Goal: Task Accomplishment & Management: Manage account settings

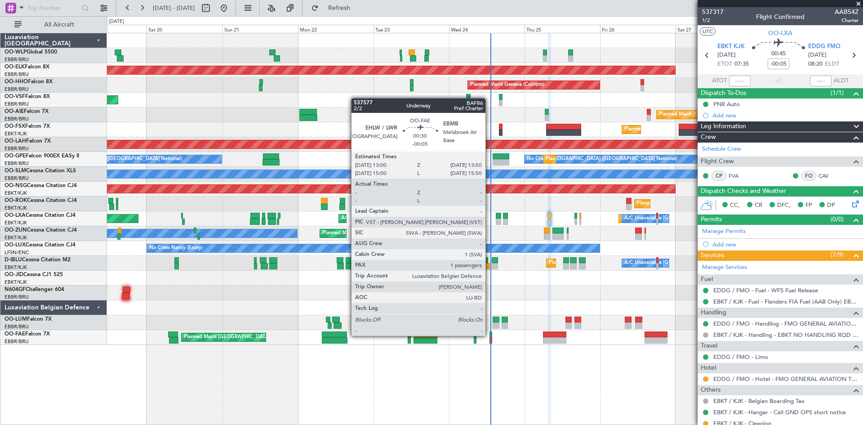
click at [491, 335] on div at bounding box center [491, 334] width 3 height 6
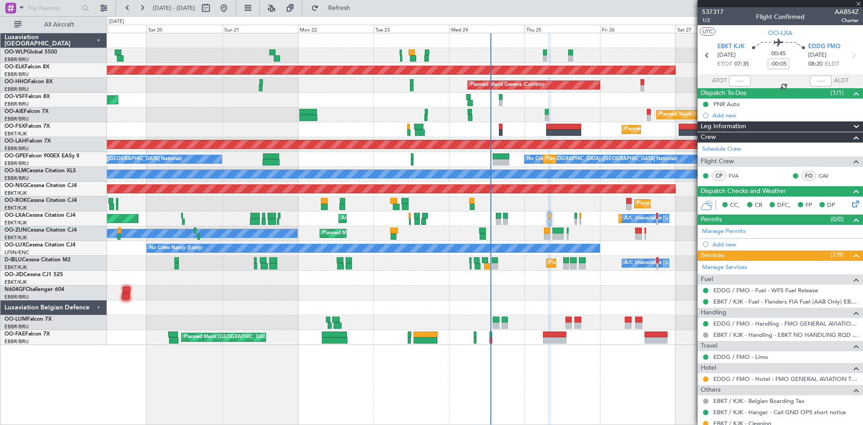
click at [494, 337] on div "Owner Melsbroek Air Base Planned Maint [GEOGRAPHIC_DATA] ([GEOGRAPHIC_DATA])" at bounding box center [485, 337] width 756 height 15
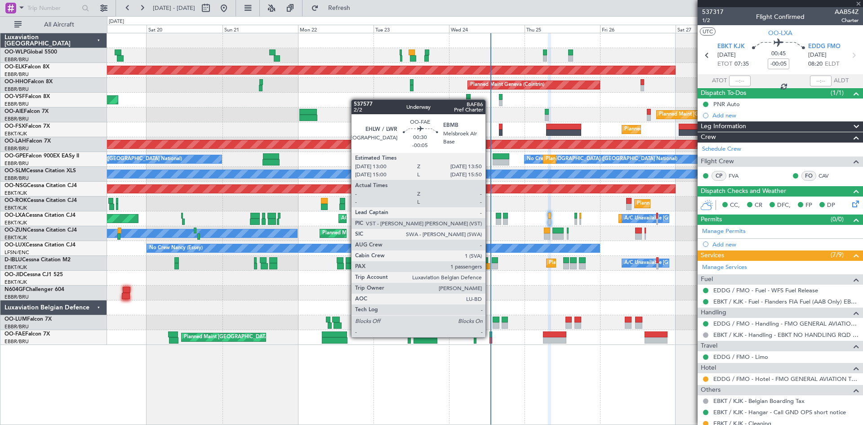
click at [490, 336] on div at bounding box center [491, 334] width 3 height 6
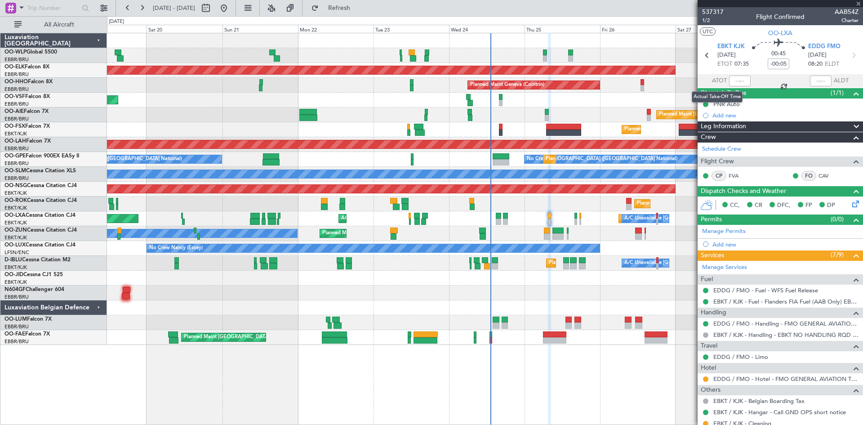
type input "1"
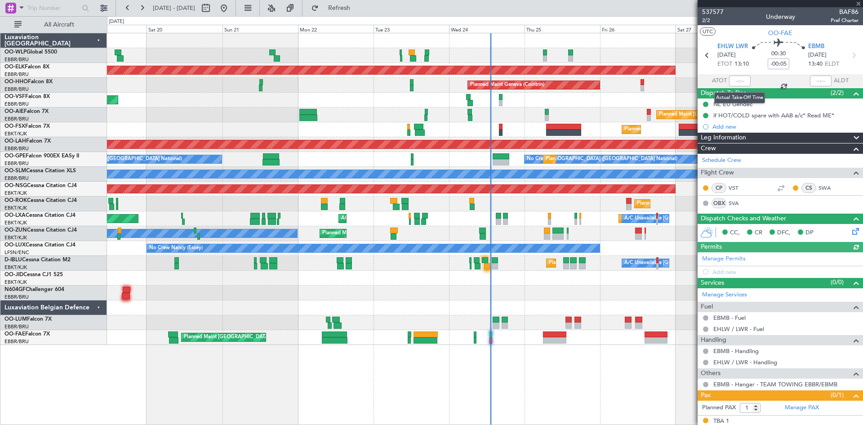
click at [735, 80] on div at bounding box center [740, 81] width 22 height 11
click at [736, 82] on div at bounding box center [740, 81] width 22 height 11
click at [736, 84] on input "text" at bounding box center [740, 81] width 22 height 11
type input "13:07"
click at [231, 8] on button at bounding box center [224, 8] width 14 height 14
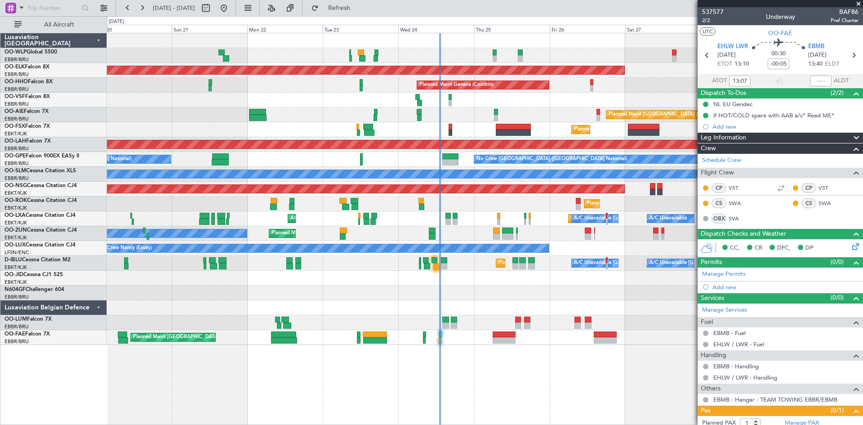
click at [560, 361] on div "Planned Maint Liege Planned Maint Milan (Linate) Planned Maint Kortrijk-Wevelge…" at bounding box center [485, 229] width 756 height 392
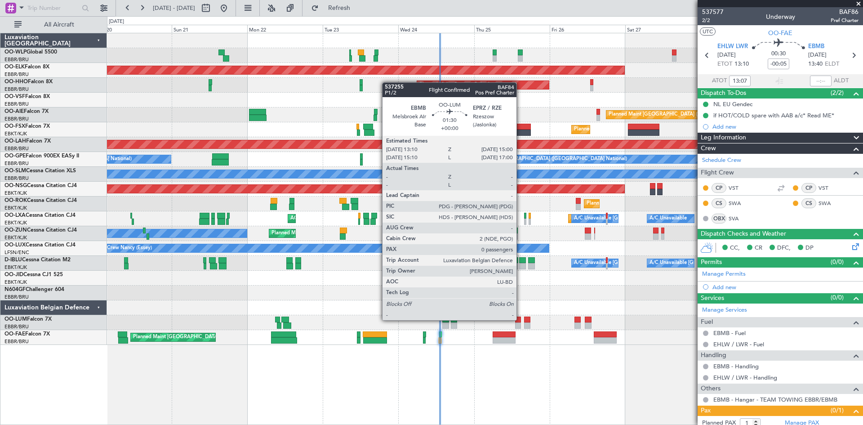
click at [521, 319] on div at bounding box center [518, 320] width 6 height 6
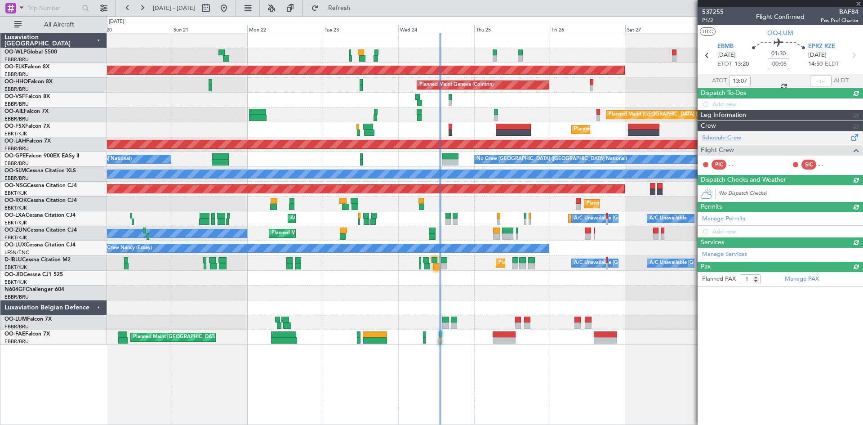
type input "0"
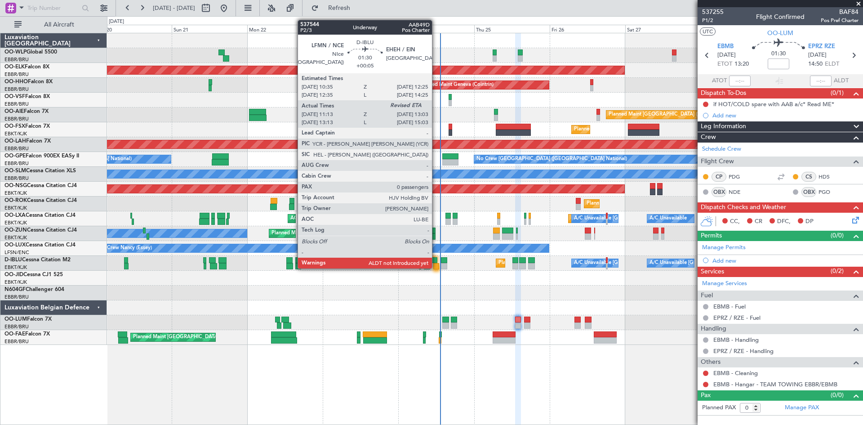
click at [436, 268] on div at bounding box center [436, 266] width 6 height 6
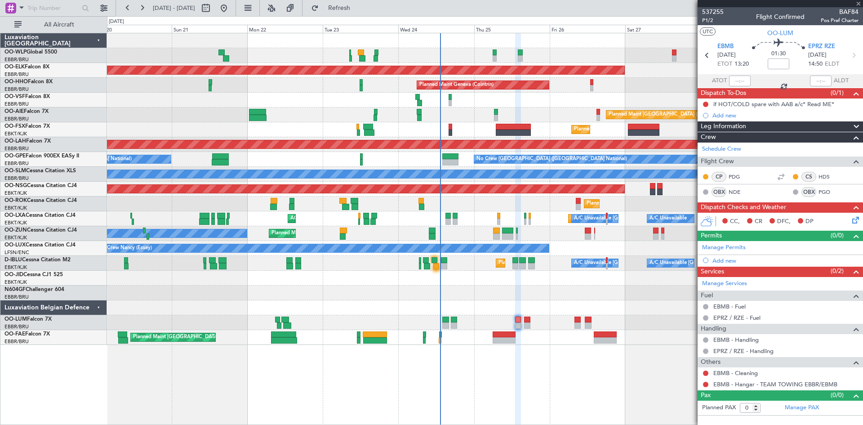
type input "+00:05"
type input "11:28"
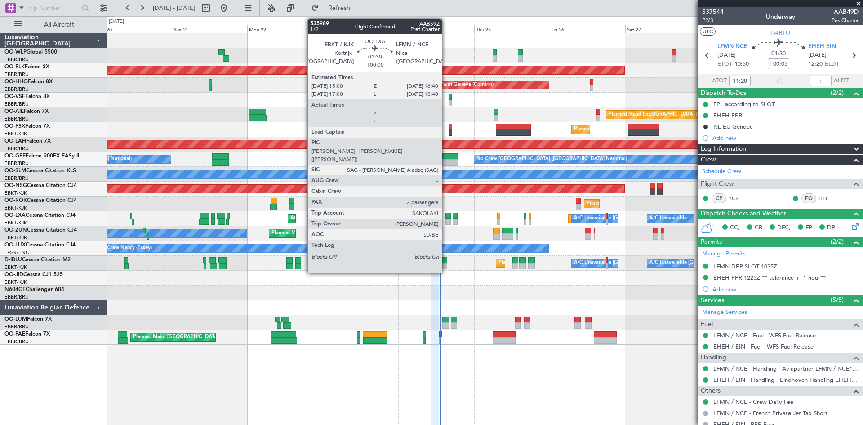
click at [446, 219] on div at bounding box center [448, 222] width 5 height 6
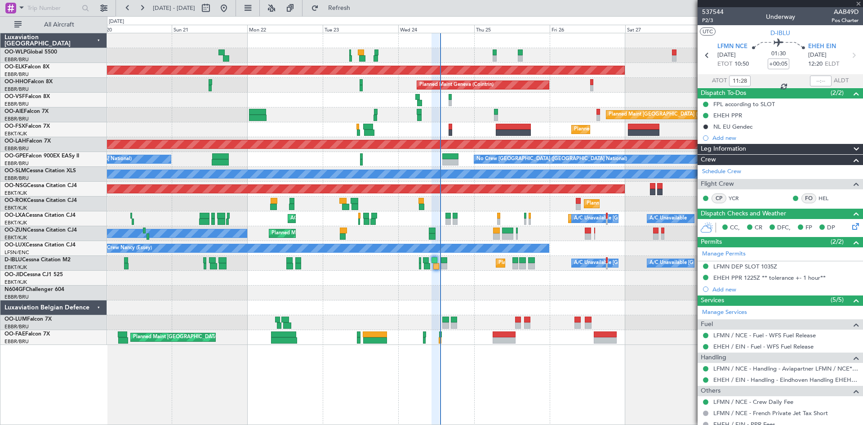
type input "2"
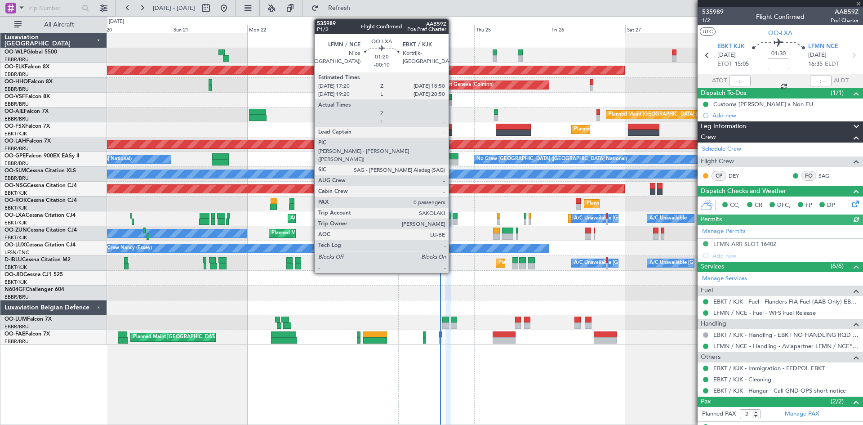
click at [453, 218] on div at bounding box center [455, 216] width 5 height 6
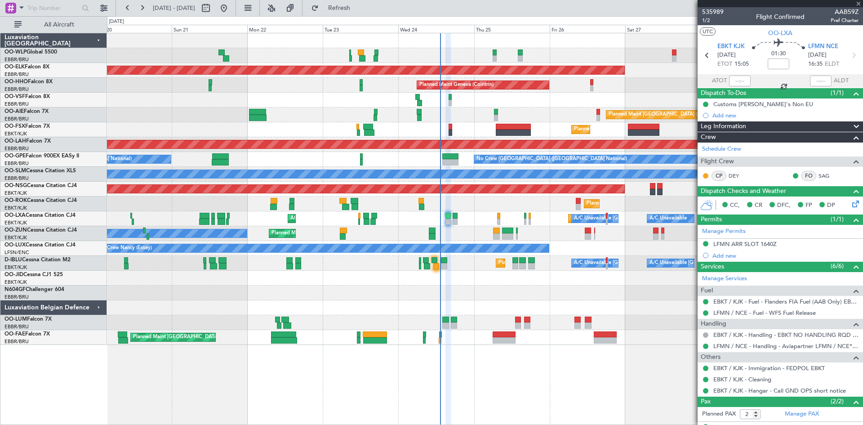
type input "-00:10"
type input "0"
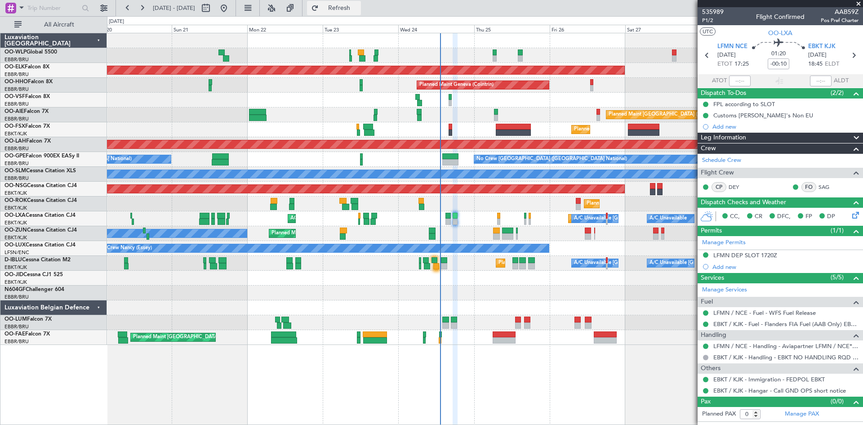
drag, startPoint x: 336, startPoint y: 4, endPoint x: 342, endPoint y: 12, distance: 10.0
click at [336, 4] on button "Refresh" at bounding box center [334, 8] width 54 height 14
click at [226, 308] on div "Planned Maint Liege Planned Maint Milan (Linate) Planned Maint Kortrijk-Wevelge…" at bounding box center [485, 189] width 756 height 312
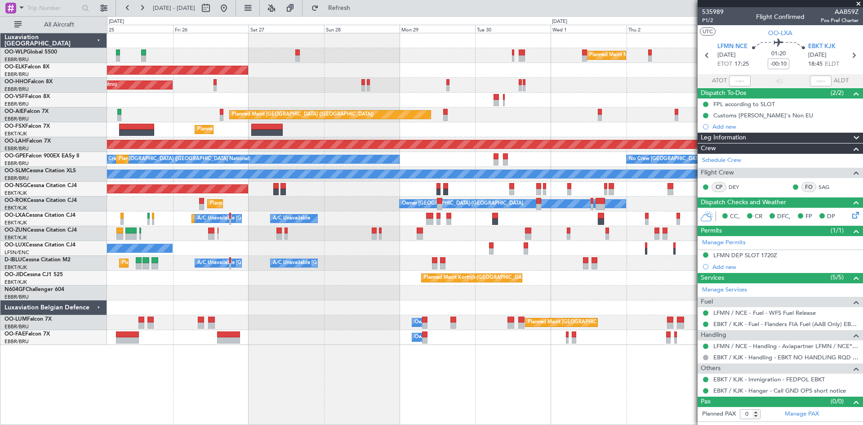
click at [178, 322] on div "Planned Maint Milan (Linate) Planned Maint Kortrijk-Wevelgem Planned Maint Gene…" at bounding box center [485, 189] width 756 height 312
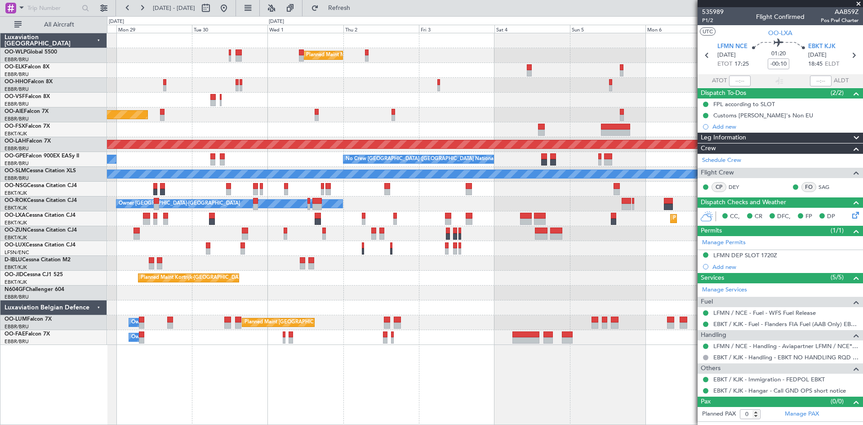
click at [199, 306] on div "Planned Maint Milan (Linate) Planned Maint Kortrijk-Wevelgem Planned Maint Lond…" at bounding box center [485, 189] width 756 height 312
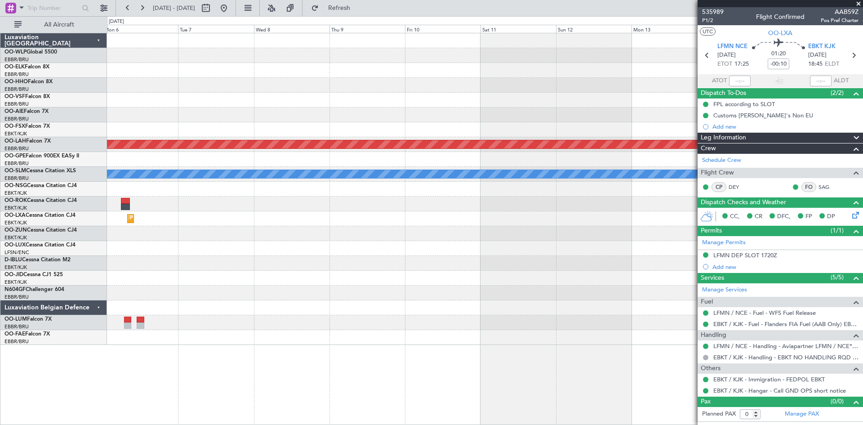
click at [245, 288] on div "Planned Maint Alton-st Louis (St Louis Regl) No Crew Brussels (Brussels Nationa…" at bounding box center [485, 189] width 756 height 312
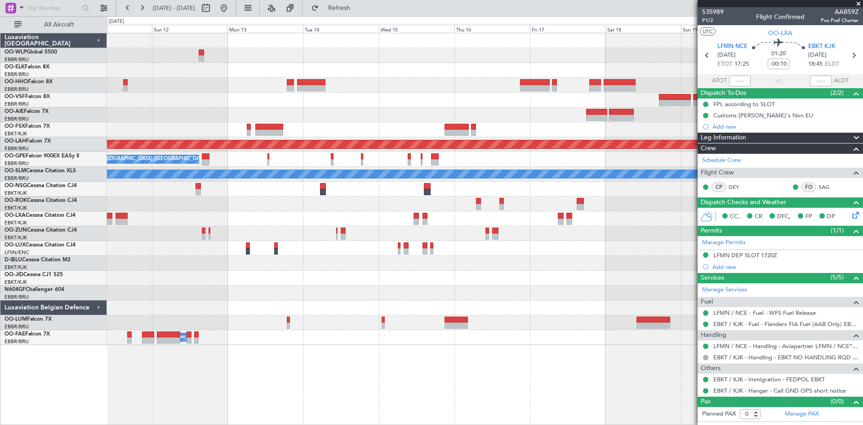
click at [385, 120] on div "Planned Maint Alton-st Louis (St Louis Regl) No Crew Brussels (Brussels Nationa…" at bounding box center [485, 189] width 756 height 312
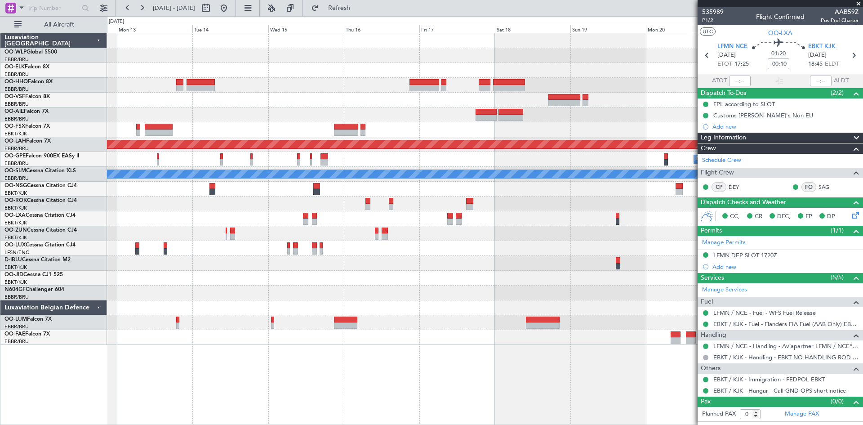
click at [371, 129] on div "Planned Maint Alton-st Louis (St Louis Regl) No Crew Brussels (Brussels Nationa…" at bounding box center [485, 189] width 756 height 312
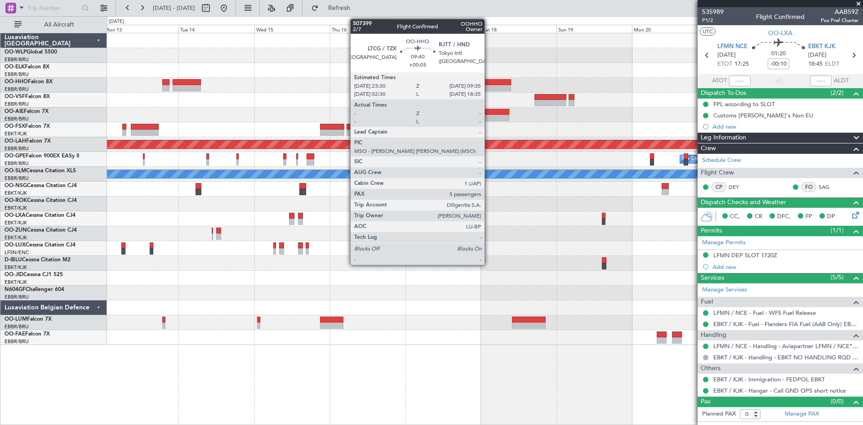
click at [489, 84] on div at bounding box center [495, 82] width 32 height 6
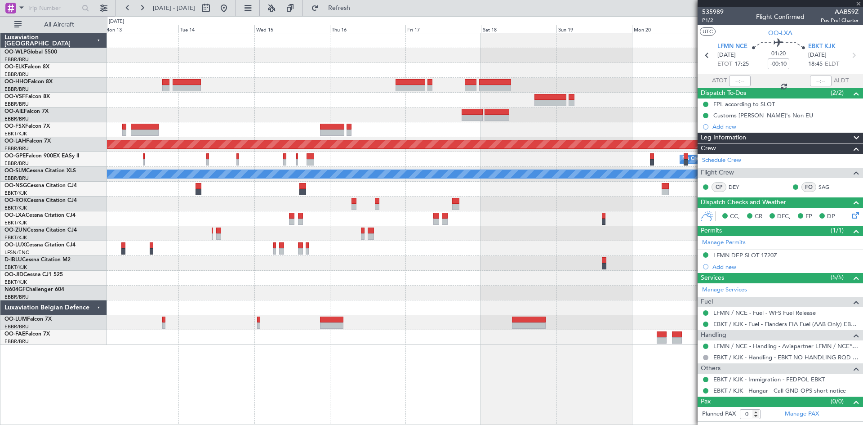
type input "+00:05"
type input "5"
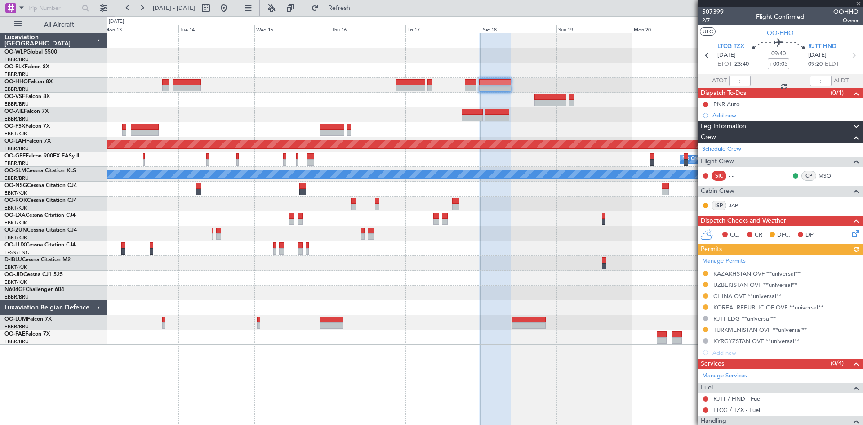
scroll to position [150, 0]
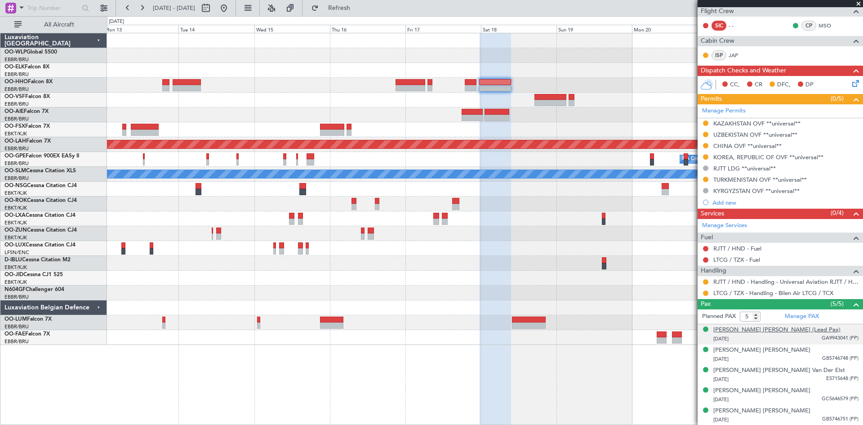
click at [778, 331] on div "[PERSON_NAME] [PERSON_NAME] (Lead Pax)" at bounding box center [777, 330] width 127 height 9
click at [231, 8] on button at bounding box center [224, 8] width 14 height 14
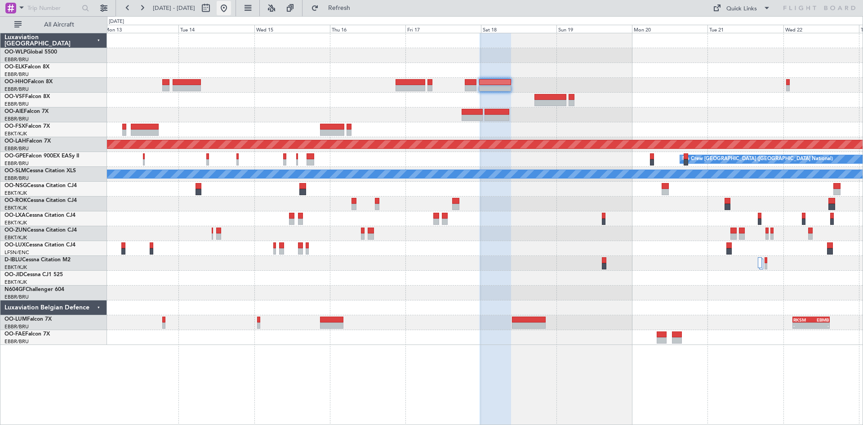
scroll to position [0, 0]
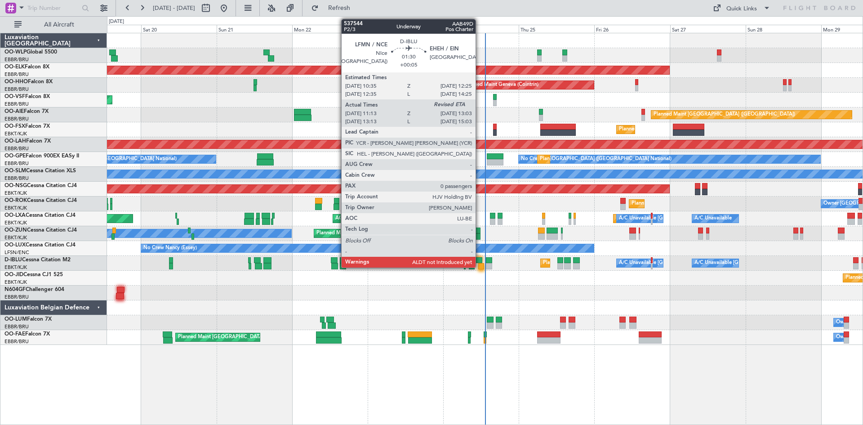
click at [480, 258] on div at bounding box center [479, 260] width 6 height 6
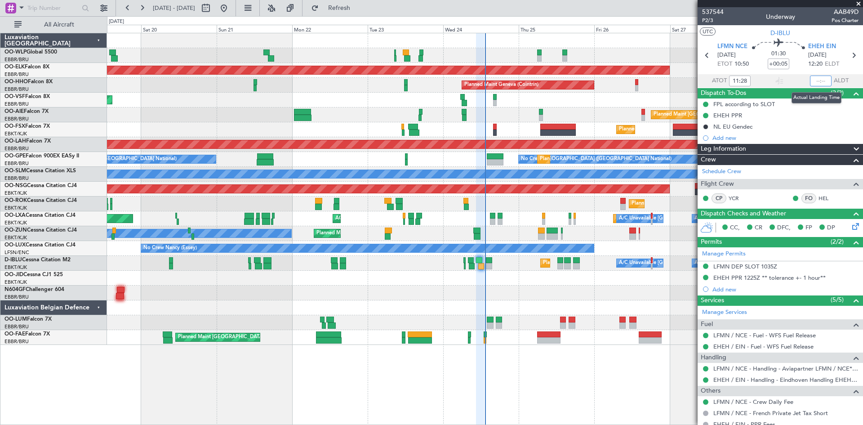
click at [812, 76] on input "text" at bounding box center [821, 81] width 22 height 11
type input "13:00"
click at [792, 279] on div "EHEH PPR 1225Z ** tolerance +- 1 hour**" at bounding box center [770, 278] width 112 height 8
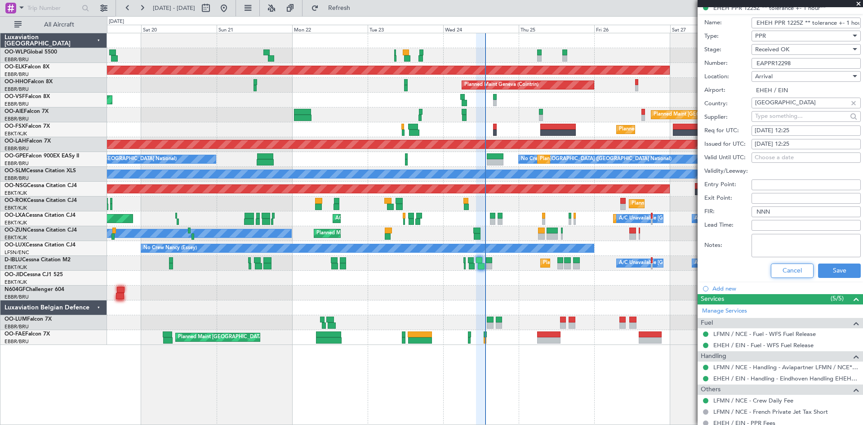
click at [793, 274] on button "Cancel" at bounding box center [792, 270] width 43 height 14
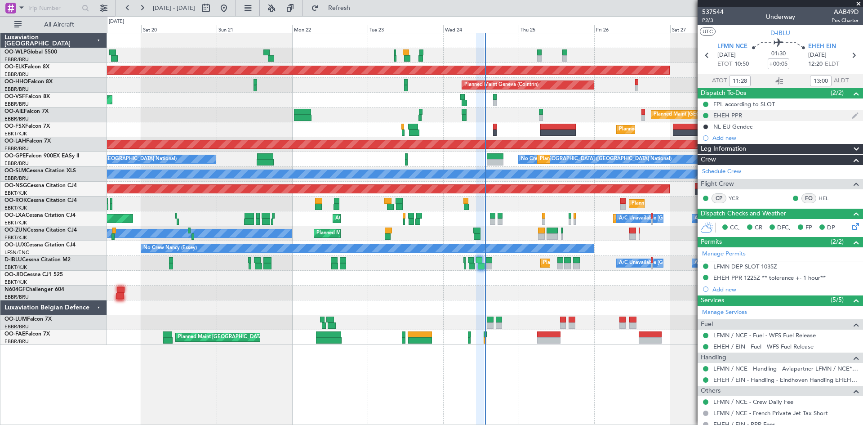
click at [734, 114] on div "EHEH PPR" at bounding box center [728, 116] width 29 height 8
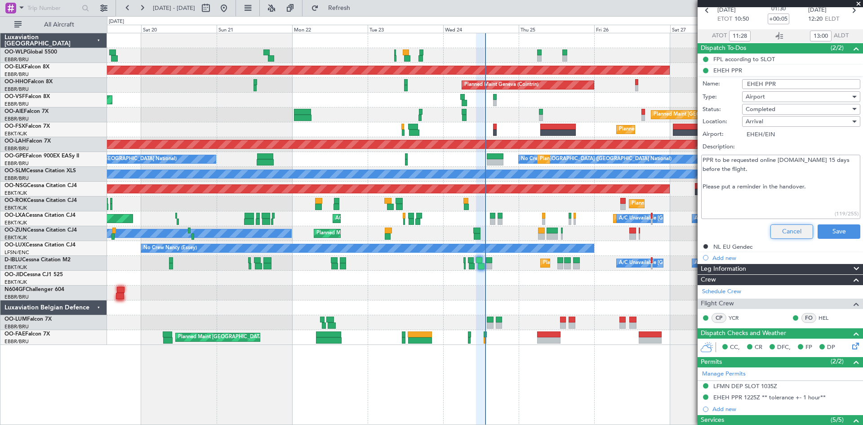
click at [791, 229] on button "Cancel" at bounding box center [792, 231] width 43 height 14
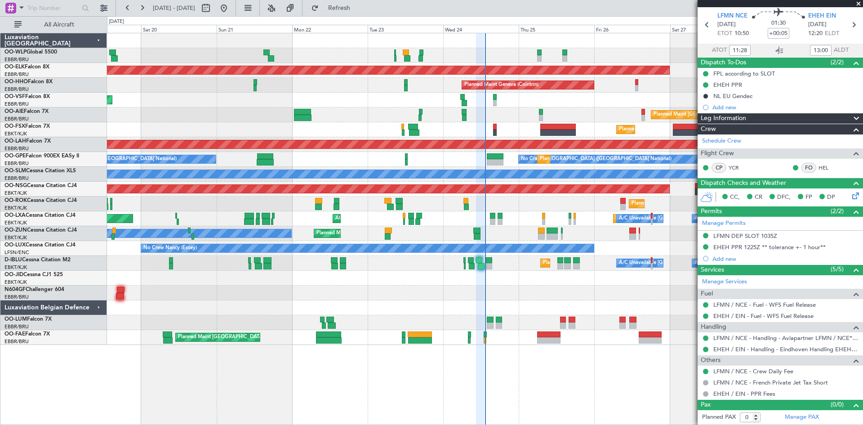
scroll to position [30, 0]
click at [358, 8] on span "Refresh" at bounding box center [340, 8] width 38 height 6
click at [120, 157] on div "Planned Maint Liege Planned Maint Milan (Linate) Planned Maint Kortrijk-Wevelge…" at bounding box center [485, 189] width 756 height 312
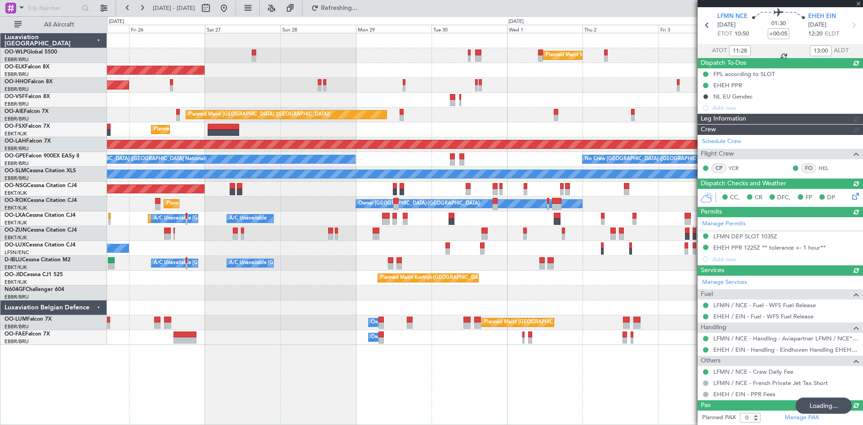
click at [188, 141] on div "Planned Maint Milan (Linate) Planned Maint Kortrijk-Wevelgem Planned Maint Gene…" at bounding box center [485, 189] width 756 height 312
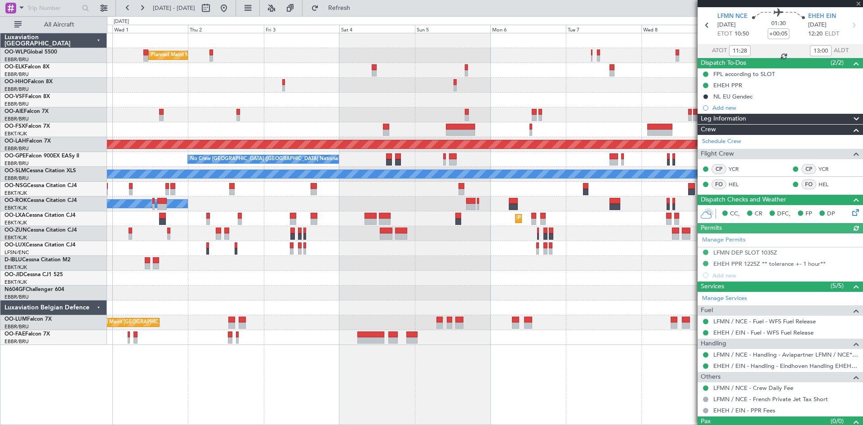
click at [259, 131] on div "Planned Maint Milan (Linate) Planned Maint London (Farnborough) Planned Maint A…" at bounding box center [485, 189] width 756 height 312
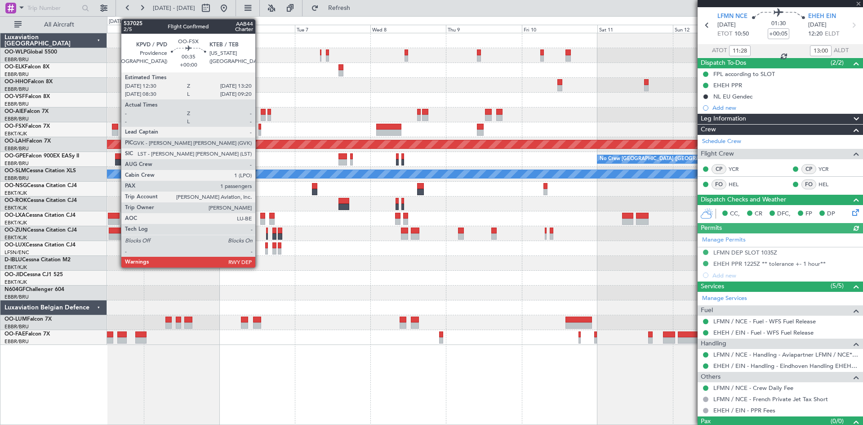
scroll to position [45, 0]
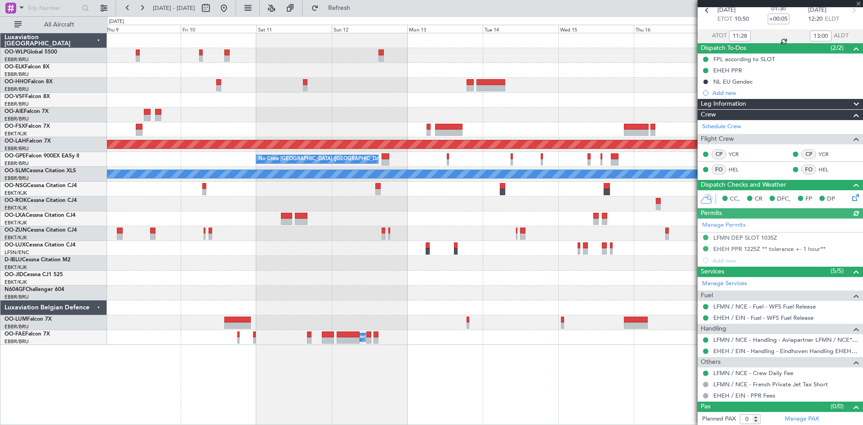
click at [238, 112] on div "Planned Maint Alton-st Louis (St Louis Regl) No Crew Brussels (Brussels Nationa…" at bounding box center [485, 189] width 756 height 312
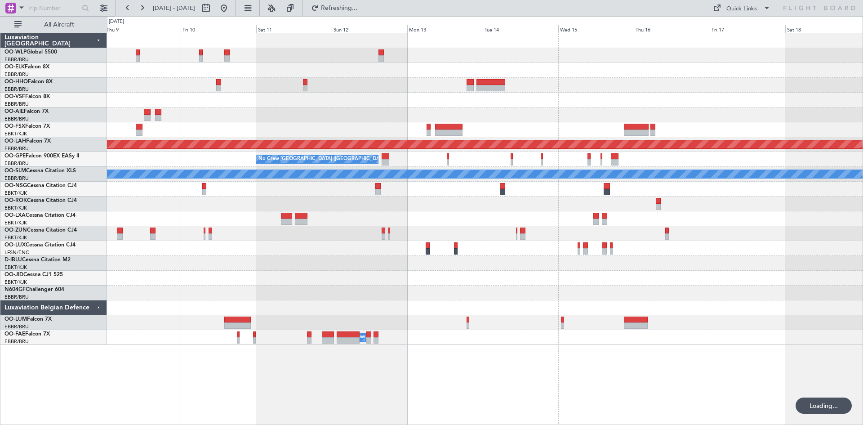
scroll to position [0, 0]
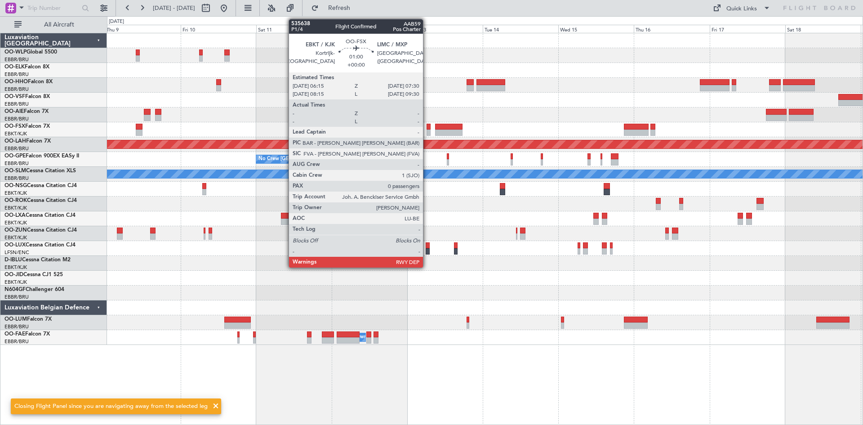
click at [427, 130] on div at bounding box center [429, 132] width 4 height 6
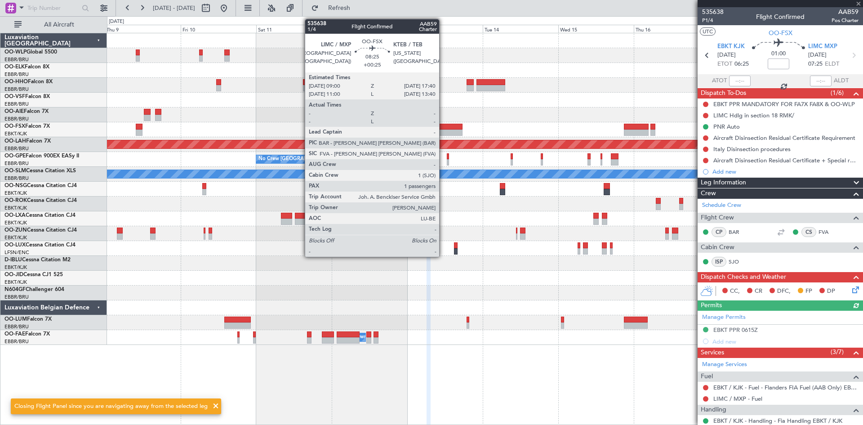
click at [443, 130] on div at bounding box center [448, 132] width 27 height 6
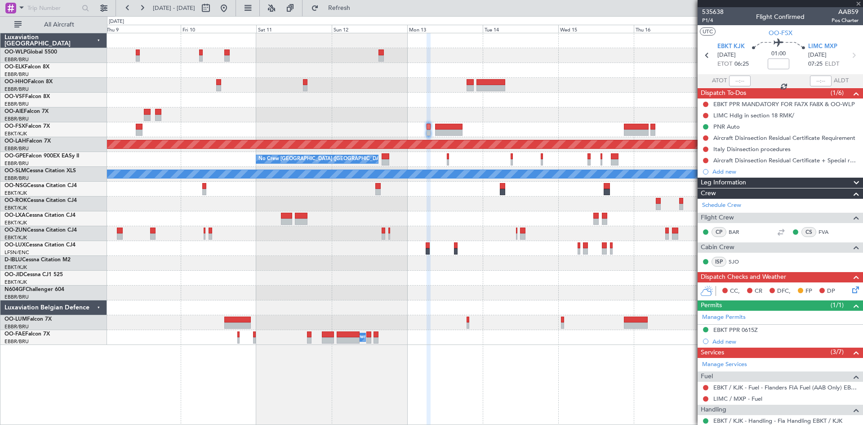
type input "+00:25"
type input "1"
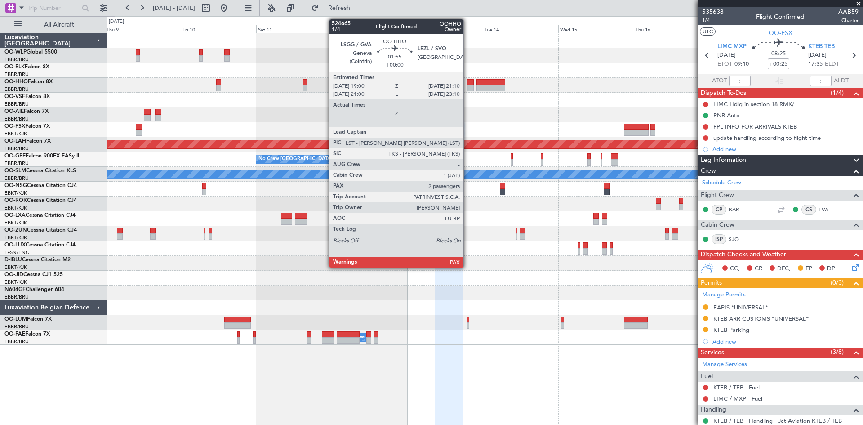
click at [468, 88] on div at bounding box center [470, 88] width 7 height 6
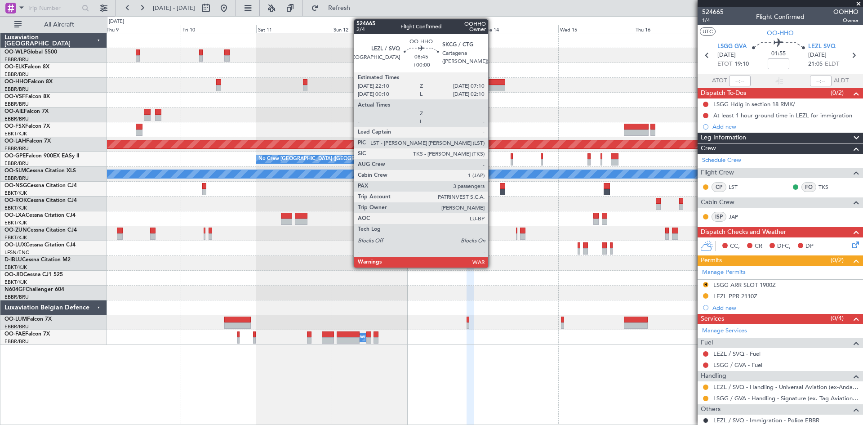
click at [492, 88] on div at bounding box center [491, 88] width 29 height 6
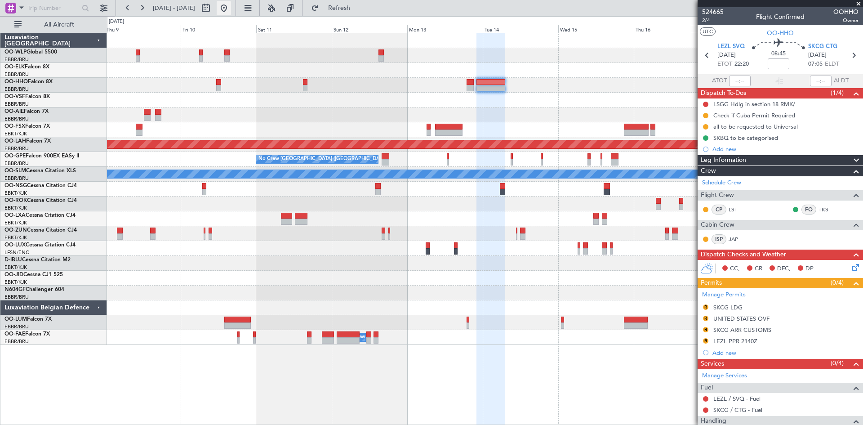
click at [231, 11] on button at bounding box center [224, 8] width 14 height 14
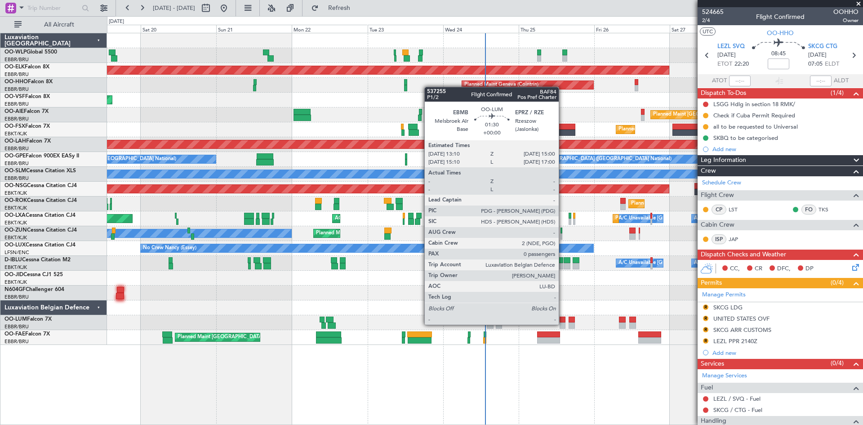
click at [563, 324] on div at bounding box center [563, 325] width 6 height 6
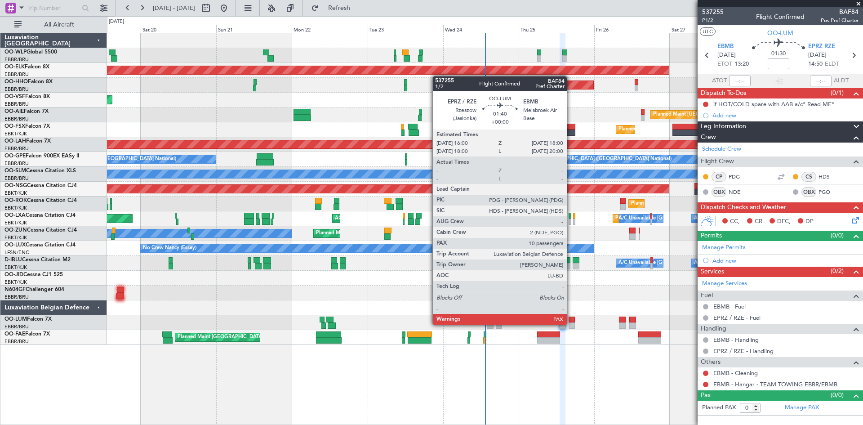
click at [571, 324] on div at bounding box center [572, 325] width 7 height 6
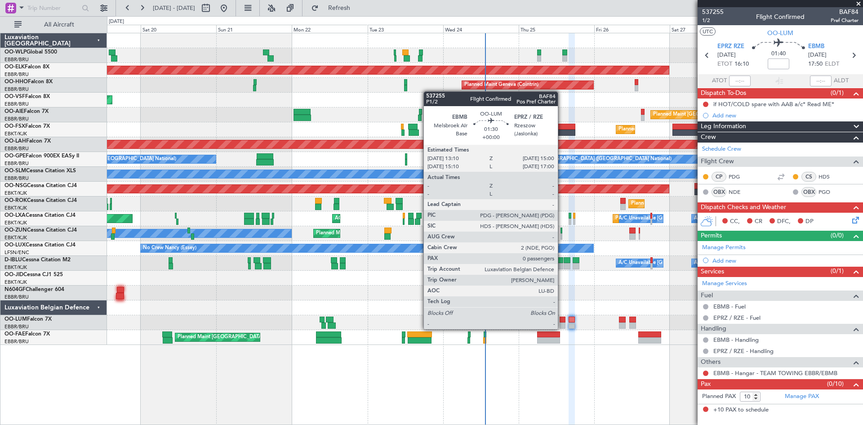
click at [562, 328] on div at bounding box center [563, 325] width 6 height 6
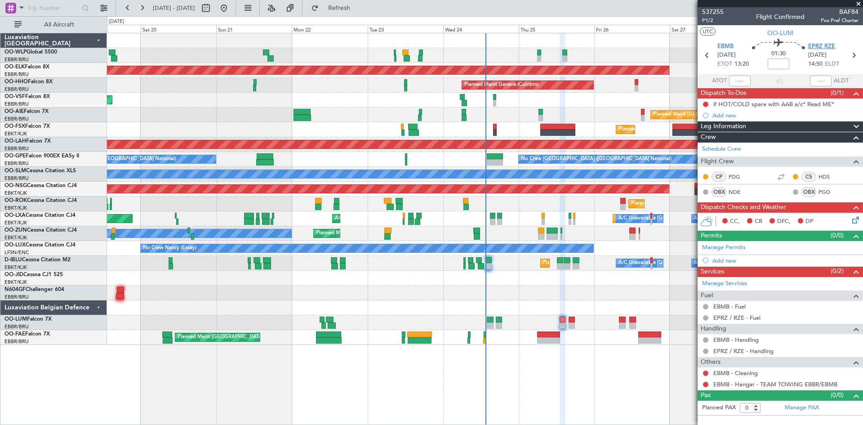
click at [815, 45] on span "EPRZ RZE" at bounding box center [821, 46] width 27 height 9
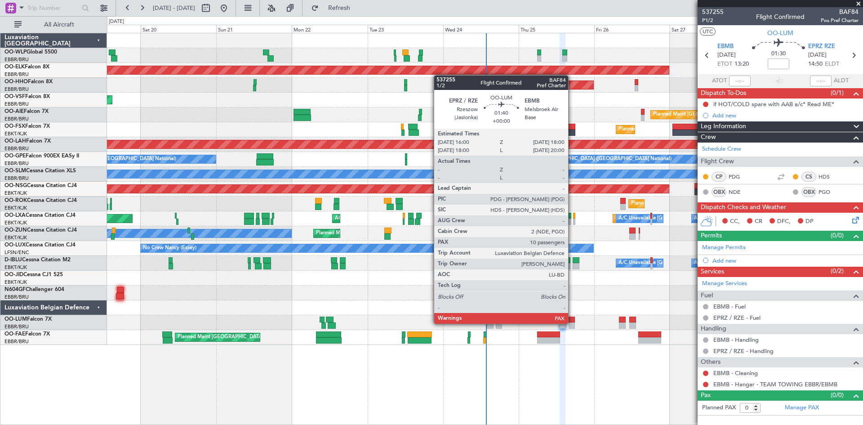
click at [572, 323] on div at bounding box center [572, 325] width 7 height 6
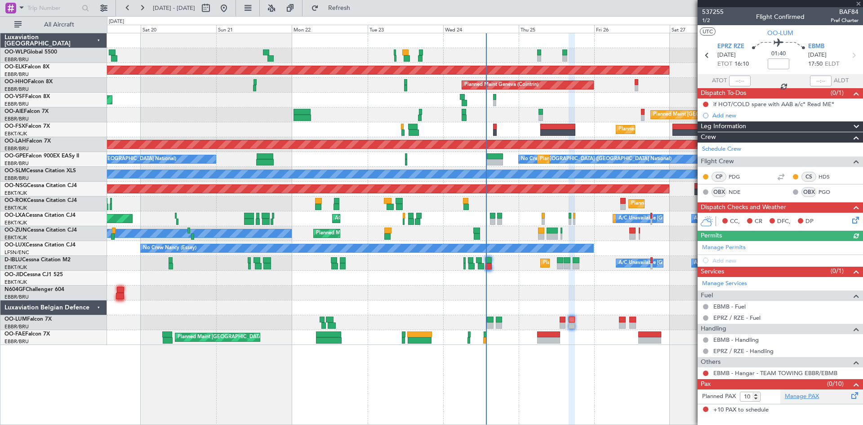
click at [791, 397] on link "Manage PAX" at bounding box center [802, 396] width 34 height 9
click at [351, 3] on button "Refresh" at bounding box center [334, 8] width 54 height 14
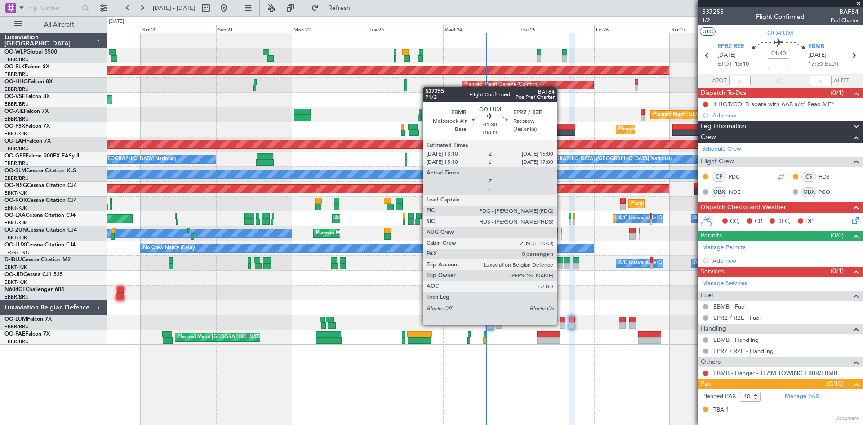
click at [561, 324] on div at bounding box center [563, 325] width 6 height 6
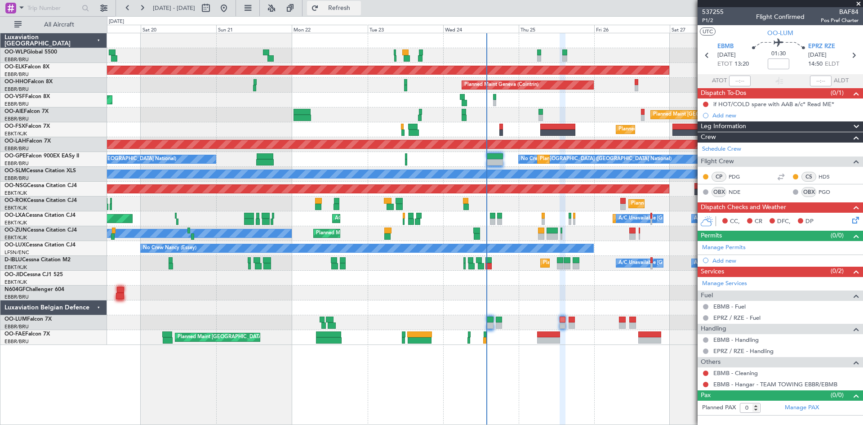
click at [358, 3] on button "Refresh" at bounding box center [334, 8] width 54 height 14
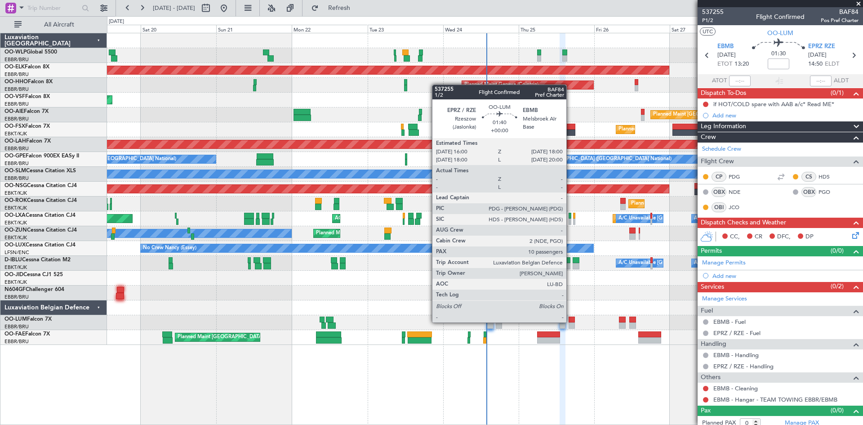
click at [571, 321] on div at bounding box center [572, 320] width 7 height 6
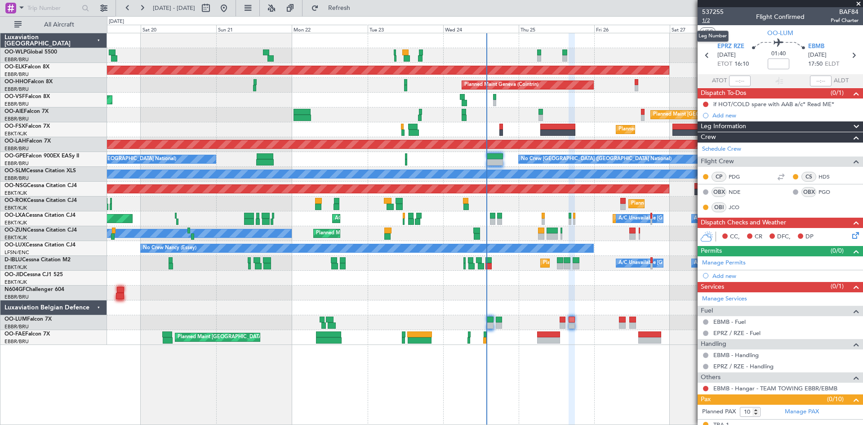
click at [710, 22] on span "1/2" at bounding box center [713, 21] width 22 height 8
click at [851, 233] on icon at bounding box center [854, 233] width 7 height 7
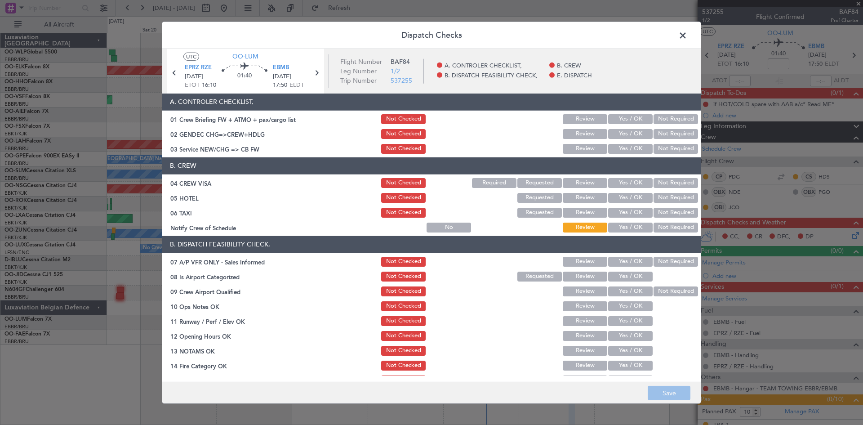
click at [684, 183] on button "Not Required" at bounding box center [676, 183] width 45 height 10
click at [677, 197] on button "Not Required" at bounding box center [676, 198] width 45 height 10
click at [676, 210] on button "Not Required" at bounding box center [676, 213] width 45 height 10
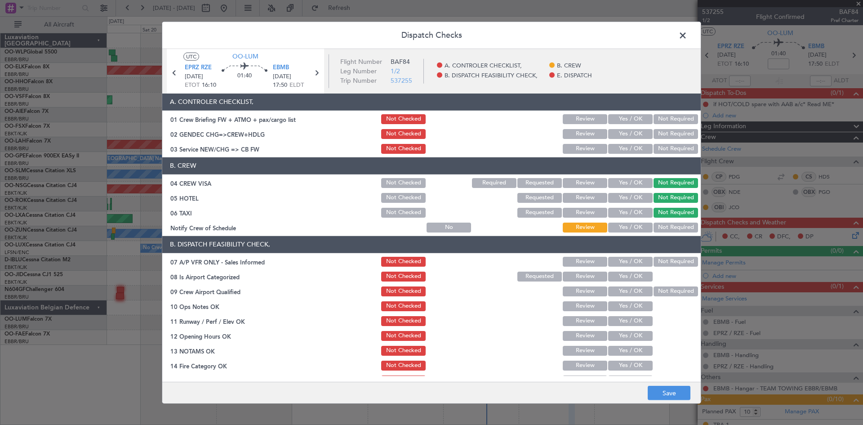
click at [675, 223] on div "Not Required" at bounding box center [674, 227] width 45 height 13
click at [675, 228] on button "Not Required" at bounding box center [676, 228] width 45 height 10
click at [662, 260] on button "Not Required" at bounding box center [676, 262] width 45 height 10
click at [629, 278] on button "Yes / OK" at bounding box center [630, 277] width 45 height 10
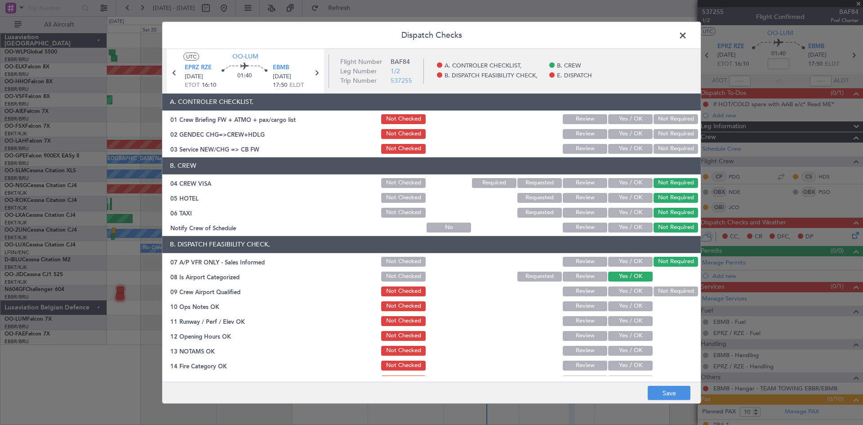
click at [658, 288] on button "Not Required" at bounding box center [676, 291] width 45 height 10
click at [630, 311] on div "Yes / OK" at bounding box center [629, 306] width 45 height 13
click at [630, 307] on button "Yes / OK" at bounding box center [630, 306] width 45 height 10
click at [631, 317] on button "Yes / OK" at bounding box center [630, 321] width 45 height 10
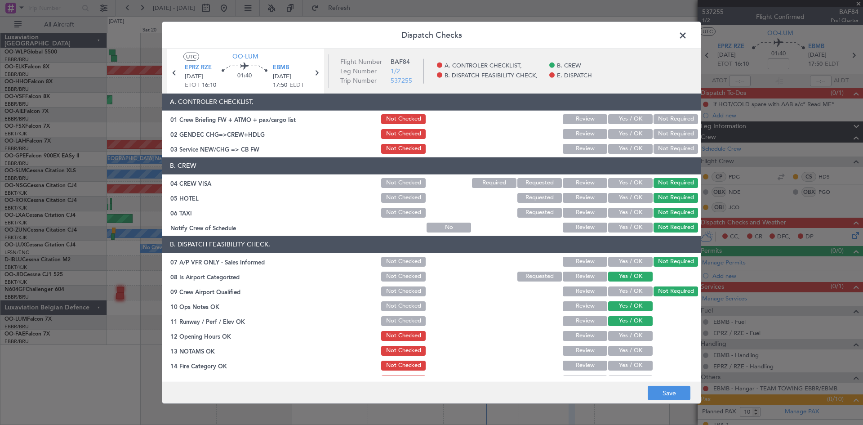
click at [630, 324] on button "Yes / OK" at bounding box center [630, 321] width 45 height 10
click at [631, 343] on section "B. DISPATCH FEASIBILITY CHECK, 07 A/P VFR ONLY - Sales Informed Not Checked Rev…" at bounding box center [431, 333] width 539 height 195
drag, startPoint x: 627, startPoint y: 333, endPoint x: 625, endPoint y: 340, distance: 7.3
click at [627, 335] on button "Yes / OK" at bounding box center [630, 336] width 45 height 10
drag, startPoint x: 626, startPoint y: 348, endPoint x: 626, endPoint y: 373, distance: 25.2
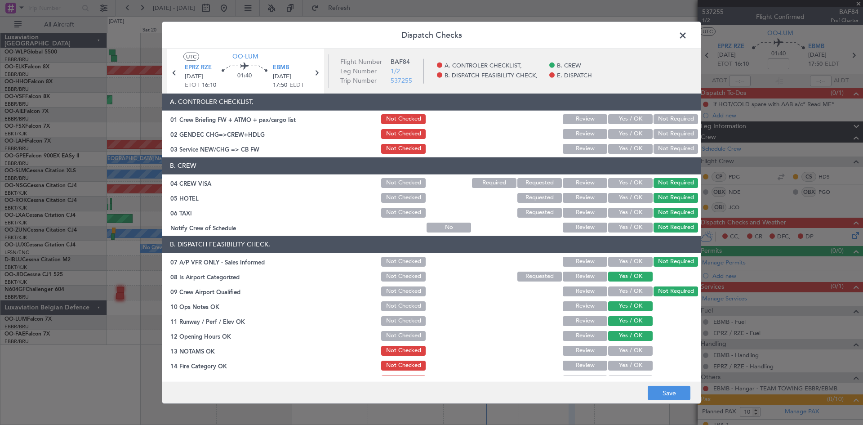
click at [626, 348] on button "Yes / OK" at bounding box center [630, 351] width 45 height 10
drag, startPoint x: 625, startPoint y: 367, endPoint x: 624, endPoint y: 361, distance: 7.0
click at [625, 367] on button "Yes / OK" at bounding box center [630, 366] width 45 height 10
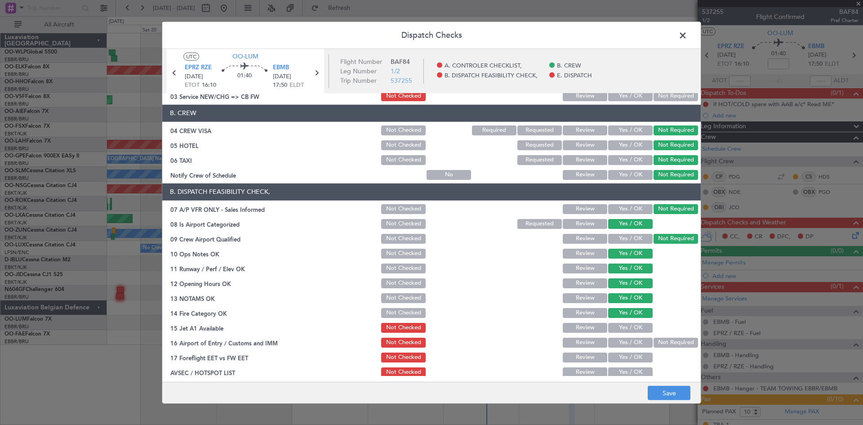
scroll to position [90, 0]
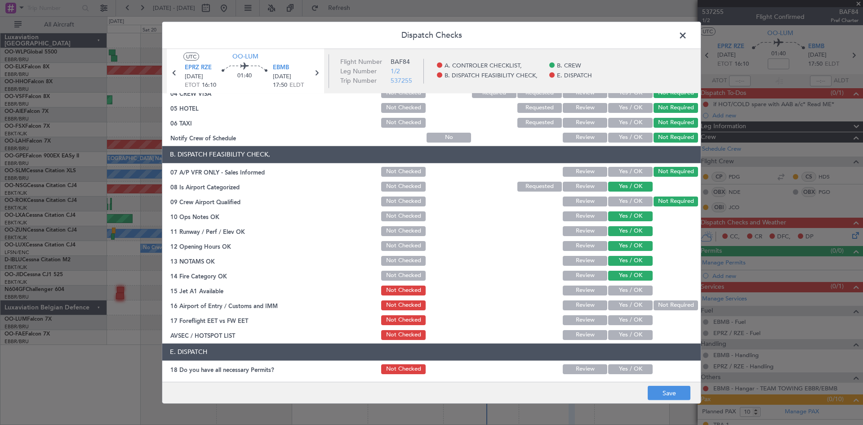
click at [617, 287] on button "Yes / OK" at bounding box center [630, 291] width 45 height 10
click at [674, 301] on button "Not Required" at bounding box center [676, 305] width 45 height 10
drag, startPoint x: 634, startPoint y: 311, endPoint x: 631, endPoint y: 325, distance: 13.8
click at [634, 314] on section "B. DISPATCH FEASIBILITY CHECK, 07 A/P VFR ONLY - Sales Informed Not Checked Rev…" at bounding box center [431, 243] width 539 height 195
click at [631, 325] on button "Yes / OK" at bounding box center [630, 320] width 45 height 10
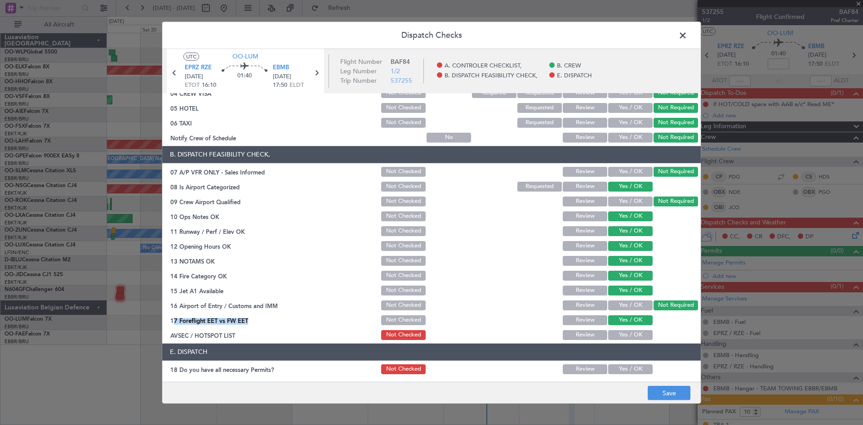
click at [629, 330] on button "Yes / OK" at bounding box center [630, 335] width 45 height 10
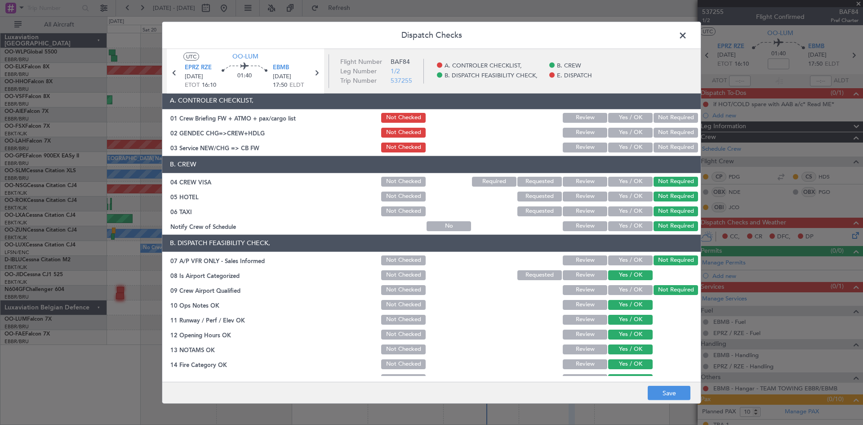
scroll to position [0, 0]
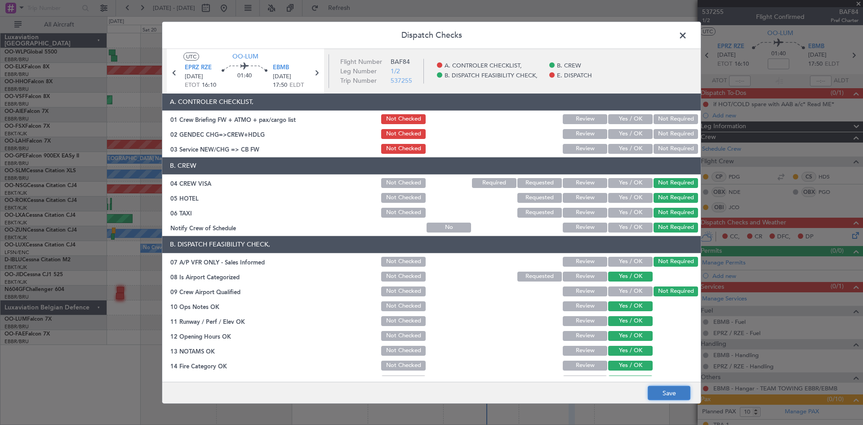
click at [672, 396] on button "Save" at bounding box center [669, 393] width 43 height 14
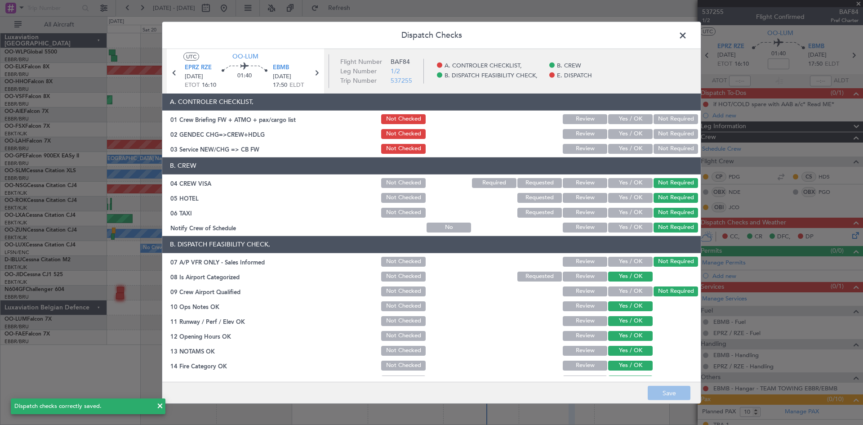
click at [630, 137] on button "Yes / OK" at bounding box center [630, 134] width 45 height 10
click at [628, 145] on button "Yes / OK" at bounding box center [630, 149] width 45 height 10
click at [667, 133] on button "Not Required" at bounding box center [676, 134] width 45 height 10
click at [665, 151] on button "Not Required" at bounding box center [676, 149] width 45 height 10
click at [644, 146] on button "Yes / OK" at bounding box center [630, 149] width 45 height 10
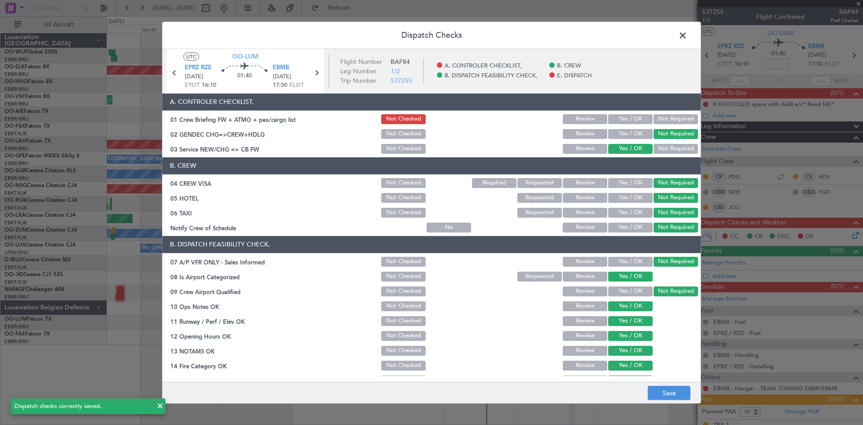
click at [658, 146] on button "Not Required" at bounding box center [676, 149] width 45 height 10
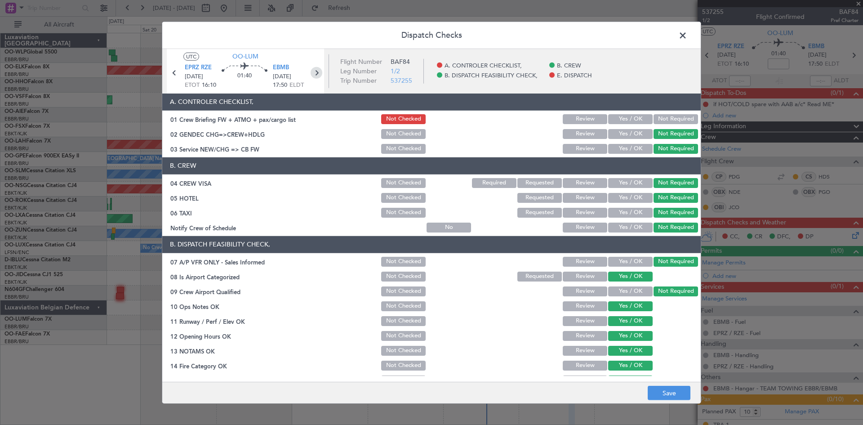
click at [313, 71] on icon at bounding box center [317, 73] width 12 height 12
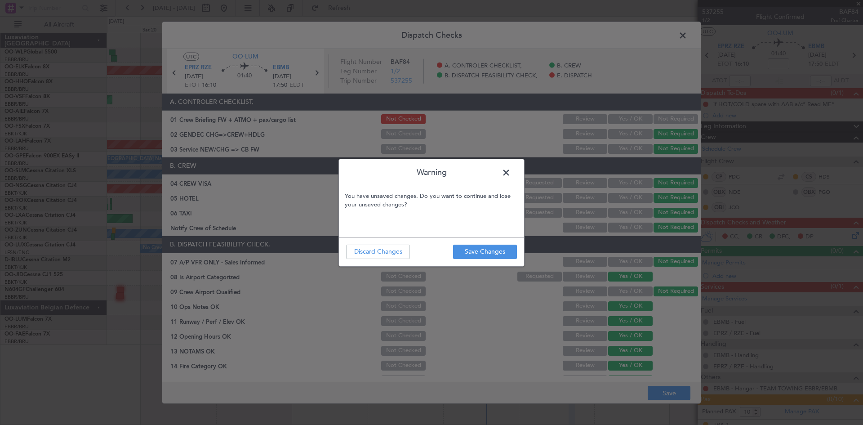
click at [511, 175] on span at bounding box center [511, 175] width 0 height 18
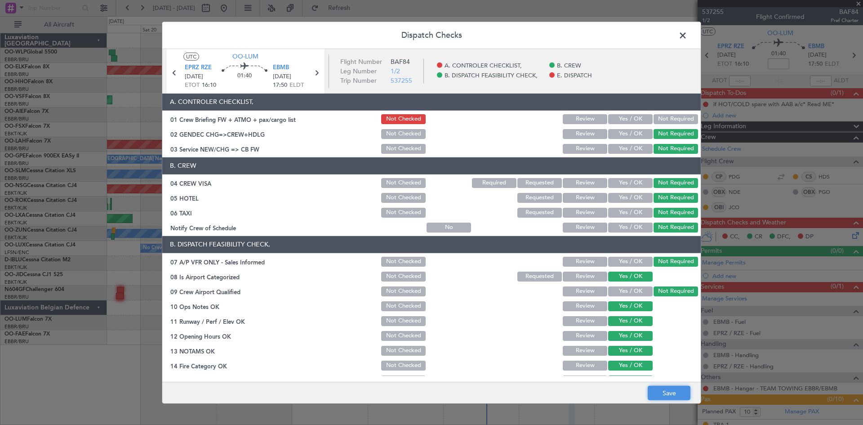
drag, startPoint x: 681, startPoint y: 400, endPoint x: 671, endPoint y: 396, distance: 10.9
click at [679, 399] on button "Save" at bounding box center [669, 393] width 43 height 14
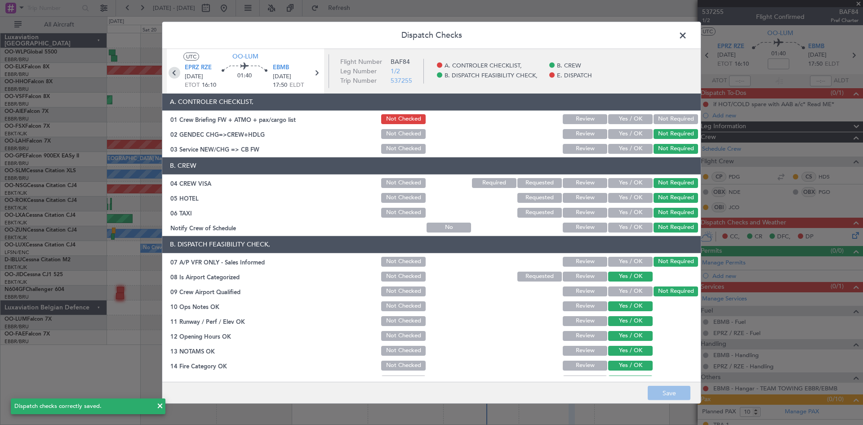
click at [177, 73] on icon at bounding box center [175, 73] width 12 height 12
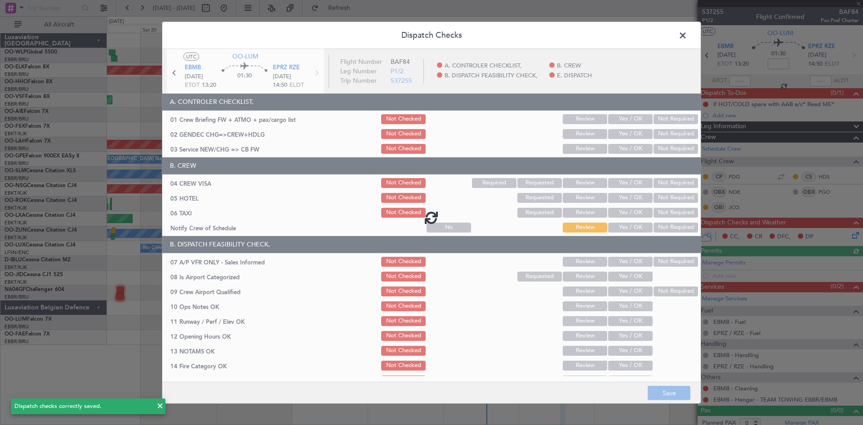
click at [659, 135] on div at bounding box center [431, 217] width 539 height 337
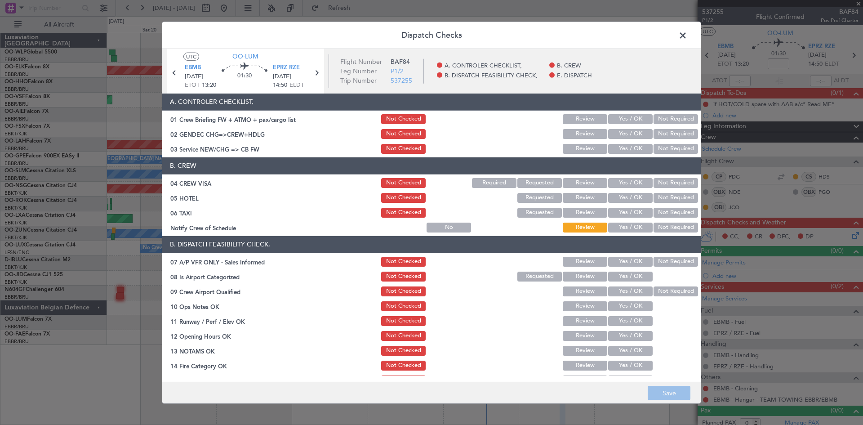
click at [660, 135] on button "Not Required" at bounding box center [676, 134] width 45 height 10
click at [667, 148] on button "Not Required" at bounding box center [676, 149] width 45 height 10
click at [608, 186] on button "Yes / OK" at bounding box center [630, 183] width 45 height 10
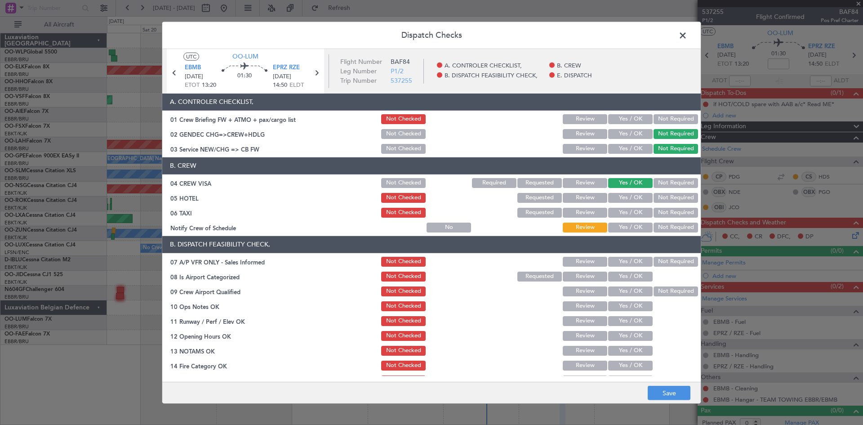
click at [671, 177] on div "Not Required" at bounding box center [674, 183] width 45 height 13
click at [668, 183] on button "Not Required" at bounding box center [676, 183] width 45 height 10
click at [668, 194] on button "Not Required" at bounding box center [676, 198] width 45 height 10
click at [668, 214] on button "Not Required" at bounding box center [676, 213] width 45 height 10
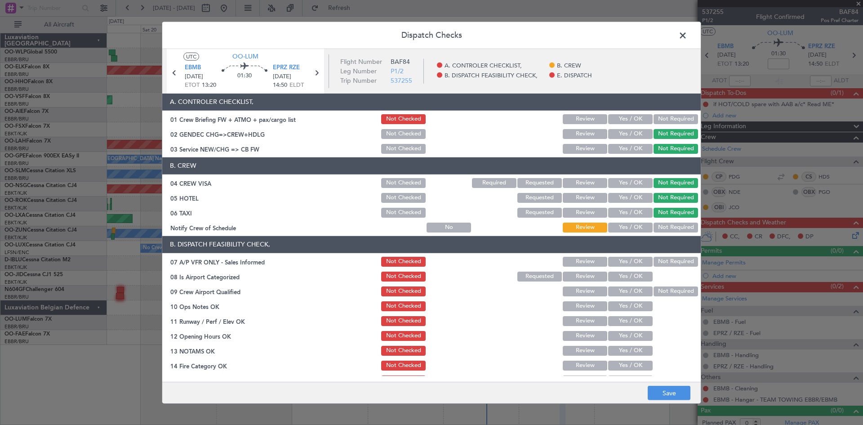
drag, startPoint x: 652, startPoint y: 232, endPoint x: 639, endPoint y: 230, distance: 13.7
click at [642, 232] on div "Notify Crew of Schedule No Review Yes / OK Not Required" at bounding box center [431, 227] width 539 height 13
click at [639, 230] on button "Yes / OK" at bounding box center [630, 228] width 45 height 10
click at [654, 261] on button "Not Required" at bounding box center [676, 262] width 45 height 10
click at [652, 273] on div at bounding box center [674, 276] width 45 height 13
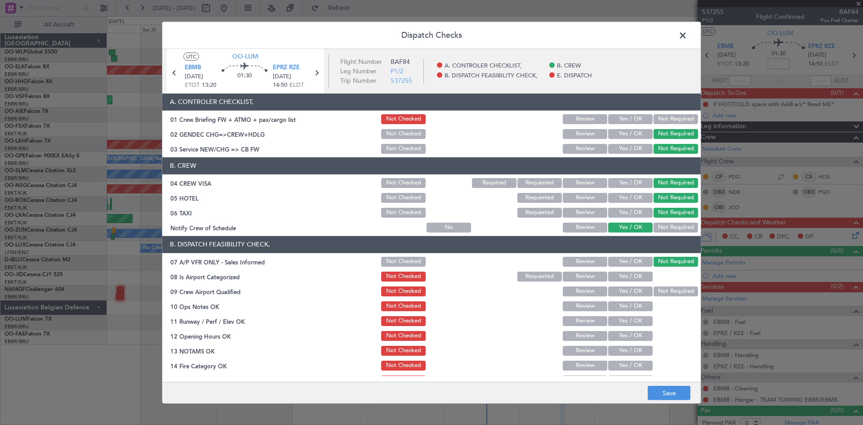
click at [644, 276] on button "Yes / OK" at bounding box center [630, 277] width 45 height 10
click at [654, 288] on button "Not Required" at bounding box center [676, 291] width 45 height 10
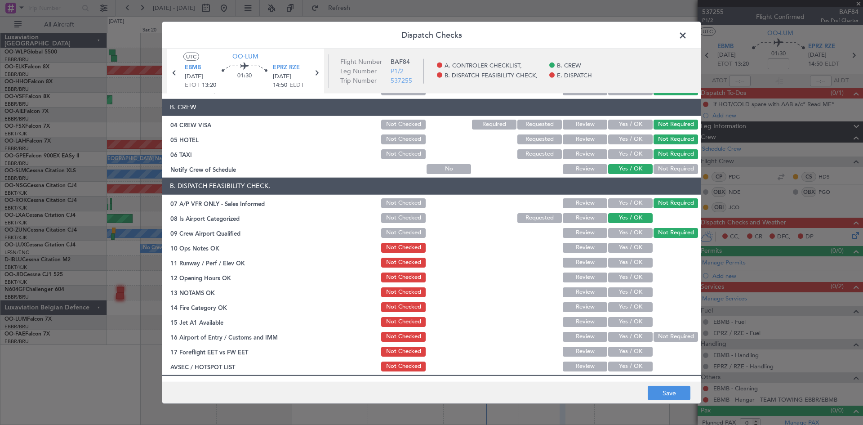
scroll to position [90, 0]
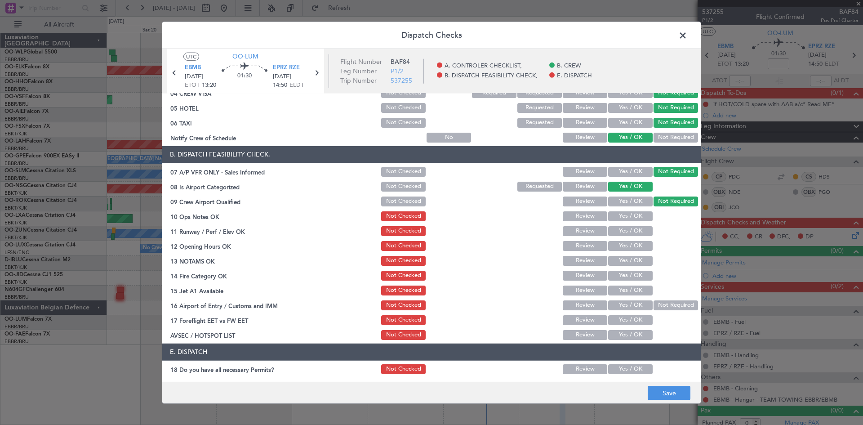
click at [619, 212] on button "Yes / OK" at bounding box center [630, 216] width 45 height 10
click at [621, 232] on button "Yes / OK" at bounding box center [630, 231] width 45 height 10
click at [621, 248] on button "Yes / OK" at bounding box center [630, 246] width 45 height 10
click at [620, 262] on button "Yes / OK" at bounding box center [630, 261] width 45 height 10
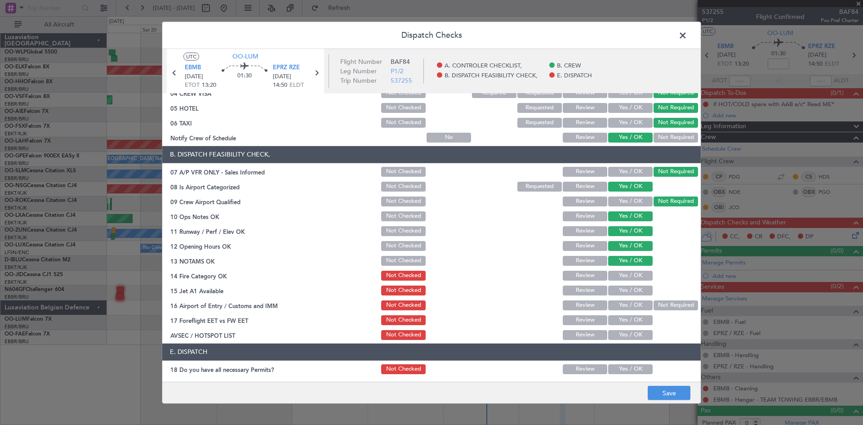
click at [621, 272] on button "Yes / OK" at bounding box center [630, 276] width 45 height 10
click at [622, 285] on div "Yes / OK" at bounding box center [629, 290] width 45 height 13
click at [628, 292] on button "Yes / OK" at bounding box center [630, 291] width 45 height 10
click at [670, 303] on button "Not Required" at bounding box center [676, 305] width 45 height 10
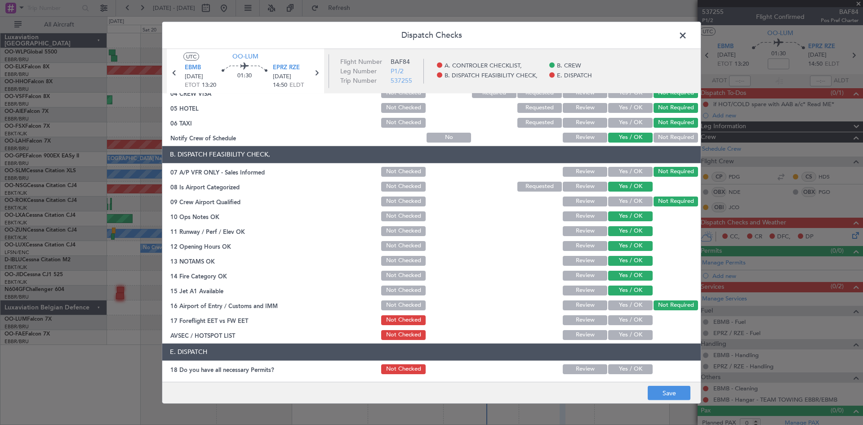
click at [631, 321] on button "Yes / OK" at bounding box center [630, 320] width 45 height 10
click at [630, 329] on div "Yes / OK" at bounding box center [629, 335] width 45 height 13
click at [629, 330] on button "Yes / OK" at bounding box center [630, 335] width 45 height 10
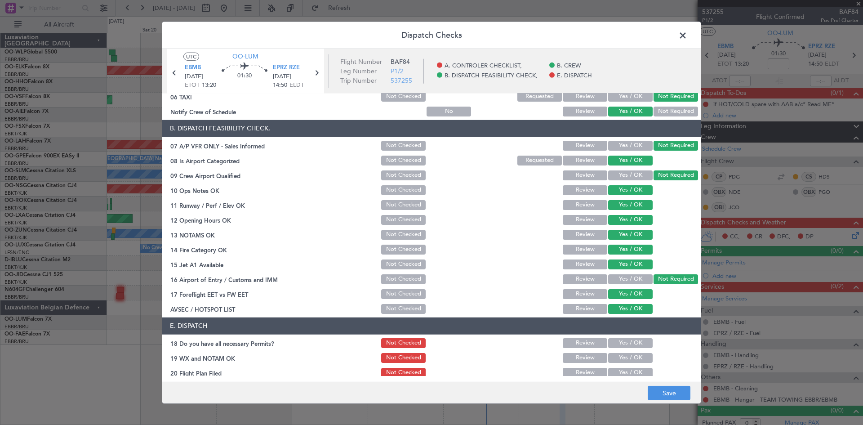
scroll to position [136, 0]
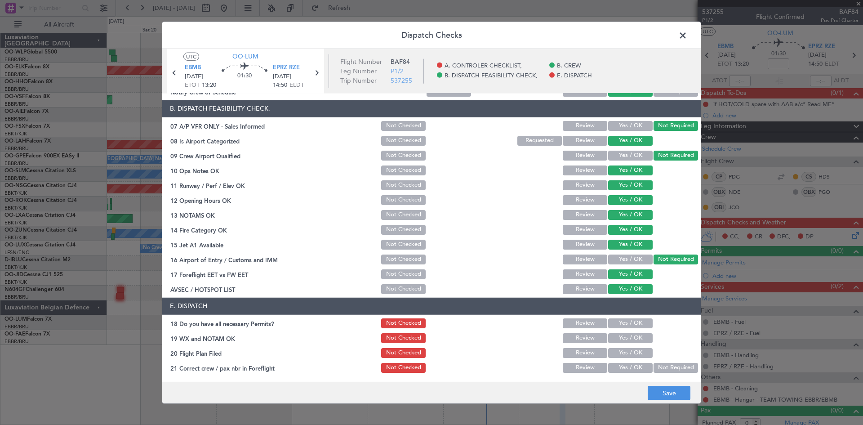
click at [621, 320] on button "Yes / OK" at bounding box center [630, 323] width 45 height 10
click at [621, 337] on button "Yes / OK" at bounding box center [630, 338] width 45 height 10
click at [620, 354] on button "Yes / OK" at bounding box center [630, 353] width 45 height 10
click at [658, 363] on button "Not Required" at bounding box center [676, 368] width 45 height 10
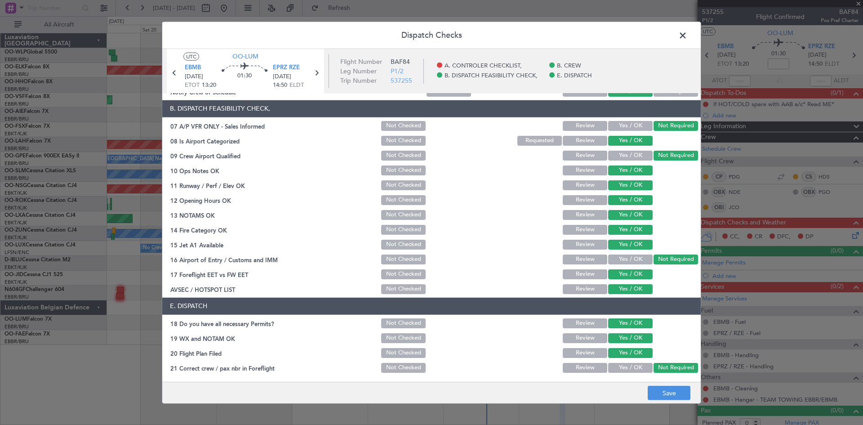
click at [643, 369] on button "Yes / OK" at bounding box center [630, 368] width 45 height 10
click at [660, 365] on button "Not Required" at bounding box center [676, 368] width 45 height 10
drag, startPoint x: 666, startPoint y: 393, endPoint x: 659, endPoint y: 387, distance: 9.0
click at [666, 393] on button "Save" at bounding box center [669, 393] width 43 height 14
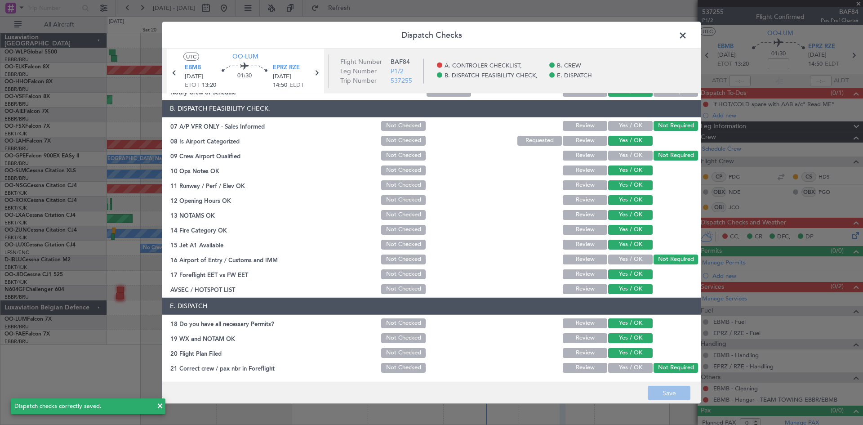
scroll to position [0, 0]
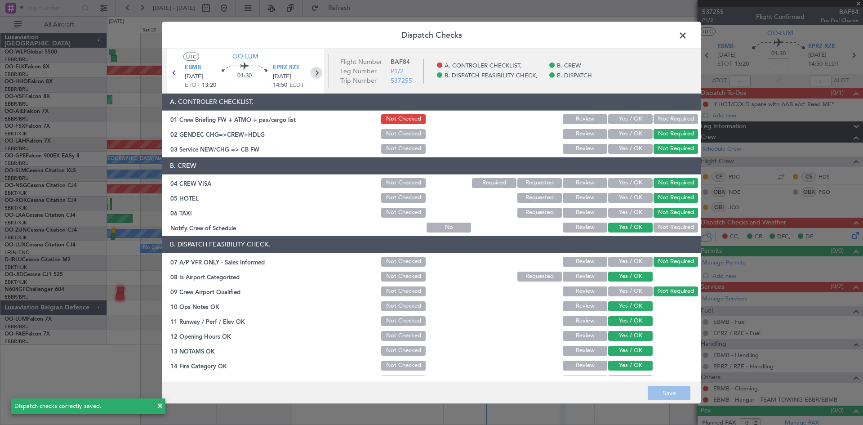
click at [322, 73] on icon at bounding box center [317, 73] width 12 height 12
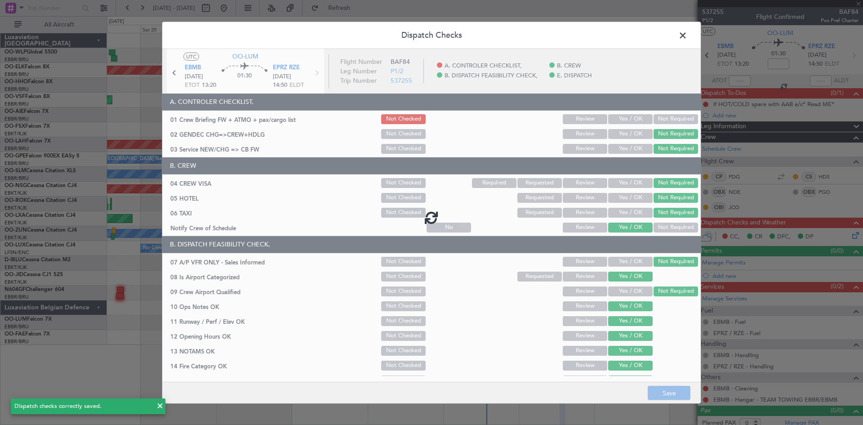
type input "10"
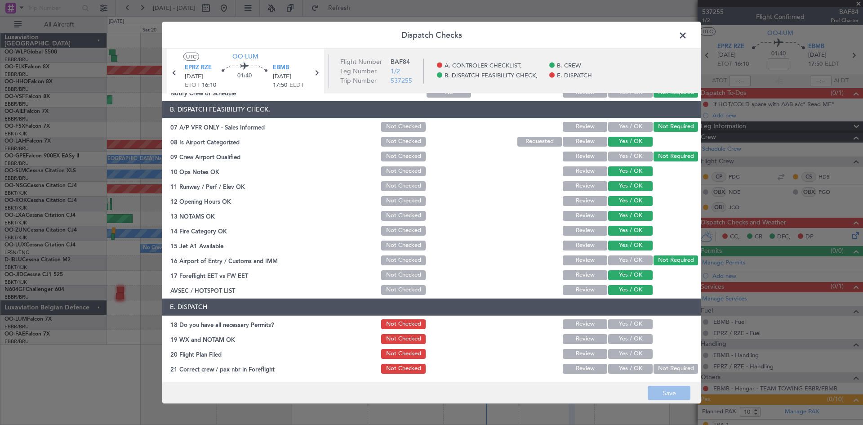
scroll to position [136, 0]
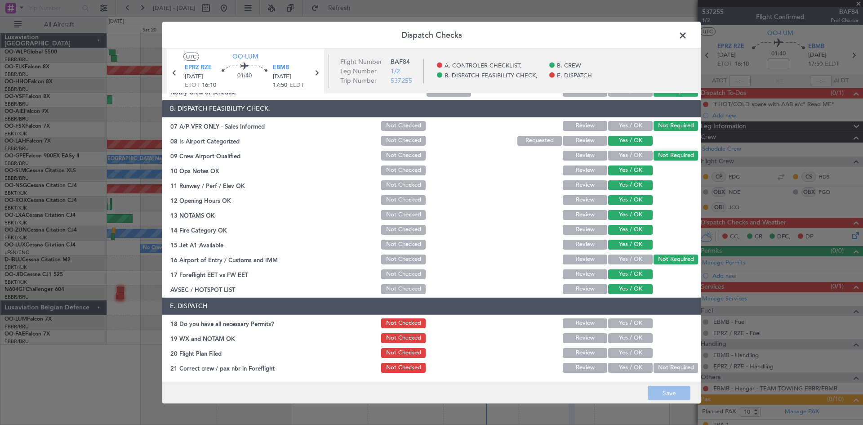
click at [625, 324] on button "Yes / OK" at bounding box center [630, 323] width 45 height 10
click at [628, 338] on button "Yes / OK" at bounding box center [630, 338] width 45 height 10
click at [628, 353] on button "Yes / OK" at bounding box center [630, 353] width 45 height 10
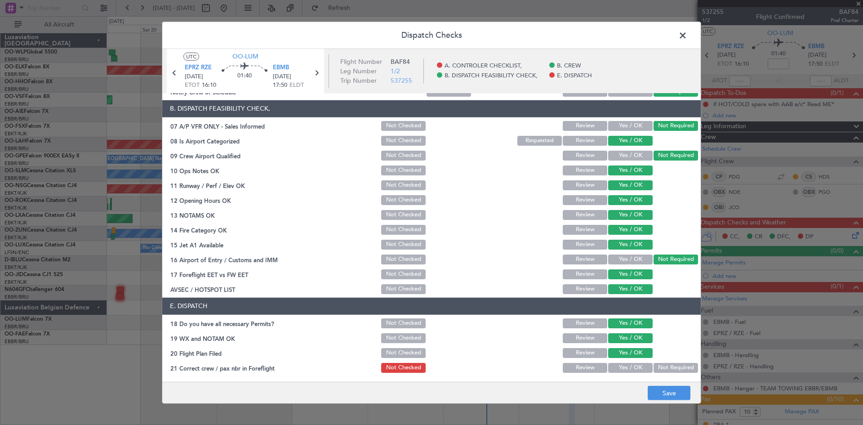
click at [654, 365] on button "Not Required" at bounding box center [676, 368] width 45 height 10
drag, startPoint x: 675, startPoint y: 394, endPoint x: 668, endPoint y: 388, distance: 9.6
click at [675, 394] on button "Save" at bounding box center [669, 393] width 43 height 14
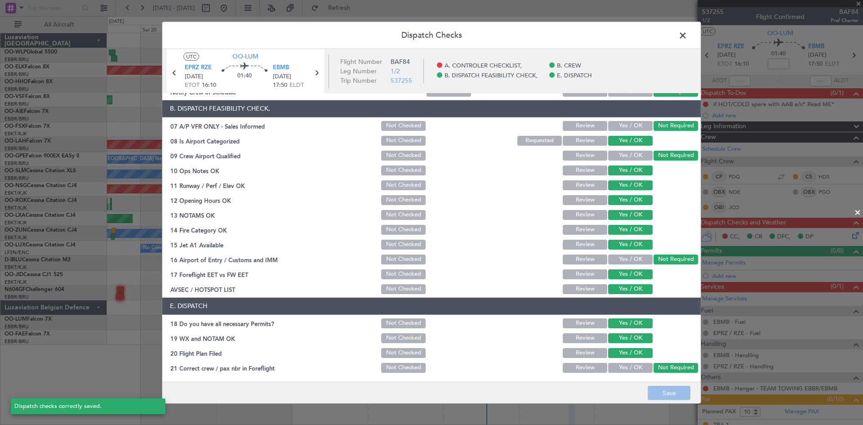
click at [687, 35] on span at bounding box center [687, 37] width 0 height 18
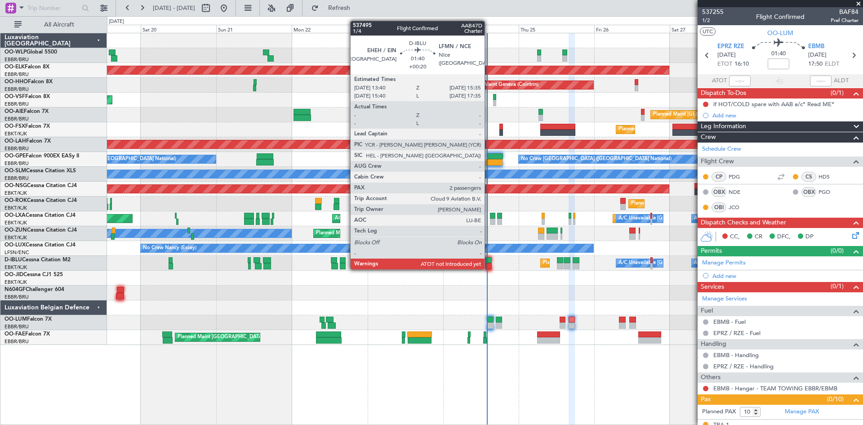
click at [489, 268] on div at bounding box center [489, 266] width 6 height 6
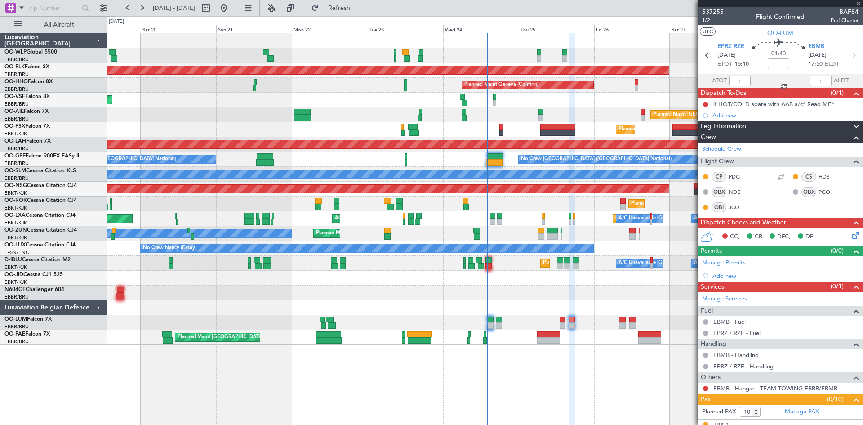
type input "+00:20"
type input "2"
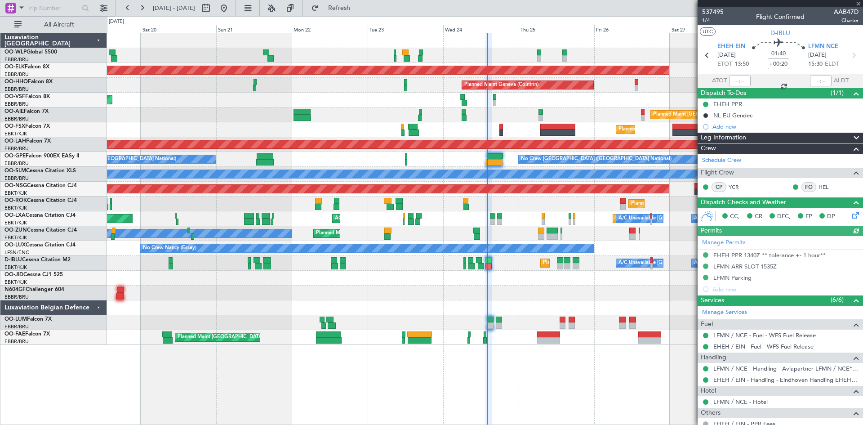
click at [734, 81] on div at bounding box center [740, 81] width 22 height 11
click at [734, 81] on input "text" at bounding box center [740, 81] width 22 height 11
type input "13:50"
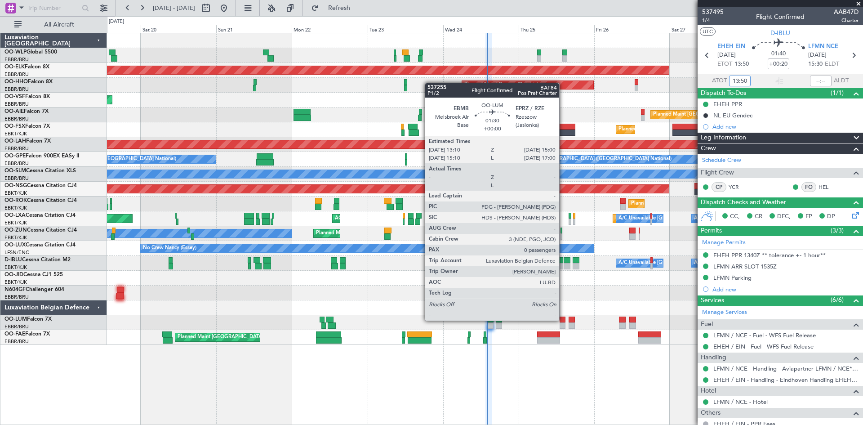
click at [563, 320] on div at bounding box center [563, 320] width 6 height 6
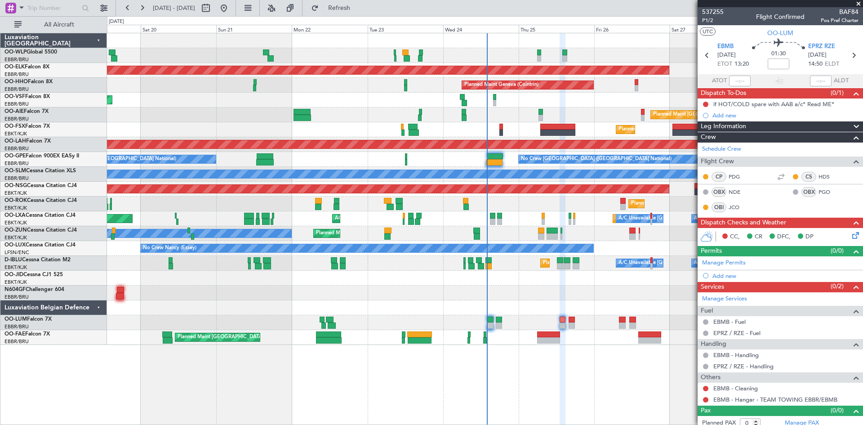
click at [851, 237] on icon at bounding box center [854, 233] width 7 height 7
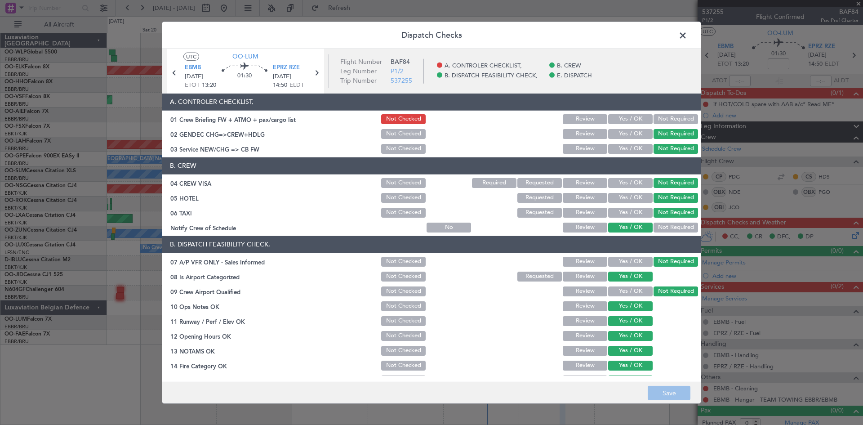
click at [629, 117] on button "Yes / OK" at bounding box center [630, 119] width 45 height 10
click at [675, 394] on button "Save" at bounding box center [669, 393] width 43 height 14
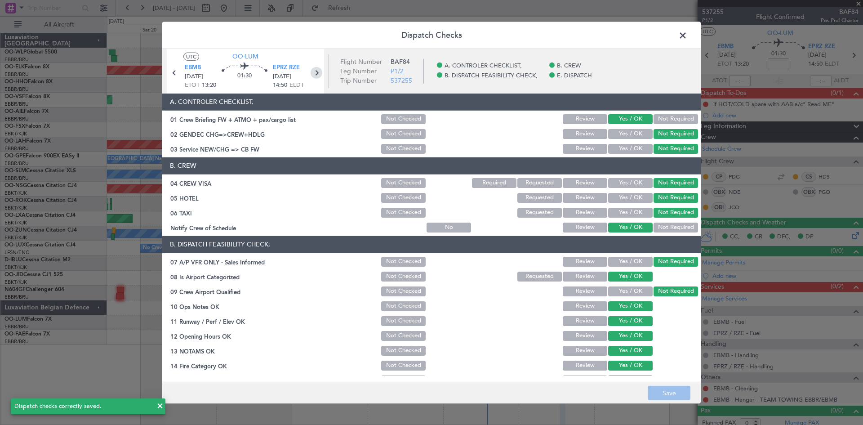
click at [321, 74] on icon at bounding box center [317, 73] width 12 height 12
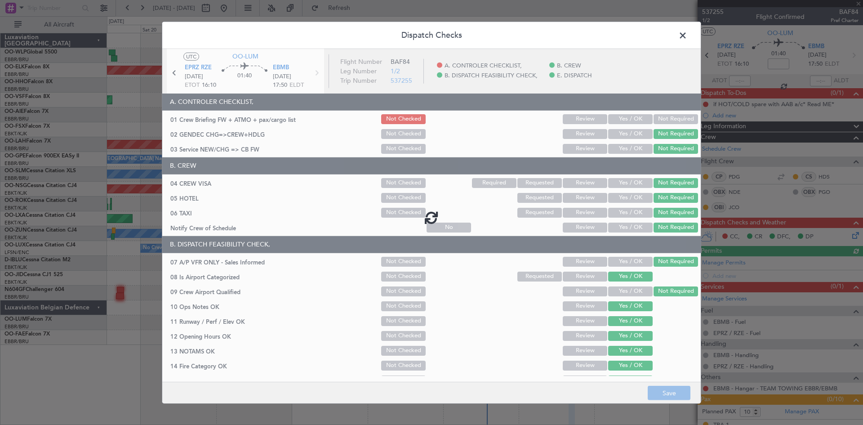
click at [626, 122] on div at bounding box center [431, 217] width 539 height 337
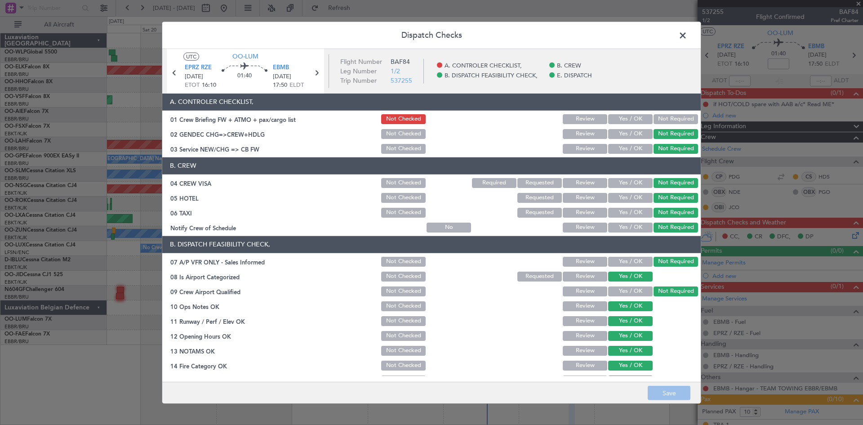
click at [626, 122] on button "Yes / OK" at bounding box center [630, 119] width 45 height 10
click at [665, 392] on button "Save" at bounding box center [669, 393] width 43 height 14
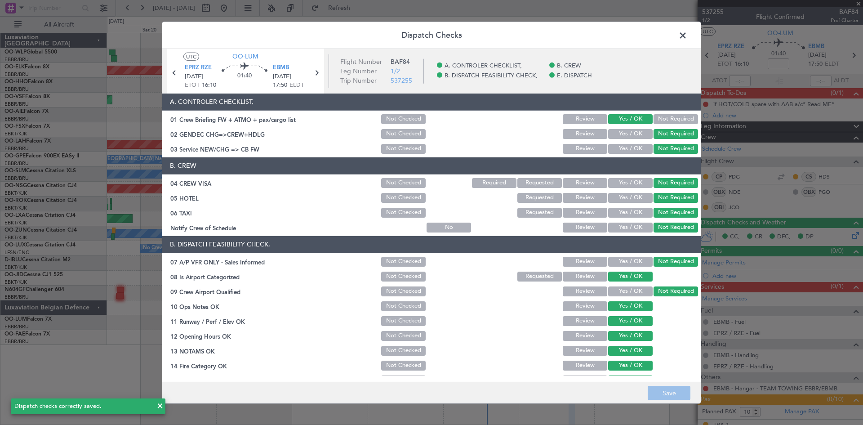
click at [687, 37] on span at bounding box center [687, 37] width 0 height 18
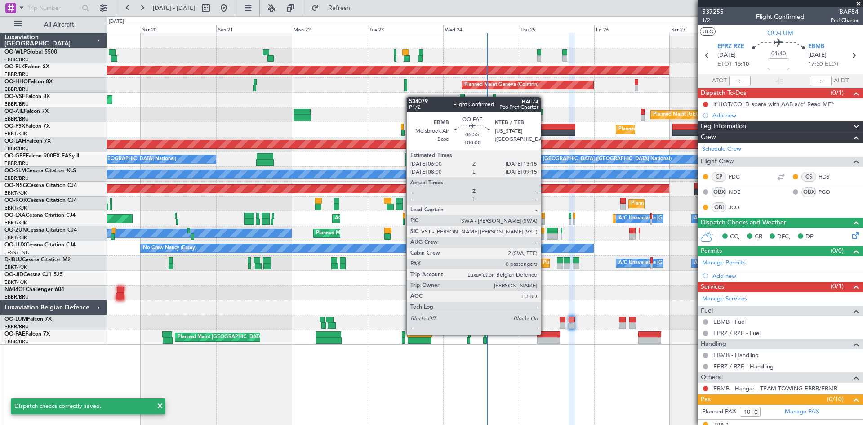
click at [545, 334] on div at bounding box center [548, 334] width 23 height 6
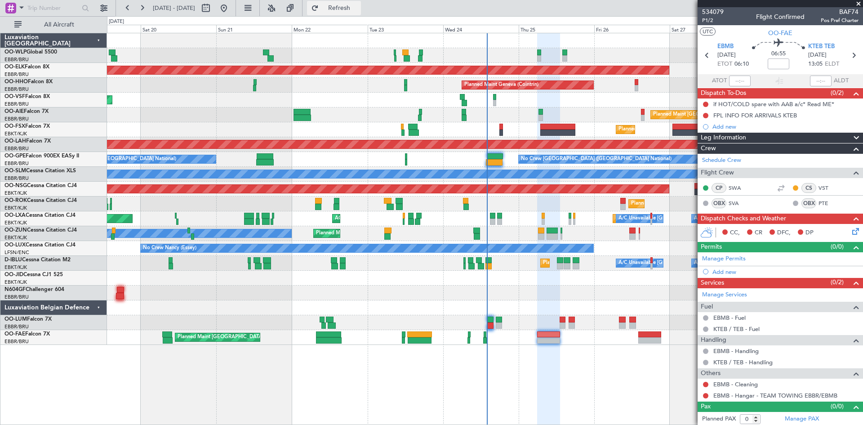
click at [358, 11] on span "Refresh" at bounding box center [340, 8] width 38 height 6
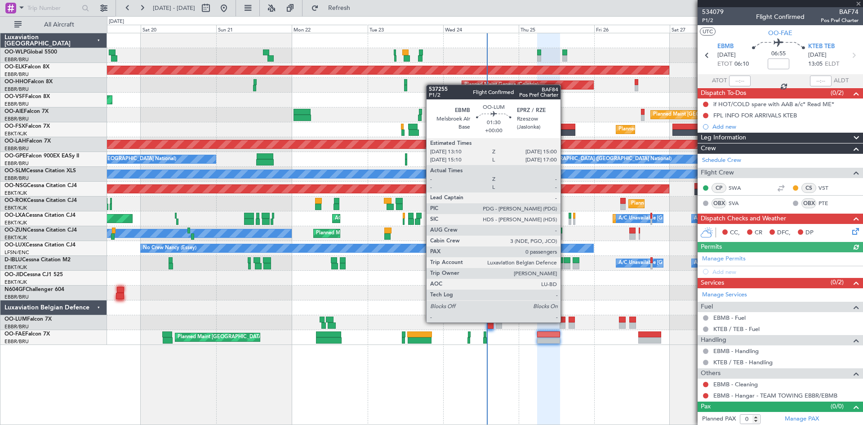
click at [565, 321] on div at bounding box center [563, 320] width 6 height 6
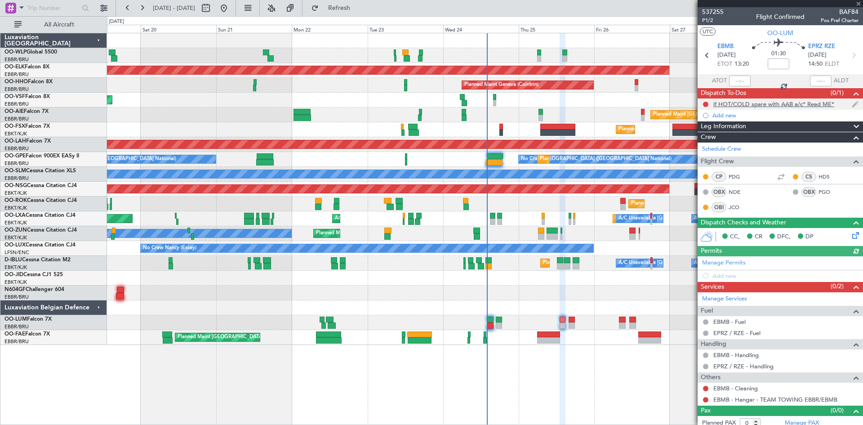
click at [703, 106] on div at bounding box center [705, 104] width 7 height 7
click at [703, 105] on mat-tooltip-component "Actual Take-Off Time" at bounding box center [717, 97] width 63 height 24
click at [704, 103] on mat-tooltip-component "Actual Take-Off Time" at bounding box center [717, 97] width 63 height 24
click at [704, 102] on button at bounding box center [705, 104] width 5 height 5
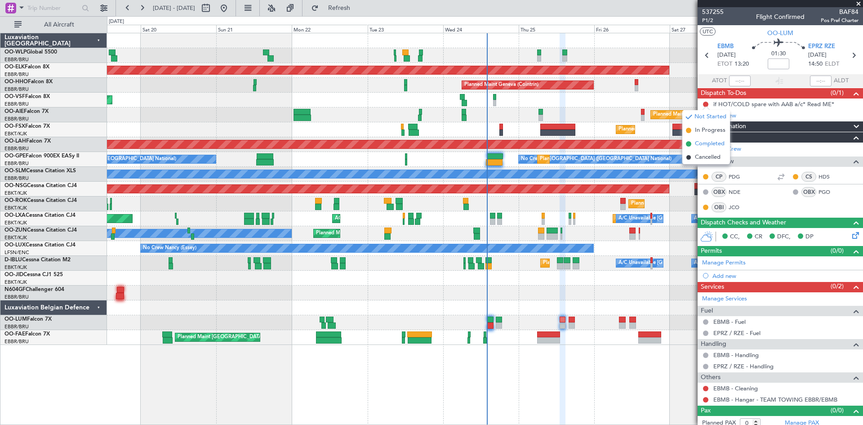
click at [713, 141] on span "Completed" at bounding box center [710, 143] width 30 height 9
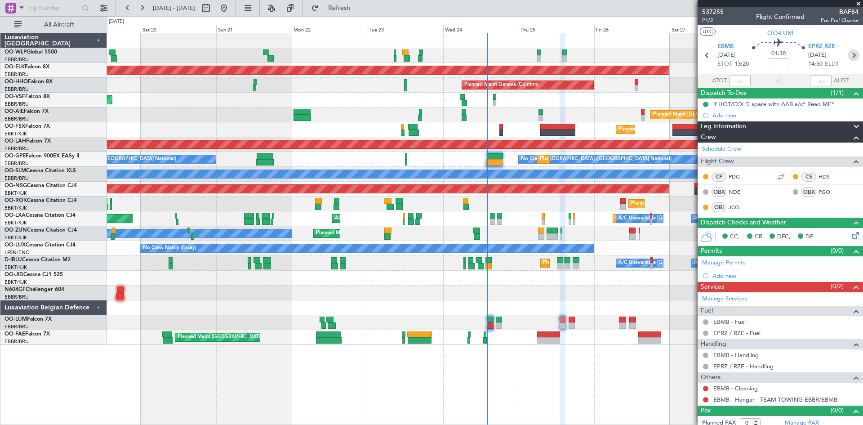
click at [850, 58] on icon at bounding box center [854, 55] width 12 height 12
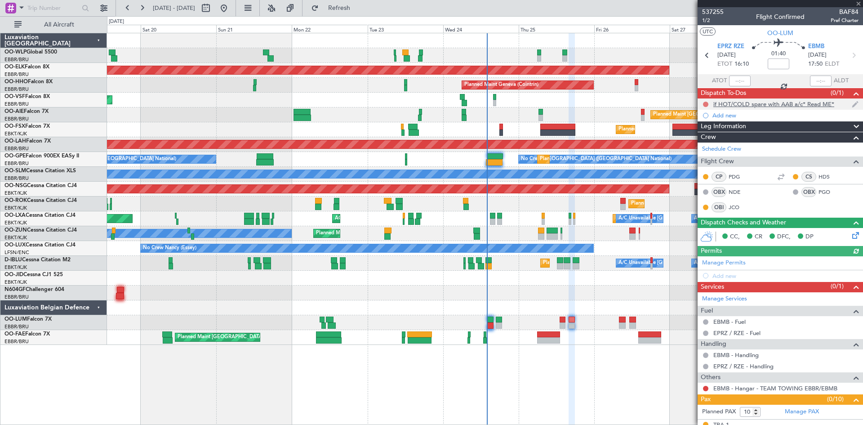
click at [707, 103] on button at bounding box center [705, 104] width 5 height 5
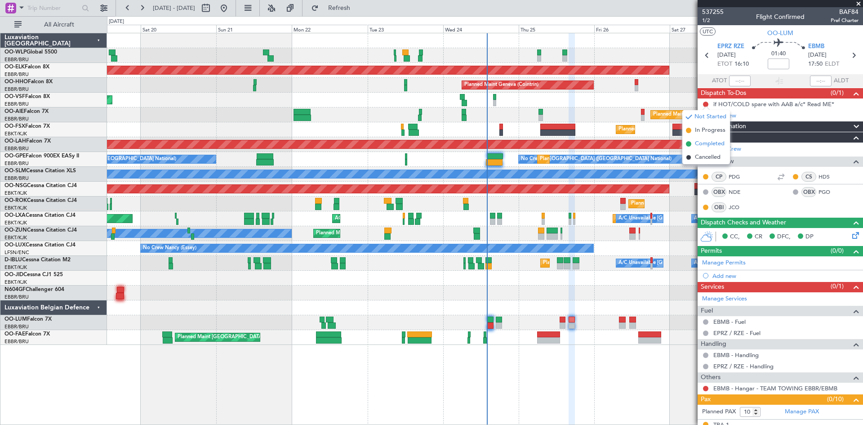
click at [706, 145] on span "Completed" at bounding box center [710, 143] width 30 height 9
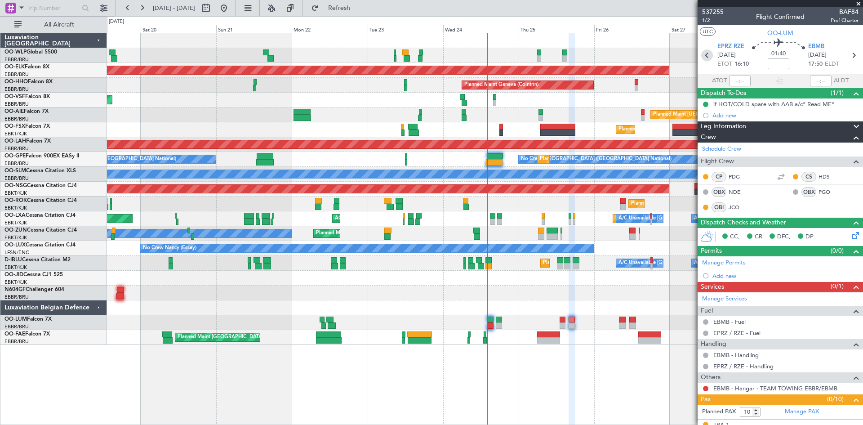
click at [705, 53] on icon at bounding box center [707, 55] width 12 height 12
type input "0"
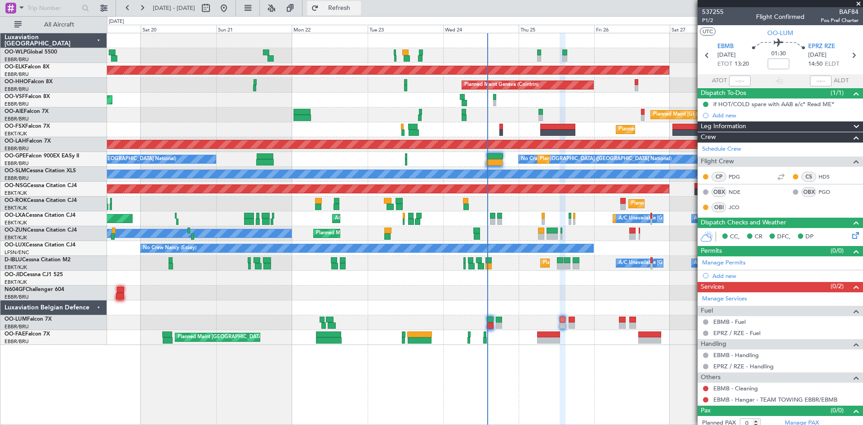
click at [358, 7] on span "Refresh" at bounding box center [340, 8] width 38 height 6
click at [358, 7] on span "Refreshing..." at bounding box center [340, 8] width 38 height 6
click at [706, 388] on button at bounding box center [705, 388] width 5 height 5
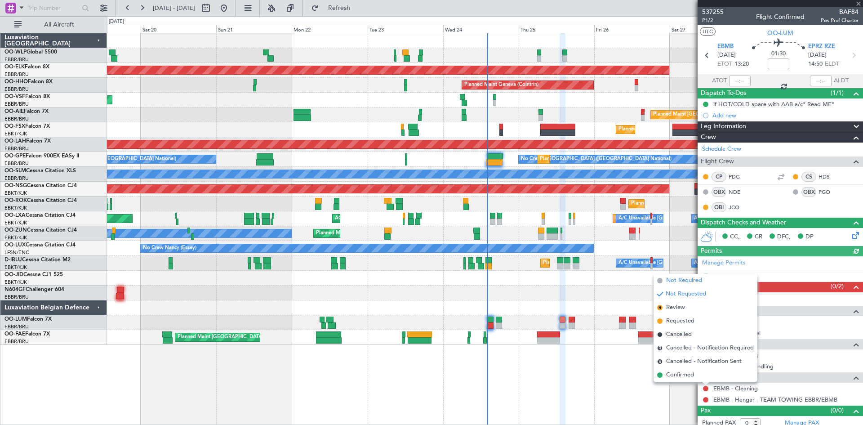
click at [680, 282] on span "Not Required" at bounding box center [684, 280] width 36 height 9
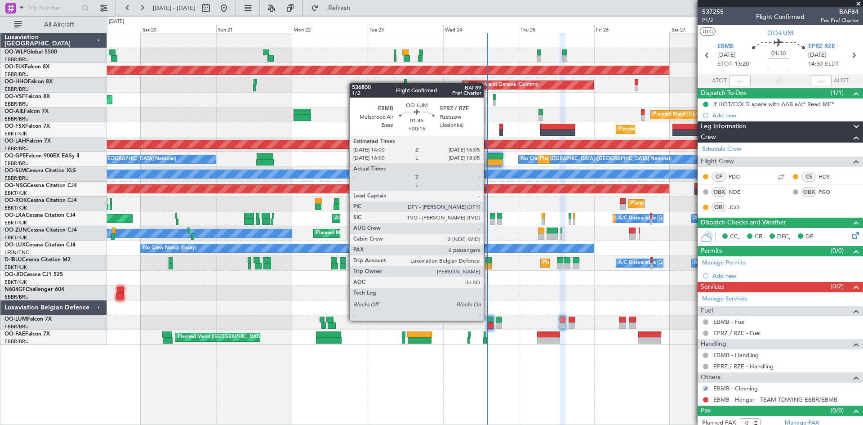
click at [488, 320] on div at bounding box center [490, 320] width 7 height 6
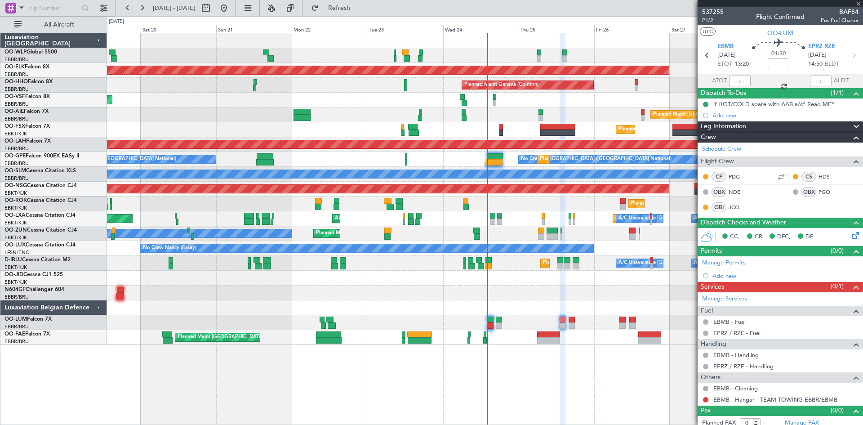
type input "+00:15"
type input "6"
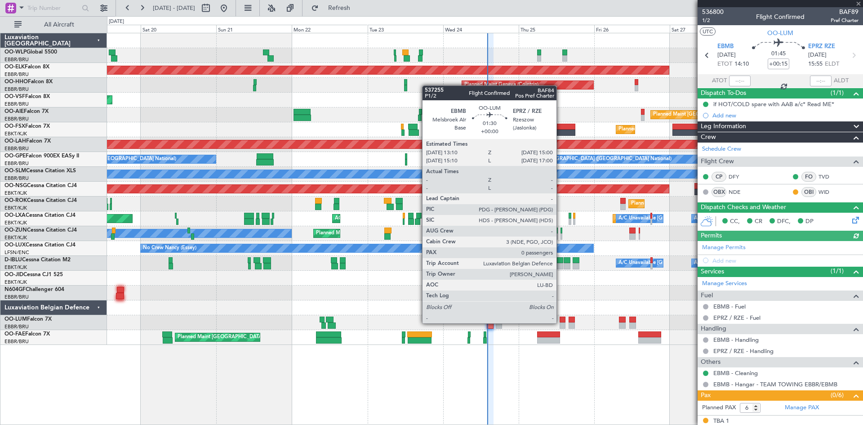
click at [561, 322] on div at bounding box center [563, 325] width 6 height 6
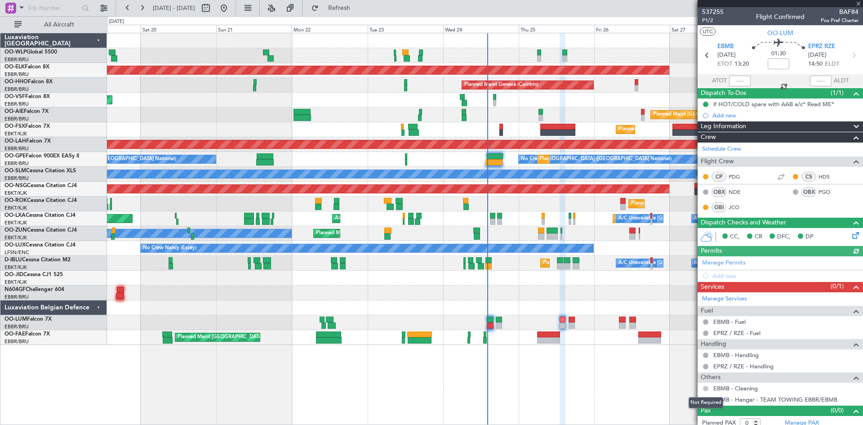
click at [706, 386] on button at bounding box center [705, 388] width 5 height 5
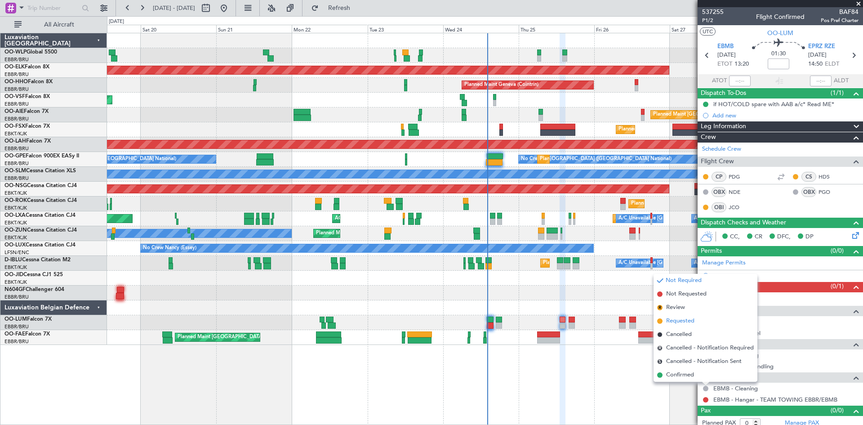
click at [686, 321] on span "Requested" at bounding box center [680, 321] width 28 height 9
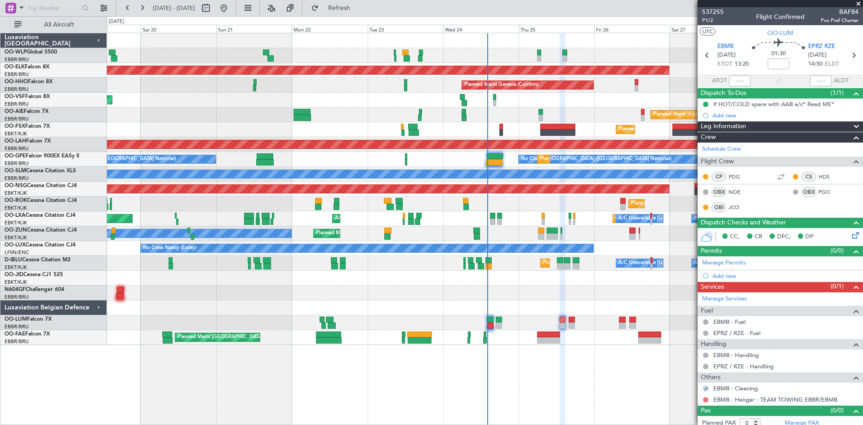
click at [704, 401] on div at bounding box center [705, 399] width 7 height 7
click at [704, 401] on button at bounding box center [705, 399] width 5 height 5
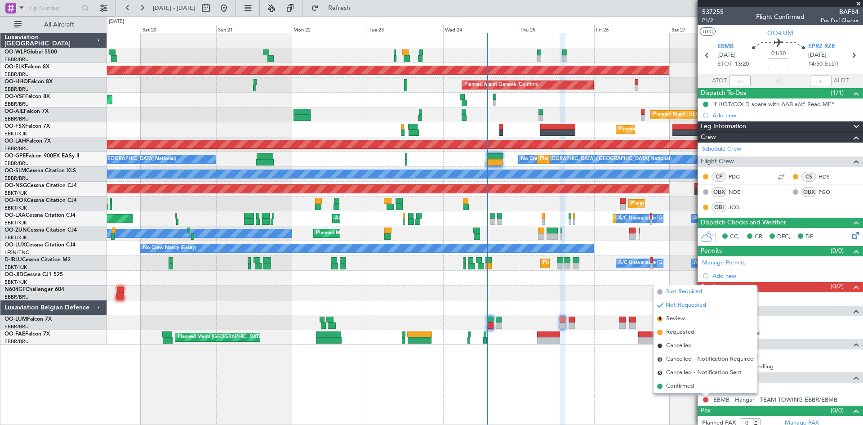
click at [693, 294] on span "Not Required" at bounding box center [684, 291] width 36 height 9
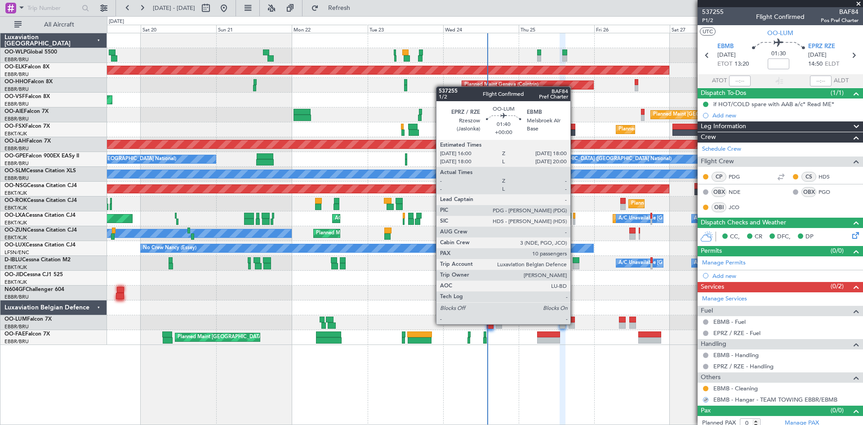
click at [575, 323] on div at bounding box center [572, 325] width 7 height 6
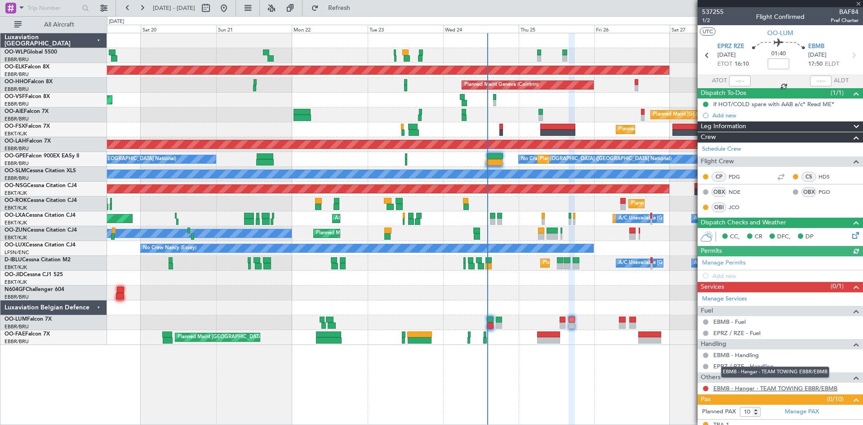
click at [756, 388] on link "EBMB - Hangar - TEAM TOWING EBBR/EBMB" at bounding box center [776, 388] width 124 height 8
click at [708, 387] on button at bounding box center [705, 388] width 5 height 5
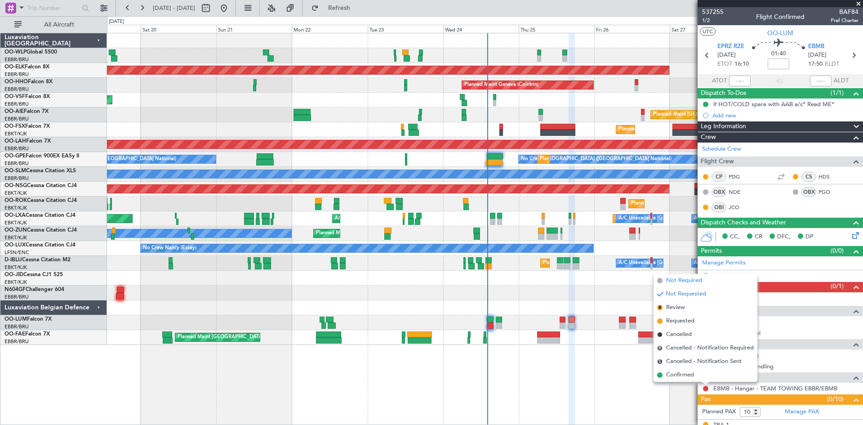
click at [696, 281] on span "Not Required" at bounding box center [684, 280] width 36 height 9
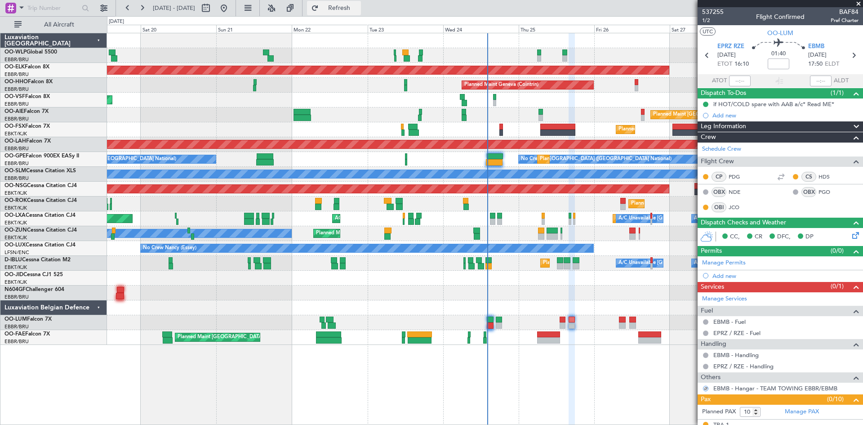
click at [358, 11] on span "Refresh" at bounding box center [340, 8] width 38 height 6
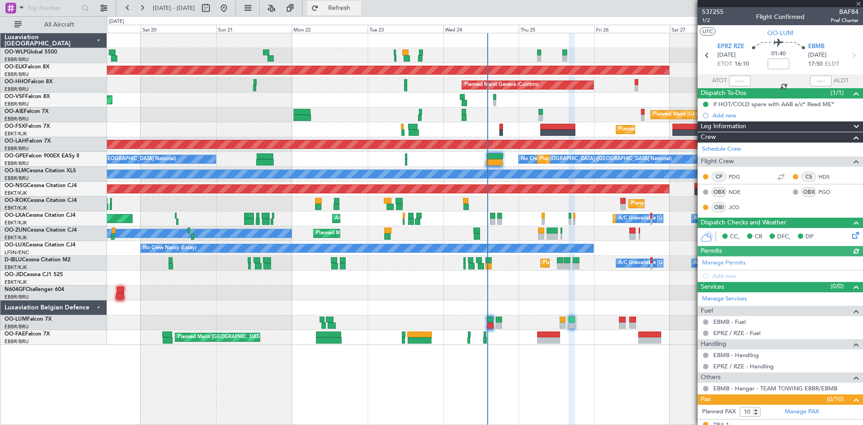
click at [358, 11] on span "Refresh" at bounding box center [340, 8] width 38 height 6
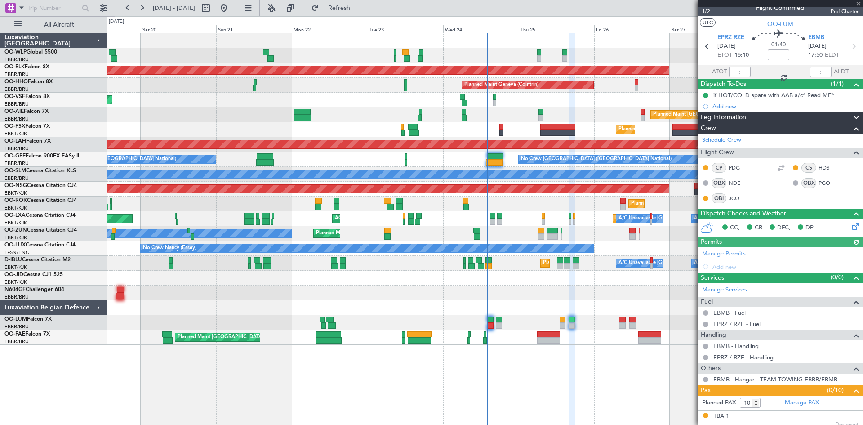
scroll to position [9, 0]
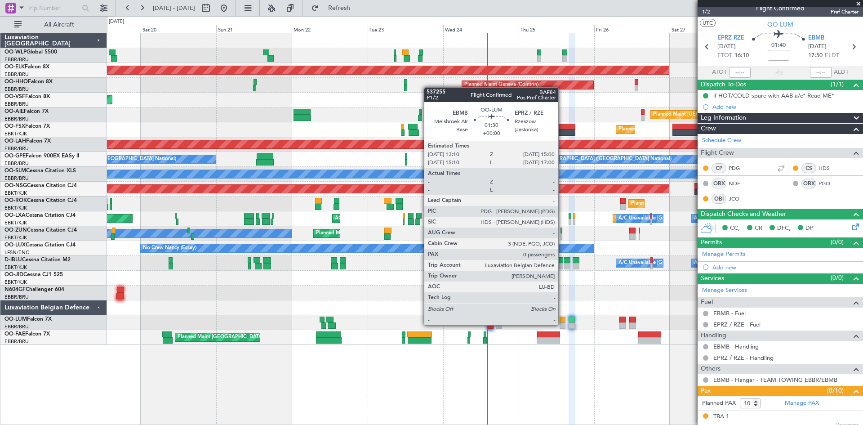
click at [562, 324] on div at bounding box center [563, 325] width 6 height 6
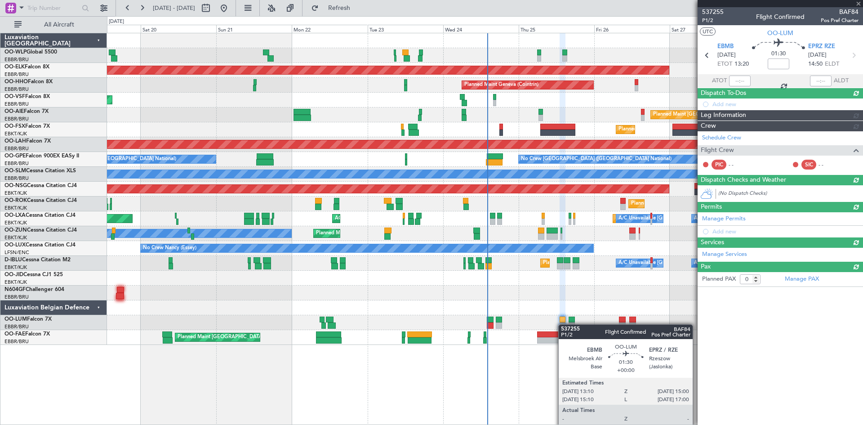
scroll to position [0, 0]
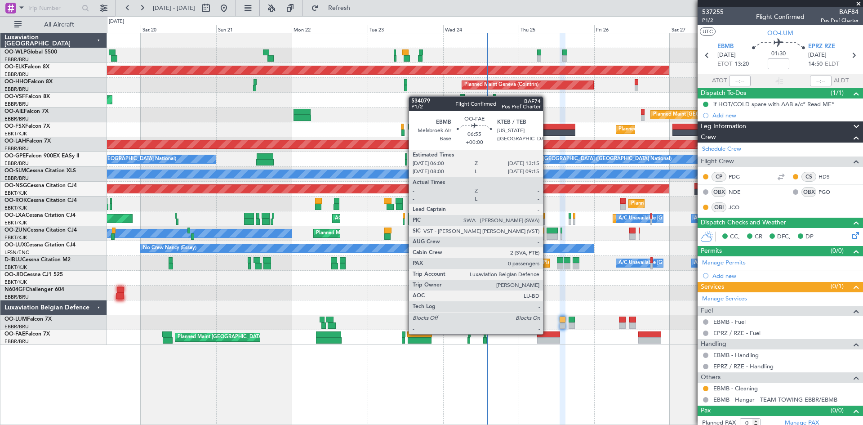
click at [547, 333] on div at bounding box center [548, 334] width 23 height 6
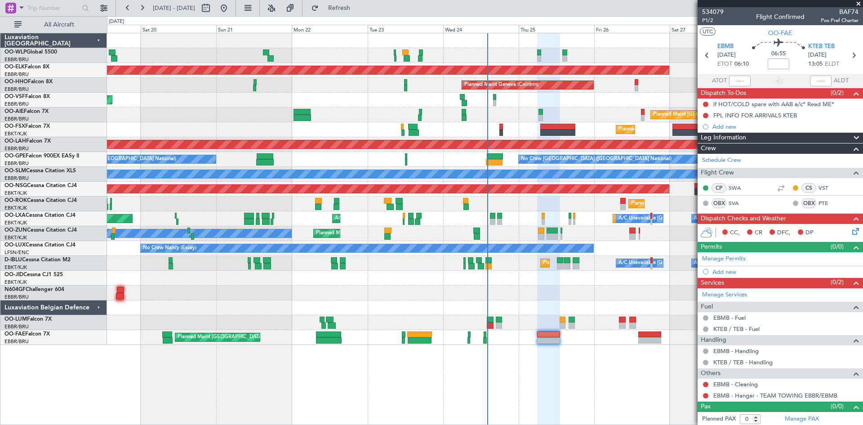
click at [360, 50] on div "Planned Maint Liege Planned Maint Milan (Linate)" at bounding box center [485, 55] width 756 height 15
click at [361, 14] on button "Refresh" at bounding box center [334, 8] width 54 height 14
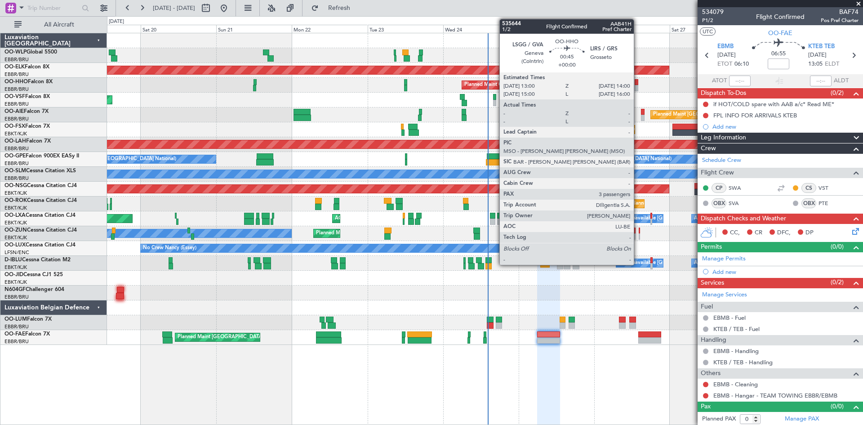
click at [638, 83] on div at bounding box center [637, 82] width 4 height 6
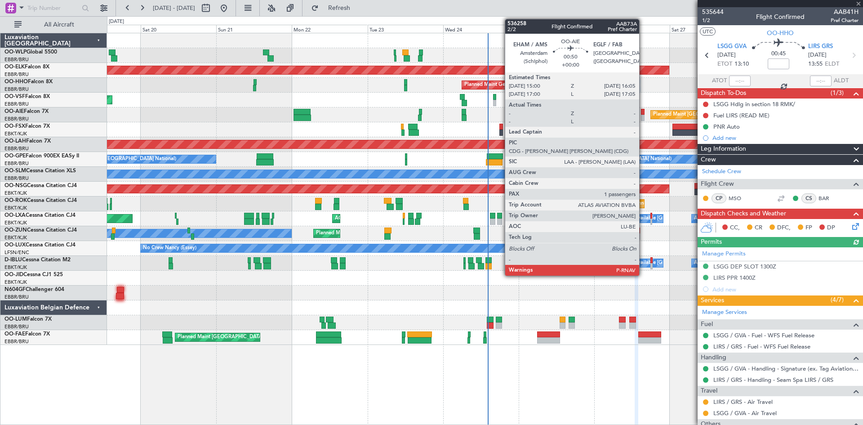
click at [643, 120] on div at bounding box center [643, 118] width 4 height 6
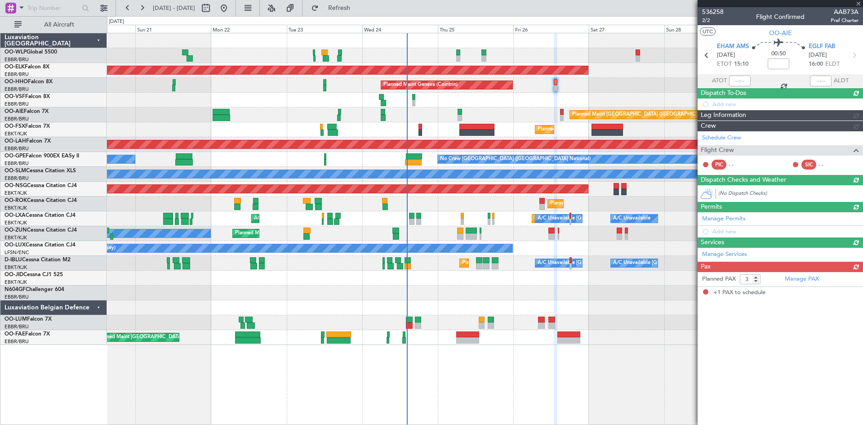
click at [585, 295] on div "Planned Maint Liege Planned Maint Milan (Linate) Planned Maint Kortrijk-Wevelge…" at bounding box center [485, 189] width 756 height 312
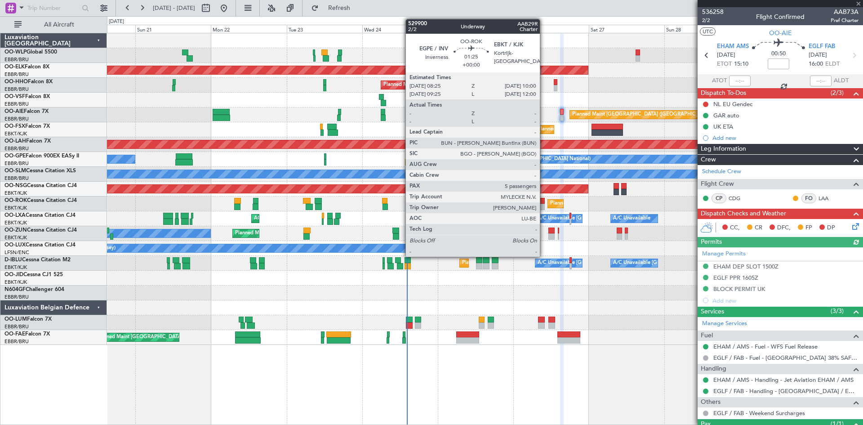
click at [544, 207] on div at bounding box center [542, 207] width 5 height 6
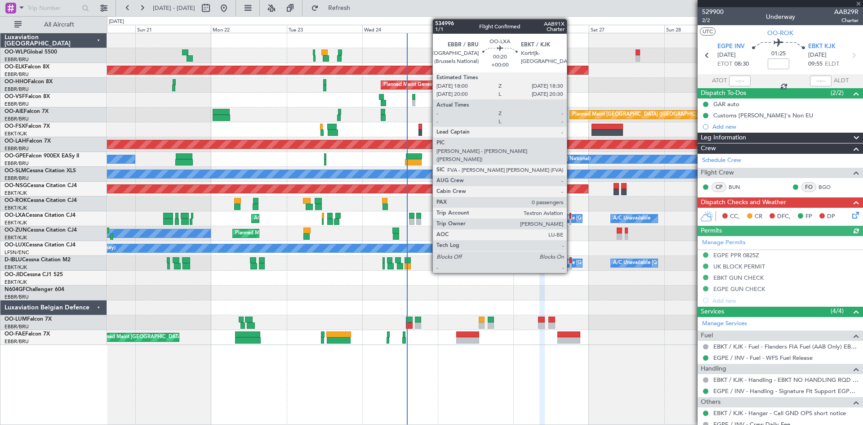
click at [571, 219] on div at bounding box center [571, 222] width 2 height 6
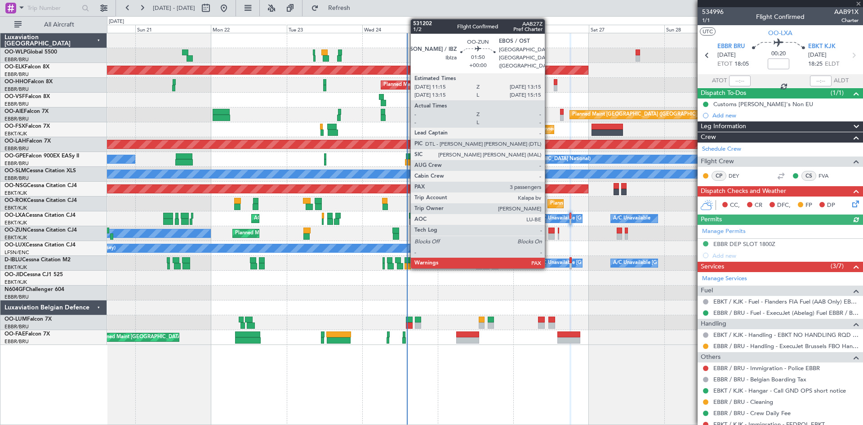
click at [549, 236] on div at bounding box center [552, 236] width 7 height 6
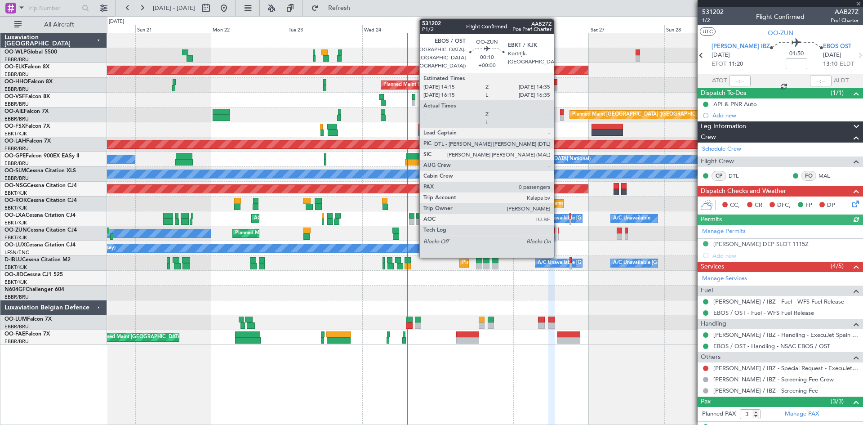
click at [558, 233] on div at bounding box center [558, 236] width 1 height 6
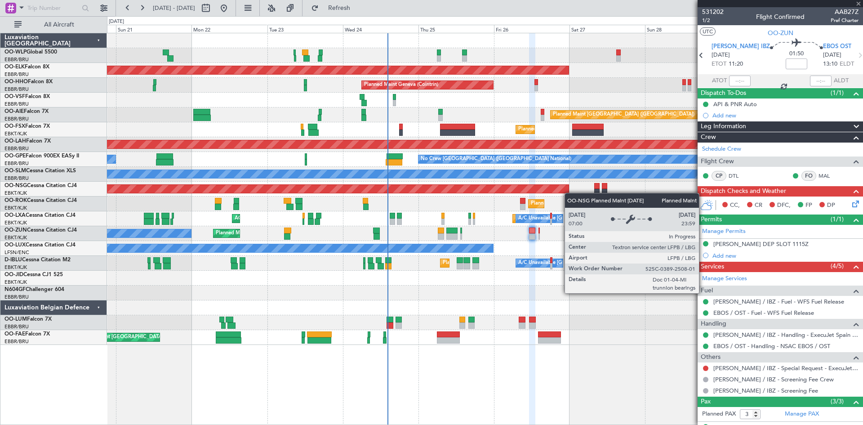
click at [569, 193] on div "Planned Maint Milan (Linate) Planned Maint Liege Planned Maint Kortrijk-Wevelge…" at bounding box center [485, 189] width 756 height 312
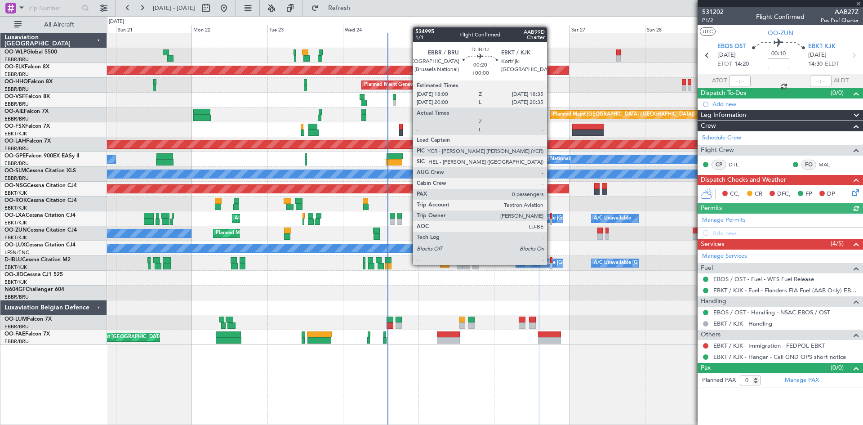
click at [551, 265] on div at bounding box center [551, 266] width 2 height 6
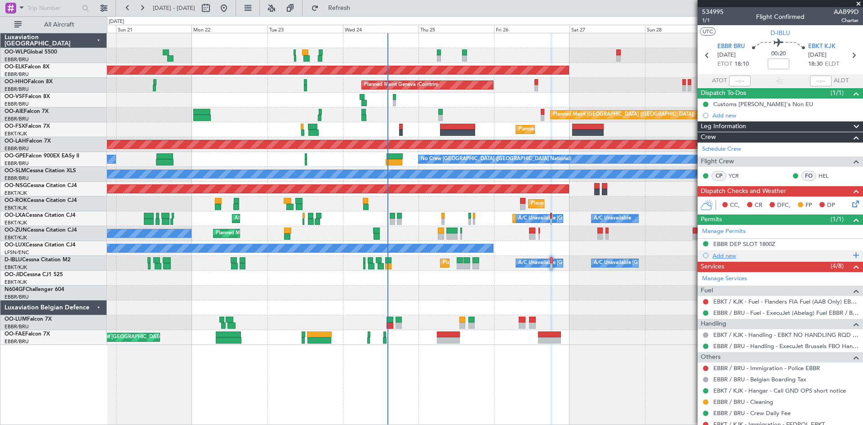
scroll to position [30, 0]
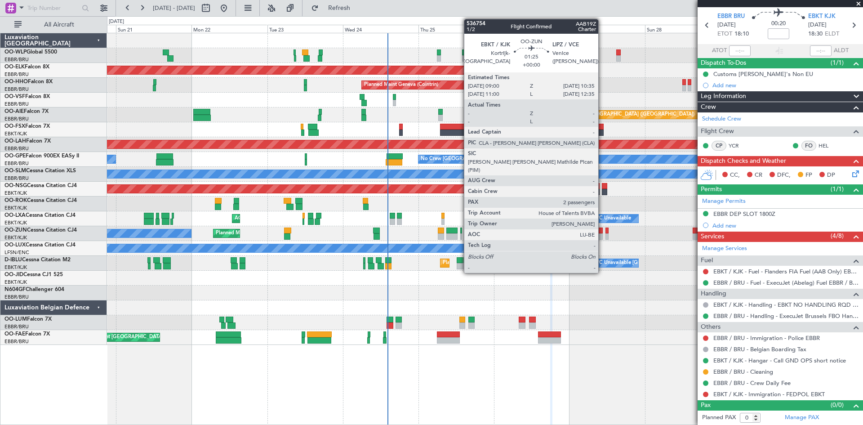
click at [602, 235] on div at bounding box center [600, 236] width 5 height 6
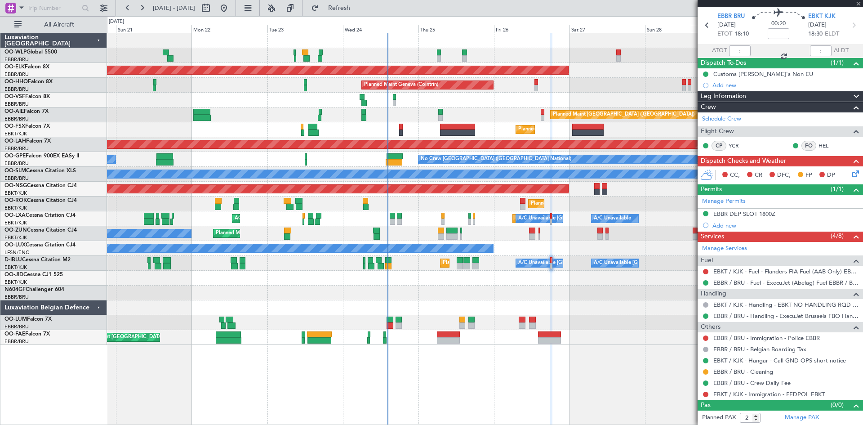
scroll to position [0, 0]
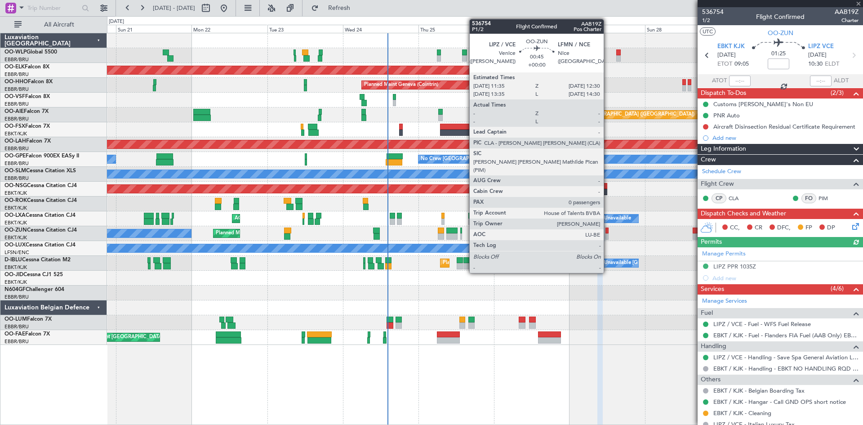
click at [607, 234] on div at bounding box center [607, 236] width 3 height 6
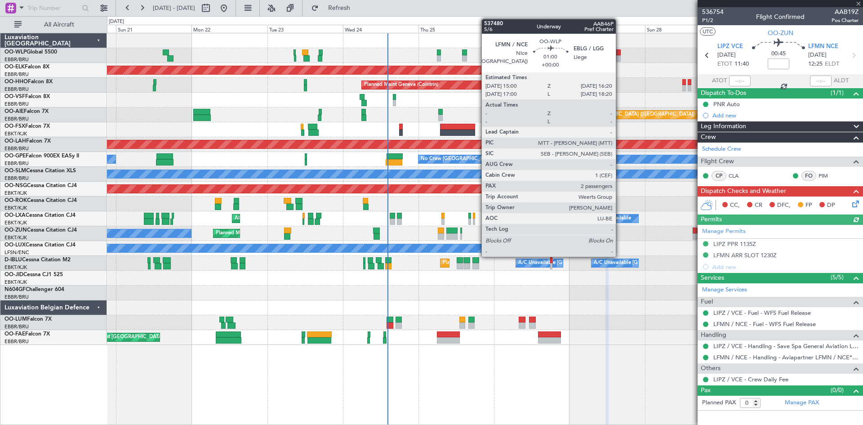
click at [617, 58] on div at bounding box center [618, 58] width 4 height 6
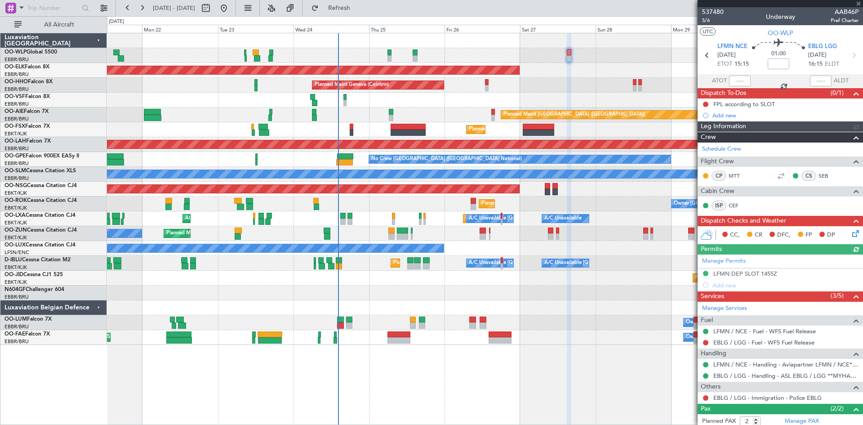
click at [539, 98] on div "Planned Maint Milan (Linate) Planned Maint Kortrijk-Wevelgem Planned Maint Gene…" at bounding box center [485, 189] width 756 height 312
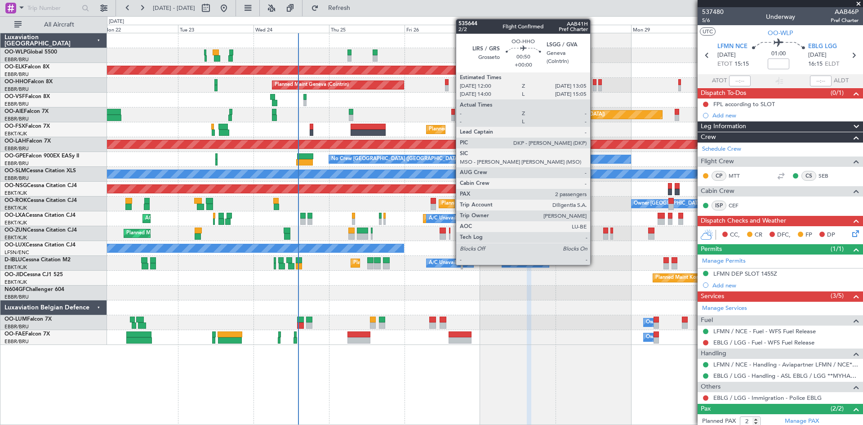
click at [594, 88] on div at bounding box center [595, 88] width 4 height 6
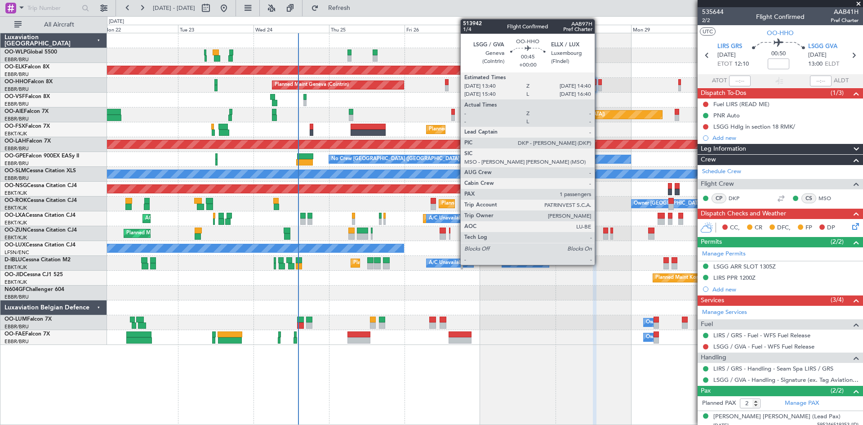
click at [599, 86] on div at bounding box center [600, 88] width 4 height 6
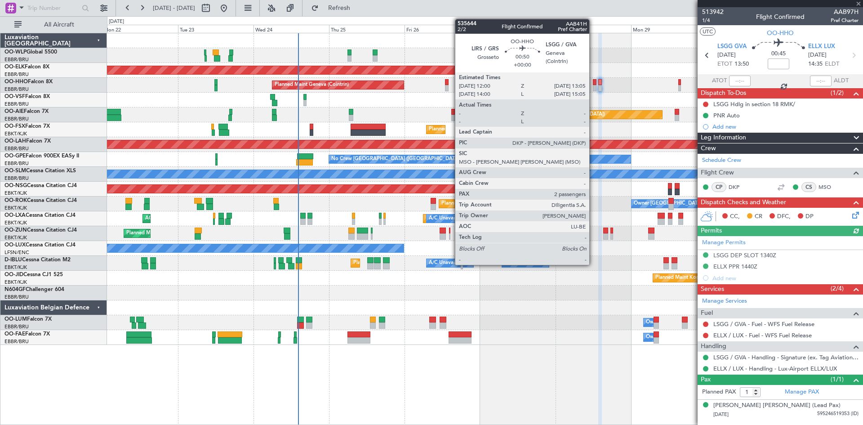
click at [593, 88] on div at bounding box center [595, 88] width 4 height 6
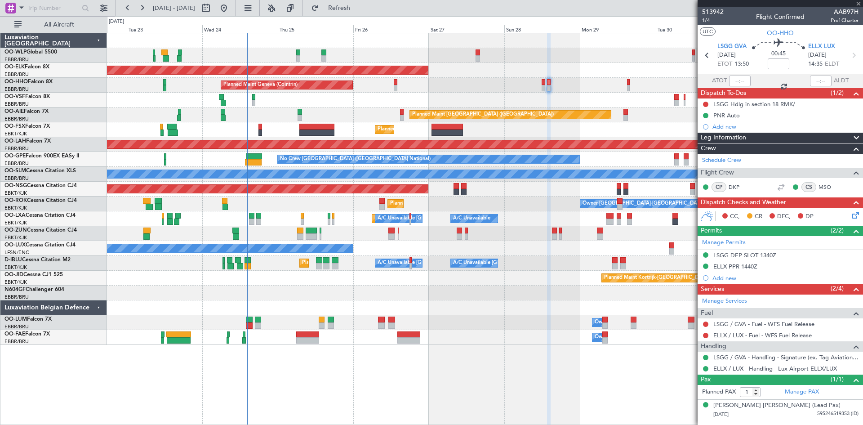
click at [572, 103] on div "Planned Maint Milan (Linate) Planned Maint Kortrijk-Wevelgem Planned Maint Gene…" at bounding box center [485, 189] width 756 height 312
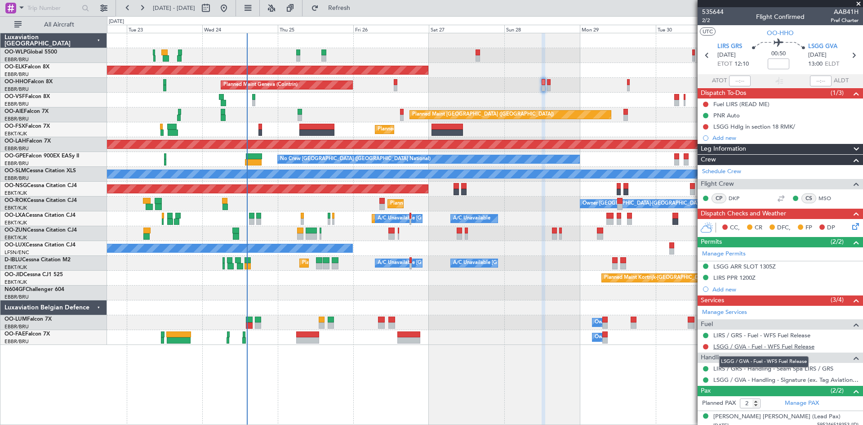
click at [749, 343] on link "LSGG / GVA - Fuel - WFS Fuel Release" at bounding box center [764, 347] width 101 height 8
click at [357, 8] on span "Refresh" at bounding box center [340, 8] width 38 height 6
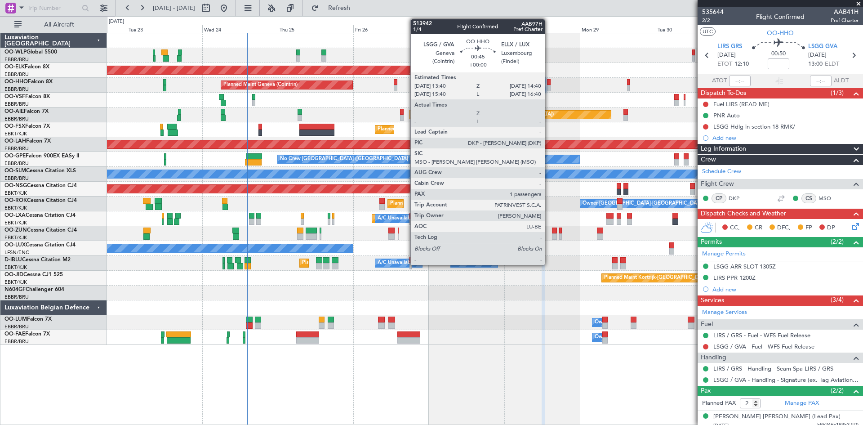
click at [549, 85] on div at bounding box center [549, 88] width 4 height 6
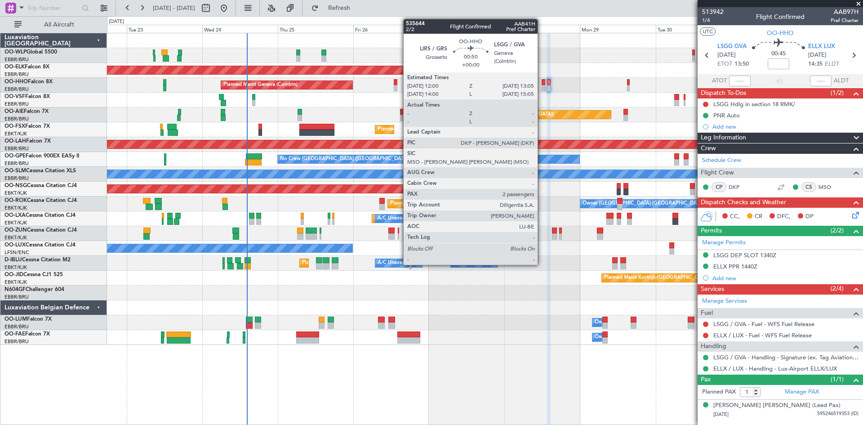
click at [542, 87] on div at bounding box center [544, 88] width 4 height 6
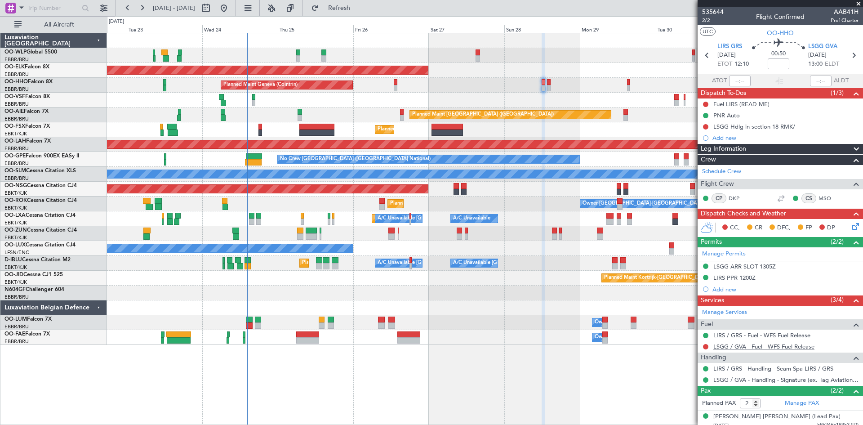
click at [719, 346] on link "LSGG / GVA - Fuel - WFS Fuel Release" at bounding box center [764, 347] width 101 height 8
click at [762, 344] on link "LSGG / GVA - Fuel - WFS Fuel Release" at bounding box center [764, 347] width 101 height 8
click at [547, 88] on div "Planned Maint Geneva (Cointrin)" at bounding box center [485, 85] width 756 height 15
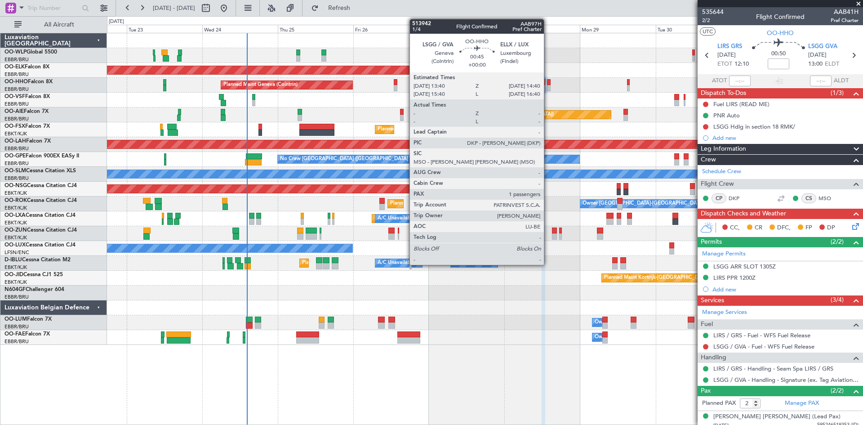
click at [548, 87] on div at bounding box center [549, 88] width 4 height 6
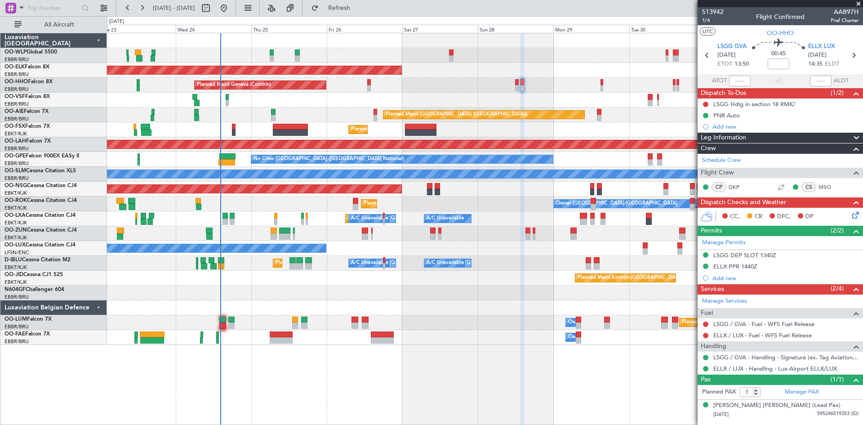
click at [579, 78] on div "Planned Maint Milan (Linate) Planned Maint Kortrijk-Wevelgem Planned Maint Gene…" at bounding box center [485, 189] width 756 height 312
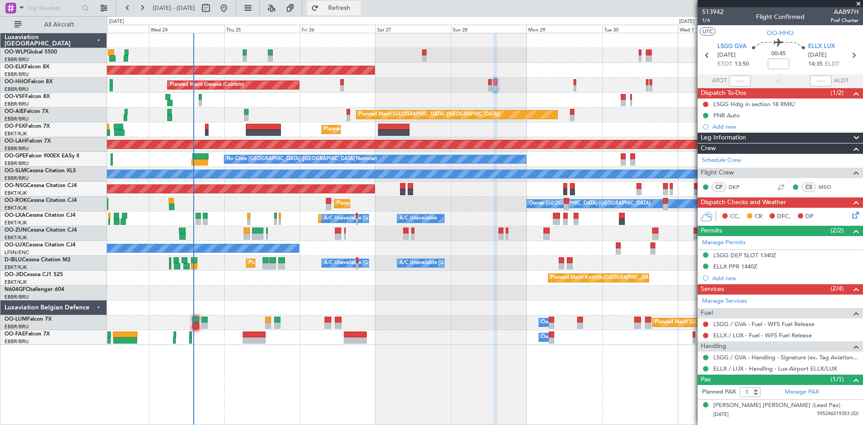
click at [358, 11] on span "Refresh" at bounding box center [340, 8] width 38 height 6
click at [757, 332] on link "ELLX / LUX - Fuel - WFS Fuel Release" at bounding box center [763, 335] width 98 height 8
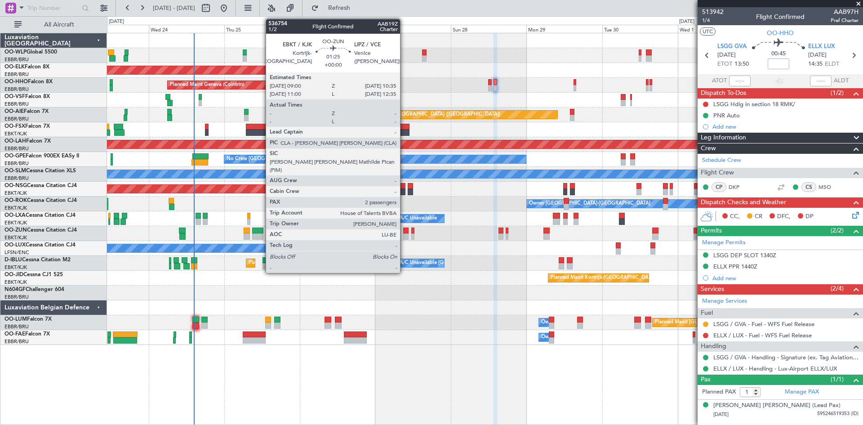
click at [404, 230] on div at bounding box center [405, 231] width 5 height 6
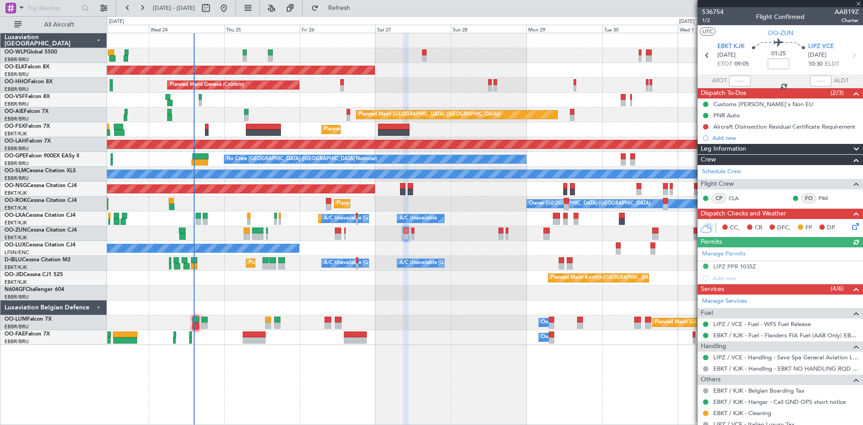
click at [415, 235] on div "Planned Maint Kortrijk-Wevelgem Owner" at bounding box center [485, 233] width 756 height 15
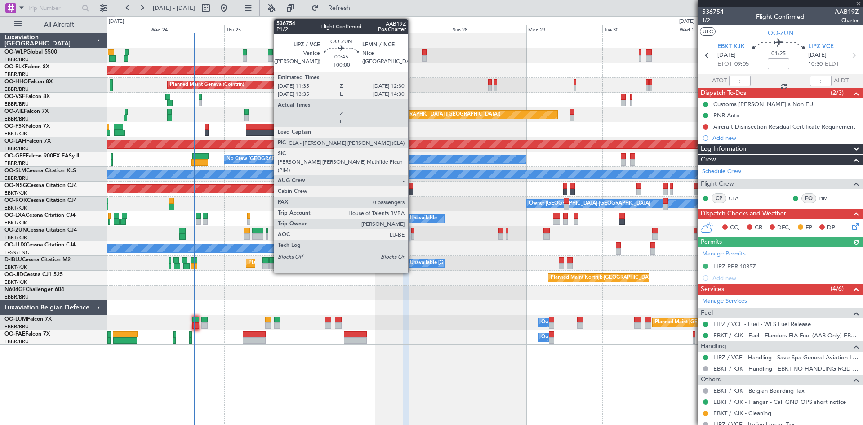
click at [412, 234] on div at bounding box center [412, 236] width 3 height 6
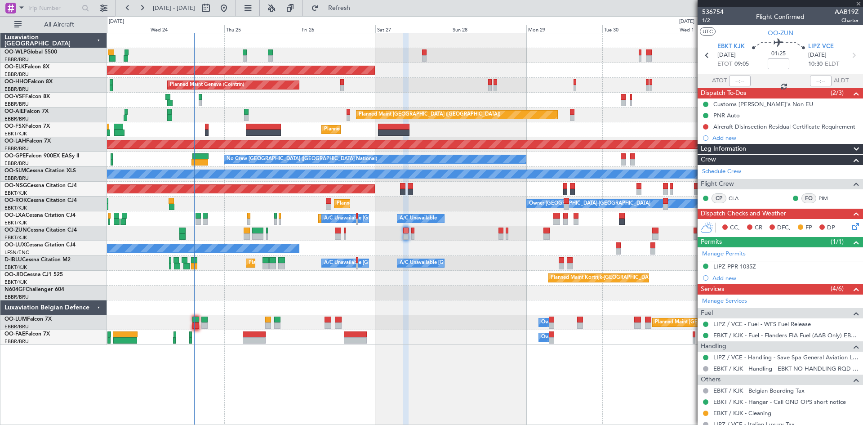
type input "0"
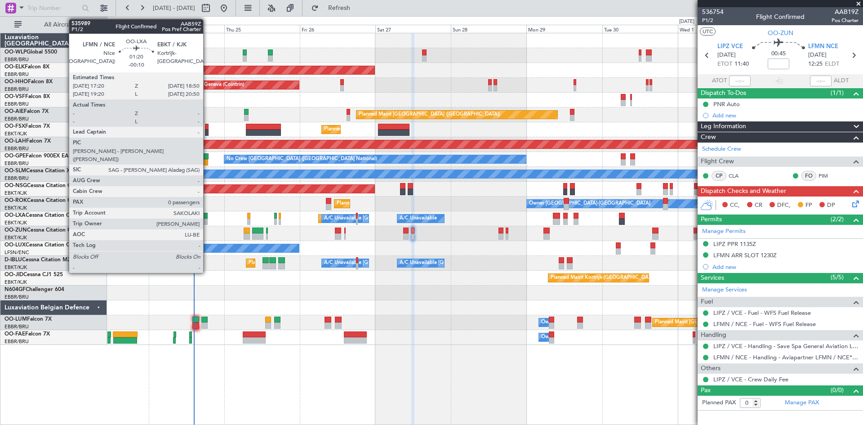
click at [207, 219] on div at bounding box center [205, 222] width 5 height 6
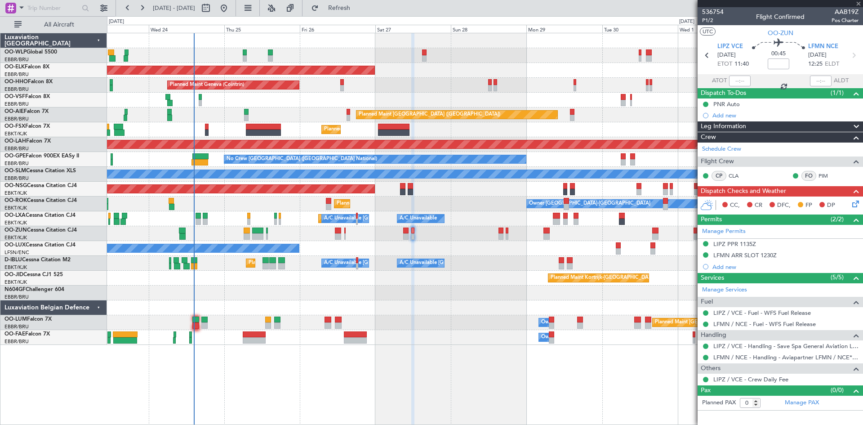
type input "-00:10"
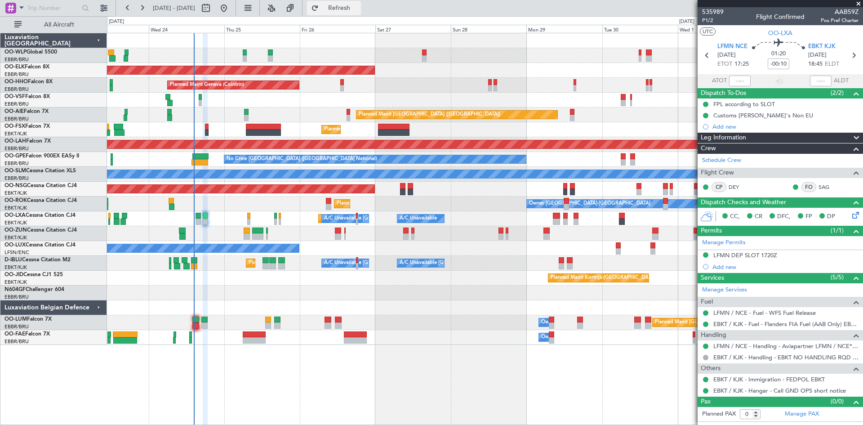
click at [340, 9] on button "Refresh" at bounding box center [334, 8] width 54 height 14
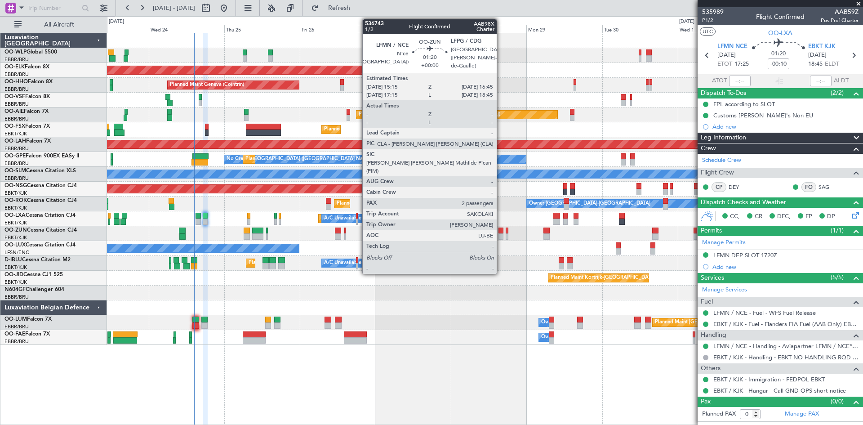
click at [501, 235] on div at bounding box center [501, 236] width 5 height 6
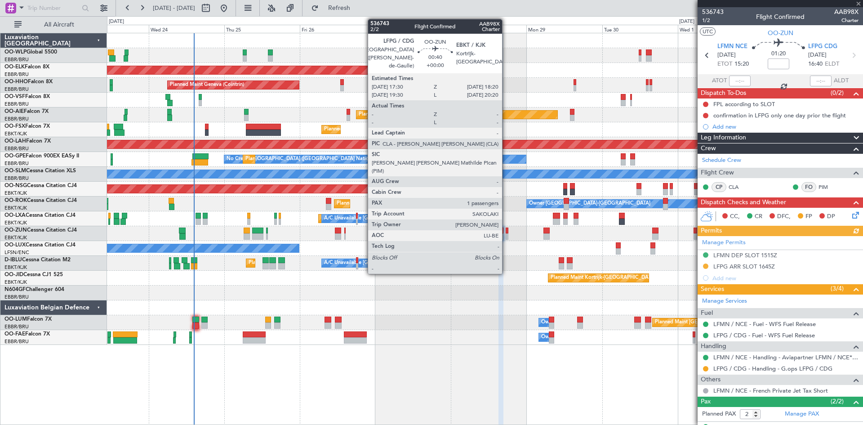
click at [506, 235] on div at bounding box center [507, 236] width 3 height 6
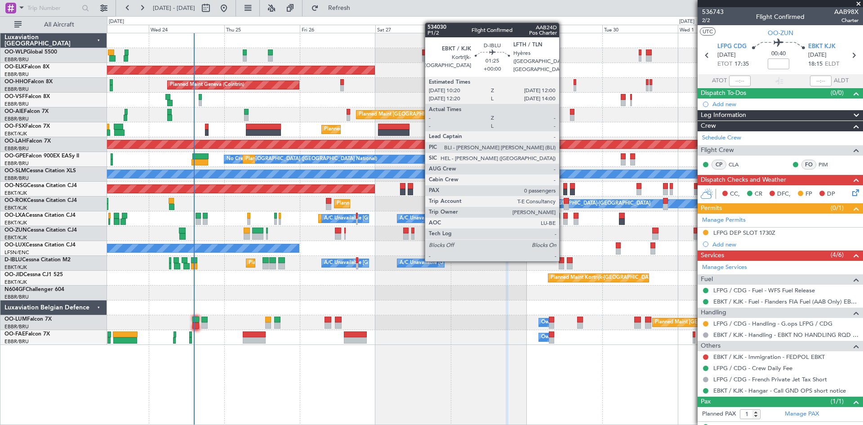
click at [563, 259] on div at bounding box center [561, 260] width 5 height 6
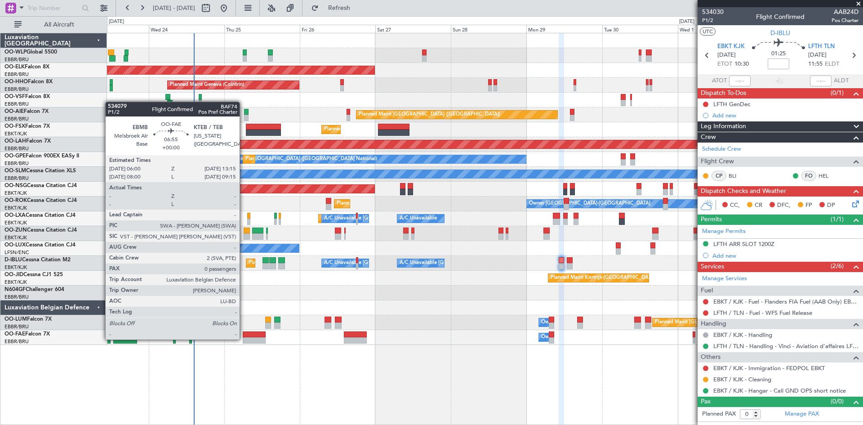
click at [244, 339] on div at bounding box center [254, 340] width 23 height 6
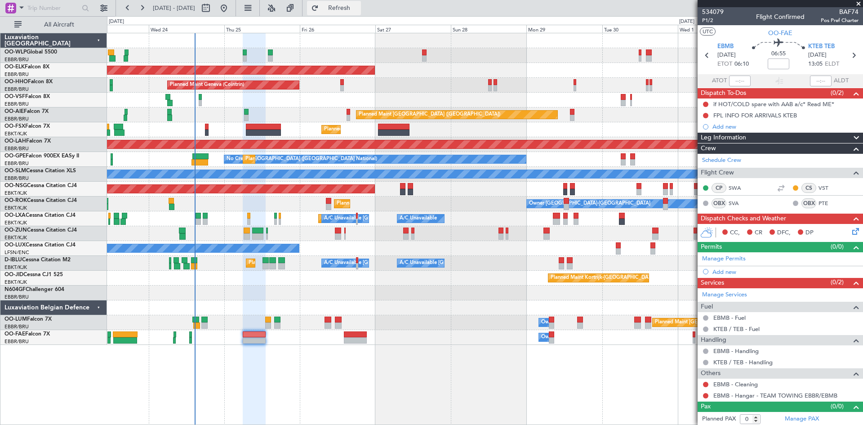
click at [354, 13] on button "Refresh" at bounding box center [334, 8] width 54 height 14
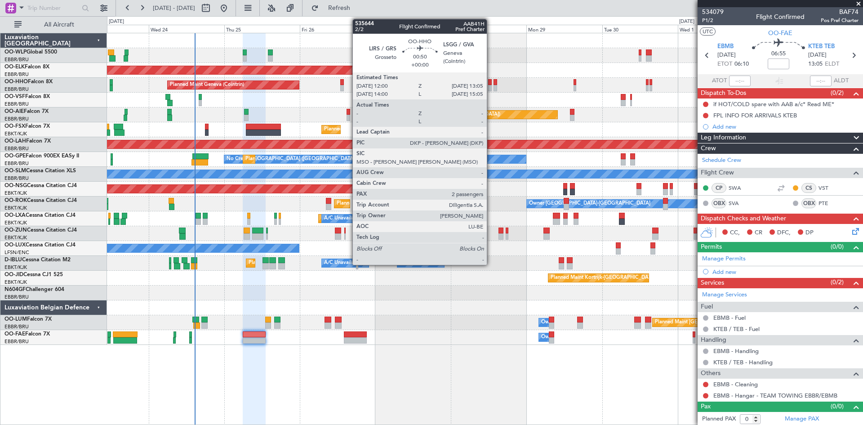
click at [491, 84] on div at bounding box center [490, 82] width 4 height 6
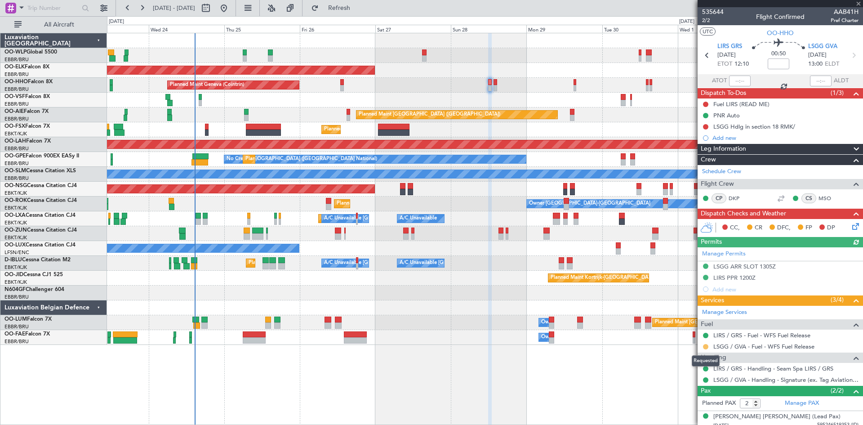
click at [707, 348] on button at bounding box center [705, 346] width 5 height 5
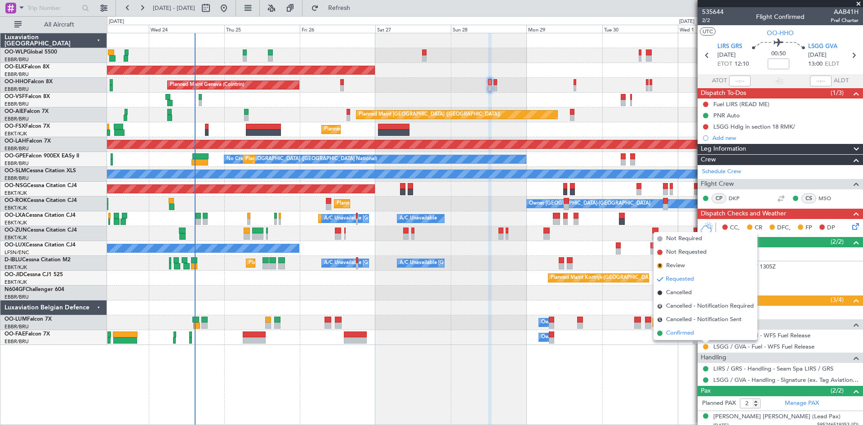
click at [689, 335] on span "Confirmed" at bounding box center [680, 333] width 28 height 9
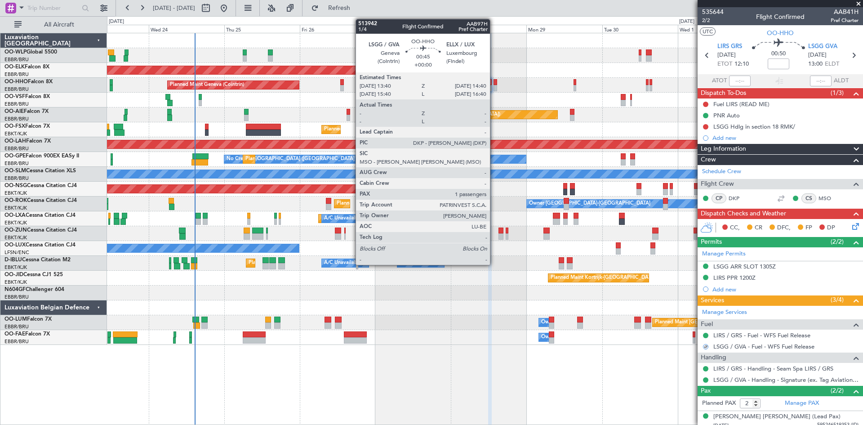
click at [494, 86] on div at bounding box center [496, 88] width 4 height 6
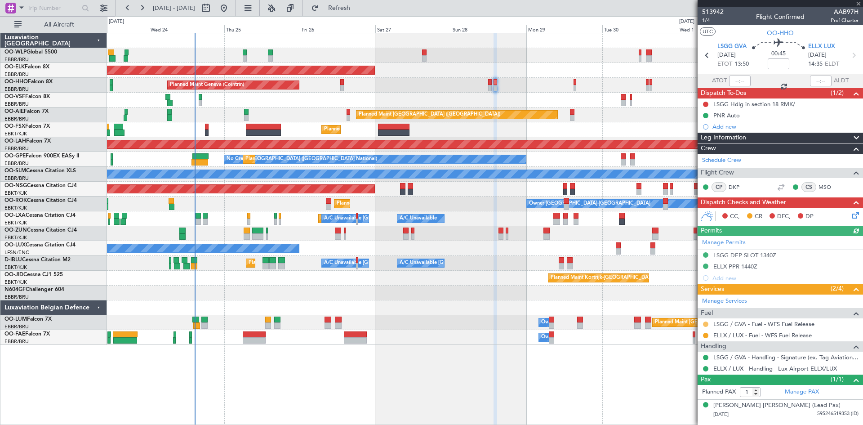
click at [707, 323] on button at bounding box center [705, 323] width 5 height 5
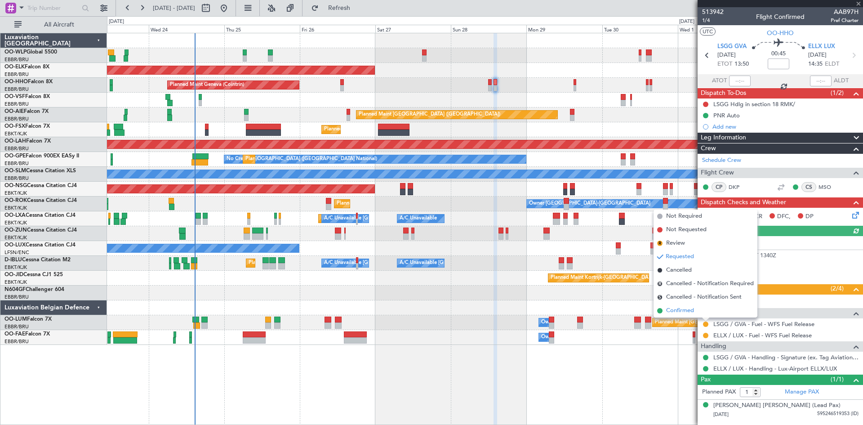
click at [671, 309] on span "Confirmed" at bounding box center [680, 310] width 28 height 9
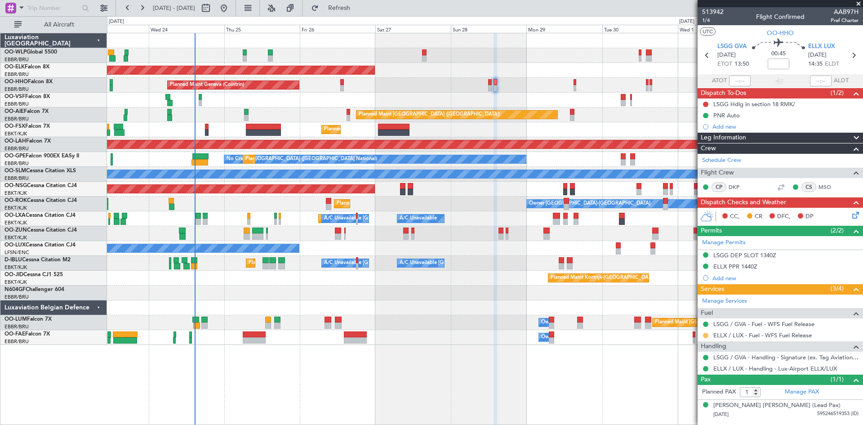
click at [705, 336] on button at bounding box center [705, 335] width 5 height 5
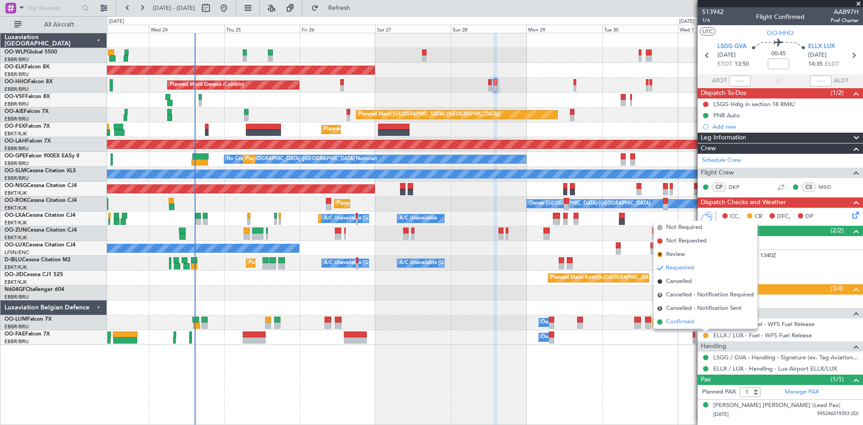
click at [663, 317] on li "Confirmed" at bounding box center [706, 321] width 104 height 13
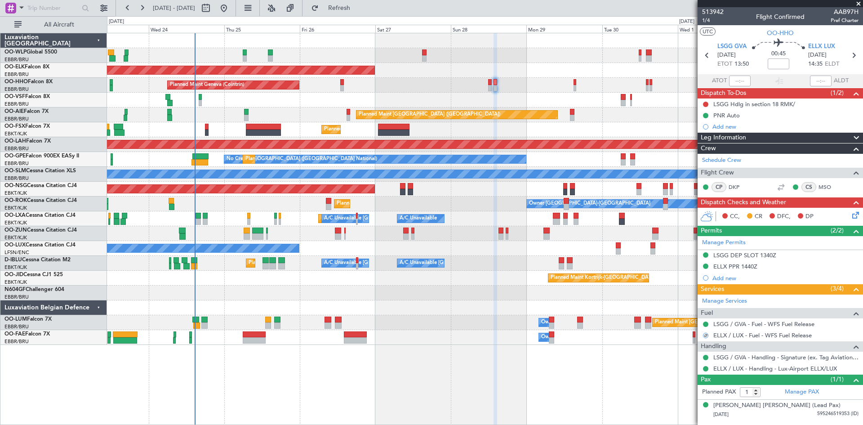
click at [577, 87] on div "Planned Maint Geneva (Cointrin)" at bounding box center [485, 85] width 756 height 15
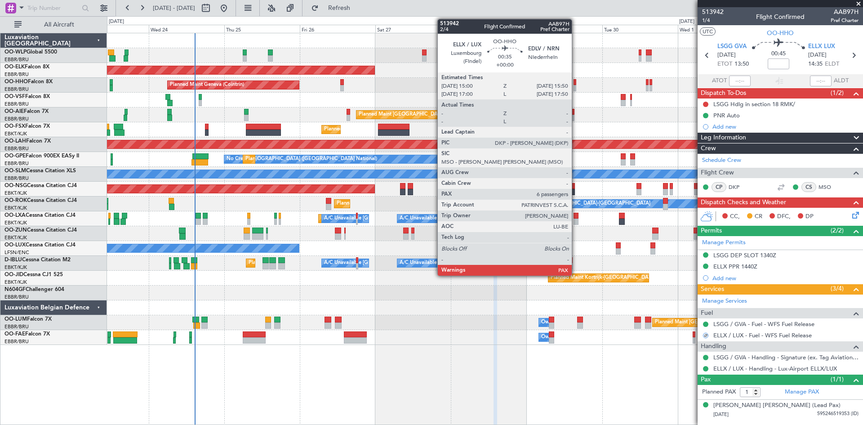
click at [576, 87] on div at bounding box center [575, 88] width 3 height 6
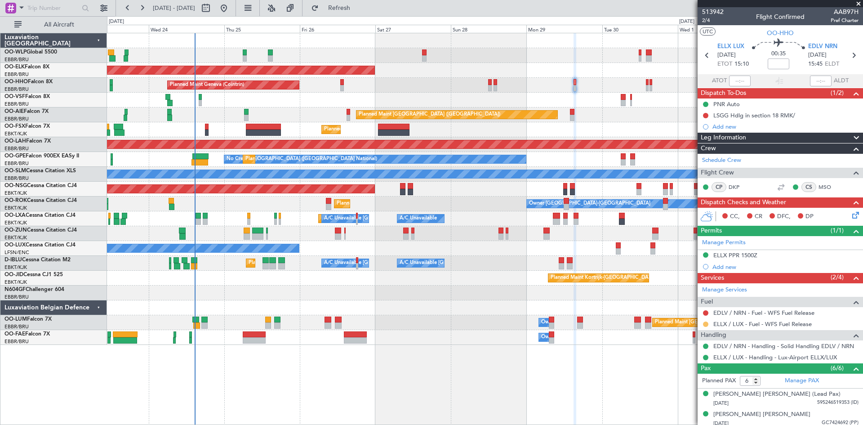
click at [707, 324] on button at bounding box center [705, 323] width 5 height 5
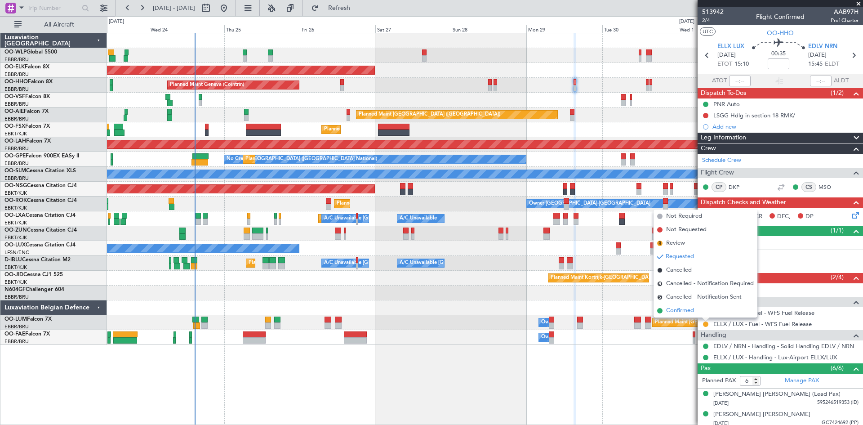
click at [687, 310] on span "Confirmed" at bounding box center [680, 310] width 28 height 9
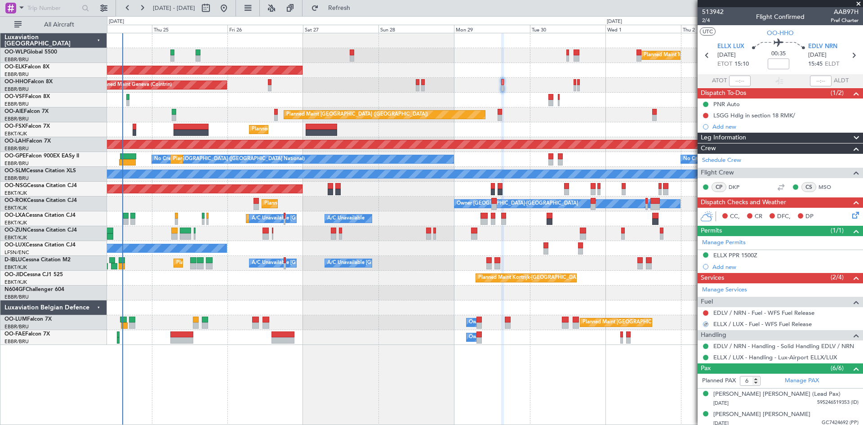
click at [559, 131] on div "Planned Maint Kortrijk-[GEOGRAPHIC_DATA]" at bounding box center [485, 129] width 756 height 15
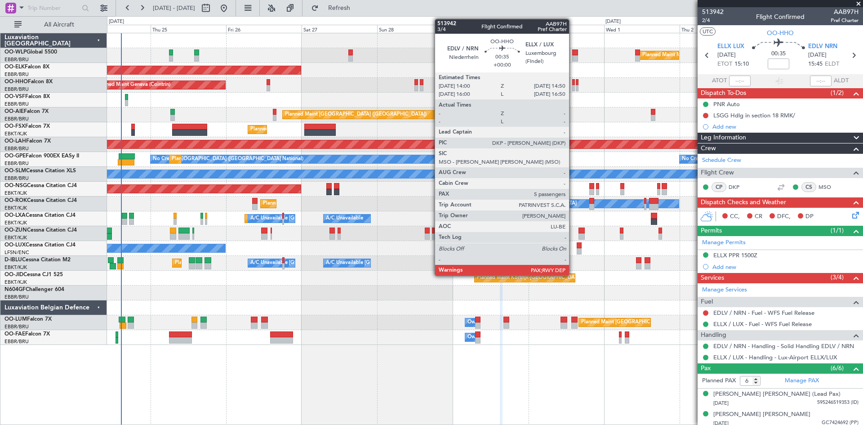
click at [573, 87] on div at bounding box center [573, 88] width 3 height 6
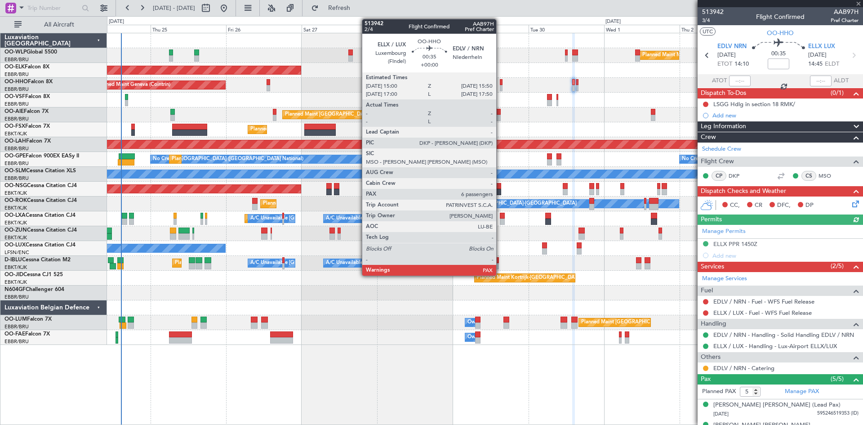
click at [500, 87] on div at bounding box center [501, 88] width 3 height 6
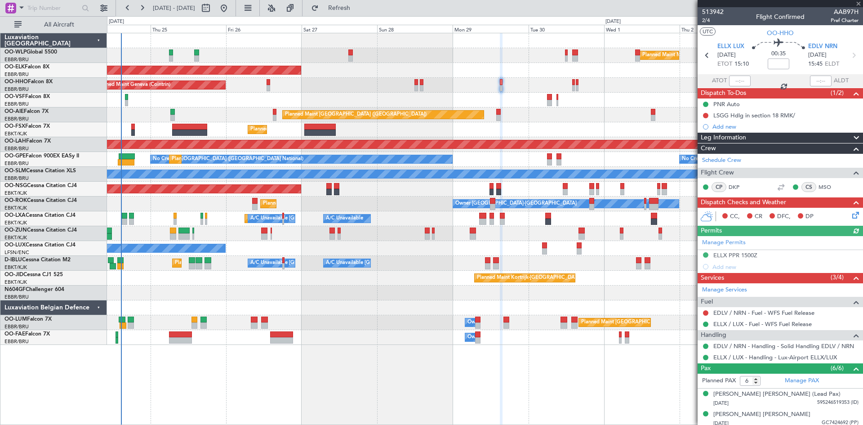
click at [331, 236] on div at bounding box center [332, 236] width 5 height 6
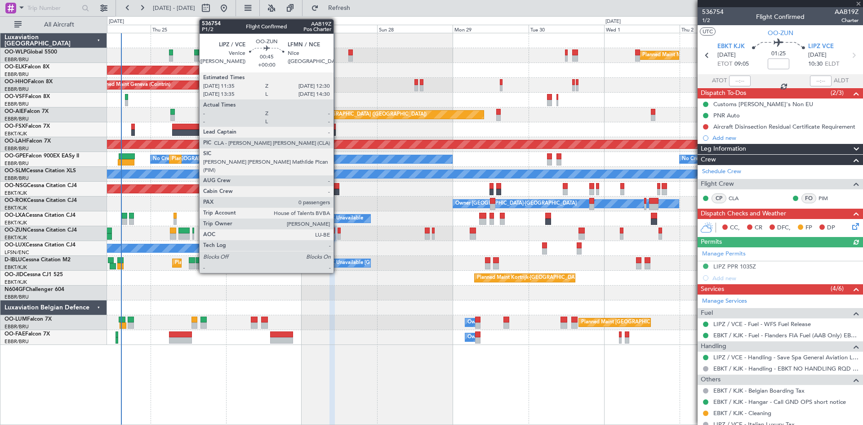
click at [338, 235] on div at bounding box center [339, 236] width 3 height 6
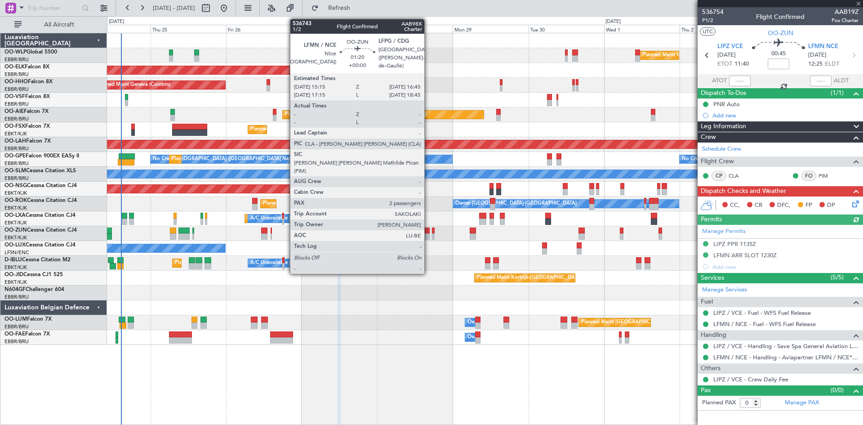
click at [428, 234] on div at bounding box center [427, 236] width 5 height 6
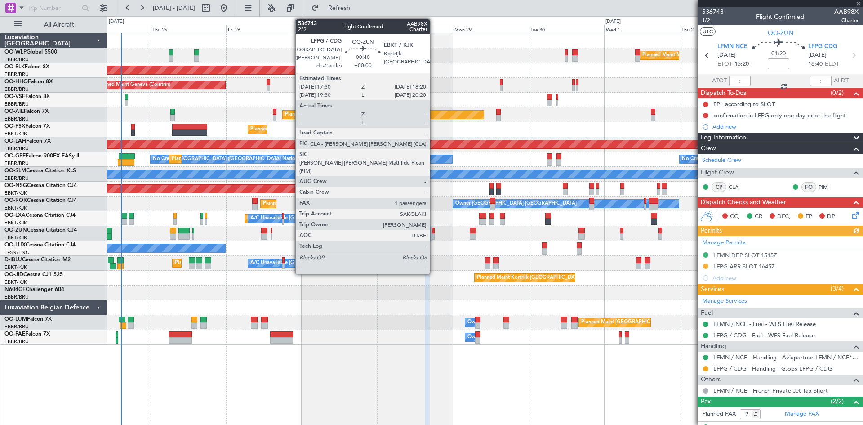
click at [434, 235] on div at bounding box center [433, 236] width 3 height 6
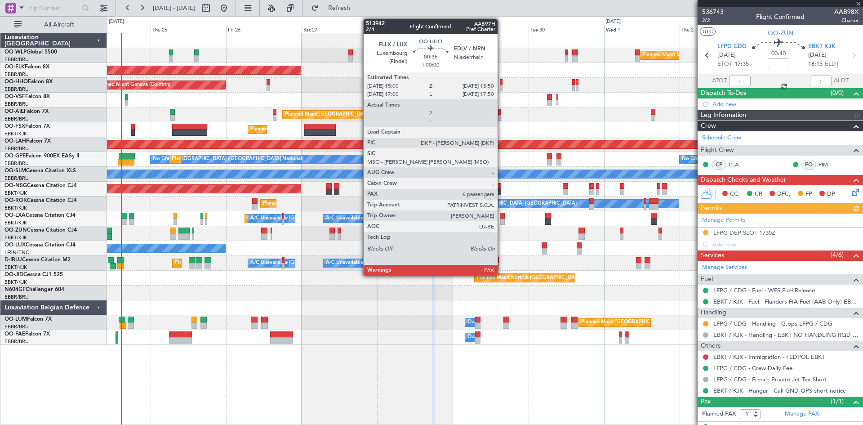
click at [502, 82] on div at bounding box center [501, 82] width 3 height 6
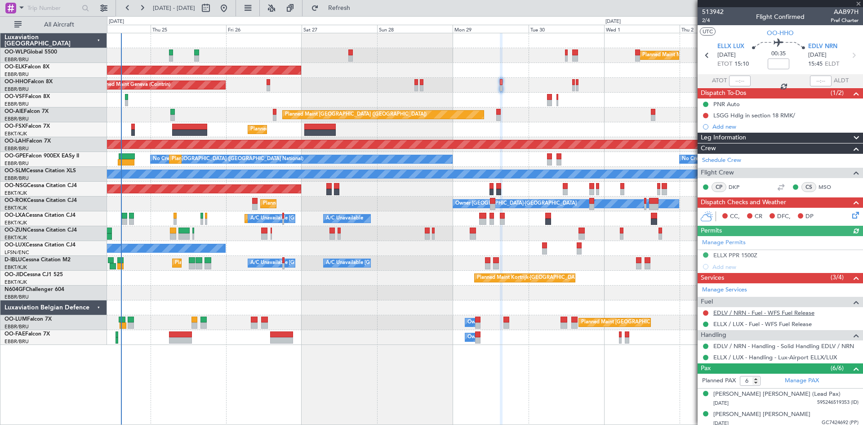
click at [739, 312] on link "EDLV / NRN - Fuel - WFS Fuel Release" at bounding box center [764, 313] width 101 height 8
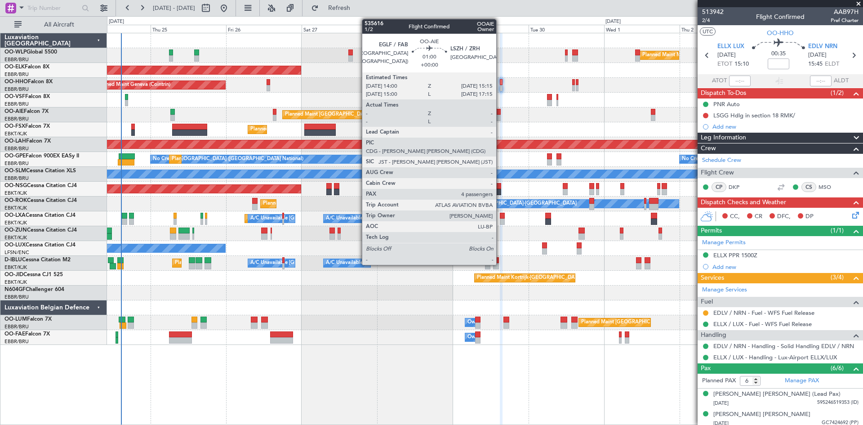
click at [500, 116] on div at bounding box center [498, 118] width 4 height 6
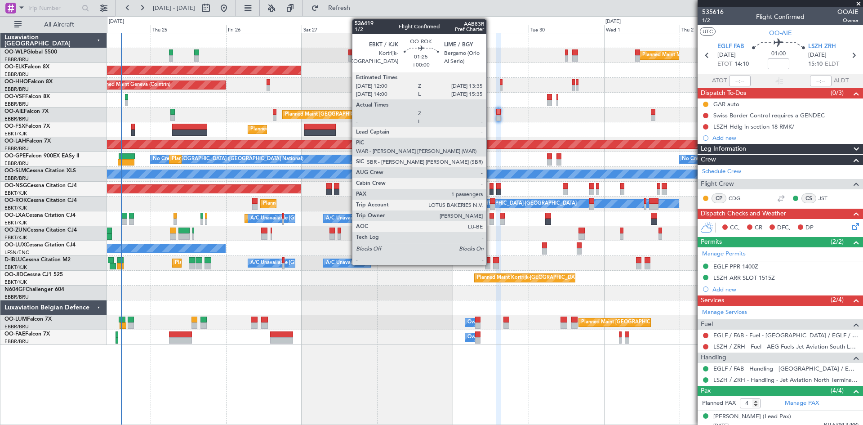
click at [491, 206] on div at bounding box center [492, 207] width 5 height 6
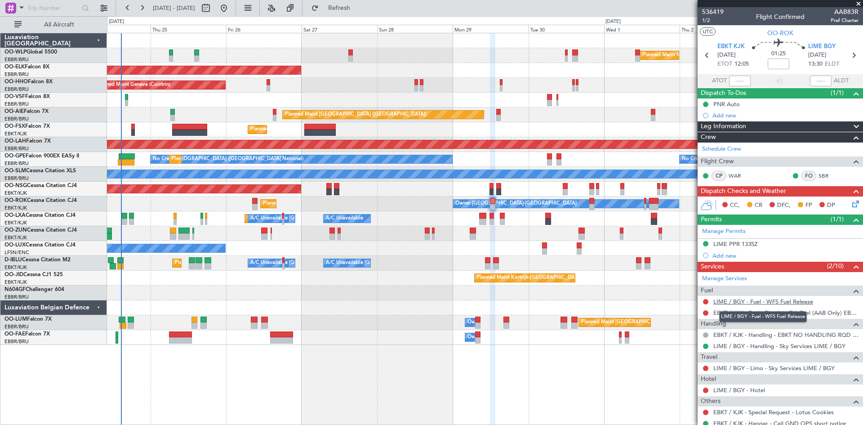
click at [767, 300] on link "LIME / BGY - Fuel - WFS Fuel Release" at bounding box center [764, 302] width 100 height 8
click at [358, 9] on span "Refresh" at bounding box center [340, 8] width 38 height 6
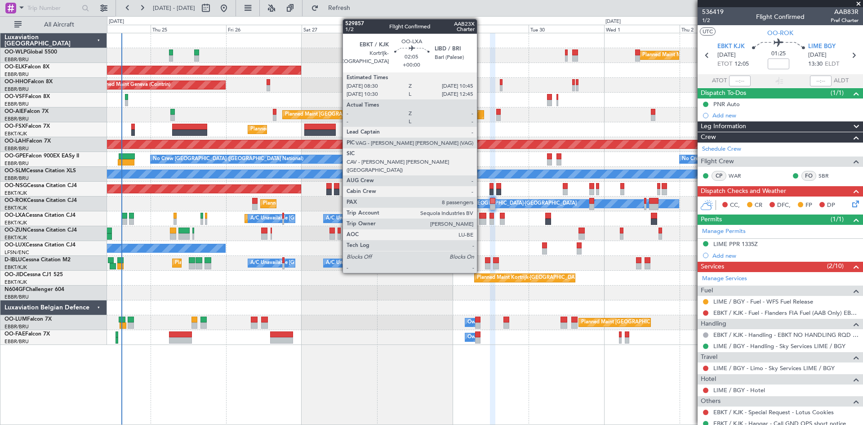
click at [481, 219] on div at bounding box center [482, 222] width 7 height 6
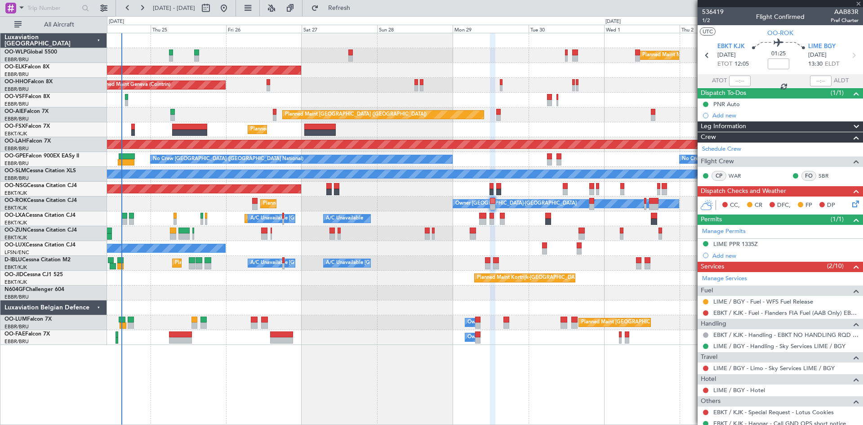
type input "8"
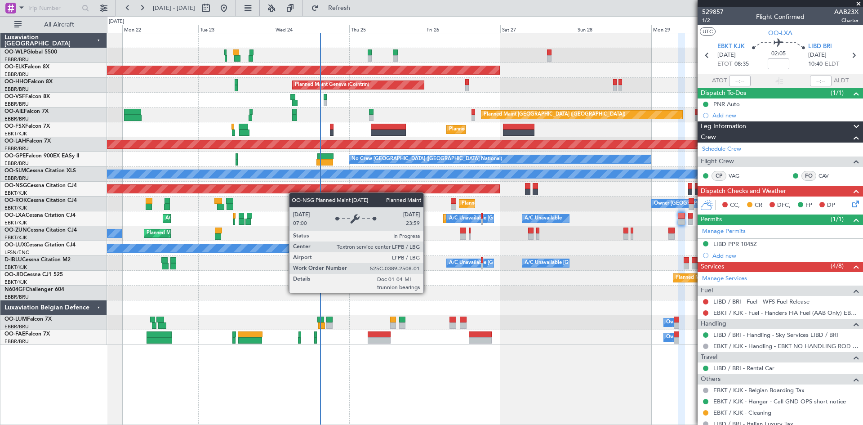
click at [407, 192] on div "Planned Maint Milan (Linate) Planned Maint Kortrijk-Wevelgem Planned Maint Gene…" at bounding box center [485, 189] width 756 height 312
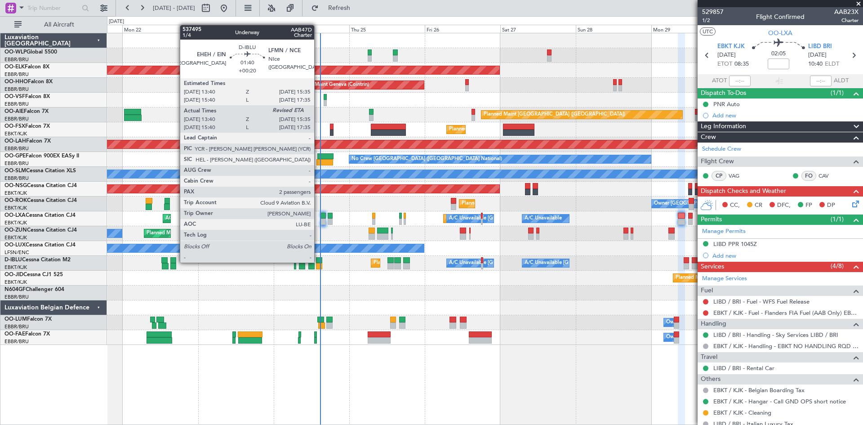
click at [318, 262] on div at bounding box center [319, 260] width 6 height 6
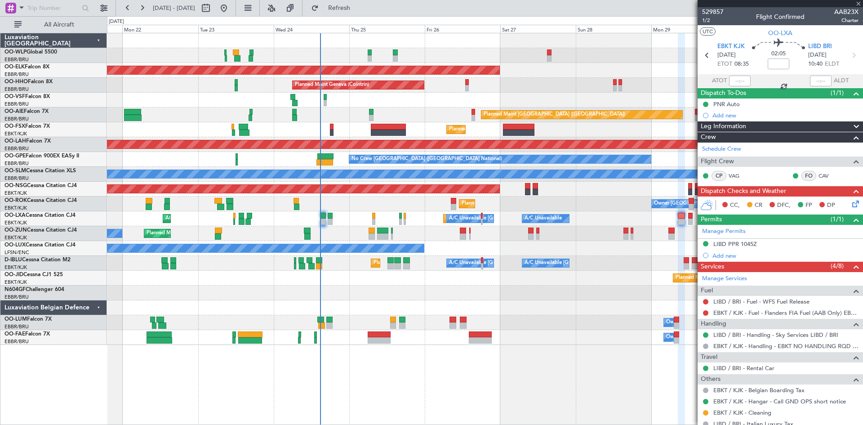
type input "+00:20"
type input "13:50"
type input "2"
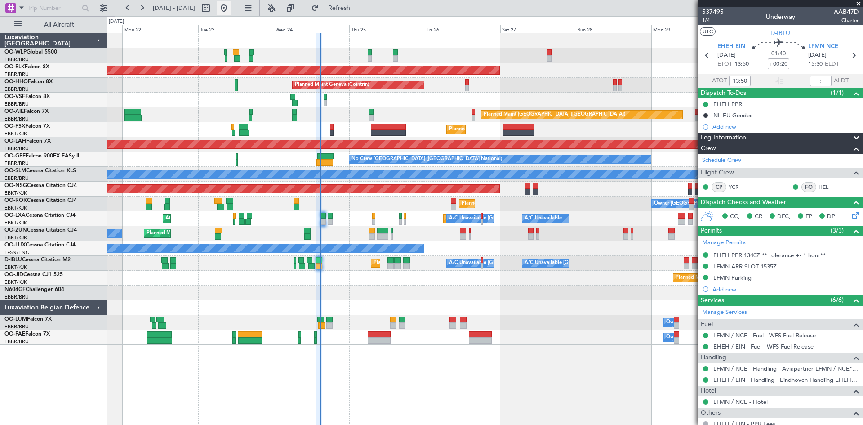
click at [231, 9] on button at bounding box center [224, 8] width 14 height 14
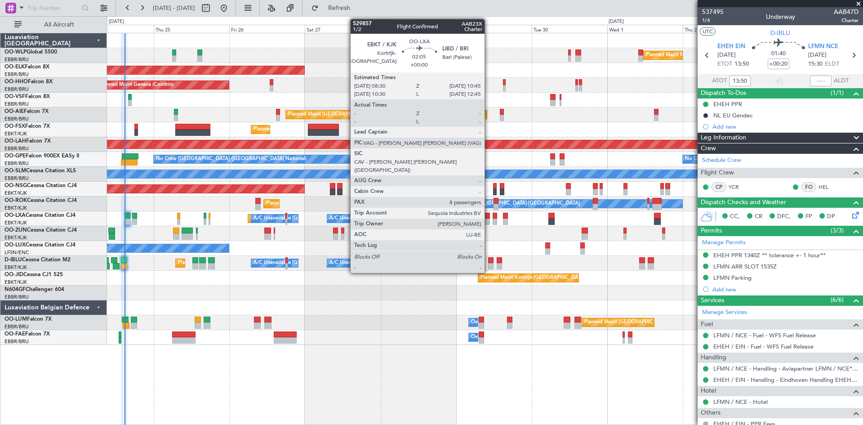
click at [489, 218] on div at bounding box center [485, 216] width 7 height 6
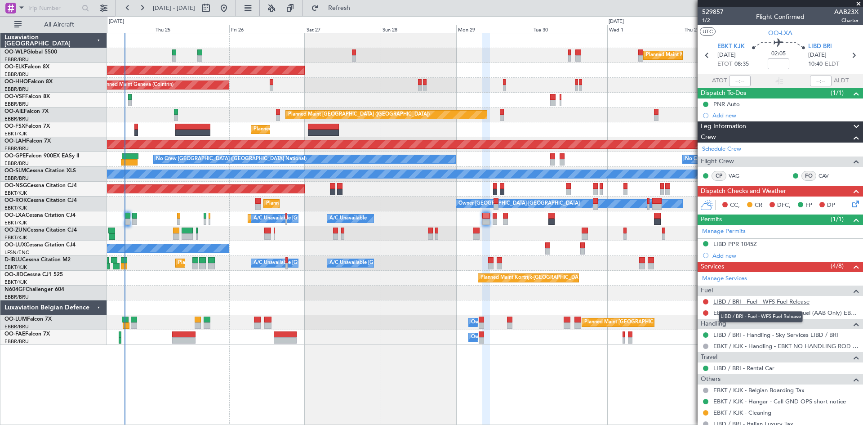
click at [779, 299] on link "LIBD / BRI - Fuel - WFS Fuel Release" at bounding box center [762, 302] width 96 height 8
click at [358, 5] on span "Refresh" at bounding box center [340, 8] width 38 height 6
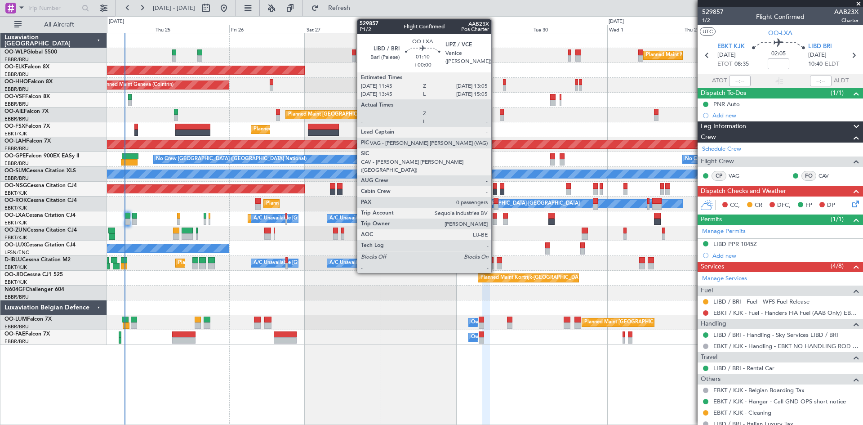
click at [495, 222] on div at bounding box center [495, 222] width 4 height 6
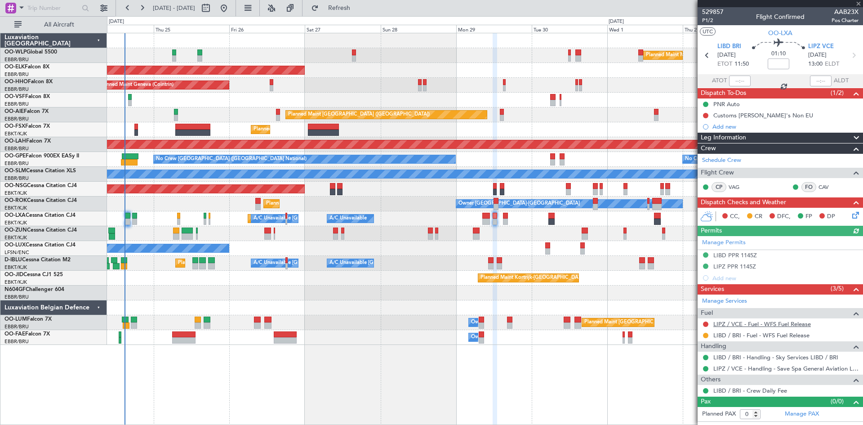
click at [753, 323] on link "LIPZ / VCE - Fuel - WFS Fuel Release" at bounding box center [763, 324] width 98 height 8
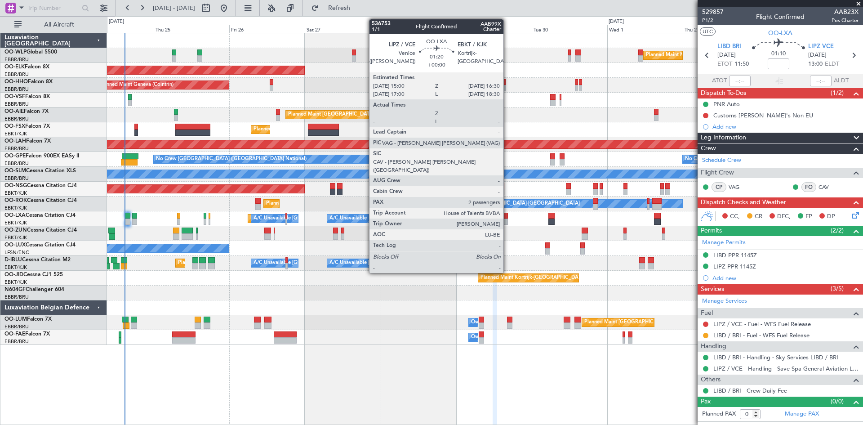
click at [507, 221] on div at bounding box center [505, 222] width 5 height 6
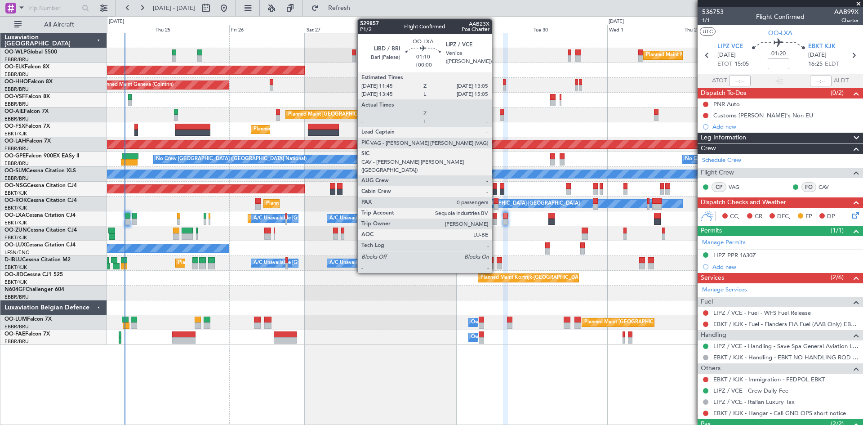
click at [496, 219] on div at bounding box center [495, 222] width 4 height 6
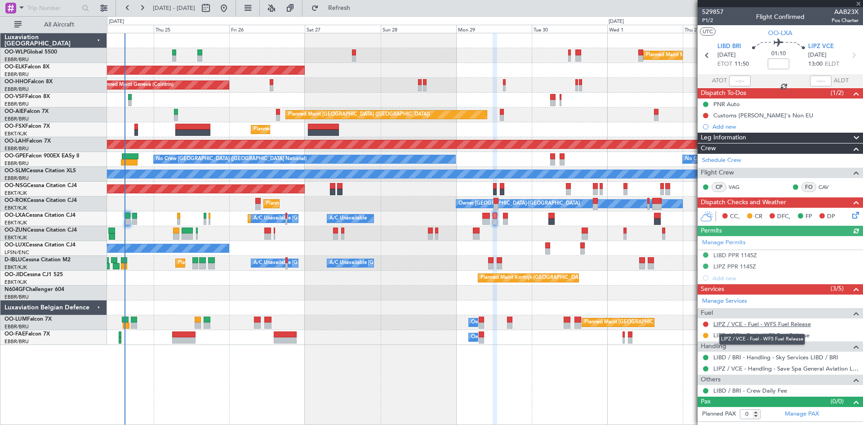
click at [789, 322] on link "LIPZ / VCE - Fuel - WFS Fuel Release" at bounding box center [763, 324] width 98 height 8
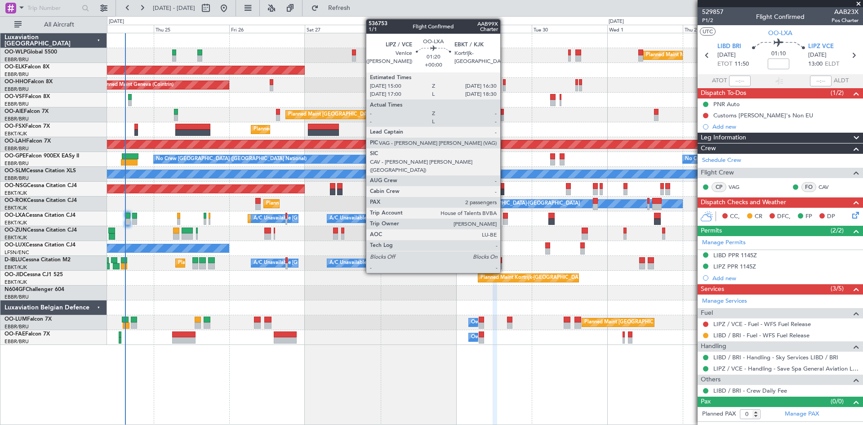
click at [504, 219] on div at bounding box center [505, 222] width 5 height 6
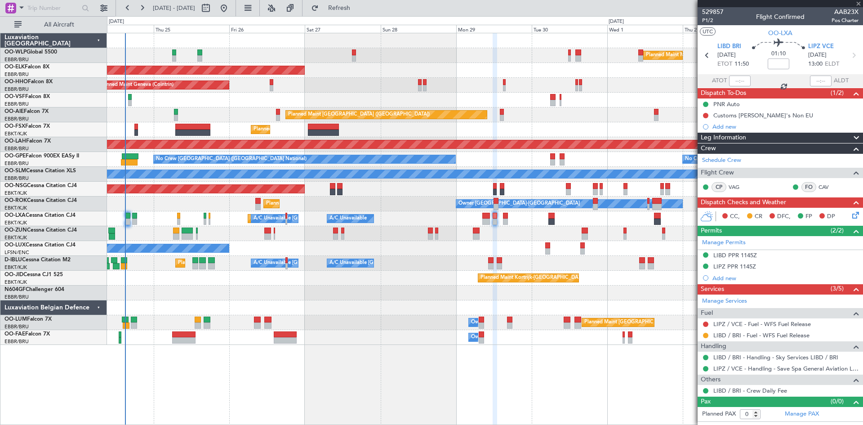
type input "2"
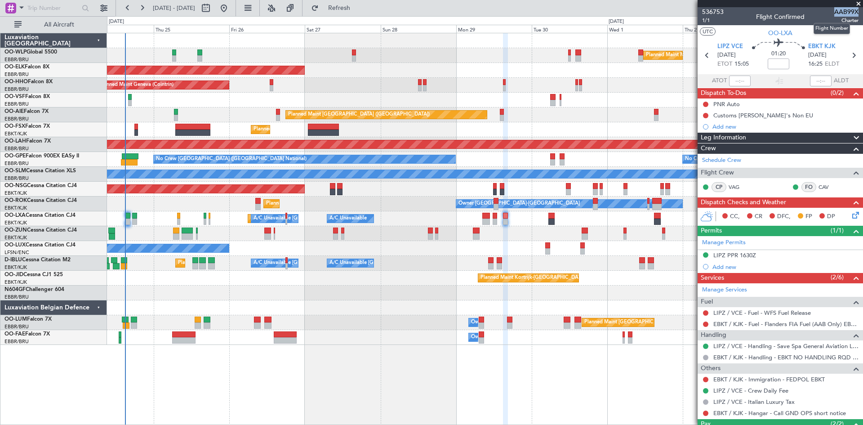
drag, startPoint x: 851, startPoint y: 11, endPoint x: 829, endPoint y: 13, distance: 22.6
click at [834, 13] on span "AAB99X" at bounding box center [846, 11] width 24 height 9
copy span "AAB99X"
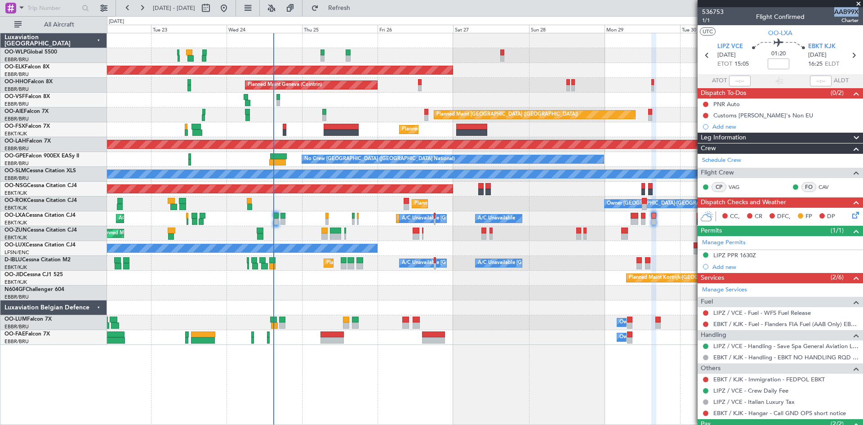
click at [348, 226] on div "Planned Maint Milan (Linate) Planned Maint [GEOGRAPHIC_DATA]-[GEOGRAPHIC_DATA] …" at bounding box center [485, 189] width 756 height 312
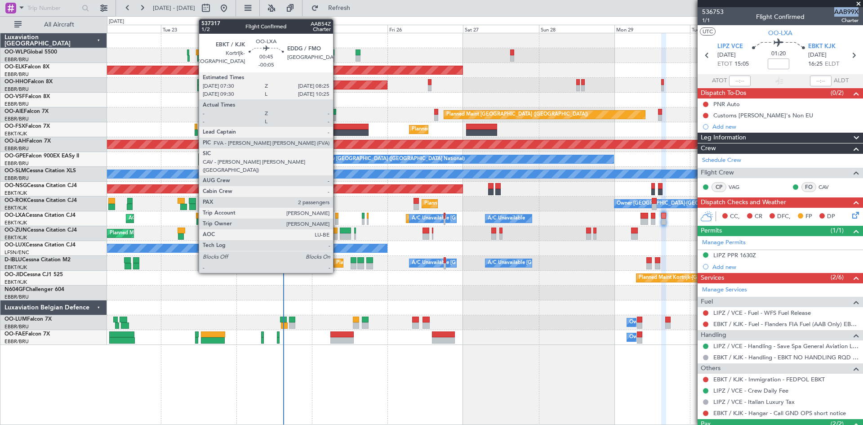
click at [337, 218] on div at bounding box center [336, 216] width 3 height 6
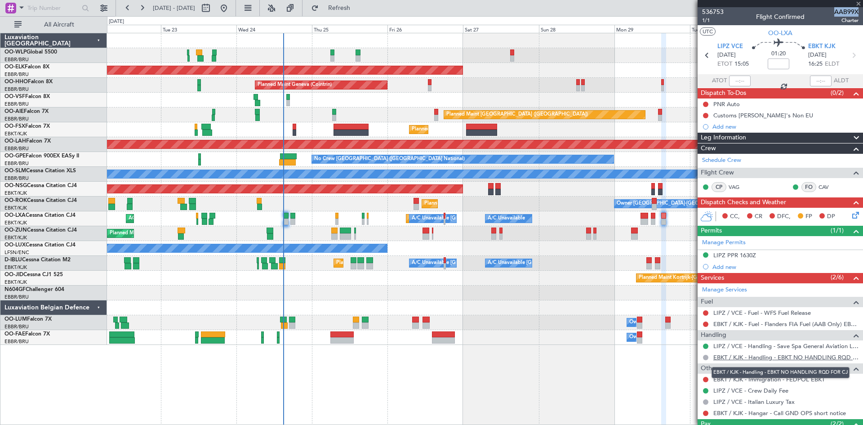
type input "-00:05"
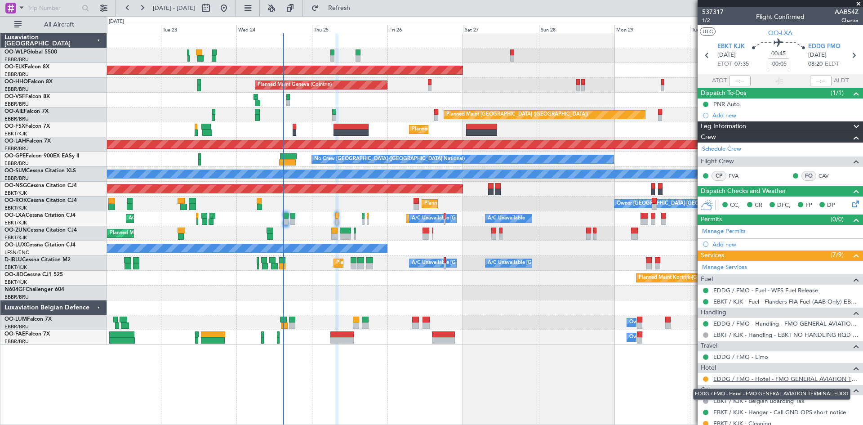
click at [757, 380] on link "EDDG / FMO - Hotel - FMO GENERAL AVIATION TERMINAL EDDG" at bounding box center [786, 379] width 145 height 8
click at [520, 419] on div "Planned Maint Milan (Linate) Planned Maint Kortrijk-Wevelgem Planned Maint Gene…" at bounding box center [485, 229] width 756 height 392
click at [428, 77] on div "Planned Maint Kortrijk-[GEOGRAPHIC_DATA]" at bounding box center [485, 70] width 756 height 15
click at [432, 85] on div "Planned Maint Geneva (Cointrin)" at bounding box center [485, 85] width 756 height 15
click at [431, 86] on div at bounding box center [430, 88] width 4 height 6
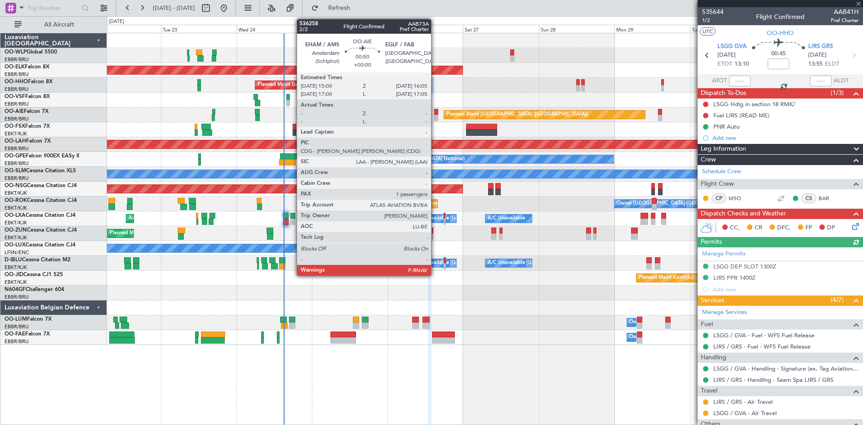
click at [436, 117] on div at bounding box center [436, 118] width 4 height 6
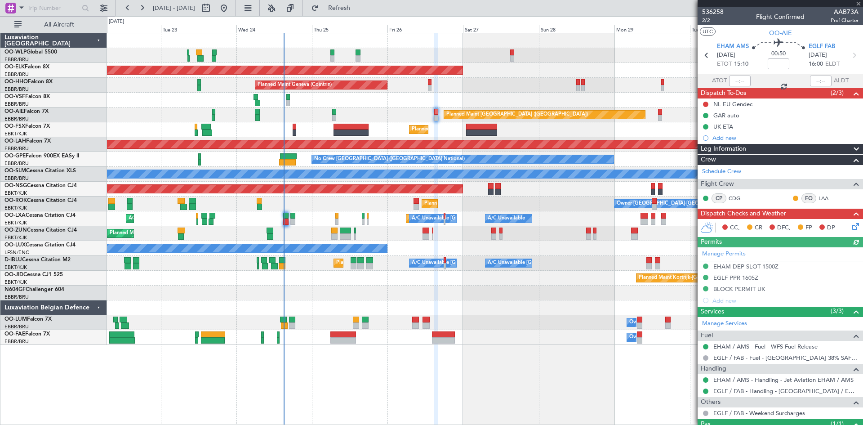
click at [413, 207] on div "Planned Maint Kortrijk-Wevelgem Owner Kortrijk-Wevelgem" at bounding box center [485, 203] width 756 height 15
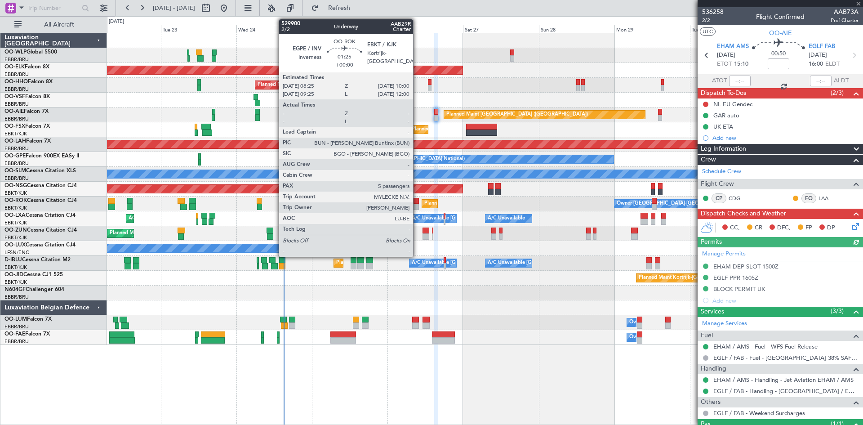
click at [417, 207] on div at bounding box center [416, 207] width 5 height 6
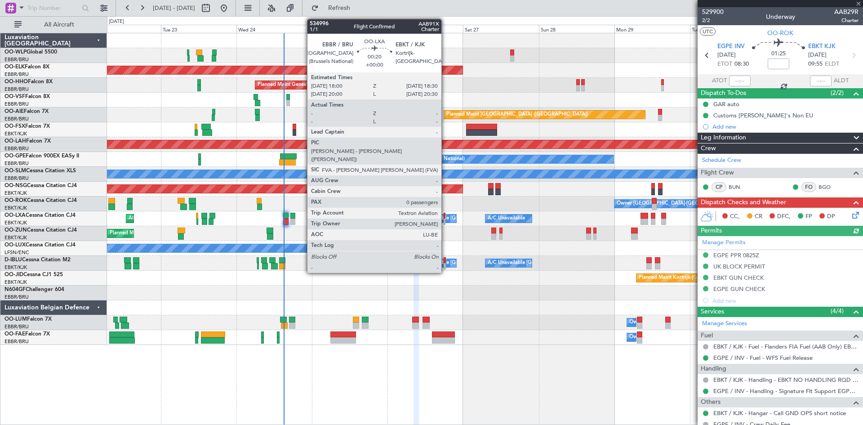
click at [446, 219] on div at bounding box center [445, 222] width 2 height 6
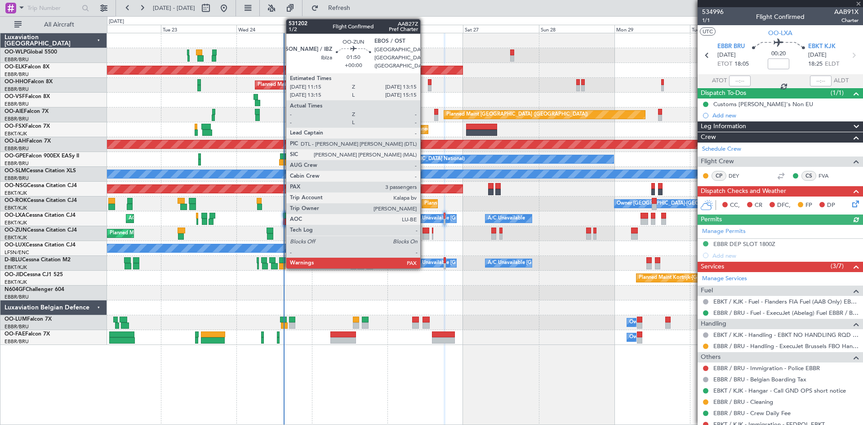
click at [424, 233] on div at bounding box center [426, 236] width 7 height 6
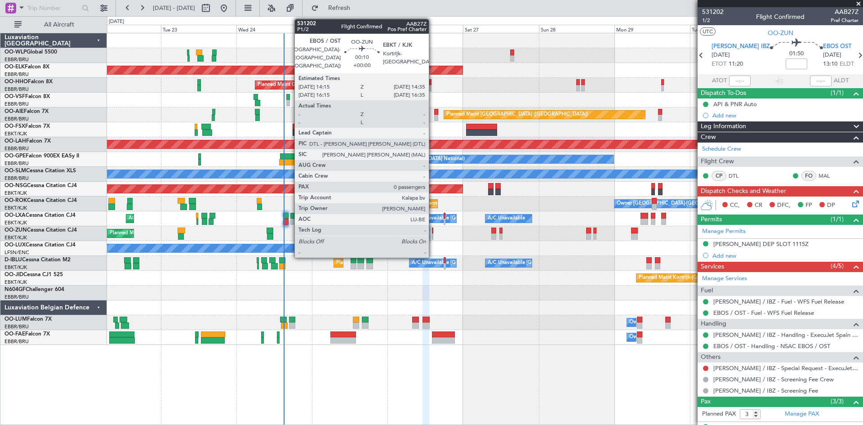
click at [433, 233] on div at bounding box center [432, 231] width 1 height 6
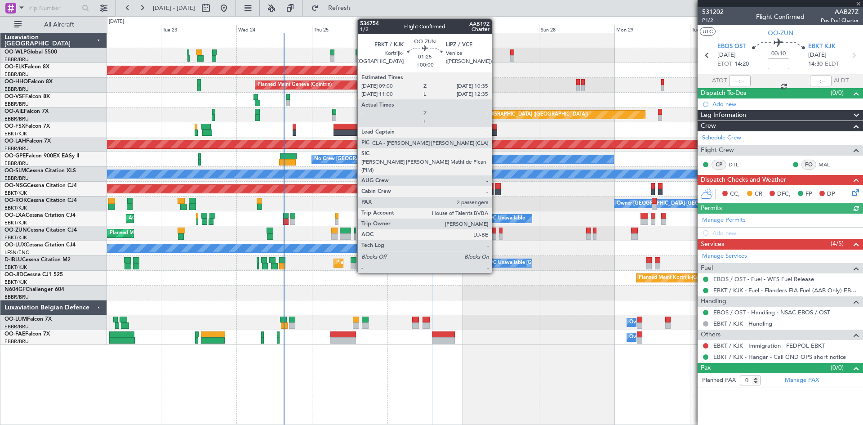
click at [496, 234] on div at bounding box center [493, 236] width 5 height 6
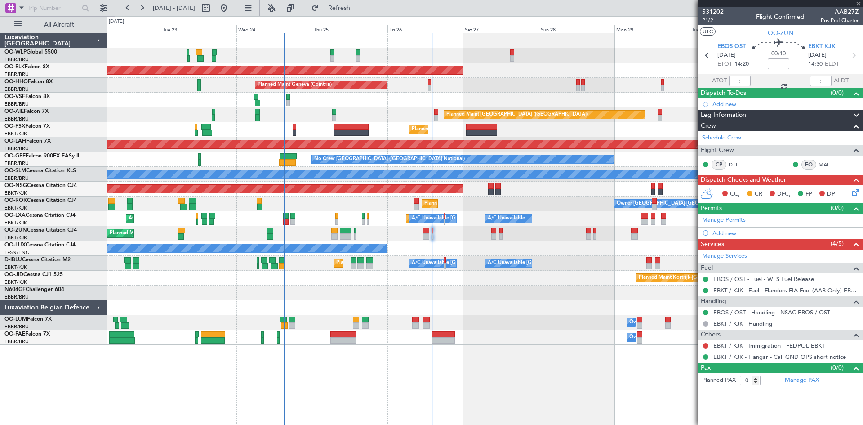
type input "2"
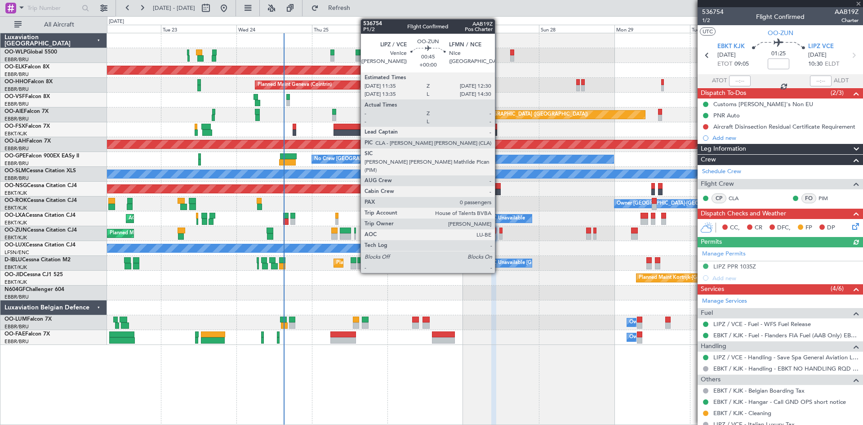
click at [500, 236] on div at bounding box center [501, 236] width 3 height 6
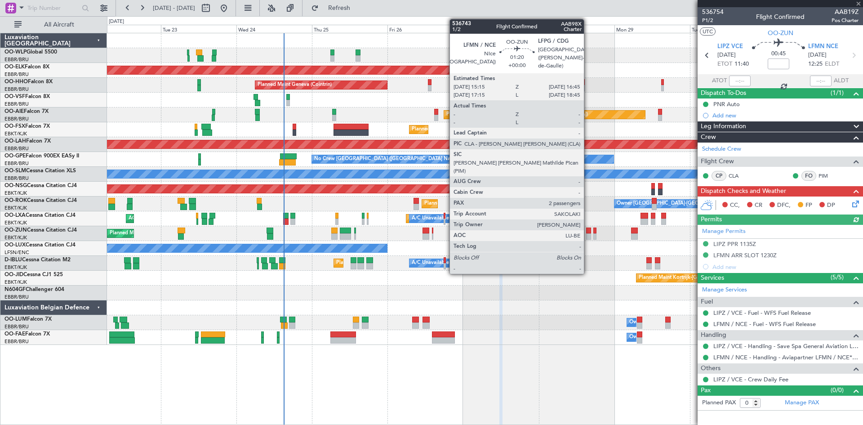
click at [588, 232] on div at bounding box center [588, 231] width 5 height 6
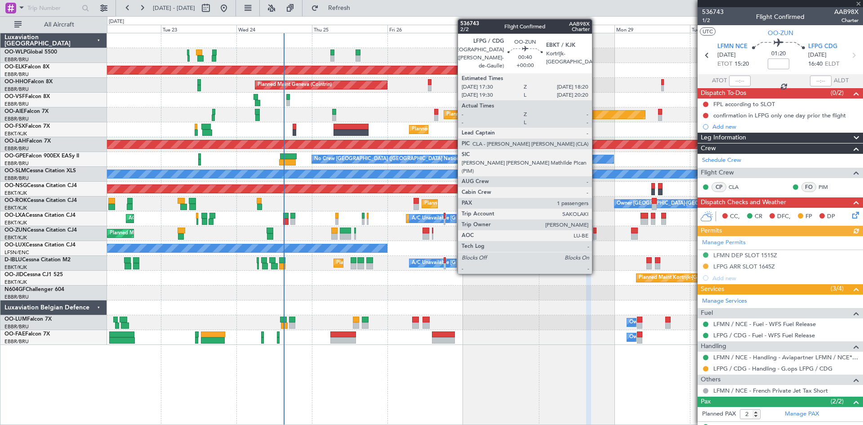
click at [596, 233] on div at bounding box center [594, 231] width 3 height 6
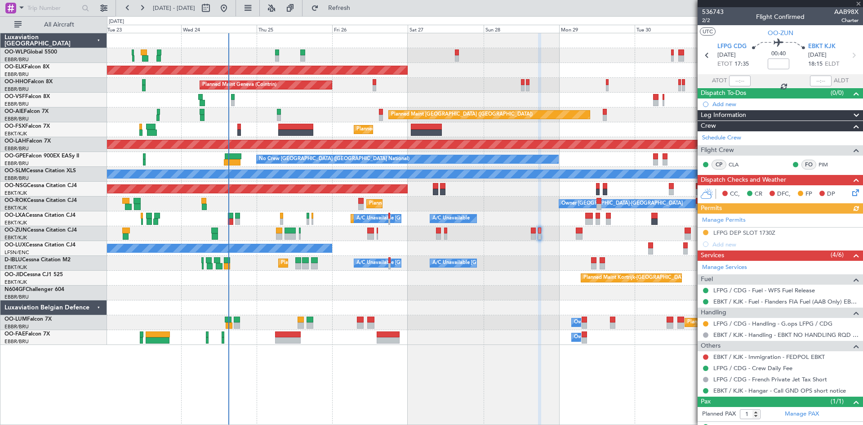
click at [576, 259] on div "Planned Maint Milan (Linate) Planned Maint Kortrijk-Wevelgem Planned Maint Gene…" at bounding box center [485, 189] width 756 height 312
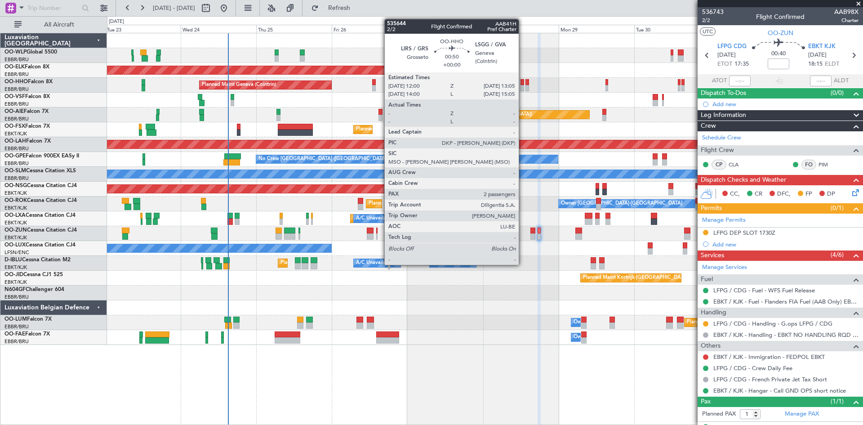
click at [522, 88] on div at bounding box center [523, 88] width 4 height 6
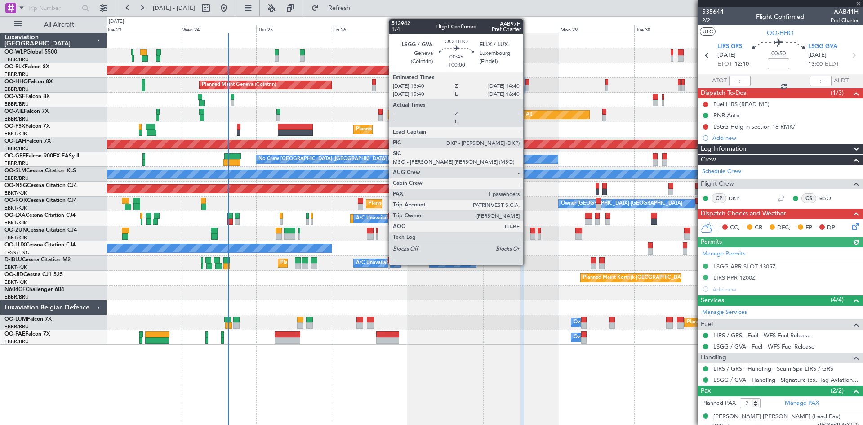
click at [527, 88] on div at bounding box center [528, 88] width 4 height 6
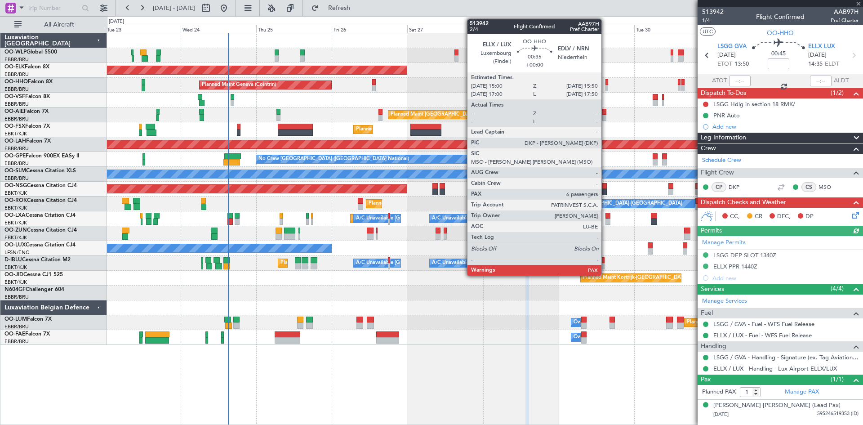
click at [606, 89] on div at bounding box center [607, 88] width 3 height 6
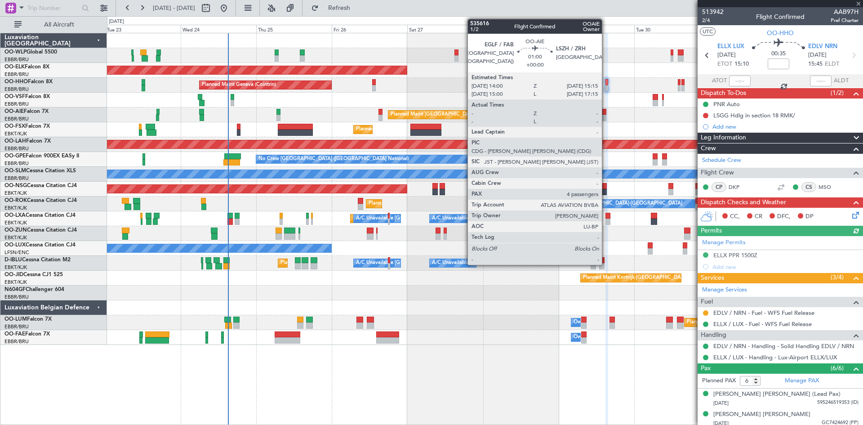
click at [606, 118] on div at bounding box center [604, 118] width 4 height 6
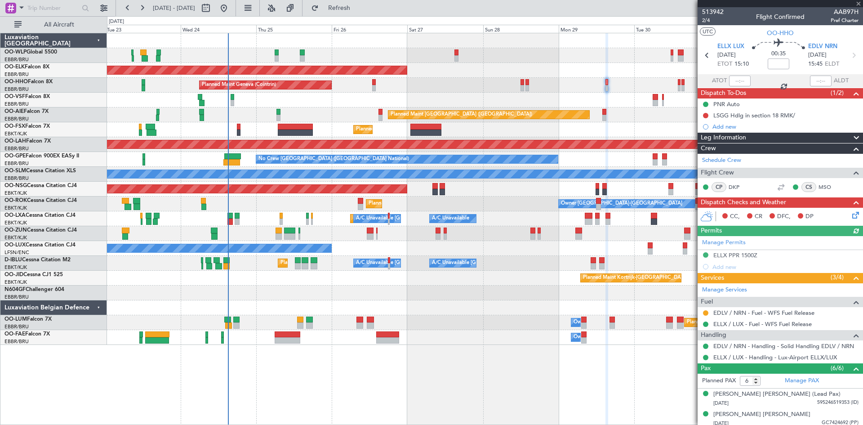
type input "4"
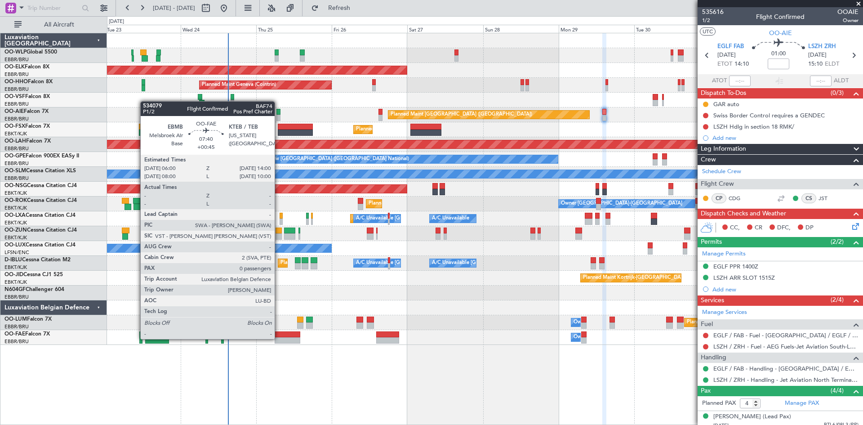
click at [279, 338] on div at bounding box center [288, 340] width 26 height 6
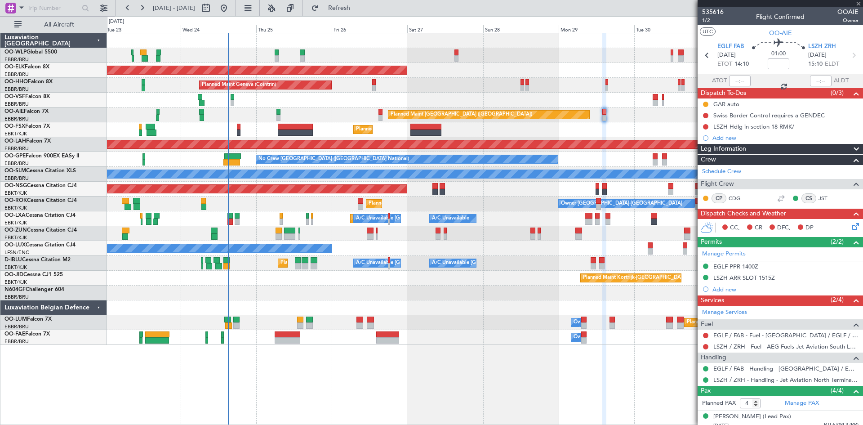
type input "+00:45"
type input "0"
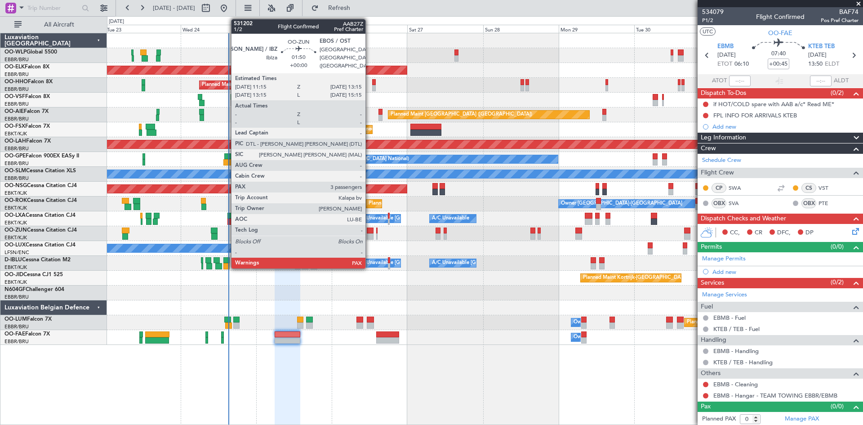
click at [370, 236] on div at bounding box center [370, 236] width 7 height 6
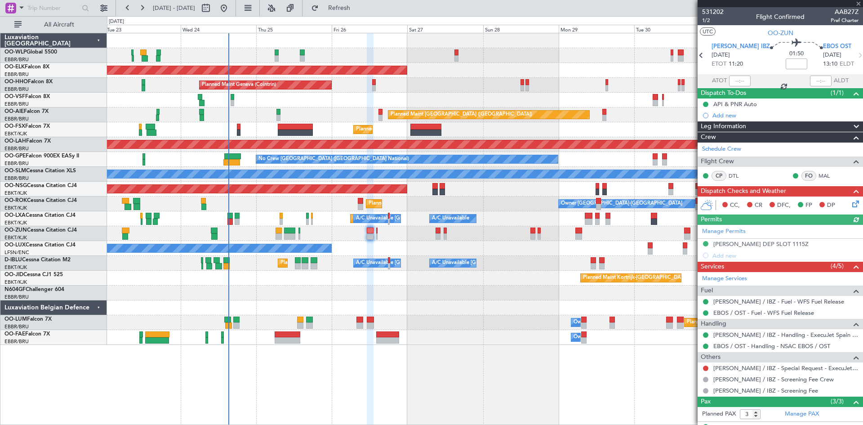
click at [378, 236] on div "Planned Maint Kortrijk-Wevelgem Owner" at bounding box center [485, 233] width 756 height 15
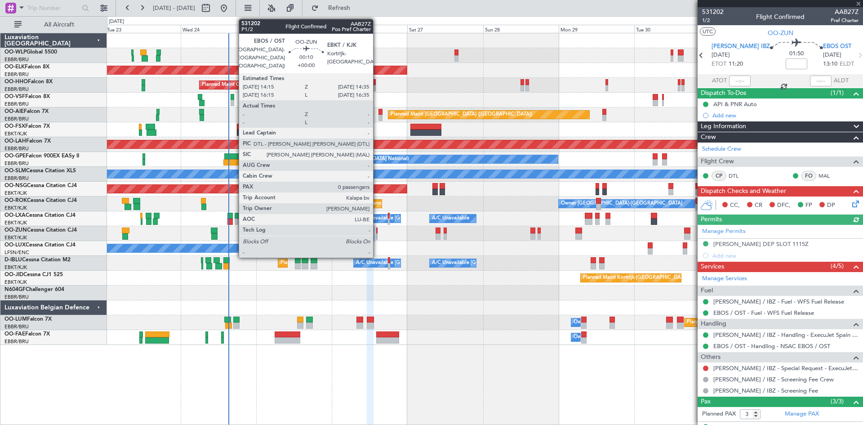
click at [377, 236] on div at bounding box center [376, 236] width 1 height 6
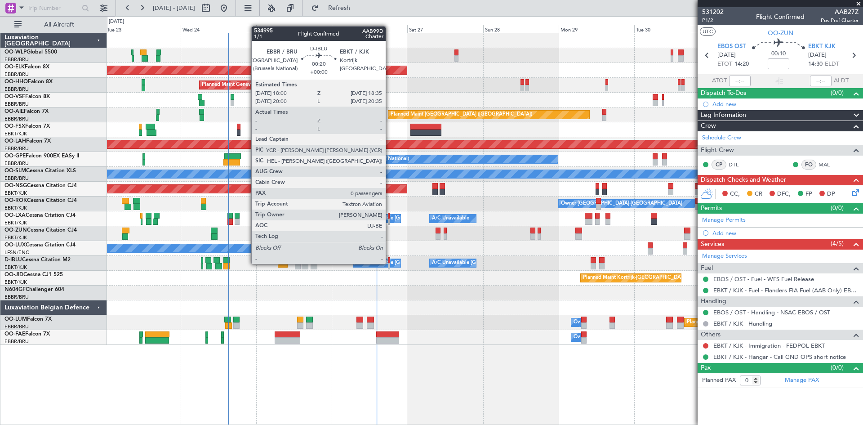
click at [390, 264] on div at bounding box center [389, 266] width 2 height 6
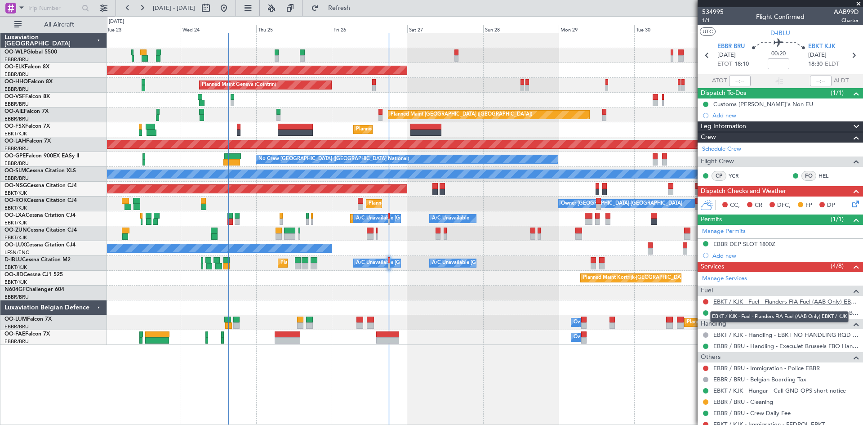
click at [765, 303] on link "EBKT / KJK - Fuel - Flanders FIA Fuel (AAB Only) EBKT / KJK" at bounding box center [786, 302] width 145 height 8
click at [706, 301] on button at bounding box center [705, 301] width 5 height 5
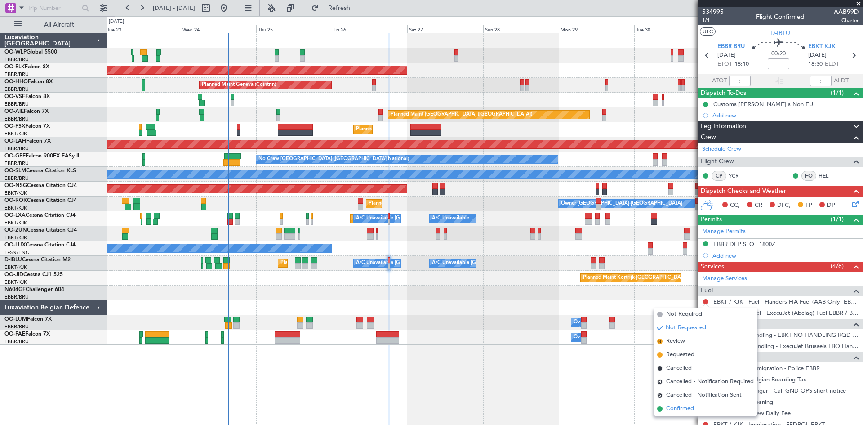
click at [681, 408] on span "Confirmed" at bounding box center [680, 408] width 28 height 9
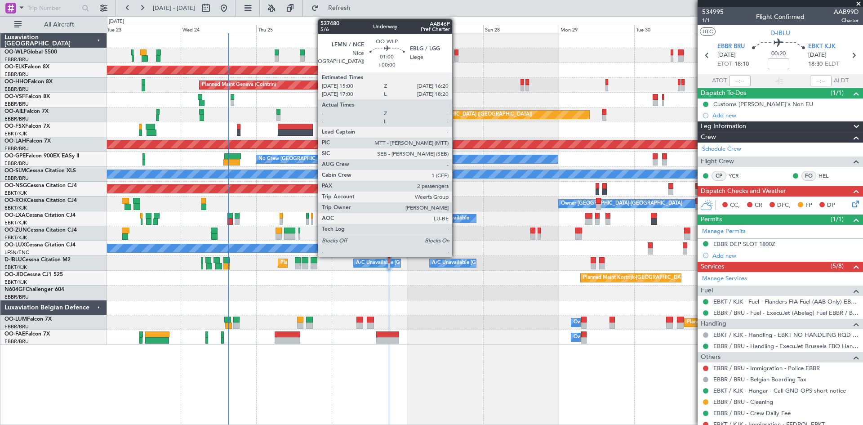
click at [456, 56] on div at bounding box center [457, 58] width 4 height 6
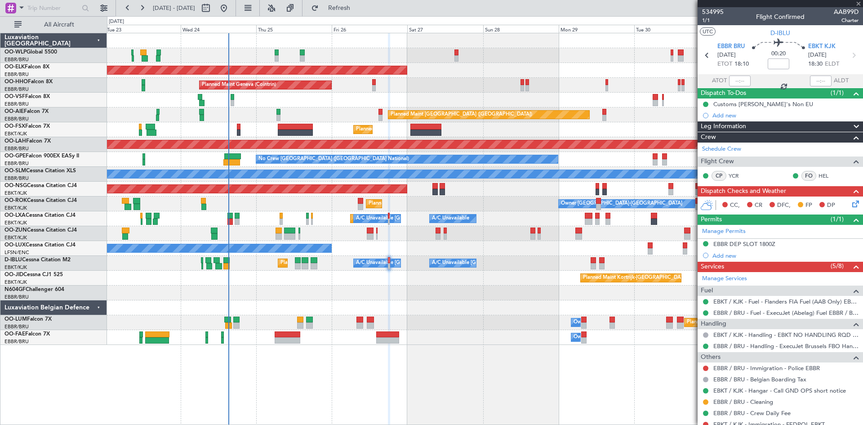
click at [456, 56] on div at bounding box center [457, 58] width 4 height 6
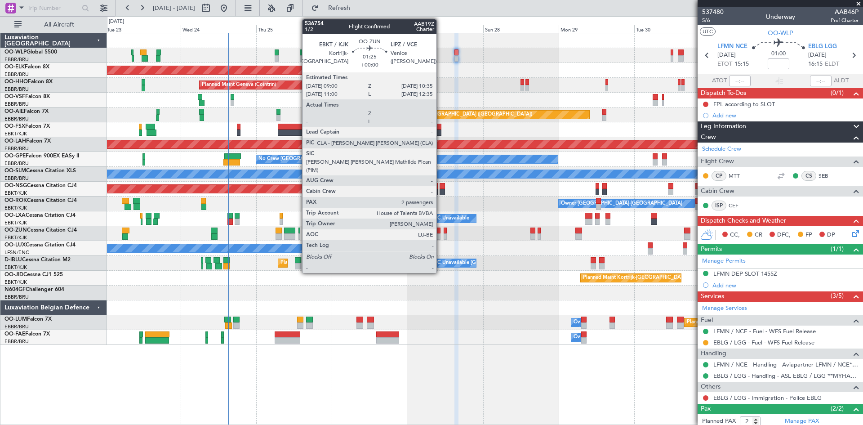
click at [441, 234] on div at bounding box center [438, 236] width 5 height 6
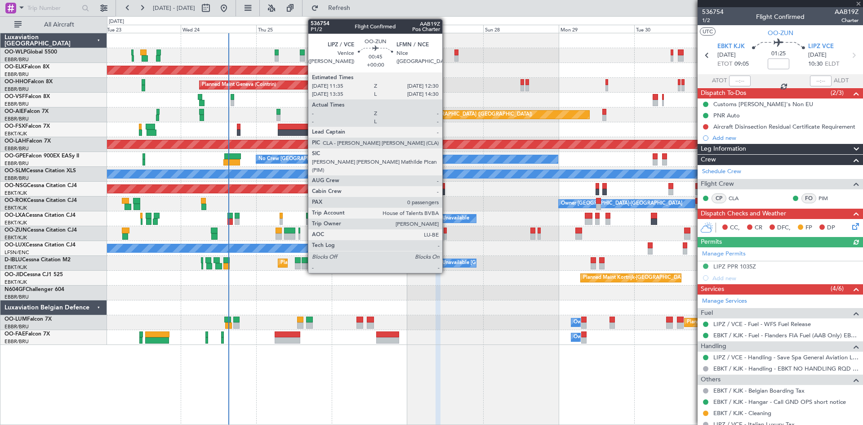
click at [446, 231] on div at bounding box center [445, 231] width 3 height 6
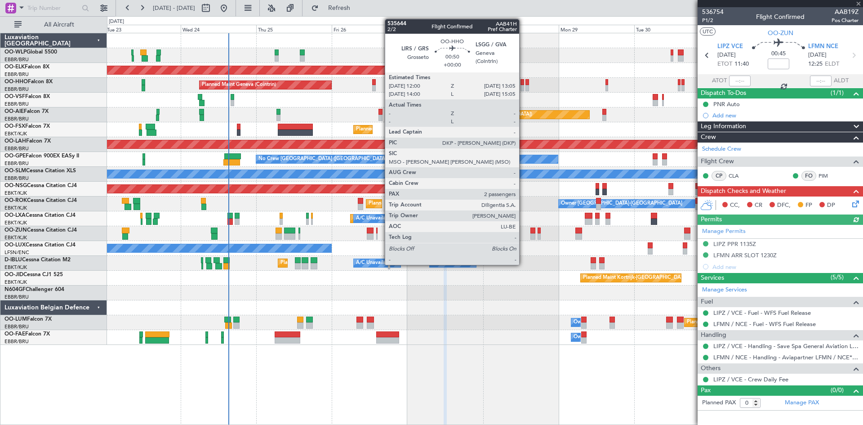
click at [523, 87] on div at bounding box center [523, 88] width 4 height 6
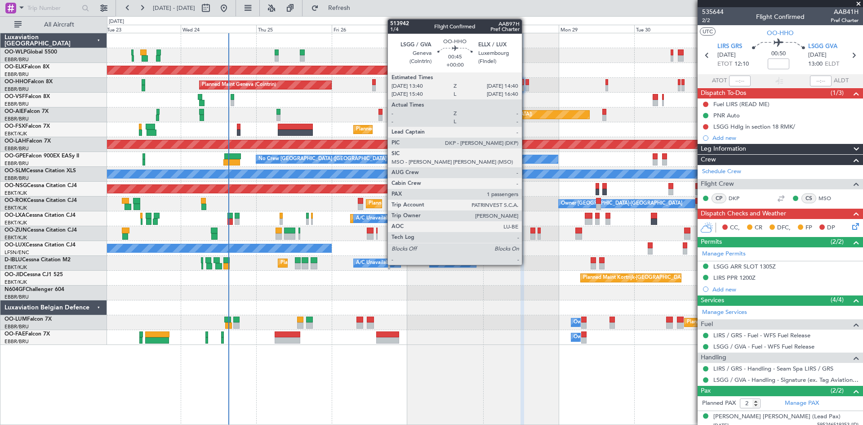
click at [526, 87] on div at bounding box center [528, 88] width 4 height 6
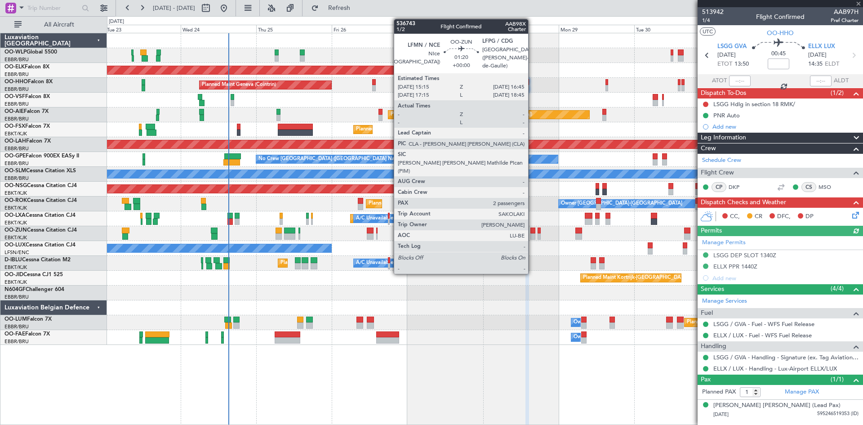
click at [532, 232] on div at bounding box center [533, 231] width 5 height 6
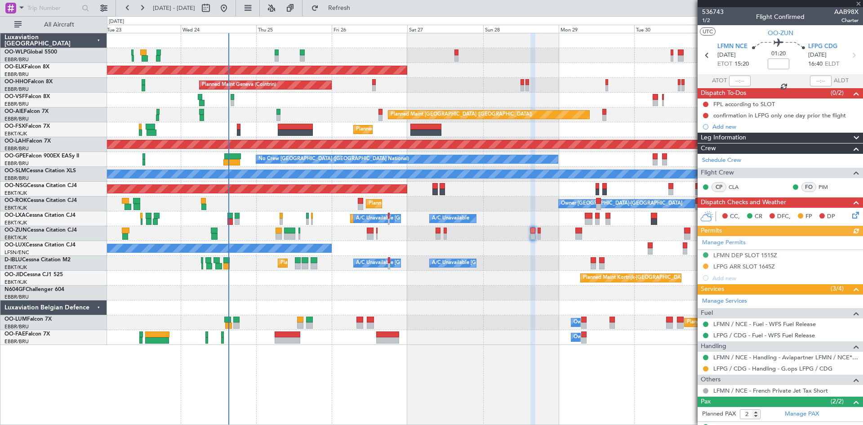
click at [541, 233] on div "Planned Maint Kortrijk-Wevelgem Owner" at bounding box center [485, 233] width 756 height 15
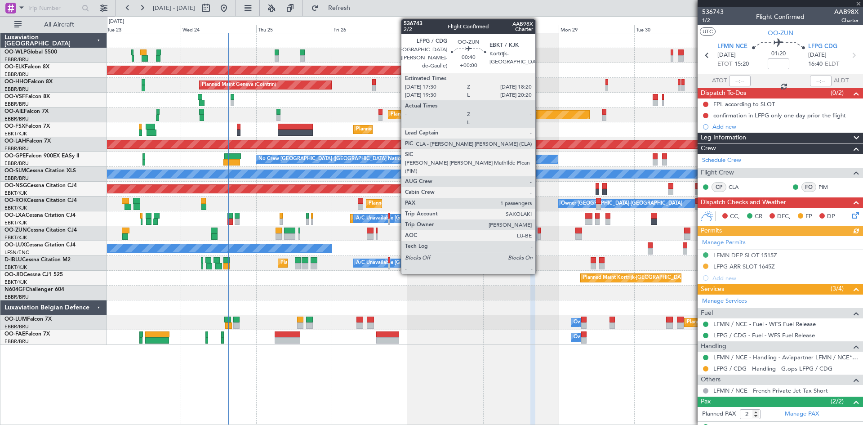
click at [540, 236] on div at bounding box center [539, 236] width 3 height 6
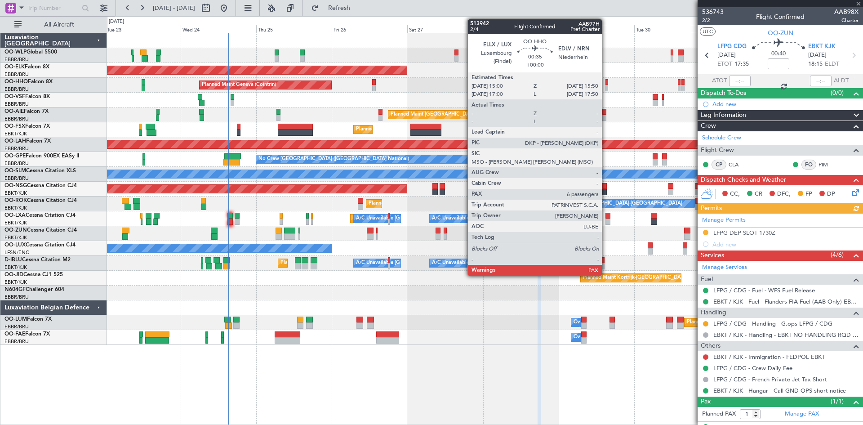
click at [606, 84] on div at bounding box center [607, 82] width 3 height 6
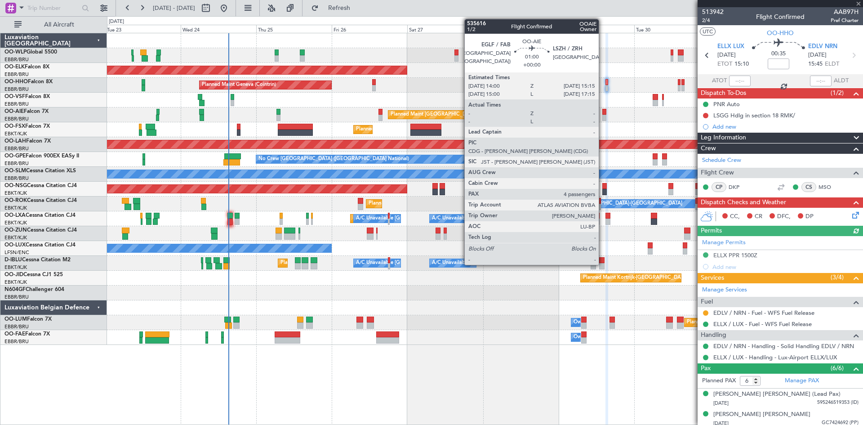
click at [603, 119] on div at bounding box center [604, 118] width 4 height 6
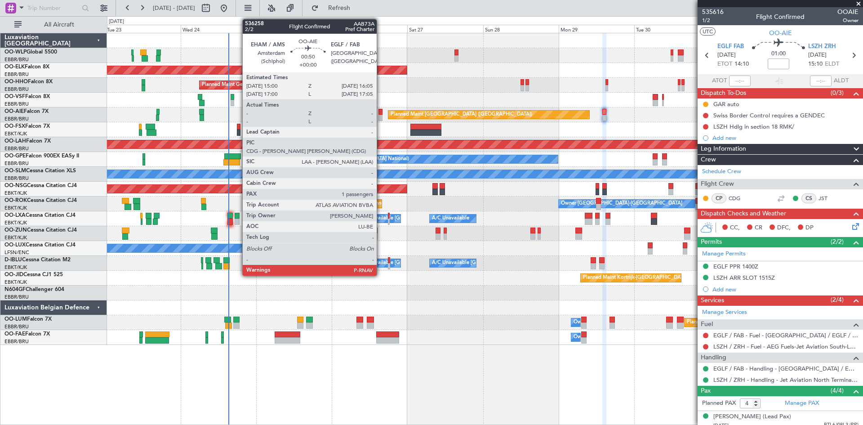
click at [381, 115] on div at bounding box center [381, 118] width 4 height 6
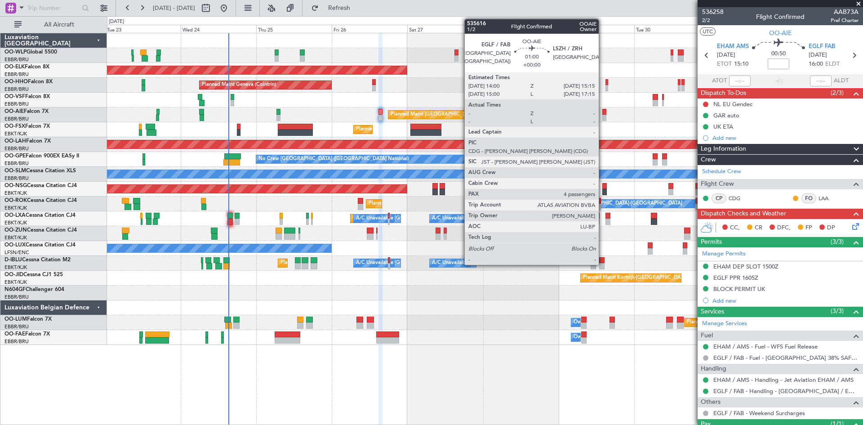
click at [603, 113] on div at bounding box center [604, 112] width 4 height 6
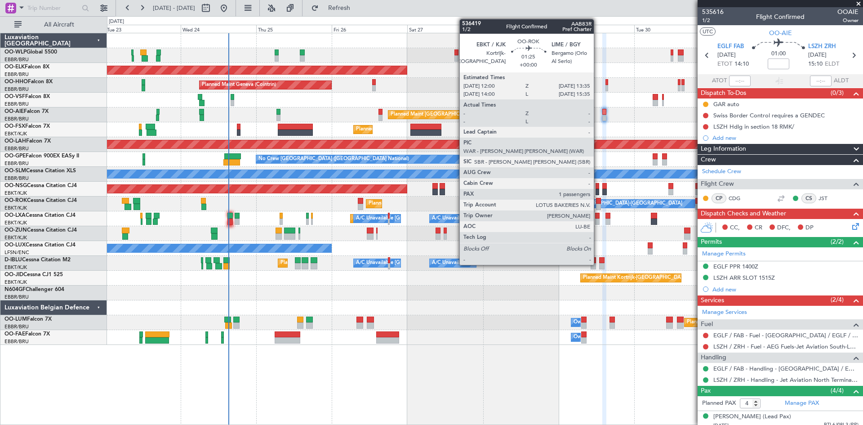
click at [598, 203] on div at bounding box center [598, 201] width 5 height 6
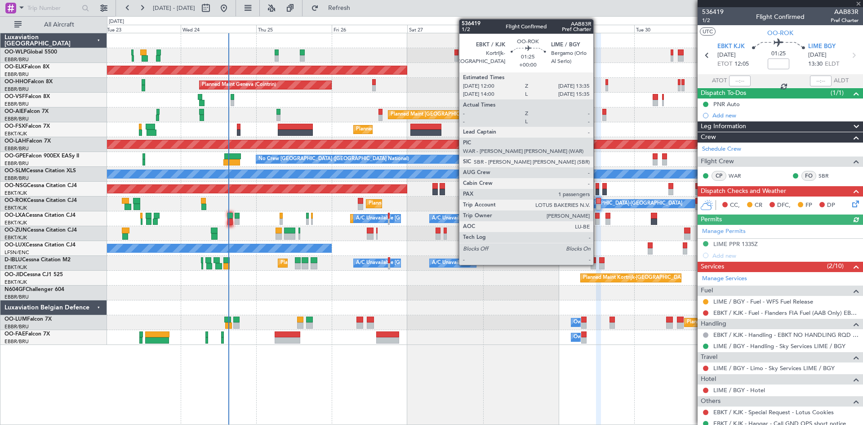
click at [598, 205] on div at bounding box center [598, 207] width 5 height 6
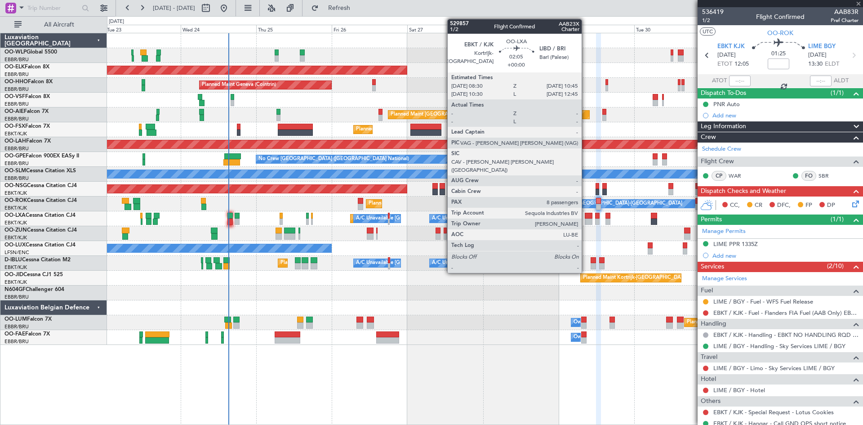
click at [586, 222] on div at bounding box center [588, 222] width 7 height 6
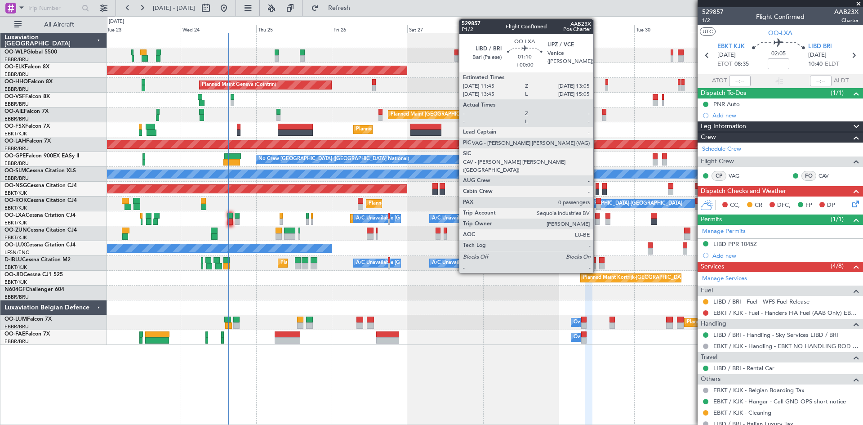
click at [598, 221] on div at bounding box center [597, 222] width 4 height 6
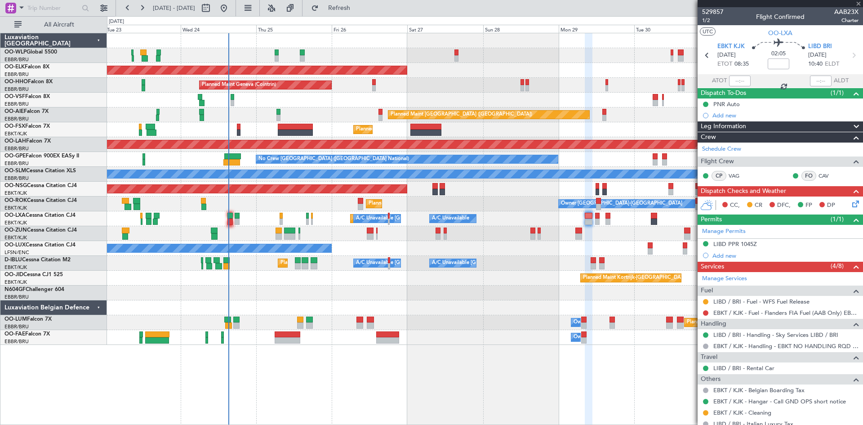
type input "0"
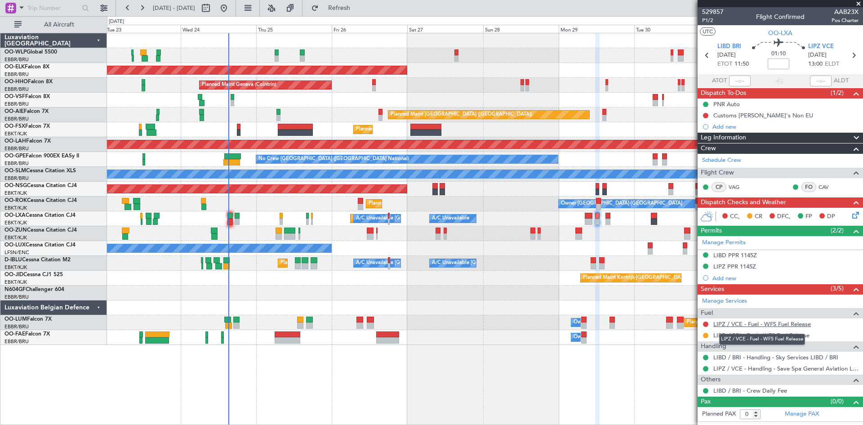
click at [750, 327] on link "LIPZ / VCE - Fuel - WFS Fuel Release" at bounding box center [763, 324] width 98 height 8
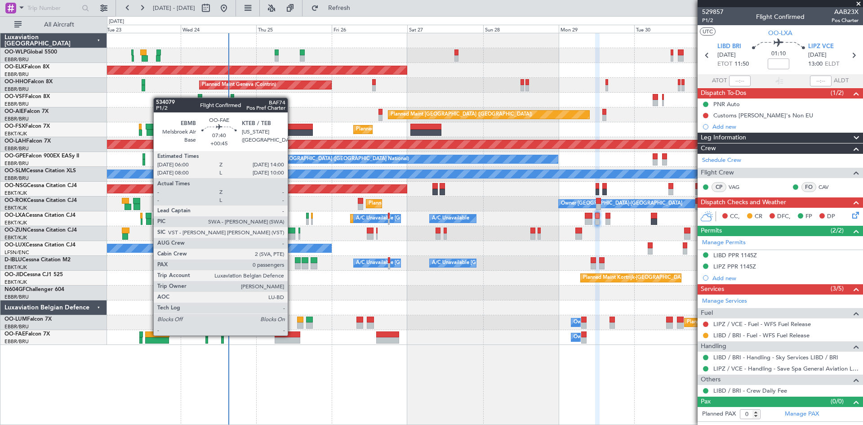
click at [292, 335] on div at bounding box center [288, 334] width 26 height 6
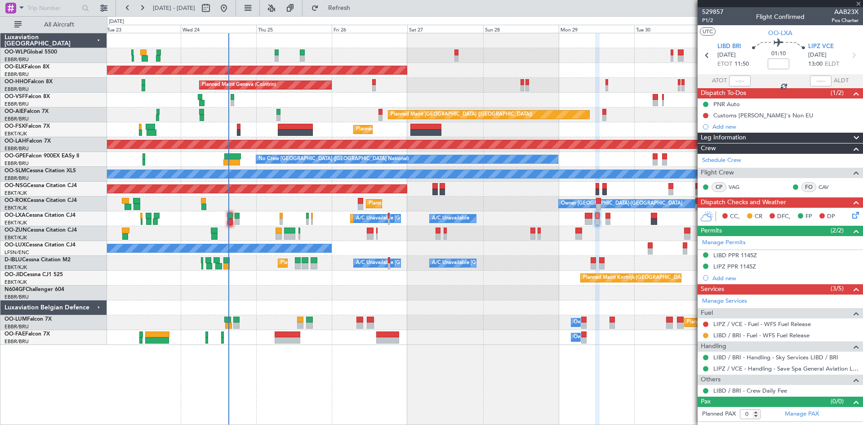
type input "+00:45"
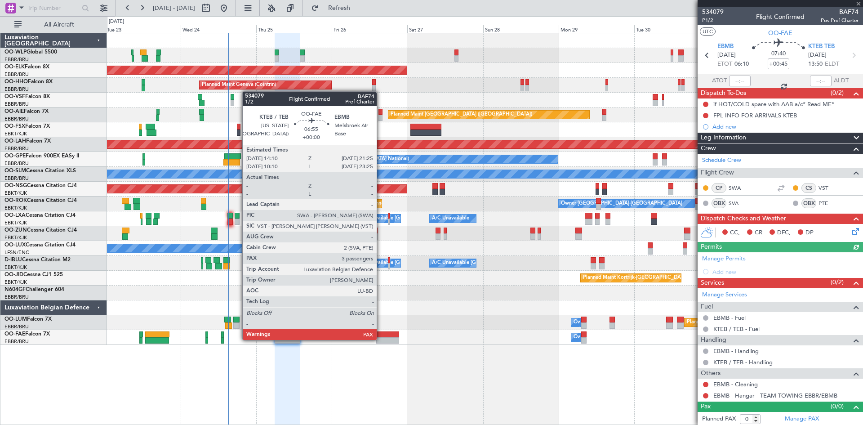
click at [381, 339] on div at bounding box center [387, 340] width 23 height 6
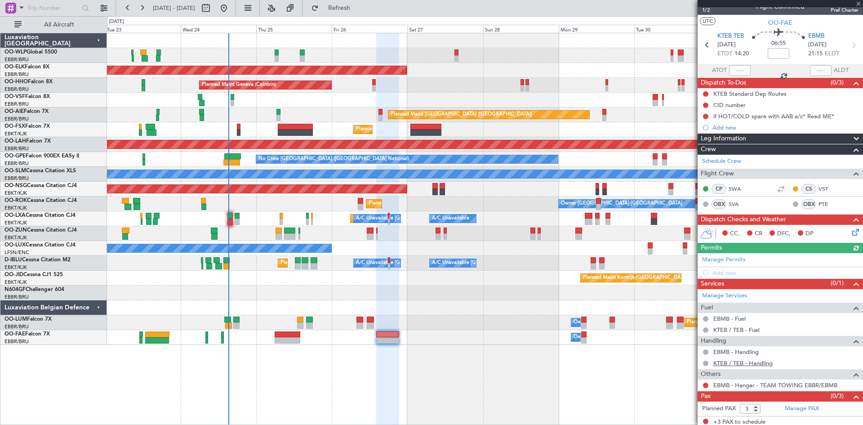
scroll to position [13, 0]
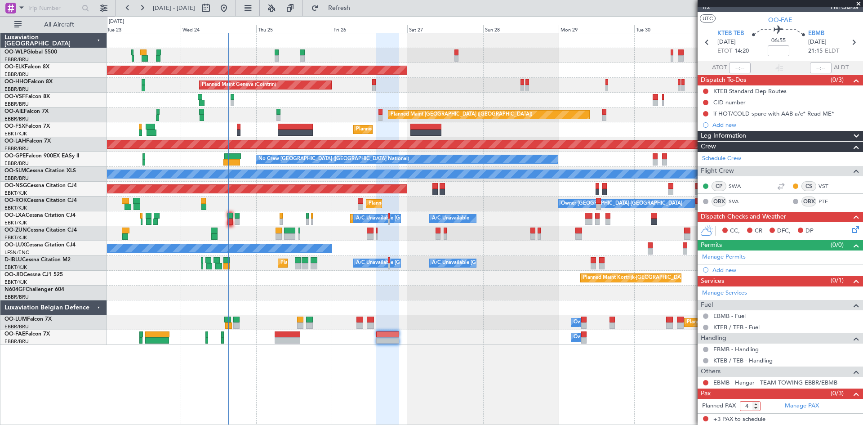
click at [756, 402] on input "4" at bounding box center [750, 406] width 21 height 10
click at [756, 402] on input "5" at bounding box center [750, 406] width 21 height 10
click at [756, 402] on input "6" at bounding box center [750, 406] width 21 height 10
type input "7"
click at [756, 402] on input "7" at bounding box center [750, 406] width 21 height 10
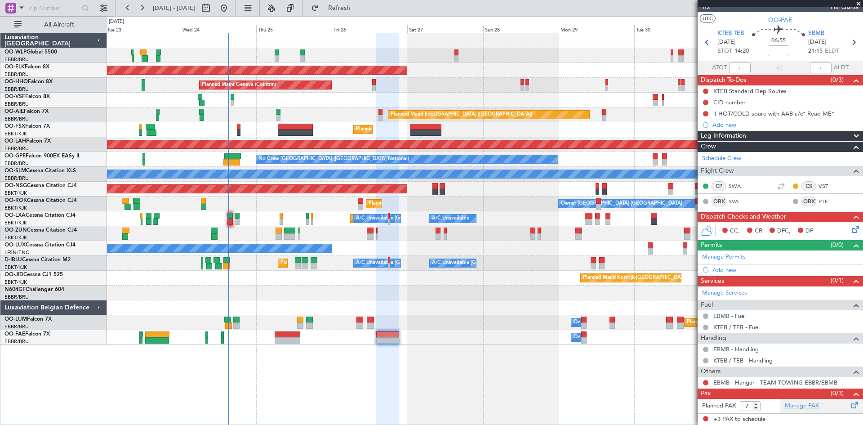
click at [794, 407] on link "Manage PAX" at bounding box center [802, 406] width 34 height 9
click at [353, 4] on button "Refresh" at bounding box center [334, 8] width 54 height 14
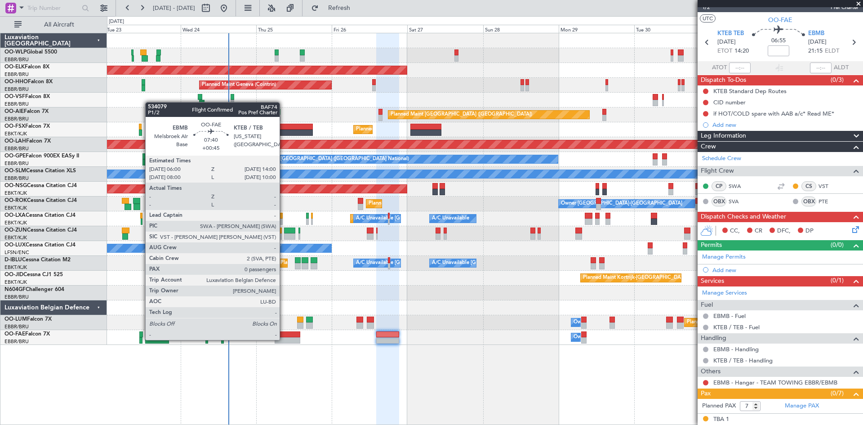
click at [284, 339] on div at bounding box center [288, 340] width 26 height 6
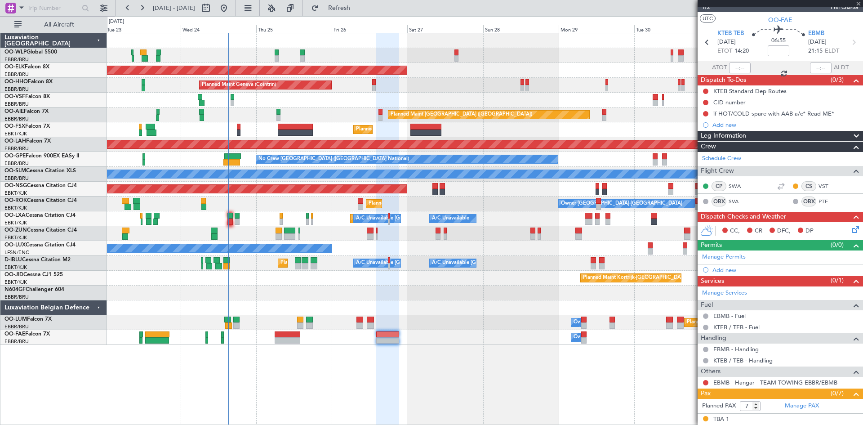
type input "+00:45"
type input "0"
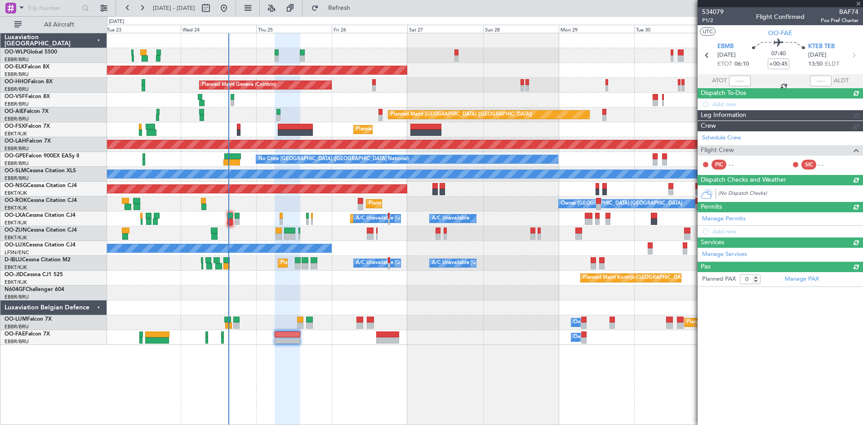
scroll to position [0, 0]
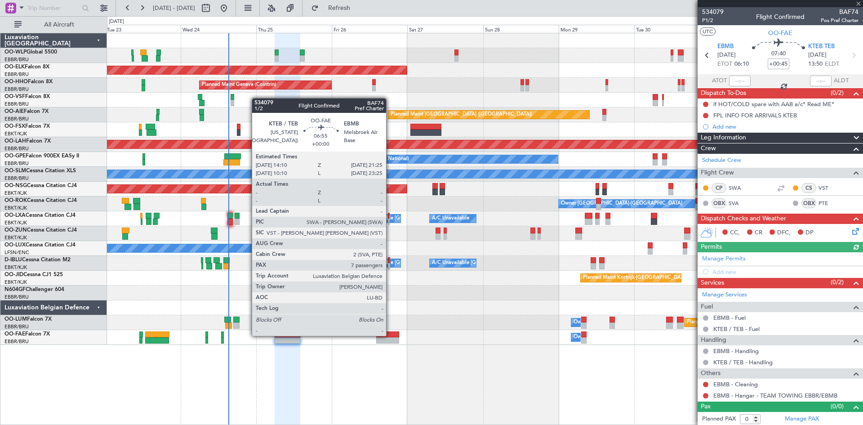
click at [390, 335] on div at bounding box center [387, 334] width 23 height 6
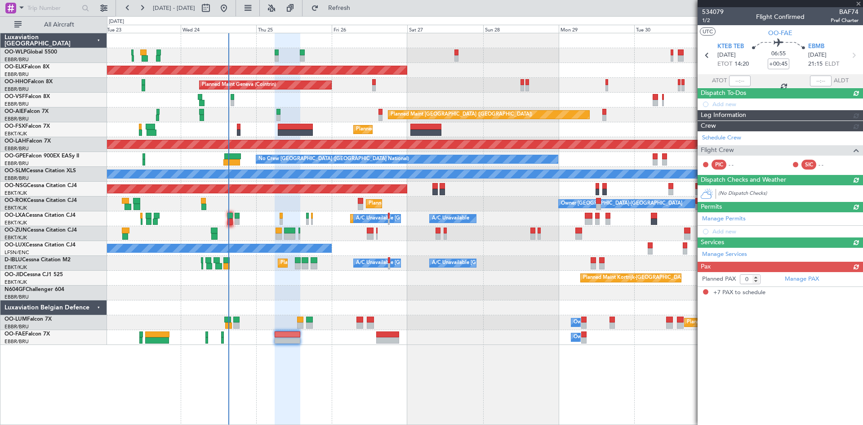
type input "7"
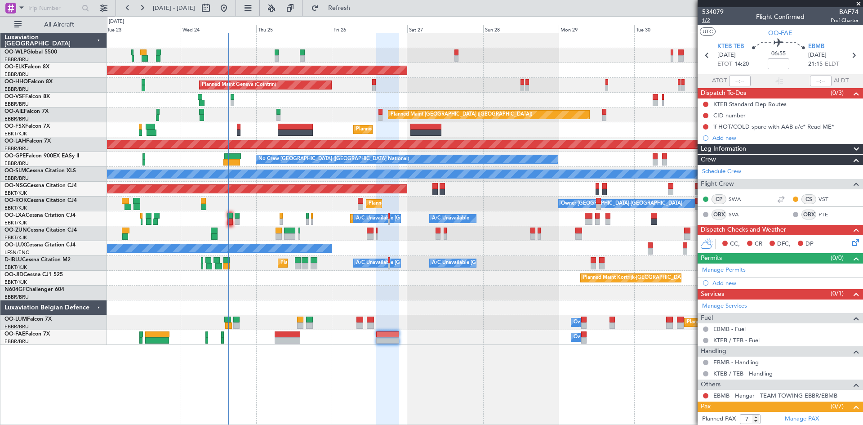
click at [706, 20] on span "1/2" at bounding box center [713, 21] width 22 height 8
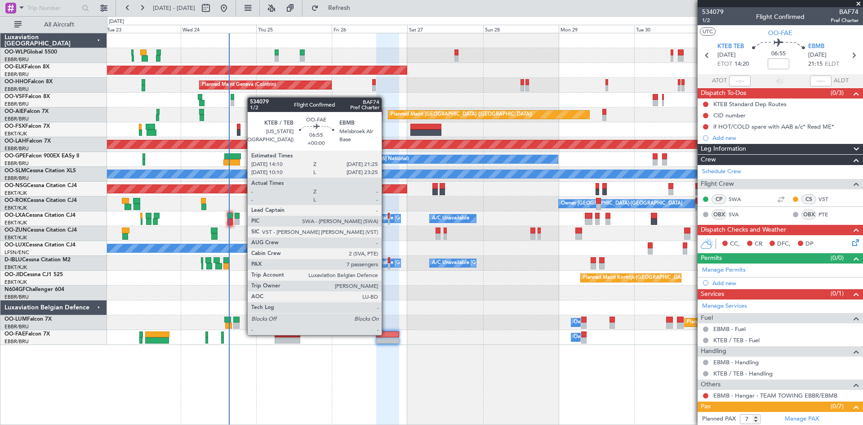
click at [386, 334] on div at bounding box center [387, 334] width 23 height 6
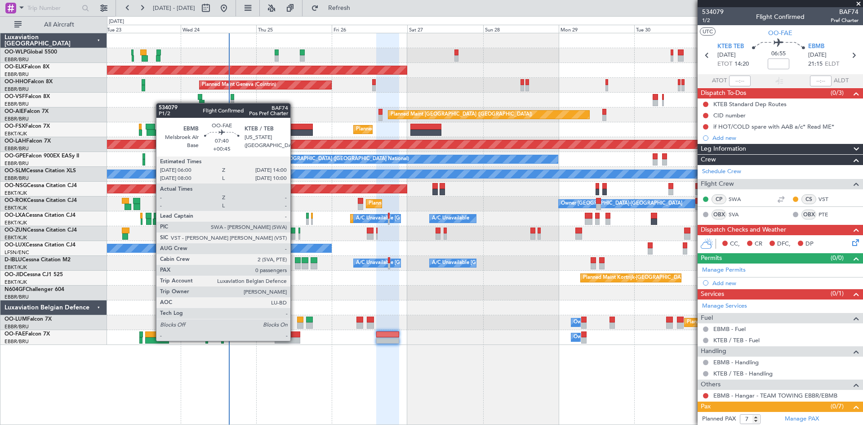
click at [294, 340] on div at bounding box center [288, 340] width 26 height 6
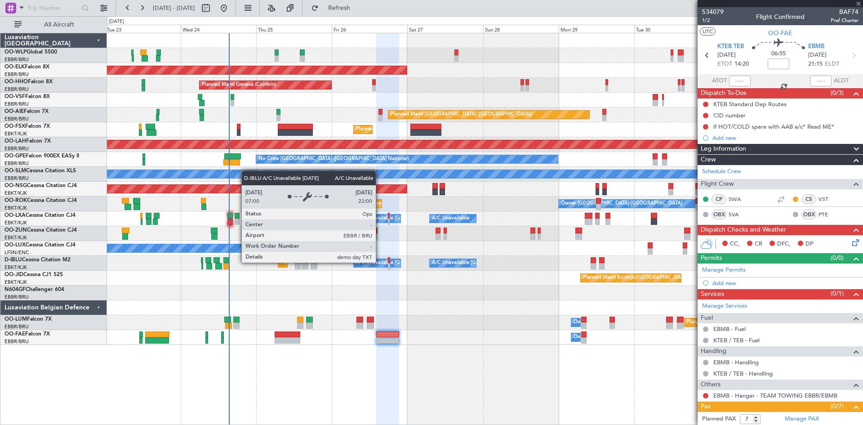
type input "+00:45"
type input "0"
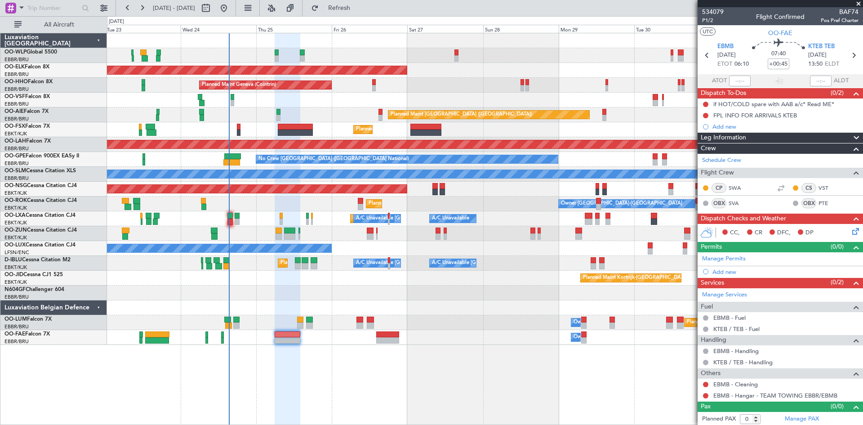
click at [851, 233] on icon at bounding box center [854, 229] width 7 height 7
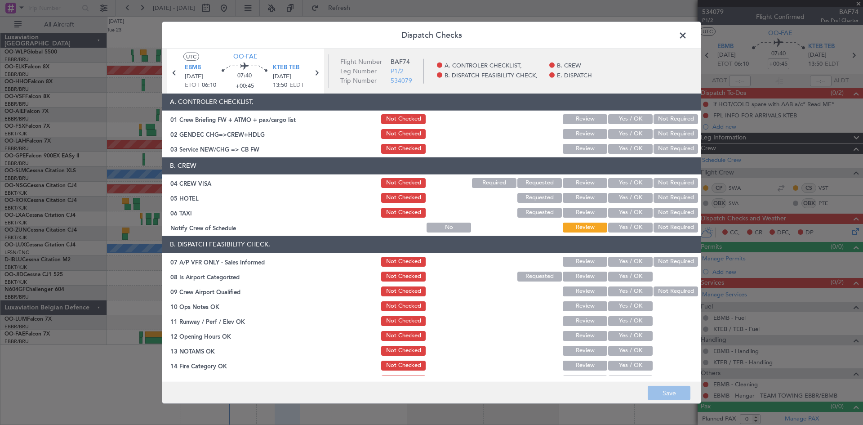
click at [669, 121] on button "Not Required" at bounding box center [676, 119] width 45 height 10
click at [610, 120] on button "Yes / OK" at bounding box center [630, 119] width 45 height 10
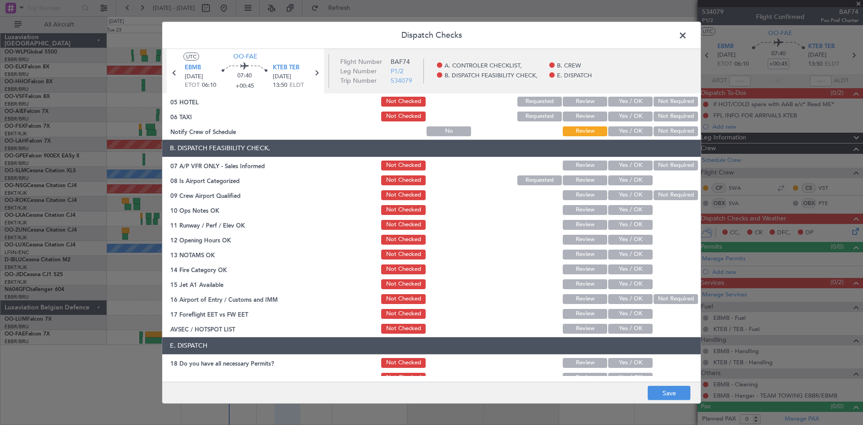
scroll to position [136, 0]
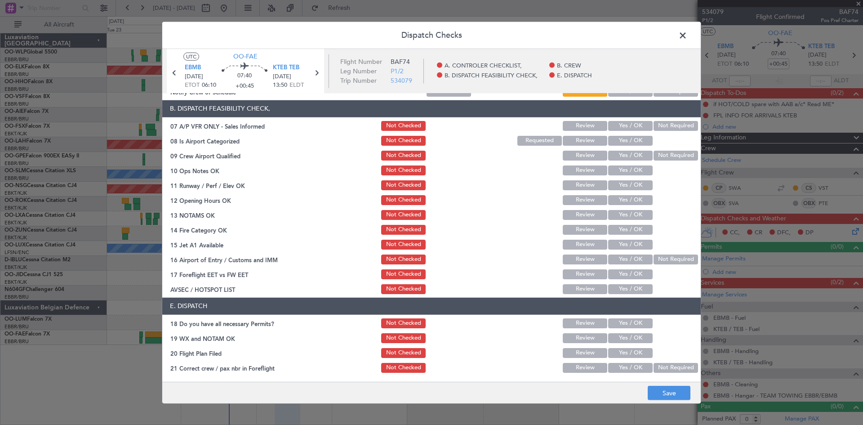
click at [640, 323] on button "Yes / OK" at bounding box center [630, 323] width 45 height 10
click at [630, 338] on button "Yes / OK" at bounding box center [630, 338] width 45 height 10
click at [625, 357] on button "Yes / OK" at bounding box center [630, 353] width 45 height 10
click at [659, 361] on div "Not Required" at bounding box center [674, 367] width 45 height 13
click at [658, 367] on button "Not Required" at bounding box center [676, 368] width 45 height 10
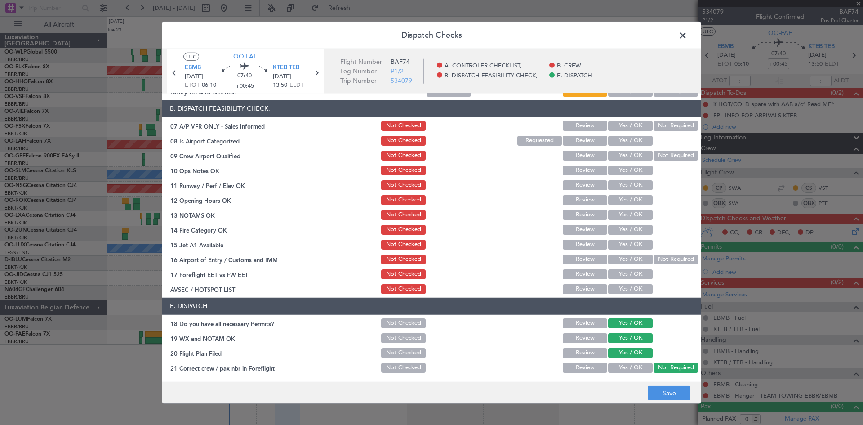
scroll to position [0, 0]
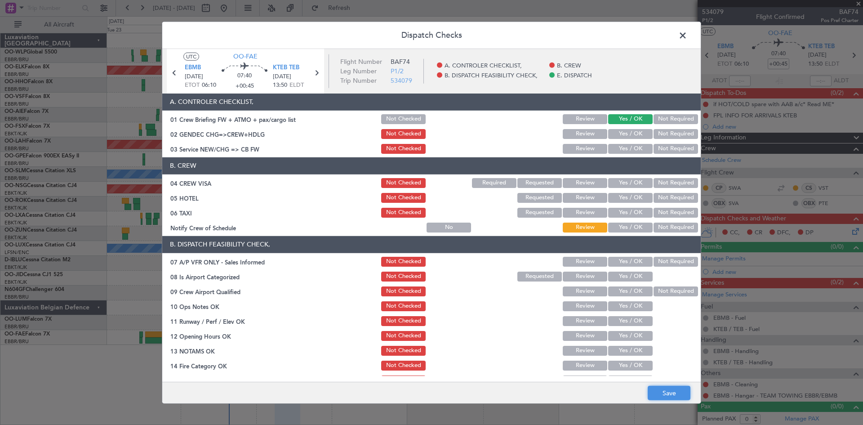
click at [665, 391] on button "Save" at bounding box center [669, 393] width 43 height 14
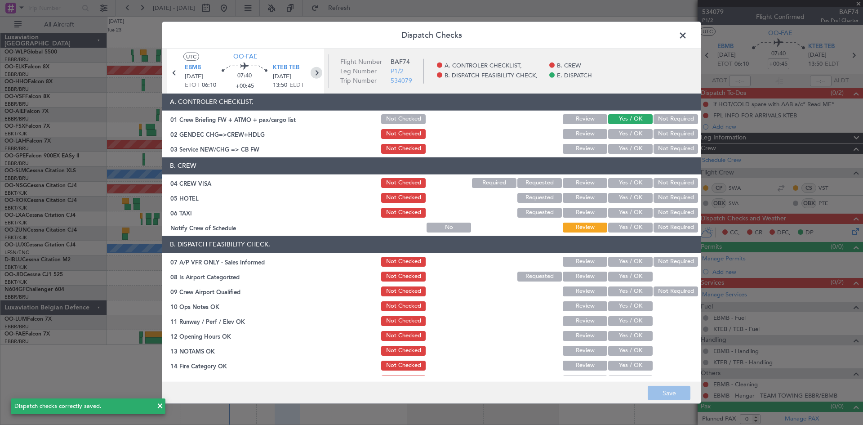
click at [317, 71] on icon at bounding box center [317, 73] width 12 height 12
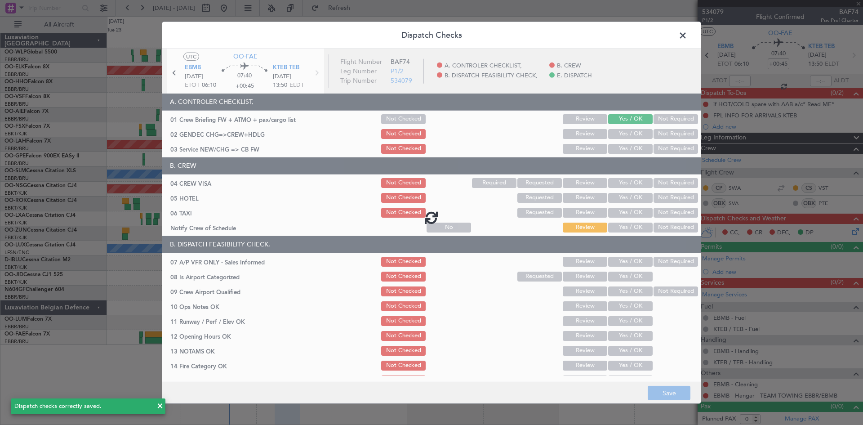
type input "7"
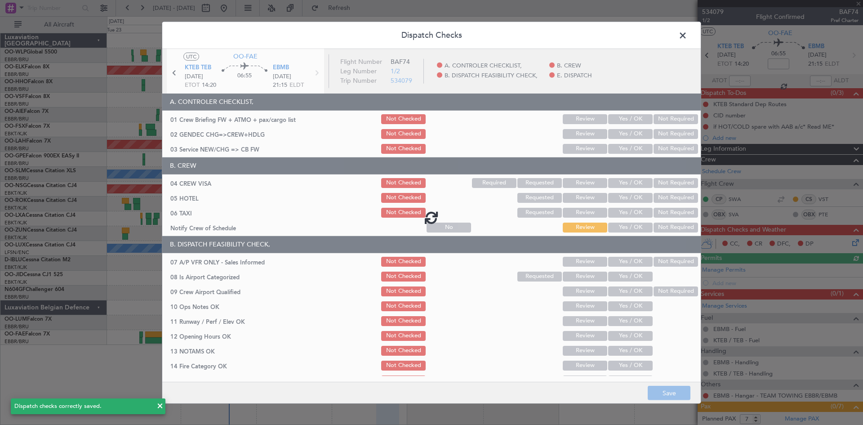
click at [617, 118] on div at bounding box center [431, 217] width 539 height 337
click at [618, 119] on div at bounding box center [431, 217] width 539 height 337
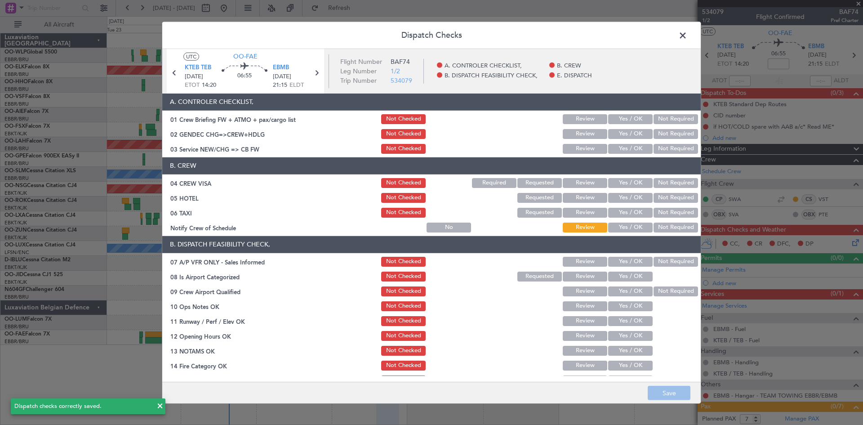
click at [618, 119] on button "Yes / OK" at bounding box center [630, 119] width 45 height 10
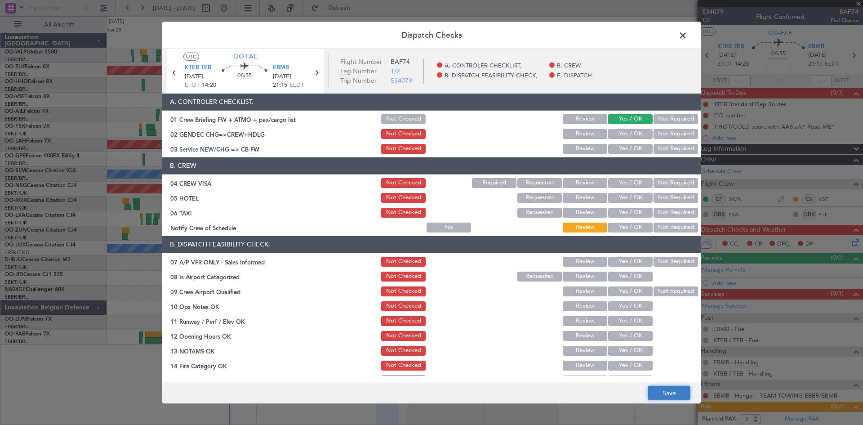
click at [673, 394] on button "Save" at bounding box center [669, 393] width 43 height 14
click at [687, 36] on span at bounding box center [687, 37] width 0 height 18
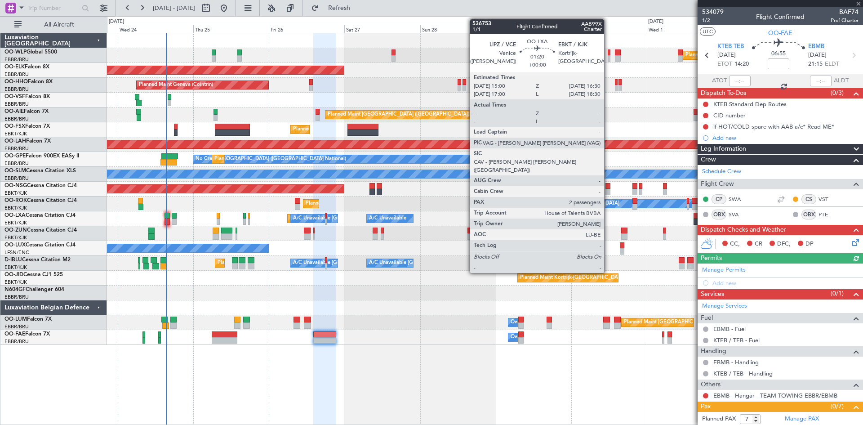
click at [571, 262] on div "Planned Maint Milan (Linate) Planned Maint Kortrijk-Wevelgem Planned Maint Gene…" at bounding box center [485, 189] width 756 height 312
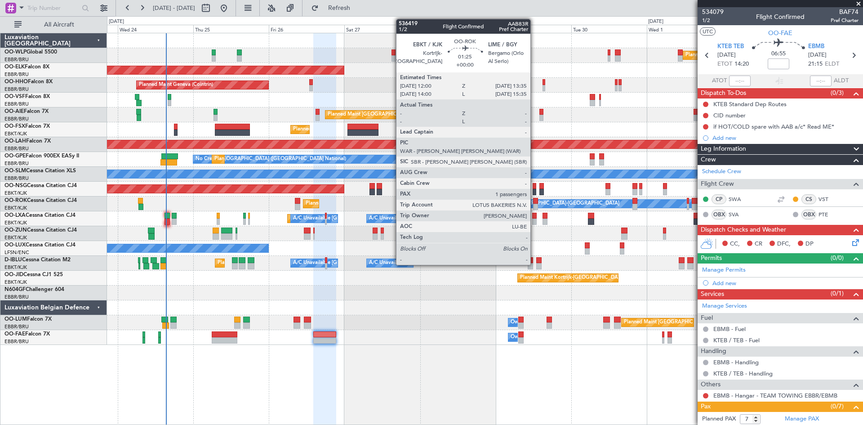
click at [535, 208] on div at bounding box center [535, 207] width 5 height 6
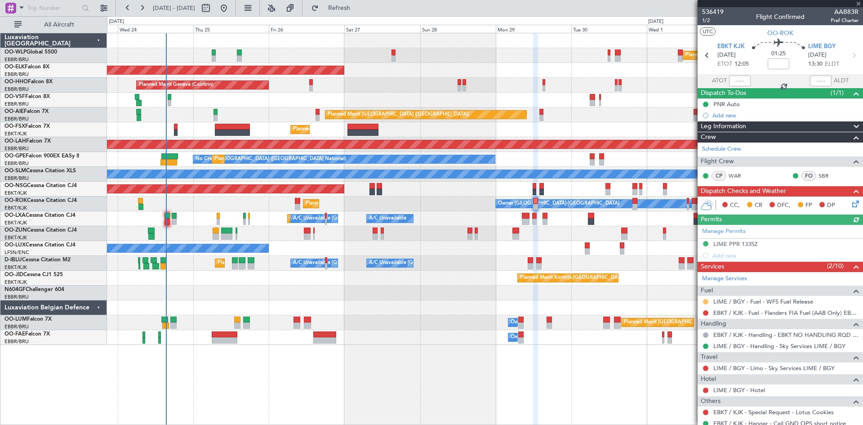
click at [705, 300] on button at bounding box center [705, 301] width 5 height 5
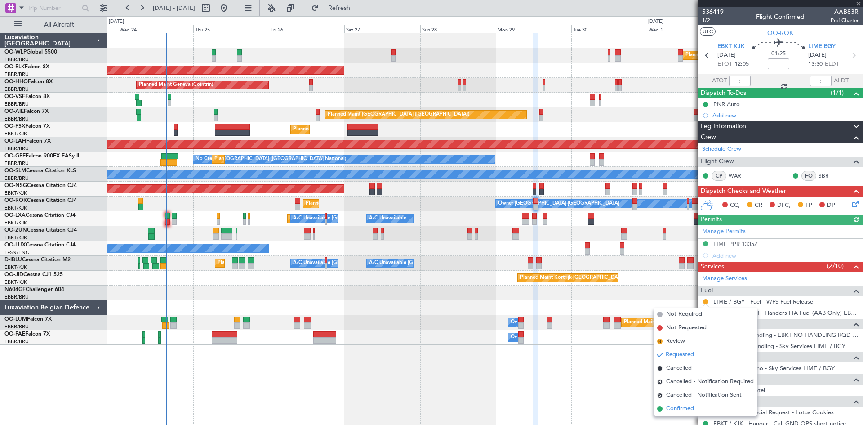
click at [679, 409] on span "Confirmed" at bounding box center [680, 408] width 28 height 9
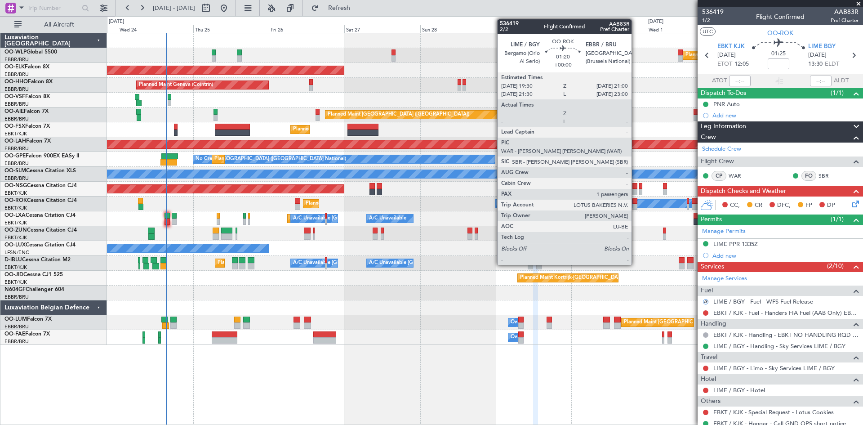
click at [636, 205] on div at bounding box center [635, 207] width 5 height 6
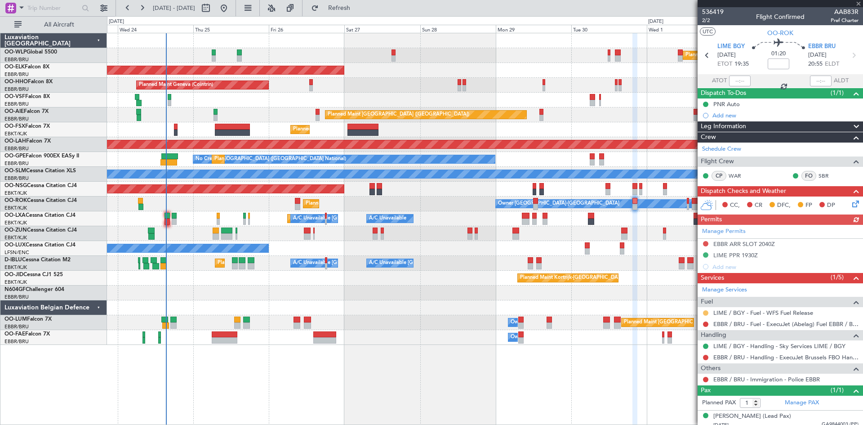
click at [707, 311] on button at bounding box center [705, 312] width 5 height 5
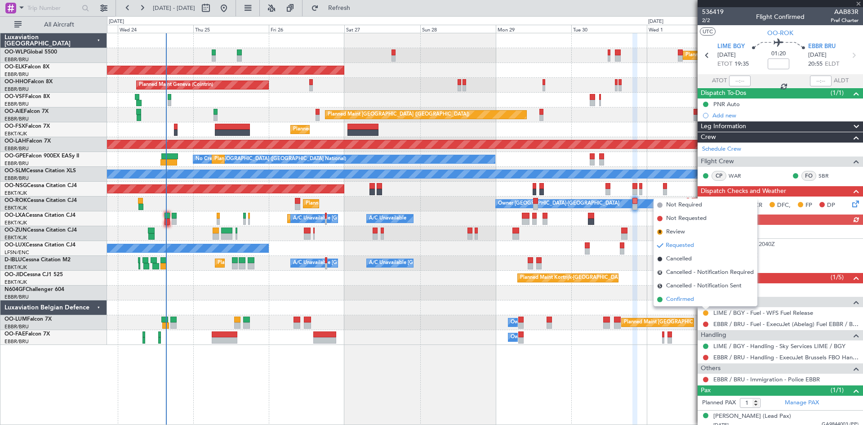
click at [689, 302] on span "Confirmed" at bounding box center [680, 299] width 28 height 9
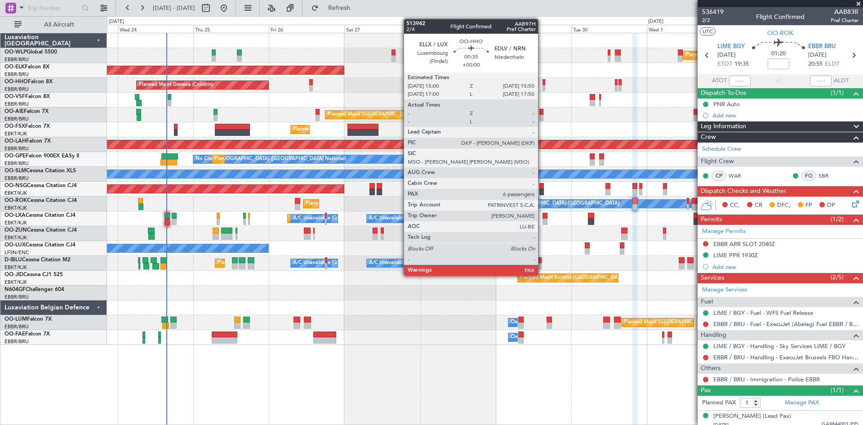
click at [543, 86] on div at bounding box center [544, 88] width 3 height 6
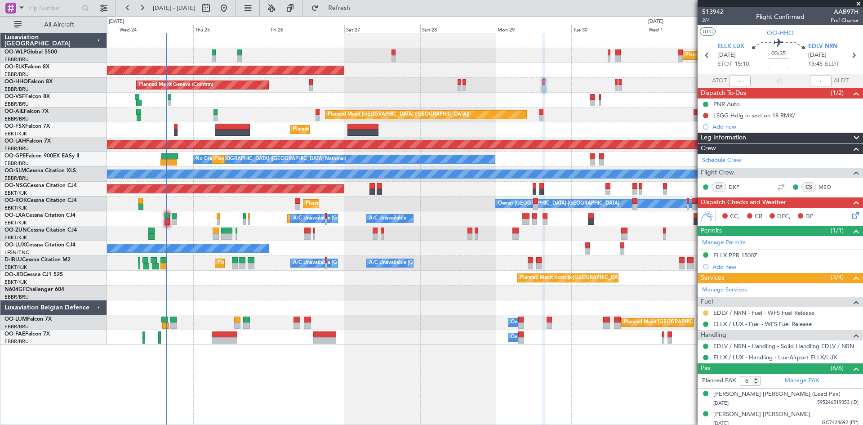
click at [705, 313] on button at bounding box center [705, 312] width 5 height 5
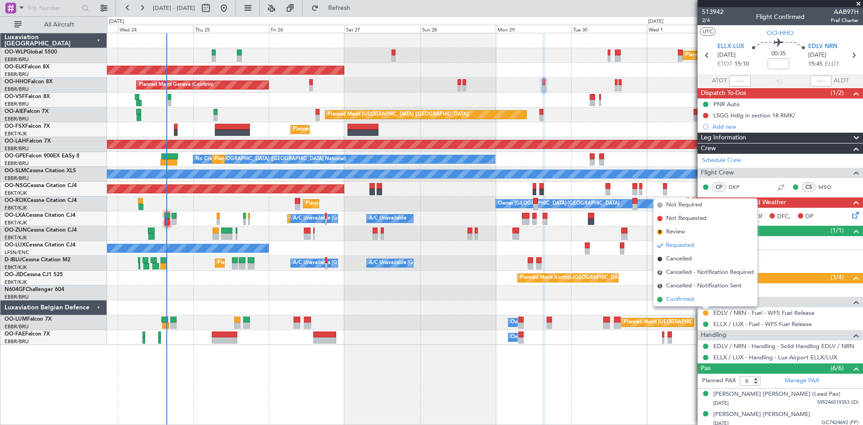
click at [690, 296] on span "Confirmed" at bounding box center [680, 299] width 28 height 9
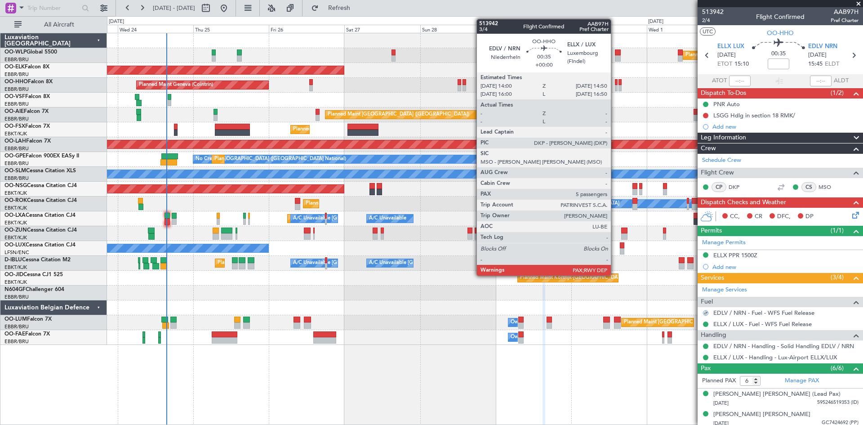
click at [615, 85] on div at bounding box center [616, 82] width 3 height 6
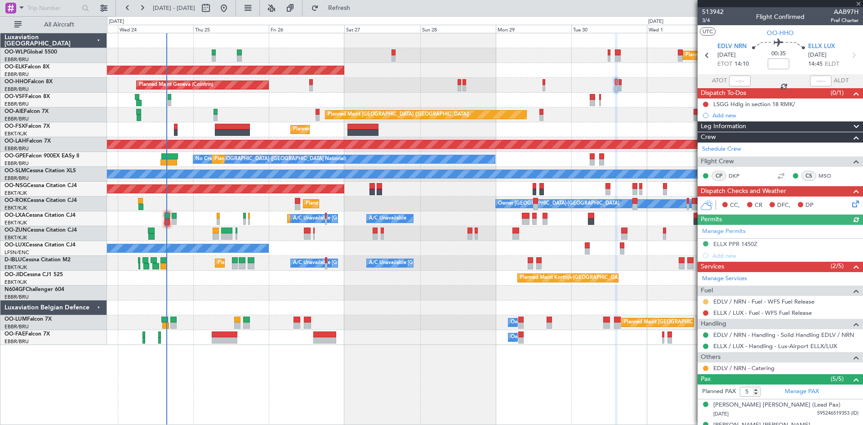
click at [705, 301] on button at bounding box center [705, 301] width 5 height 5
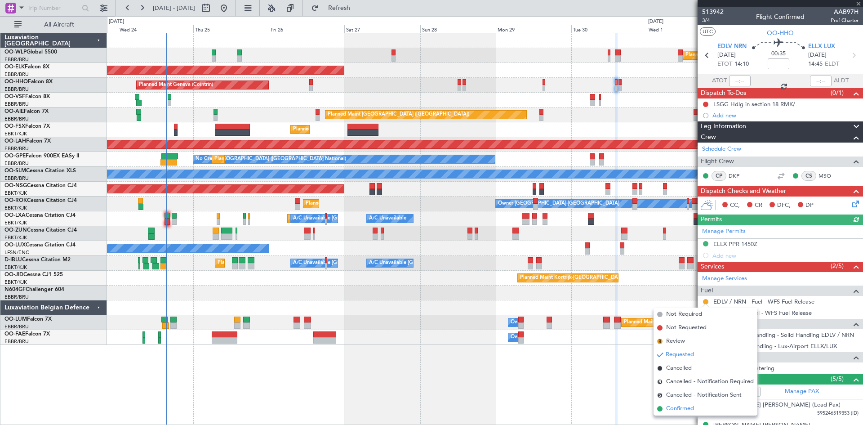
click at [684, 404] on span "Confirmed" at bounding box center [680, 408] width 28 height 9
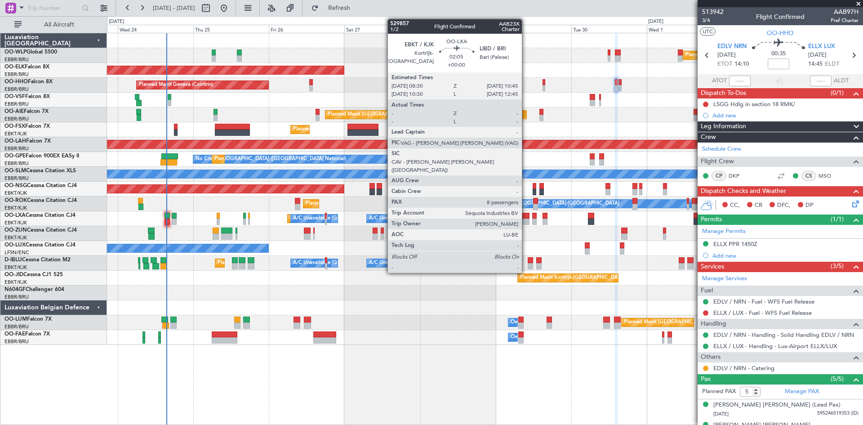
click at [526, 218] on div at bounding box center [525, 216] width 7 height 6
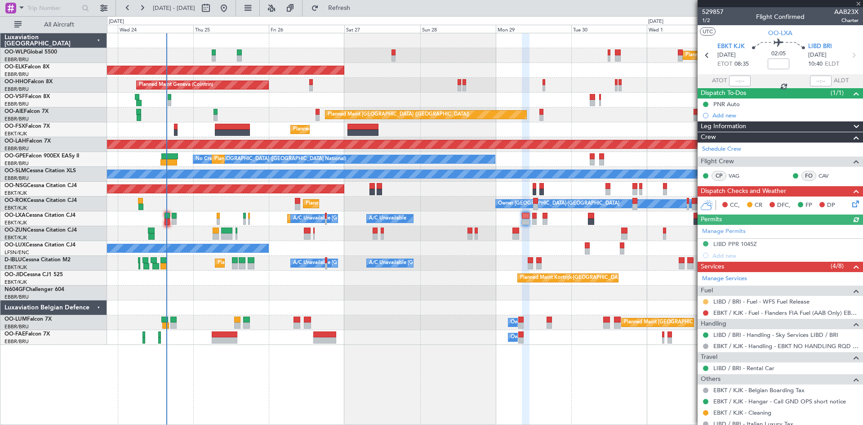
click at [707, 303] on button at bounding box center [705, 301] width 5 height 5
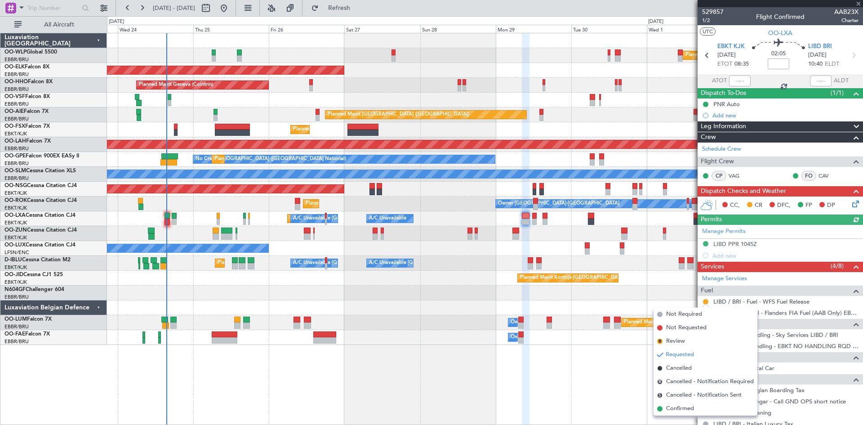
click at [687, 405] on span "Confirmed" at bounding box center [680, 408] width 28 height 9
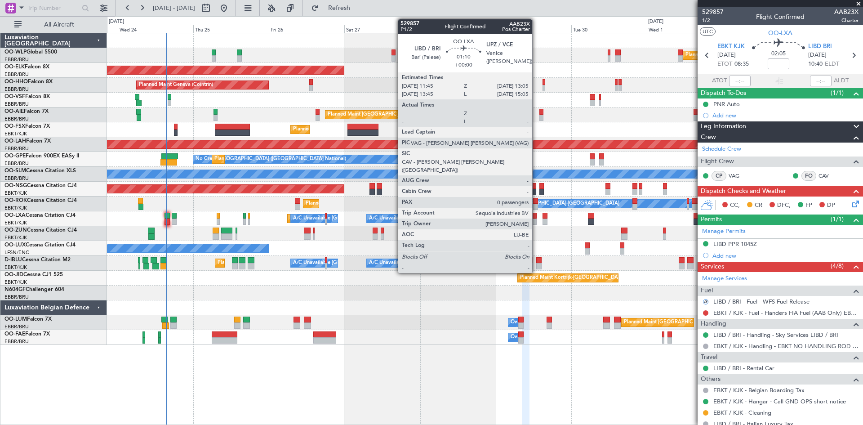
click at [536, 219] on div at bounding box center [534, 222] width 4 height 6
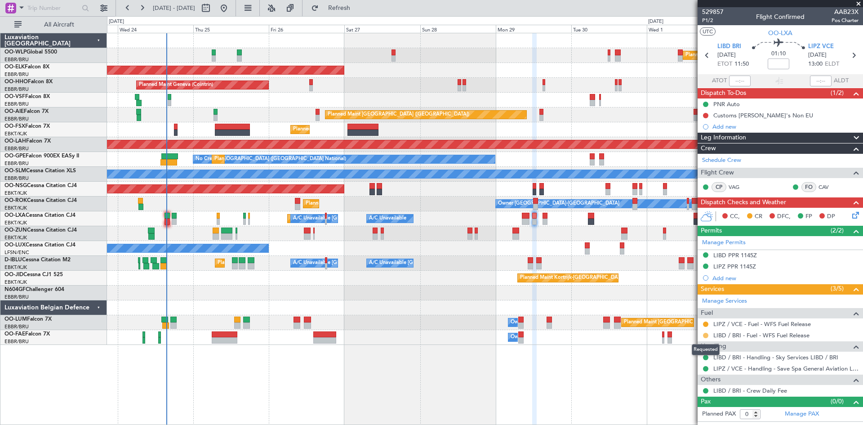
click at [705, 334] on button at bounding box center [705, 335] width 5 height 5
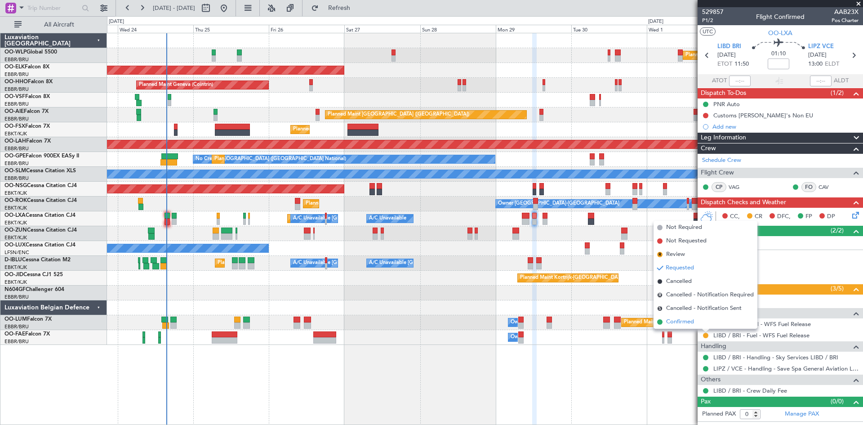
click at [687, 317] on li "Confirmed" at bounding box center [706, 321] width 104 height 13
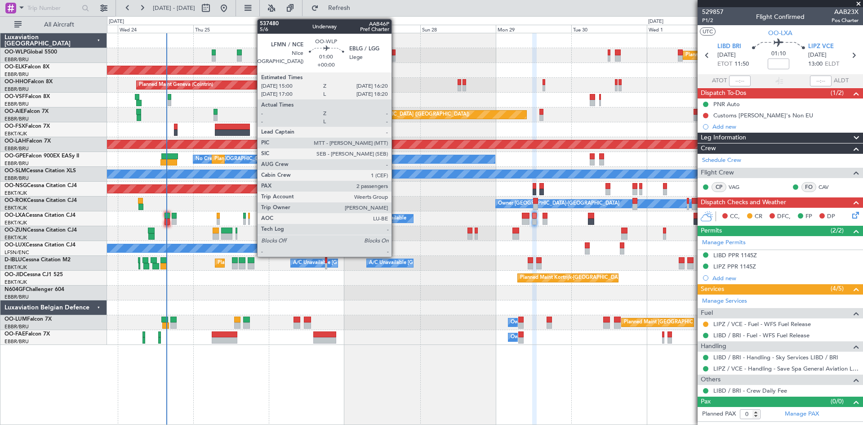
click at [396, 58] on div at bounding box center [394, 58] width 4 height 6
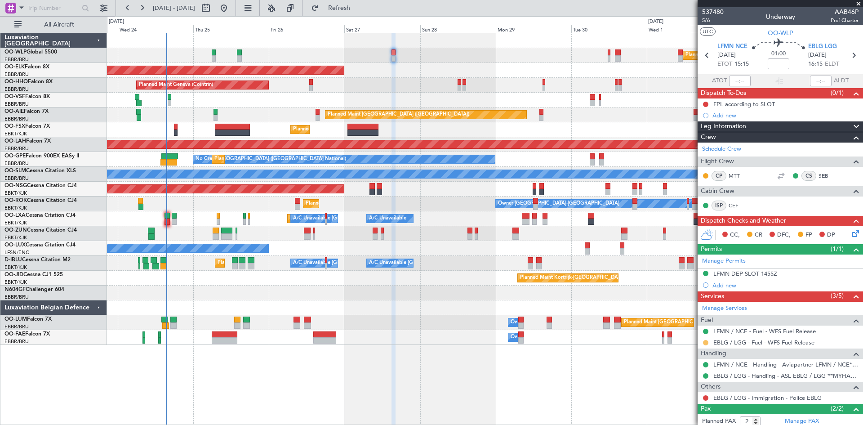
click at [707, 342] on button at bounding box center [705, 342] width 5 height 5
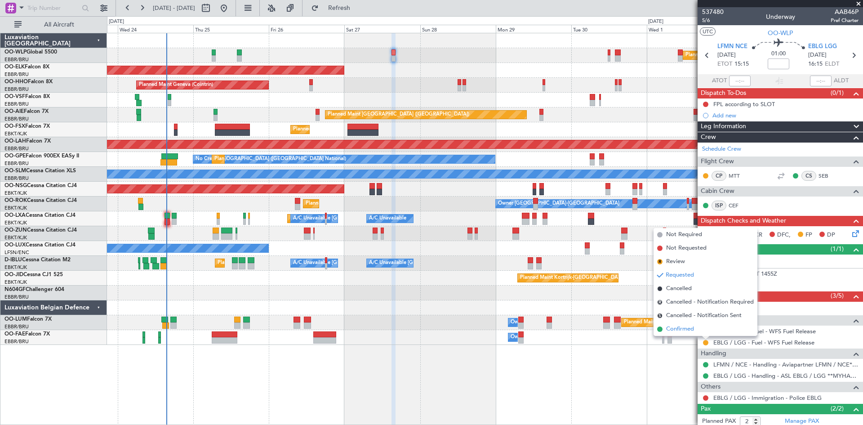
click at [668, 327] on span "Confirmed" at bounding box center [680, 329] width 28 height 9
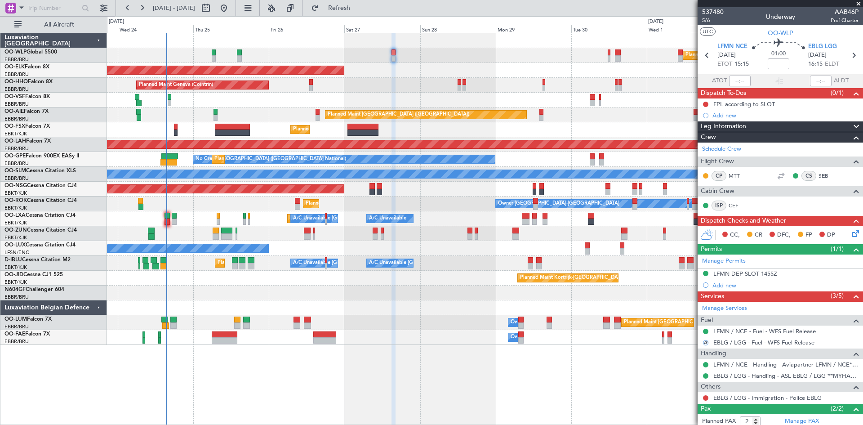
click at [611, 58] on div "Planned Maint Milan (Linate)" at bounding box center [485, 55] width 756 height 15
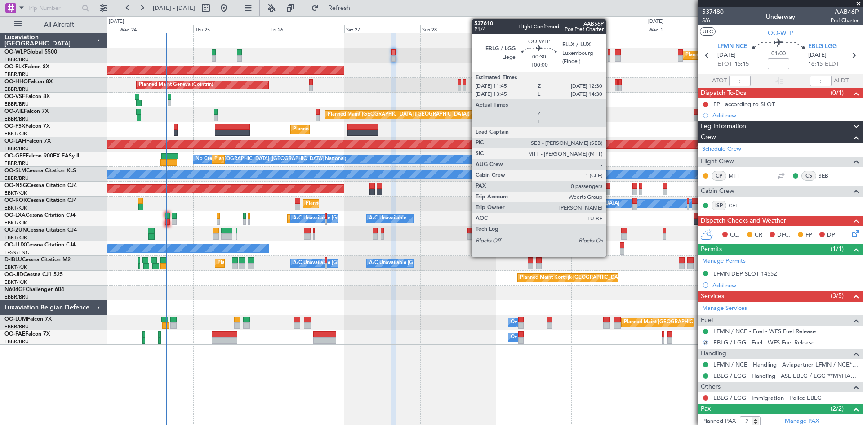
click at [610, 58] on div at bounding box center [609, 58] width 3 height 6
click at [609, 55] on div at bounding box center [609, 52] width 3 height 6
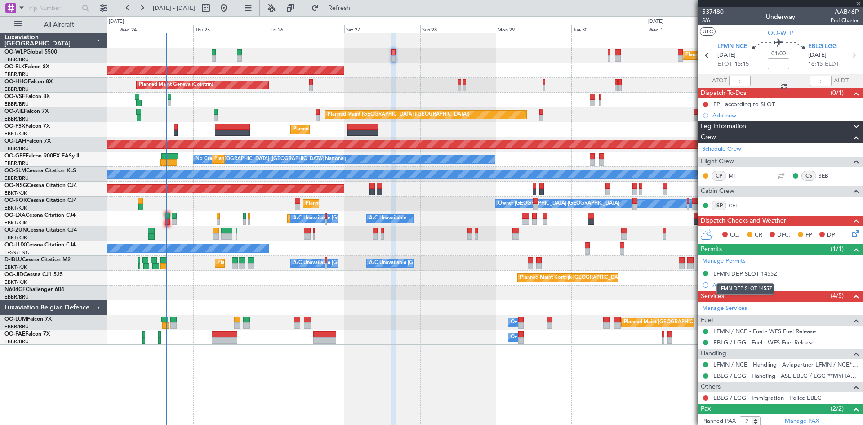
type input "0"
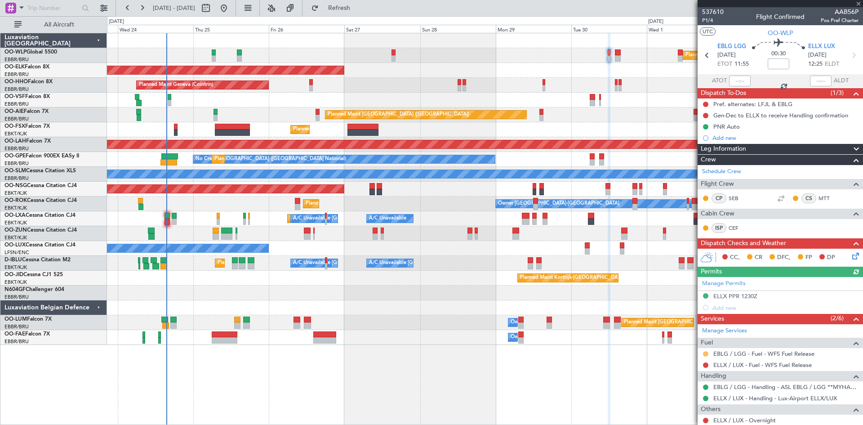
click at [705, 353] on button at bounding box center [705, 353] width 5 height 5
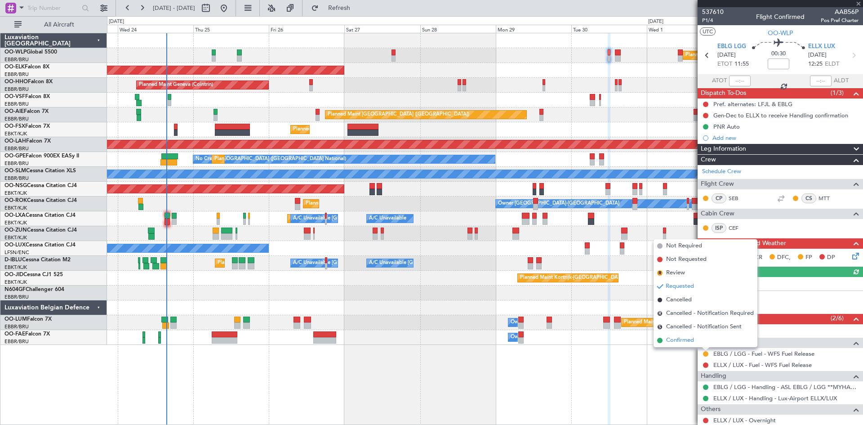
click at [684, 342] on span "Confirmed" at bounding box center [680, 340] width 28 height 9
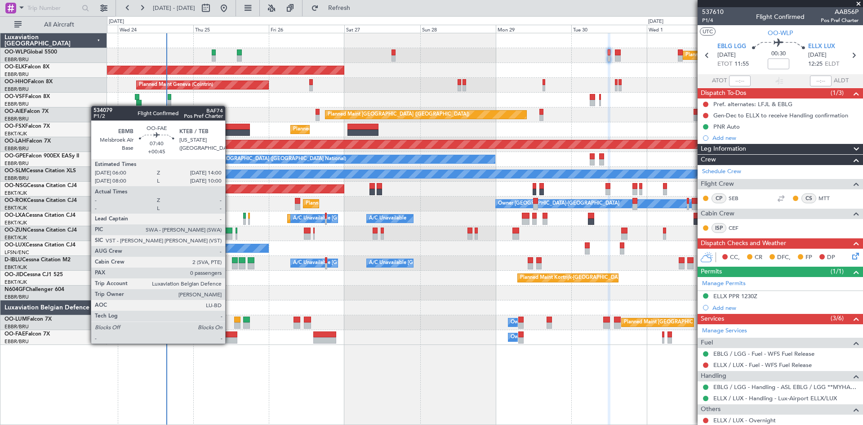
click at [230, 340] on div at bounding box center [225, 340] width 26 height 6
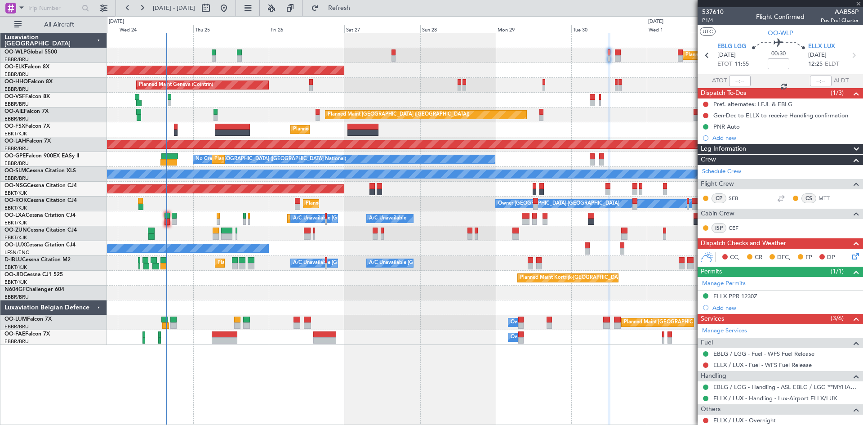
type input "+00:45"
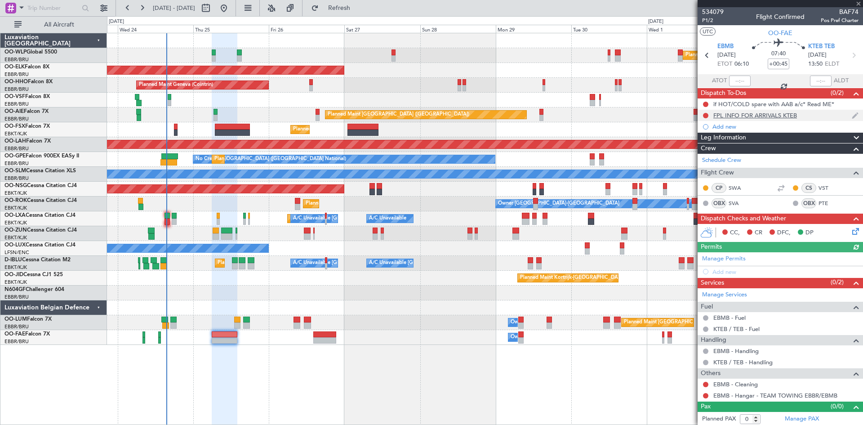
click at [724, 115] on div "FPL INFO FOR ARRIVALS KTEB" at bounding box center [756, 116] width 84 height 8
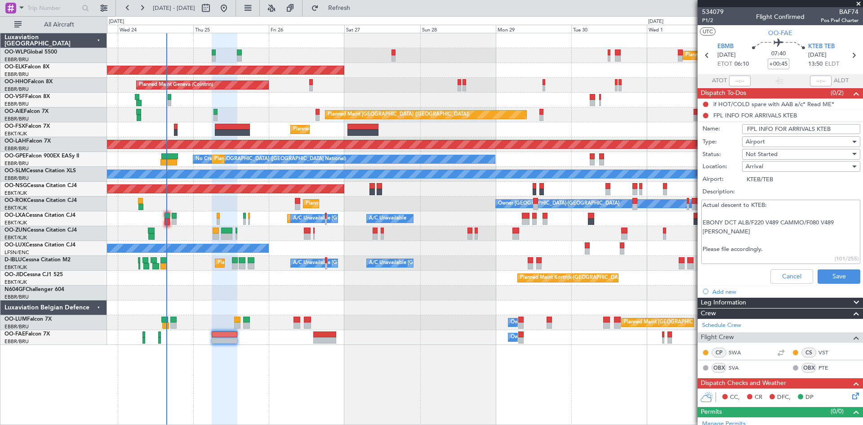
scroll to position [45, 0]
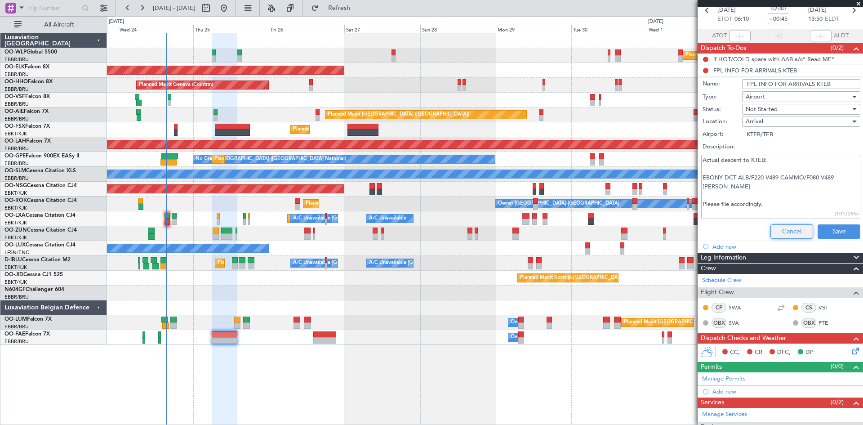
click at [784, 232] on button "Cancel" at bounding box center [792, 231] width 43 height 14
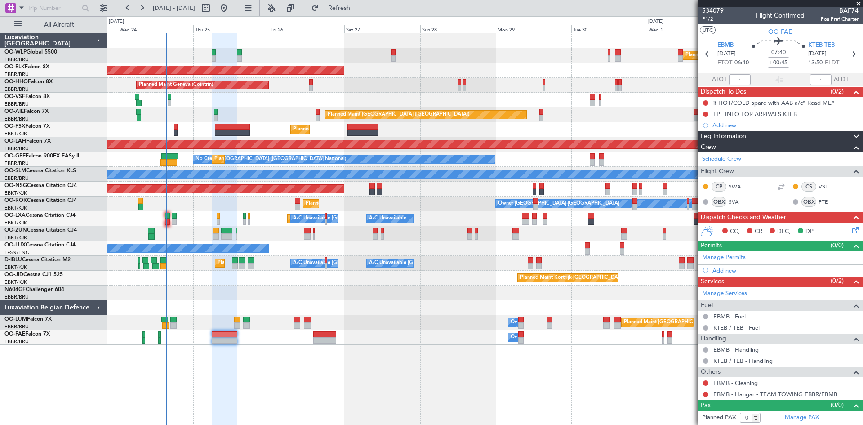
click at [851, 228] on icon at bounding box center [854, 228] width 7 height 7
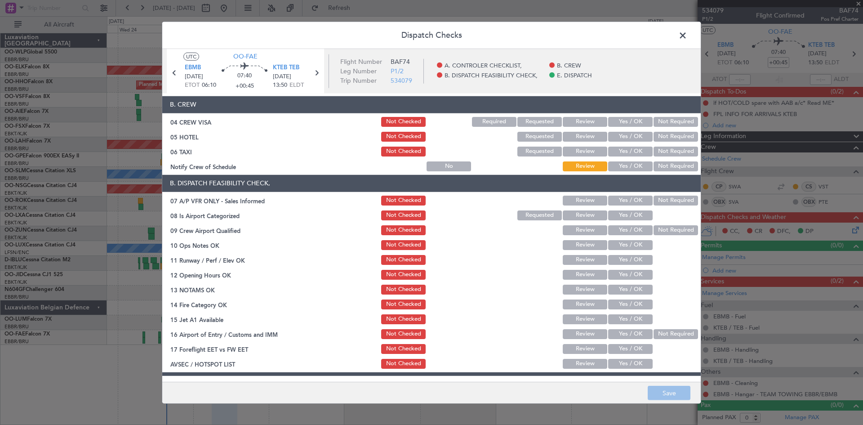
scroll to position [136, 0]
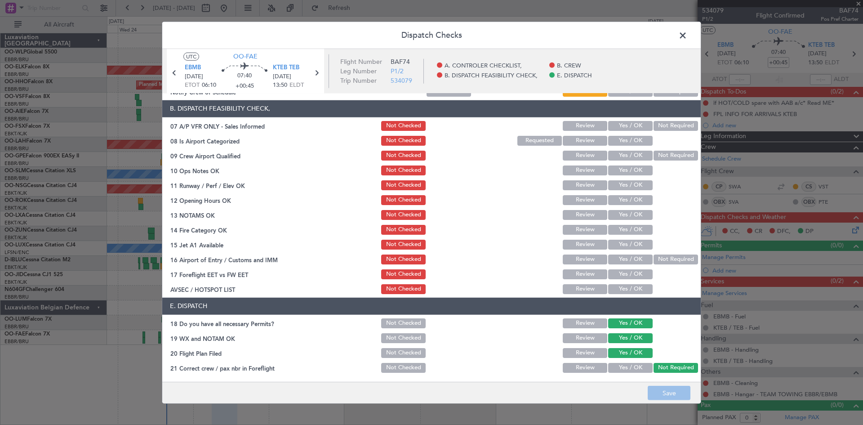
click at [687, 39] on span at bounding box center [687, 37] width 0 height 18
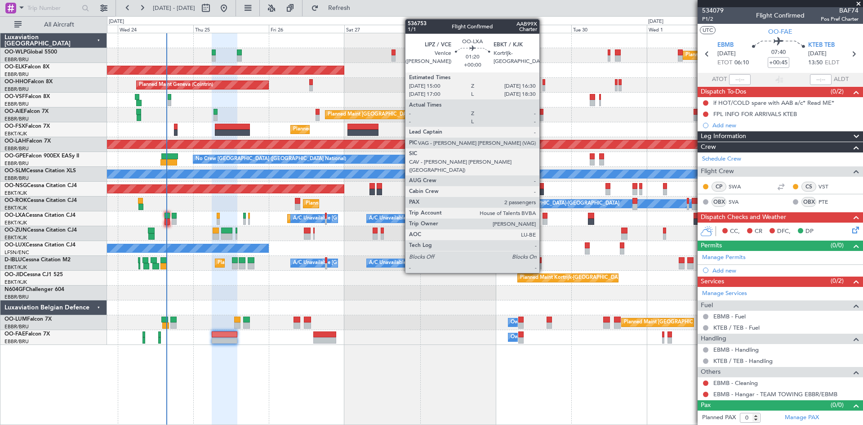
click at [544, 219] on div at bounding box center [545, 222] width 5 height 6
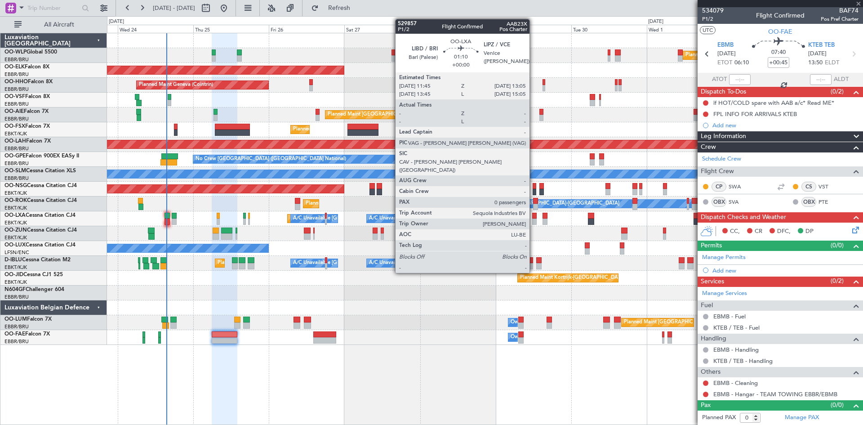
type input "2"
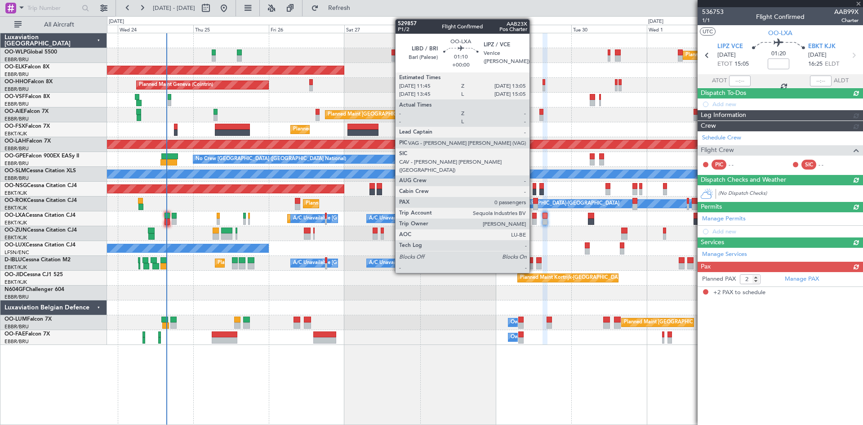
scroll to position [0, 0]
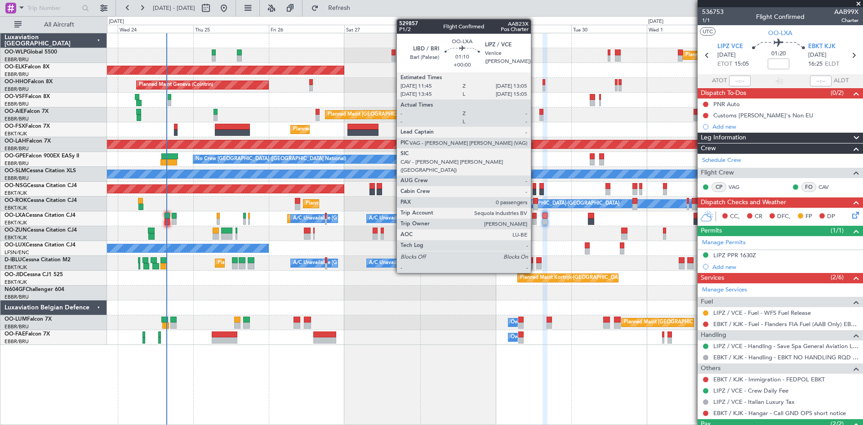
click at [535, 219] on div "Planned Maint Kortrijk-[GEOGRAPHIC_DATA] A/C Unavailable [GEOGRAPHIC_DATA] ([GE…" at bounding box center [485, 218] width 756 height 15
click at [534, 218] on div at bounding box center [534, 216] width 4 height 6
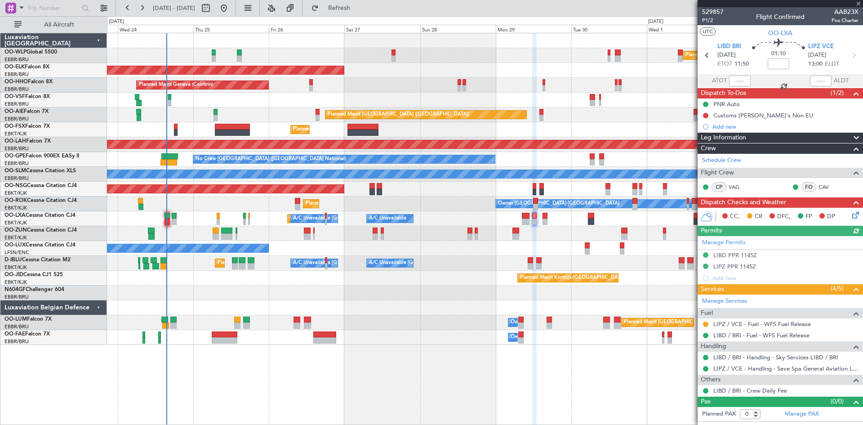
click at [706, 326] on mat-tooltip-component "Requested" at bounding box center [706, 338] width 40 height 24
click at [706, 325] on button at bounding box center [705, 323] width 5 height 5
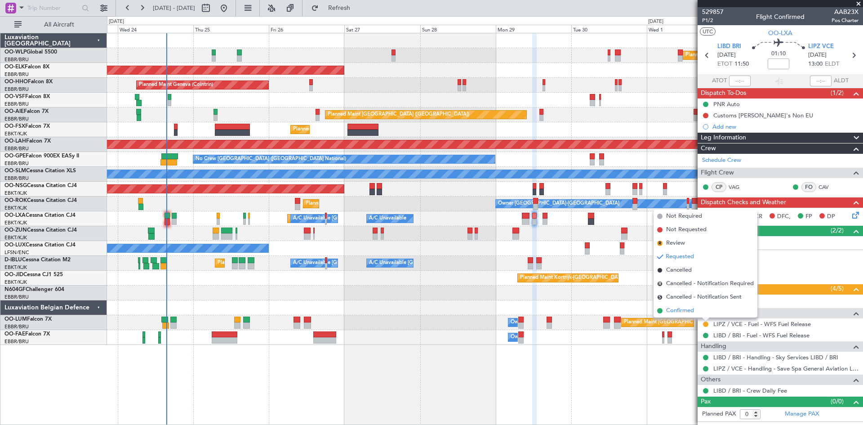
click at [692, 311] on span "Confirmed" at bounding box center [680, 310] width 28 height 9
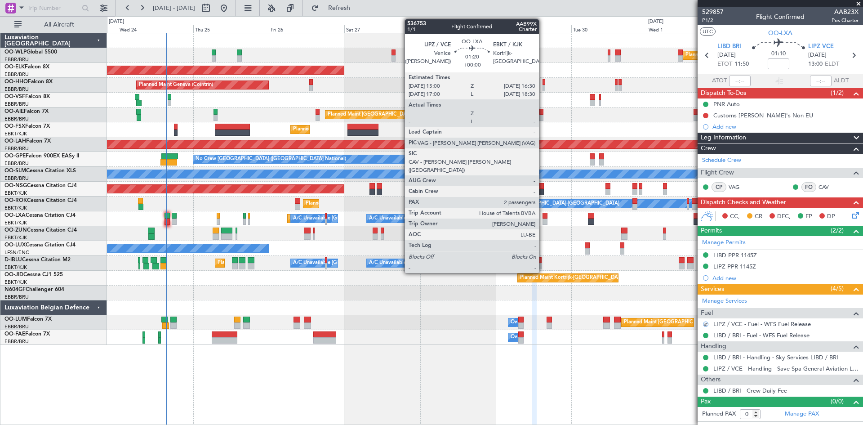
click at [543, 218] on div at bounding box center [545, 216] width 5 height 6
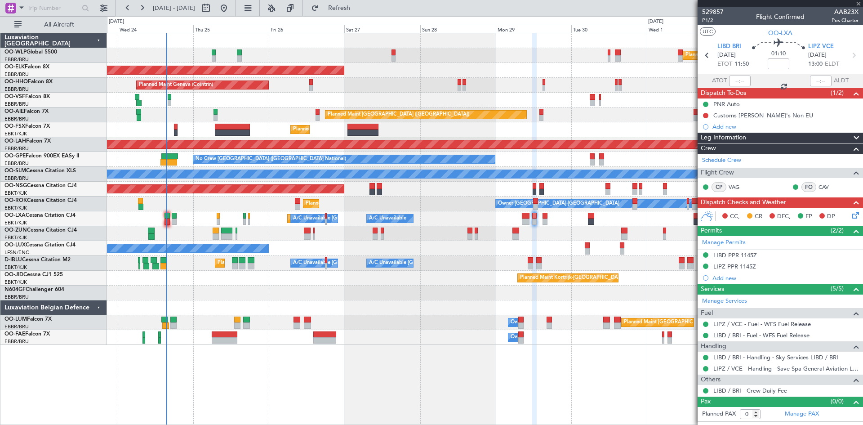
type input "2"
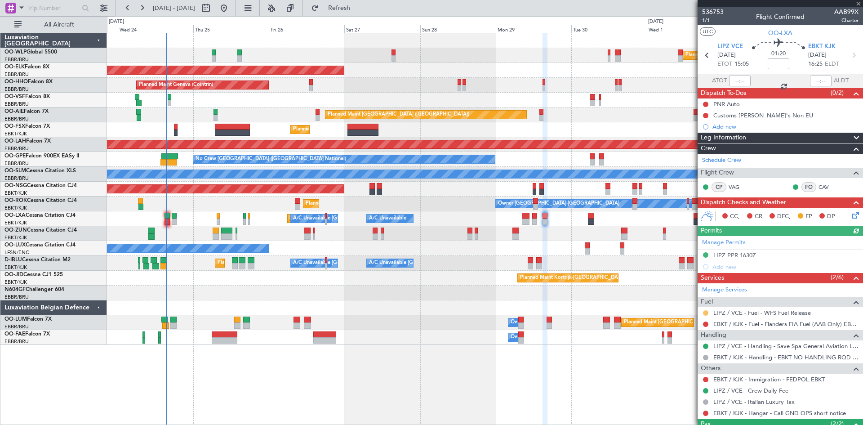
click at [707, 312] on button at bounding box center [705, 312] width 5 height 5
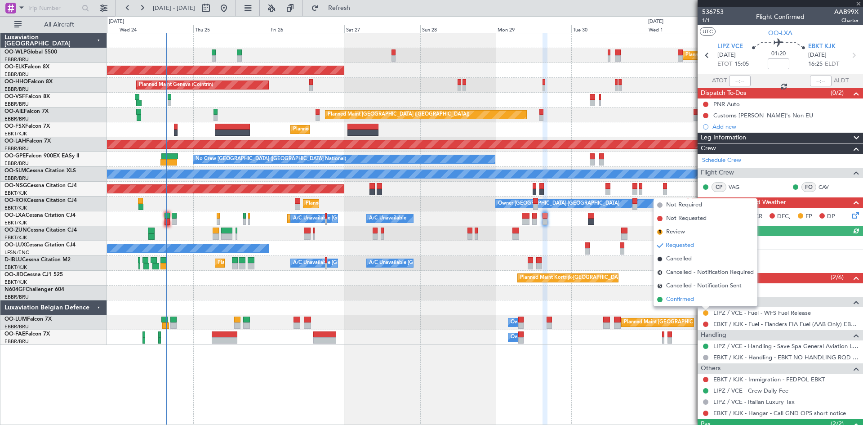
click at [690, 302] on span "Confirmed" at bounding box center [680, 299] width 28 height 9
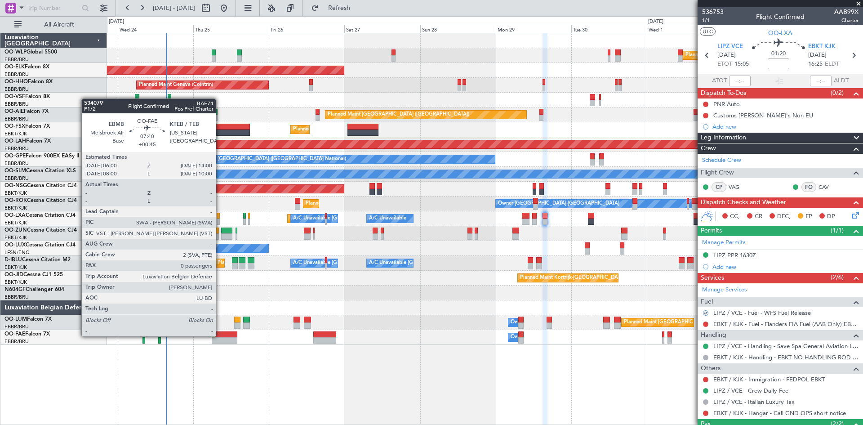
click at [220, 336] on div at bounding box center [225, 334] width 26 height 6
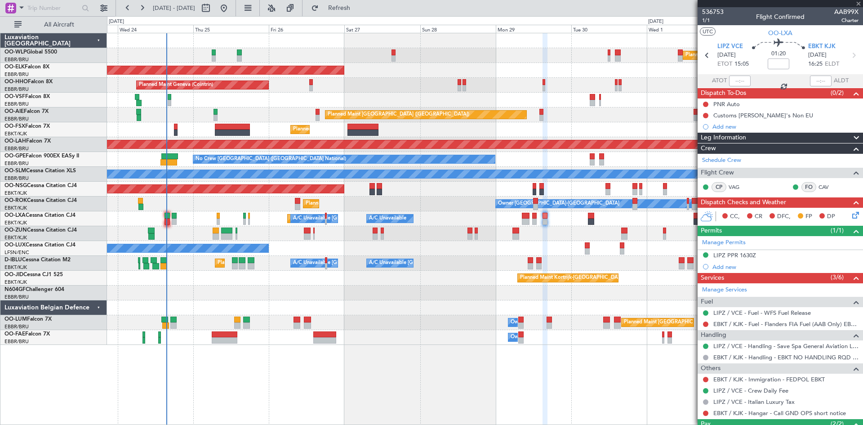
type input "+00:45"
type input "0"
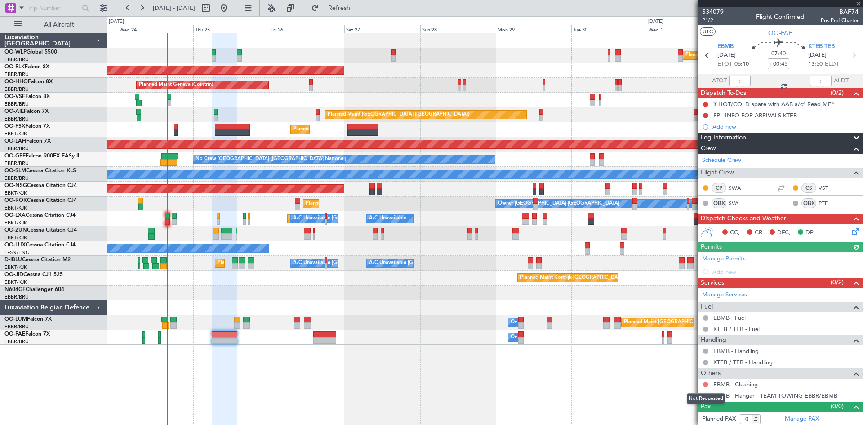
click at [707, 384] on button at bounding box center [705, 384] width 5 height 5
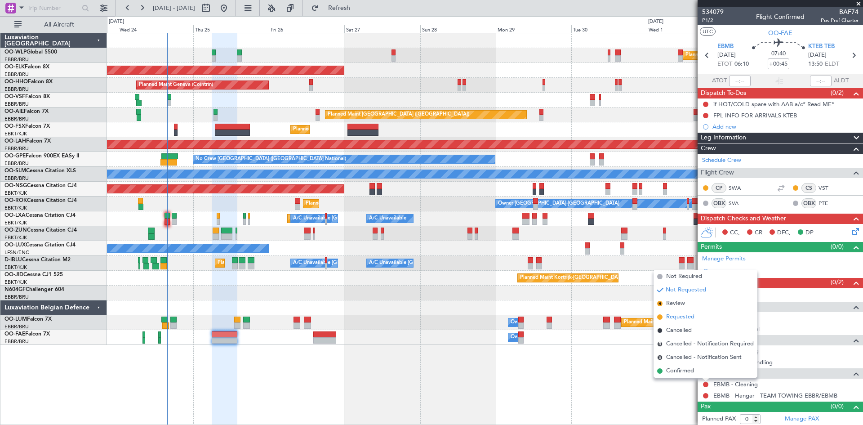
click at [671, 318] on span "Requested" at bounding box center [680, 316] width 28 height 9
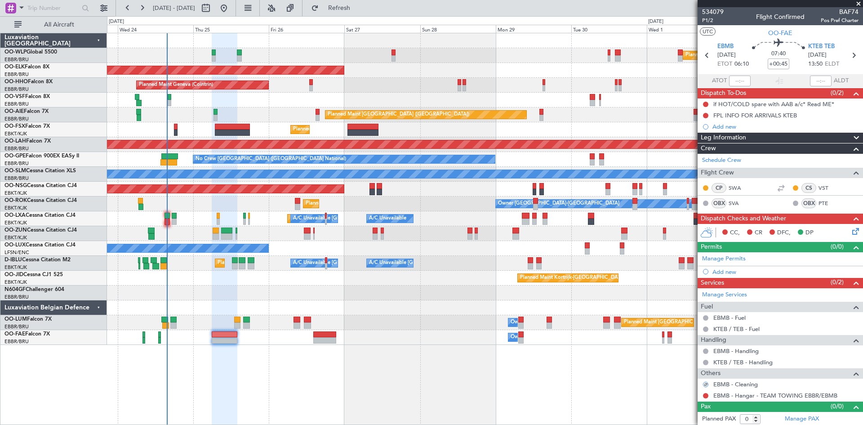
click at [703, 397] on div at bounding box center [705, 395] width 7 height 7
click at [705, 397] on button at bounding box center [705, 395] width 5 height 5
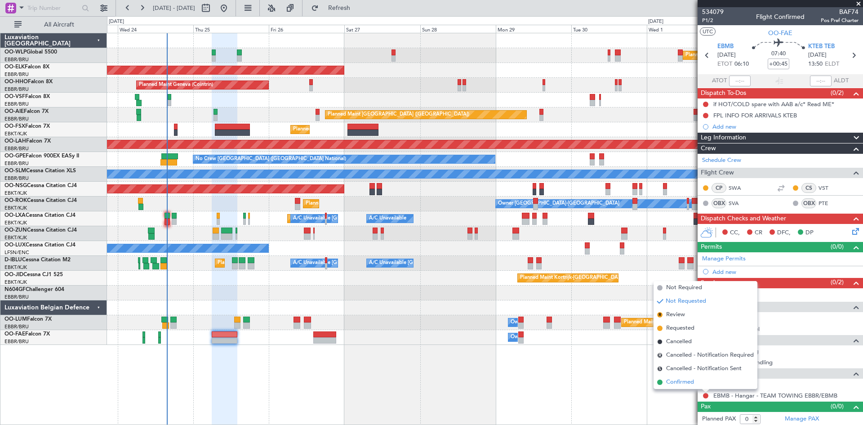
click at [678, 378] on span "Confirmed" at bounding box center [680, 382] width 28 height 9
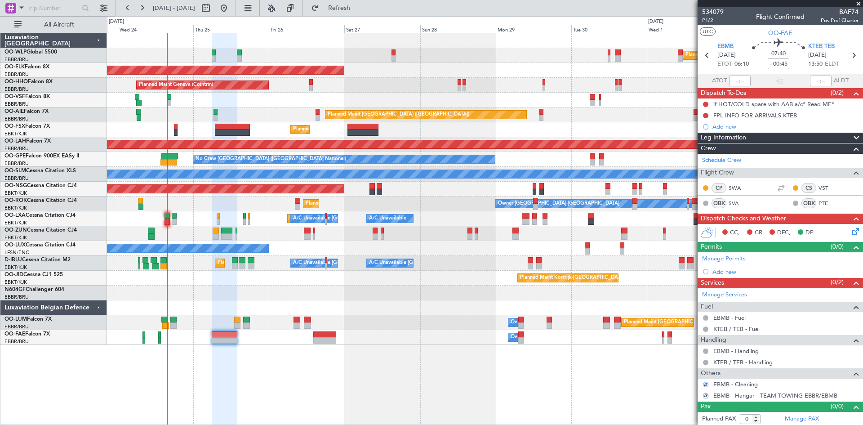
click at [704, 398] on div at bounding box center [705, 395] width 7 height 7
click at [705, 394] on div at bounding box center [706, 395] width 6 height 6
click at [706, 392] on div at bounding box center [706, 396] width 8 height 8
click at [706, 395] on button at bounding box center [705, 395] width 5 height 5
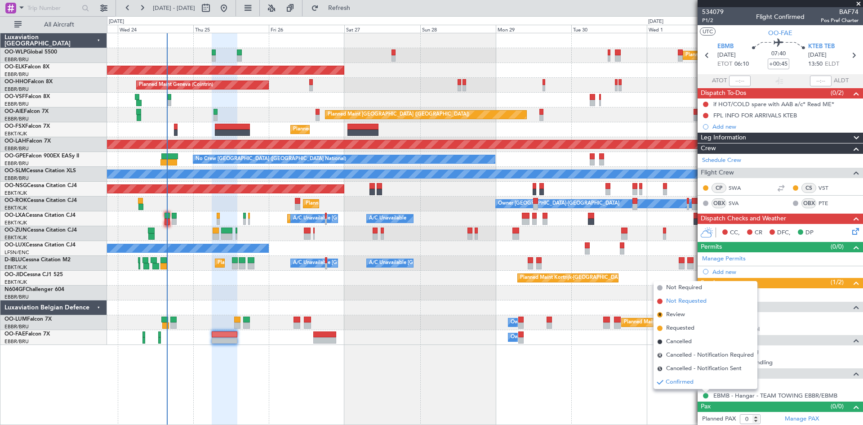
click at [682, 300] on span "Not Requested" at bounding box center [686, 301] width 40 height 9
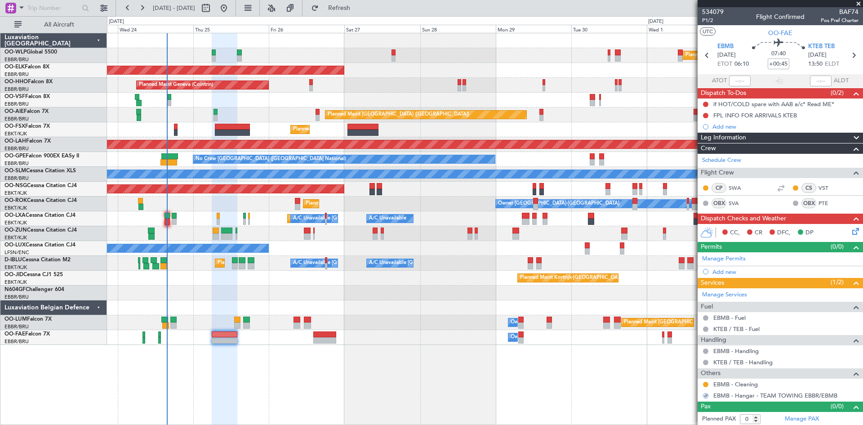
click at [851, 232] on icon at bounding box center [854, 229] width 7 height 7
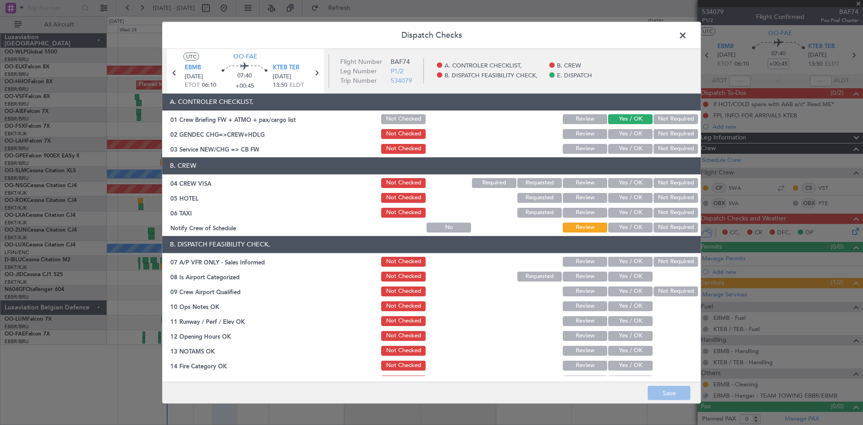
click at [662, 130] on button "Not Required" at bounding box center [676, 134] width 45 height 10
click at [661, 143] on div "Not Required" at bounding box center [674, 149] width 45 height 13
click at [665, 152] on button "Not Required" at bounding box center [676, 149] width 45 height 10
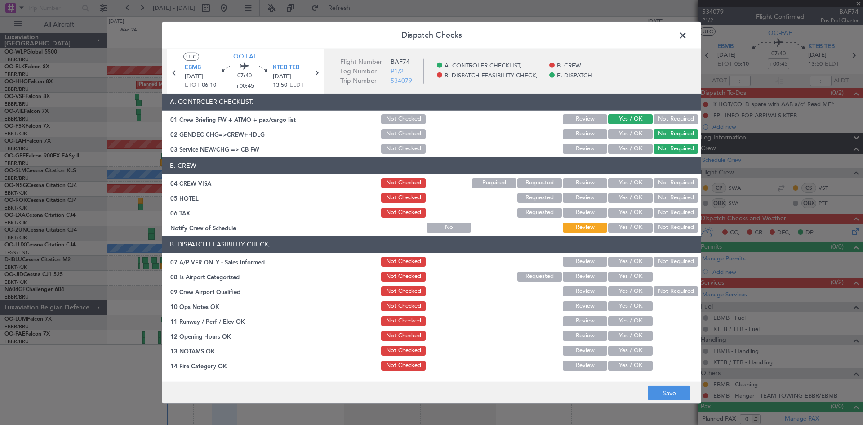
click at [671, 182] on button "Not Required" at bounding box center [676, 183] width 45 height 10
click at [674, 195] on button "Not Required" at bounding box center [676, 198] width 45 height 10
drag, startPoint x: 674, startPoint y: 205, endPoint x: 674, endPoint y: 214, distance: 9.9
click at [674, 206] on section "B. CREW 04 CREW VISA Not Checked Required Requested Review Yes / OK Not Require…" at bounding box center [431, 195] width 539 height 76
click at [674, 219] on div "Not Required" at bounding box center [674, 212] width 45 height 13
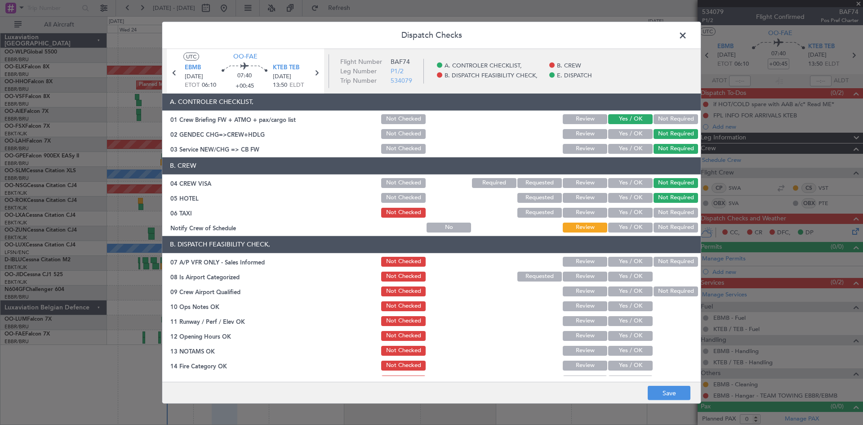
click at [672, 209] on button "Not Required" at bounding box center [676, 213] width 45 height 10
click at [671, 226] on button "Not Required" at bounding box center [676, 228] width 45 height 10
click at [658, 272] on div at bounding box center [674, 276] width 45 height 13
click at [664, 259] on button "Not Required" at bounding box center [676, 262] width 45 height 10
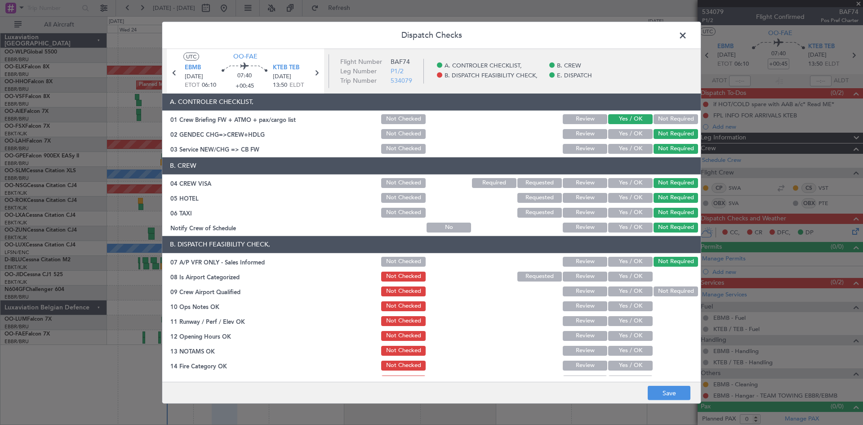
click at [636, 277] on button "Yes / OK" at bounding box center [630, 277] width 45 height 10
click at [662, 290] on button "Not Required" at bounding box center [676, 291] width 45 height 10
click at [622, 300] on div "Yes / OK" at bounding box center [629, 306] width 45 height 13
click at [623, 307] on button "Yes / OK" at bounding box center [630, 306] width 45 height 10
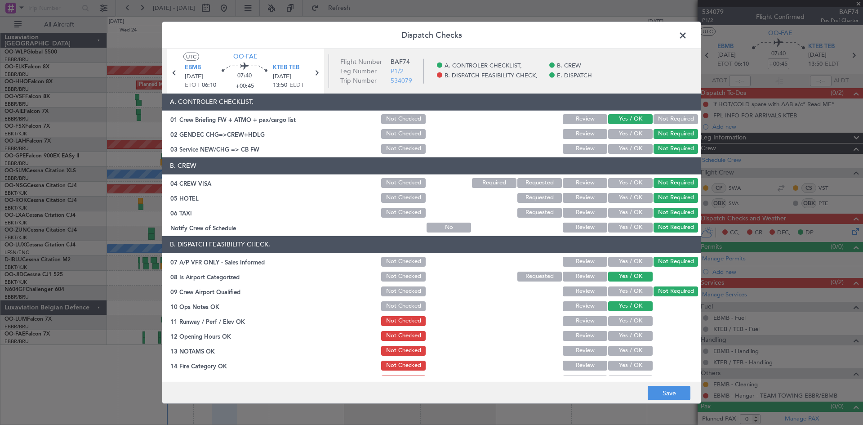
click at [623, 320] on button "Yes / OK" at bounding box center [630, 321] width 45 height 10
drag, startPoint x: 622, startPoint y: 328, endPoint x: 622, endPoint y: 336, distance: 8.5
click at [622, 328] on section "B. DISPATCH FEASIBILITY CHECK, 07 A/P VFR ONLY - Sales Informed Not Checked Rev…" at bounding box center [431, 333] width 539 height 195
click at [622, 337] on button "Yes / OK" at bounding box center [630, 336] width 45 height 10
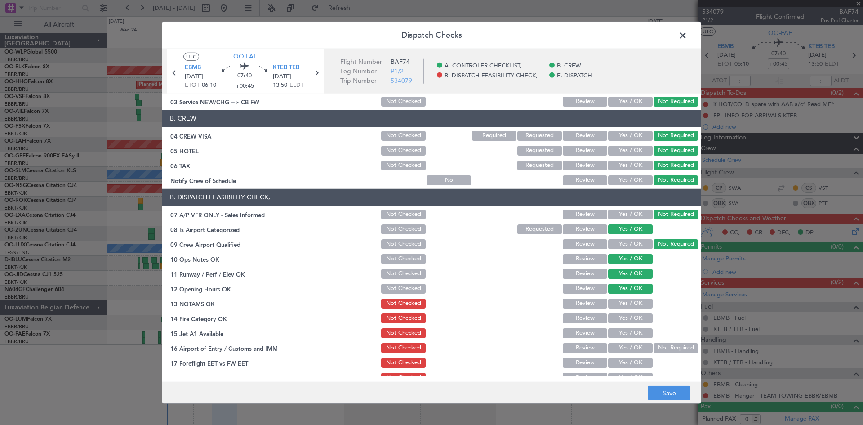
scroll to position [90, 0]
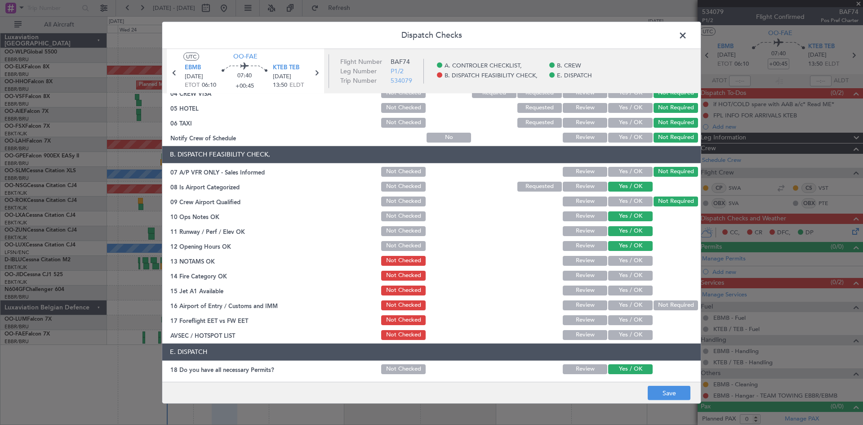
click at [610, 258] on button "Yes / OK" at bounding box center [630, 261] width 45 height 10
click at [625, 281] on div "Yes / OK" at bounding box center [629, 275] width 45 height 13
click at [625, 279] on button "Yes / OK" at bounding box center [630, 276] width 45 height 10
click at [626, 294] on button "Yes / OK" at bounding box center [630, 291] width 45 height 10
click at [661, 303] on button "Not Required" at bounding box center [676, 305] width 45 height 10
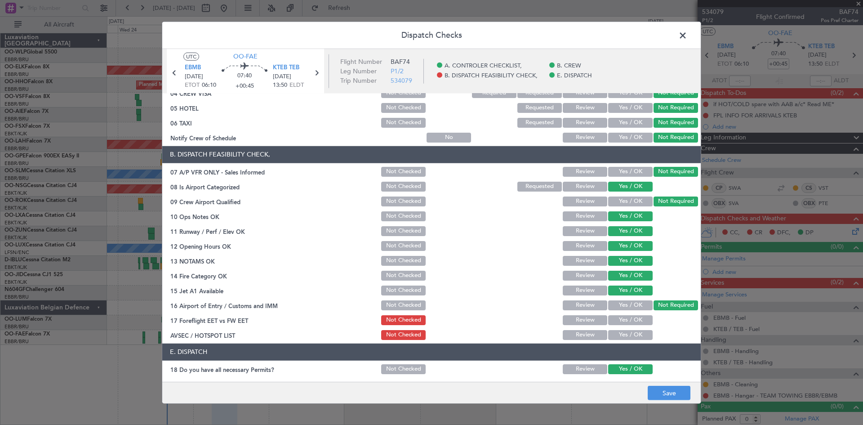
click at [626, 323] on button "Yes / OK" at bounding box center [630, 320] width 45 height 10
click at [626, 329] on div "Yes / OK" at bounding box center [629, 335] width 45 height 13
click at [626, 331] on button "Yes / OK" at bounding box center [630, 335] width 45 height 10
click at [657, 390] on button "Save" at bounding box center [669, 393] width 43 height 14
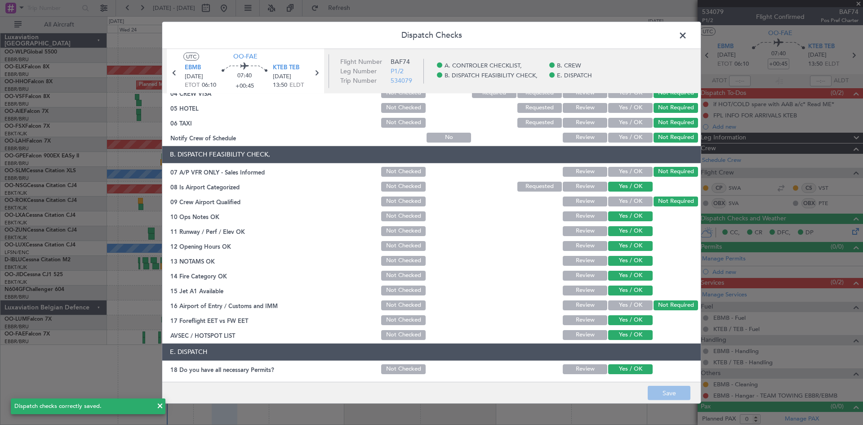
click at [687, 39] on span at bounding box center [687, 37] width 0 height 18
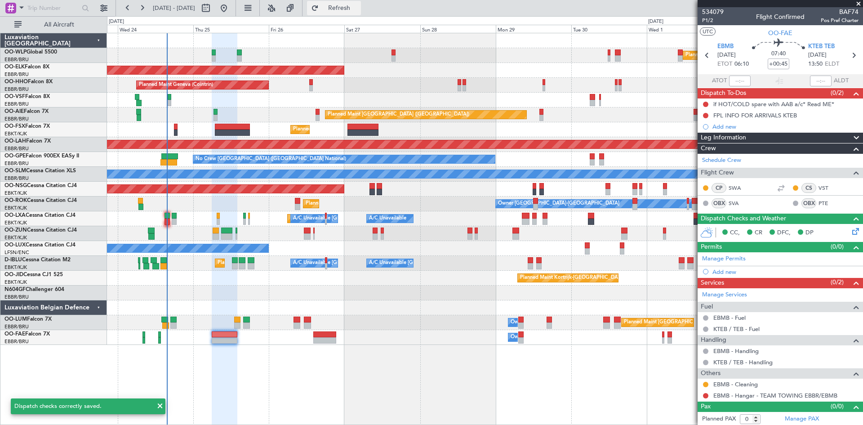
click at [354, 4] on button "Refresh" at bounding box center [334, 8] width 54 height 14
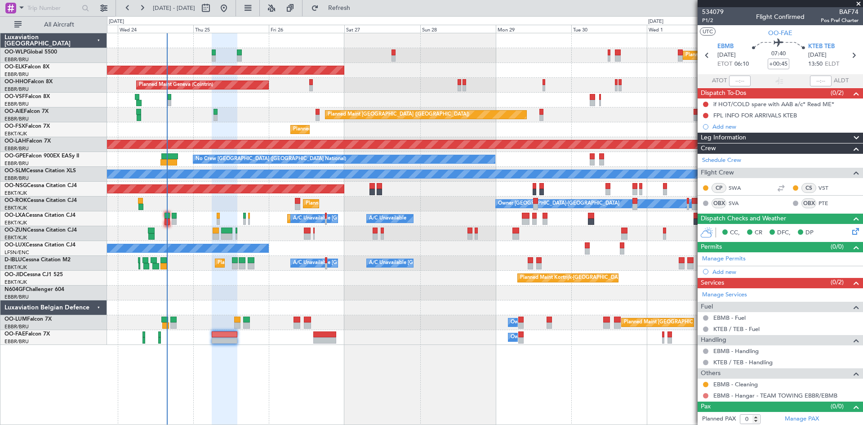
click at [707, 393] on button at bounding box center [705, 395] width 5 height 5
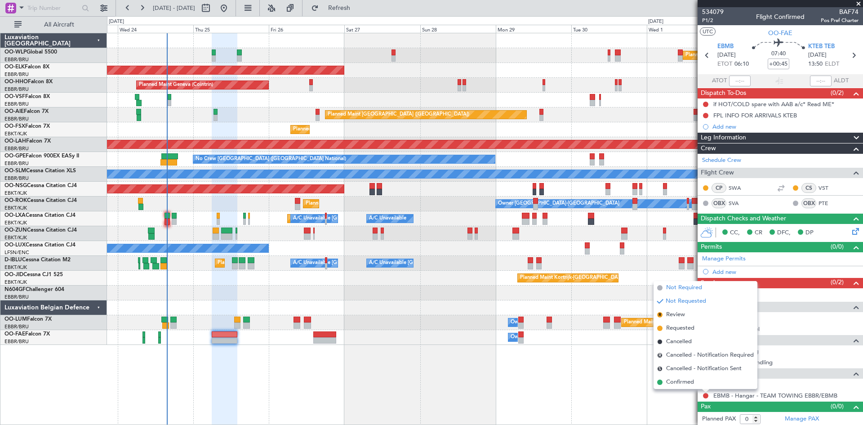
click at [677, 292] on span "Not Required" at bounding box center [684, 287] width 36 height 9
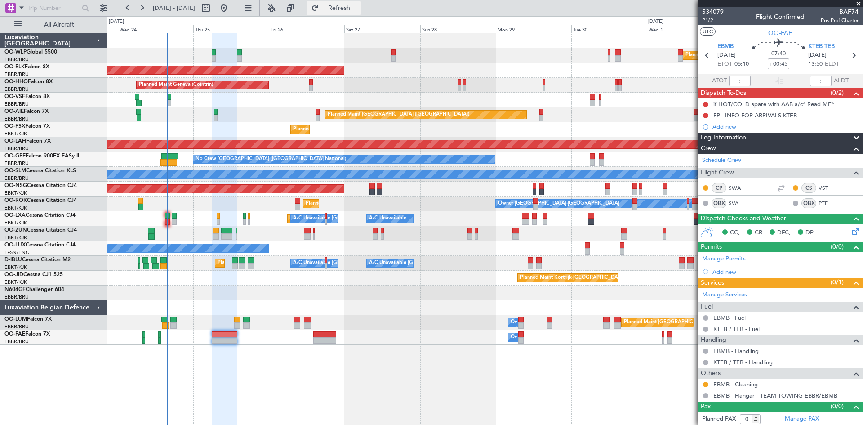
click at [359, 13] on button "Refresh" at bounding box center [334, 8] width 54 height 14
click at [702, 106] on nimbus-traffic-light at bounding box center [705, 104] width 7 height 7
click at [705, 103] on button at bounding box center [705, 104] width 5 height 5
click at [697, 155] on span "Cancelled" at bounding box center [708, 157] width 26 height 9
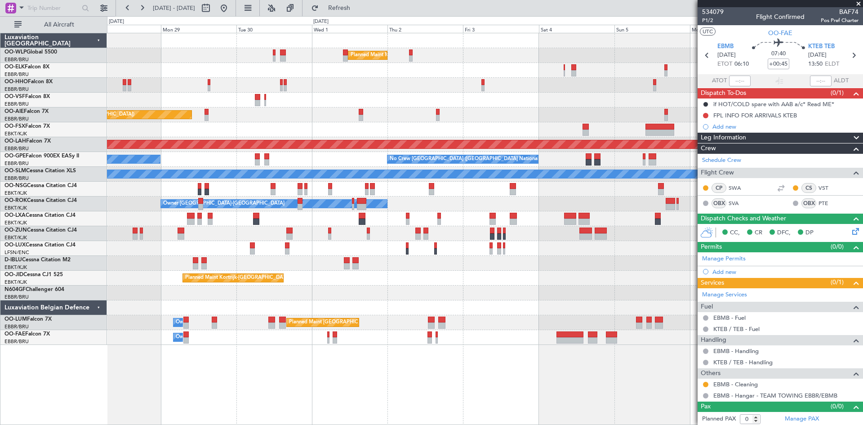
click at [44, 97] on div "Planned Maint Milan (Linate) Planned Maint Kortrijk-Wevelgem Planned Maint Gene…" at bounding box center [431, 220] width 863 height 409
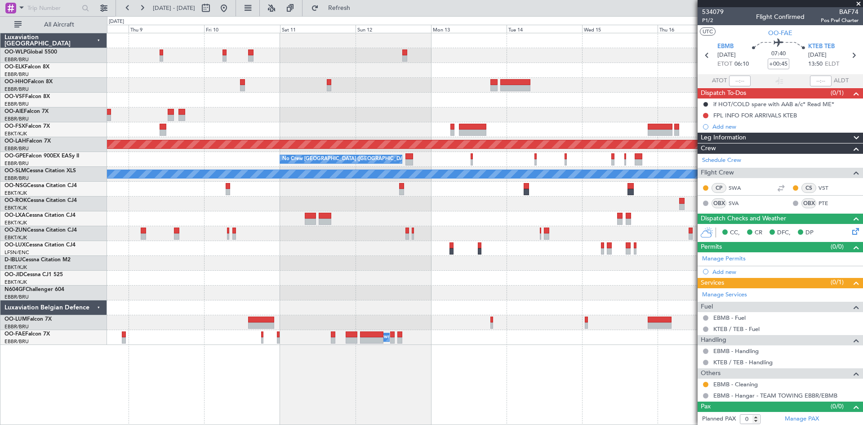
click at [226, 104] on div at bounding box center [485, 100] width 756 height 15
click at [231, 7] on button at bounding box center [224, 8] width 14 height 14
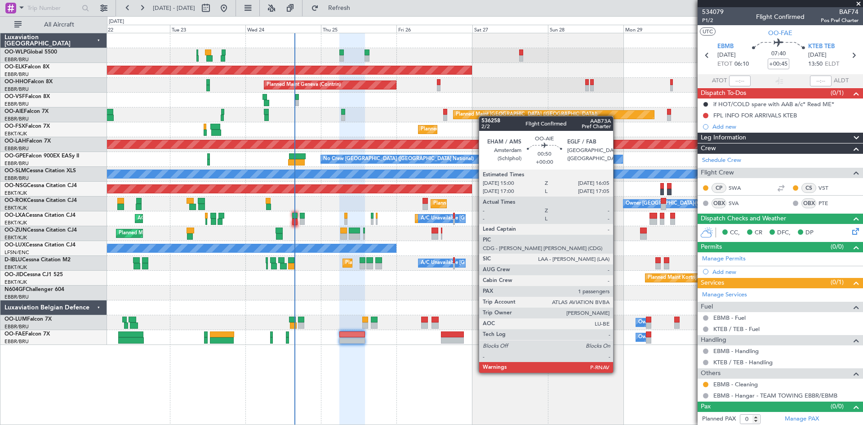
click at [423, 118] on div "Planned Maint Milan (Linate) Planned Maint Kortrijk-Wevelgem Planned Maint Gene…" at bounding box center [485, 189] width 756 height 312
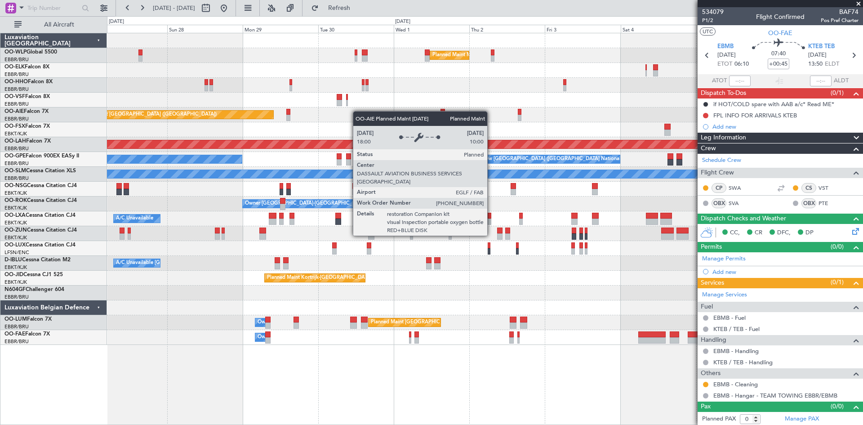
click at [287, 112] on div "Planned Maint [GEOGRAPHIC_DATA] ([GEOGRAPHIC_DATA])" at bounding box center [485, 114] width 756 height 15
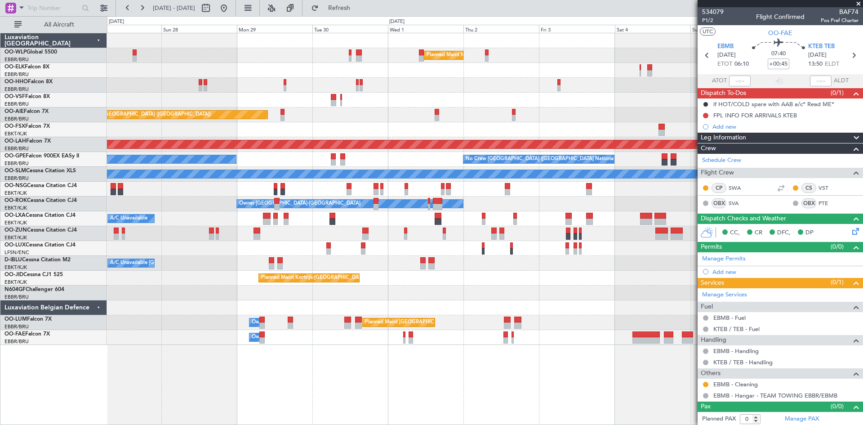
click at [216, 114] on div "Planned Maint Milan (Linate) Planned Maint Kortrijk-Wevelgem Planned Maint Gene…" at bounding box center [485, 189] width 756 height 312
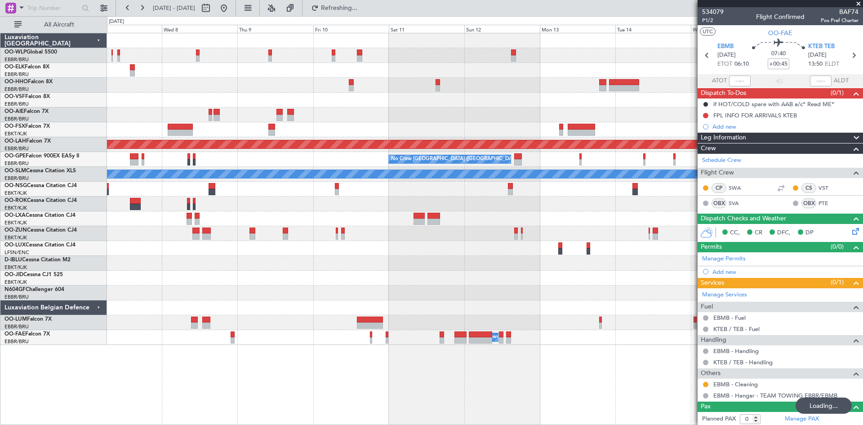
click at [202, 137] on div "Planned Maint Alton-st Louis (St Louis Regl) No Crew Brussels (Brussels Nationa…" at bounding box center [485, 189] width 756 height 312
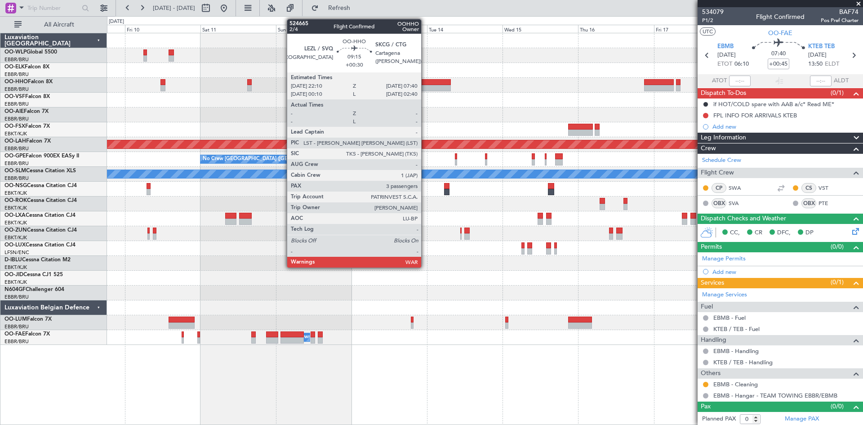
click at [425, 83] on div at bounding box center [436, 82] width 30 height 6
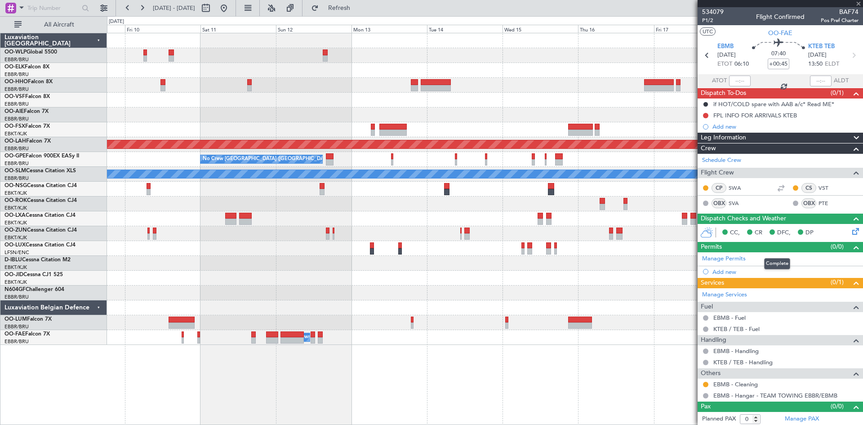
type input "+00:30"
type input "3"
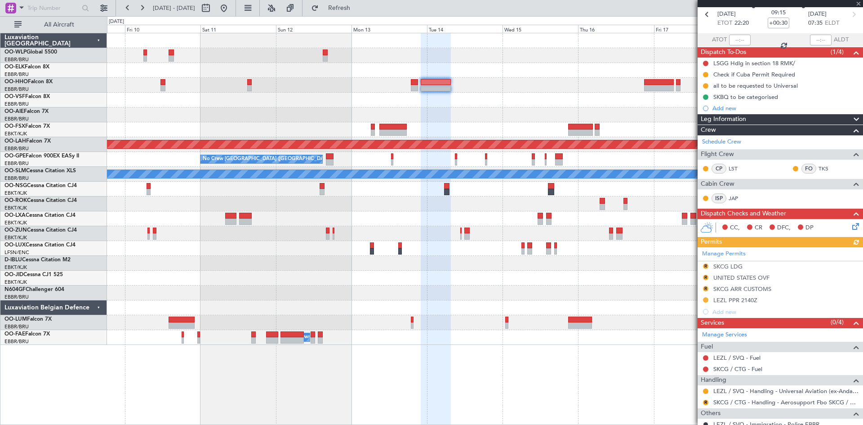
scroll to position [132, 0]
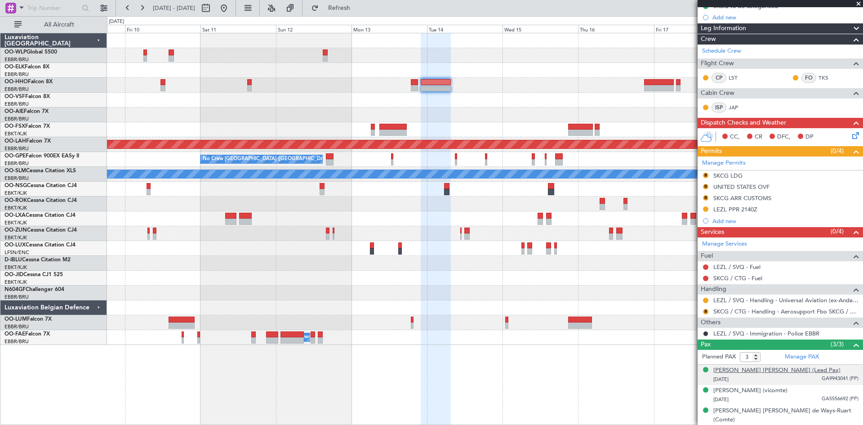
click at [722, 373] on div "Alexandre Albert Marcello VAN DAMME (Lead Pax)" at bounding box center [777, 370] width 127 height 9
click at [231, 13] on button at bounding box center [224, 8] width 14 height 14
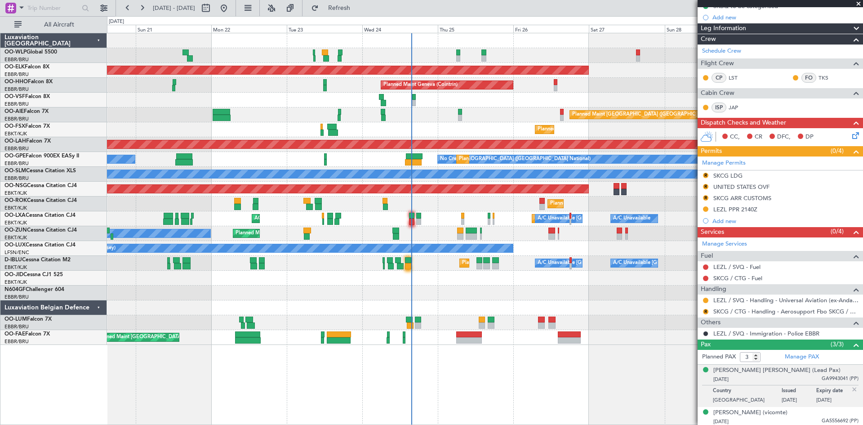
click at [468, 206] on div "Planned Maint Kortrijk-Wevelgem Owner Kortrijk-Wevelgem Planned Maint Kortrijk-…" at bounding box center [485, 203] width 756 height 15
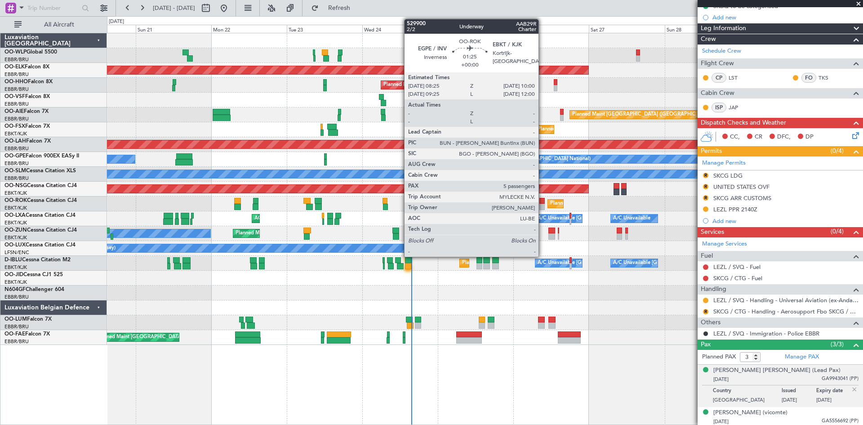
click at [543, 207] on div at bounding box center [542, 207] width 5 height 6
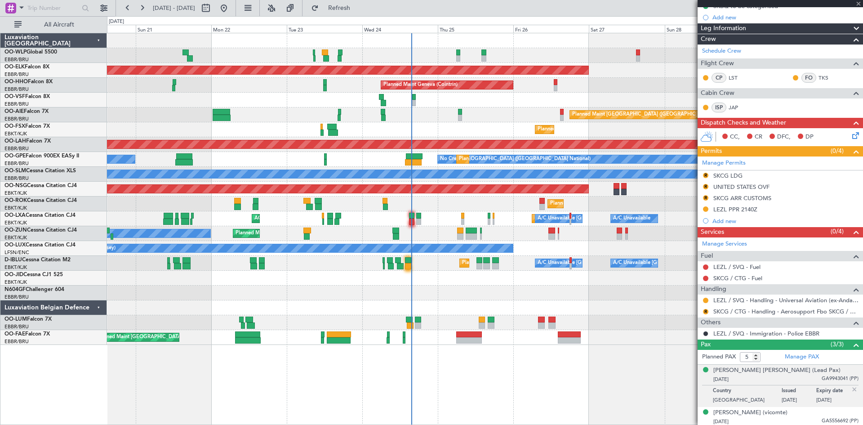
scroll to position [0, 0]
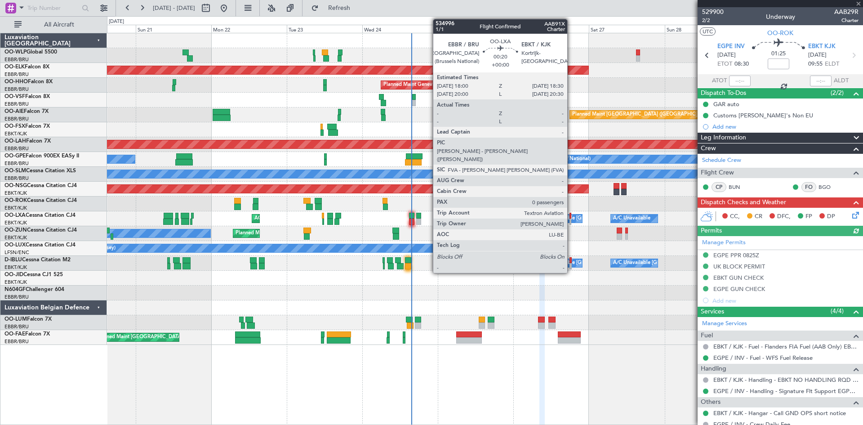
click at [571, 221] on div at bounding box center [571, 222] width 2 height 6
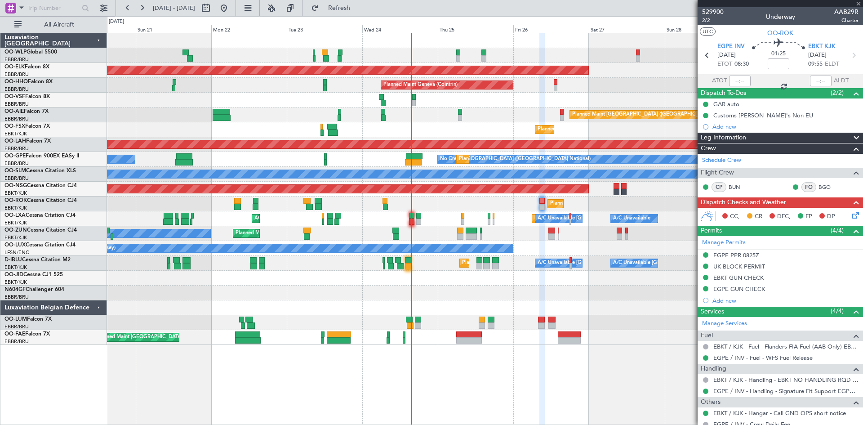
type input "0"
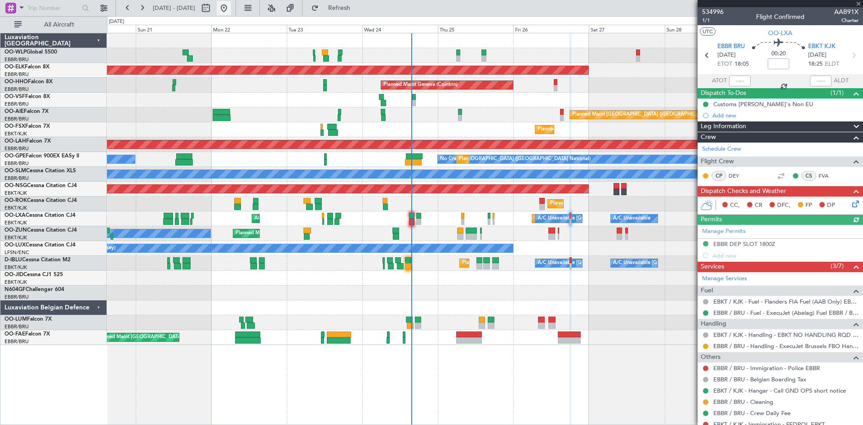
click at [231, 10] on button at bounding box center [224, 8] width 14 height 14
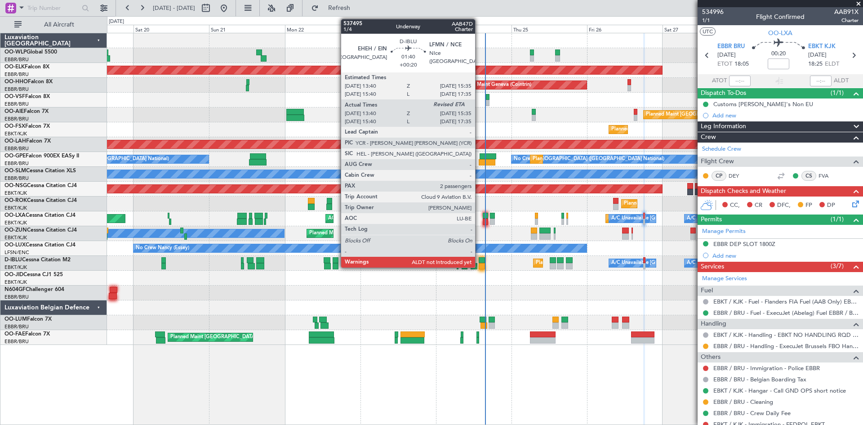
click at [479, 259] on div at bounding box center [482, 260] width 6 height 6
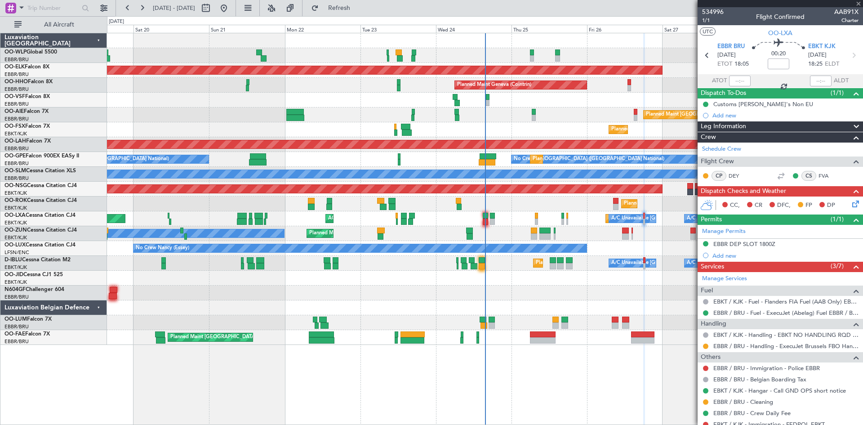
type input "+00:20"
type input "13:50"
type input "2"
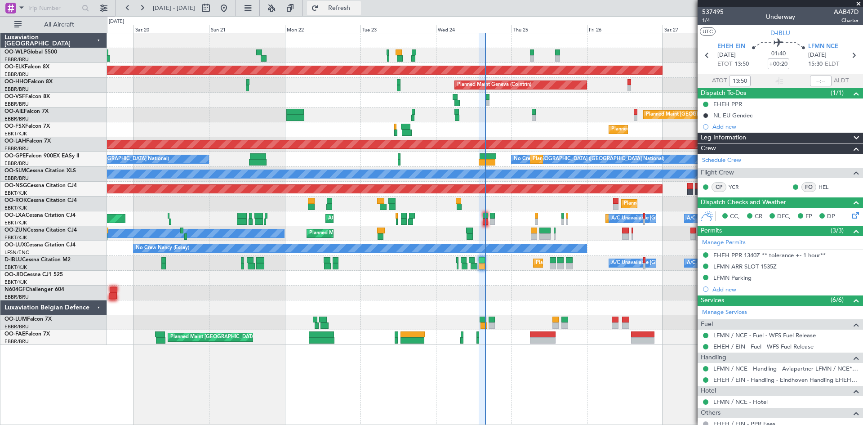
click at [335, 7] on button "Refresh" at bounding box center [334, 8] width 54 height 14
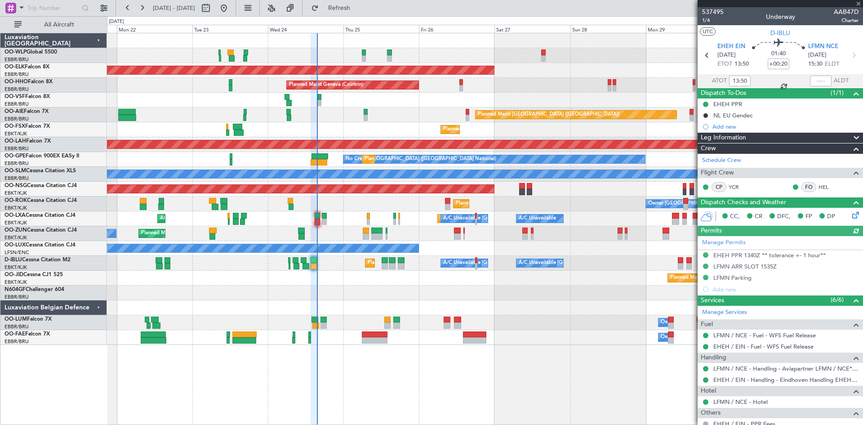
click at [405, 299] on div at bounding box center [485, 293] width 756 height 15
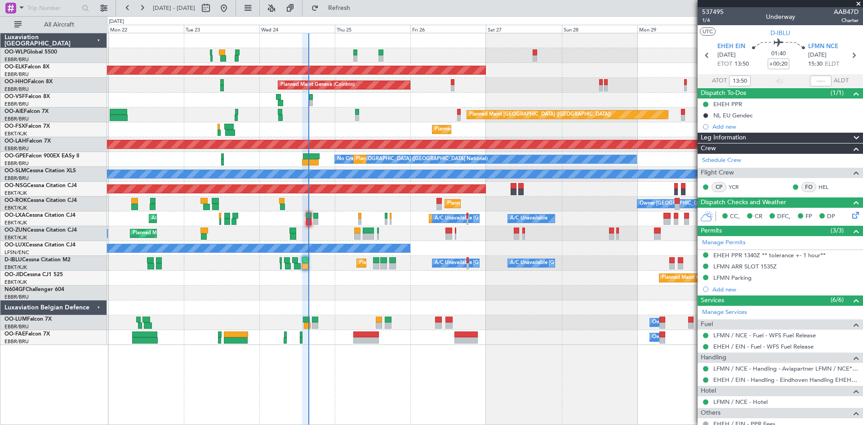
click at [513, 237] on div "Owner Planned Maint Kortrijk-Wevelgem" at bounding box center [485, 233] width 756 height 15
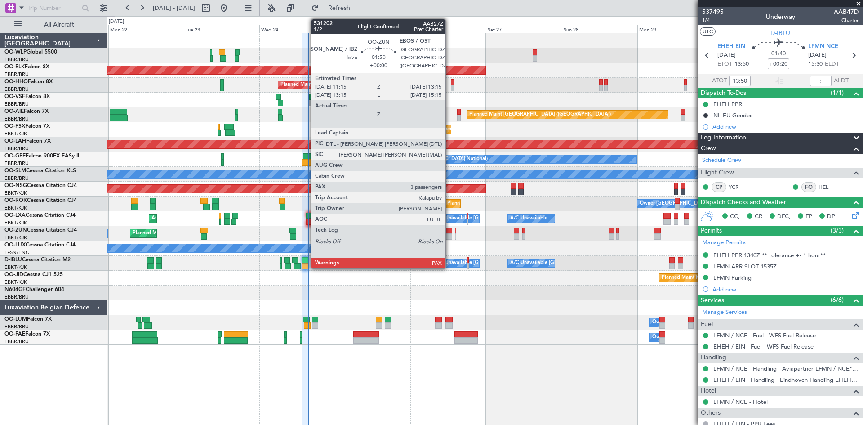
click at [450, 235] on div at bounding box center [449, 236] width 7 height 6
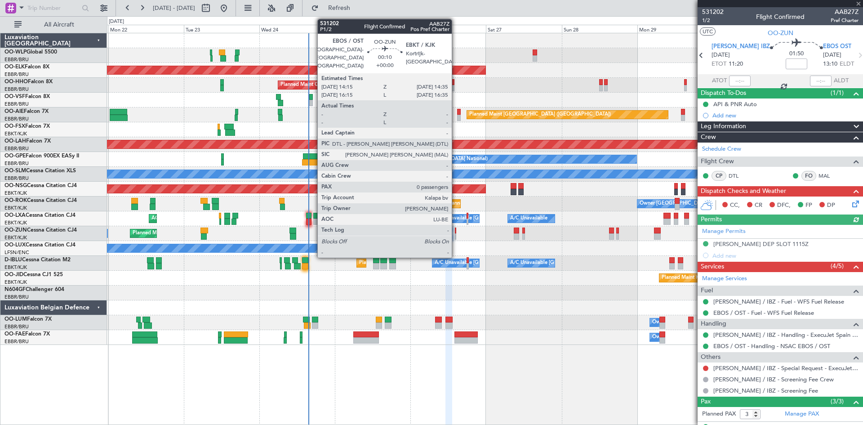
click at [456, 237] on div at bounding box center [455, 236] width 1 height 6
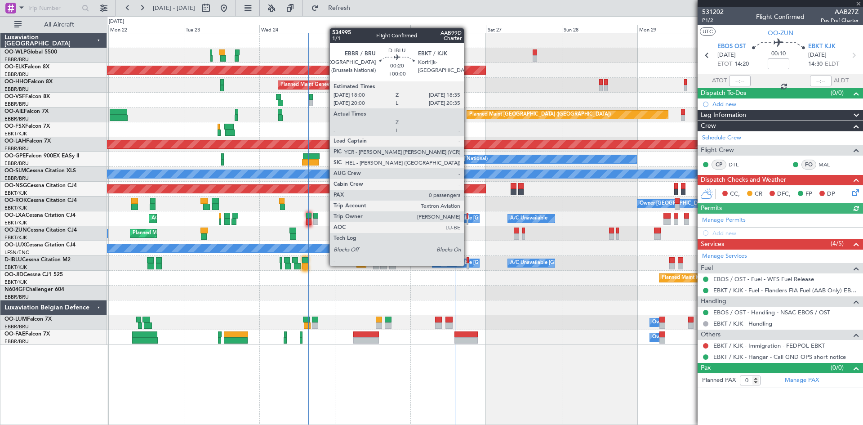
click at [468, 266] on div at bounding box center [468, 266] width 2 height 6
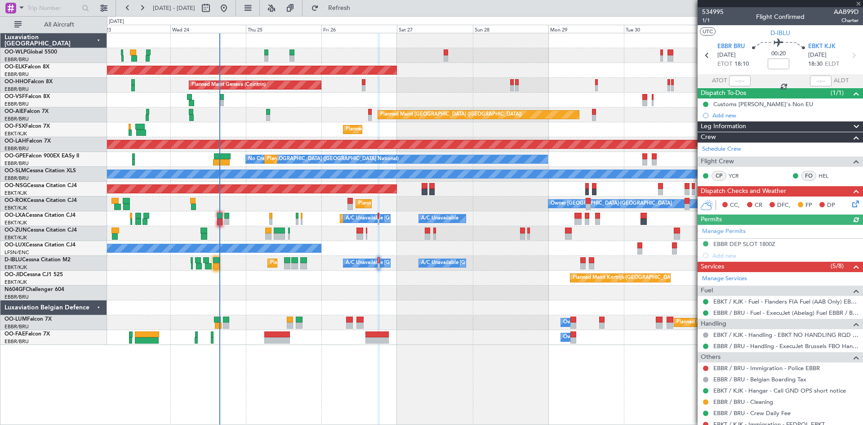
click at [475, 273] on div "Planned Maint Milan (Linate) Planned Maint Kortrijk-Wevelgem Planned Maint Gene…" at bounding box center [485, 189] width 756 height 312
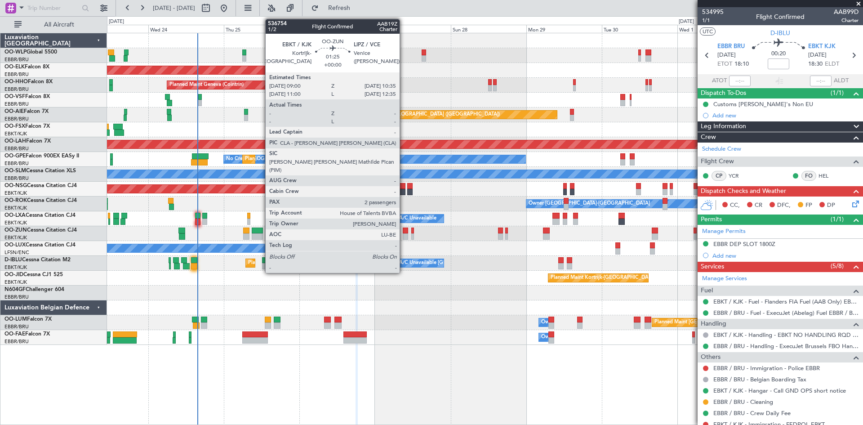
click at [403, 231] on div at bounding box center [405, 231] width 5 height 6
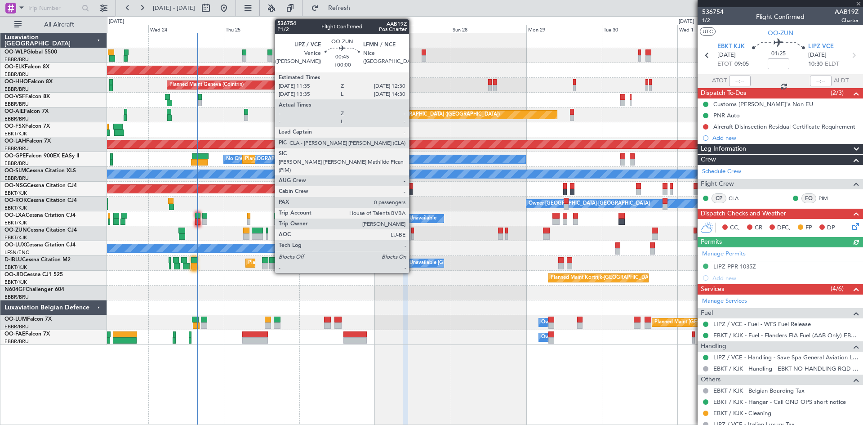
click at [413, 237] on div at bounding box center [412, 236] width 3 height 6
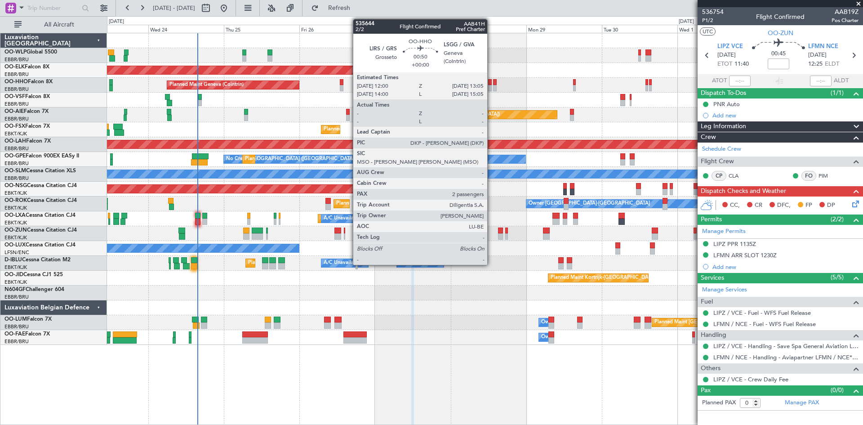
click at [491, 85] on div at bounding box center [490, 88] width 4 height 6
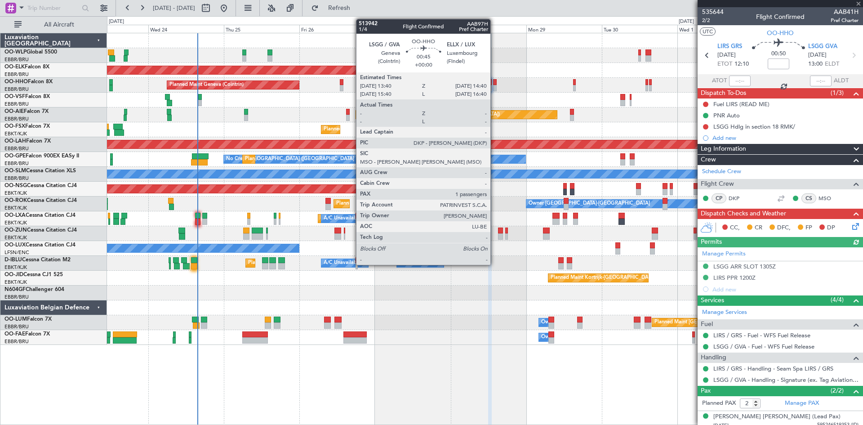
click at [495, 88] on div at bounding box center [495, 88] width 4 height 6
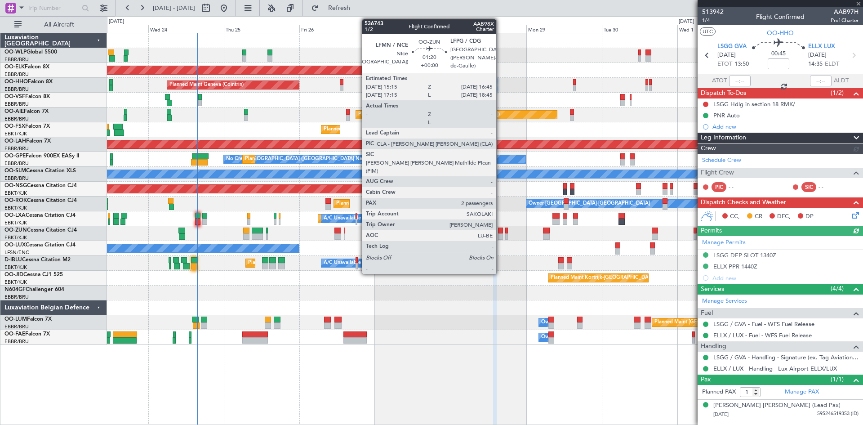
click at [500, 234] on div at bounding box center [500, 236] width 5 height 6
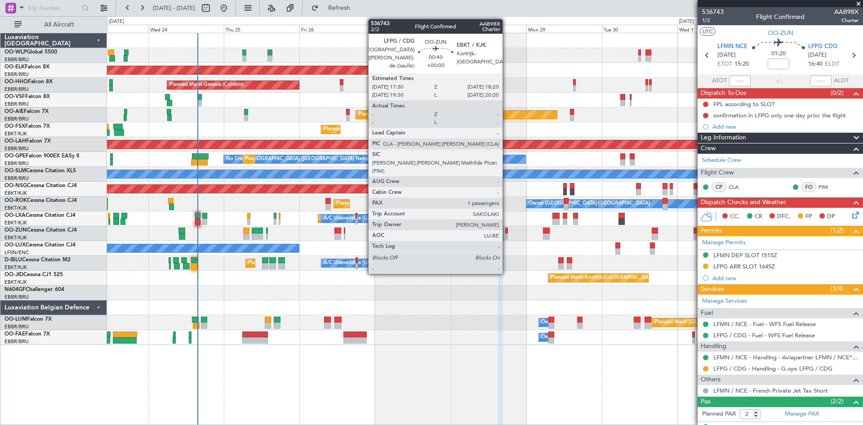
click at [507, 236] on div at bounding box center [506, 236] width 3 height 6
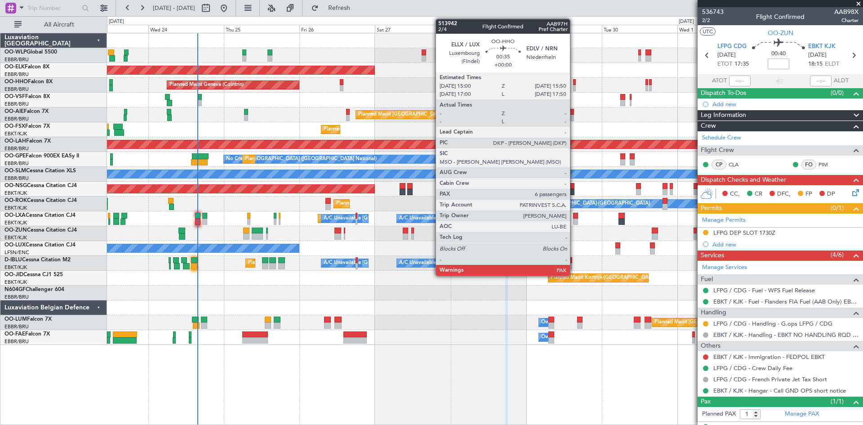
click at [574, 90] on div at bounding box center [574, 88] width 3 height 6
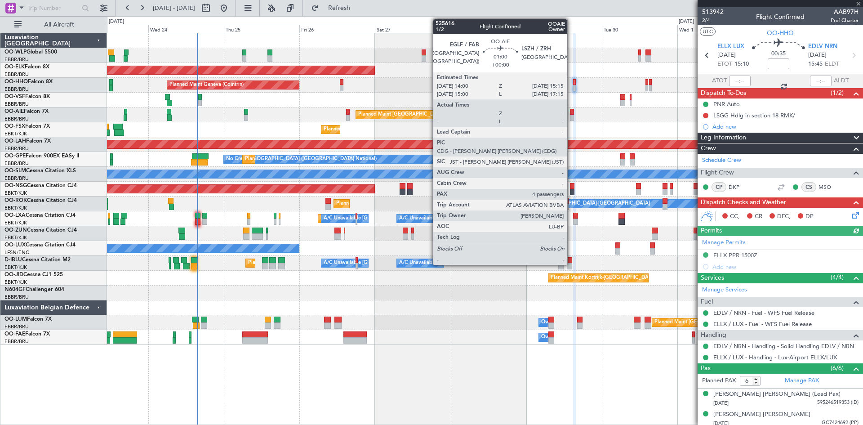
click at [571, 118] on div at bounding box center [572, 118] width 4 height 6
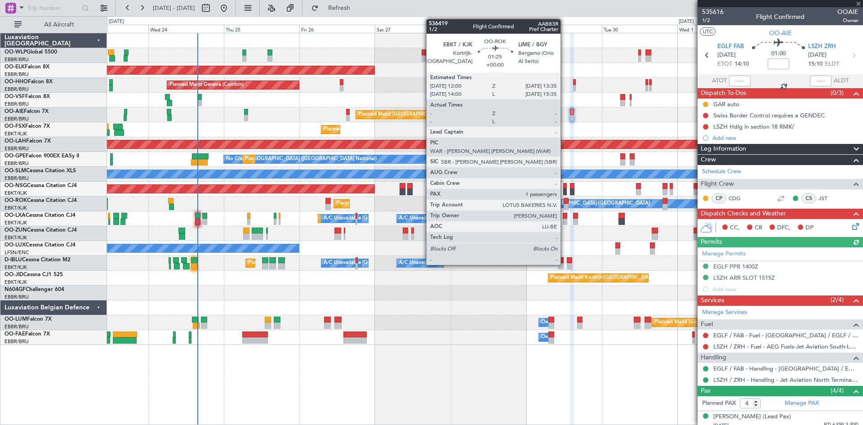
click at [565, 206] on div at bounding box center [566, 207] width 5 height 6
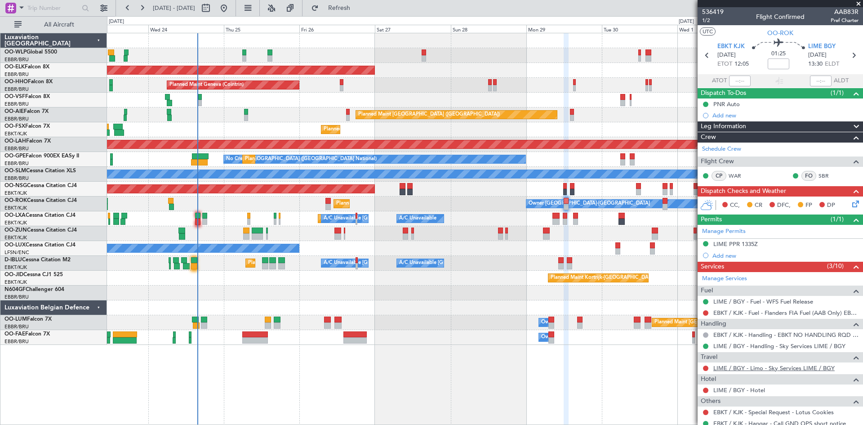
click at [755, 366] on link "LIME / BGY - Limo - Sky Services LIME / BGY" at bounding box center [774, 368] width 121 height 8
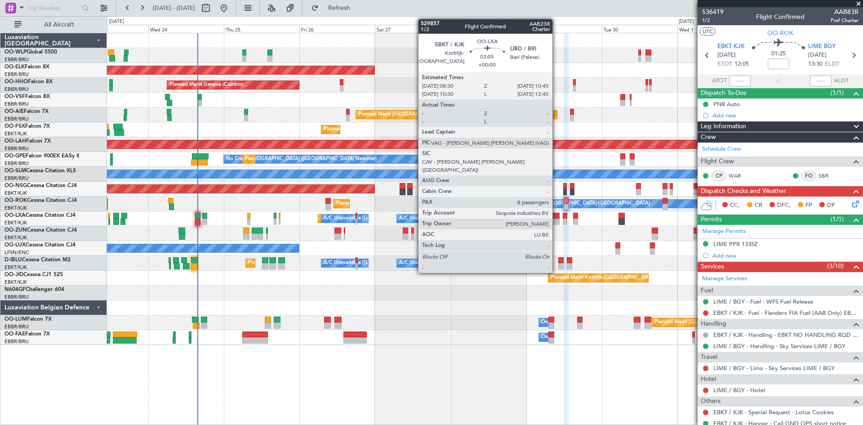
click at [557, 221] on div at bounding box center [556, 222] width 7 height 6
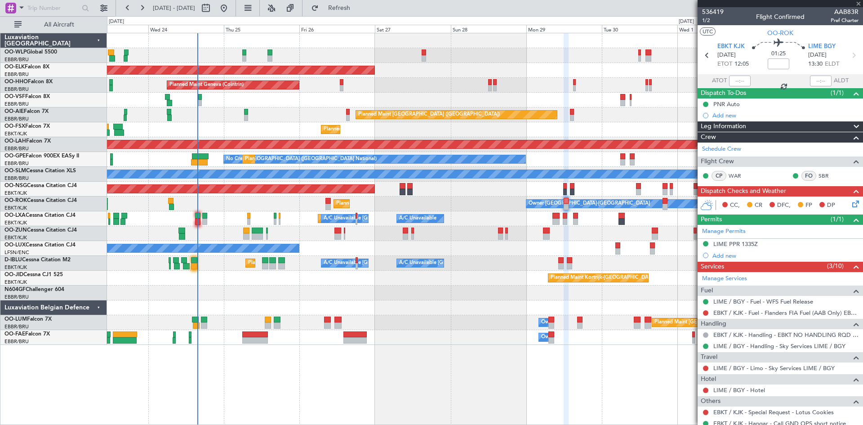
type input "8"
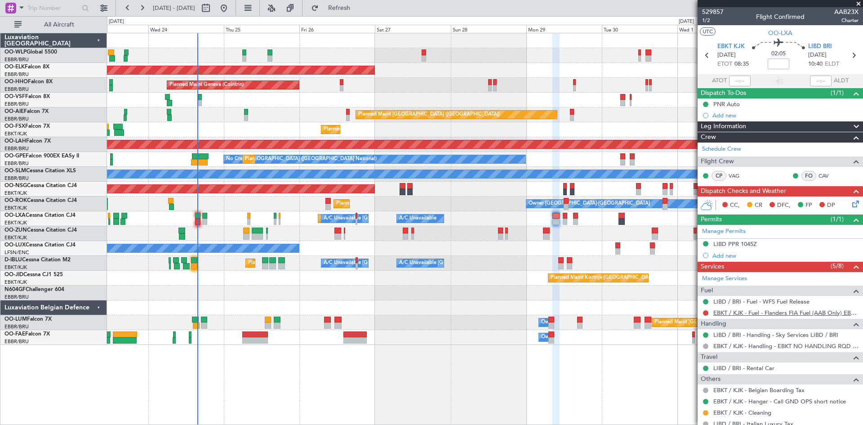
click at [776, 312] on link "EBKT / KJK - Fuel - Flanders FIA Fuel (AAB Only) EBKT / KJK" at bounding box center [786, 313] width 145 height 8
click at [358, 11] on span "Refresh" at bounding box center [340, 8] width 38 height 6
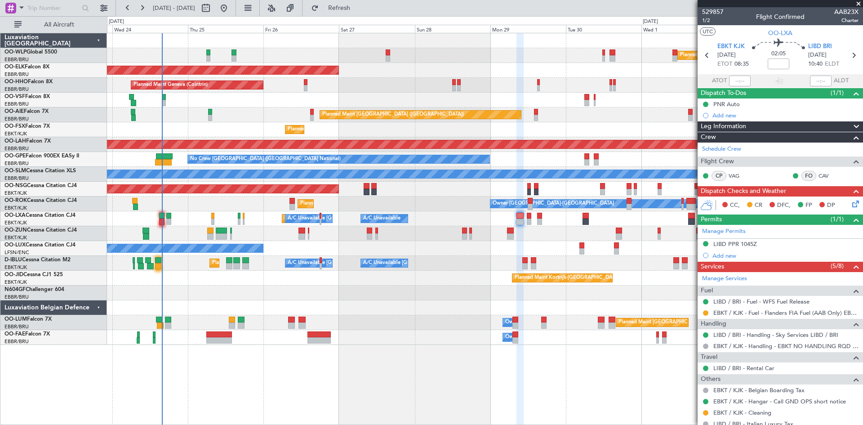
click at [534, 246] on div "Planned Maint Milan (Linate) Planned Maint Kortrijk-Wevelgem Planned Maint Gene…" at bounding box center [485, 189] width 756 height 312
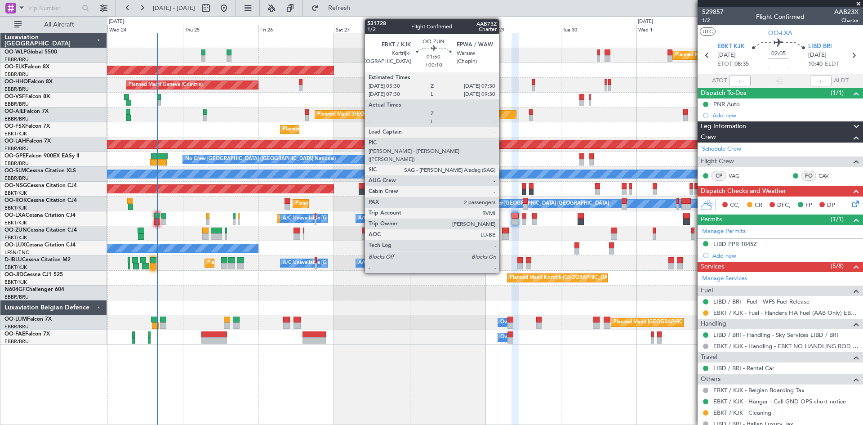
click at [503, 236] on div at bounding box center [505, 236] width 7 height 6
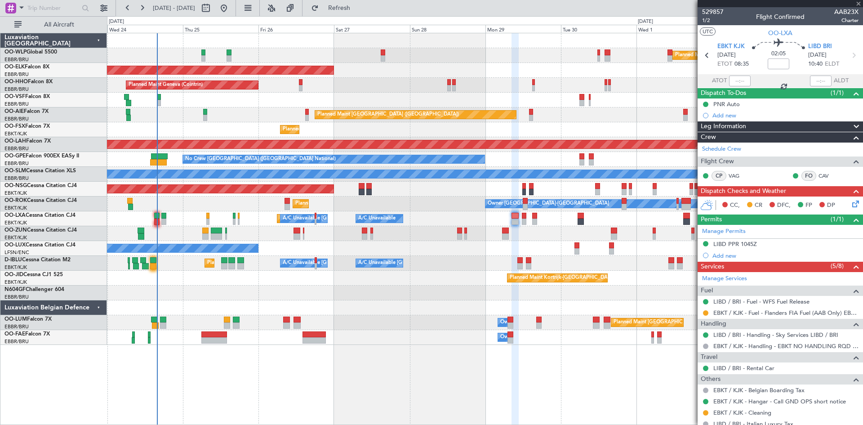
type input "+00:10"
type input "2"
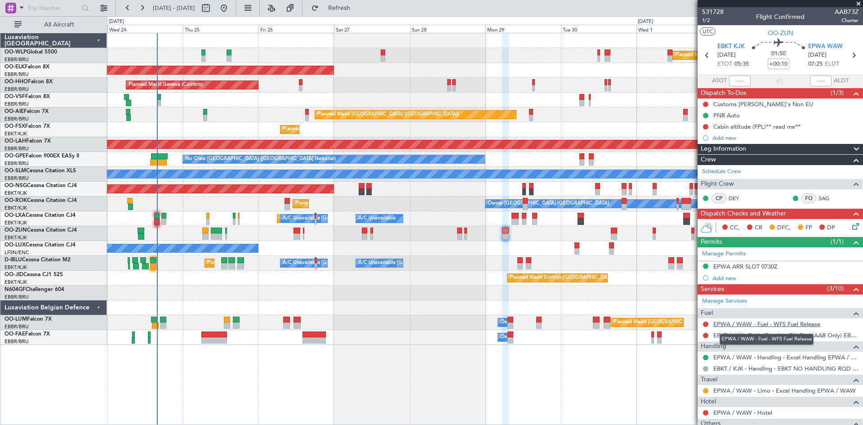
click at [802, 323] on link "EPWA / WAW - Fuel - WFS Fuel Release" at bounding box center [767, 324] width 107 height 8
click at [577, 126] on div "Planned Maint Kortrijk-[GEOGRAPHIC_DATA]" at bounding box center [485, 129] width 756 height 15
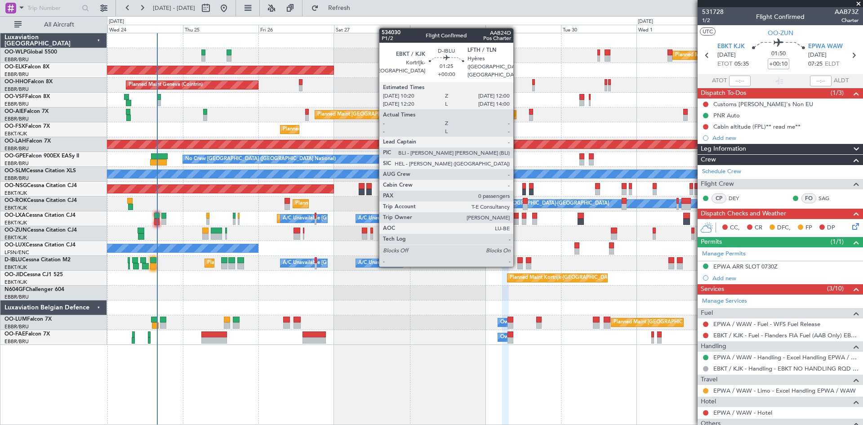
click at [518, 265] on div at bounding box center [520, 266] width 5 height 6
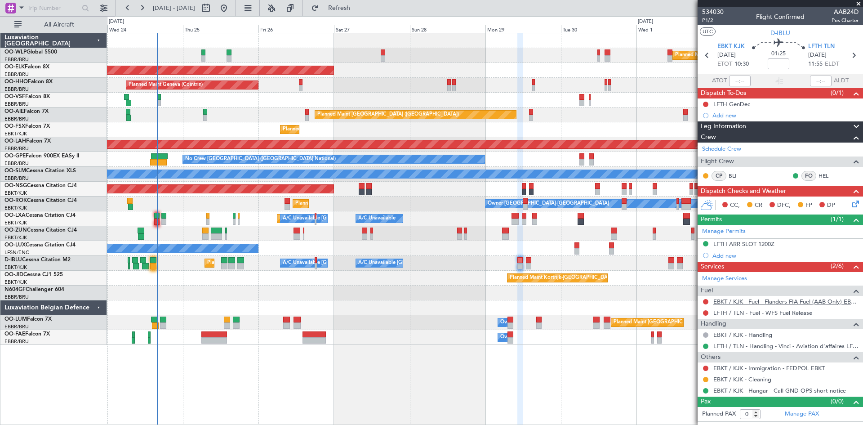
click at [769, 304] on link "EBKT / KJK - Fuel - Flanders FIA Fuel (AAB Only) EBKT / KJK" at bounding box center [786, 302] width 145 height 8
click at [361, 14] on button "Refresh" at bounding box center [334, 8] width 54 height 14
click at [779, 313] on link "LFTH / TLN - Fuel - WFS Fuel Release" at bounding box center [763, 313] width 99 height 8
click at [348, 8] on button "Refresh" at bounding box center [334, 8] width 54 height 14
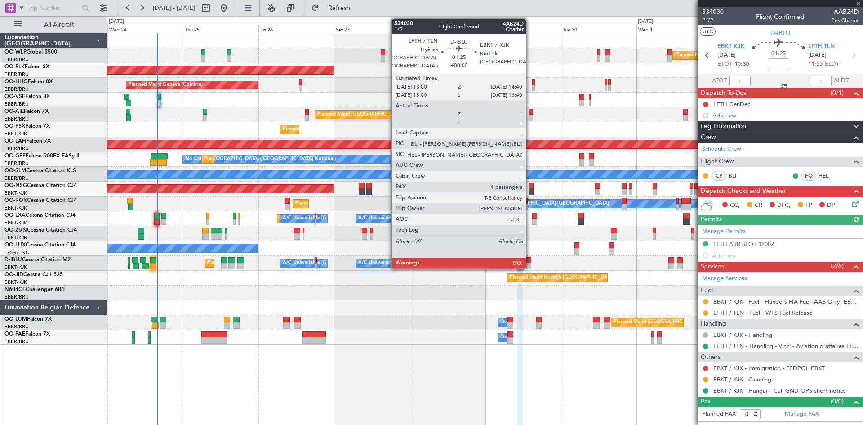
click at [530, 261] on div at bounding box center [528, 260] width 5 height 6
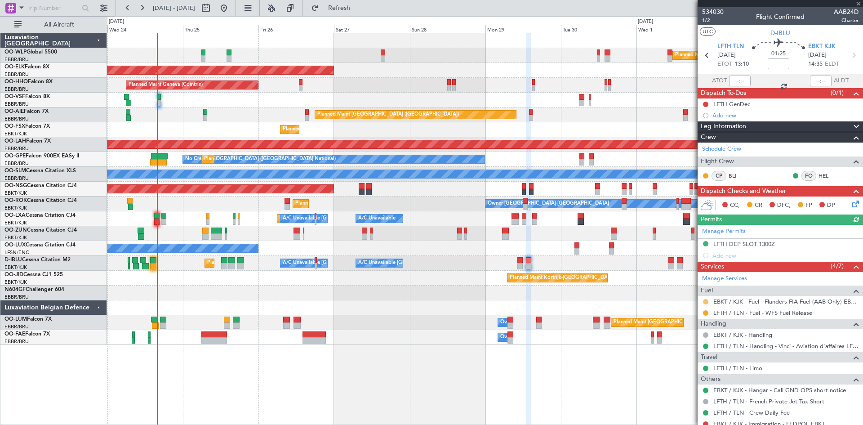
click at [705, 300] on button at bounding box center [705, 301] width 5 height 5
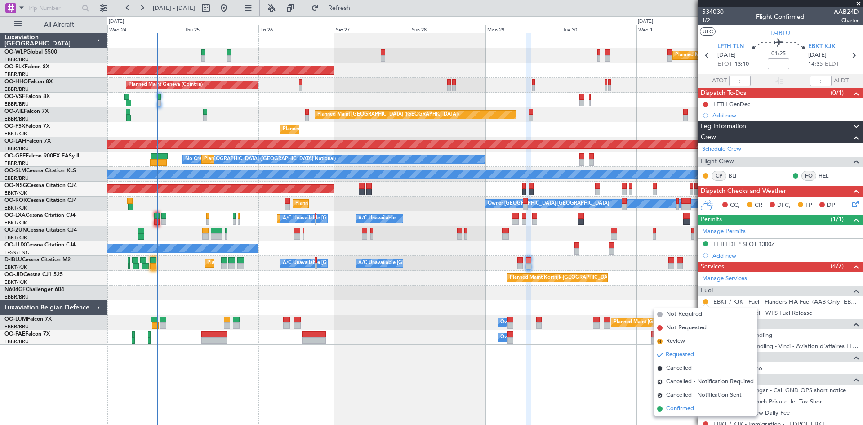
click at [668, 409] on span "Confirmed" at bounding box center [680, 408] width 28 height 9
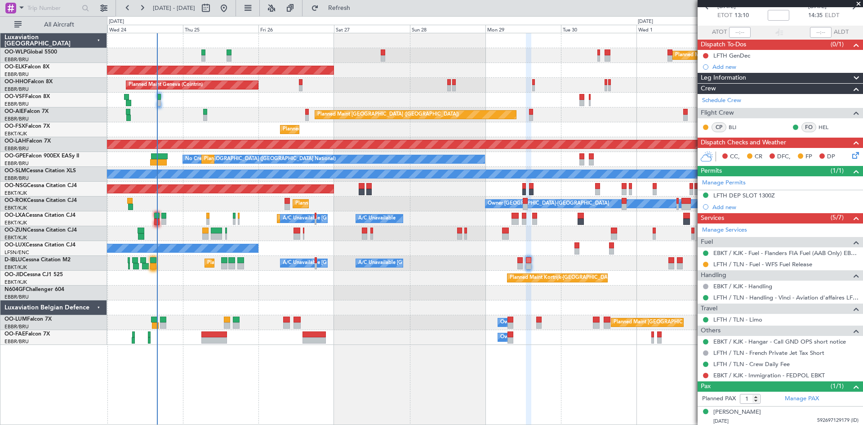
scroll to position [50, 0]
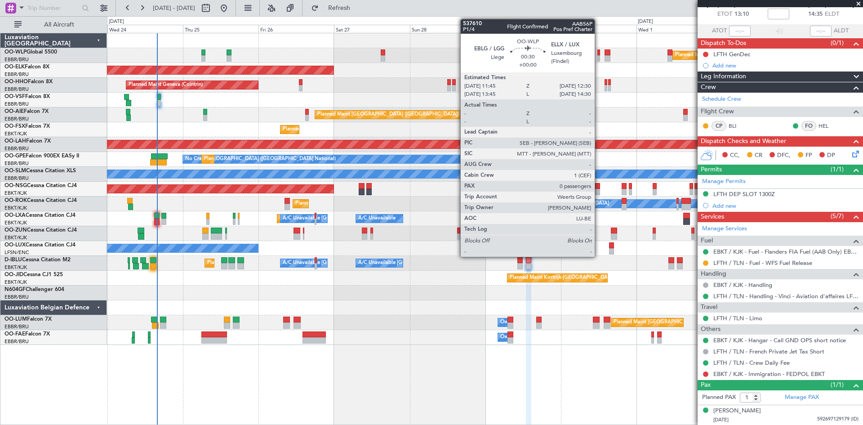
click at [599, 55] on div at bounding box center [599, 52] width 3 height 6
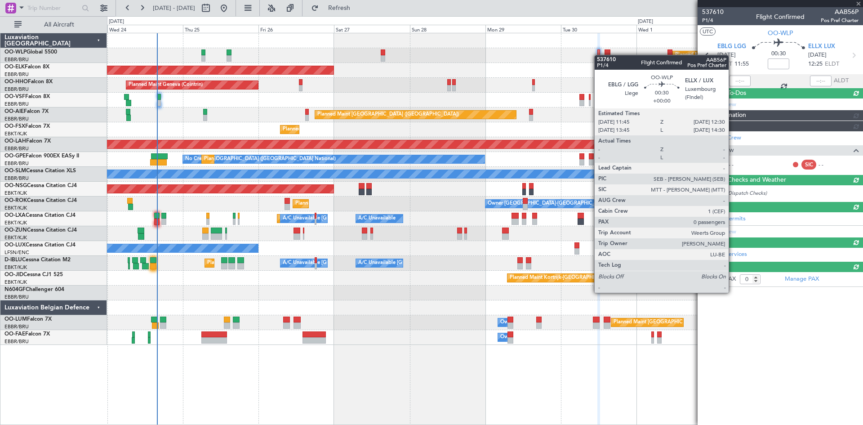
scroll to position [0, 0]
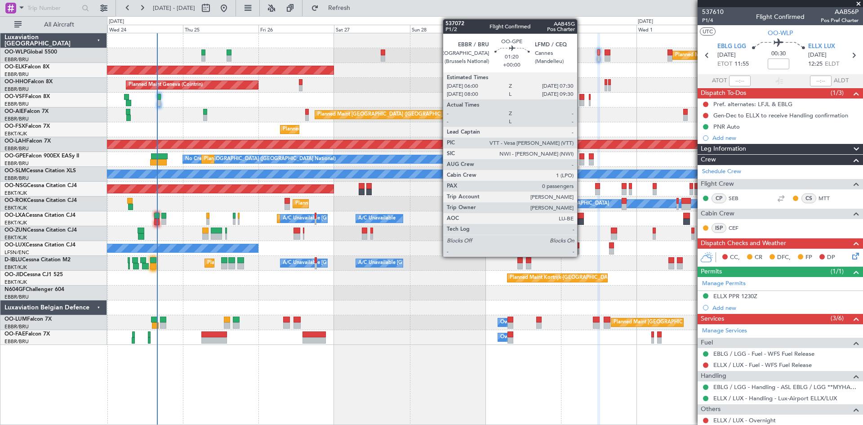
click at [581, 161] on div at bounding box center [582, 162] width 5 height 6
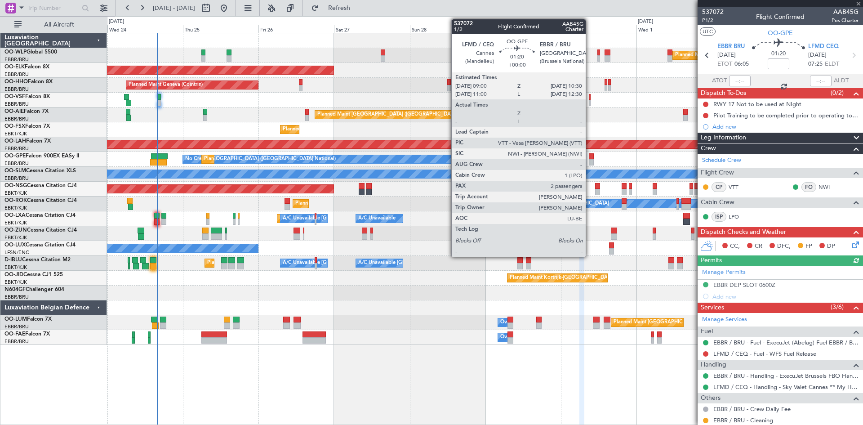
click at [590, 160] on div at bounding box center [591, 162] width 5 height 6
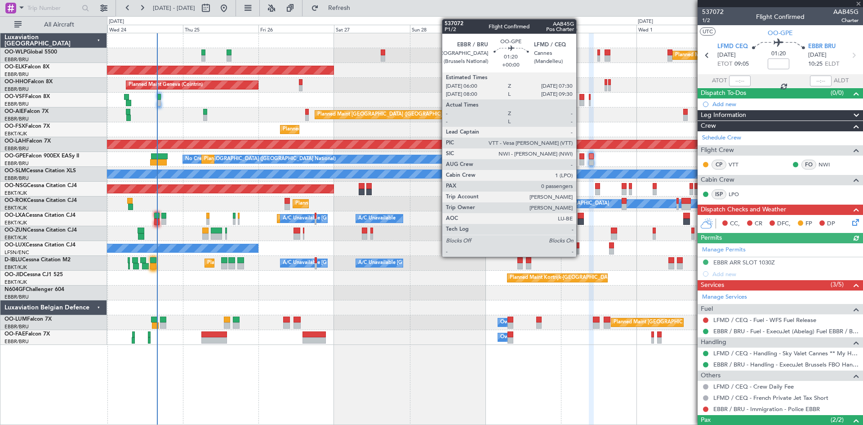
click at [580, 160] on div at bounding box center [582, 162] width 5 height 6
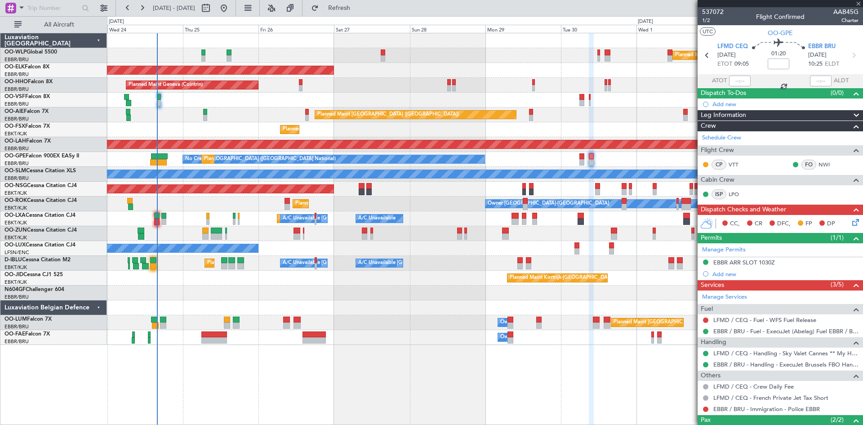
type input "0"
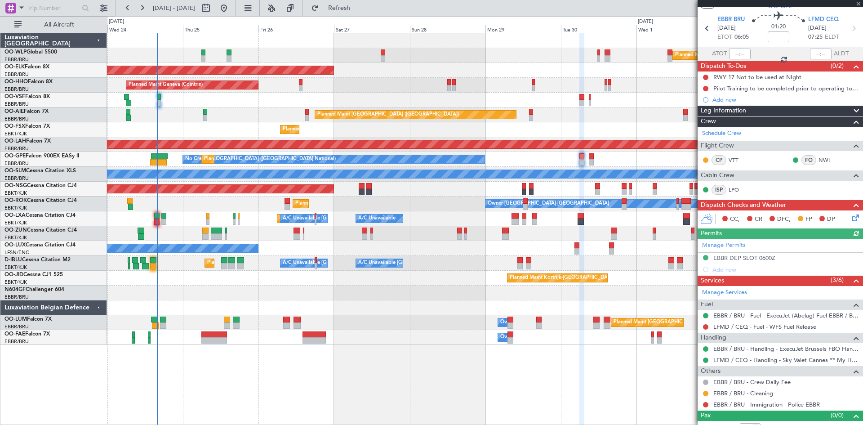
scroll to position [37, 0]
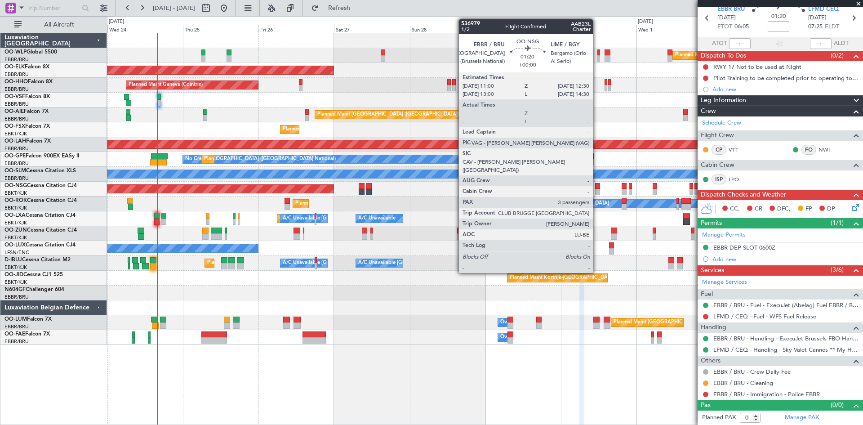
click at [597, 189] on div at bounding box center [597, 192] width 5 height 6
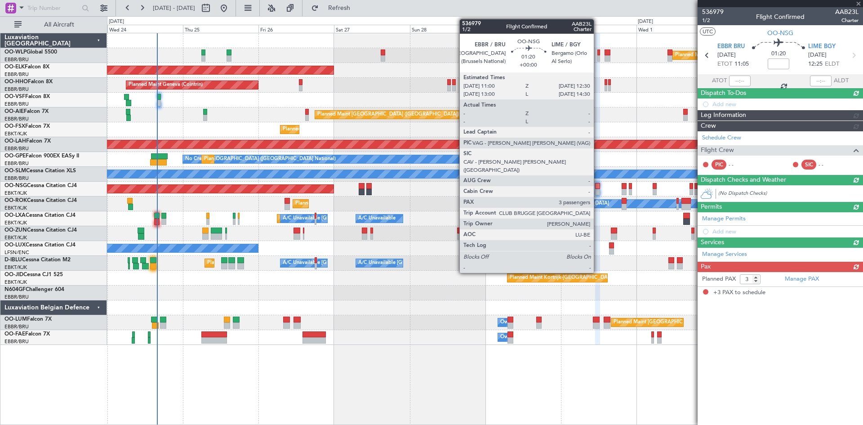
scroll to position [0, 0]
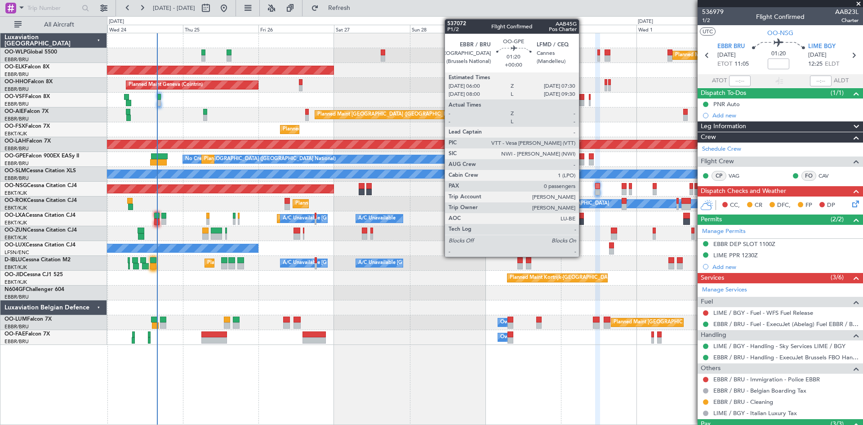
click at [583, 159] on div at bounding box center [582, 156] width 5 height 6
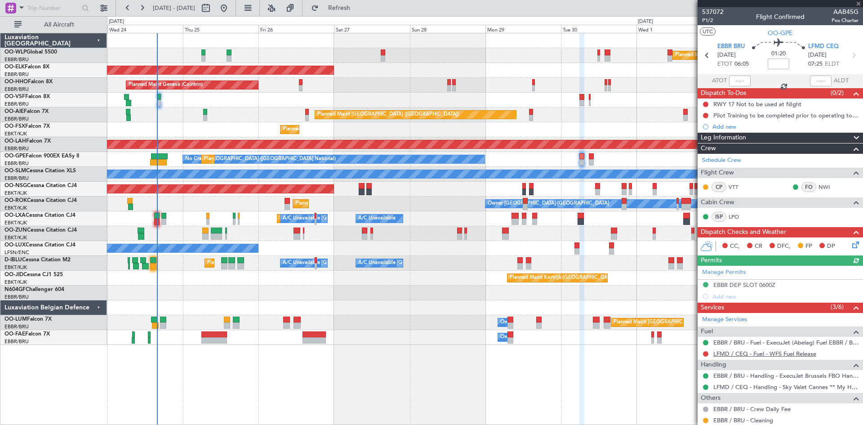
click at [776, 355] on link "LFMD / CEQ - Fuel - WFS Fuel Release" at bounding box center [765, 354] width 103 height 8
click at [341, 12] on button "Refresh" at bounding box center [334, 8] width 54 height 14
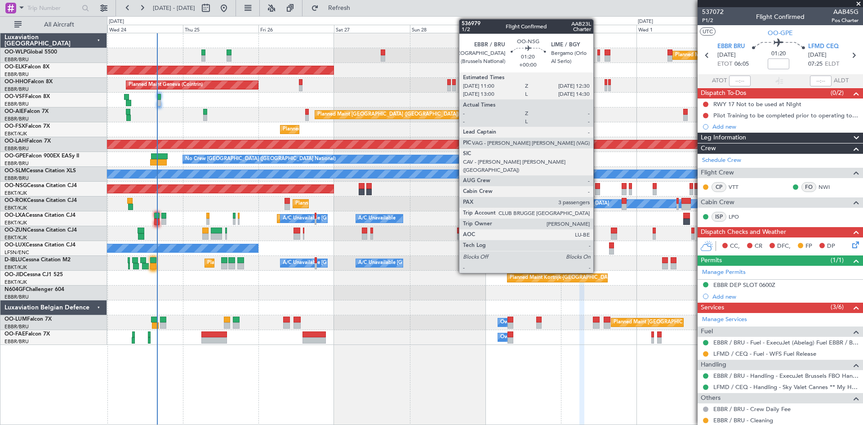
click at [598, 188] on div at bounding box center [597, 186] width 5 height 6
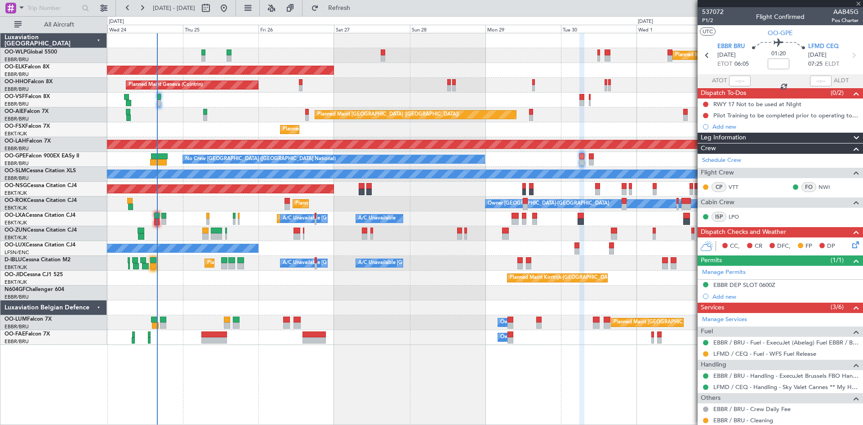
type input "3"
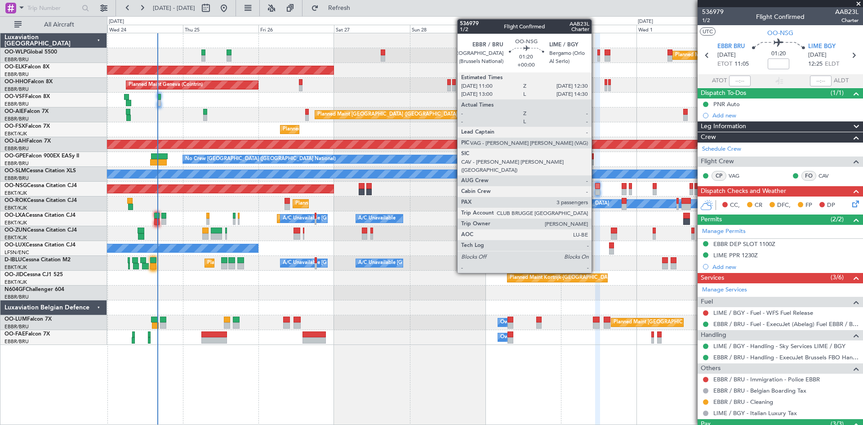
click at [596, 189] on div at bounding box center [597, 192] width 5 height 6
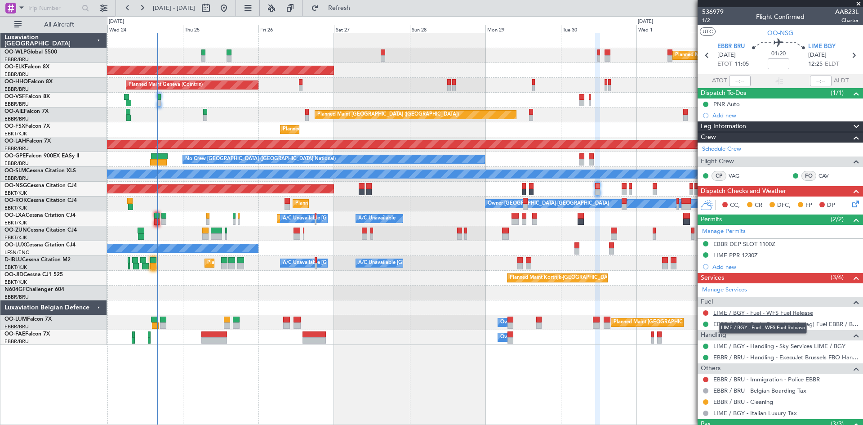
click at [763, 314] on link "LIME / BGY - Fuel - WFS Fuel Release" at bounding box center [764, 313] width 100 height 8
click at [358, 6] on span "Refresh" at bounding box center [340, 8] width 38 height 6
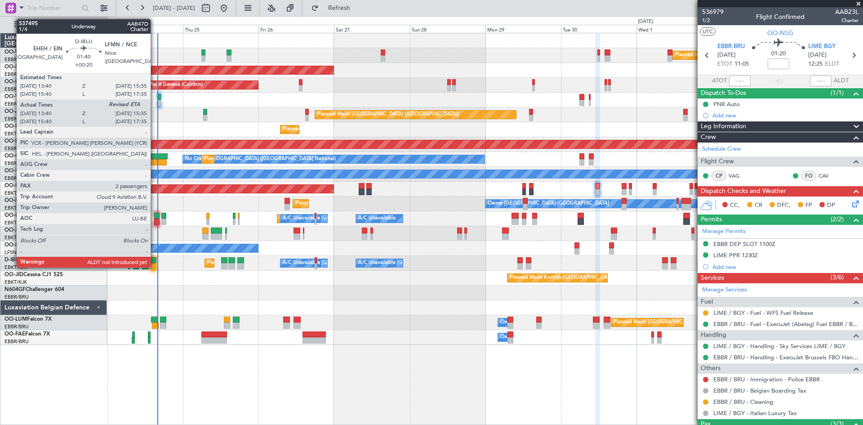
click at [155, 266] on div at bounding box center [153, 266] width 6 height 6
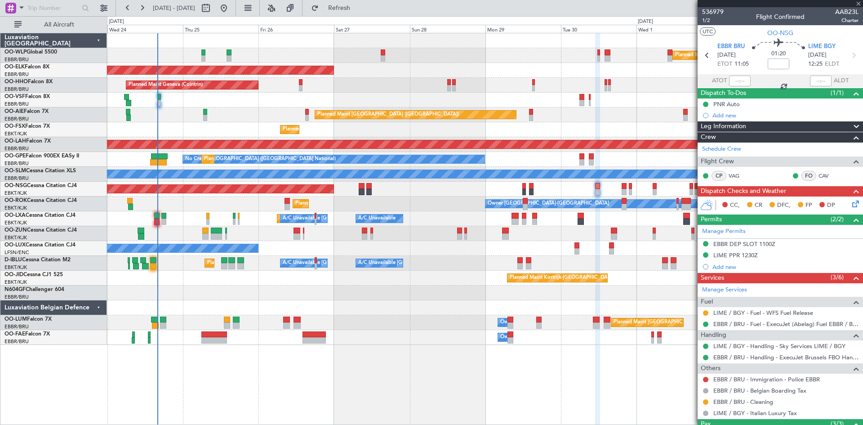
type input "+00:20"
type input "13:50"
type input "2"
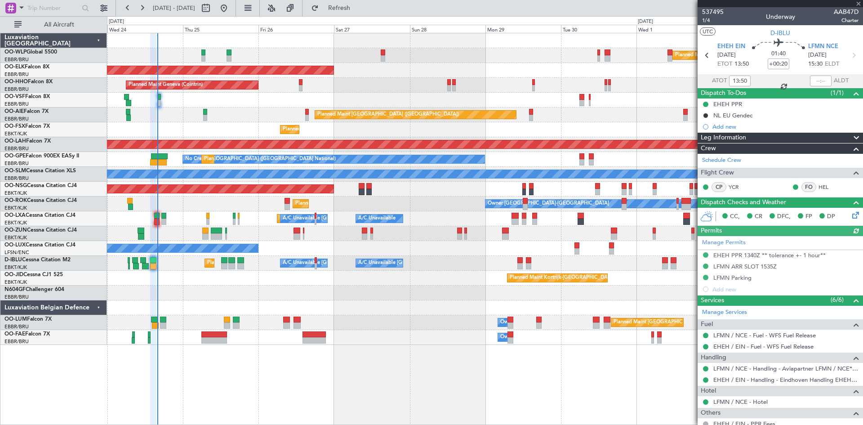
click at [736, 81] on div "13:50" at bounding box center [740, 81] width 22 height 11
click at [736, 81] on input "13:50" at bounding box center [740, 81] width 22 height 11
click at [810, 78] on input "text" at bounding box center [821, 81] width 22 height 11
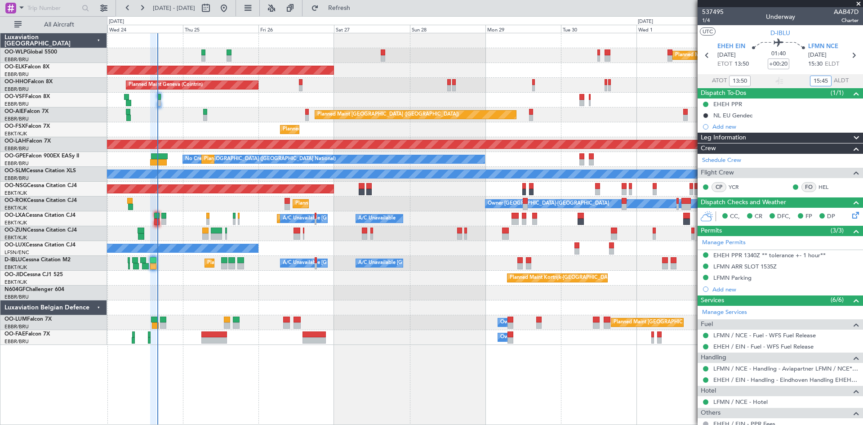
click at [532, 60] on div "Planned Maint Milan (Linate)" at bounding box center [485, 55] width 756 height 15
type input "15:45"
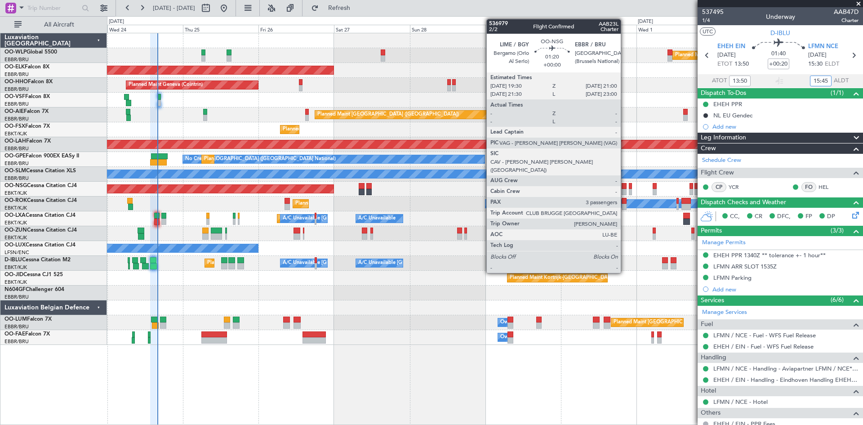
click at [625, 190] on div at bounding box center [624, 192] width 5 height 6
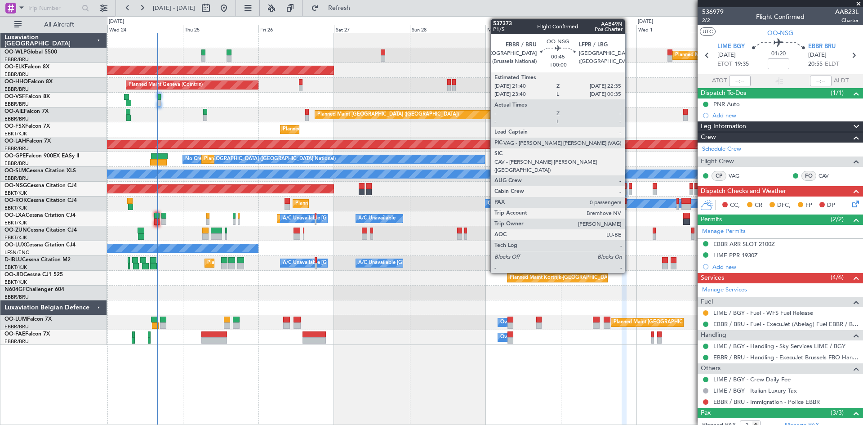
click at [629, 191] on div at bounding box center [630, 192] width 3 height 6
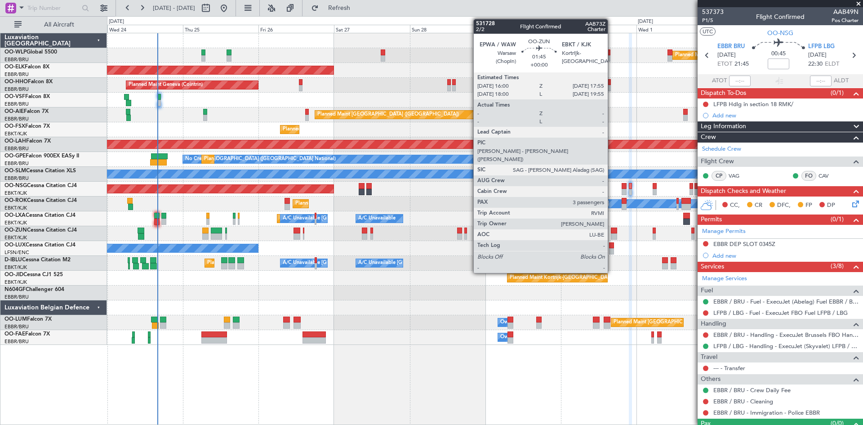
click at [613, 236] on div at bounding box center [614, 236] width 6 height 6
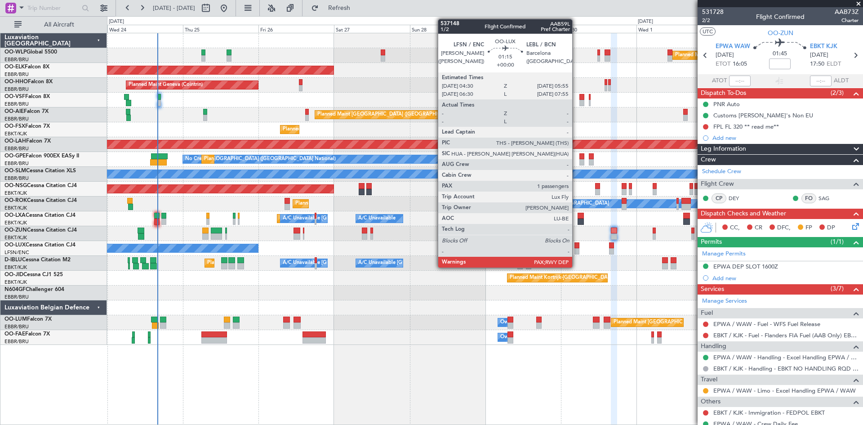
click at [576, 249] on div at bounding box center [577, 251] width 4 height 6
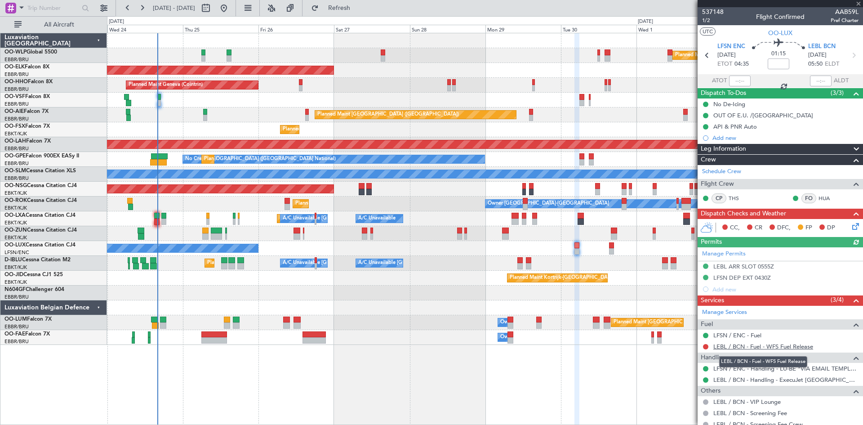
click at [755, 343] on link "LEBL / BCN - Fuel - WFS Fuel Release" at bounding box center [764, 347] width 100 height 8
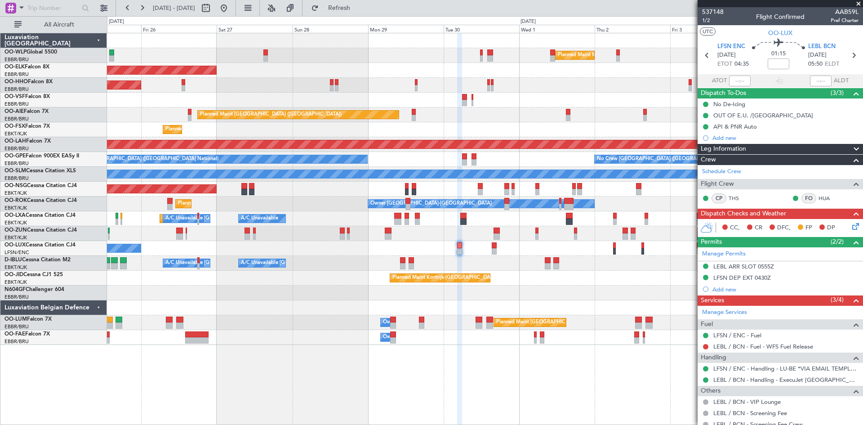
click at [468, 310] on div "Planned Maint Milan (Linate) Planned Maint Kortrijk-Wevelgem Planned Maint Gene…" at bounding box center [485, 189] width 756 height 312
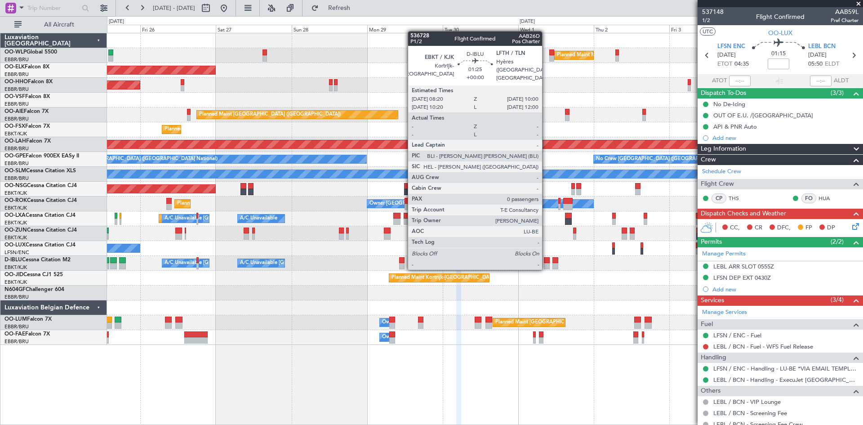
click at [546, 268] on div at bounding box center [546, 266] width 5 height 6
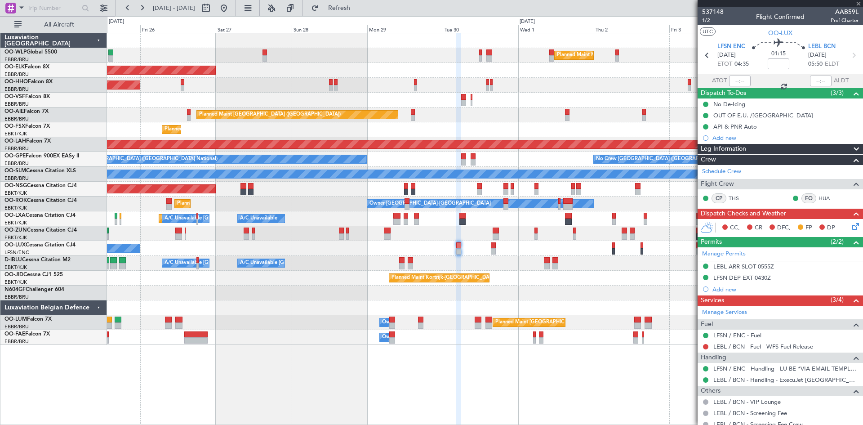
type input "0"
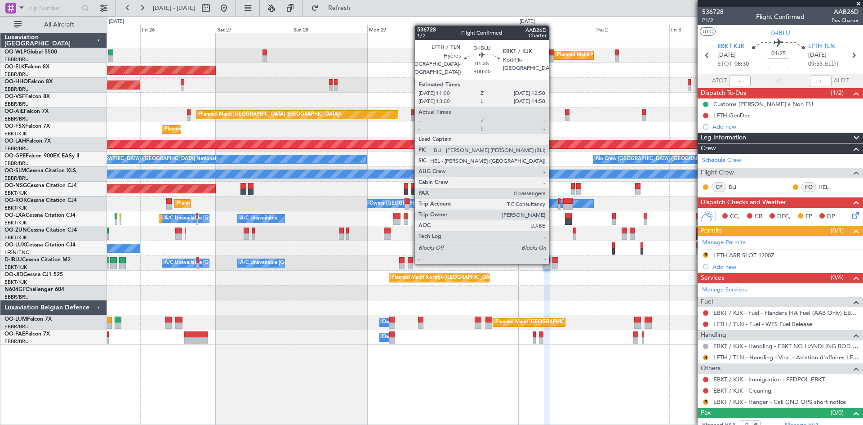
click at [553, 262] on div at bounding box center [556, 260] width 6 height 6
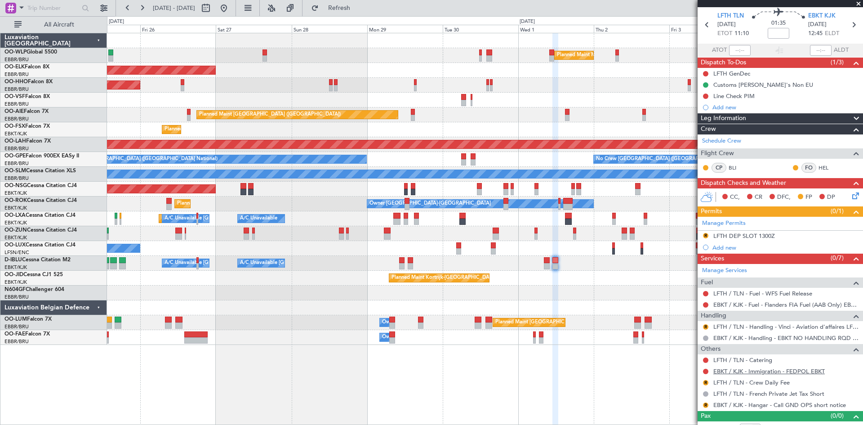
scroll to position [41, 0]
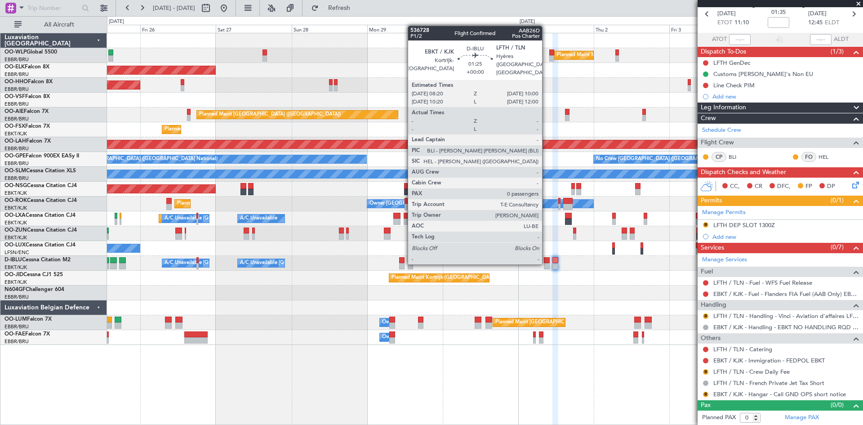
click at [546, 263] on div at bounding box center [546, 260] width 5 height 6
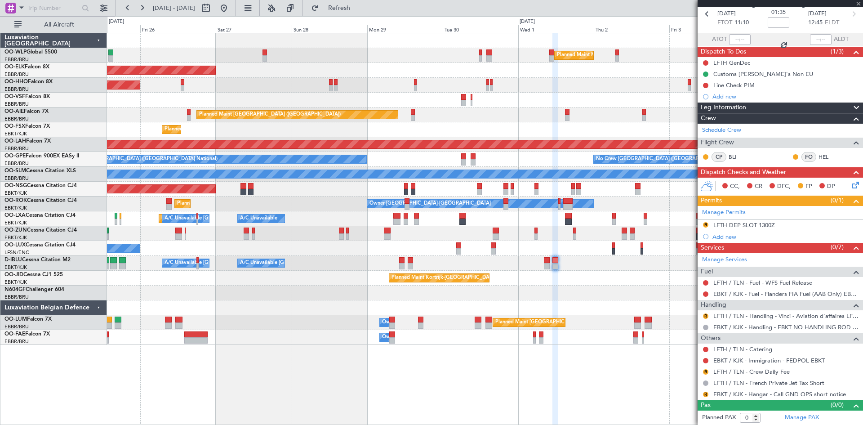
scroll to position [0, 0]
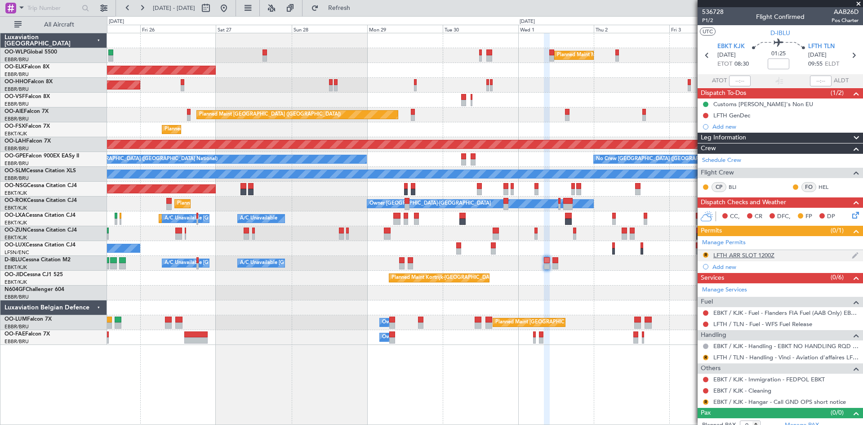
click at [754, 259] on mat-tooltip-component "LFTH ARR SLOT 1200Z" at bounding box center [744, 271] width 68 height 24
click at [736, 252] on div "LFTH ARR SLOT 1200Z" at bounding box center [744, 255] width 61 height 8
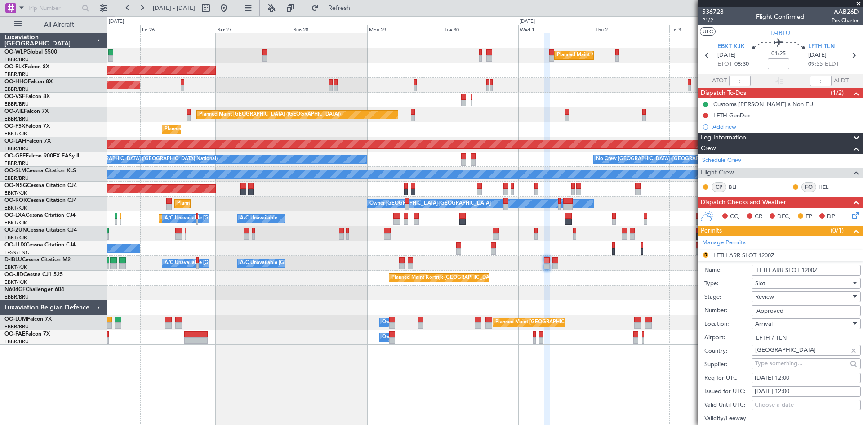
click at [792, 377] on div "01/10/2025 12:00" at bounding box center [806, 378] width 103 height 9
select select "10"
select select "2025"
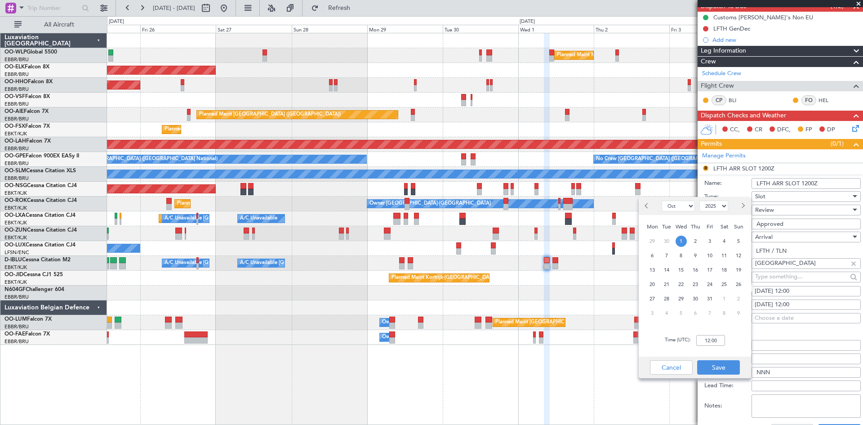
scroll to position [90, 0]
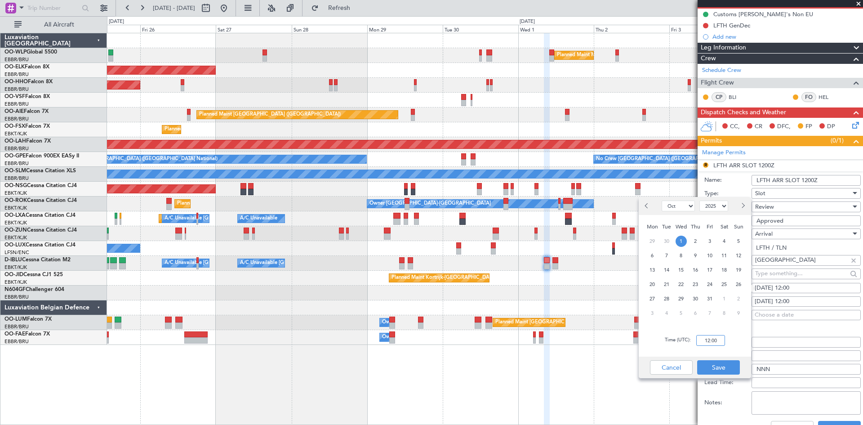
click at [701, 344] on input "12:00" at bounding box center [710, 340] width 29 height 11
type input "10:00"
click at [723, 371] on button "Save" at bounding box center [718, 367] width 43 height 14
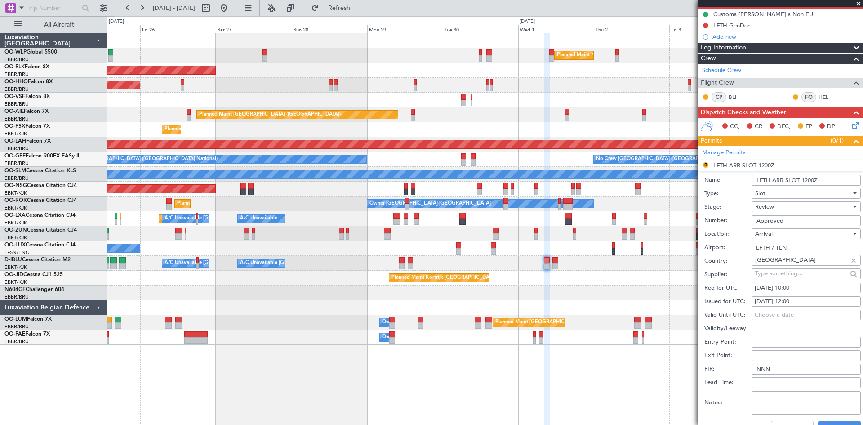
click at [791, 301] on div "01/10/2025 12:00" at bounding box center [806, 301] width 103 height 9
select select "10"
select select "2025"
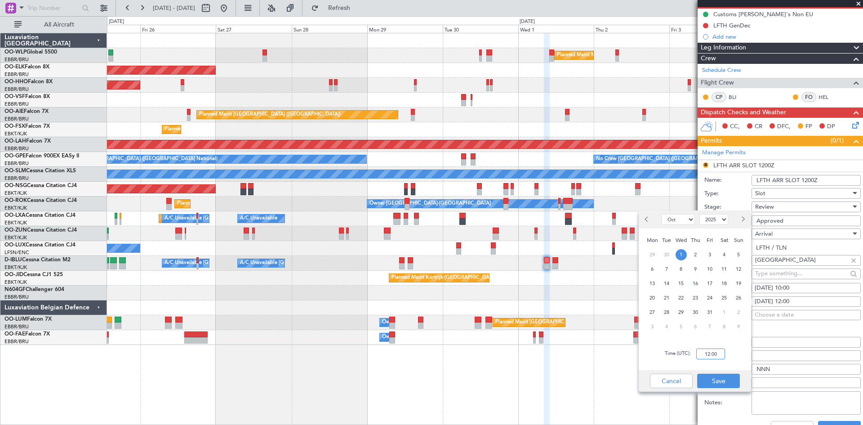
click at [706, 354] on input "12:00" at bounding box center [710, 353] width 29 height 11
type input "10:00"
click at [720, 385] on button "Save" at bounding box center [718, 381] width 43 height 14
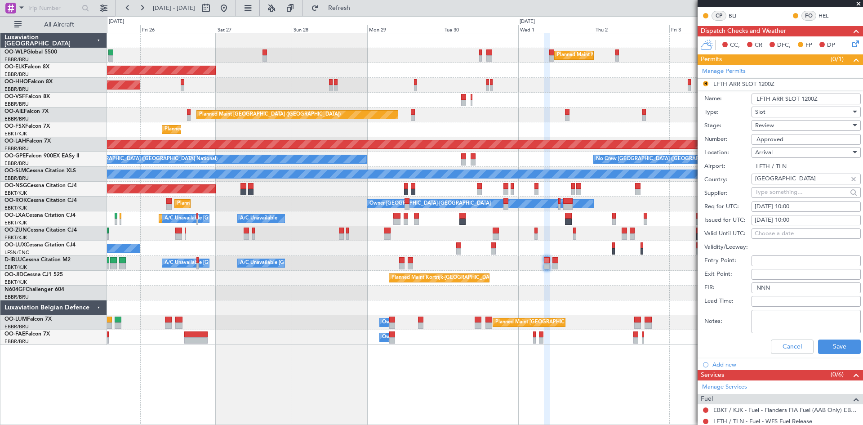
scroll to position [180, 0]
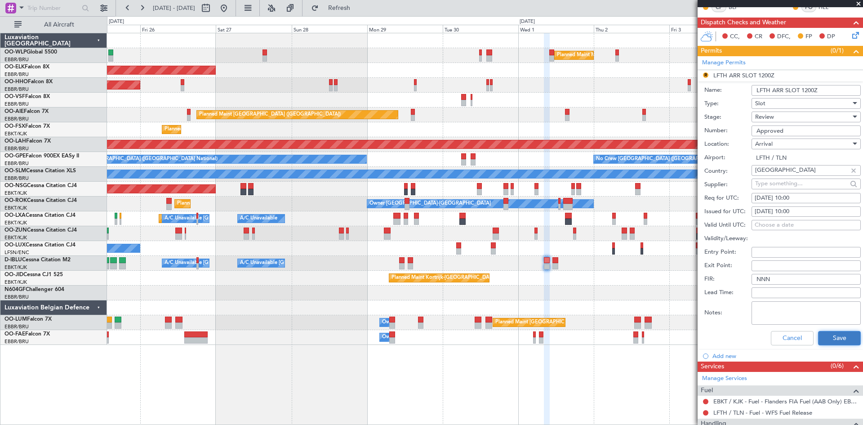
click at [825, 340] on button "Save" at bounding box center [839, 338] width 43 height 14
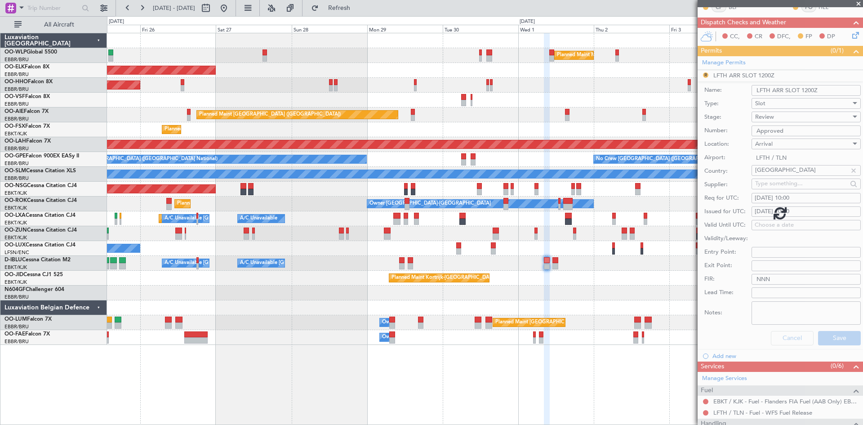
scroll to position [8, 0]
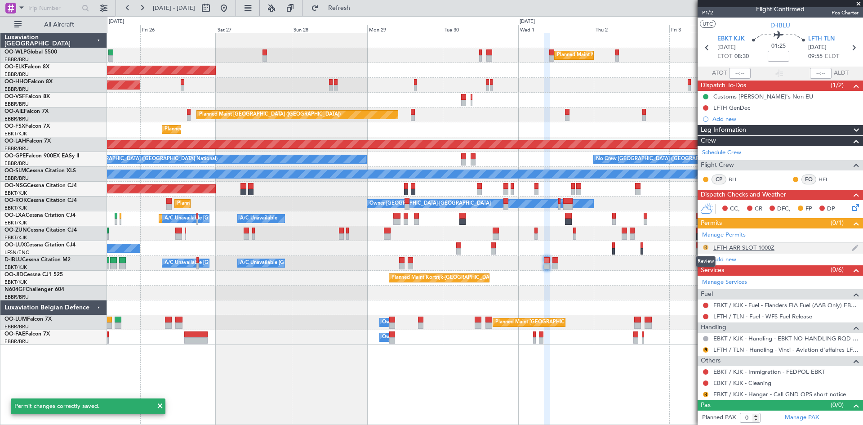
drag, startPoint x: 706, startPoint y: 247, endPoint x: 701, endPoint y: 251, distance: 7.0
click at [706, 247] on button "R" at bounding box center [705, 247] width 5 height 5
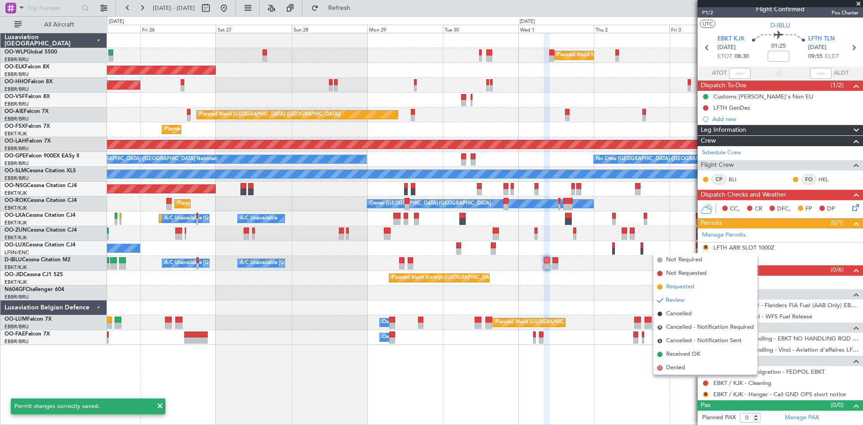
click at [685, 287] on span "Requested" at bounding box center [680, 286] width 28 height 9
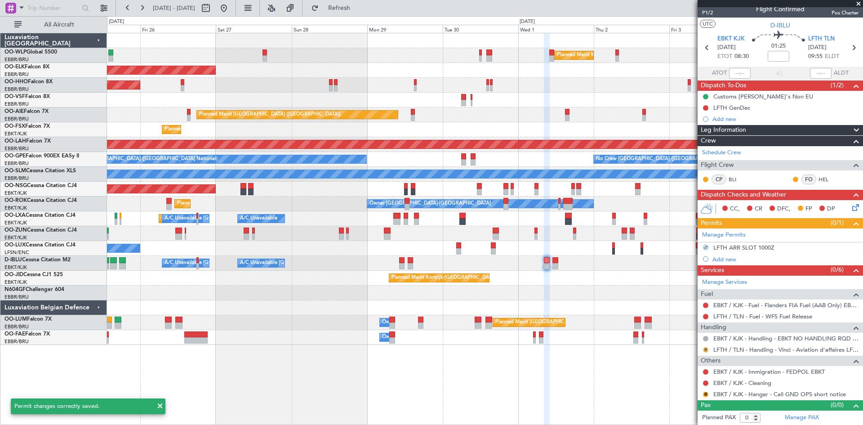
click at [705, 348] on button "R" at bounding box center [705, 349] width 5 height 5
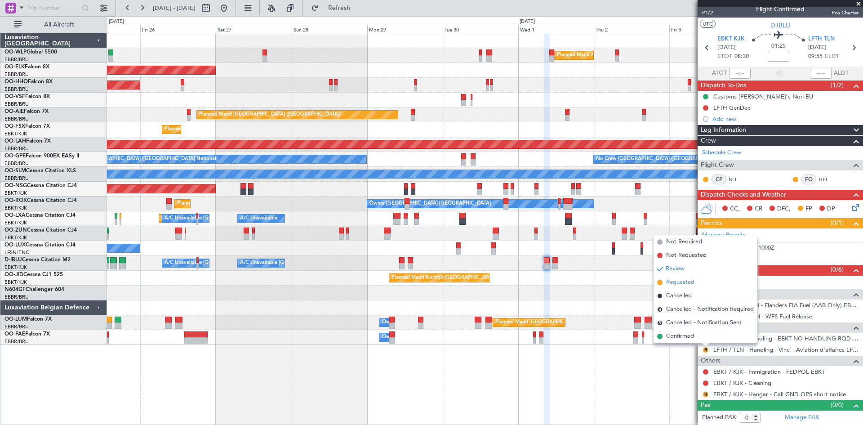
click at [678, 284] on span "Requested" at bounding box center [680, 282] width 28 height 9
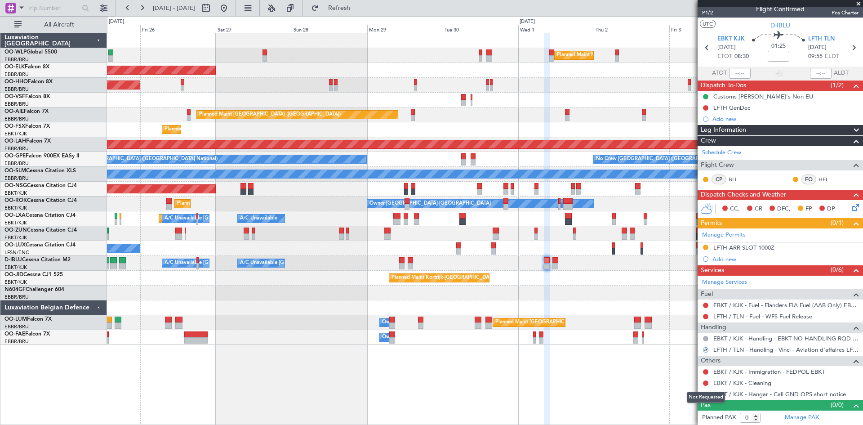
click at [706, 393] on div "Not Requested" at bounding box center [706, 397] width 38 height 11
click at [703, 395] on div "R" at bounding box center [705, 394] width 7 height 7
click at [706, 394] on button "R" at bounding box center [705, 394] width 5 height 5
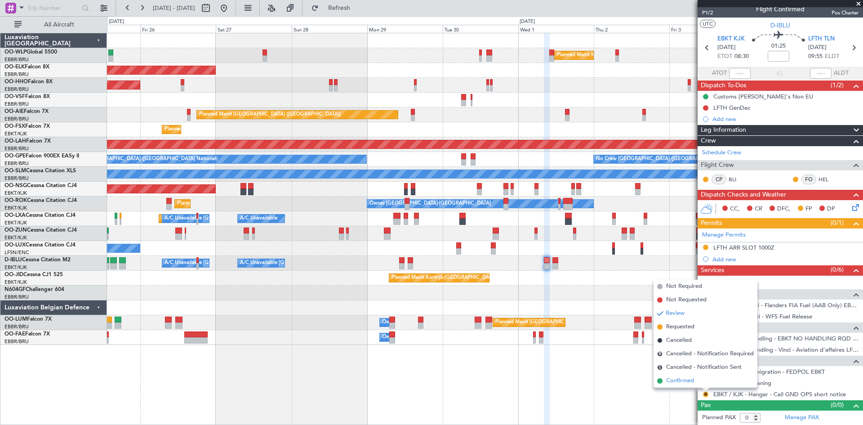
click at [691, 379] on span "Confirmed" at bounding box center [680, 380] width 28 height 9
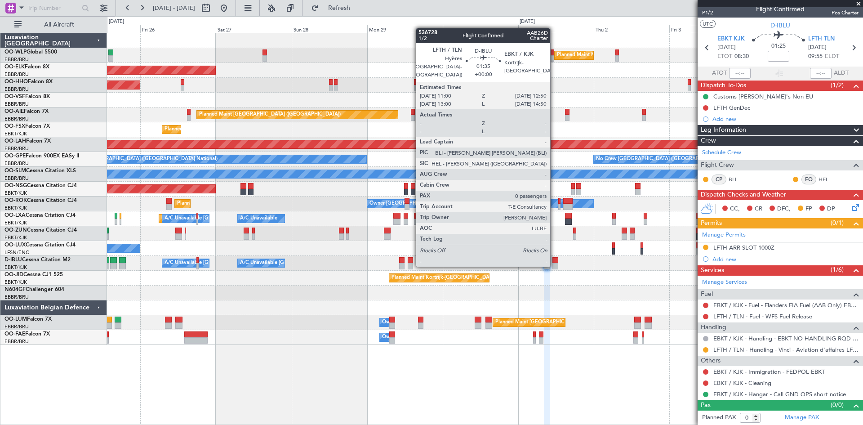
click at [554, 265] on div at bounding box center [556, 266] width 6 height 6
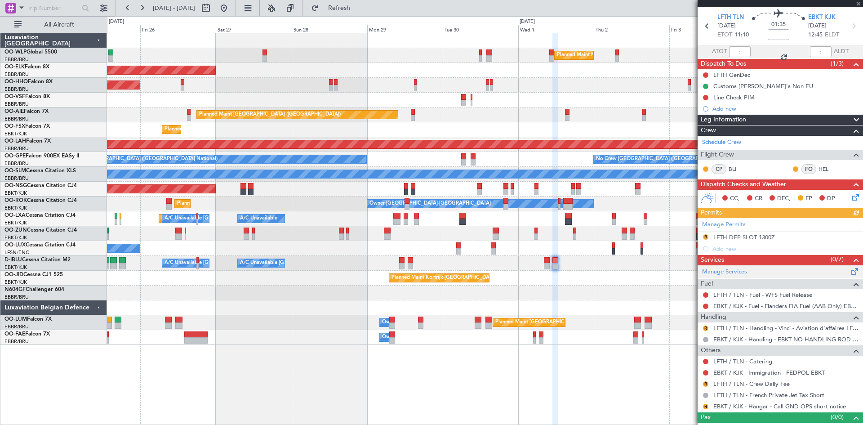
scroll to position [41, 0]
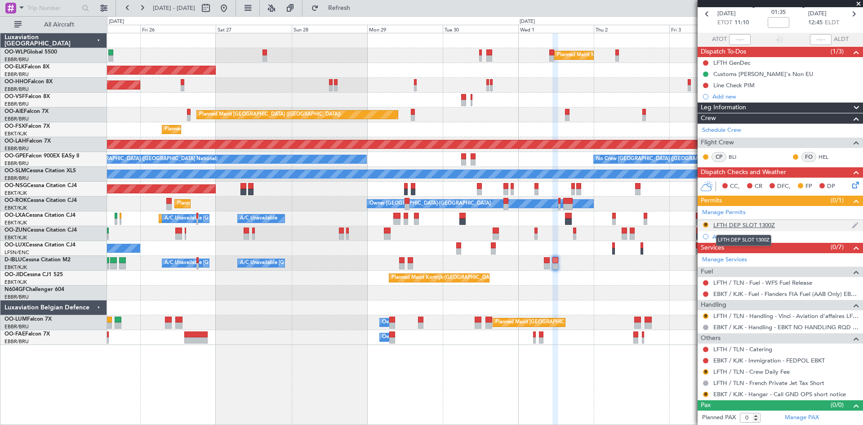
click at [736, 222] on div "LFTH DEP SLOT 1300Z" at bounding box center [745, 225] width 62 height 8
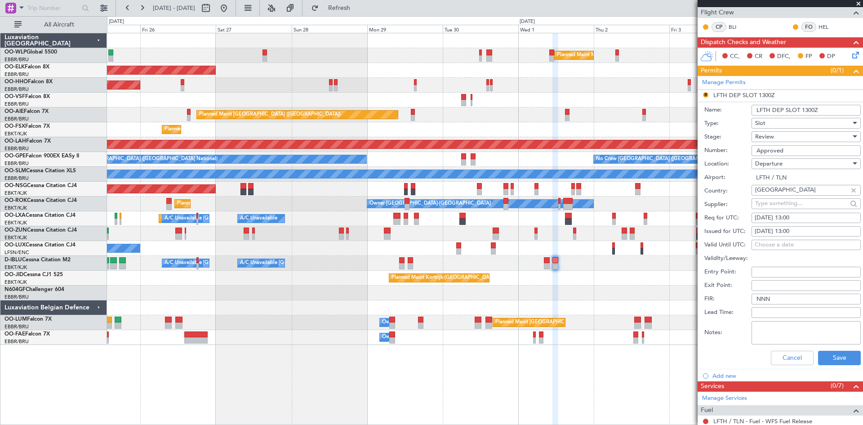
scroll to position [176, 0]
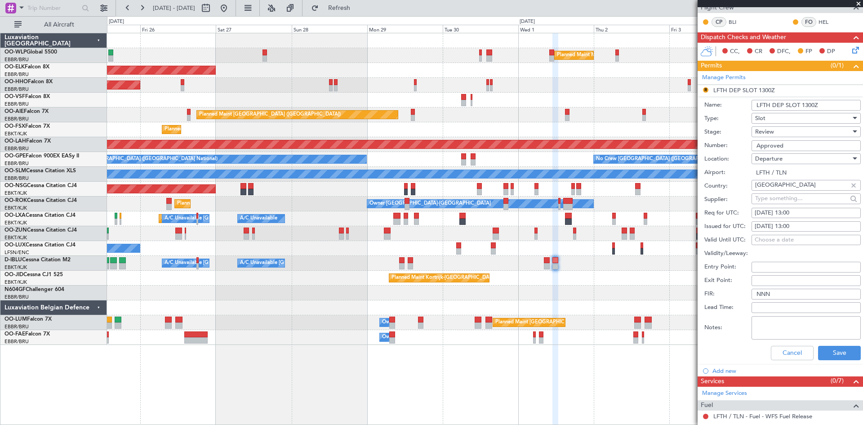
click at [793, 214] on div "01/10/2025 13:00" at bounding box center [806, 213] width 103 height 9
select select "10"
select select "2025"
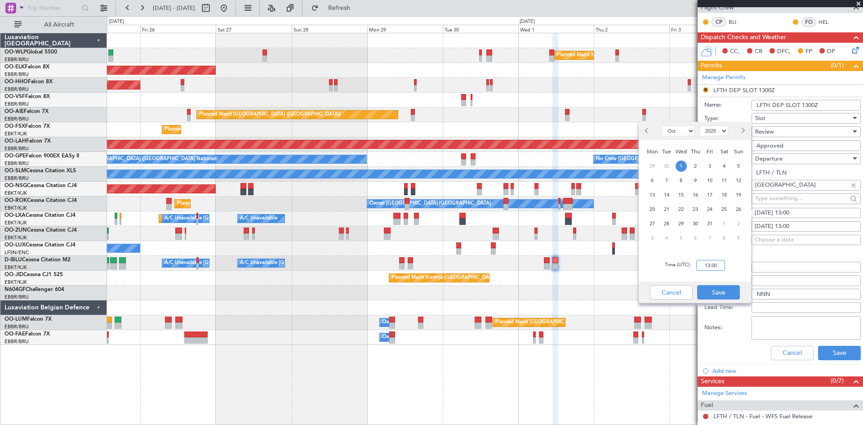
click at [708, 264] on input "13:00" at bounding box center [710, 265] width 29 height 11
type input "11:00"
click at [725, 294] on button "Save" at bounding box center [718, 292] width 43 height 14
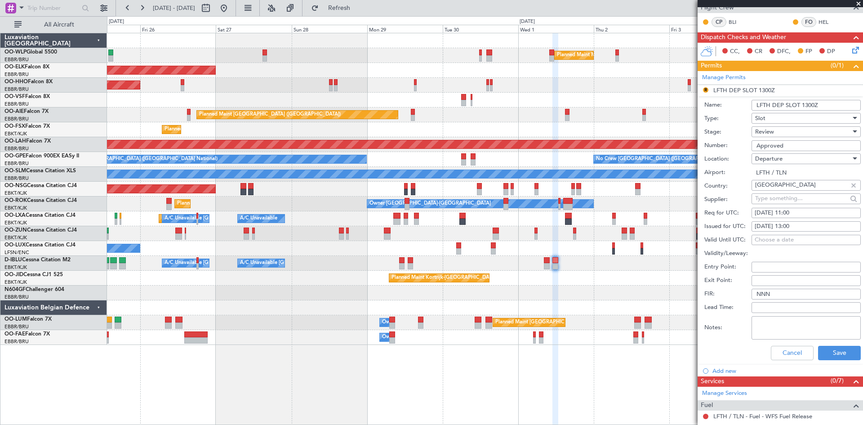
click at [794, 226] on div "01/10/2025 13:00" at bounding box center [806, 226] width 103 height 9
select select "10"
select select "2025"
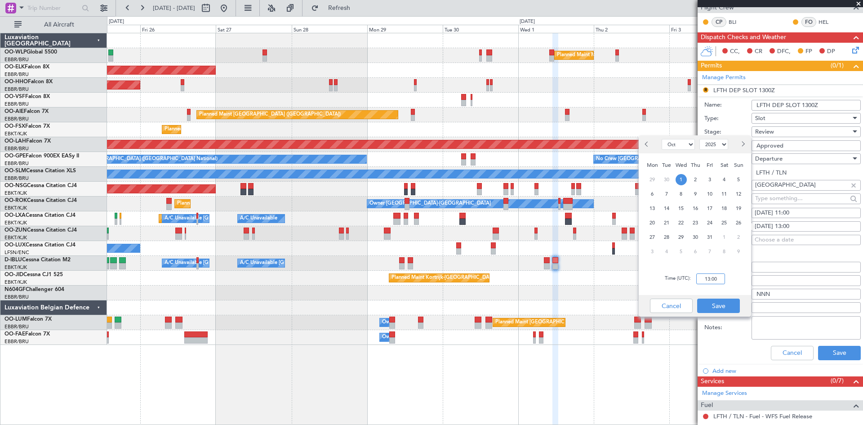
click at [709, 279] on input "13:00" at bounding box center [710, 278] width 29 height 11
type input "11:00"
click at [843, 351] on button "Save" at bounding box center [839, 353] width 43 height 14
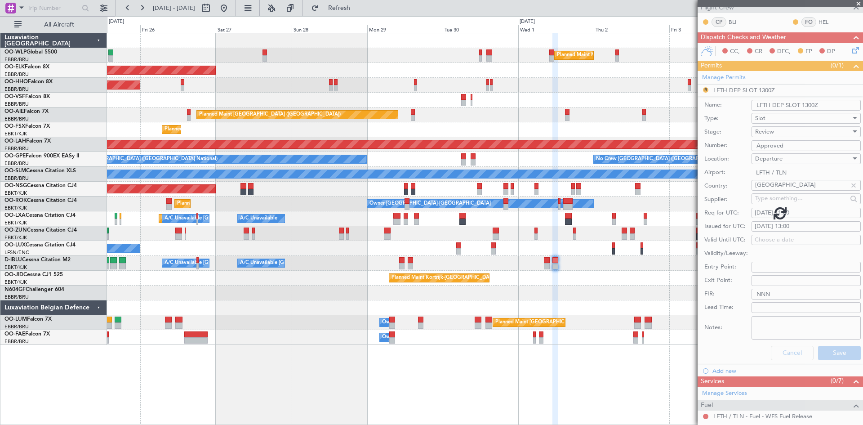
scroll to position [41, 0]
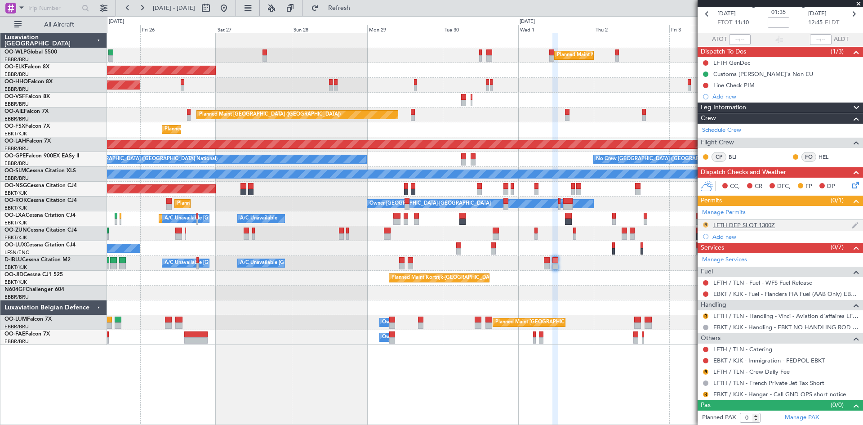
click at [704, 224] on button "R" at bounding box center [705, 224] width 5 height 5
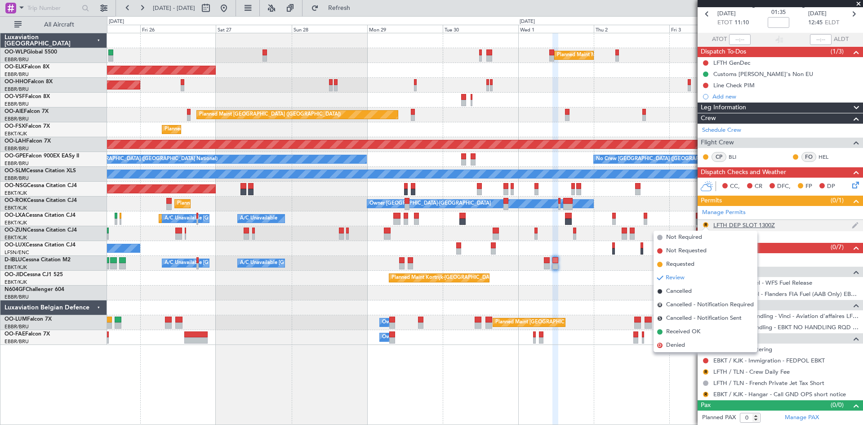
click at [763, 224] on div "LFTH DEP SLOT 1300Z" at bounding box center [745, 225] width 62 height 8
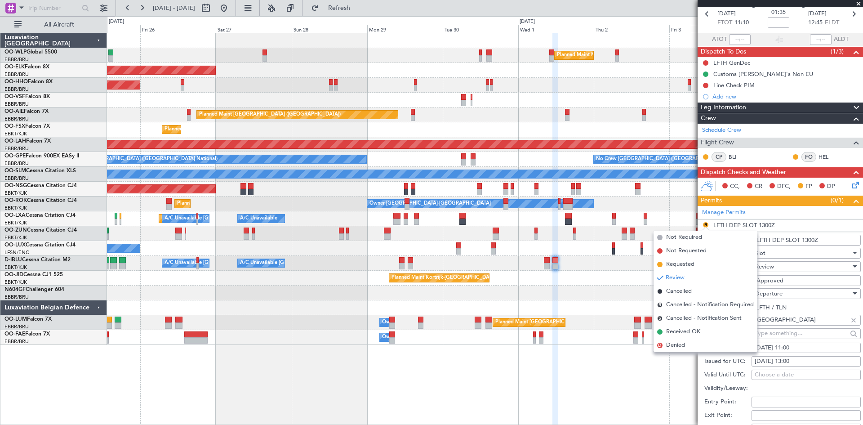
click at [793, 361] on div "01/10/2025 13:00" at bounding box center [806, 361] width 103 height 9
select select "10"
select select "2025"
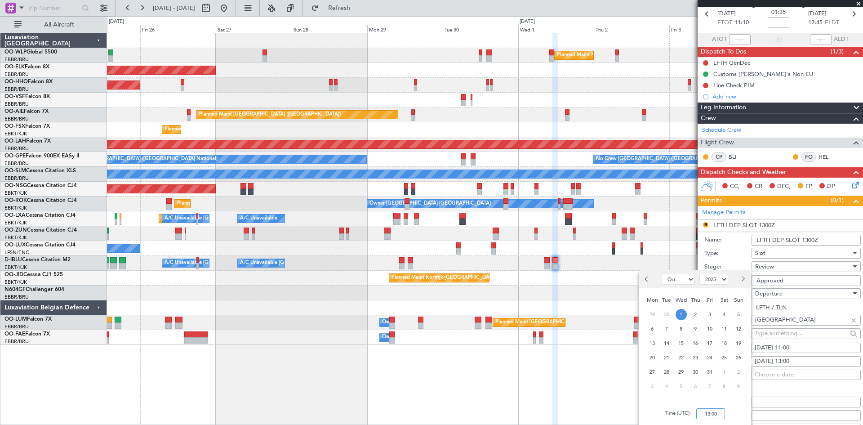
click at [709, 415] on input "13:00" at bounding box center [710, 413] width 29 height 11
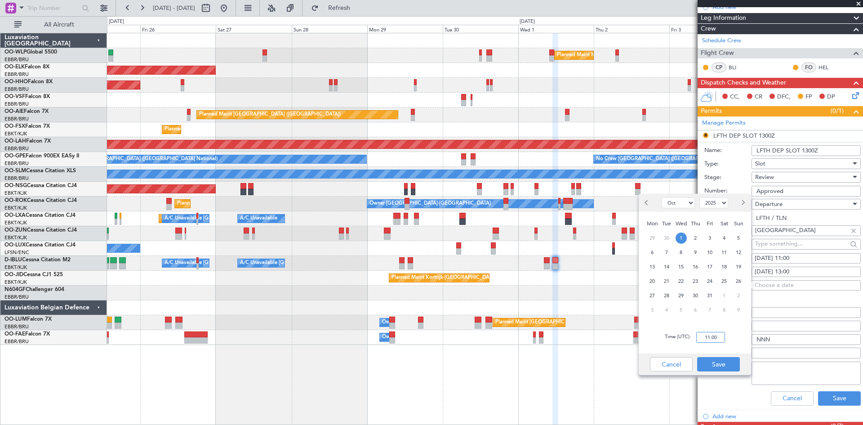
scroll to position [131, 0]
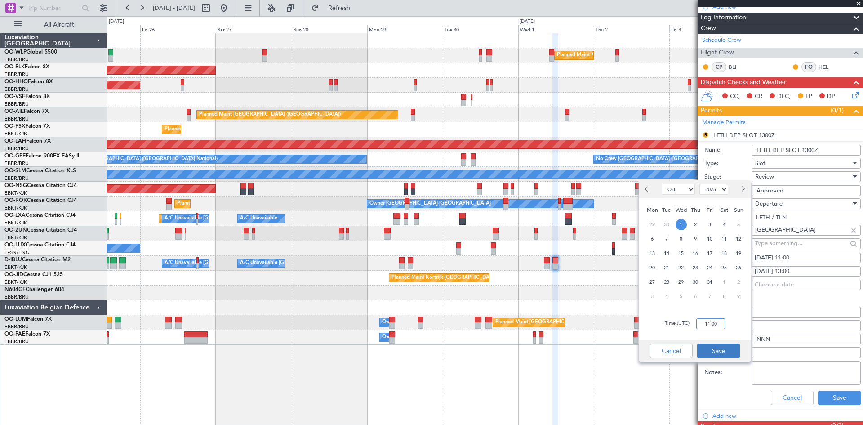
type input "11:00"
click at [709, 350] on button "Save" at bounding box center [718, 351] width 43 height 14
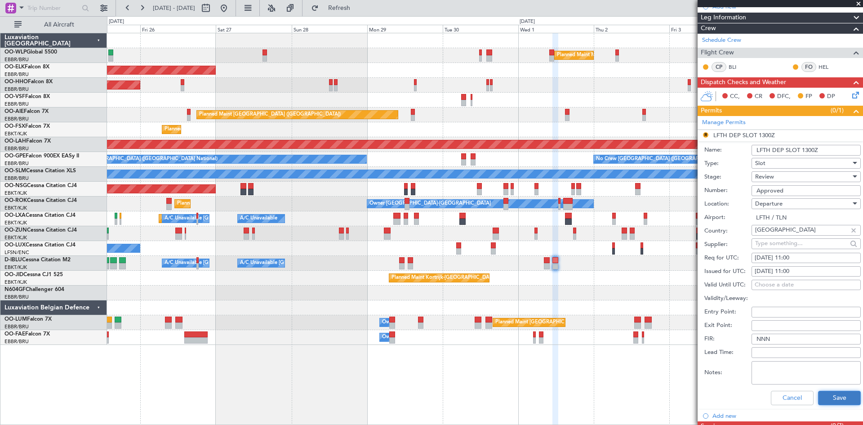
click at [821, 395] on button "Save" at bounding box center [839, 398] width 43 height 14
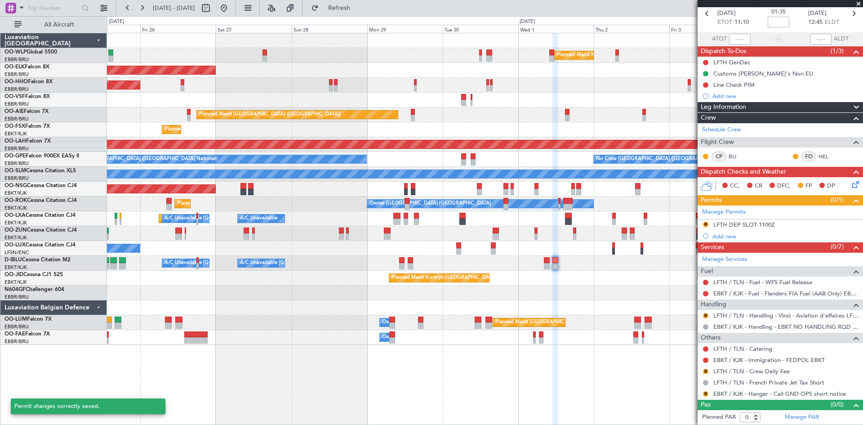
scroll to position [41, 0]
click at [705, 226] on button "R" at bounding box center [705, 224] width 5 height 5
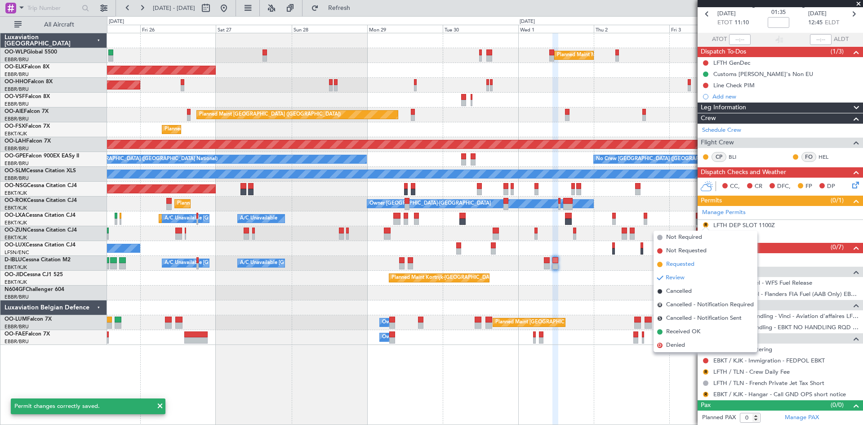
click at [685, 267] on span "Requested" at bounding box center [680, 264] width 28 height 9
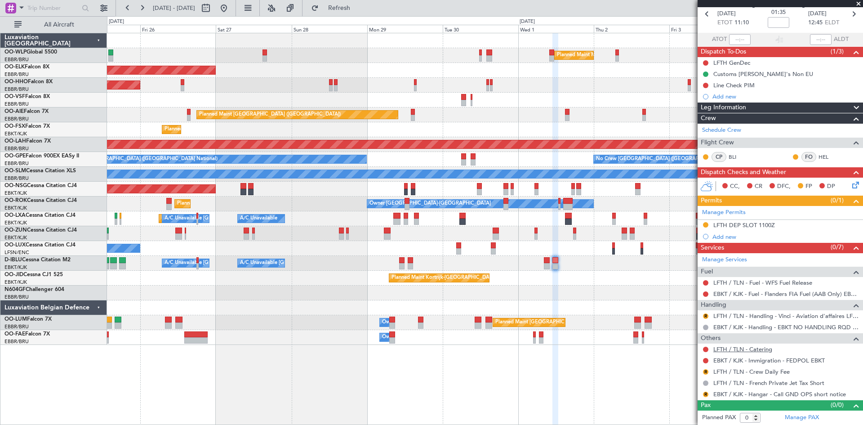
click at [740, 351] on link "LFTH / TLN - Catering" at bounding box center [743, 349] width 59 height 8
click at [759, 352] on link "LFTH / TLN - Catering" at bounding box center [743, 349] width 59 height 8
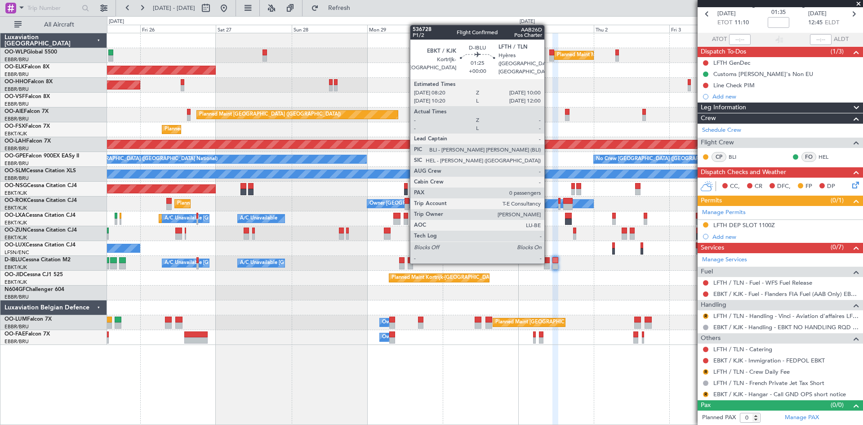
click at [549, 262] on div at bounding box center [546, 260] width 5 height 6
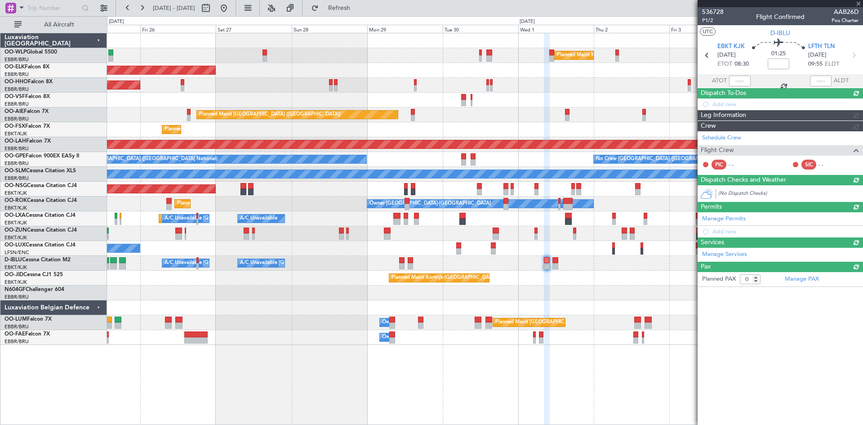
scroll to position [0, 0]
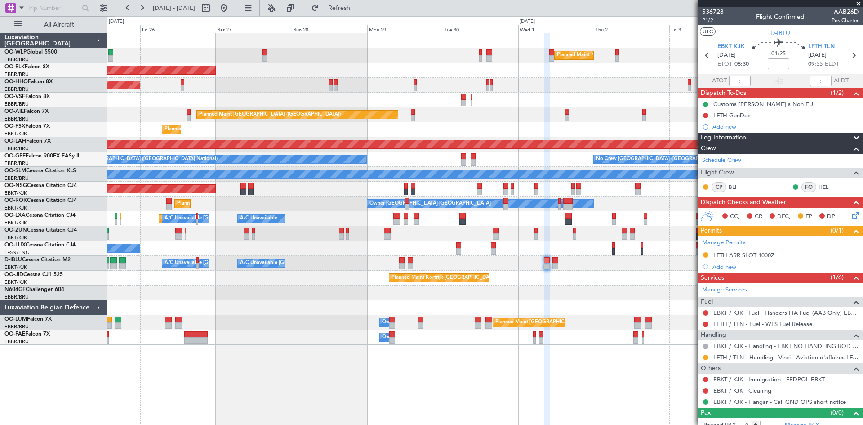
click at [769, 347] on link "EBKT / KJK - Handling - EBKT NO HANDLING RQD FOR CJ" at bounding box center [786, 346] width 145 height 8
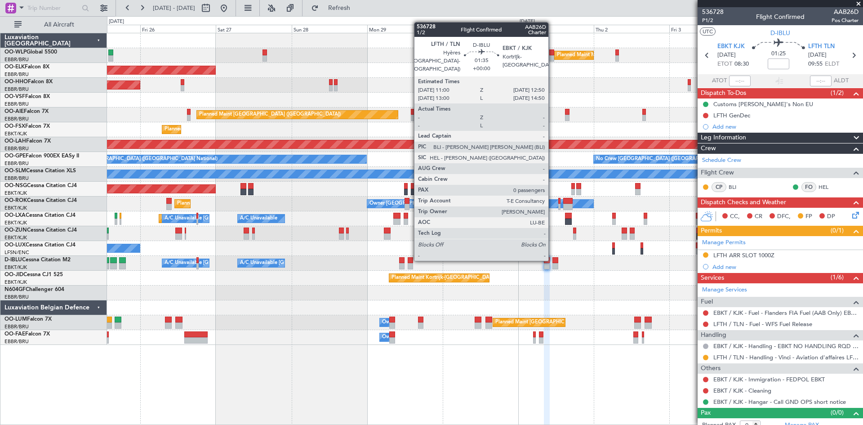
click at [553, 259] on div at bounding box center [556, 260] width 6 height 6
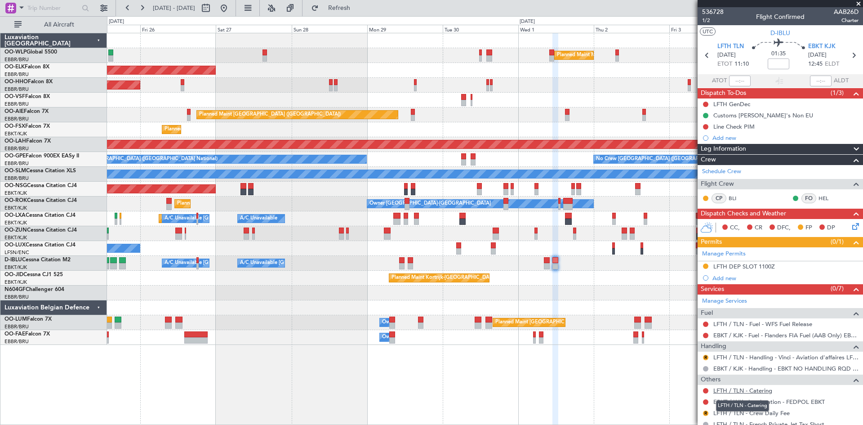
click at [746, 391] on link "LFTH / TLN - Catering" at bounding box center [743, 391] width 59 height 8
click at [358, 11] on span "Refresh" at bounding box center [340, 8] width 38 height 6
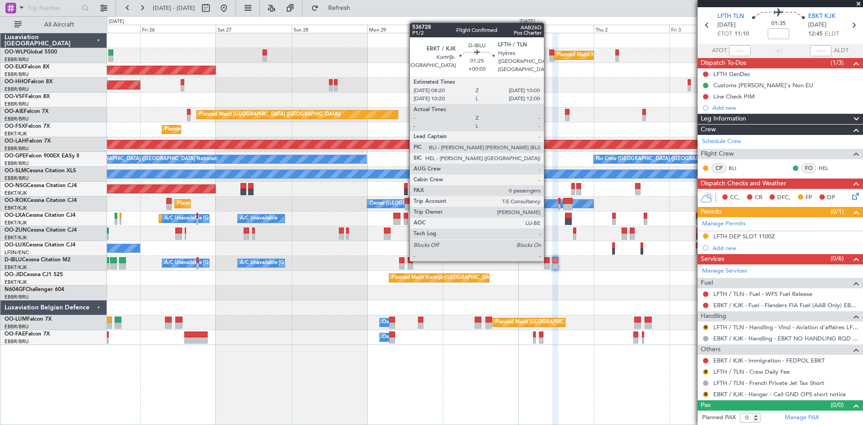
click at [548, 259] on div at bounding box center [546, 260] width 5 height 6
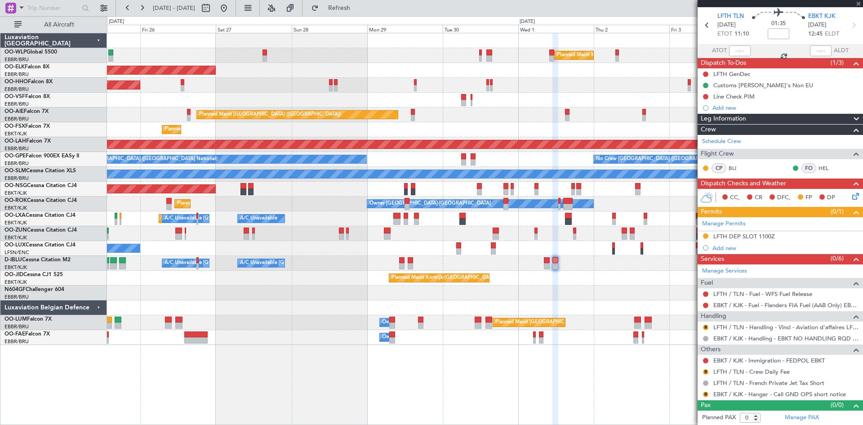
scroll to position [0, 0]
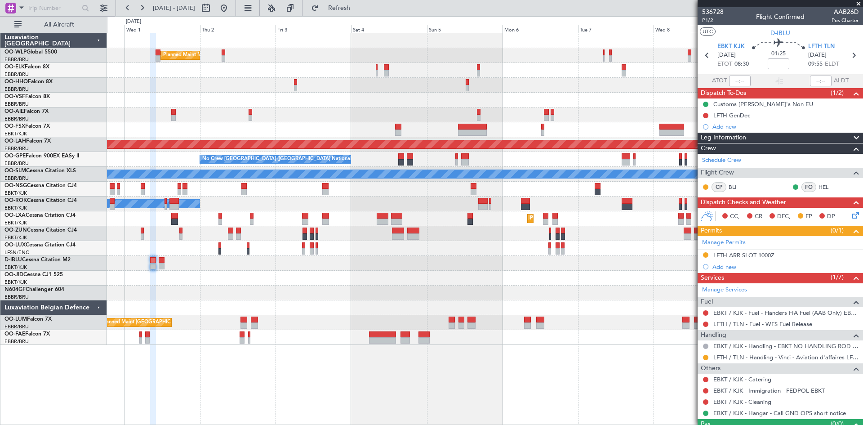
click at [219, 102] on div "Planned Maint Milan (Linate) Planned Maint London (Farnborough) Planned Maint A…" at bounding box center [485, 189] width 756 height 312
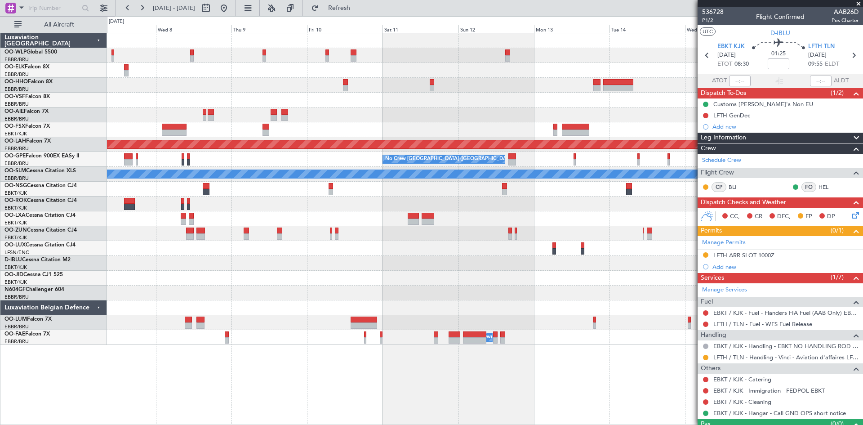
click at [44, 153] on div "Planned Maint Alton-st Louis (St Louis Regl) No Crew Brussels (Brussels Nationa…" at bounding box center [431, 220] width 863 height 409
click at [593, 85] on div at bounding box center [485, 85] width 756 height 15
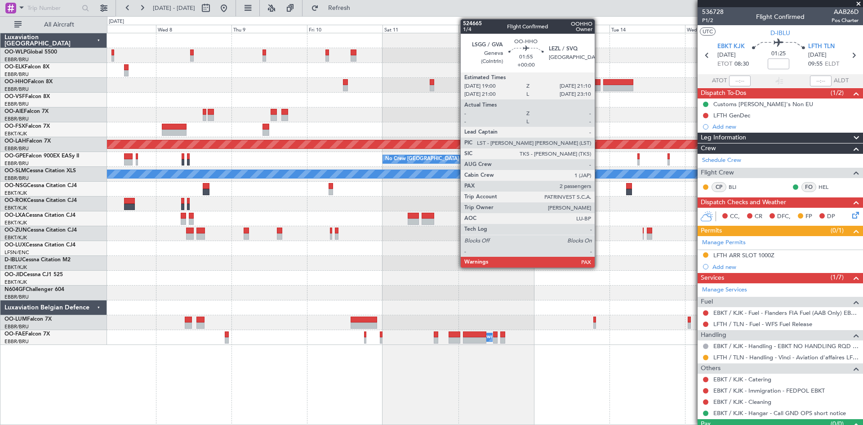
click at [599, 87] on div at bounding box center [596, 88] width 7 height 6
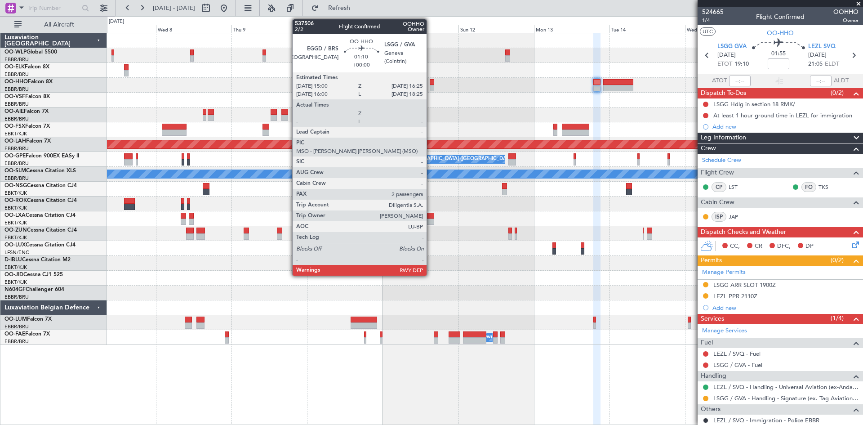
click at [431, 84] on div at bounding box center [432, 82] width 4 height 6
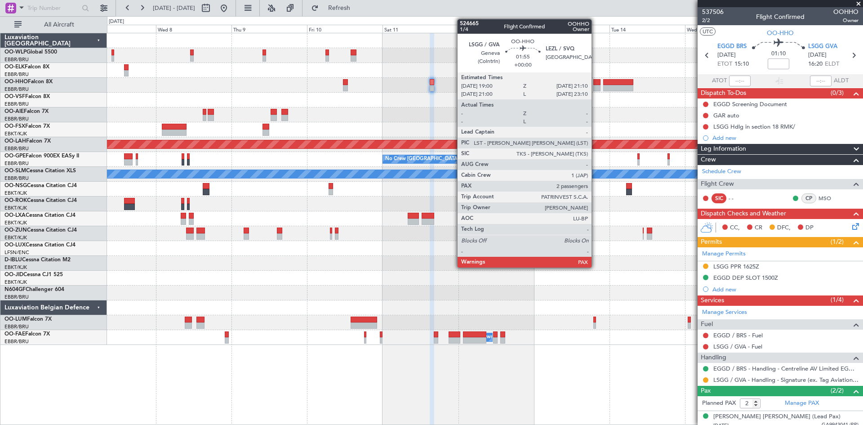
click at [596, 83] on div at bounding box center [596, 82] width 7 height 6
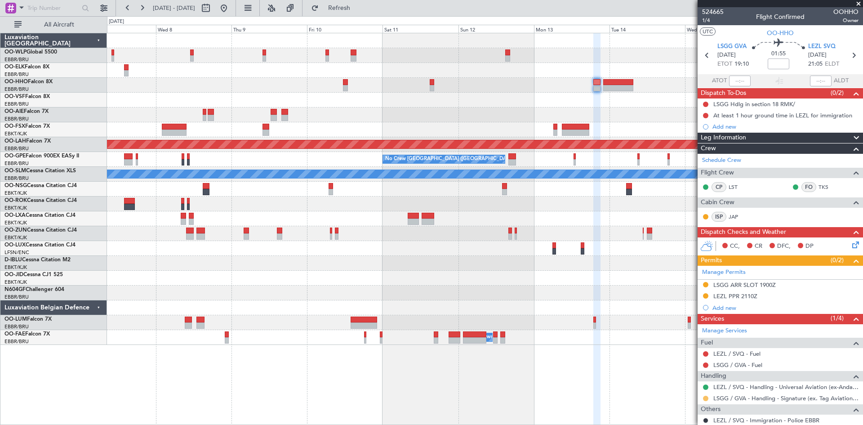
drag, startPoint x: 709, startPoint y: 397, endPoint x: 705, endPoint y: 399, distance: 5.0
click at [708, 398] on div at bounding box center [705, 398] width 7 height 7
click at [705, 399] on button at bounding box center [705, 398] width 5 height 5
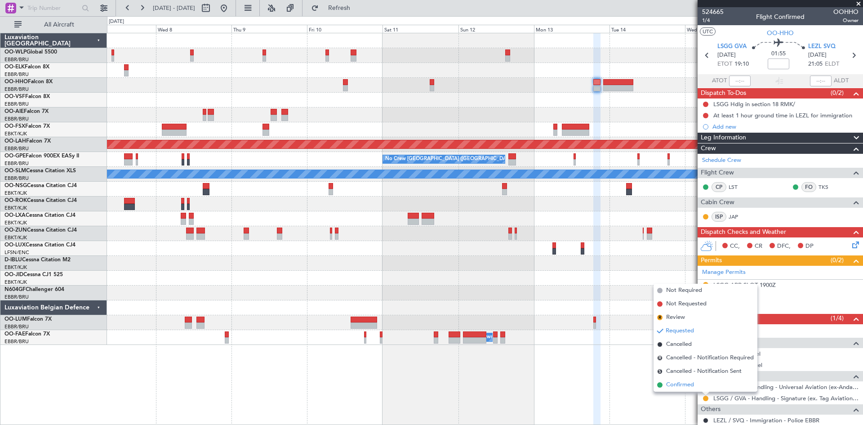
click at [695, 384] on li "Confirmed" at bounding box center [706, 384] width 104 height 13
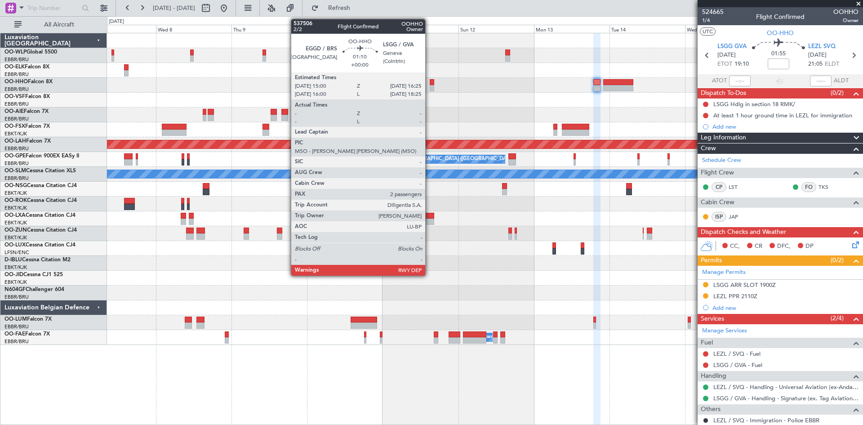
click at [430, 86] on div at bounding box center [432, 88] width 4 height 6
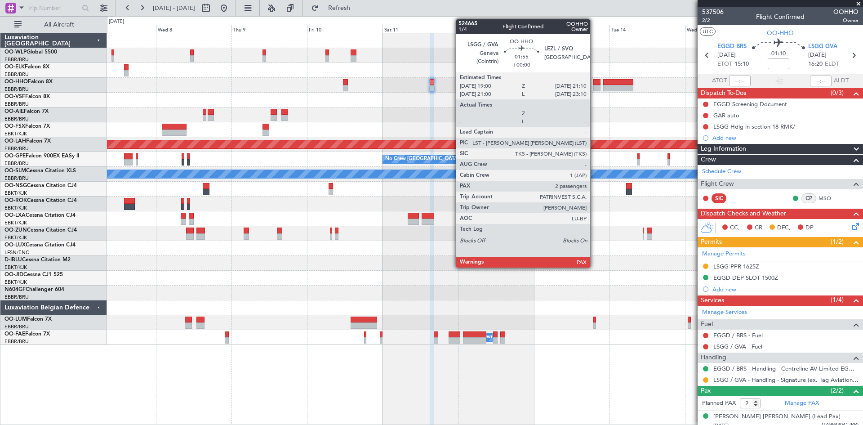
click at [594, 85] on div at bounding box center [596, 88] width 7 height 6
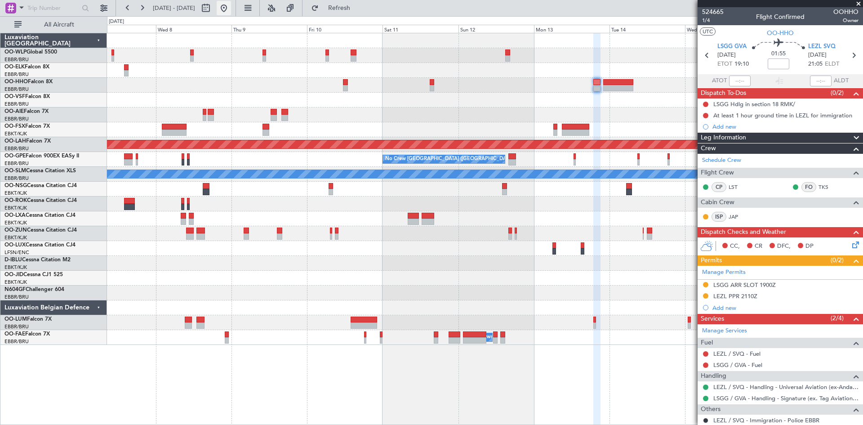
click at [231, 6] on button at bounding box center [224, 8] width 14 height 14
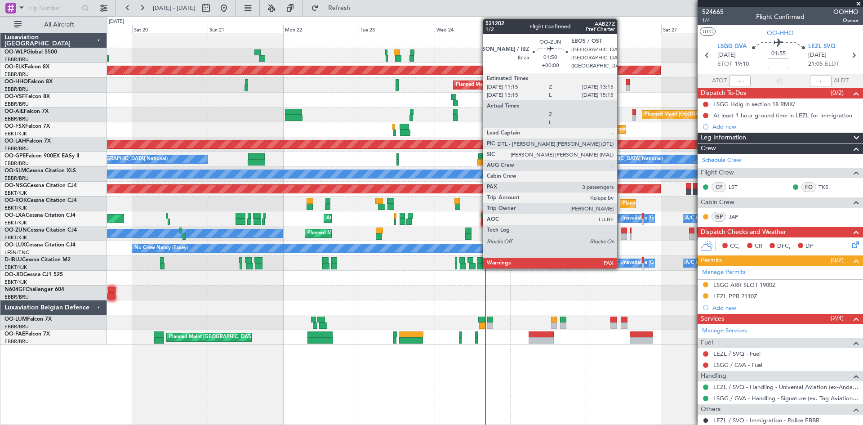
click at [621, 234] on div at bounding box center [624, 236] width 7 height 6
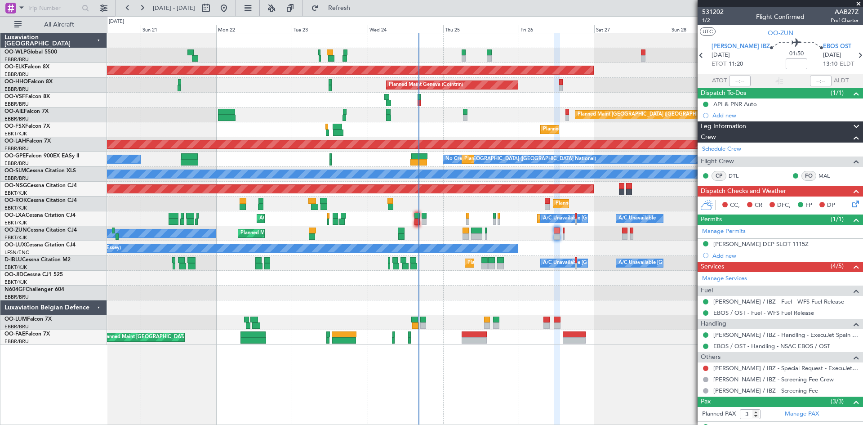
click at [567, 308] on div "Planned Maint Liege Planned Maint Milan (Linate) Planned Maint Kortrijk-Wevelge…" at bounding box center [485, 189] width 756 height 312
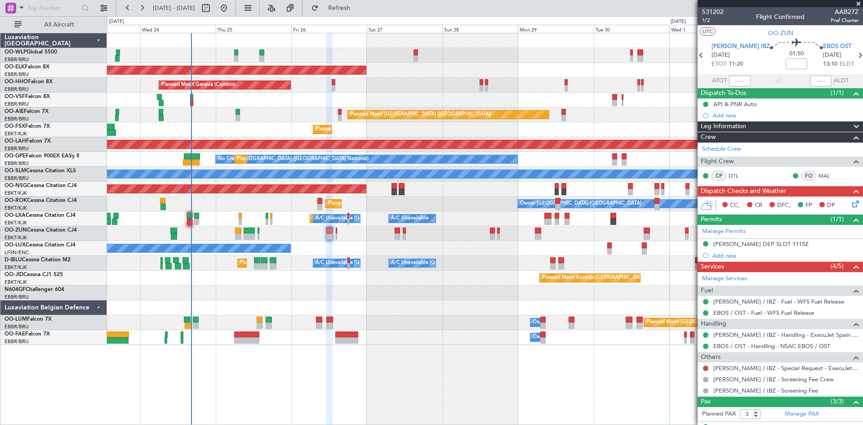
click at [376, 344] on div "Planned Maint Milan (Linate) Planned Maint Kortrijk-Wevelgem Planned Maint Gene…" at bounding box center [485, 189] width 756 height 312
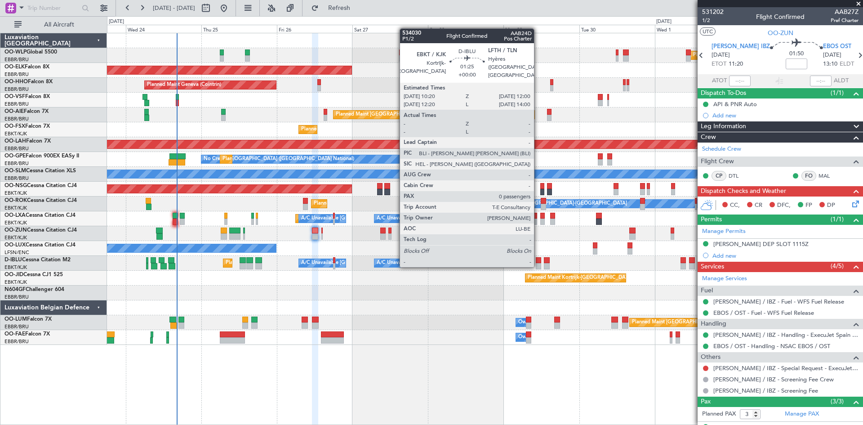
click at [538, 265] on div at bounding box center [538, 266] width 5 height 6
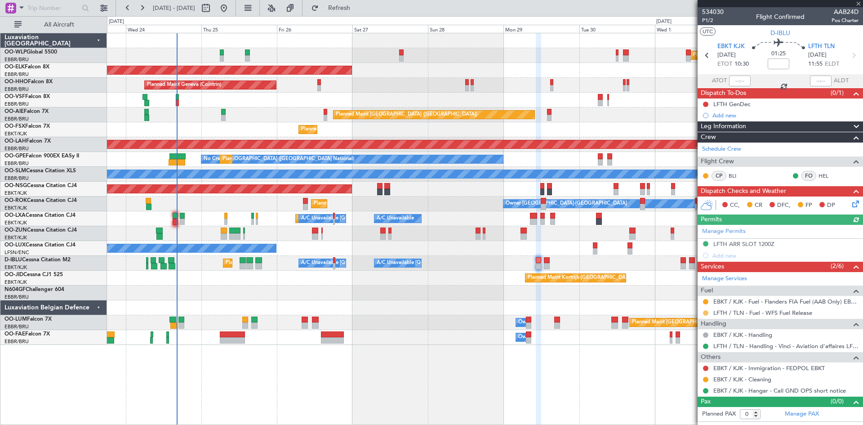
click at [704, 312] on button at bounding box center [705, 312] width 5 height 5
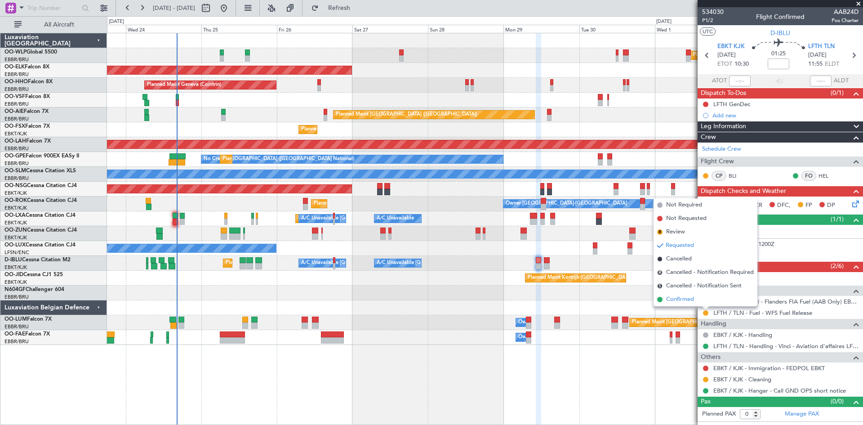
click at [685, 299] on span "Confirmed" at bounding box center [680, 299] width 28 height 9
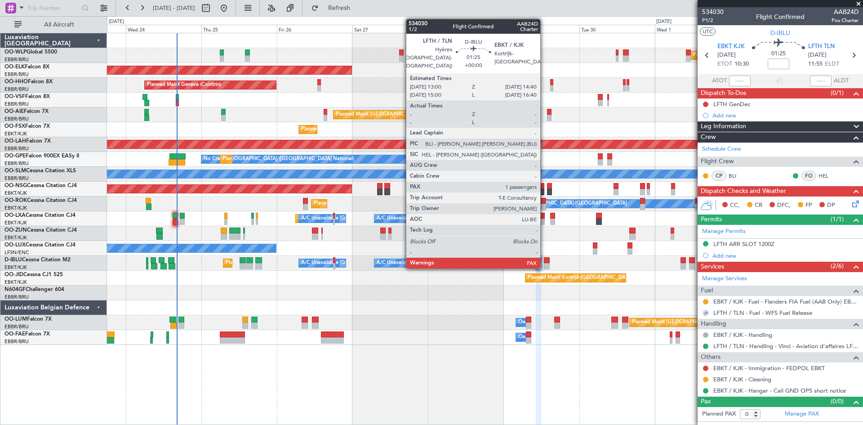
click at [545, 265] on div at bounding box center [546, 266] width 5 height 6
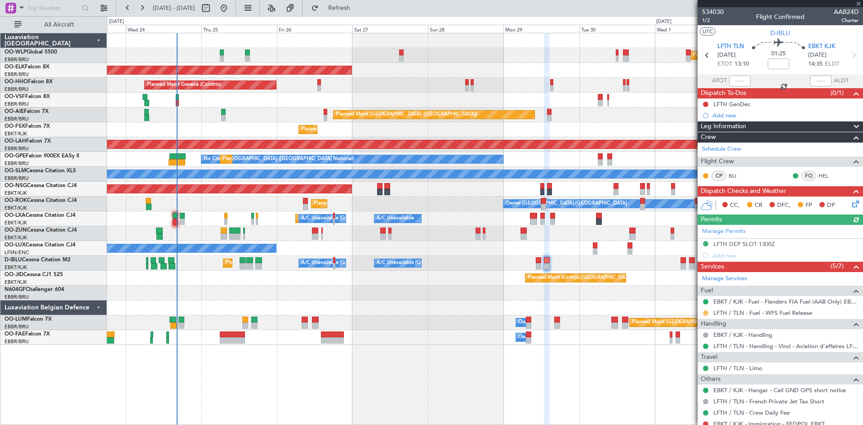
click at [705, 312] on button at bounding box center [705, 312] width 5 height 5
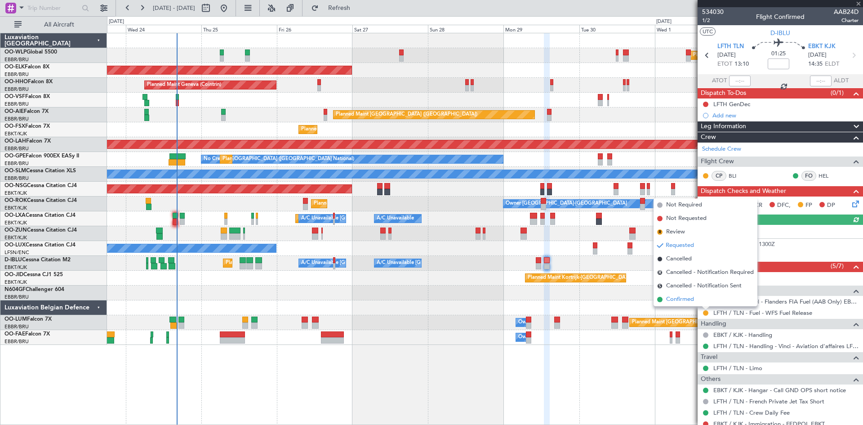
click at [681, 302] on span "Confirmed" at bounding box center [680, 299] width 28 height 9
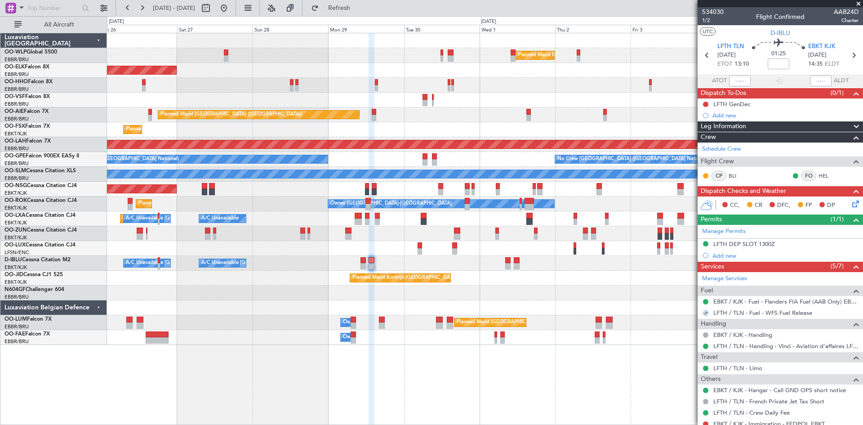
click at [255, 361] on div "Planned Maint Milan (Linate) Planned Maint Kortrijk-Wevelgem Planned Maint Gene…" at bounding box center [485, 229] width 756 height 392
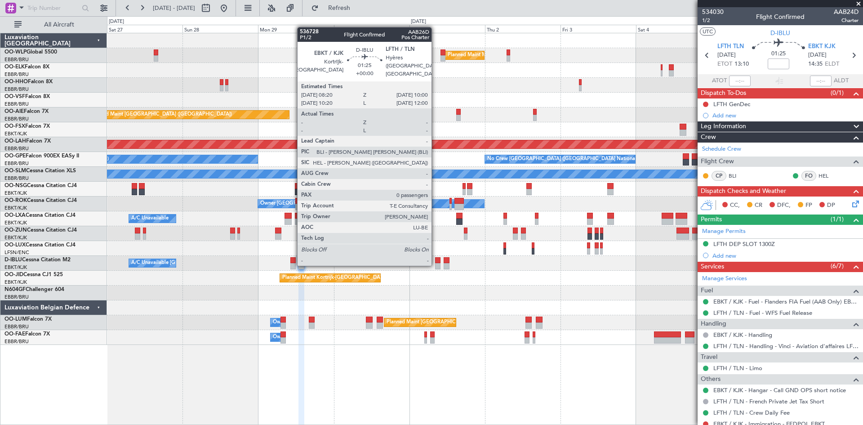
click at [436, 264] on div at bounding box center [437, 266] width 5 height 6
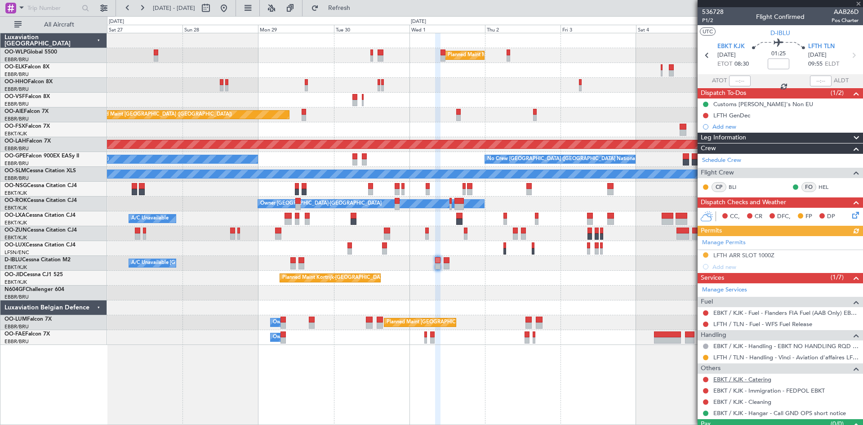
click at [756, 378] on link "EBKT / KJK - Catering" at bounding box center [743, 379] width 58 height 8
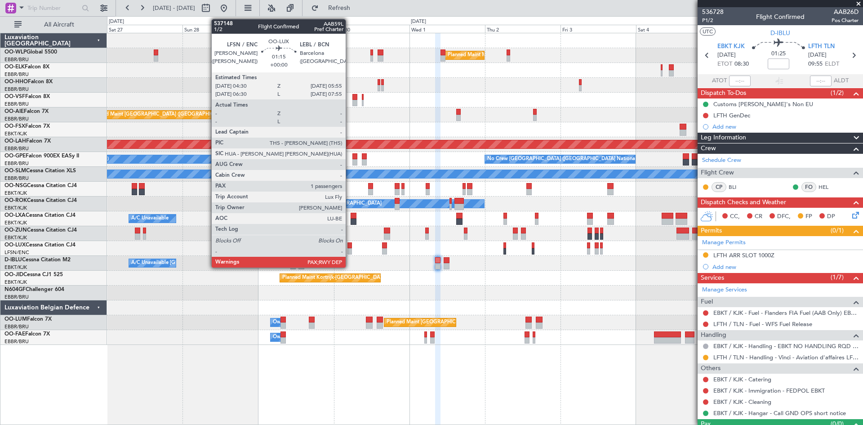
click at [350, 249] on div at bounding box center [350, 251] width 4 height 6
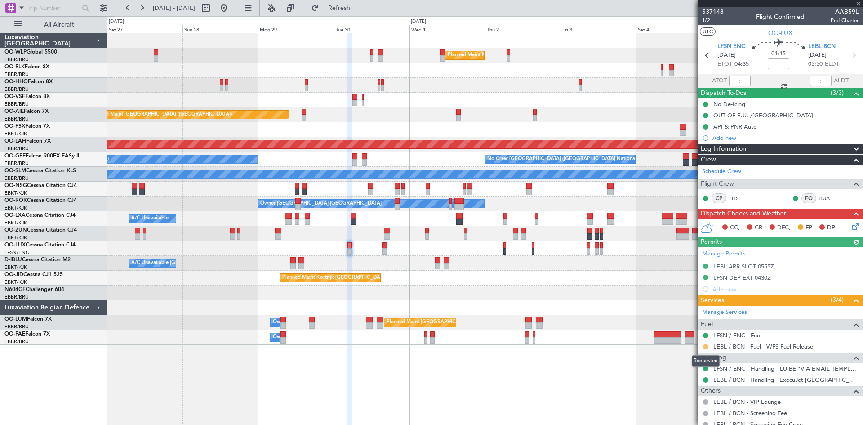
click at [705, 346] on button at bounding box center [705, 346] width 5 height 5
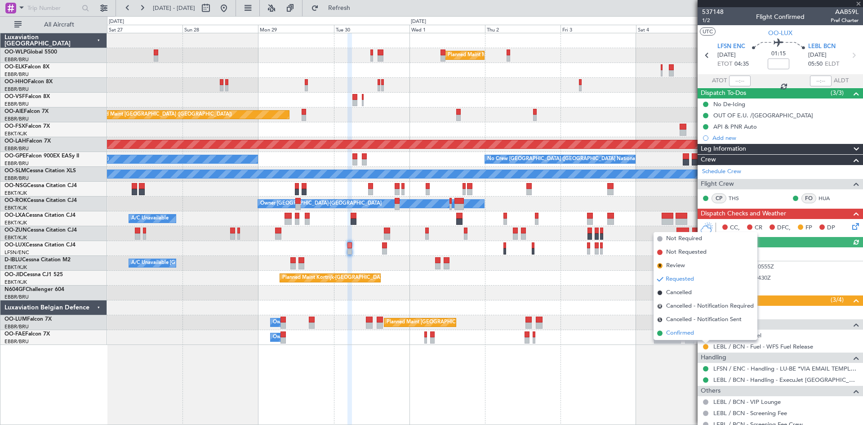
click at [675, 335] on span "Confirmed" at bounding box center [680, 333] width 28 height 9
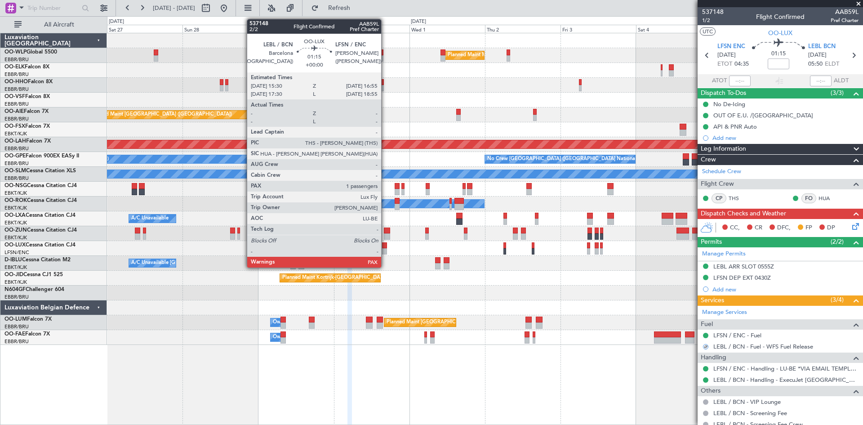
click at [385, 251] on div at bounding box center [384, 251] width 4 height 6
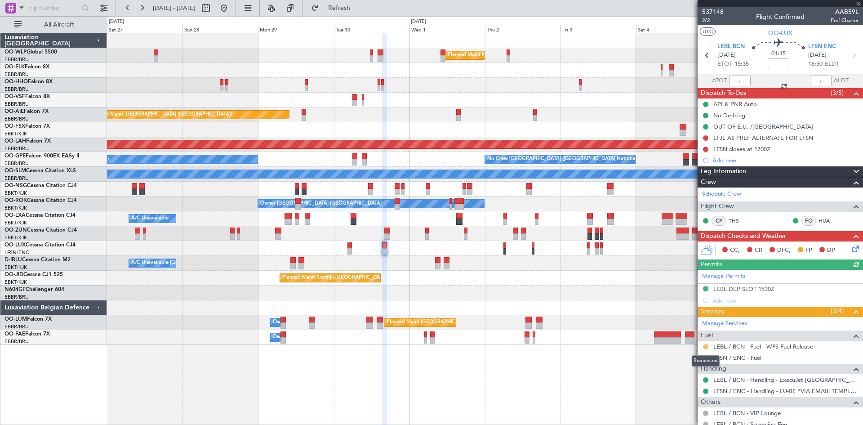
click at [707, 346] on button at bounding box center [705, 346] width 5 height 5
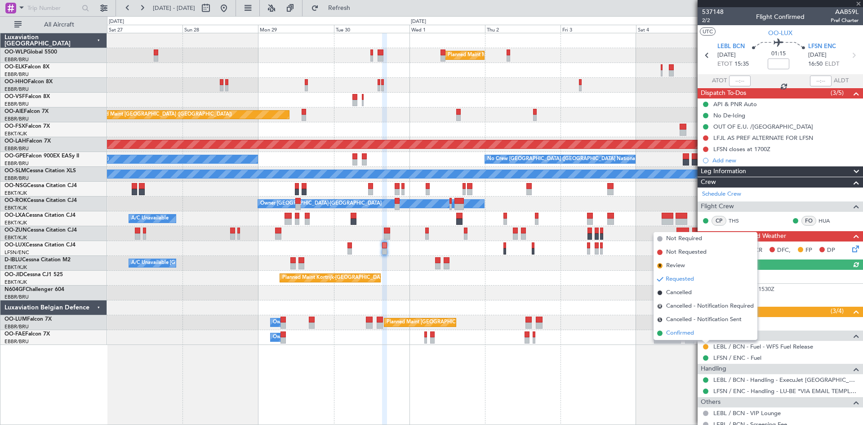
click at [681, 333] on span "Confirmed" at bounding box center [680, 333] width 28 height 9
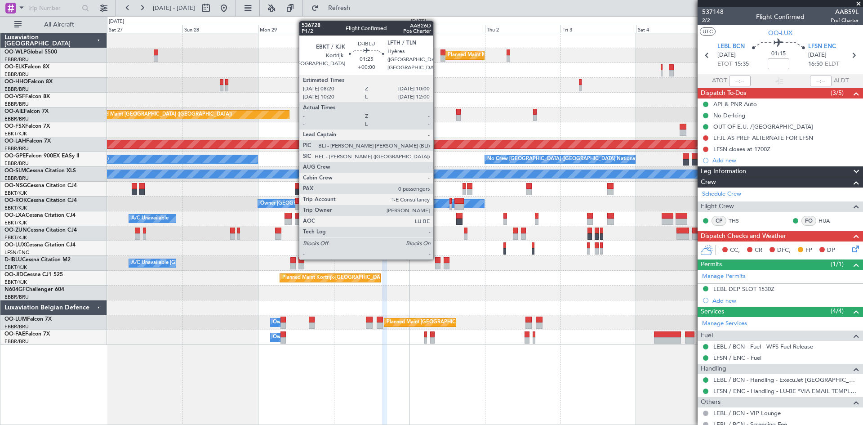
click at [437, 258] on div at bounding box center [437, 260] width 5 height 6
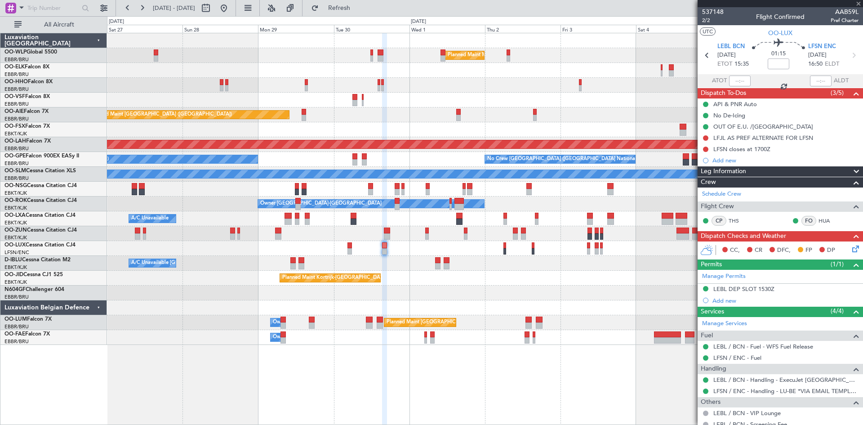
type input "0"
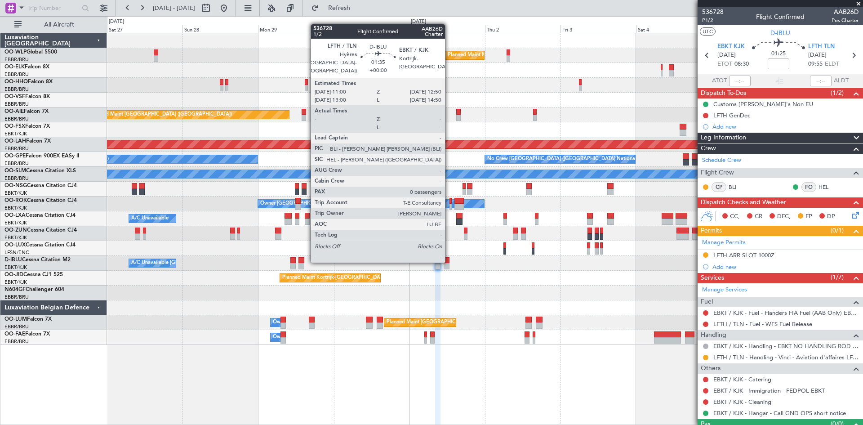
click at [449, 261] on div at bounding box center [447, 260] width 6 height 6
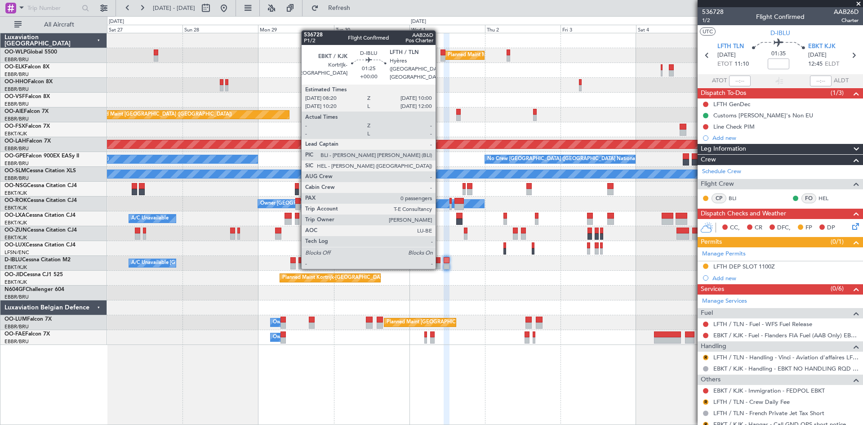
click at [440, 267] on div at bounding box center [437, 266] width 5 height 6
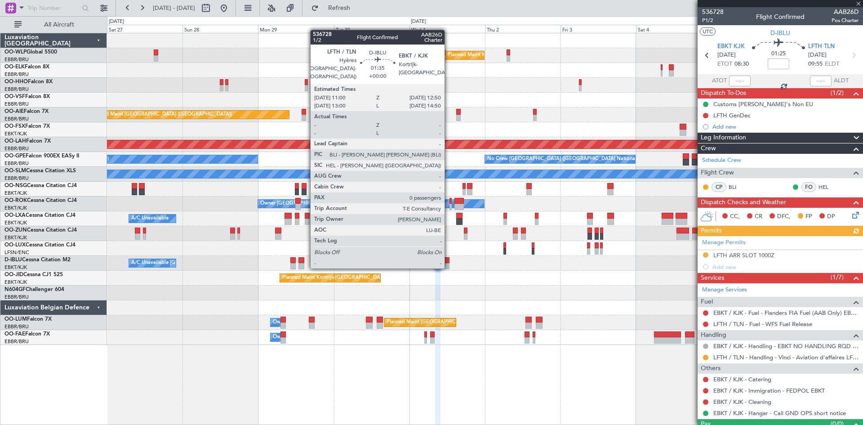
click at [449, 267] on div at bounding box center [447, 266] width 6 height 6
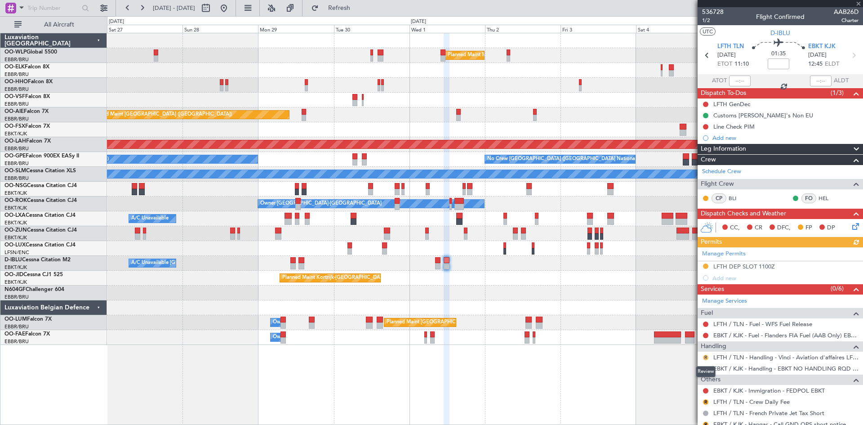
click at [706, 357] on button "R" at bounding box center [705, 357] width 5 height 5
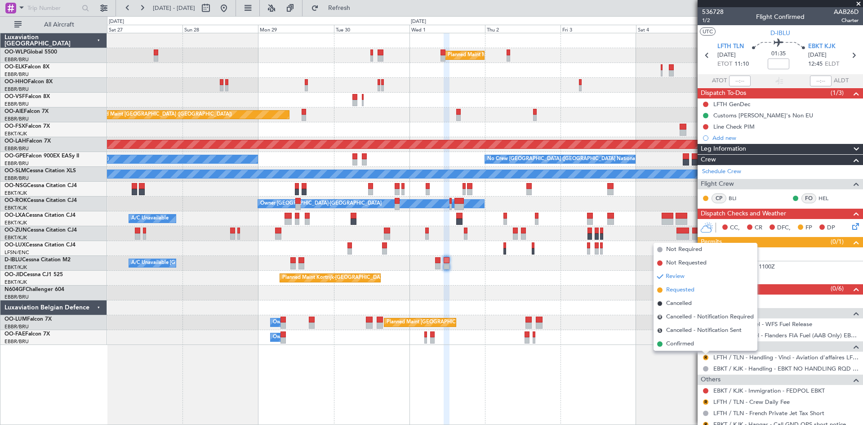
click at [684, 292] on span "Requested" at bounding box center [680, 290] width 28 height 9
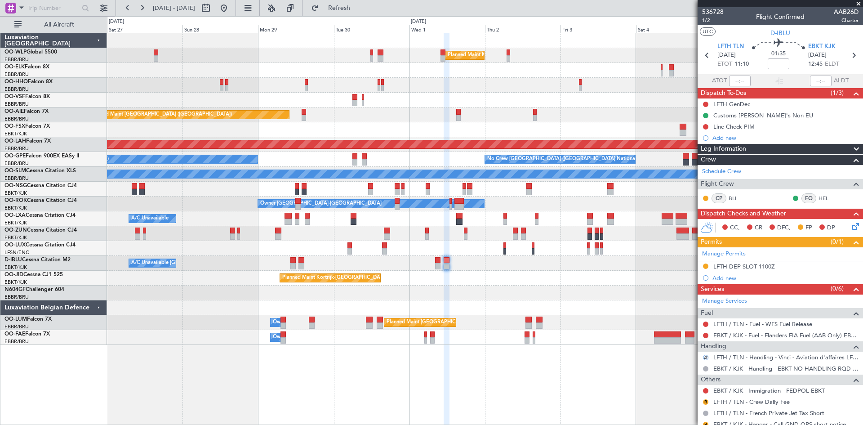
scroll to position [30, 0]
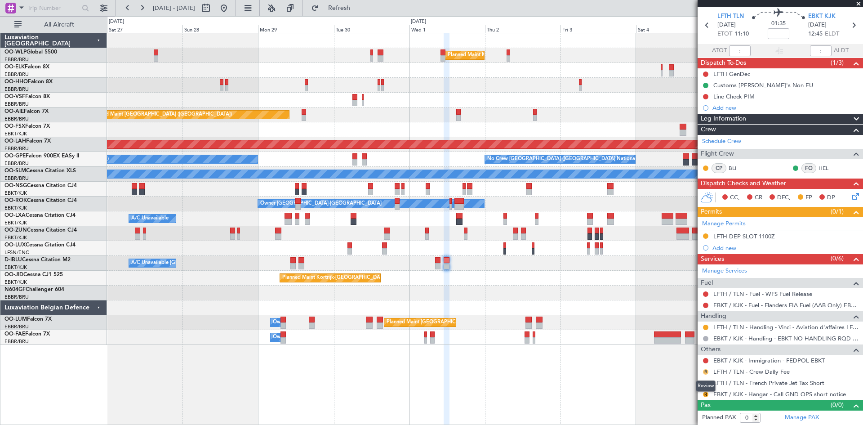
click at [707, 371] on button "R" at bounding box center [705, 371] width 5 height 5
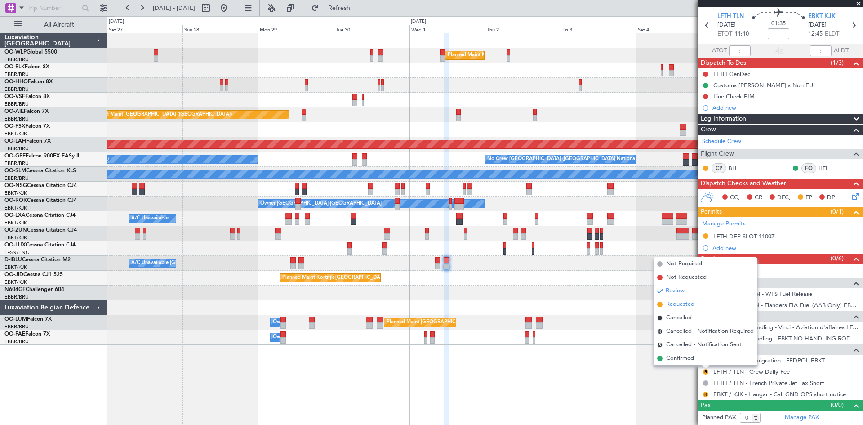
click at [677, 304] on span "Requested" at bounding box center [680, 304] width 28 height 9
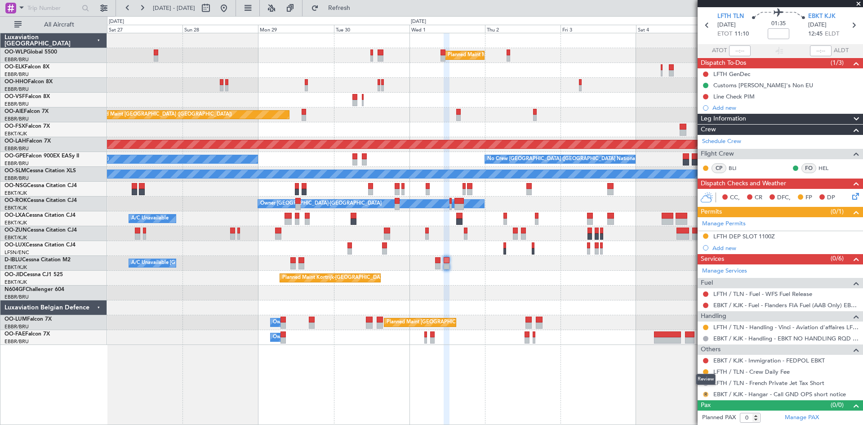
click at [706, 396] on button "R" at bounding box center [705, 394] width 5 height 5
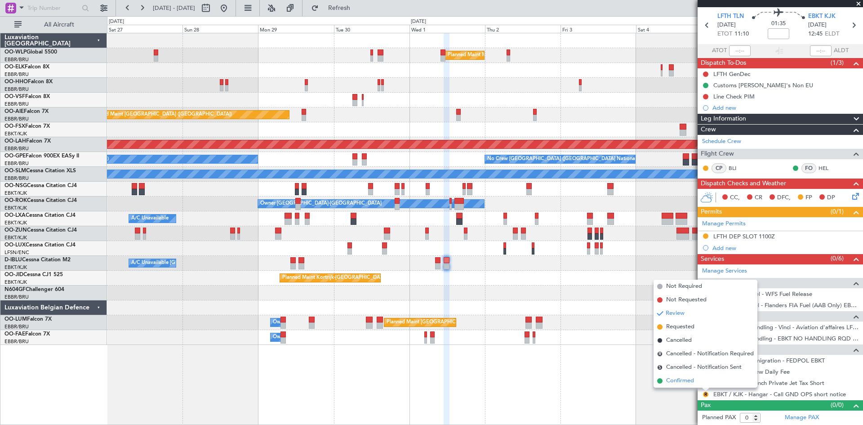
click at [695, 380] on li "Confirmed" at bounding box center [706, 380] width 104 height 13
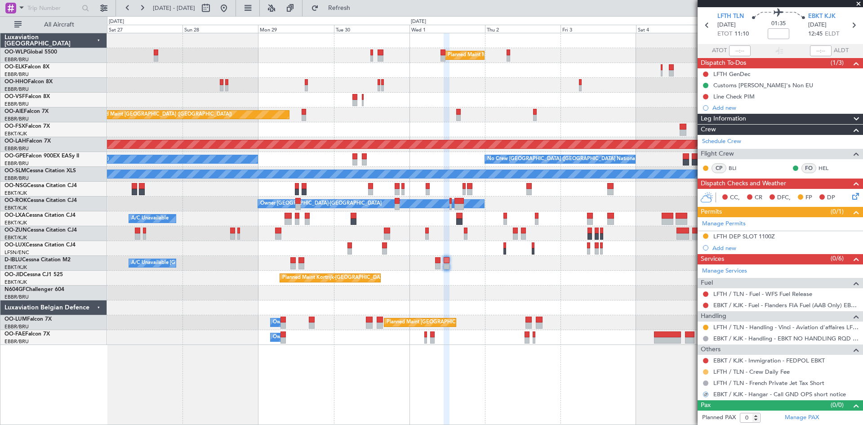
click at [708, 370] on button at bounding box center [705, 371] width 5 height 5
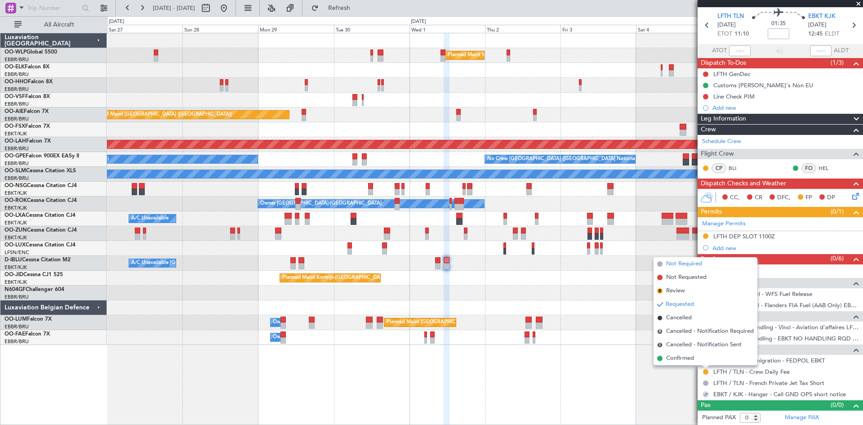
click at [697, 265] on span "Not Required" at bounding box center [684, 263] width 36 height 9
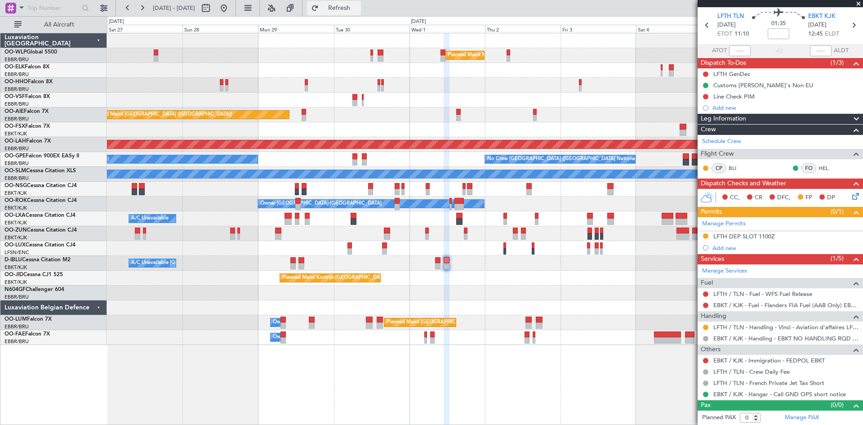
click at [358, 9] on span "Refresh" at bounding box center [340, 8] width 38 height 6
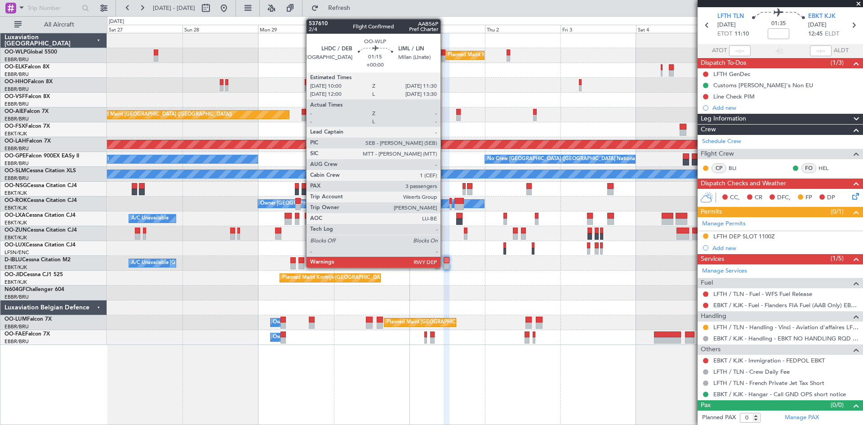
click at [445, 60] on div at bounding box center [443, 58] width 5 height 6
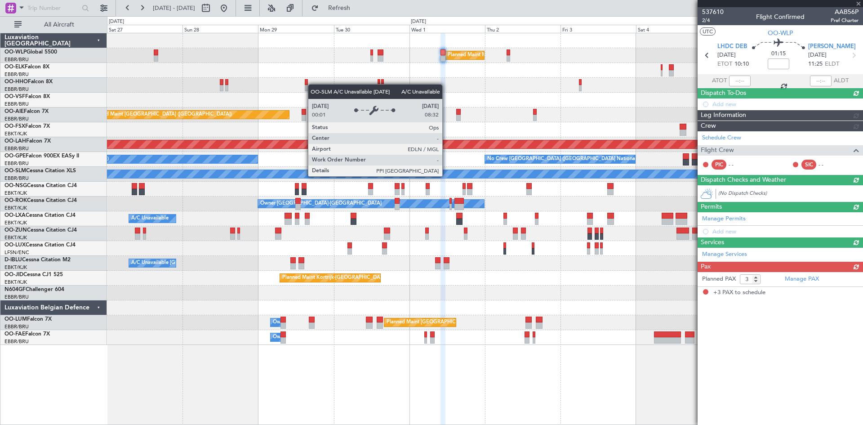
scroll to position [0, 0]
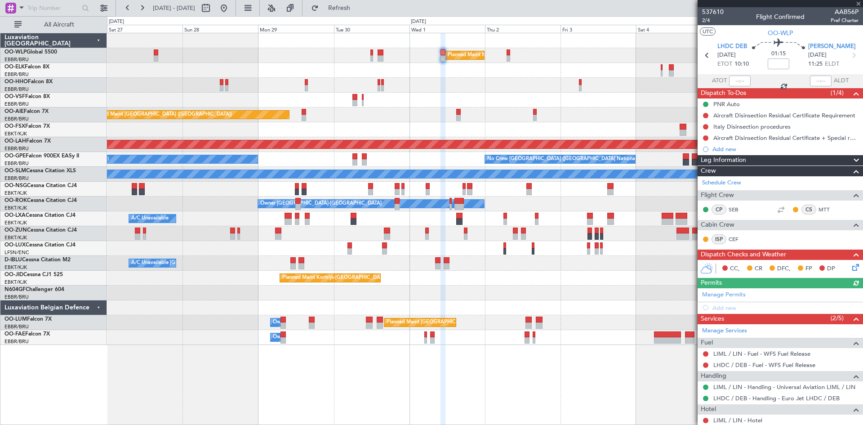
click at [424, 193] on div "Planned Maint [GEOGRAPHIC_DATA] ([GEOGRAPHIC_DATA])" at bounding box center [485, 189] width 756 height 15
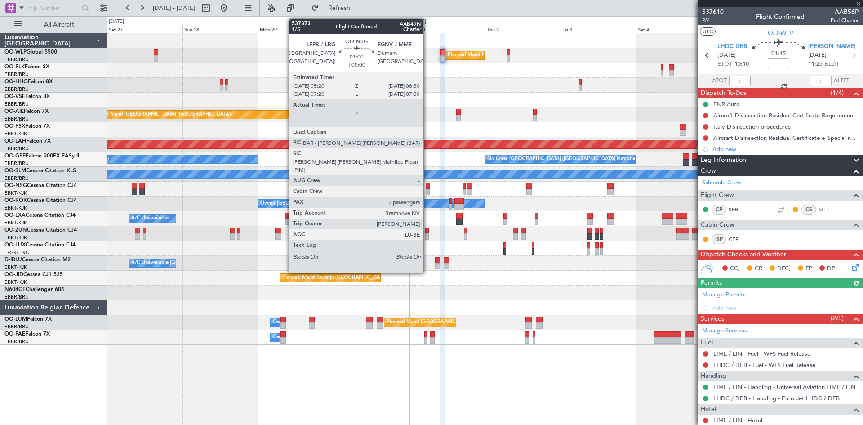
click at [428, 190] on div at bounding box center [428, 192] width 4 height 6
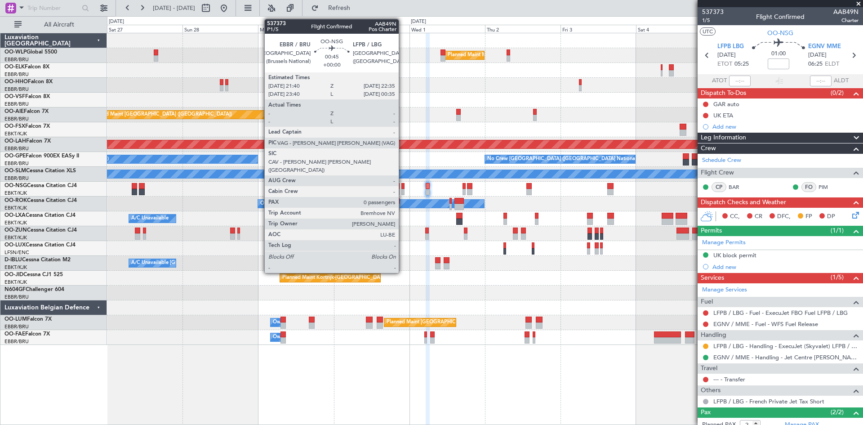
click at [403, 192] on div at bounding box center [403, 192] width 3 height 6
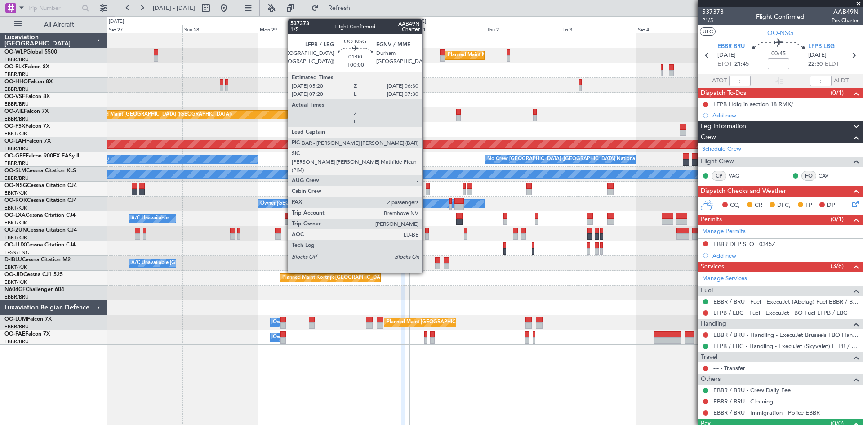
click at [426, 192] on div at bounding box center [428, 192] width 4 height 6
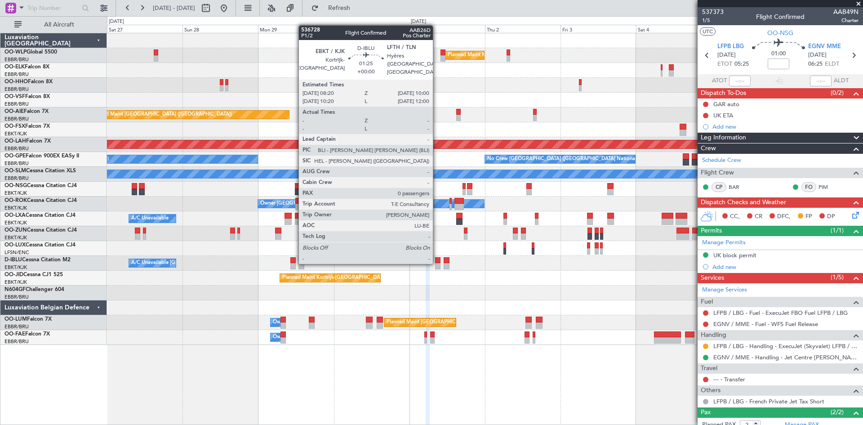
click at [437, 262] on div at bounding box center [437, 260] width 5 height 6
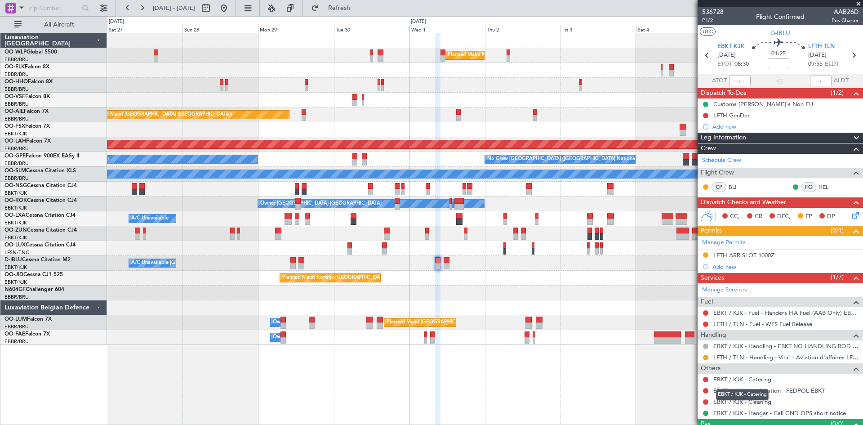
click at [759, 379] on link "EBKT / KJK - Catering" at bounding box center [743, 379] width 58 height 8
click at [358, 11] on span "Refresh" at bounding box center [340, 8] width 38 height 6
click at [753, 375] on link "EBKT / KJK - Catering" at bounding box center [743, 379] width 58 height 8
click at [348, 3] on button "Refresh" at bounding box center [334, 8] width 54 height 14
click at [231, 9] on button at bounding box center [224, 8] width 14 height 14
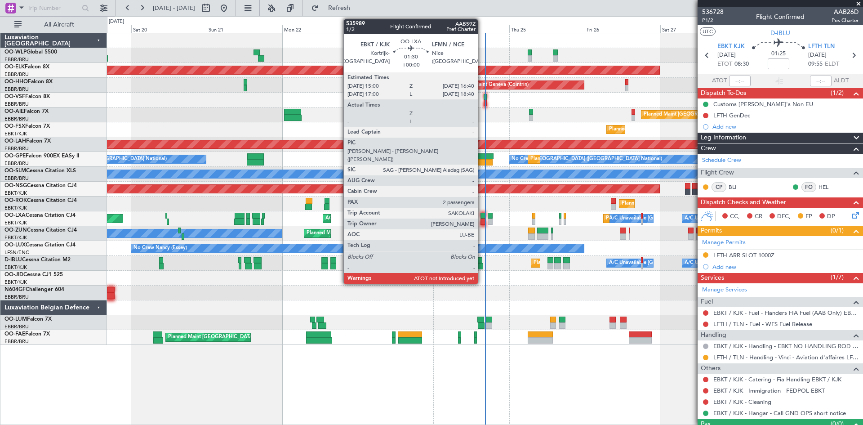
click at [482, 220] on div at bounding box center [483, 222] width 5 height 6
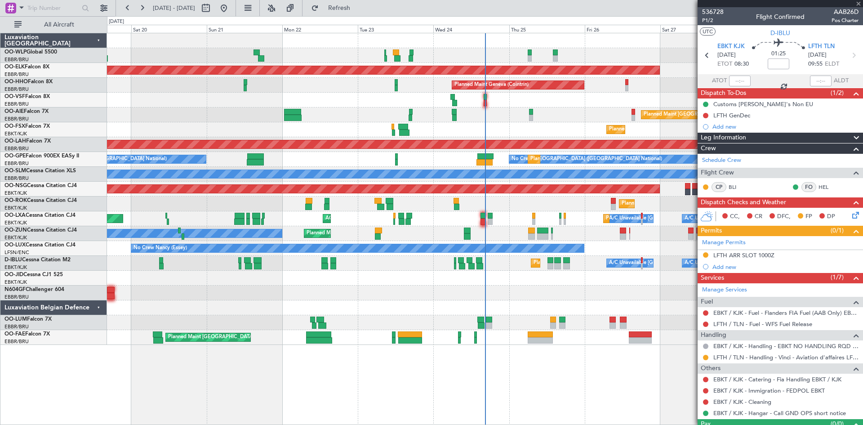
type input "2"
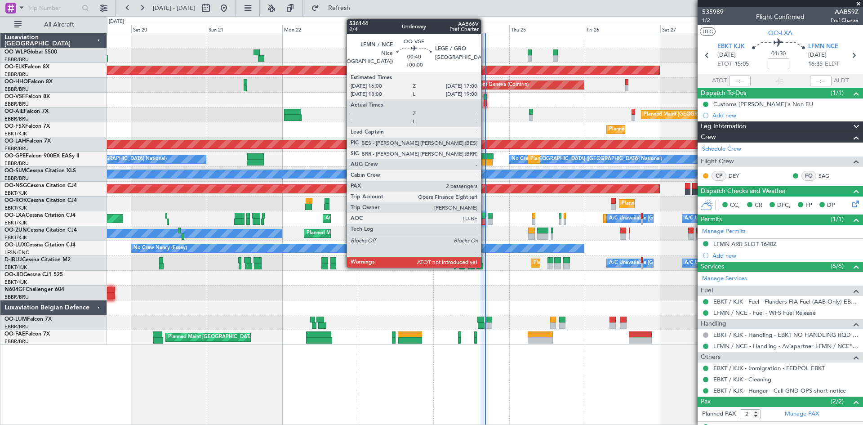
click at [485, 102] on div at bounding box center [486, 103] width 4 height 6
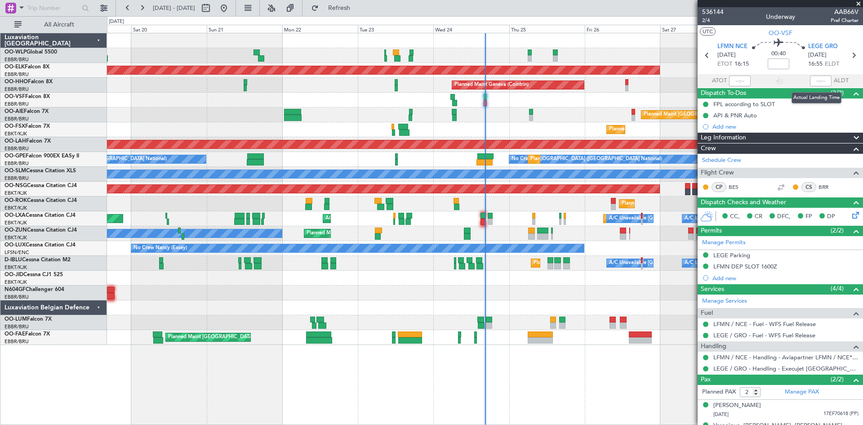
click at [810, 80] on div at bounding box center [821, 81] width 22 height 11
click at [812, 80] on div at bounding box center [821, 81] width 22 height 11
click at [736, 82] on input "text" at bounding box center [740, 81] width 22 height 11
type input "16:26"
click at [812, 82] on div at bounding box center [821, 81] width 22 height 11
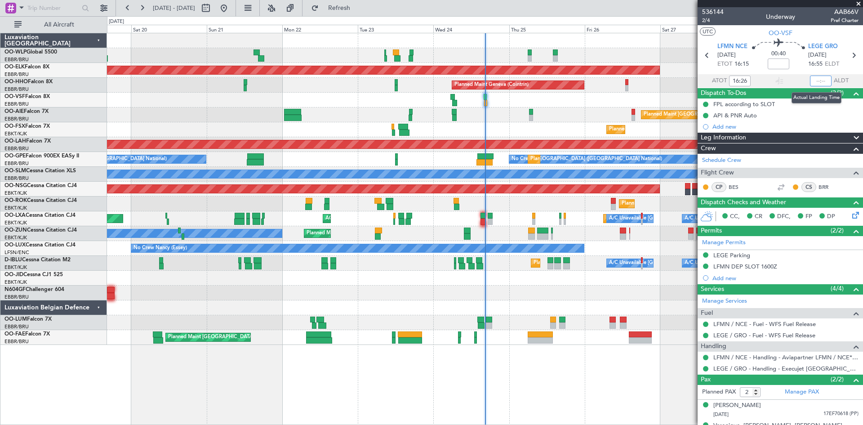
click at [812, 82] on input "text" at bounding box center [821, 81] width 22 height 11
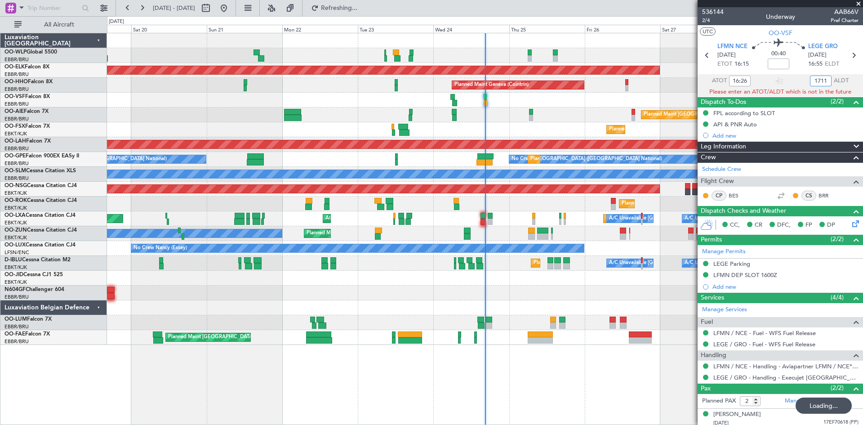
click at [657, 90] on div "Planned Maint Geneva (Cointrin)" at bounding box center [485, 85] width 756 height 15
type input "1711"
click at [822, 83] on mat-tooltip-component "Estimated Landing Time" at bounding box center [820, 71] width 71 height 24
click at [821, 82] on mat-tooltip-component "Estimated Landing Time" at bounding box center [820, 71] width 71 height 24
click at [810, 87] on div "Estimated Landing Time" at bounding box center [431, 212] width 863 height 425
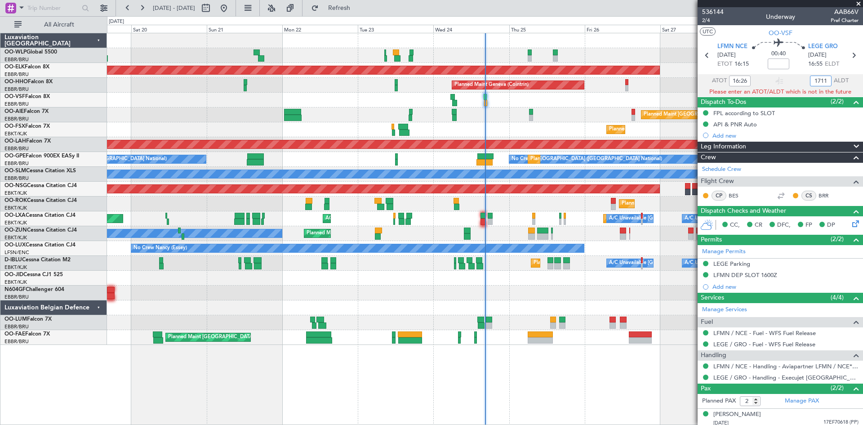
click at [821, 78] on input "1711" at bounding box center [821, 81] width 22 height 11
click at [671, 102] on div "AOG Maint [GEOGRAPHIC_DATA] ([GEOGRAPHIC_DATA] National)" at bounding box center [485, 100] width 756 height 15
click at [645, 92] on div "Planned Maint Geneva (Cointrin)" at bounding box center [485, 85] width 756 height 15
type input "17:11"
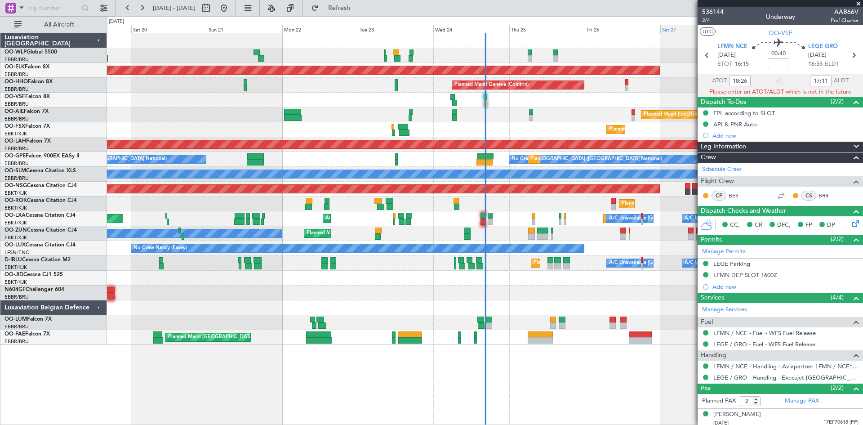
type input "16:26"
click at [342, 9] on button "Refresh" at bounding box center [334, 8] width 54 height 14
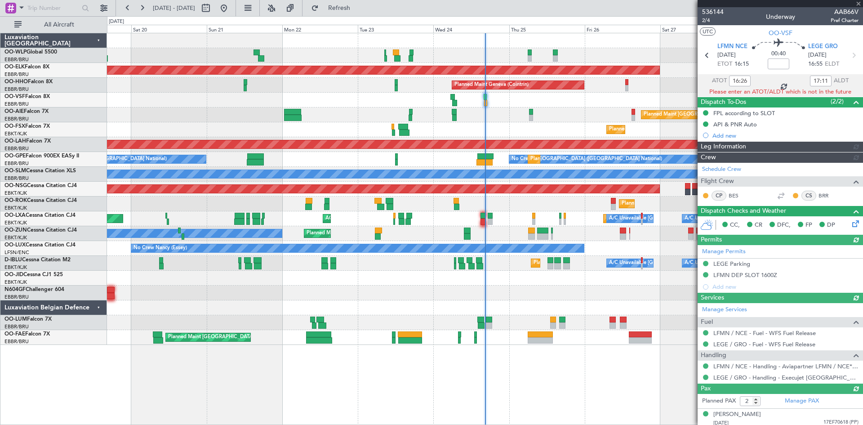
click at [810, 77] on div "17:11" at bounding box center [821, 81] width 22 height 11
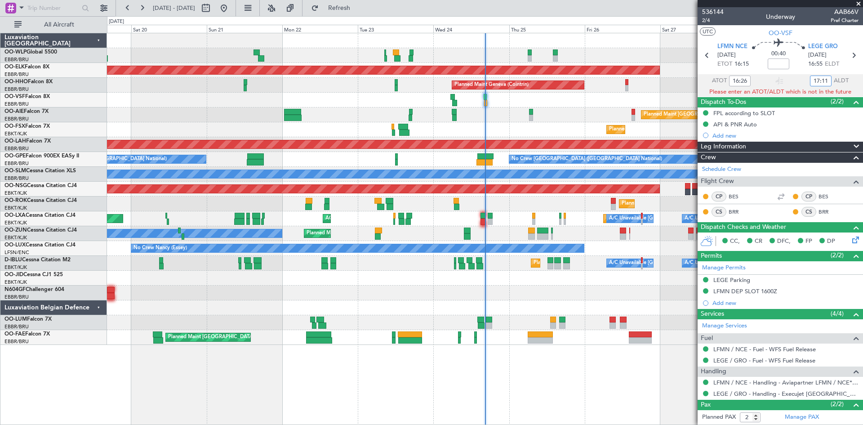
click at [818, 83] on input "17:11" at bounding box center [821, 81] width 22 height 11
type input "1"
click at [688, 92] on div "Planned Maint Geneva (Cointrin)" at bounding box center [485, 85] width 756 height 15
type input "17:11"
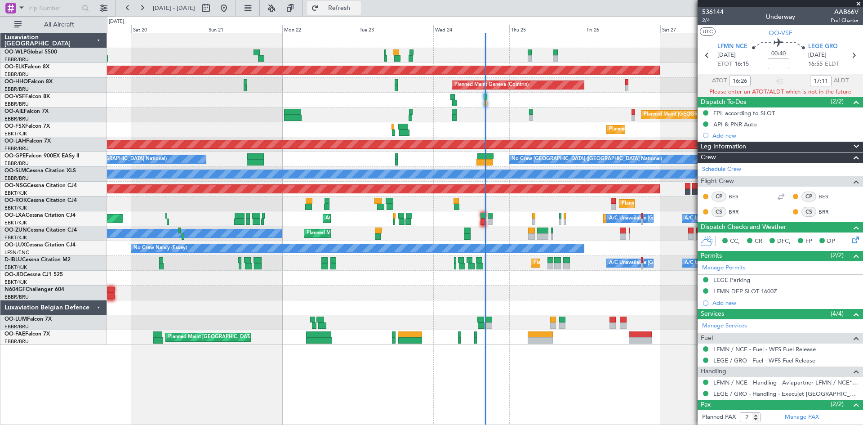
click at [361, 14] on button "Refresh" at bounding box center [334, 8] width 54 height 14
click at [816, 80] on div "17:11" at bounding box center [821, 81] width 22 height 11
click at [816, 80] on input "17:11" at bounding box center [821, 81] width 22 height 11
click at [857, 4] on span at bounding box center [858, 4] width 9 height 8
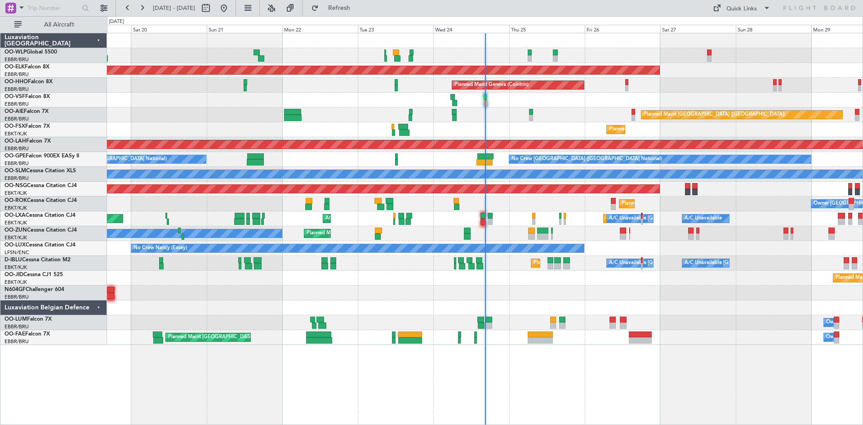
type input "0"
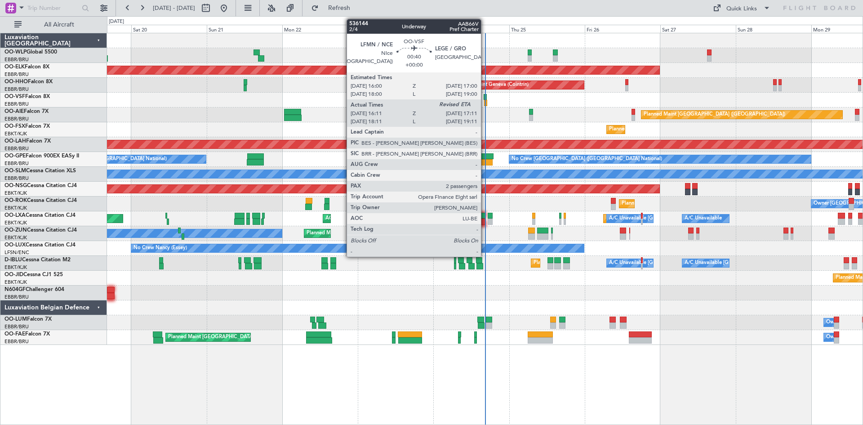
click at [485, 99] on div at bounding box center [486, 97] width 4 height 6
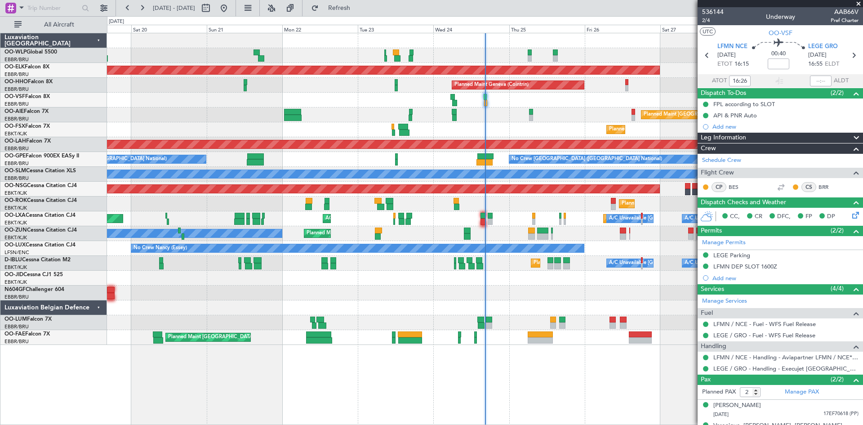
click at [860, 2] on span at bounding box center [858, 4] width 9 height 8
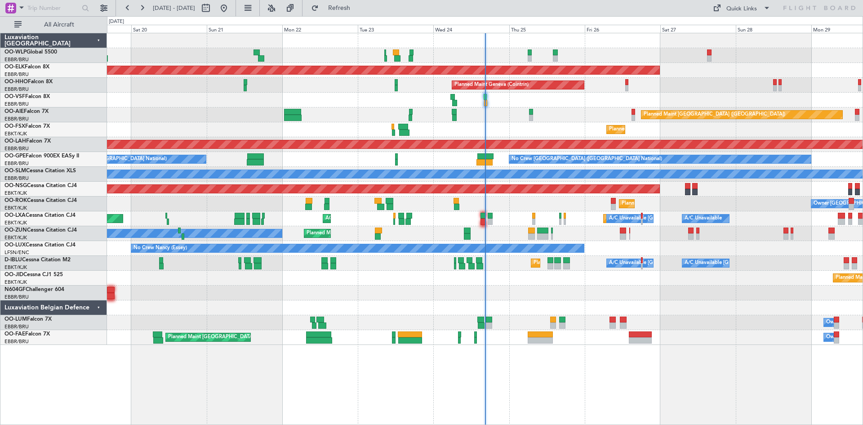
type input "0"
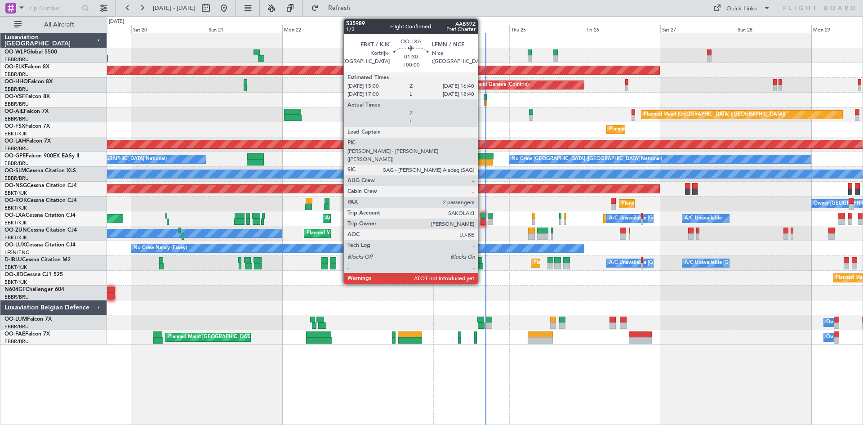
click at [482, 219] on div at bounding box center [483, 222] width 5 height 6
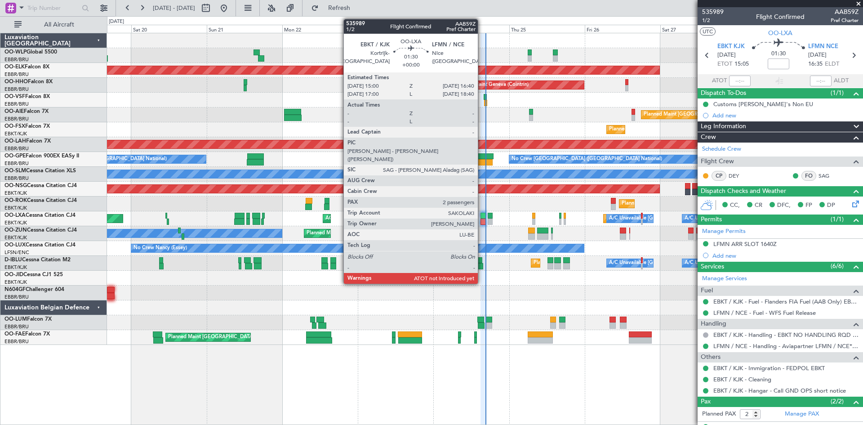
click at [482, 218] on div at bounding box center [483, 216] width 5 height 6
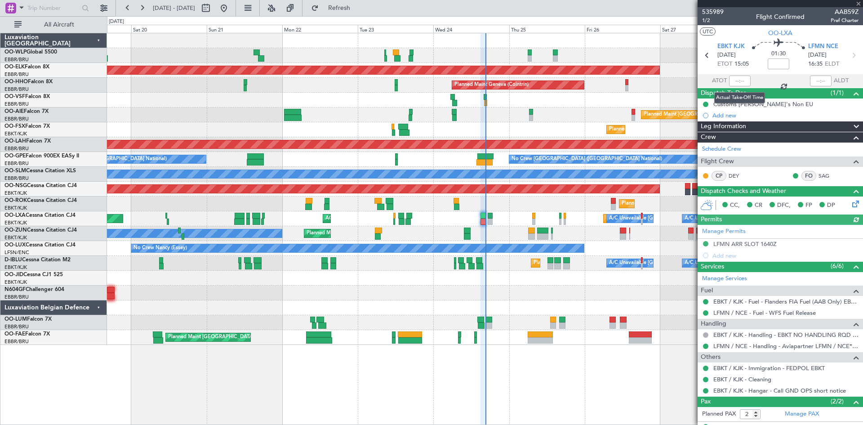
click at [734, 81] on div at bounding box center [740, 81] width 22 height 11
click at [734, 81] on input "text" at bounding box center [740, 81] width 22 height 11
type input "15:12"
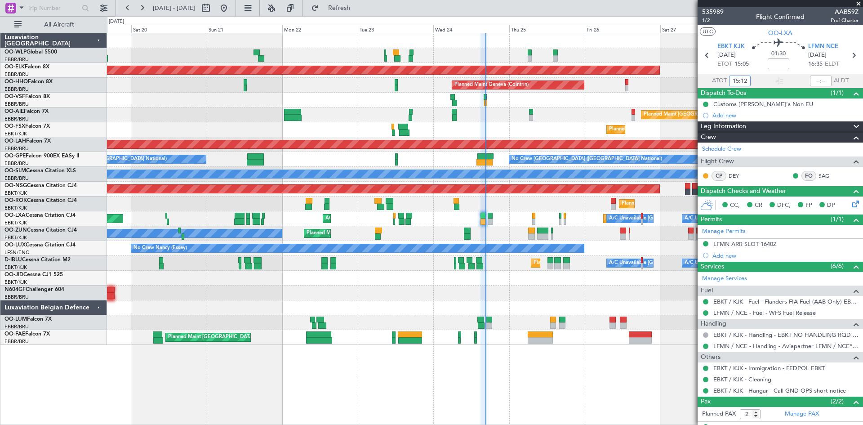
click at [380, 17] on div "0 0 Fri 19 Sat 20 Sun 21 Mon 22 Tue 23 Wed 24 Thu 25 Sep 2025 Fri 26 Sat 27 Sun…" at bounding box center [484, 25] width 755 height 16
click at [361, 13] on button "Refresh" at bounding box center [334, 8] width 54 height 14
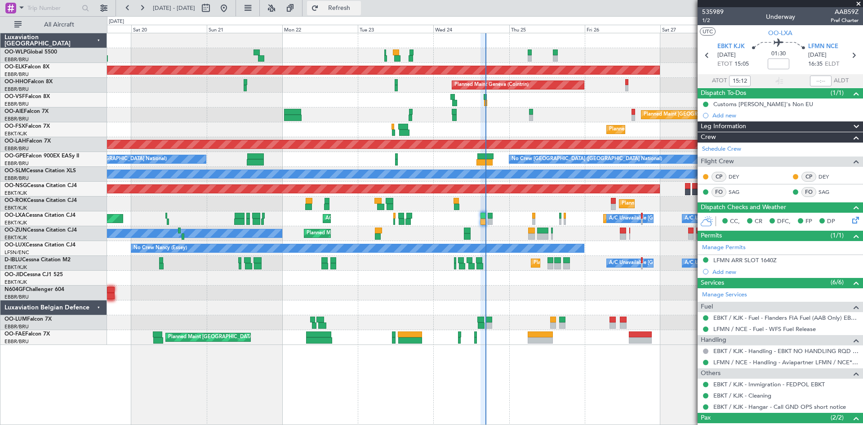
click at [357, 11] on span "Refresh" at bounding box center [340, 8] width 38 height 6
click at [358, 5] on span "Refresh" at bounding box center [340, 8] width 38 height 6
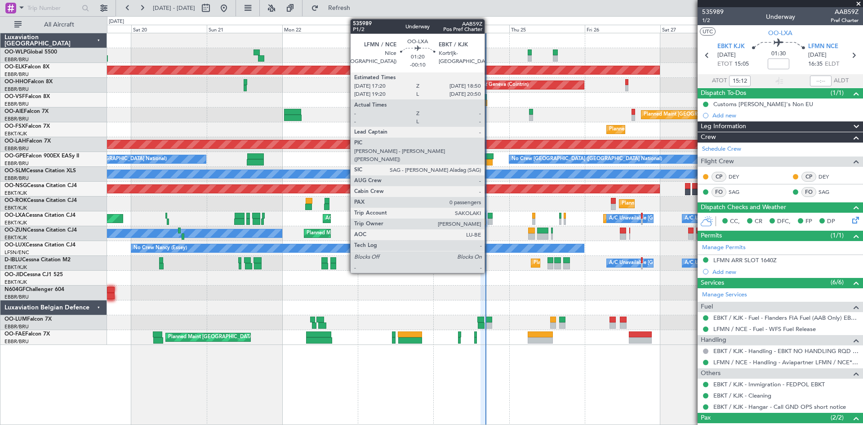
click at [489, 215] on div at bounding box center [490, 216] width 5 height 6
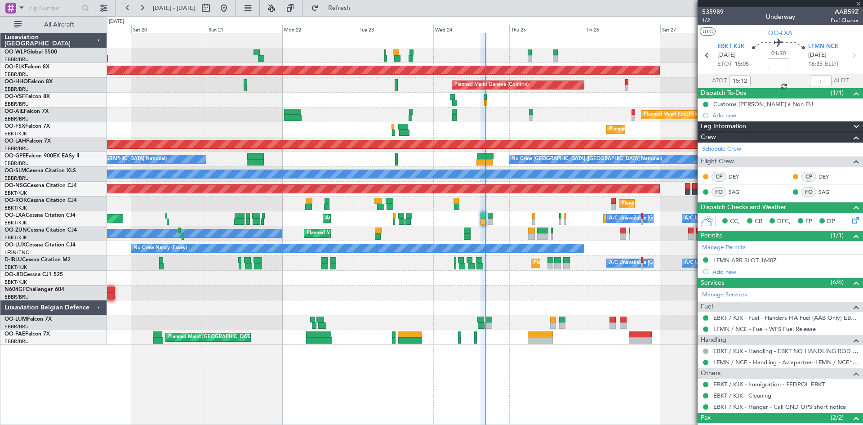
type input "-00:10"
type input "0"
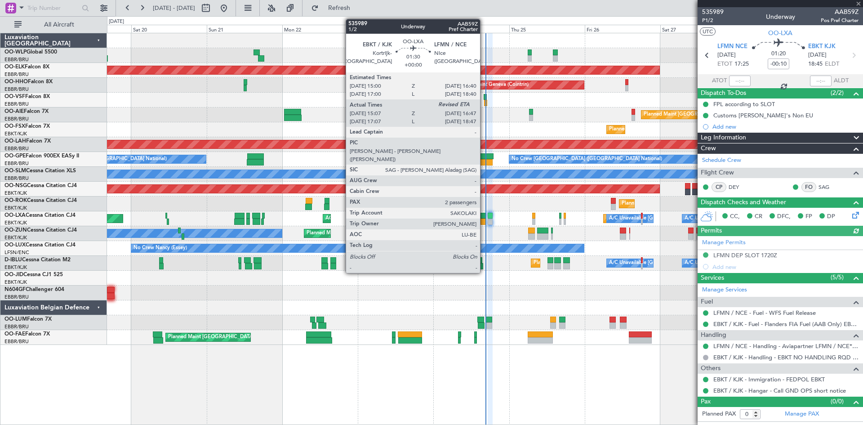
click at [484, 219] on div at bounding box center [483, 222] width 5 height 6
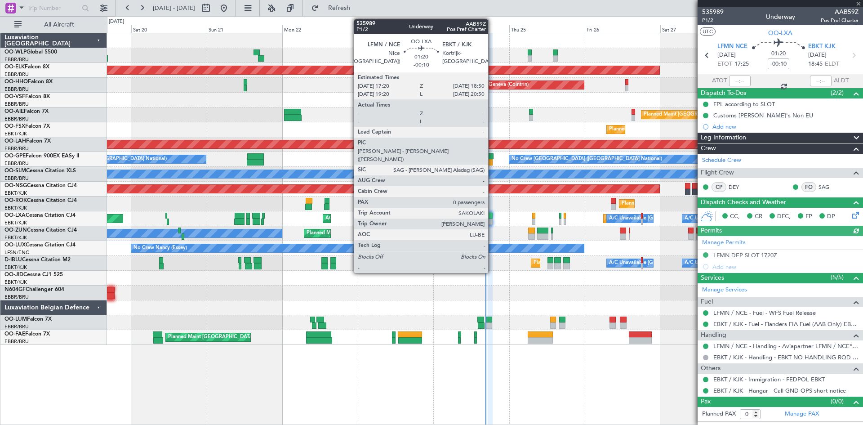
type input "15:12"
type input "2"
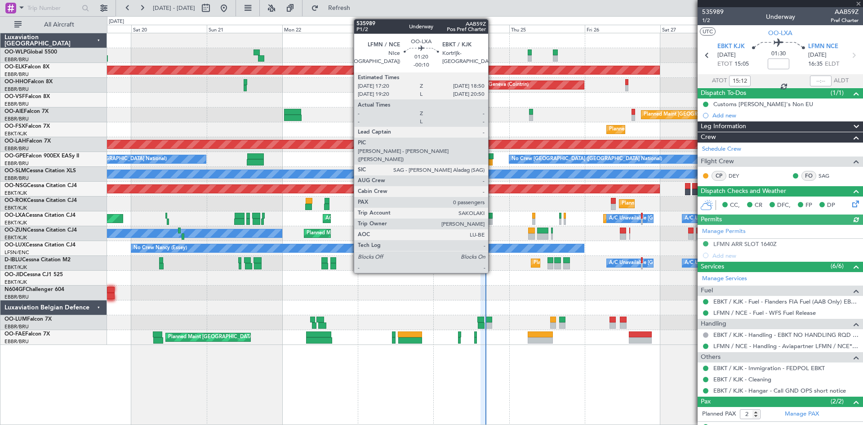
click at [492, 219] on div at bounding box center [490, 222] width 5 height 6
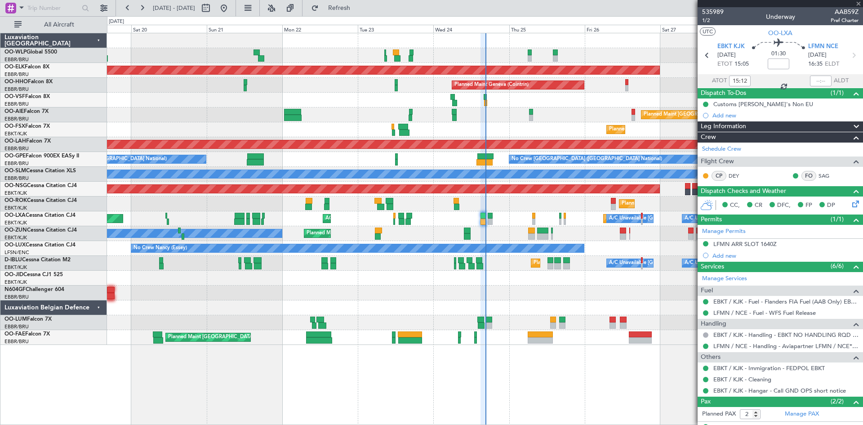
type input "-00:10"
type input "0"
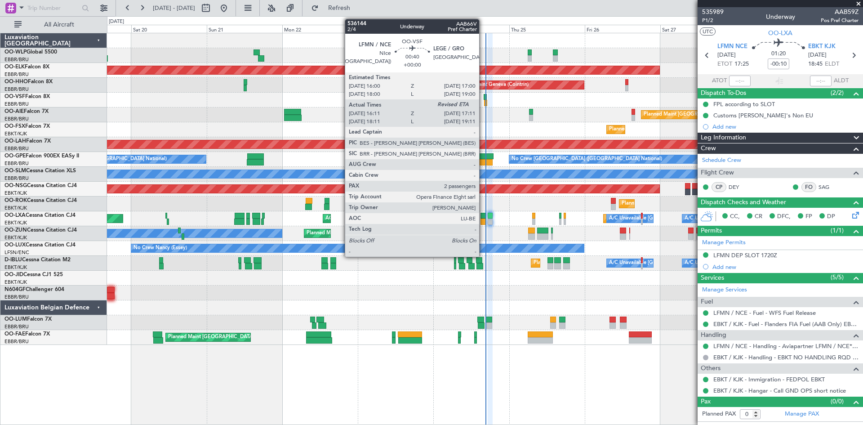
click at [484, 97] on div at bounding box center [486, 97] width 4 height 6
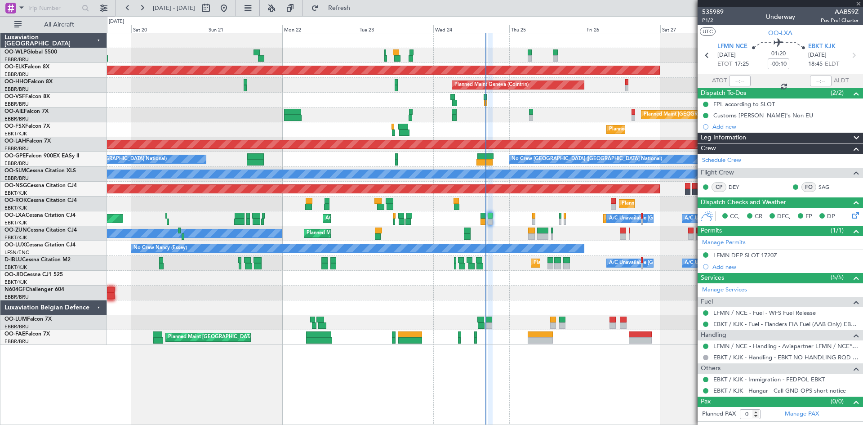
type input "16:26"
type input "2"
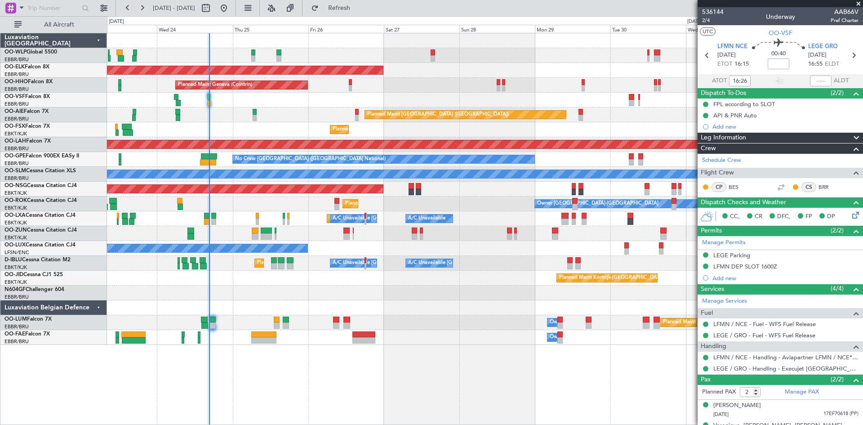
click at [347, 255] on div "Planned Maint Milan (Linate) Planned Maint Kortrijk-Wevelgem Planned Maint Gene…" at bounding box center [485, 189] width 756 height 312
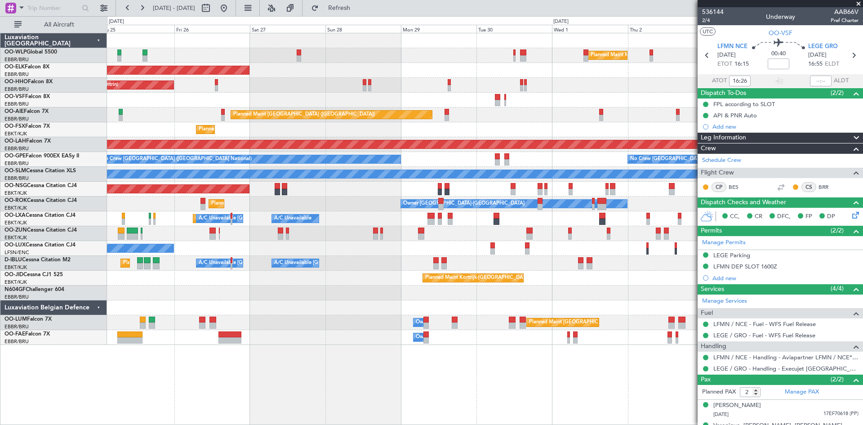
click at [468, 237] on div "Planned Maint Milan (Linate) Planned Maint Kortrijk-Wevelgem Planned Maint Gene…" at bounding box center [485, 189] width 756 height 312
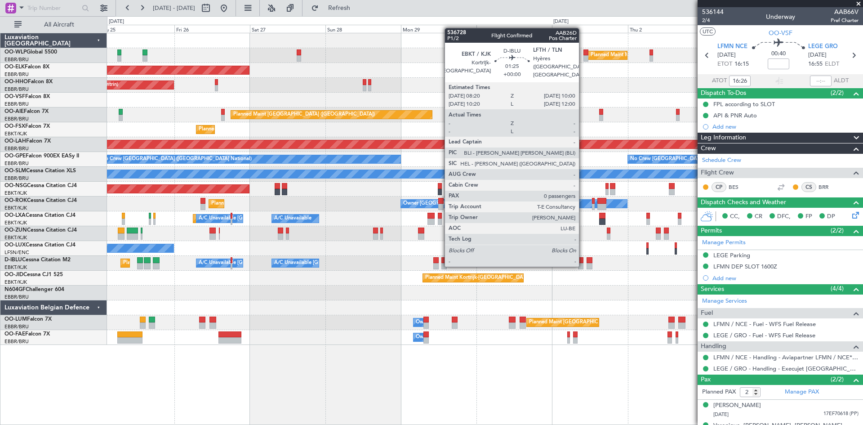
click at [583, 265] on div at bounding box center [580, 266] width 5 height 6
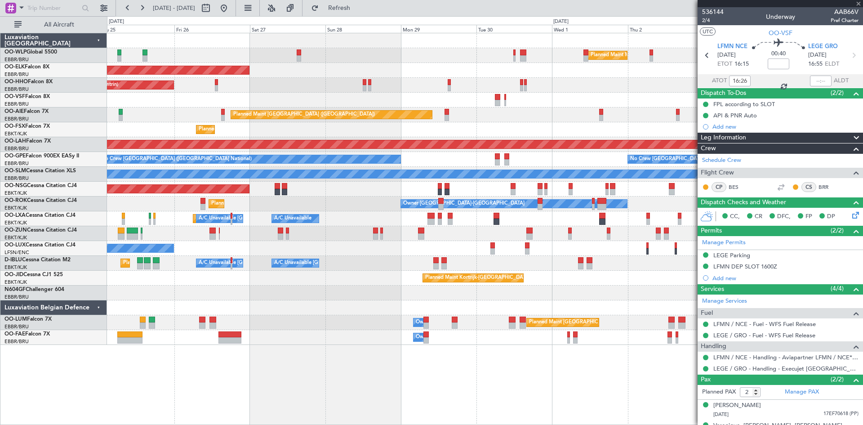
type input "0"
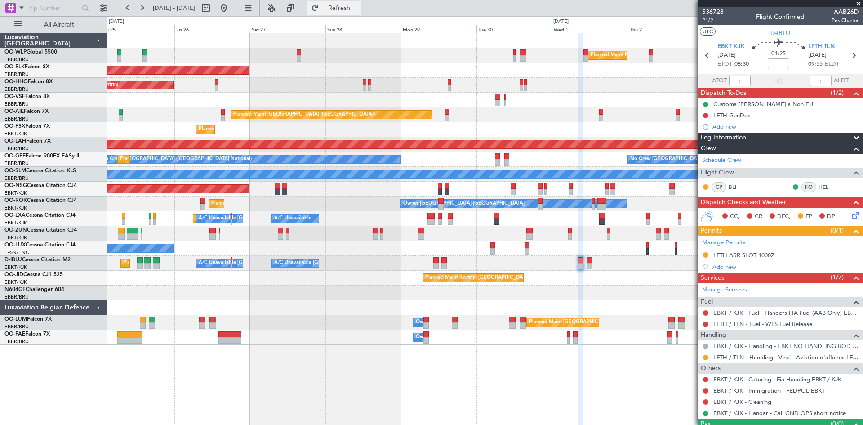
click at [358, 5] on span "Refresh" at bounding box center [340, 8] width 38 height 6
click at [766, 378] on link "Catering [GEOGRAPHIC_DATA]-[GEOGRAPHIC_DATA]" at bounding box center [786, 379] width 145 height 8
click at [361, 3] on button "Refresh" at bounding box center [334, 8] width 54 height 14
click at [756, 382] on mat-tooltip-component "LFTH / TLN - Handling - Vinci - Aviation d'affaires LFTH / TLN*****MY HANDLING*…" at bounding box center [752, 373] width 211 height 24
click at [361, 2] on button "Refresh" at bounding box center [334, 8] width 54 height 14
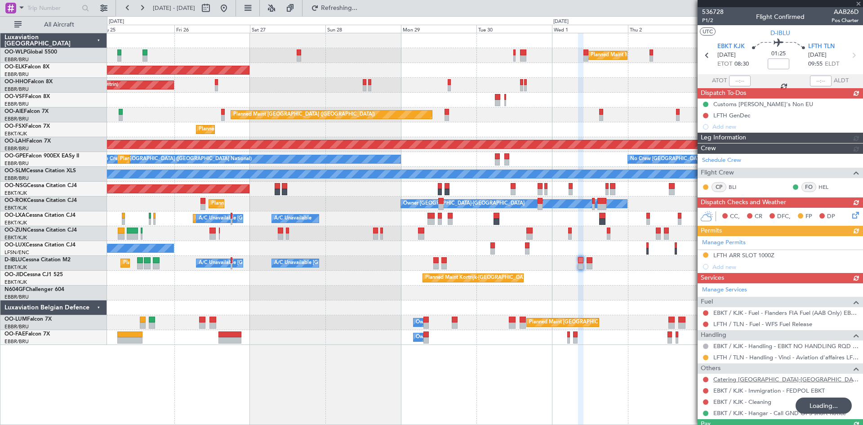
click at [776, 379] on div "Manage Services Fuel EBKT / KJK - Fuel - Flanders FIA Fuel (AAB Only) EBKT / KJ…" at bounding box center [780, 351] width 165 height 136
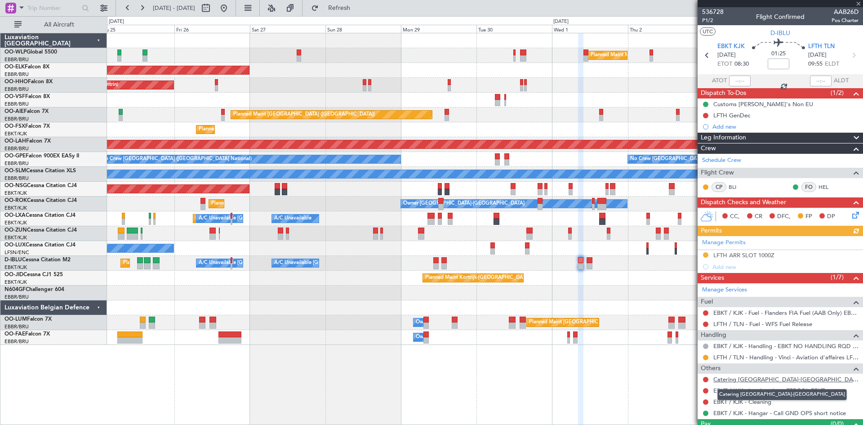
click at [776, 379] on link "Catering [GEOGRAPHIC_DATA]-[GEOGRAPHIC_DATA]" at bounding box center [786, 379] width 145 height 8
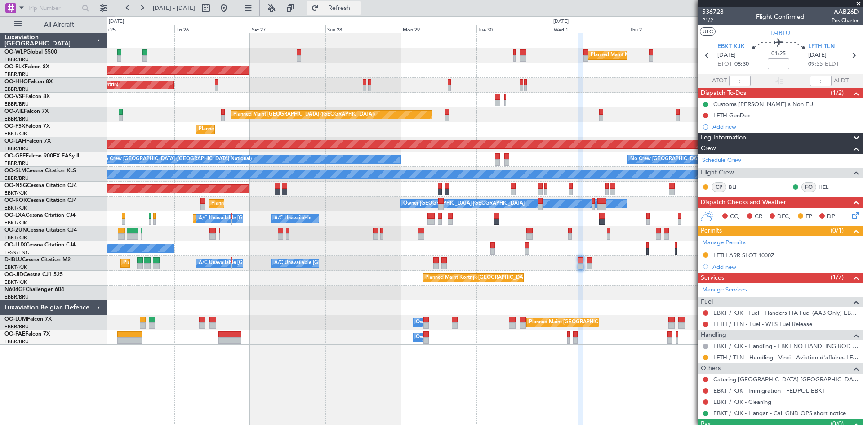
click at [358, 6] on span "Refresh" at bounding box center [340, 8] width 38 height 6
click at [353, 13] on button "Refresh" at bounding box center [334, 8] width 54 height 14
click at [783, 383] on mat-tooltip-component "Catering [GEOGRAPHIC_DATA]-[GEOGRAPHIC_DATA]" at bounding box center [782, 395] width 142 height 24
click at [776, 381] on link "Catering [GEOGRAPHIC_DATA]-[GEOGRAPHIC_DATA]" at bounding box center [786, 379] width 145 height 8
click at [231, 10] on button at bounding box center [224, 8] width 14 height 14
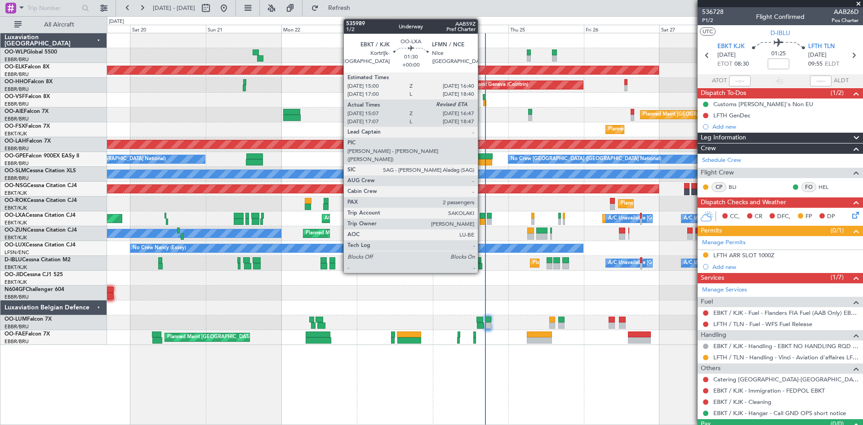
click at [482, 220] on div at bounding box center [482, 222] width 5 height 6
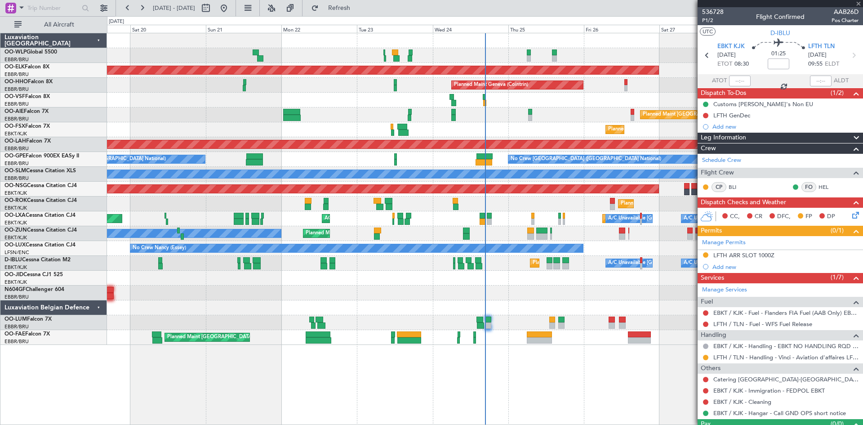
type input "15:12"
type input "2"
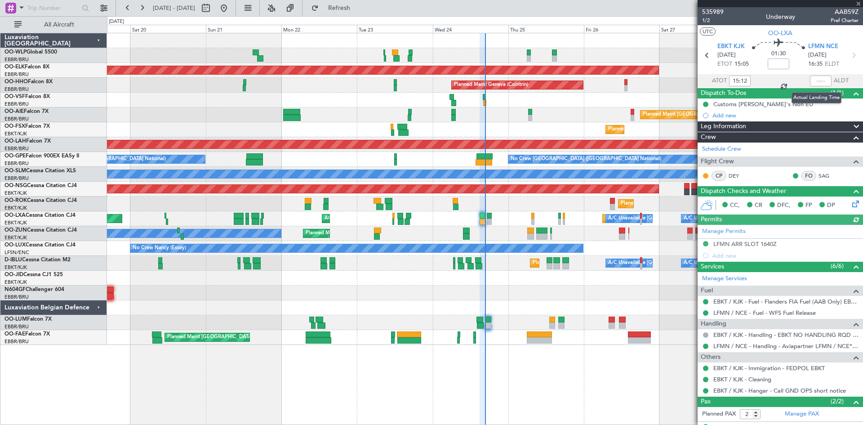
click at [813, 85] on div at bounding box center [821, 81] width 22 height 11
click at [812, 82] on div at bounding box center [821, 81] width 22 height 11
click at [812, 82] on input "text" at bounding box center [821, 81] width 22 height 11
type input "6"
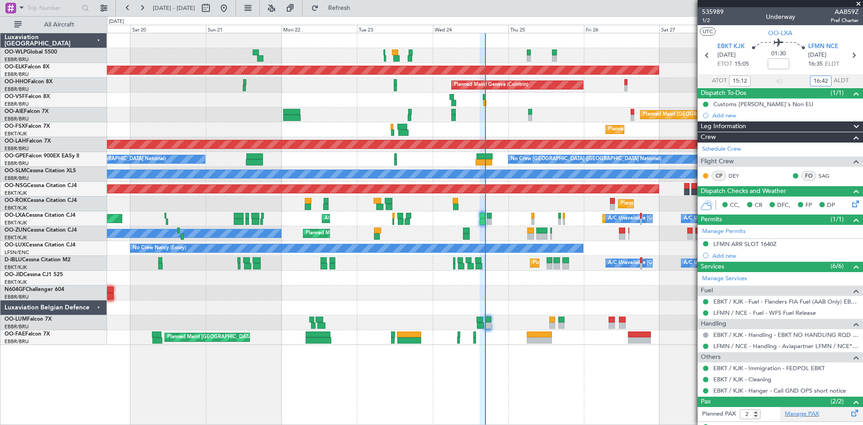
type input "16:42"
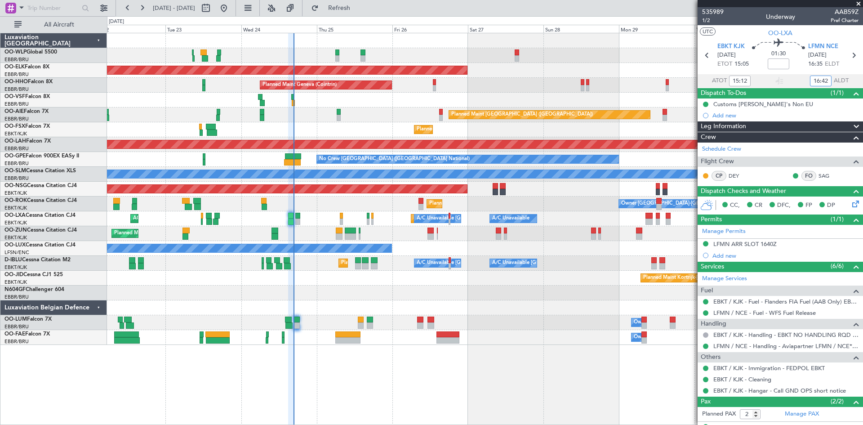
click at [417, 311] on div "Planned Maint Milan (Linate) Planned Maint Kortrijk-Wevelgem Planned Maint Gene…" at bounding box center [485, 189] width 756 height 312
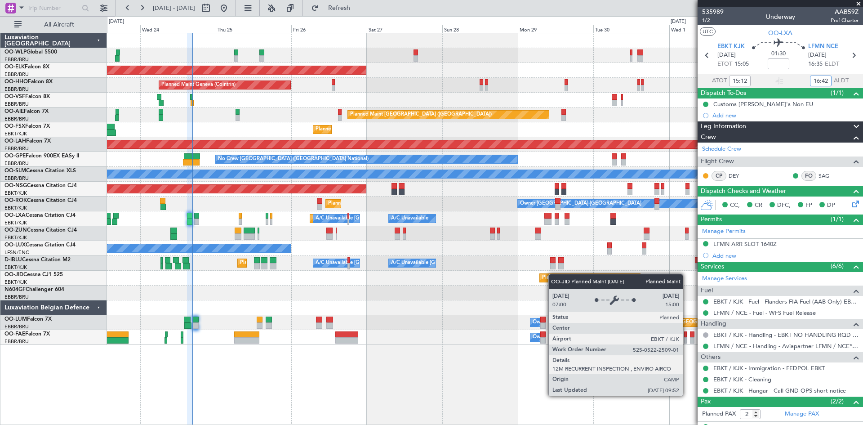
click at [553, 274] on div "Planned Maint Milan (Linate) Planned Maint Kortrijk-Wevelgem Planned Maint Gene…" at bounding box center [485, 189] width 756 height 312
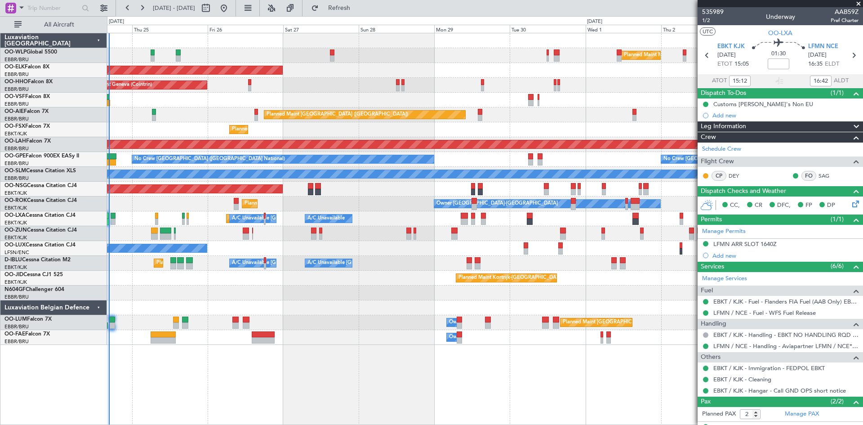
click at [563, 287] on div "Planned Maint Milan (Linate) Planned Maint [GEOGRAPHIC_DATA]-[GEOGRAPHIC_DATA] …" at bounding box center [485, 189] width 756 height 312
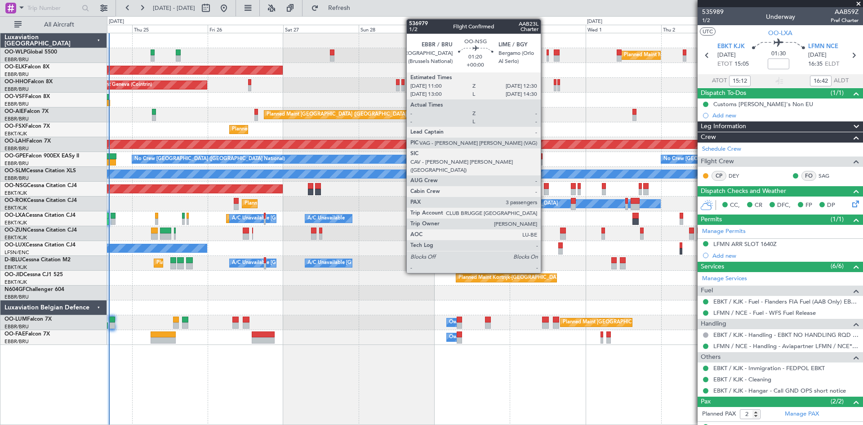
click at [545, 191] on div at bounding box center [546, 192] width 5 height 6
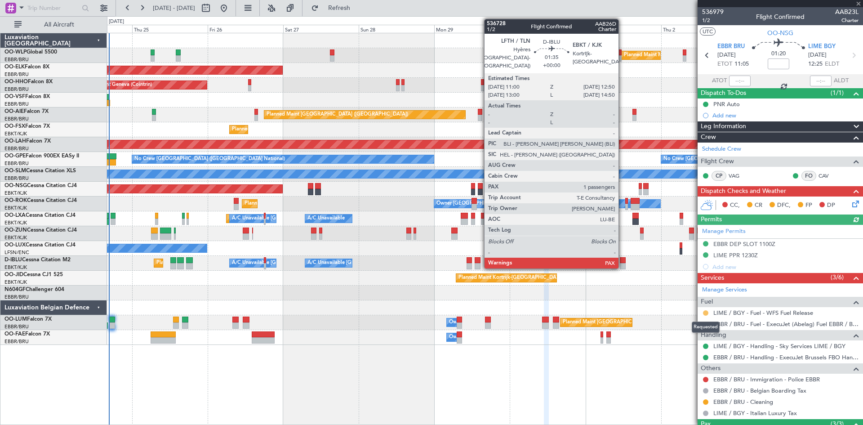
click at [706, 314] on button at bounding box center [705, 312] width 5 height 5
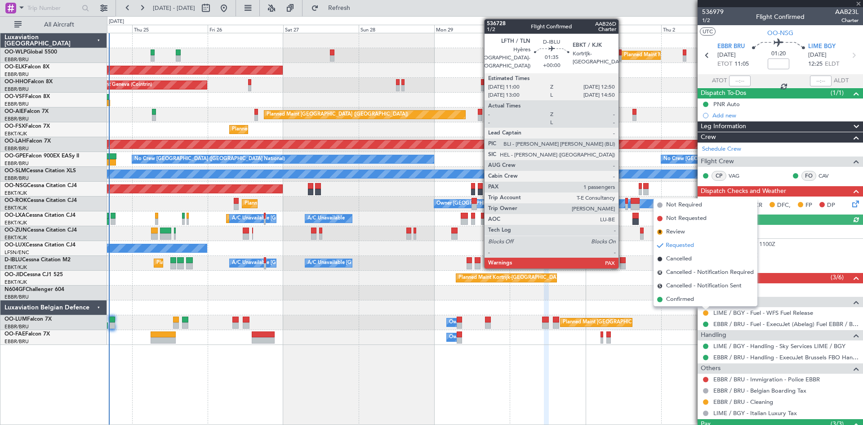
drag, startPoint x: 690, startPoint y: 298, endPoint x: 668, endPoint y: 285, distance: 25.6
click at [689, 298] on span "Confirmed" at bounding box center [680, 299] width 28 height 9
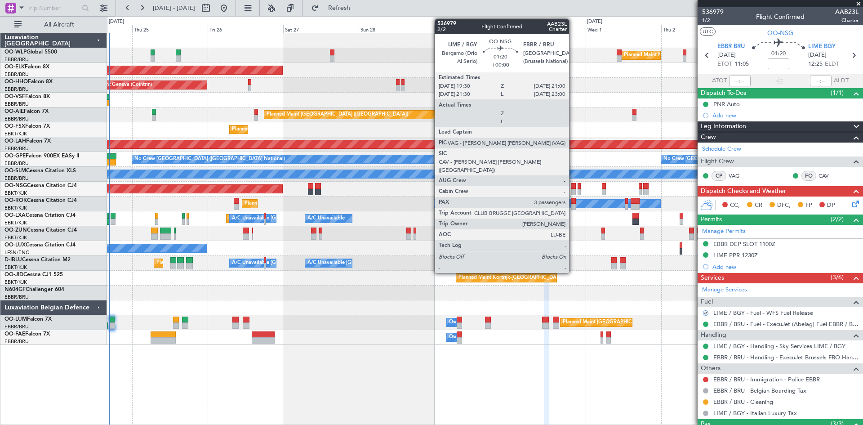
click at [573, 188] on div at bounding box center [573, 186] width 5 height 6
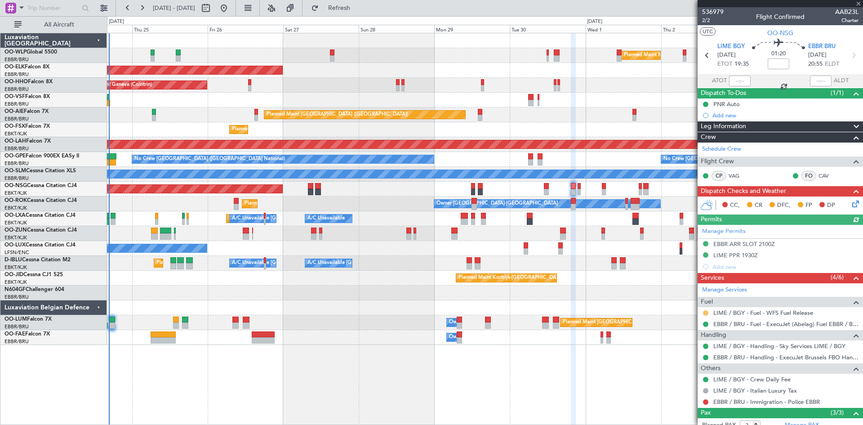
click at [705, 313] on button at bounding box center [705, 312] width 5 height 5
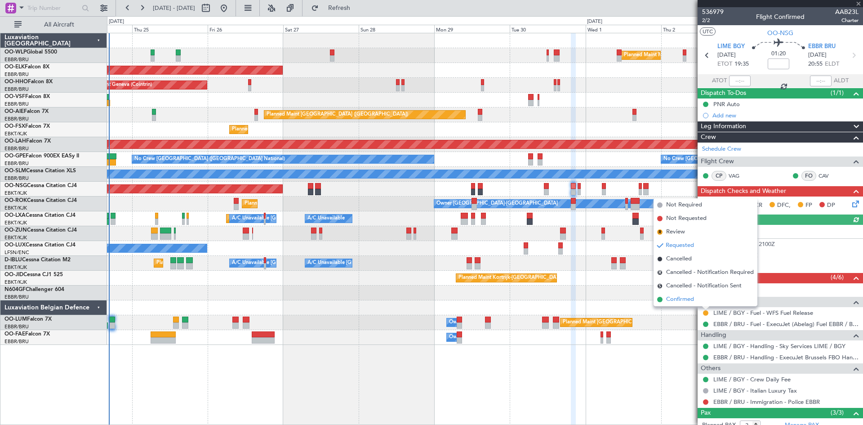
click at [688, 299] on span "Confirmed" at bounding box center [680, 299] width 28 height 9
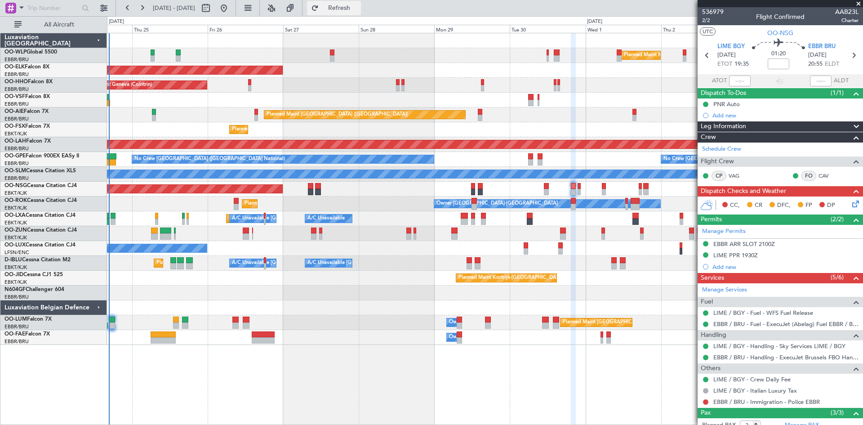
click at [361, 2] on button "Refresh" at bounding box center [334, 8] width 54 height 14
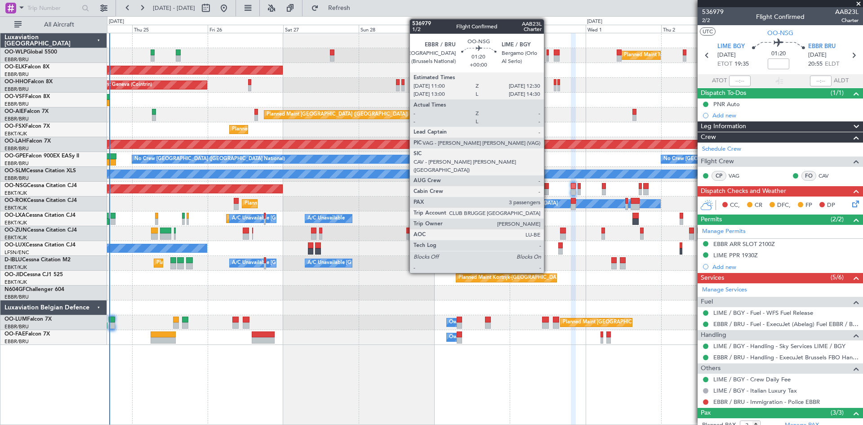
click at [548, 190] on div at bounding box center [546, 192] width 5 height 6
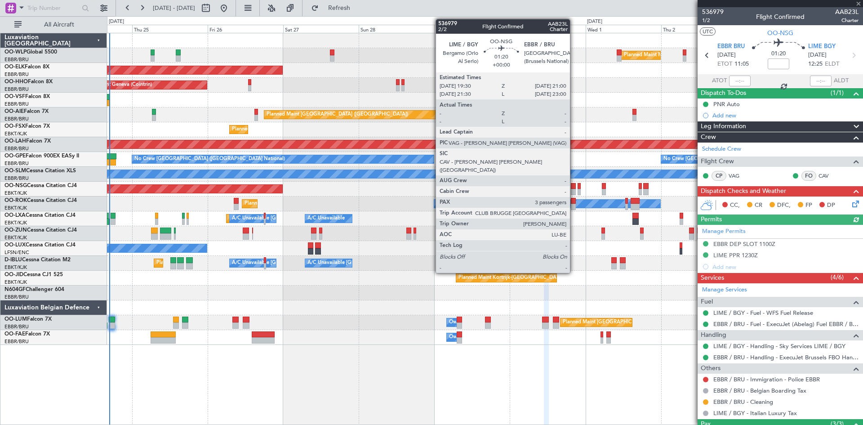
click at [574, 192] on div at bounding box center [573, 192] width 5 height 6
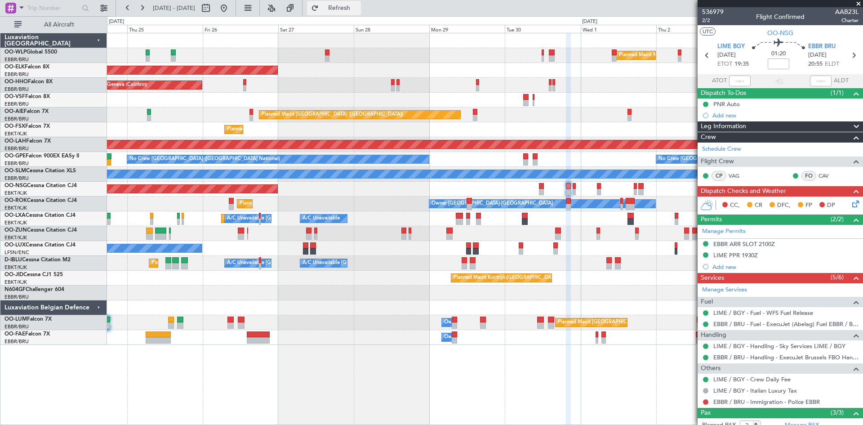
click at [358, 11] on span "Refresh" at bounding box center [340, 8] width 38 height 6
click at [354, 13] on button "Refresh" at bounding box center [334, 8] width 54 height 14
click at [231, 9] on button at bounding box center [224, 8] width 14 height 14
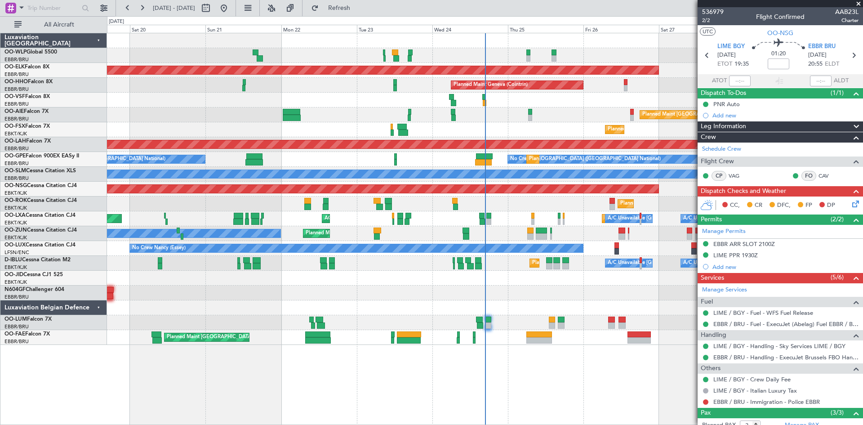
drag, startPoint x: 607, startPoint y: 122, endPoint x: 502, endPoint y: 123, distance: 104.8
drag, startPoint x: 502, startPoint y: 123, endPoint x: 483, endPoint y: 113, distance: 21.7
drag, startPoint x: 483, startPoint y: 113, endPoint x: 518, endPoint y: 103, distance: 36.3
drag, startPoint x: 518, startPoint y: 103, endPoint x: 471, endPoint y: 109, distance: 46.7
click at [562, 101] on div "AOG Maint [GEOGRAPHIC_DATA] ([GEOGRAPHIC_DATA] National)" at bounding box center [485, 100] width 756 height 15
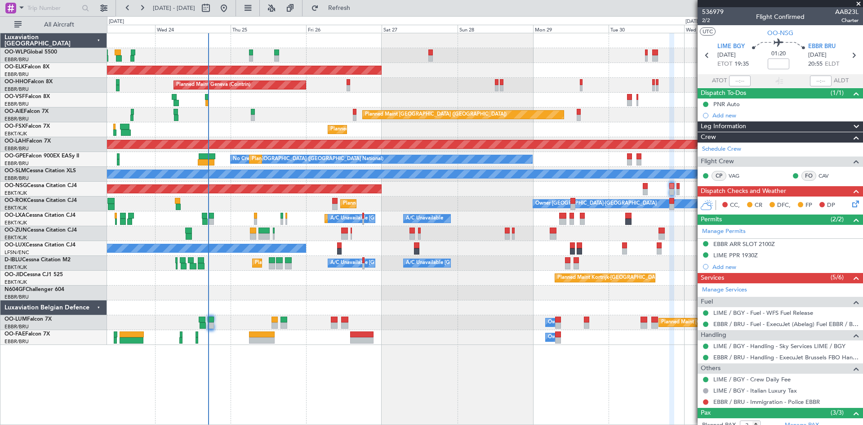
click at [281, 277] on div "Planned Maint Milan (Linate) Planned Maint [GEOGRAPHIC_DATA]-[GEOGRAPHIC_DATA] …" at bounding box center [485, 189] width 756 height 312
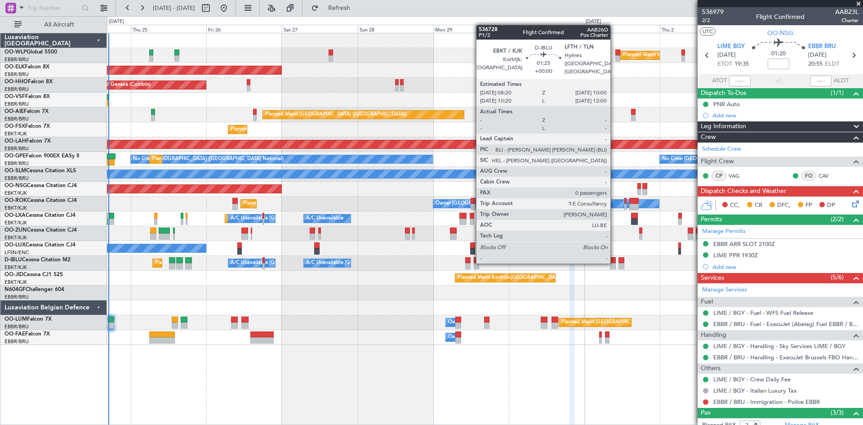
click at [615, 262] on div at bounding box center [612, 260] width 5 height 6
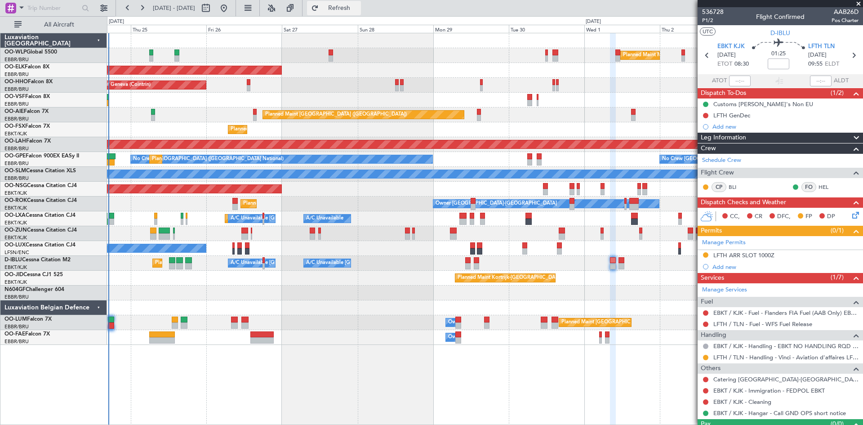
click at [335, 1] on nimbus-toggle-button "Refresh" at bounding box center [334, 8] width 54 height 14
click at [342, 4] on button "Refresh" at bounding box center [334, 8] width 54 height 14
click at [353, 5] on span "Refresh" at bounding box center [340, 8] width 38 height 6
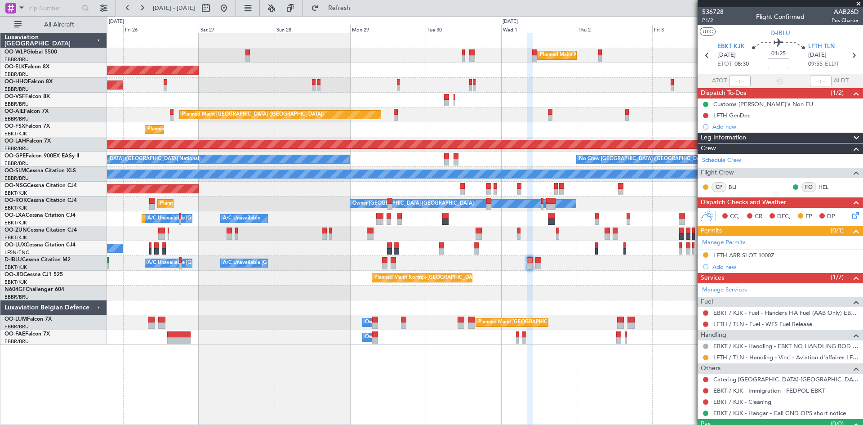
click at [492, 134] on div "Planned Maint Milan (Linate) Planned Maint Kortrijk-Wevelgem Planned Maint Gene…" at bounding box center [485, 189] width 756 height 312
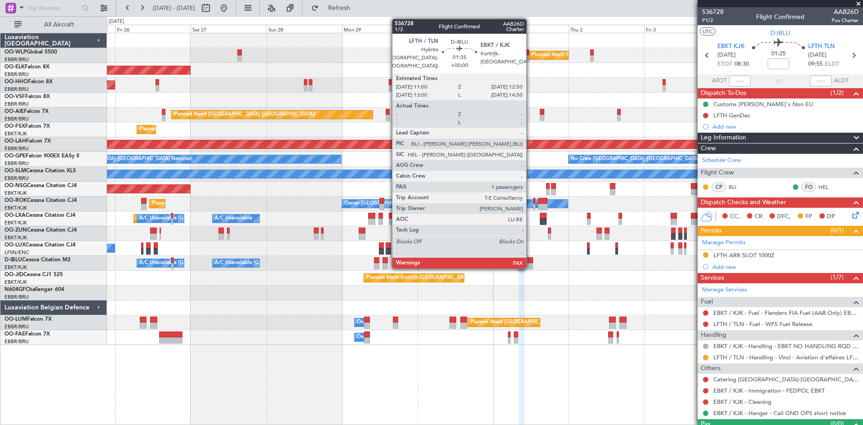
click at [531, 261] on div at bounding box center [530, 260] width 6 height 6
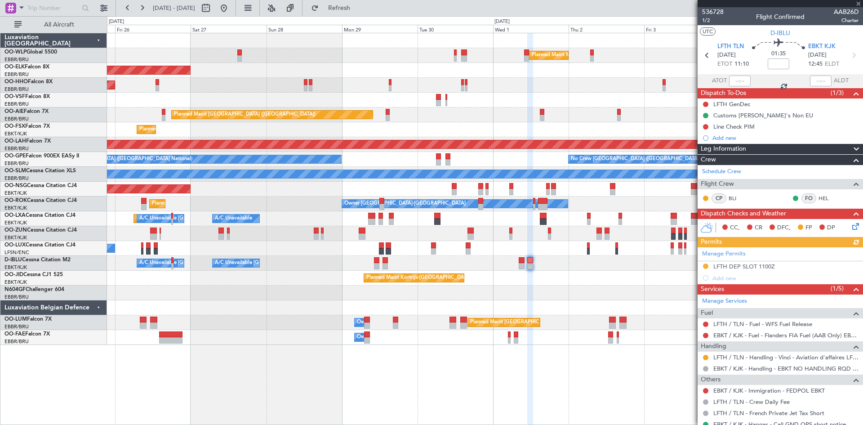
click at [518, 262] on div "A/C Unavailable Brussels (Brussels National) A/C Unavailable Kortrijk-Wevelgem …" at bounding box center [485, 263] width 756 height 15
click at [520, 262] on div at bounding box center [521, 260] width 5 height 6
type input "0"
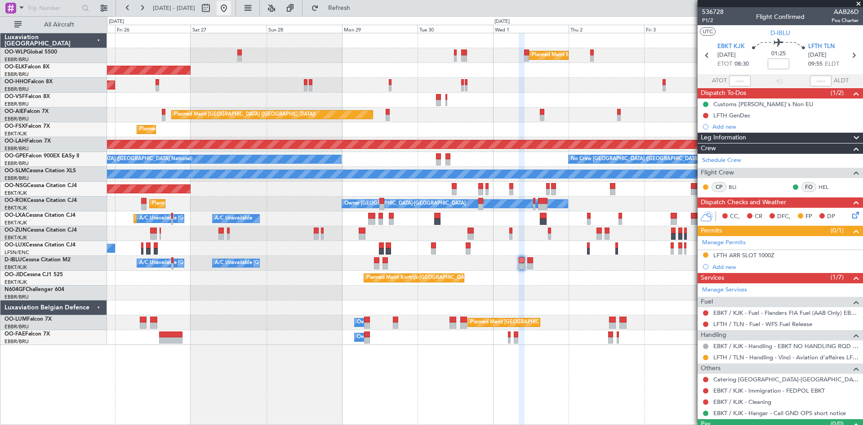
click at [231, 2] on button at bounding box center [224, 8] width 14 height 14
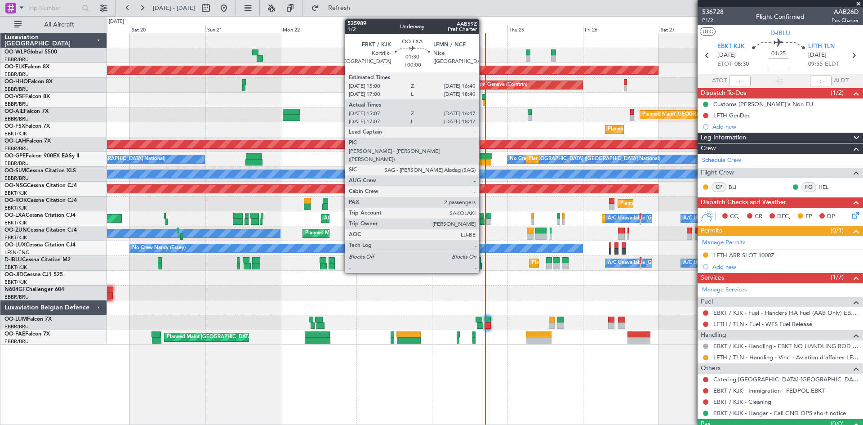
click at [483, 218] on div at bounding box center [481, 216] width 5 height 6
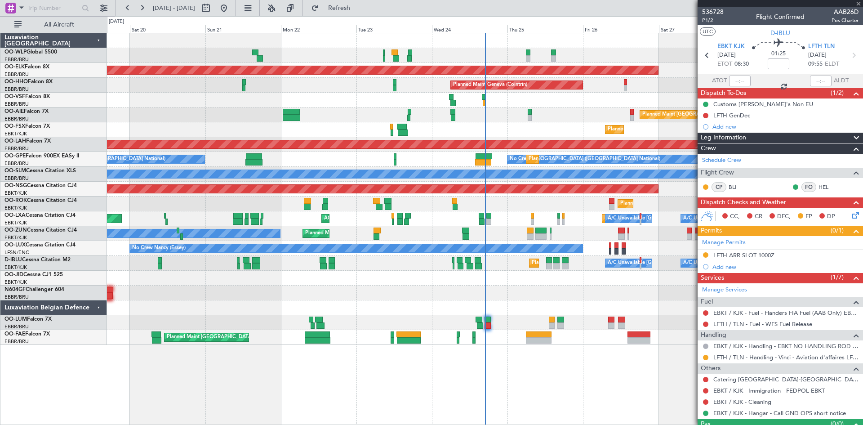
type input "15:12"
type input "16:42"
type input "2"
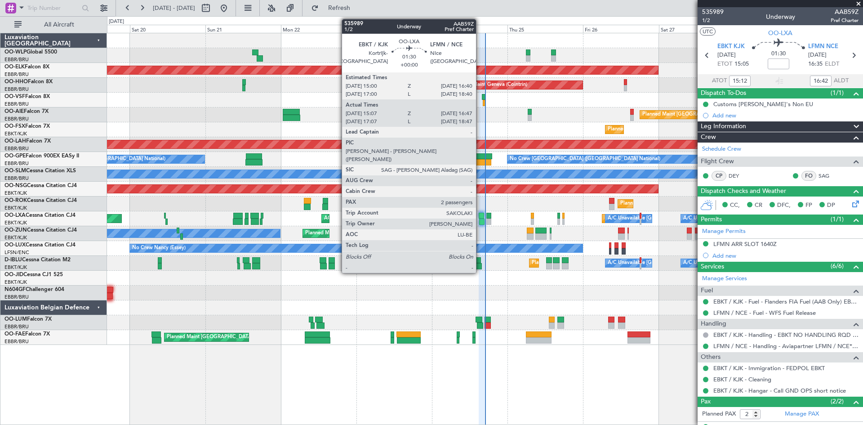
click at [480, 223] on div at bounding box center [481, 222] width 5 height 6
click at [482, 217] on div at bounding box center [481, 216] width 5 height 6
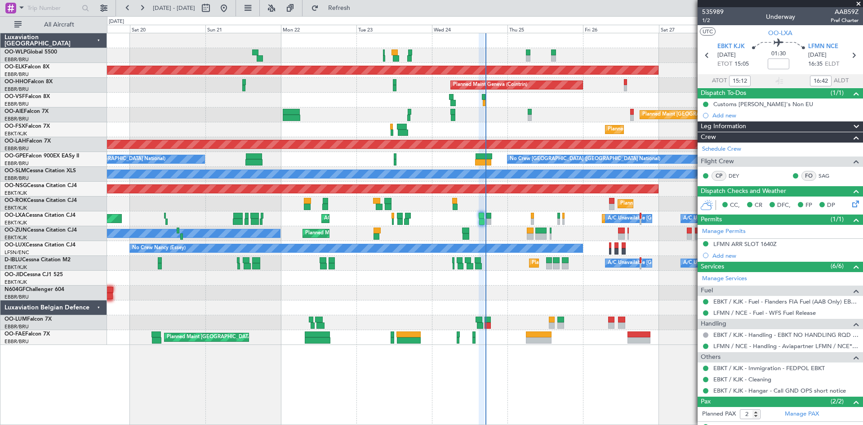
click at [332, 9] on fb-refresh-button "Refresh" at bounding box center [334, 8] width 63 height 16
click at [358, 7] on span "Refresh" at bounding box center [340, 8] width 38 height 6
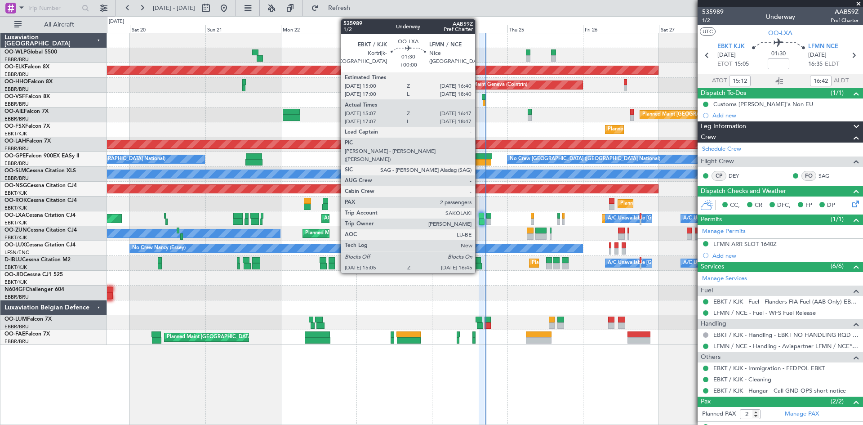
click at [479, 218] on div at bounding box center [481, 216] width 5 height 6
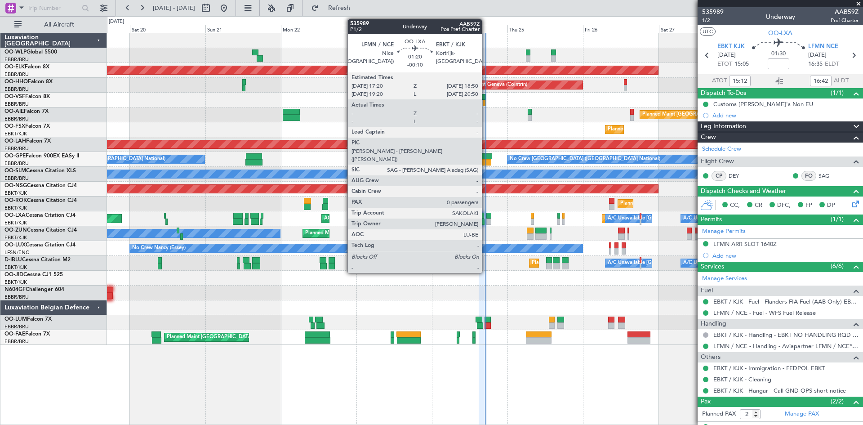
click at [486, 217] on div at bounding box center [488, 216] width 5 height 6
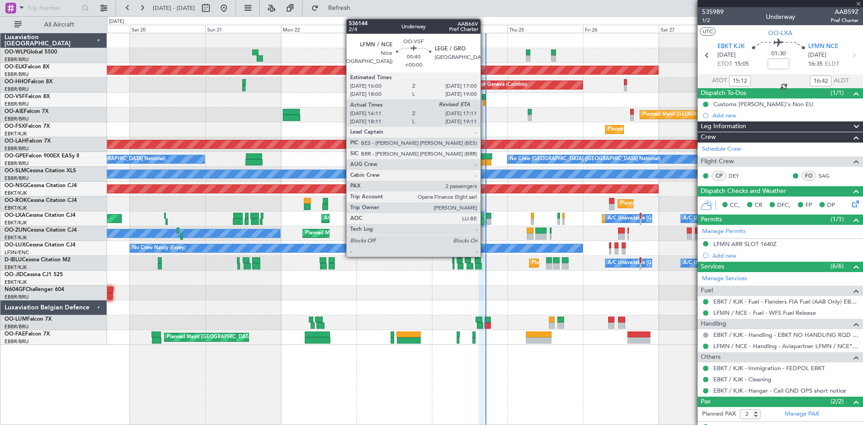
type input "-00:10"
type input "0"
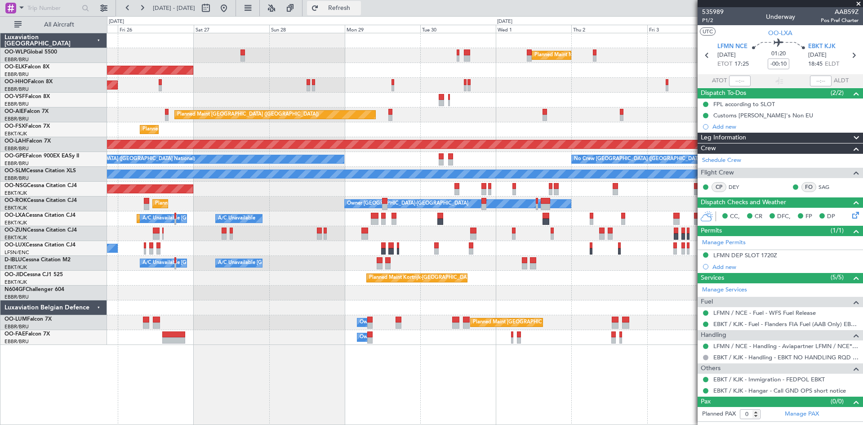
click at [341, 10] on button "Refresh" at bounding box center [334, 8] width 54 height 14
click at [231, 8] on button at bounding box center [224, 8] width 14 height 14
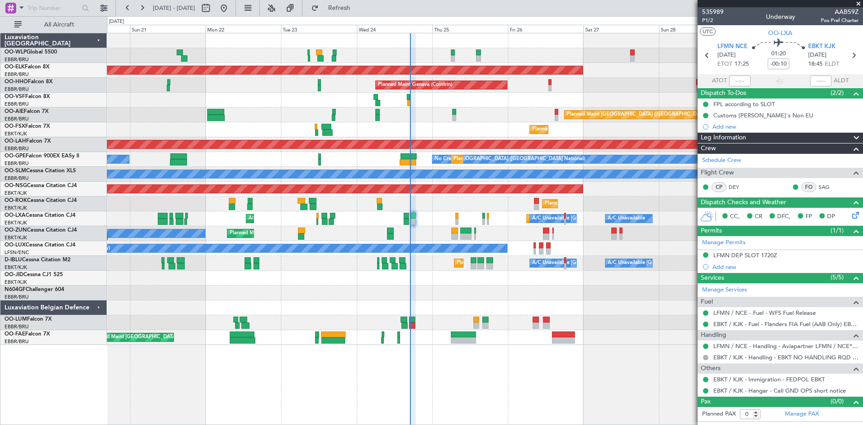
click at [467, 299] on div at bounding box center [485, 293] width 756 height 15
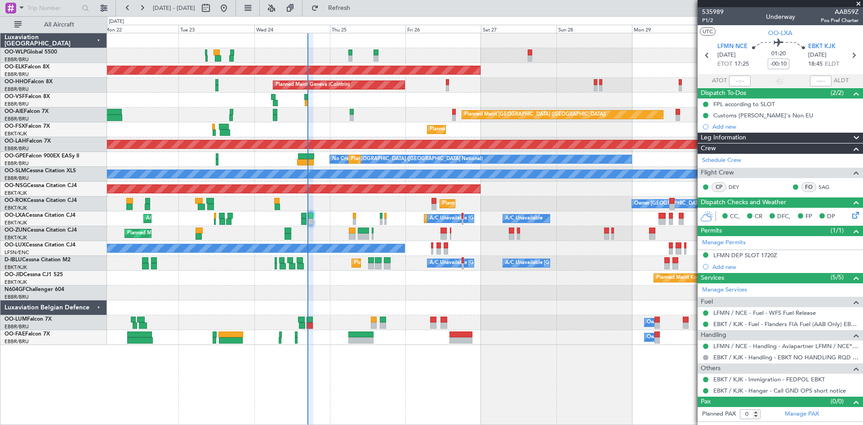
click at [445, 313] on div "Planned Maint Milan (Linate) Planned Maint Kortrijk-Wevelgem Planned Maint Gene…" at bounding box center [485, 189] width 756 height 312
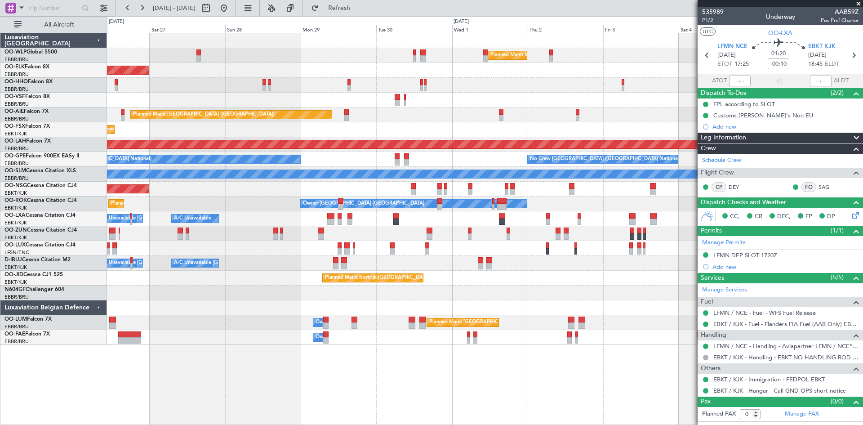
click at [300, 324] on div "Planned Maint Milan (Linate) Planned Maint Kortrijk-Wevelgem Planned Maint Gene…" at bounding box center [485, 189] width 756 height 312
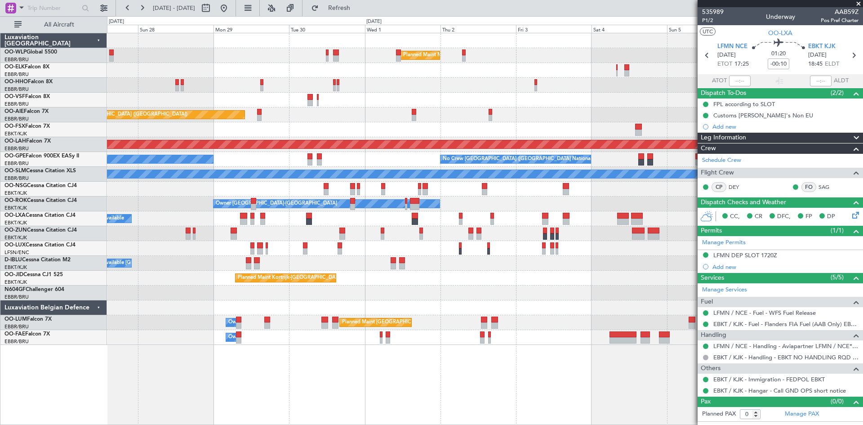
click at [402, 364] on div "Planned Maint Milan (Linate) Planned Maint Kortrijk-Wevelgem Planned Maint Gene…" at bounding box center [485, 229] width 756 height 392
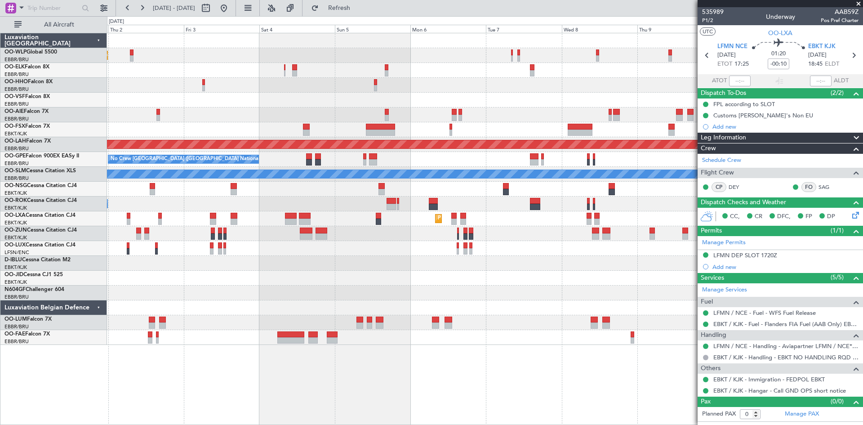
click at [272, 315] on div "Planned Maint Milan (Linate) Planned Maint Alton-st Louis (St Louis Regl) No Cr…" at bounding box center [485, 189] width 756 height 312
click at [162, 319] on div "Planned Maint Milan (Linate) Planned Maint Alton-st Louis (St Louis Regl) No Cr…" at bounding box center [485, 189] width 756 height 312
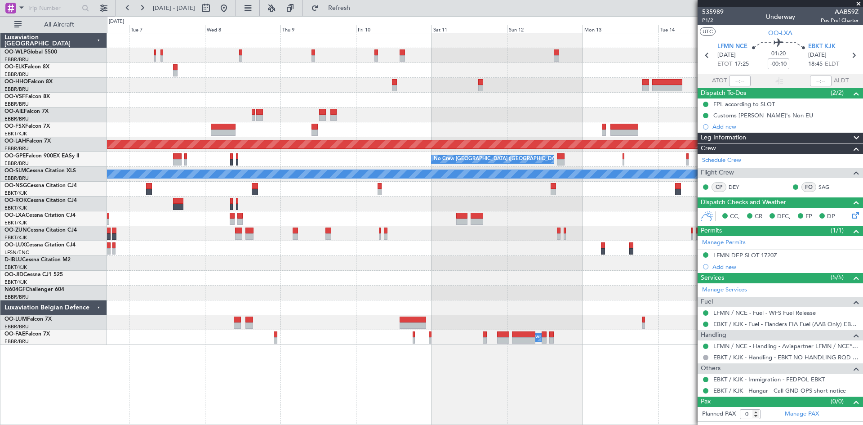
click at [132, 299] on div "Planned Maint Alton-st Louis (St Louis Regl) No Crew Brussels (Brussels Nationa…" at bounding box center [485, 189] width 756 height 312
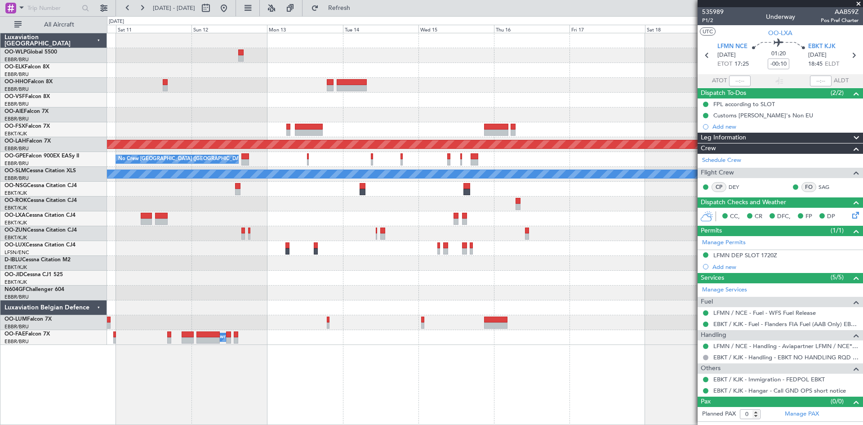
click at [112, 302] on div "Planned Maint Alton-st Louis (St Louis Regl) No Crew Brussels (Brussels Nationa…" at bounding box center [485, 189] width 756 height 312
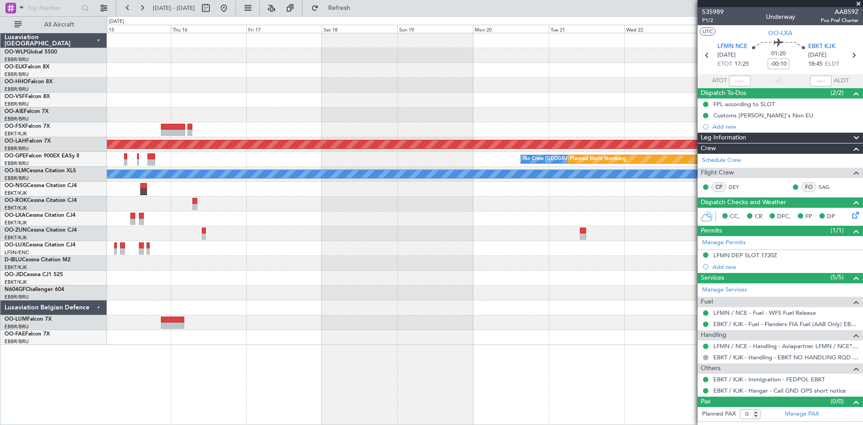
click at [59, 283] on div "Planned Maint Alton-st Louis (St Louis Regl) No Crew Brussels (Brussels Nationa…" at bounding box center [431, 220] width 863 height 409
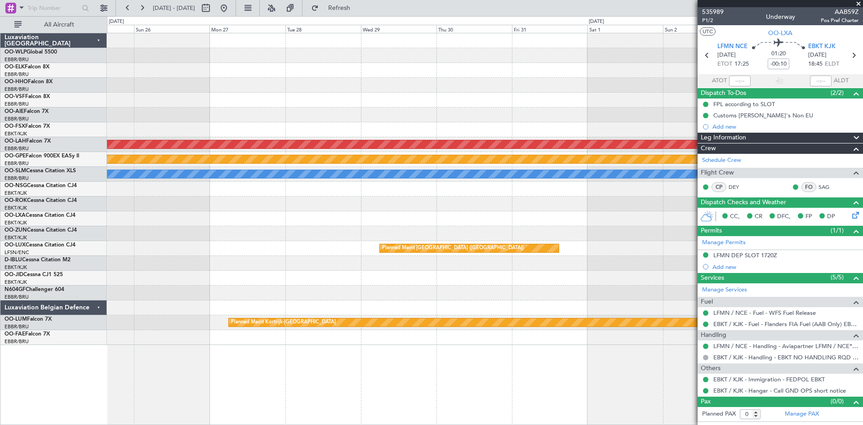
click at [0, 275] on div "Planned Maint Alton-st Louis (St Louis Regl) No Crew Brussels (Brussels Nationa…" at bounding box center [431, 220] width 863 height 409
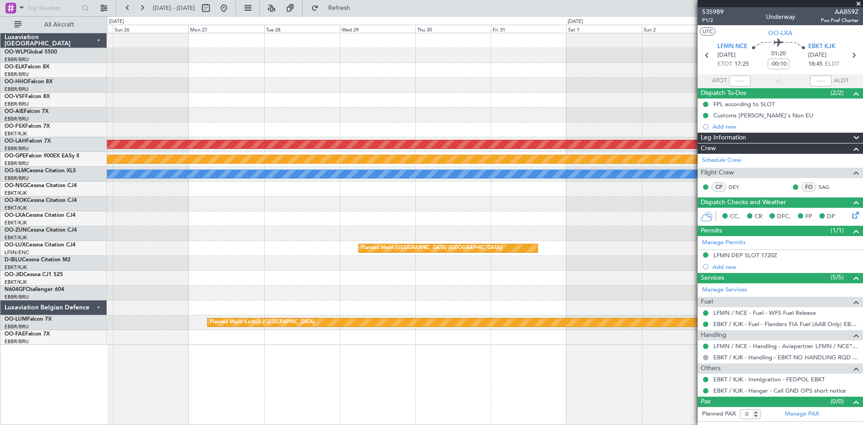
click at [0, 195] on div "Planned Maint Alton-st Louis (St Louis Regl) No Crew Brussels (Brussels Nationa…" at bounding box center [431, 220] width 863 height 409
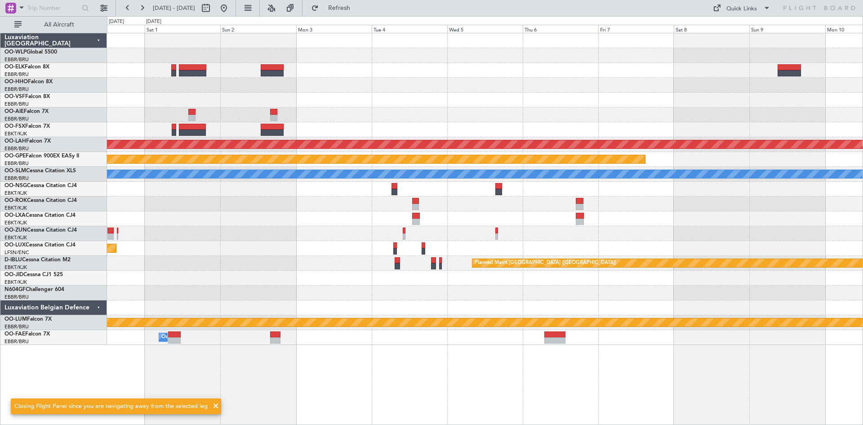
click at [258, 225] on div at bounding box center [485, 218] width 756 height 15
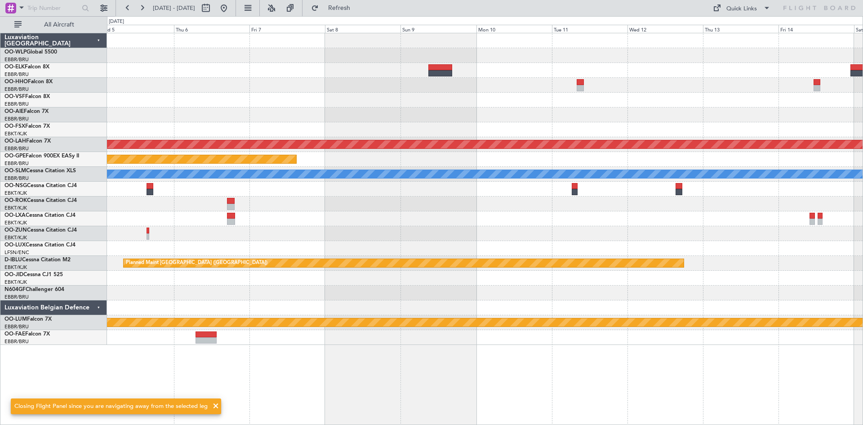
click at [192, 229] on div "Planned Maint Alton-st Louis (St Louis Regl) Planned Maint Nurnberg A/C Unavail…" at bounding box center [485, 189] width 756 height 312
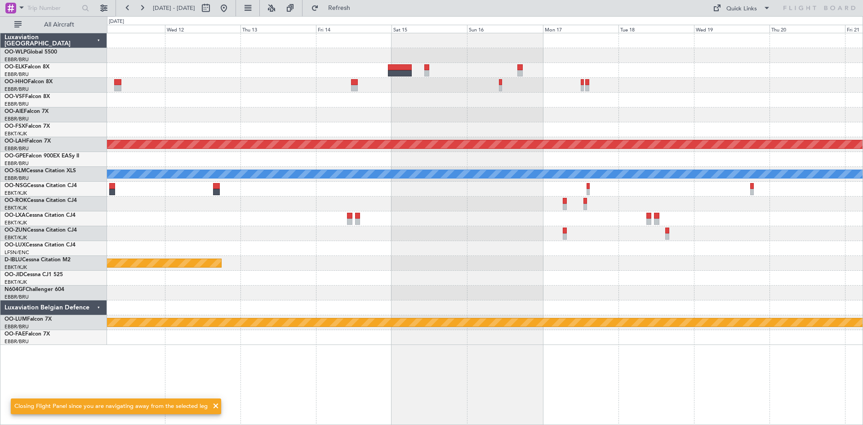
click at [384, 247] on div at bounding box center [485, 248] width 756 height 15
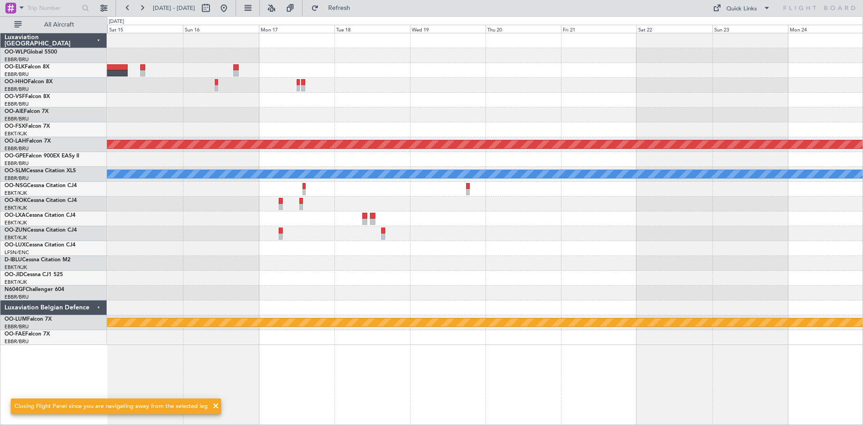
click at [301, 251] on div "Planned Maint Alton-st Louis (St Louis Regl) A/C Unavailable Monchengladbach Pl…" at bounding box center [485, 189] width 756 height 312
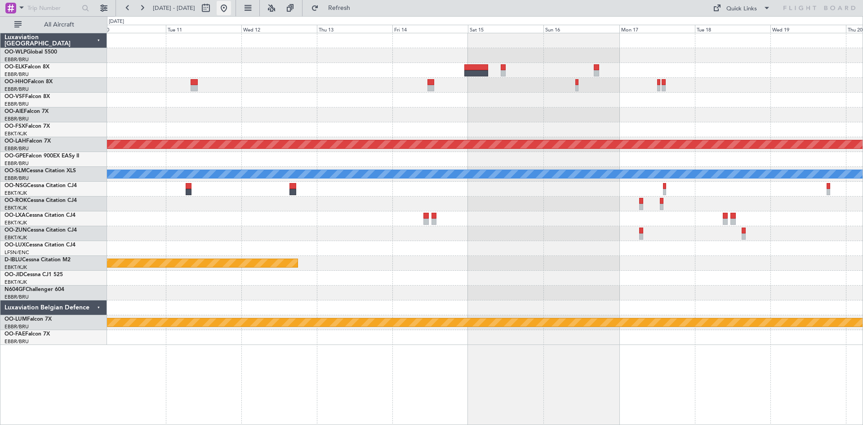
click at [231, 8] on button at bounding box center [224, 8] width 14 height 14
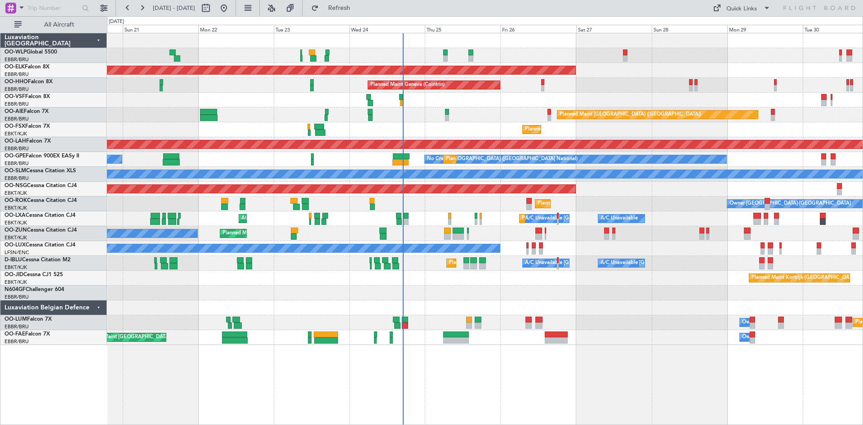
click at [646, 244] on div "Planned Maint Milan (Linate) Planned Maint Liege Planned Maint Kortrijk-Wevelge…" at bounding box center [485, 189] width 756 height 312
click at [561, 236] on div "Owner Planned Maint Kortrijk-Wevelgem Unplanned Maint Kortrijk-Wevelgem" at bounding box center [485, 233] width 756 height 15
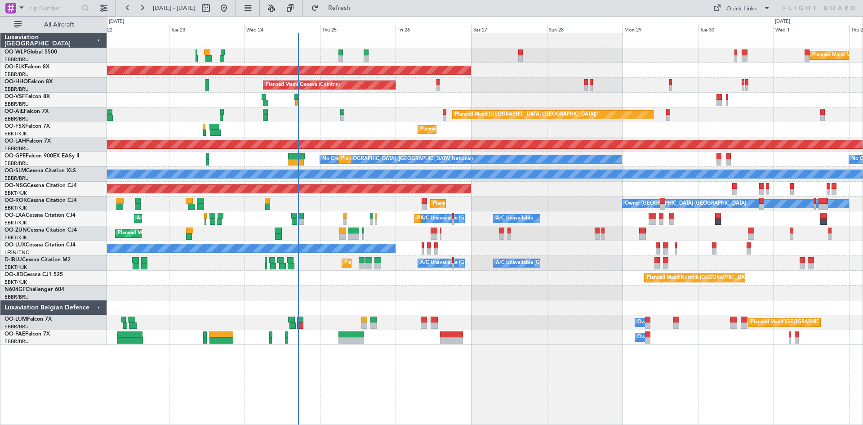
click at [451, 309] on div at bounding box center [485, 307] width 756 height 15
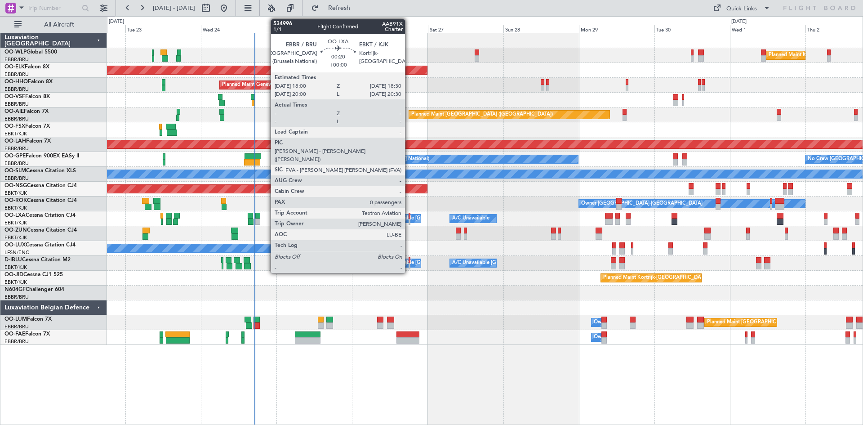
click at [409, 219] on div at bounding box center [410, 222] width 2 height 6
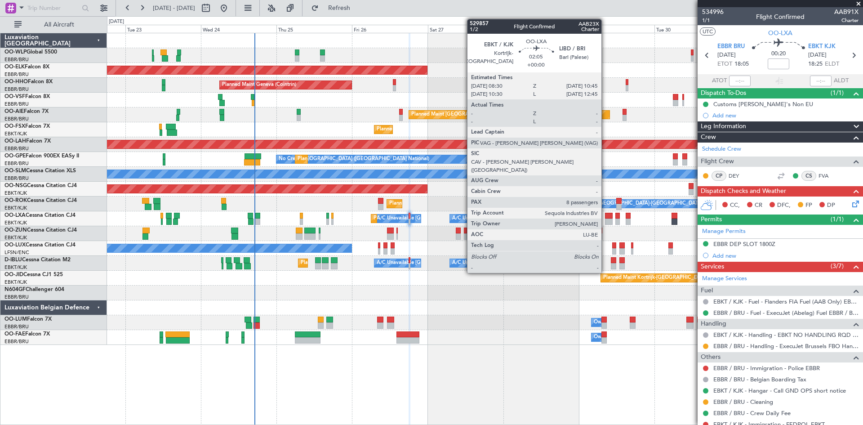
click at [606, 219] on div at bounding box center [608, 222] width 7 height 6
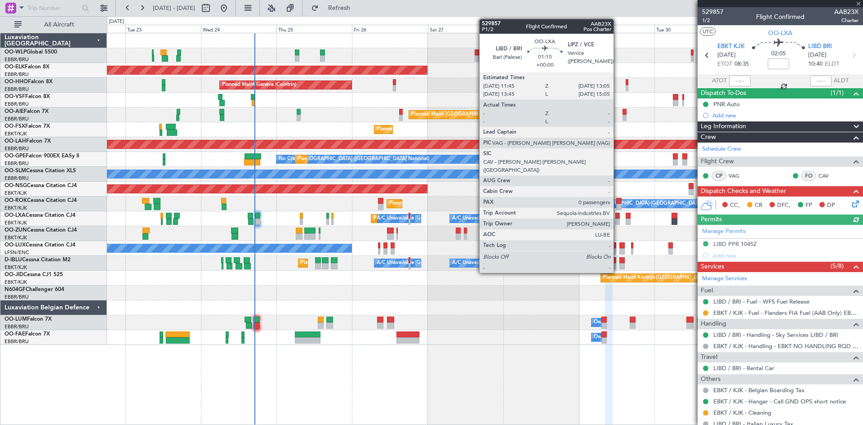
click at [618, 217] on div at bounding box center [618, 216] width 4 height 6
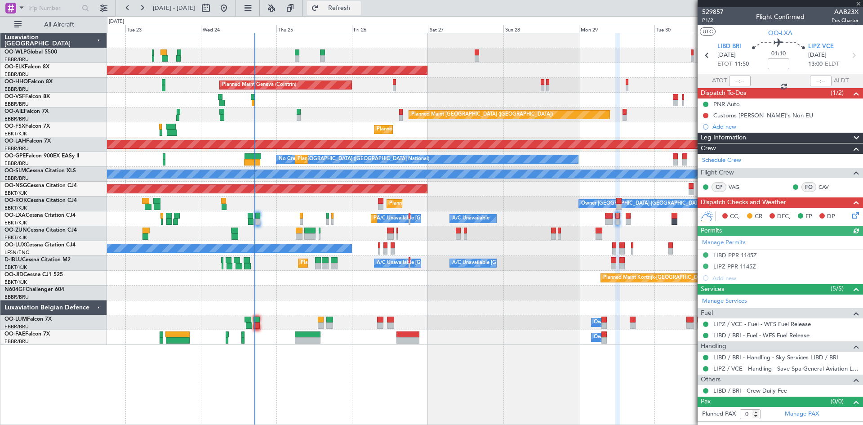
click at [339, 9] on button "Refresh" at bounding box center [334, 8] width 54 height 14
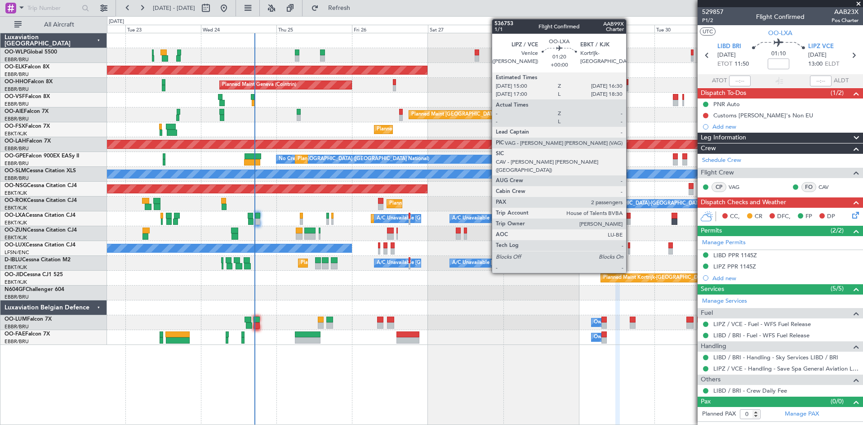
click at [630, 214] on div at bounding box center [628, 216] width 5 height 6
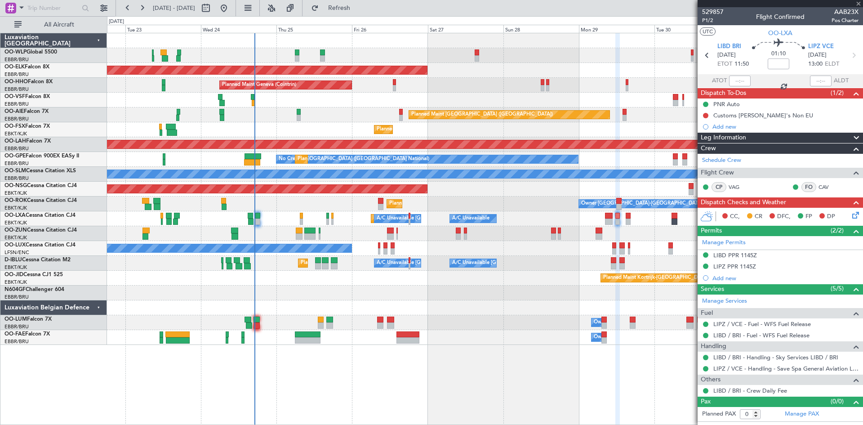
type input "2"
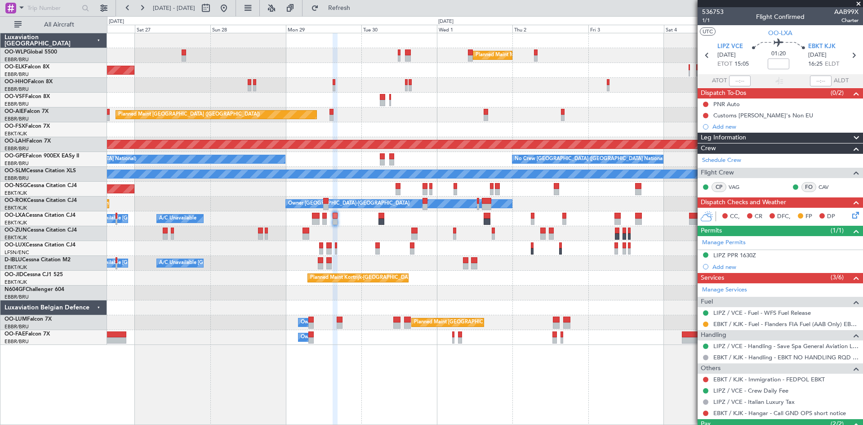
click at [228, 336] on div "Planned Maint Milan (Linate) Planned Maint Kortrijk-Wevelgem Planned Maint Gene…" at bounding box center [485, 189] width 756 height 312
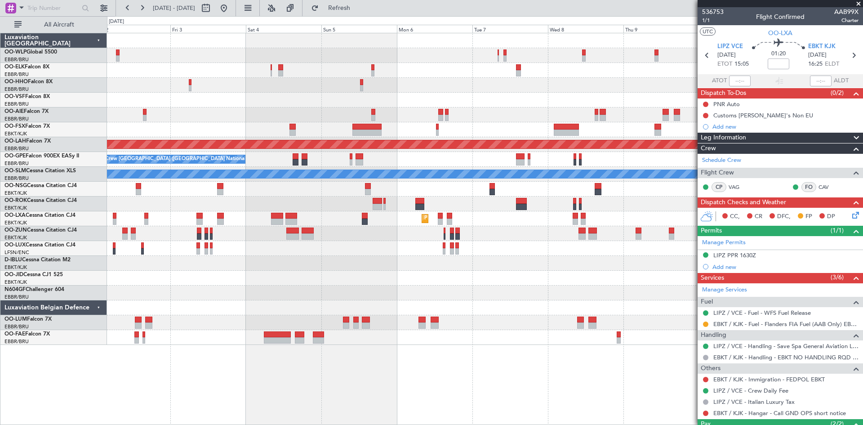
click at [107, 352] on div "Planned Maint Milan (Linate) Planned Maint Alton-st Louis (St Louis Regl) No Cr…" at bounding box center [431, 220] width 863 height 409
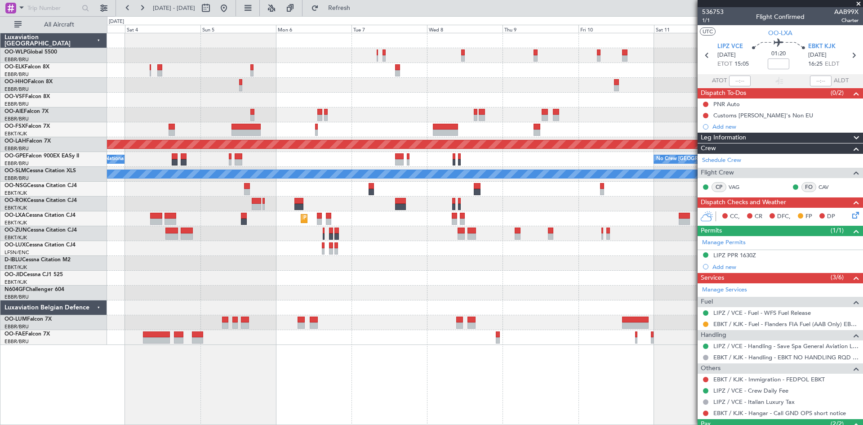
click at [0, 348] on div "Planned Maint Milan (Linate) Planned Maint Alton-st Louis (St Louis Regl) No Cr…" at bounding box center [431, 220] width 863 height 409
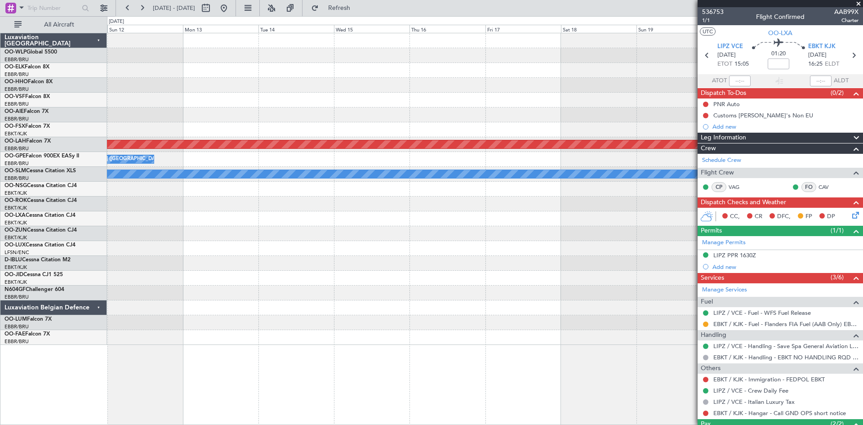
click at [75, 342] on div "Planned Maint Alton-st Louis (St Louis Regl) No Crew Brussels (Brussels Nationa…" at bounding box center [431, 220] width 863 height 409
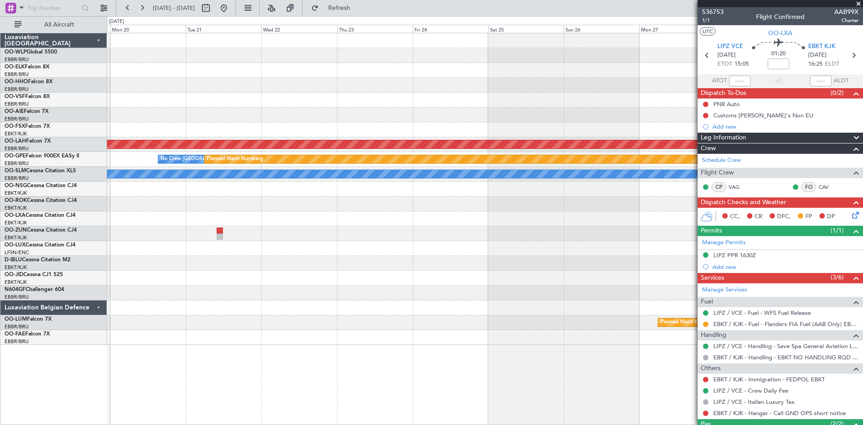
click at [86, 328] on div "Planned Maint Alton-st Louis (St Louis Regl) No Crew Brussels (Brussels Nationa…" at bounding box center [431, 220] width 863 height 409
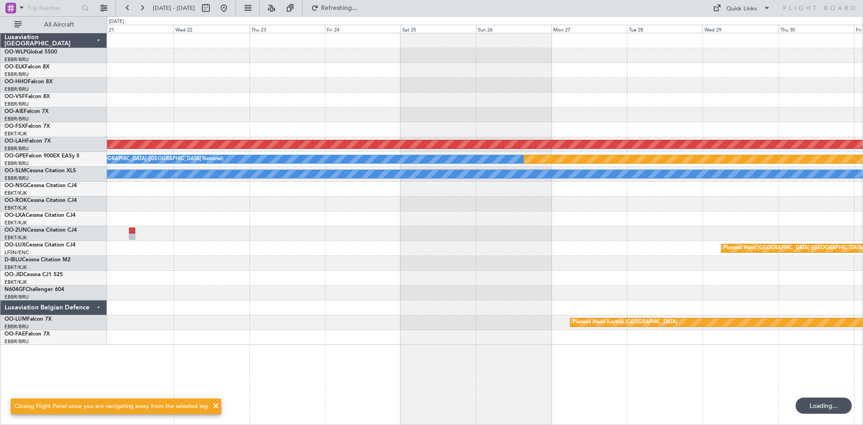
click at [424, 282] on div at bounding box center [485, 278] width 756 height 15
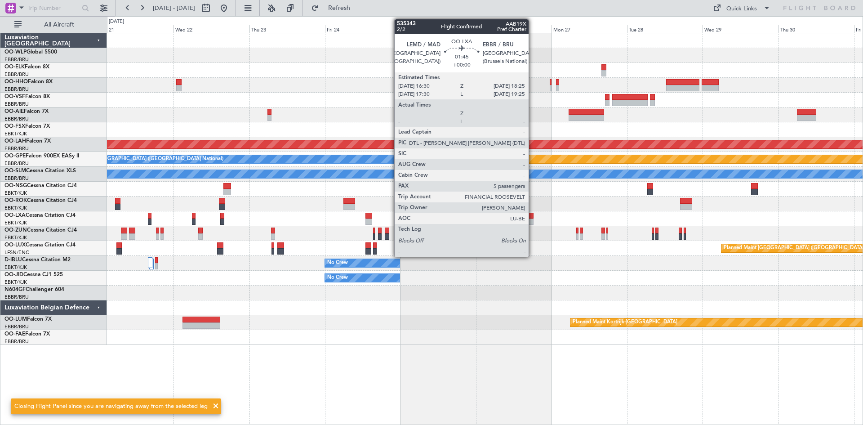
click at [533, 218] on div at bounding box center [531, 216] width 6 height 6
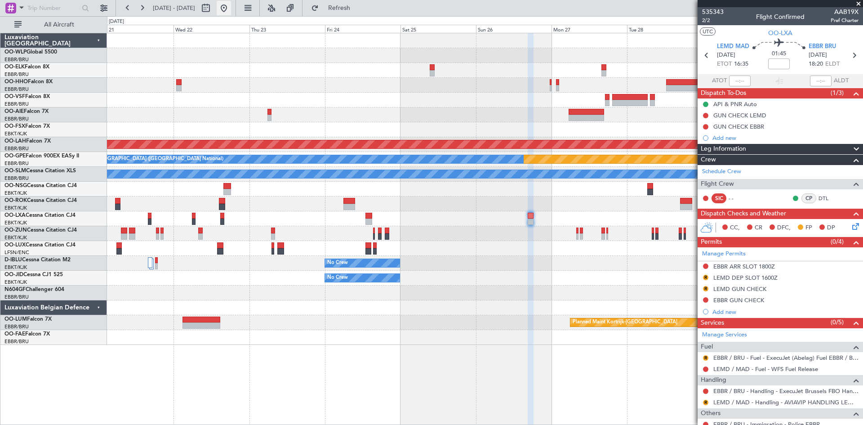
click at [231, 14] on button at bounding box center [224, 8] width 14 height 14
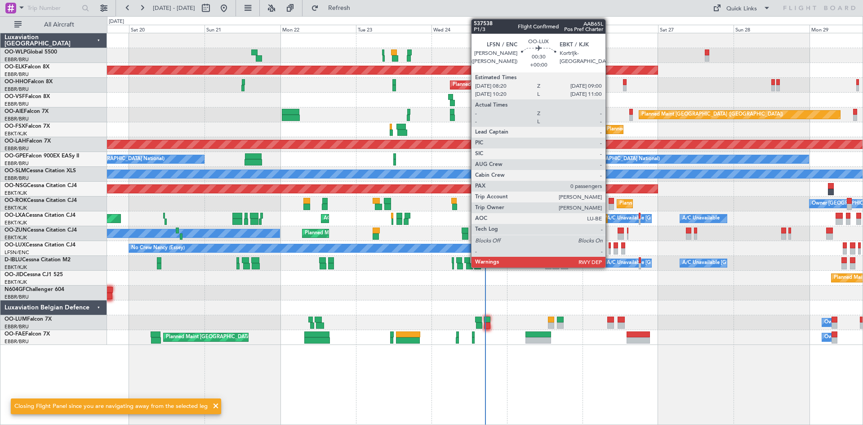
click at [610, 246] on div at bounding box center [610, 245] width 2 height 6
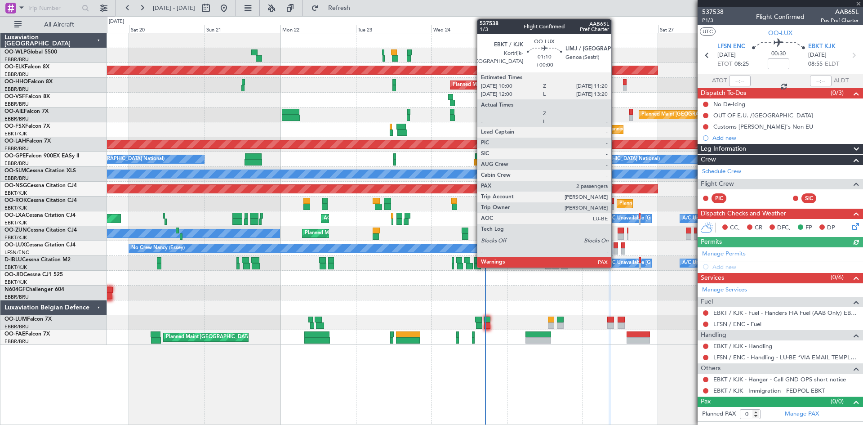
click at [616, 248] on div at bounding box center [616, 251] width 4 height 6
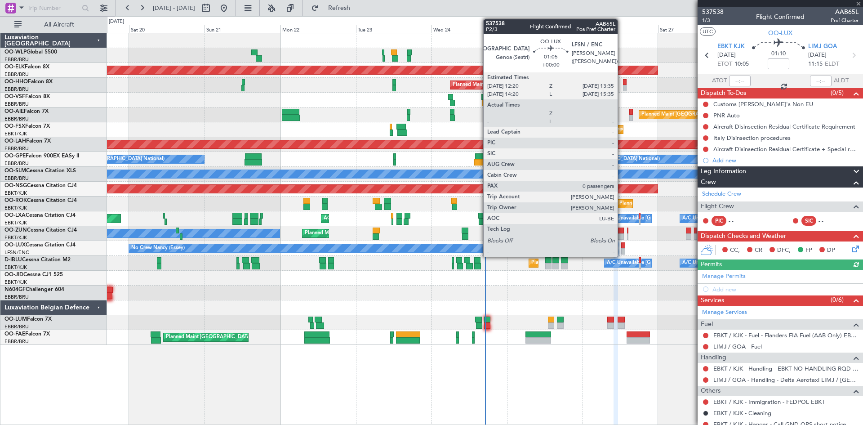
click at [622, 249] on div at bounding box center [623, 251] width 4 height 6
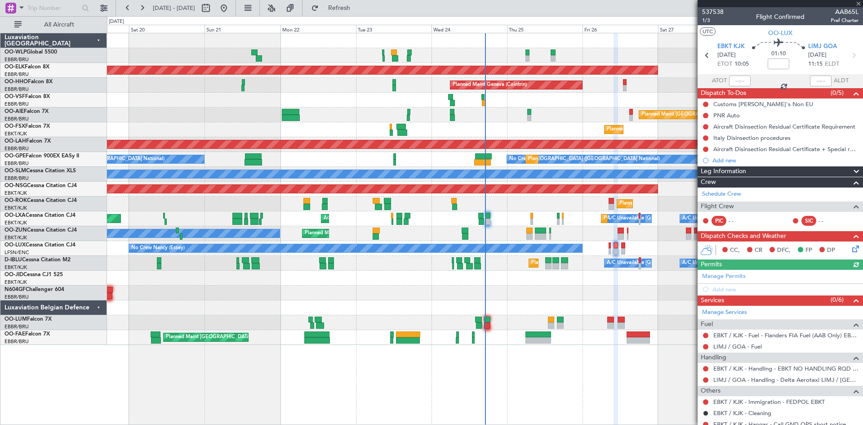
type input "0"
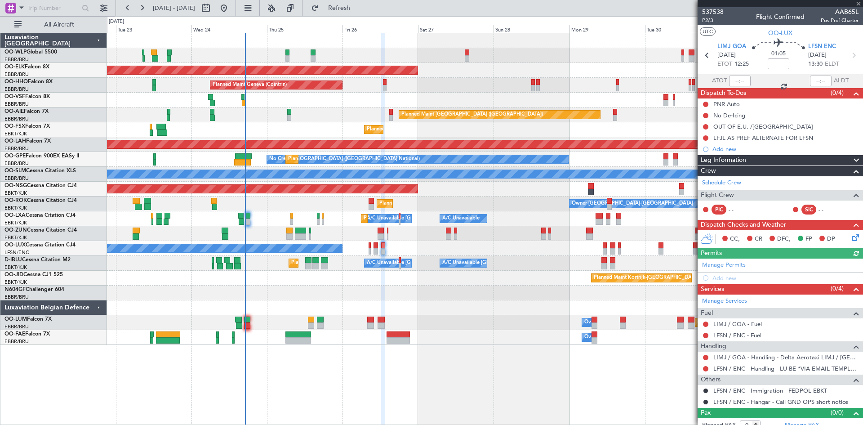
click at [416, 269] on div "Planned Maint Milan (Linate) Planned Maint Kortrijk-Wevelgem Planned Maint Gene…" at bounding box center [485, 189] width 756 height 312
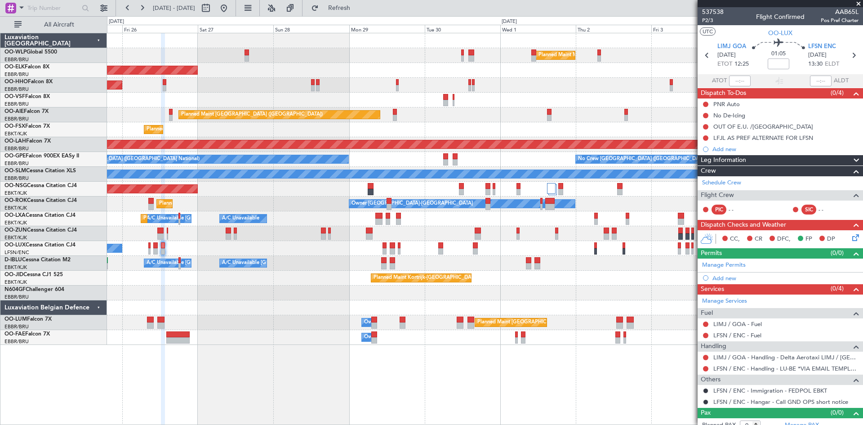
click at [290, 370] on div "Planned Maint Milan (Linate) Planned Maint Kortrijk-Wevelgem Planned Maint Gene…" at bounding box center [485, 229] width 756 height 392
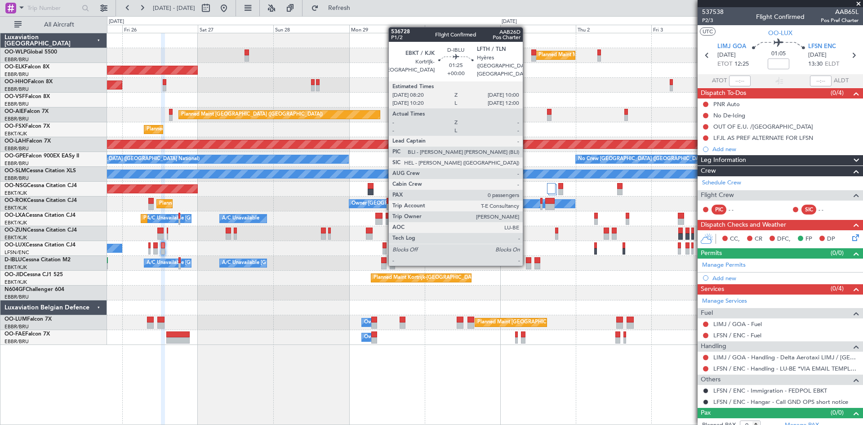
click at [527, 264] on div at bounding box center [528, 266] width 5 height 6
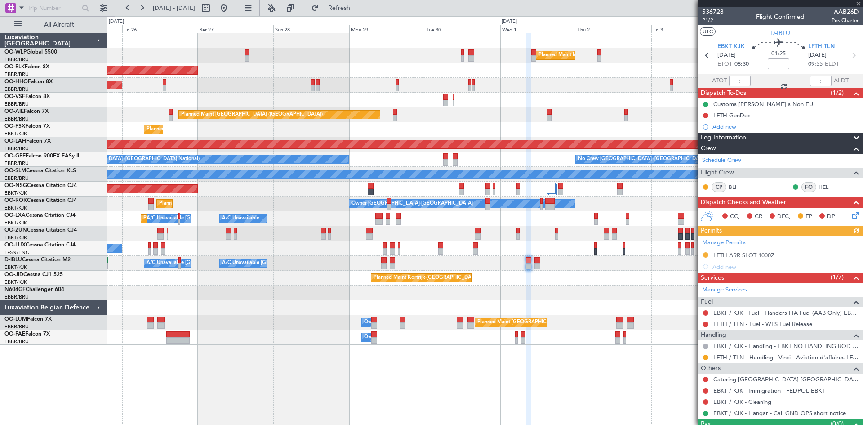
click at [746, 378] on link "Catering [GEOGRAPHIC_DATA]-[GEOGRAPHIC_DATA]" at bounding box center [786, 379] width 145 height 8
click at [263, 17] on mat-tooltip-component "Go to [DATE]" at bounding box center [253, 27] width 46 height 24
click at [236, 13] on fb-range-datepicker "[DATE] - [DATE]" at bounding box center [176, 8] width 120 height 16
click at [231, 11] on button at bounding box center [224, 8] width 14 height 14
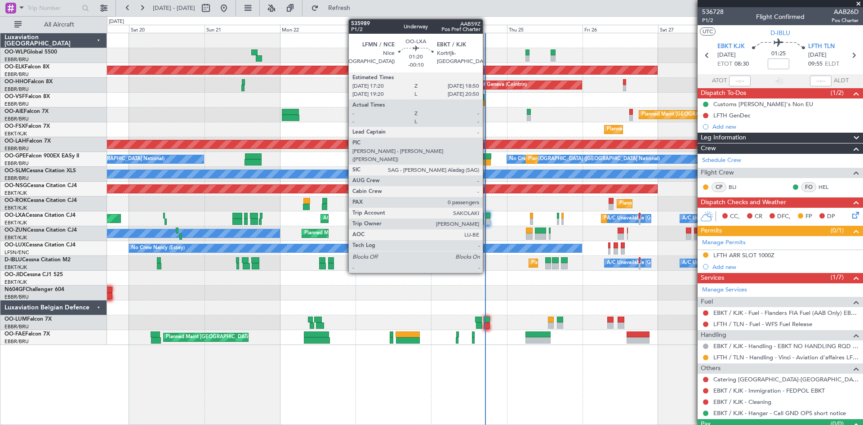
click at [487, 217] on div at bounding box center [488, 216] width 5 height 6
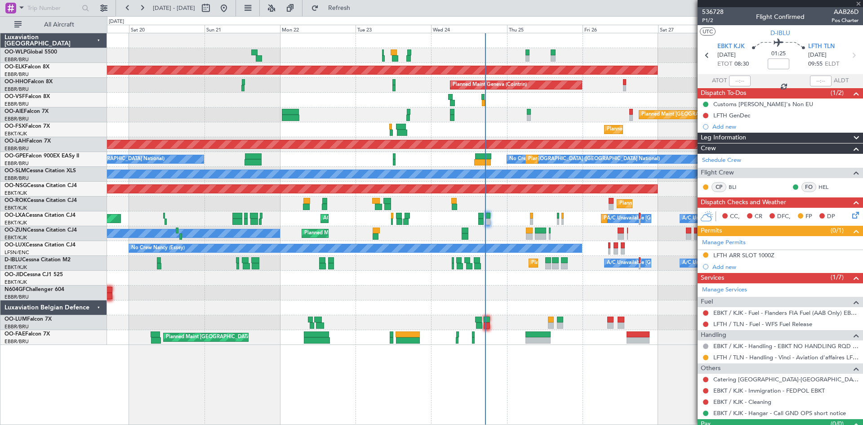
type input "-00:10"
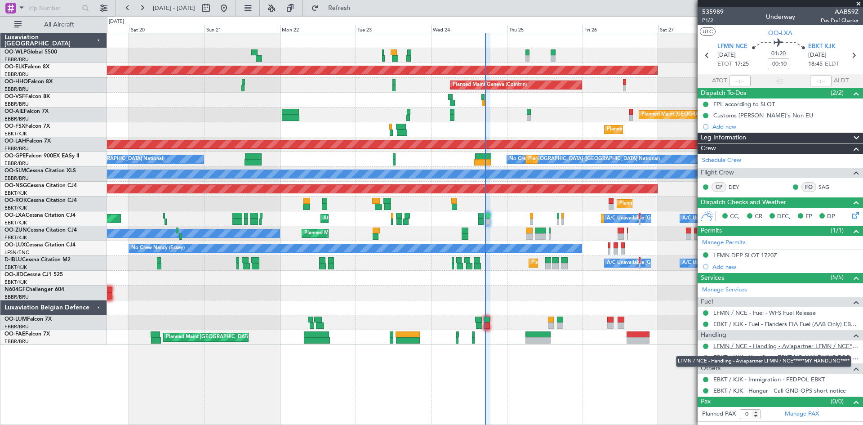
click at [779, 346] on link "LFMN / NCE - Handling - Aviapartner LFMN / NCE*****MY HANDLING****" at bounding box center [786, 346] width 145 height 8
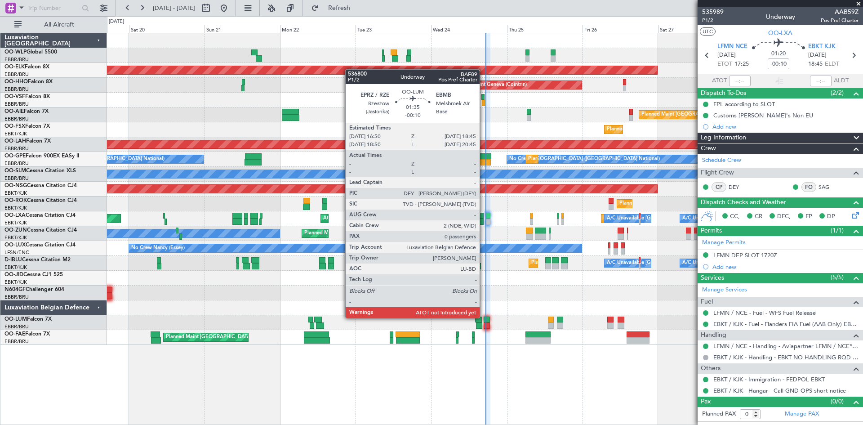
click at [484, 317] on div at bounding box center [487, 320] width 6 height 6
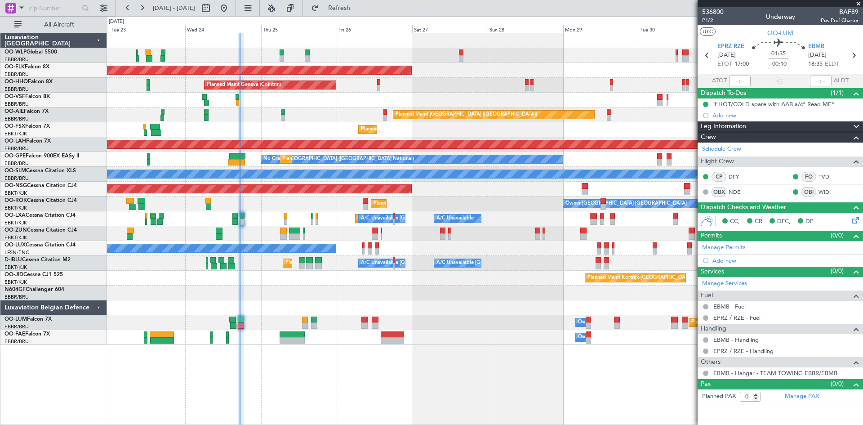
click at [292, 322] on div "Planned Maint Milan (Linate) Planned Maint [GEOGRAPHIC_DATA]-[GEOGRAPHIC_DATA] …" at bounding box center [485, 189] width 756 height 312
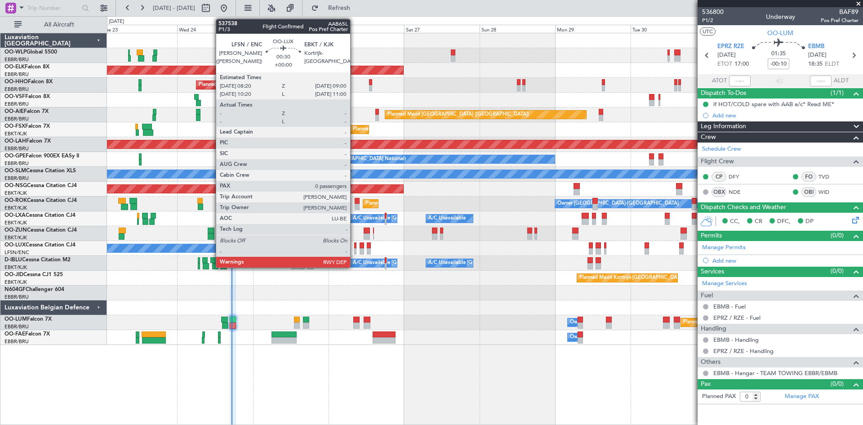
click at [354, 249] on div at bounding box center [355, 251] width 2 height 6
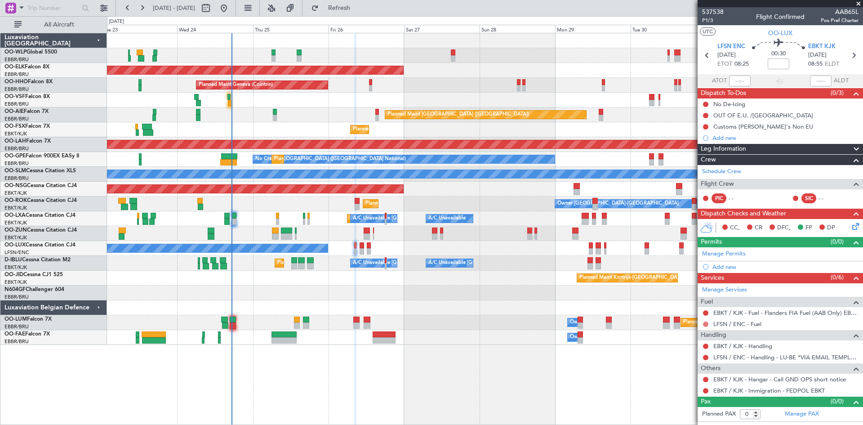
click at [706, 325] on button at bounding box center [705, 323] width 5 height 5
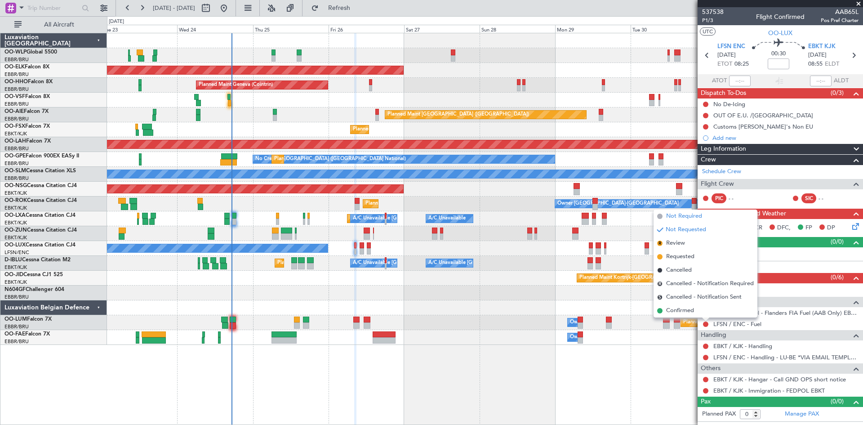
click at [680, 220] on span "Not Required" at bounding box center [684, 216] width 36 height 9
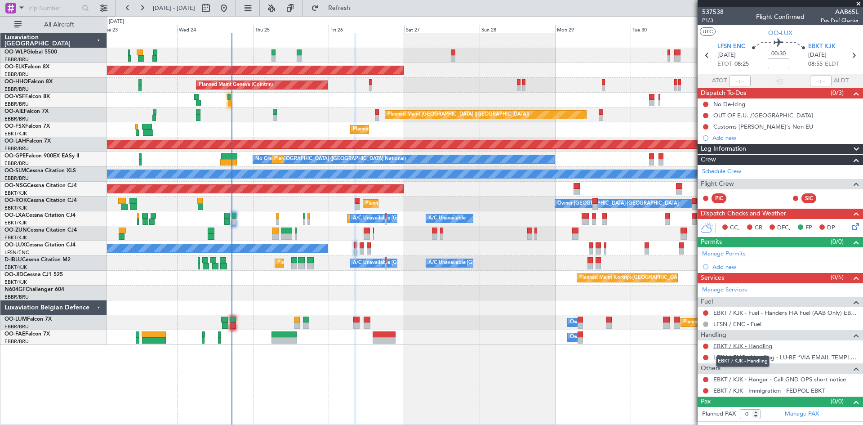
click at [759, 347] on link "EBKT / KJK - Handling" at bounding box center [743, 346] width 59 height 8
click at [340, 9] on button "Refresh" at bounding box center [334, 8] width 54 height 14
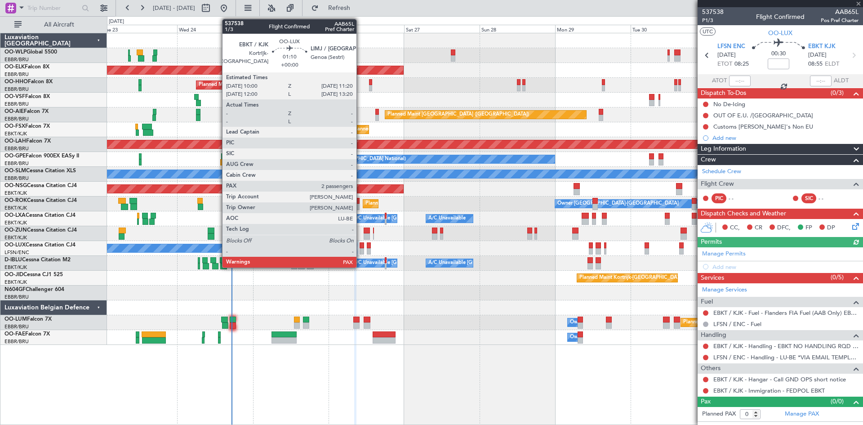
click at [361, 248] on div at bounding box center [362, 251] width 4 height 6
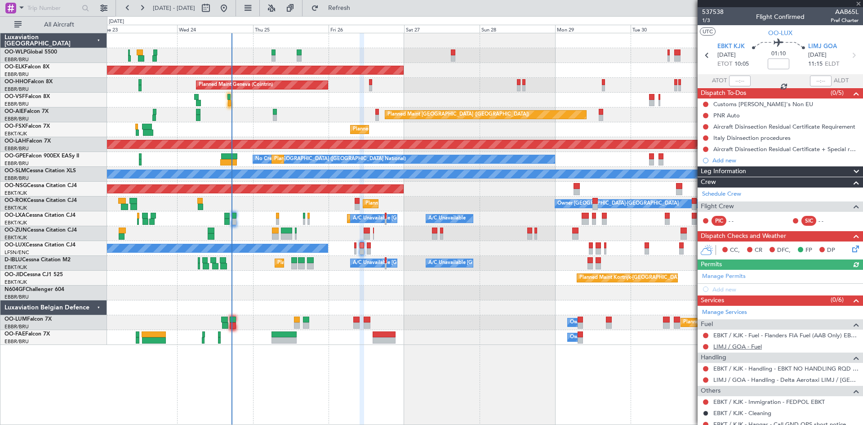
click at [761, 348] on link "LIMJ / GOA - Fuel" at bounding box center [738, 347] width 49 height 8
click at [340, 10] on button "Refresh" at bounding box center [334, 8] width 54 height 14
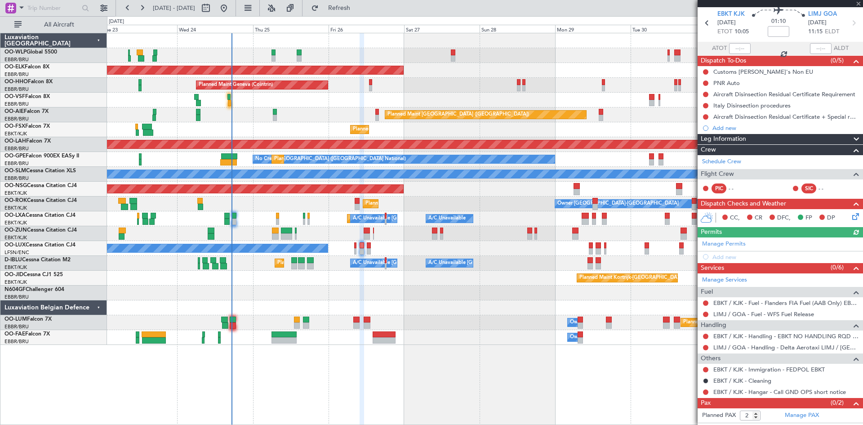
scroll to position [42, 0]
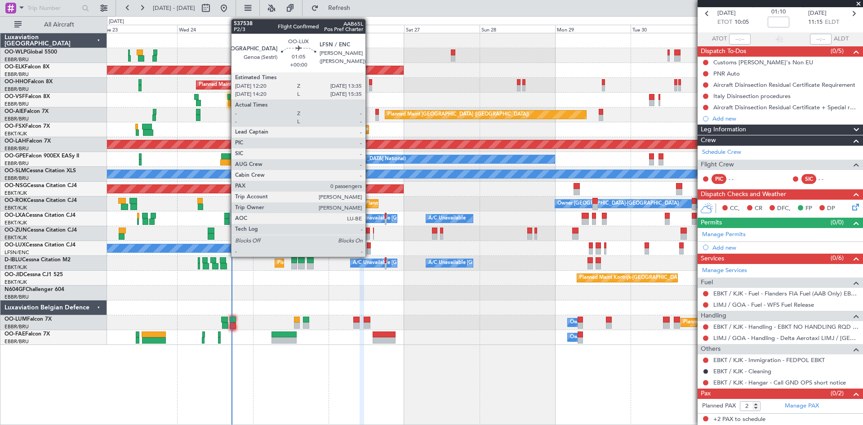
click at [370, 248] on div at bounding box center [369, 251] width 4 height 6
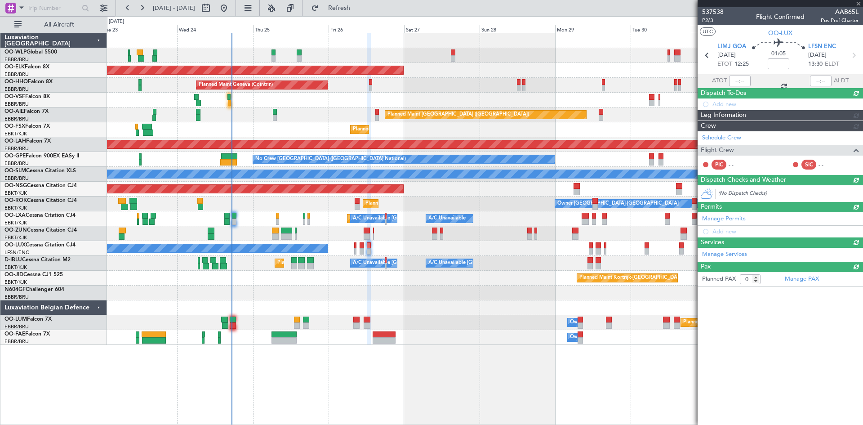
scroll to position [0, 0]
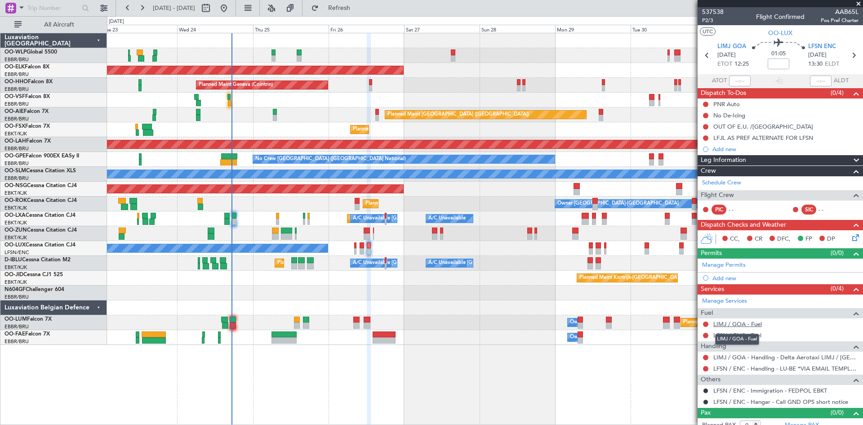
click at [753, 326] on link "LIMJ / GOA - Fuel" at bounding box center [738, 324] width 49 height 8
click at [357, 13] on button "Refresh" at bounding box center [334, 8] width 54 height 14
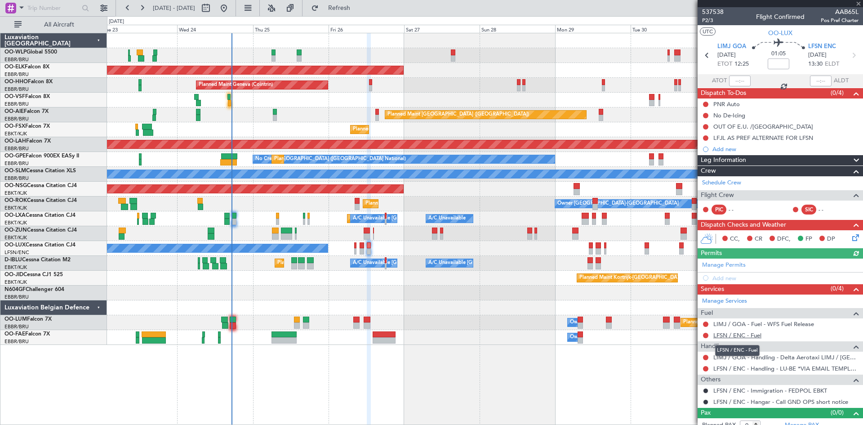
click at [751, 337] on link "LFSN / ENC - Fuel" at bounding box center [738, 335] width 48 height 8
click at [707, 336] on button at bounding box center [705, 335] width 5 height 5
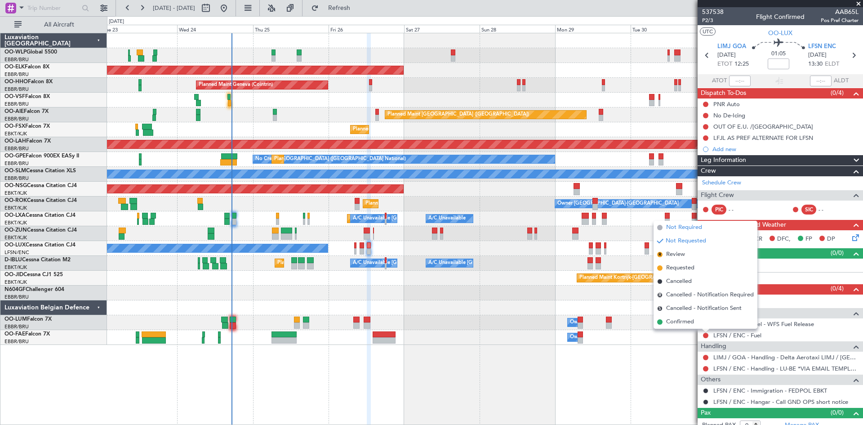
click at [682, 230] on span "Not Required" at bounding box center [684, 227] width 36 height 9
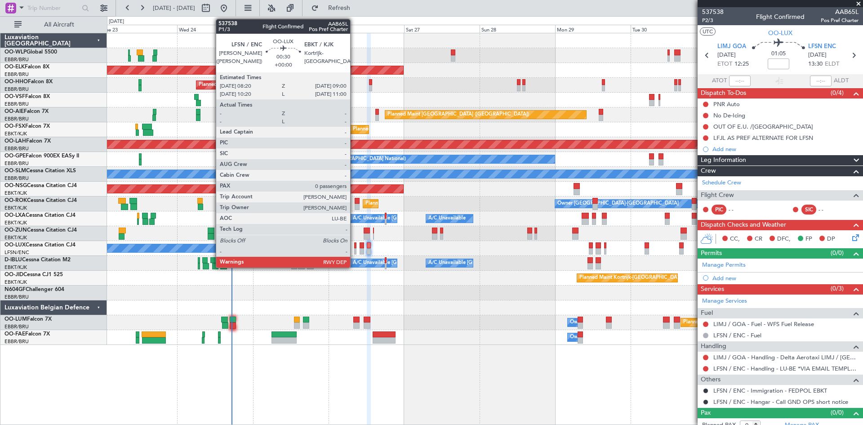
click at [354, 246] on div at bounding box center [355, 245] width 2 height 6
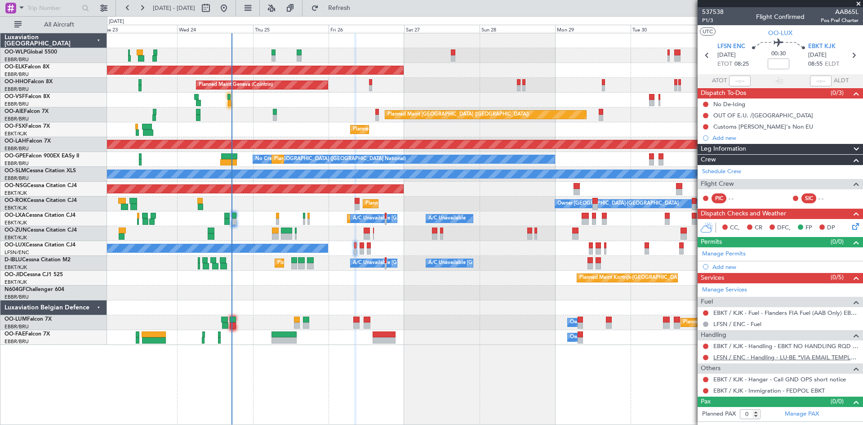
click at [807, 355] on link "LFSN / ENC - Handling - LU-BE *VIA EMAIL TEMPLATE* LFSN / ENC" at bounding box center [786, 357] width 145 height 8
click at [705, 357] on button at bounding box center [705, 357] width 5 height 5
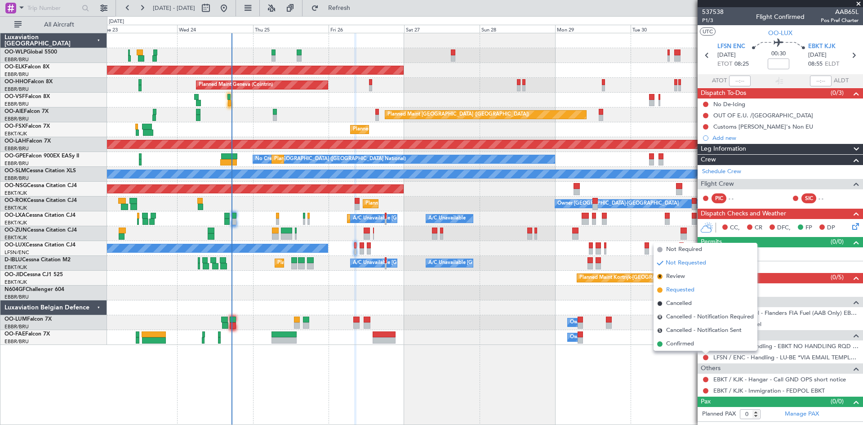
click at [673, 296] on li "Requested" at bounding box center [706, 289] width 104 height 13
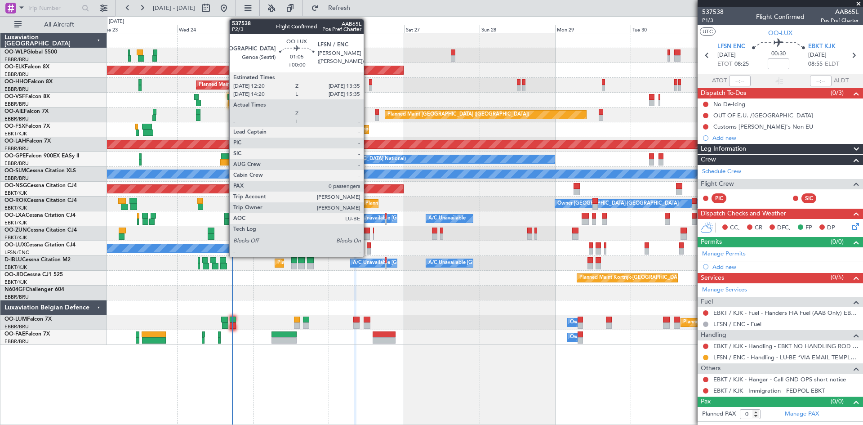
click at [368, 250] on div at bounding box center [369, 251] width 4 height 6
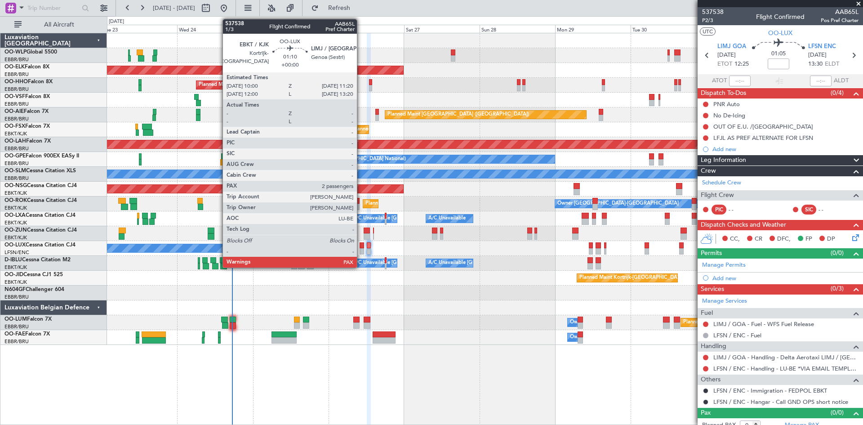
click at [361, 250] on div at bounding box center [362, 251] width 4 height 6
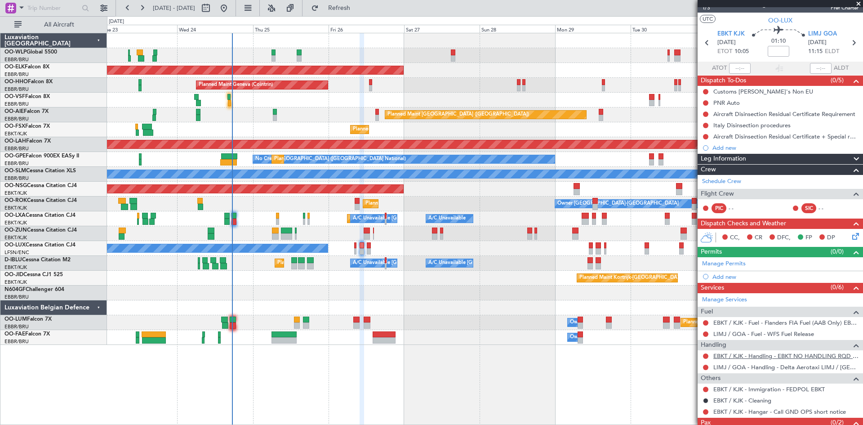
scroll to position [42, 0]
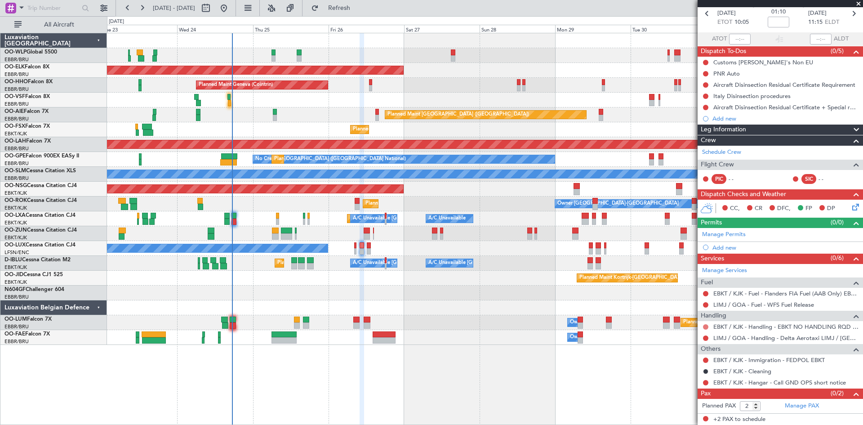
click at [708, 326] on button at bounding box center [705, 326] width 5 height 5
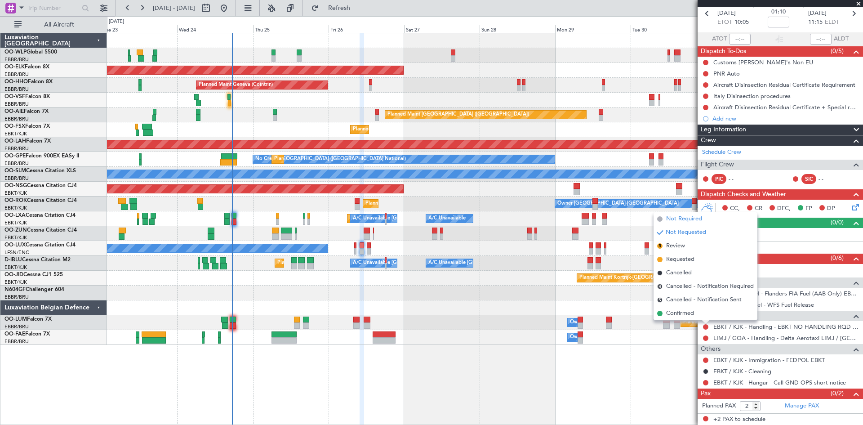
click at [685, 220] on span "Not Required" at bounding box center [684, 218] width 36 height 9
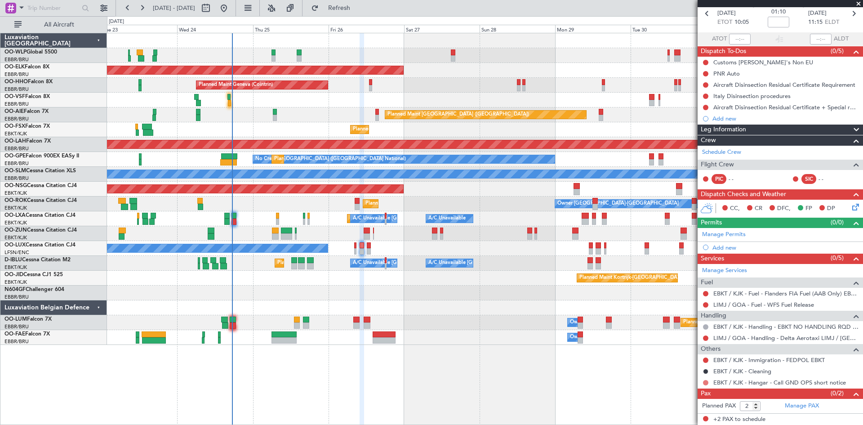
click at [707, 383] on button at bounding box center [705, 382] width 5 height 5
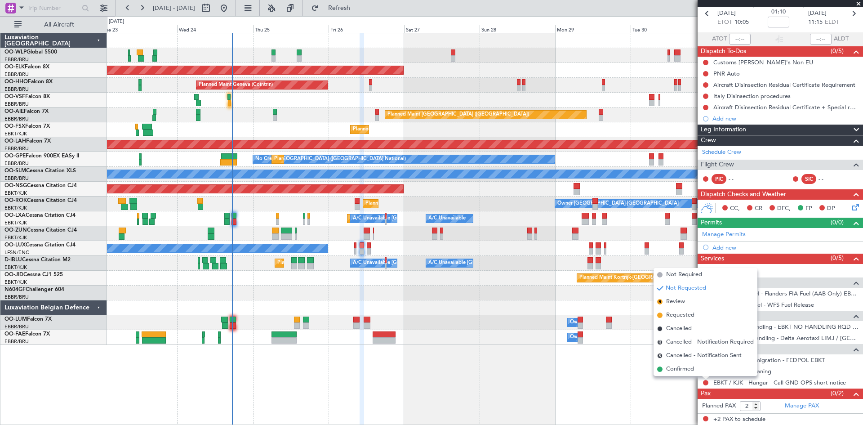
drag, startPoint x: 678, startPoint y: 368, endPoint x: 526, endPoint y: 337, distance: 155.5
click at [677, 367] on span "Confirmed" at bounding box center [680, 369] width 28 height 9
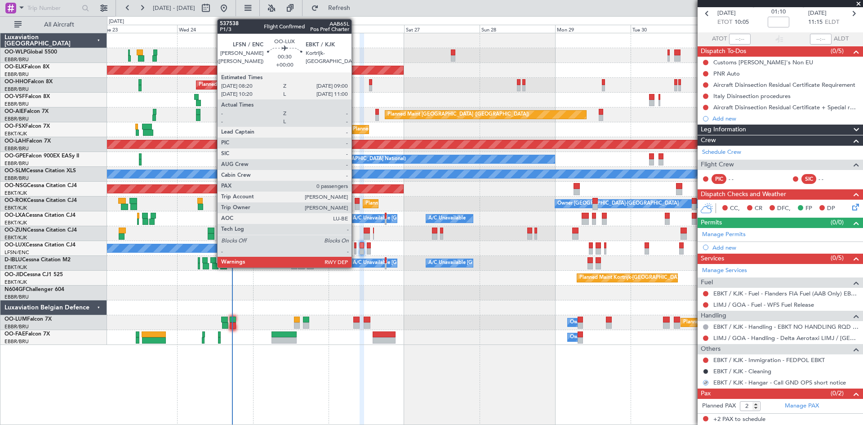
click at [356, 251] on div at bounding box center [355, 251] width 2 height 6
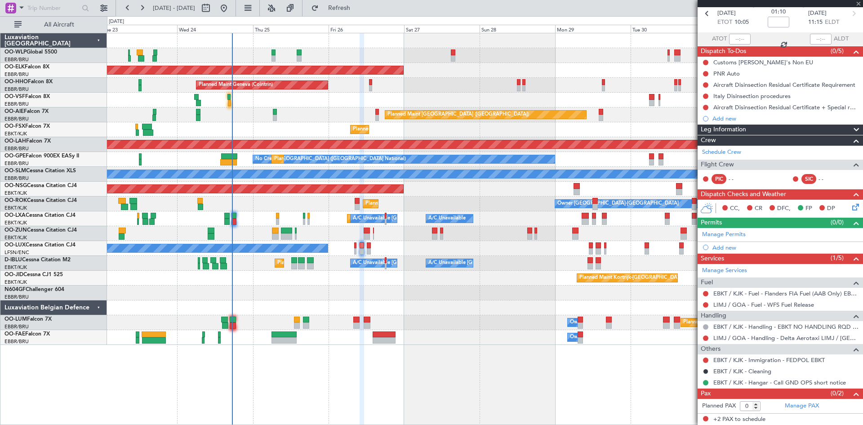
scroll to position [0, 0]
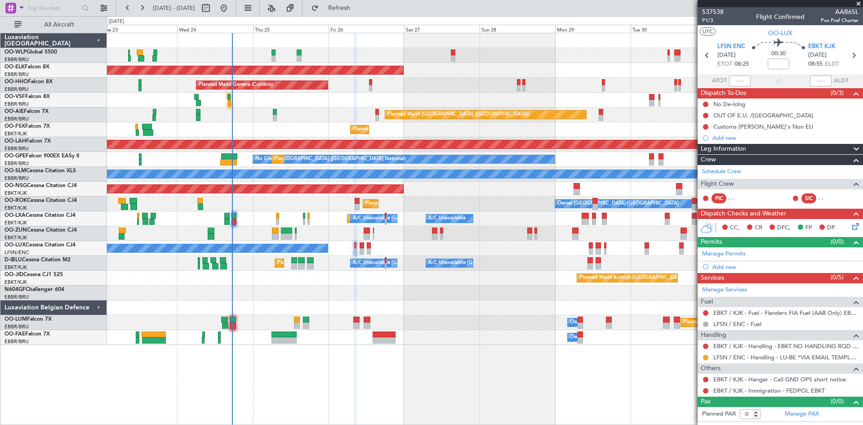
click at [705, 348] on mat-tooltip-component "Not Requested" at bounding box center [706, 360] width 51 height 24
click at [705, 345] on button at bounding box center [705, 346] width 5 height 5
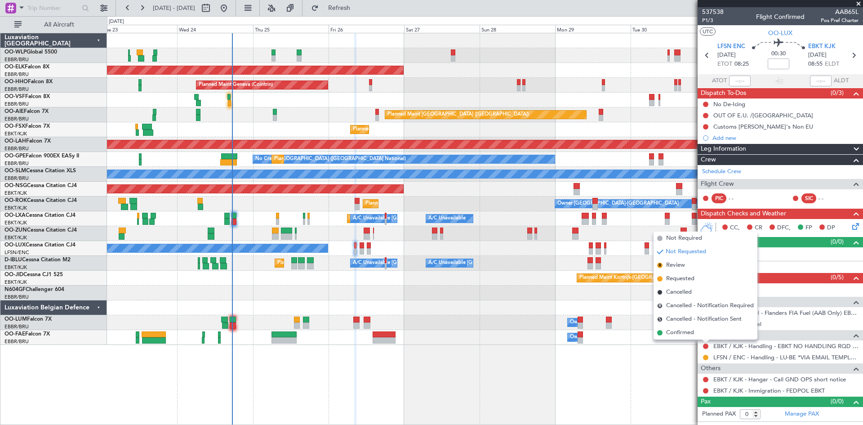
click at [671, 231] on div "Planned Maint Kortrijk-[GEOGRAPHIC_DATA] Owner" at bounding box center [485, 233] width 756 height 15
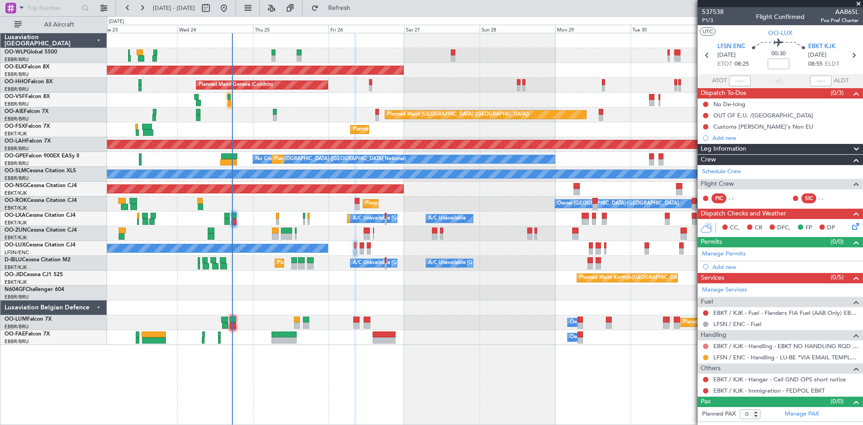
click at [706, 344] on button at bounding box center [705, 346] width 5 height 5
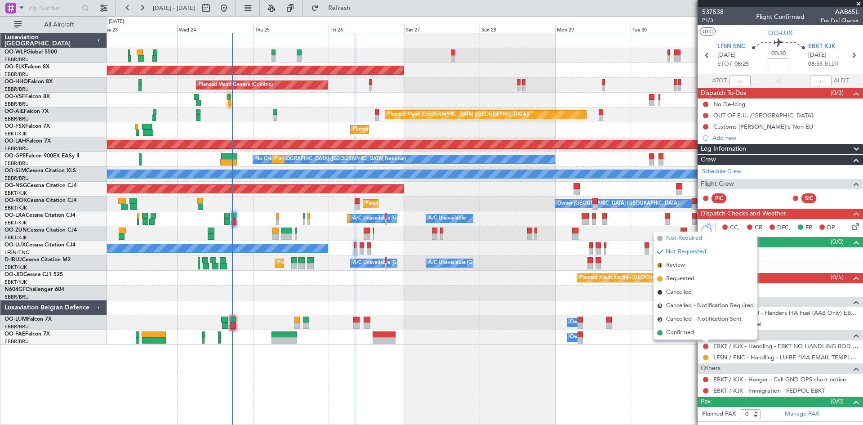
click at [697, 241] on span "Not Required" at bounding box center [684, 238] width 36 height 9
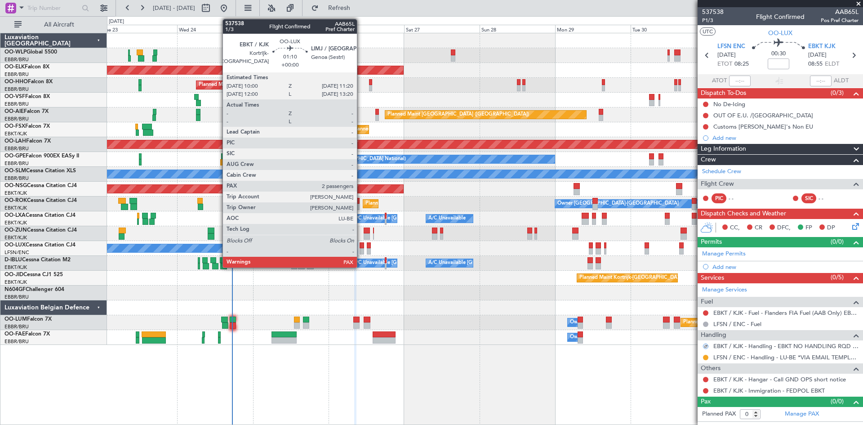
click at [361, 246] on div at bounding box center [362, 245] width 4 height 6
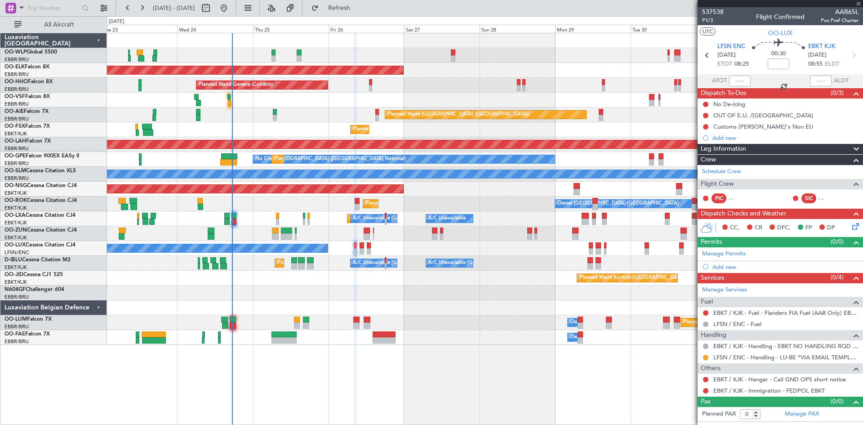
type input "2"
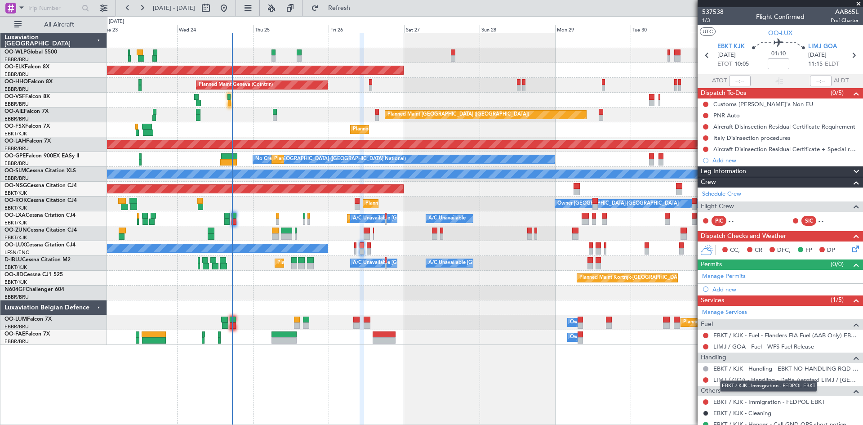
click at [773, 379] on mat-tooltip-component "EBKT / KJK - Immigration - FEDPOL EBKT" at bounding box center [769, 386] width 110 height 24
click at [749, 380] on link "LIMJ / GOA - Handling - Delta Aerotaxi LIMJ / [GEOGRAPHIC_DATA]" at bounding box center [786, 380] width 145 height 8
click at [827, 42] on span "LIMJ GOA" at bounding box center [822, 46] width 29 height 9
click at [777, 286] on div "Add new" at bounding box center [782, 290] width 138 height 8
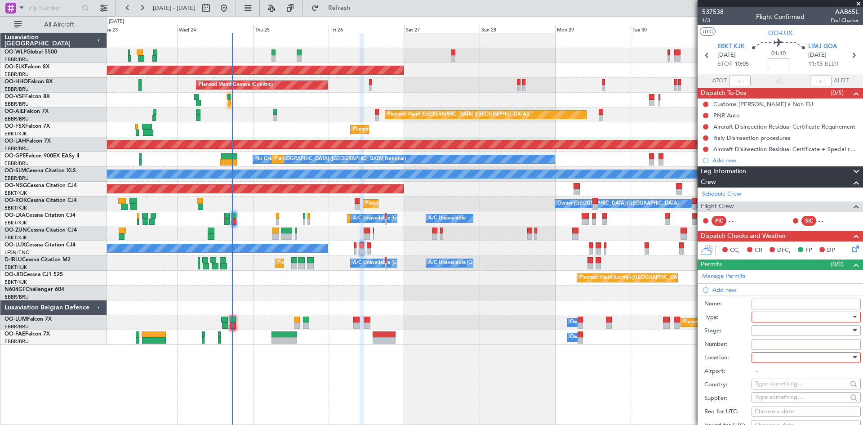
click at [792, 316] on div at bounding box center [803, 316] width 96 height 13
click at [763, 362] on span "PPR" at bounding box center [803, 360] width 94 height 13
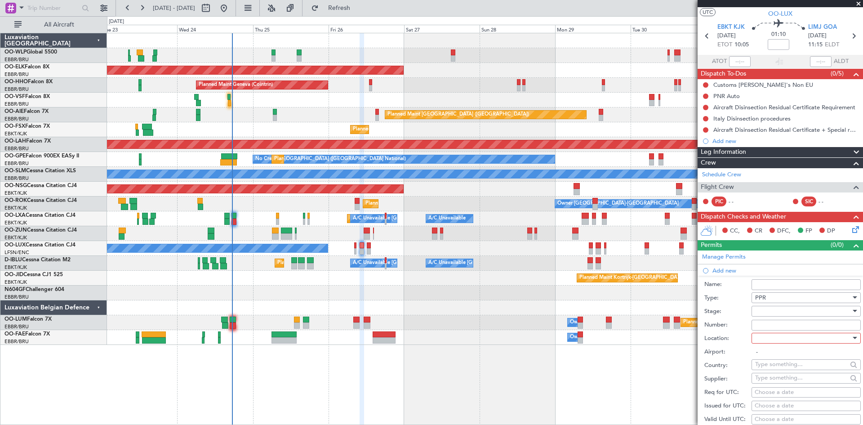
scroll to position [45, 0]
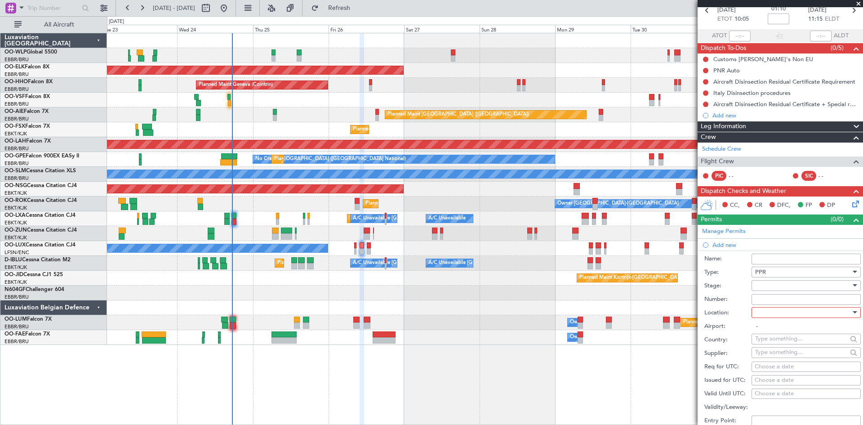
click at [780, 313] on div at bounding box center [803, 312] width 96 height 13
click at [773, 361] on span "Arrival" at bounding box center [803, 357] width 94 height 13
type input "LIMJ / [GEOGRAPHIC_DATA]"
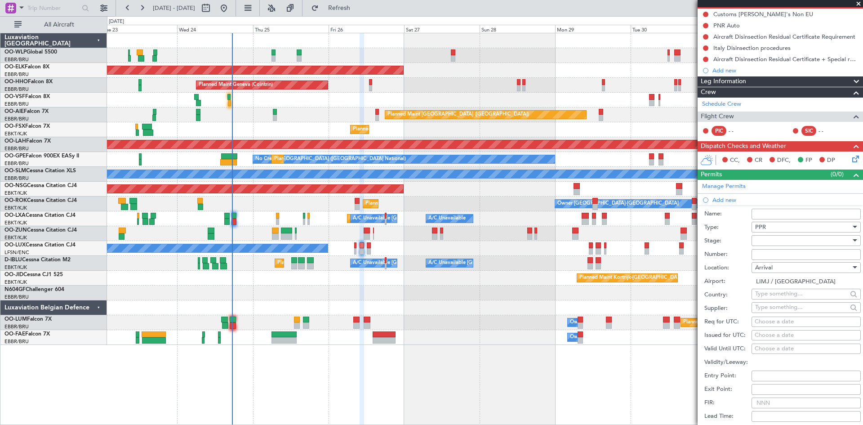
click at [766, 326] on fb-calendar-cell "Choose a date" at bounding box center [806, 322] width 109 height 11
click at [763, 321] on div "Choose a date" at bounding box center [806, 321] width 103 height 9
select select "9"
select select "2025"
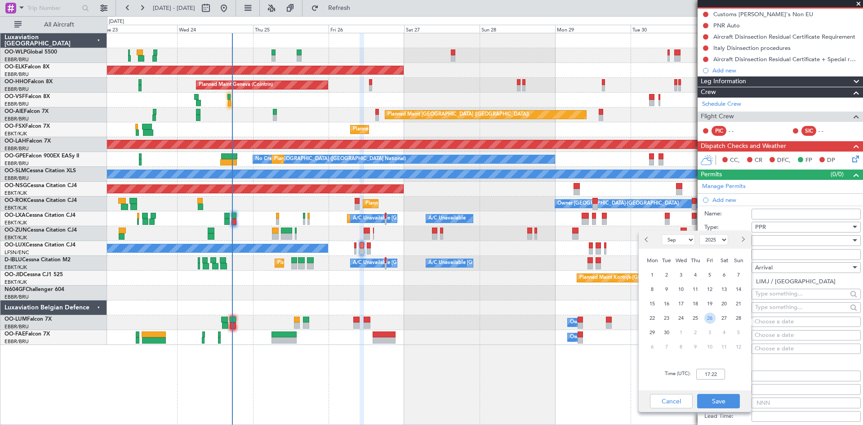
click at [710, 318] on span "26" at bounding box center [710, 317] width 11 height 11
click at [707, 372] on input "00:00" at bounding box center [710, 374] width 29 height 11
type input "11:20"
click at [717, 397] on button "Save" at bounding box center [718, 401] width 43 height 14
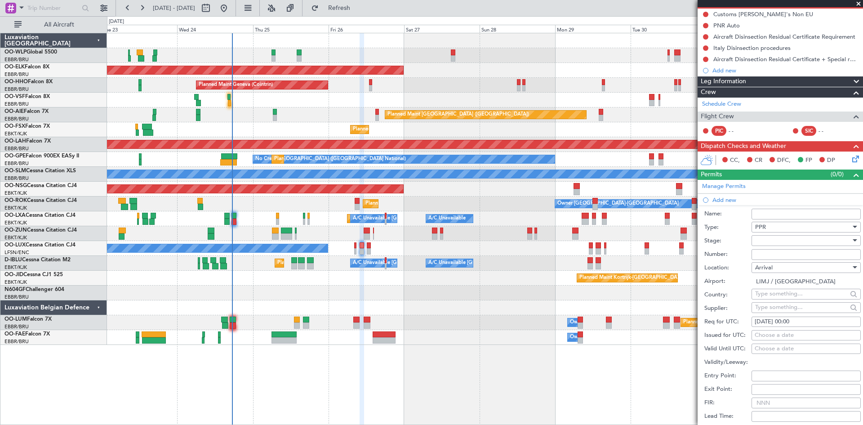
scroll to position [209, 0]
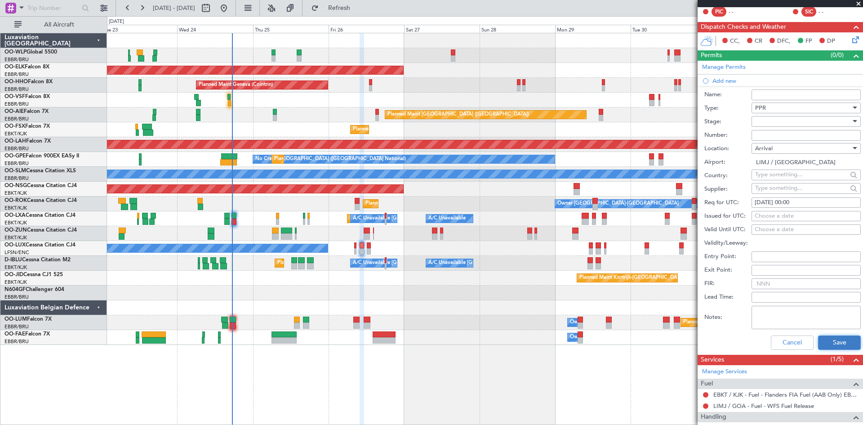
click at [820, 338] on button "Save" at bounding box center [839, 342] width 43 height 14
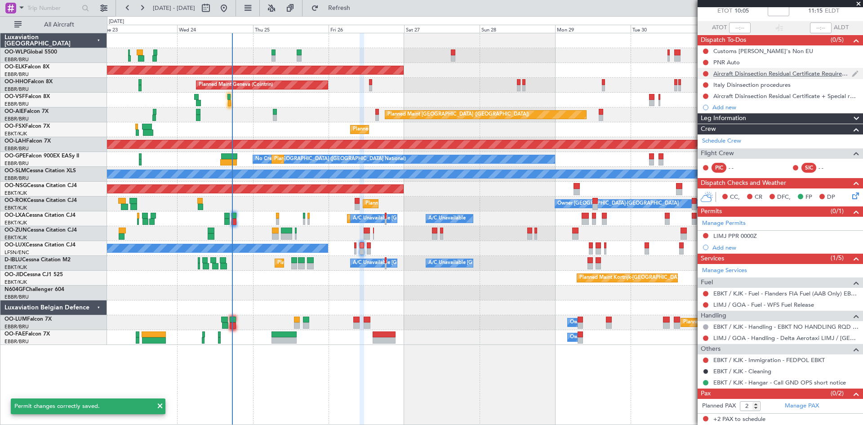
scroll to position [0, 0]
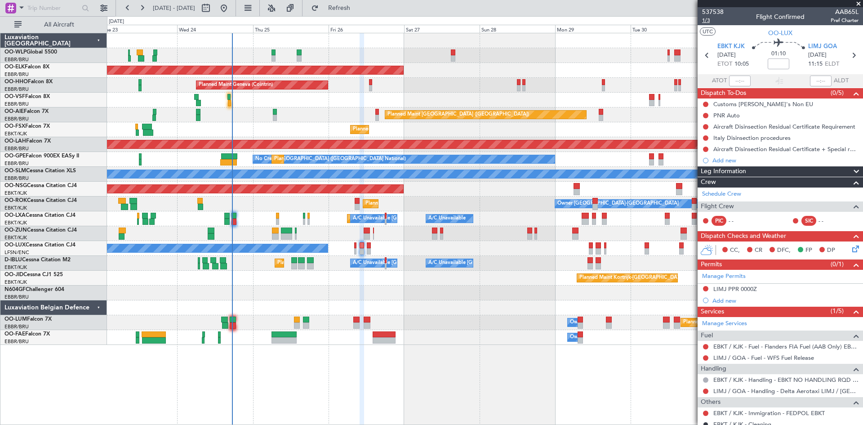
click at [709, 21] on span "1/3" at bounding box center [713, 21] width 22 height 8
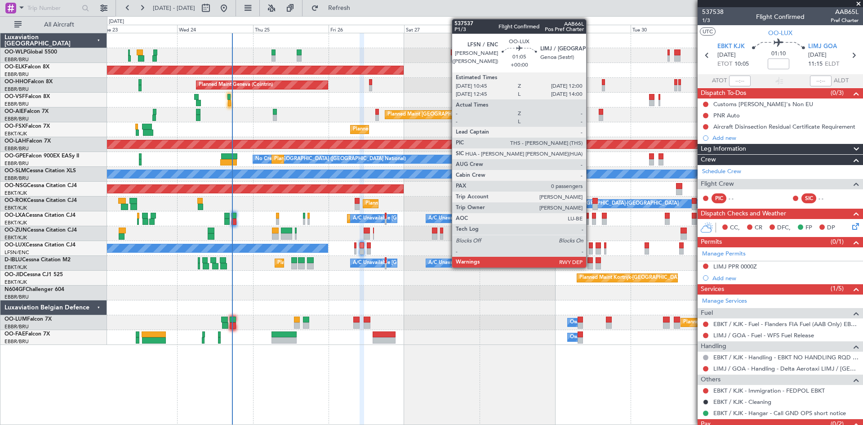
click at [590, 244] on div at bounding box center [591, 245] width 4 height 6
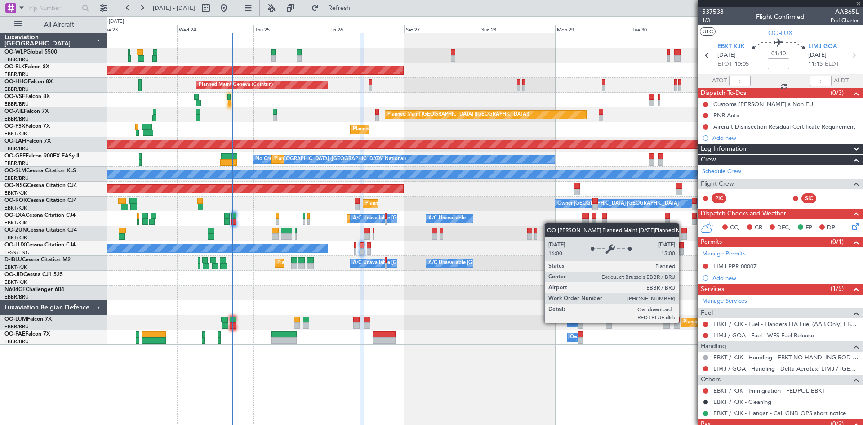
type input "0"
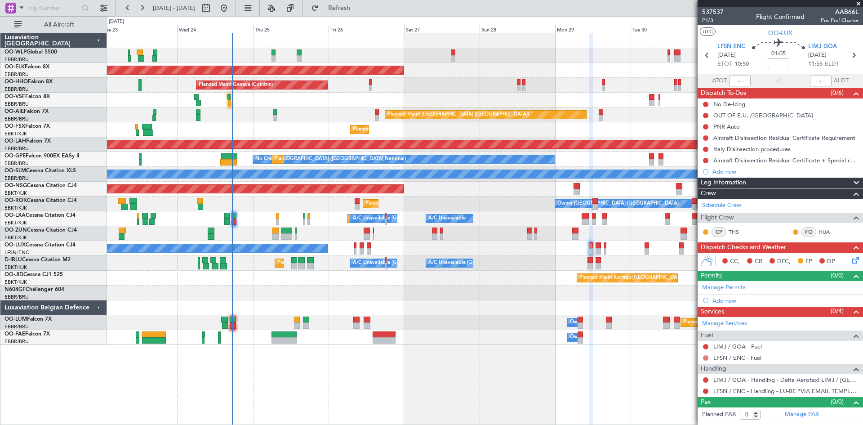
click at [705, 356] on button at bounding box center [705, 357] width 5 height 5
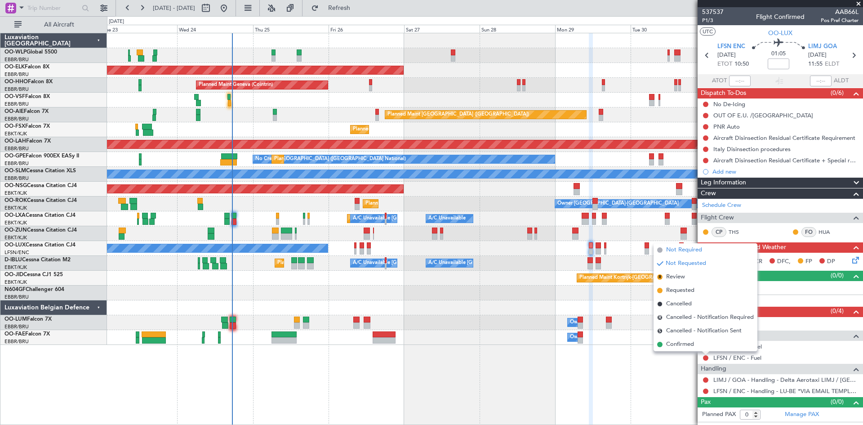
click at [701, 249] on span "Not Required" at bounding box center [684, 249] width 36 height 9
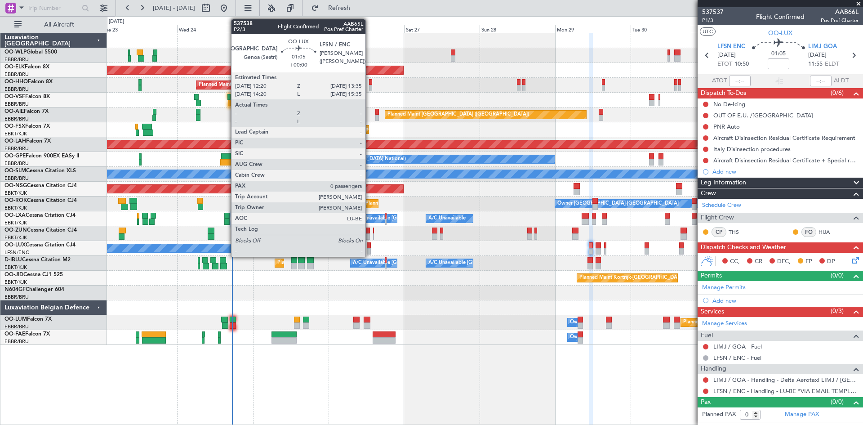
click at [370, 247] on div at bounding box center [369, 245] width 4 height 6
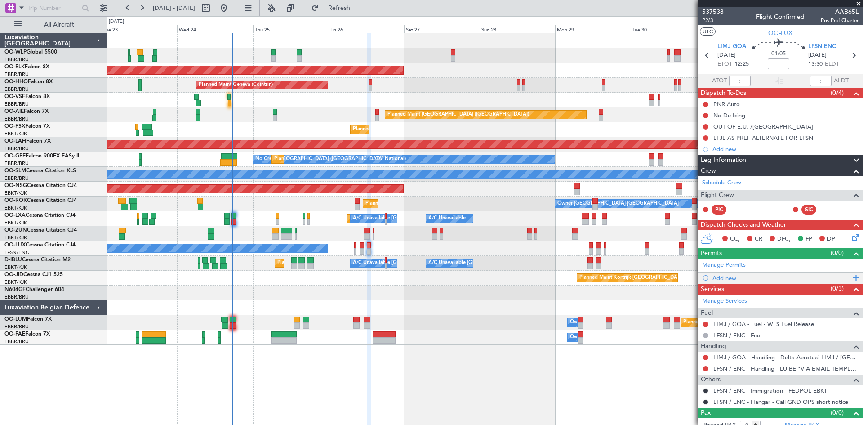
click at [730, 278] on div "Add new" at bounding box center [782, 278] width 138 height 8
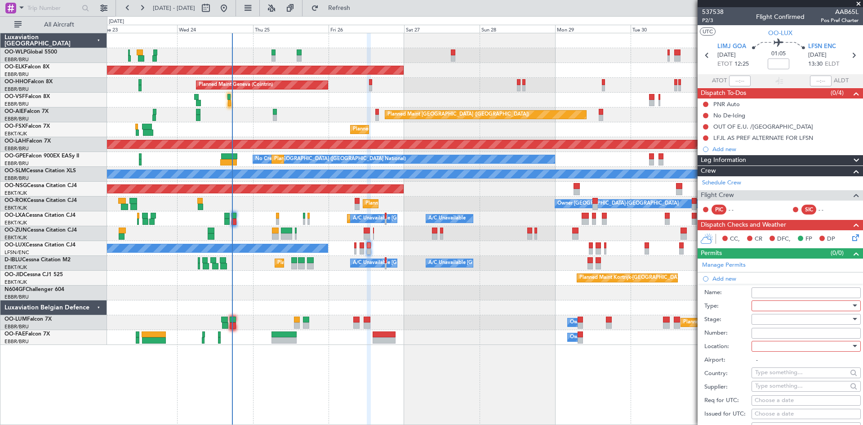
click at [775, 303] on div at bounding box center [803, 305] width 96 height 13
click at [772, 392] on span "PPR" at bounding box center [803, 395] width 94 height 13
click at [776, 321] on div at bounding box center [803, 318] width 96 height 13
click at [776, 321] on div at bounding box center [431, 212] width 863 height 425
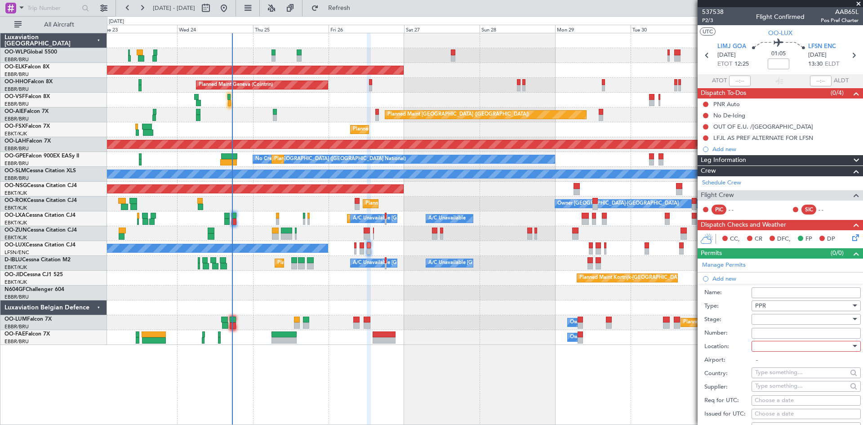
click at [771, 347] on div at bounding box center [803, 345] width 96 height 13
click at [776, 370] on span "Departure" at bounding box center [803, 363] width 94 height 13
type input "LIMJ / [GEOGRAPHIC_DATA]"
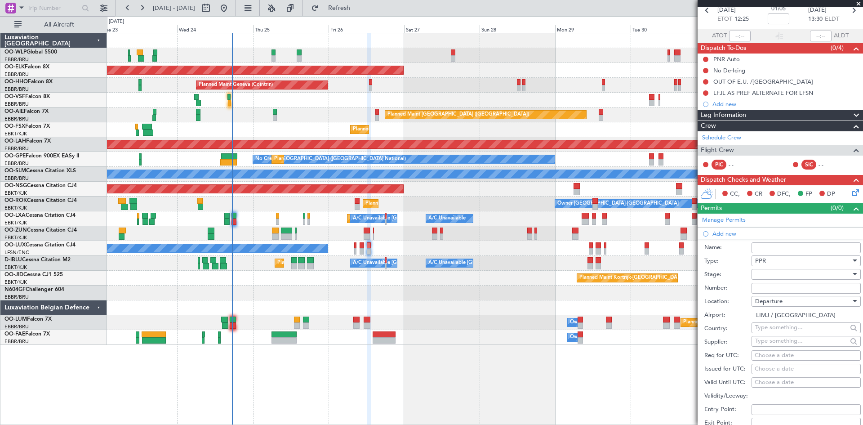
click at [772, 356] on div "Choose a date" at bounding box center [806, 355] width 103 height 9
select select "9"
select select "2025"
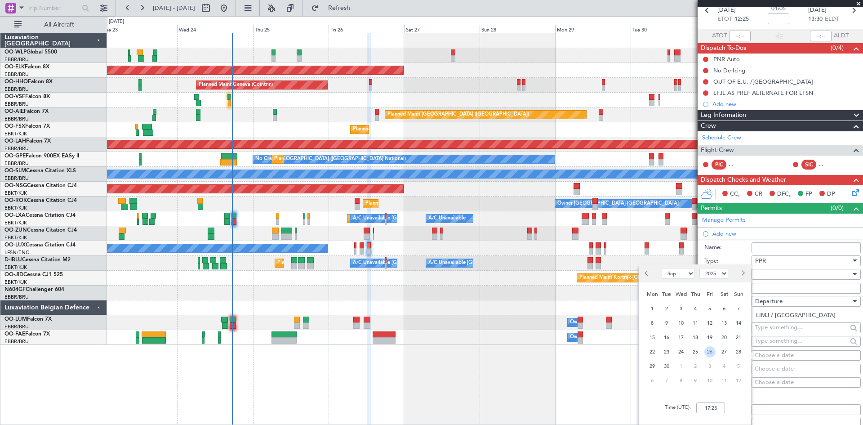
click at [705, 351] on span "26" at bounding box center [710, 351] width 11 height 11
type input "00:00"
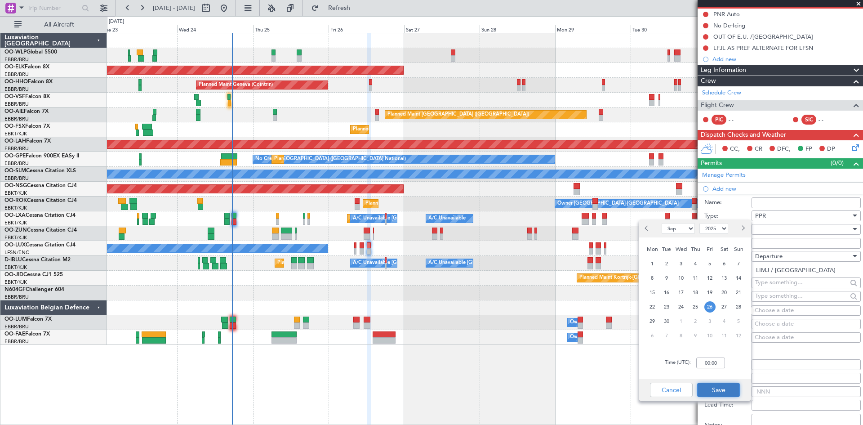
click at [725, 387] on button "Save" at bounding box center [718, 390] width 43 height 14
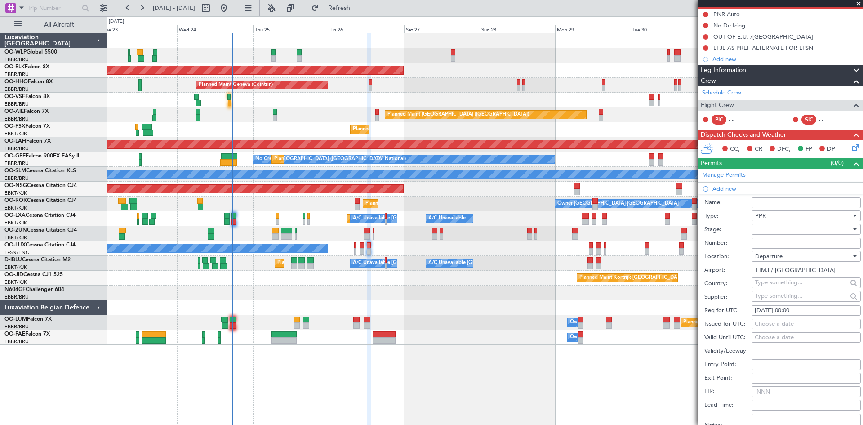
click at [787, 311] on div "26/09/2025 00:00" at bounding box center [806, 310] width 103 height 9
select select "9"
select select "2025"
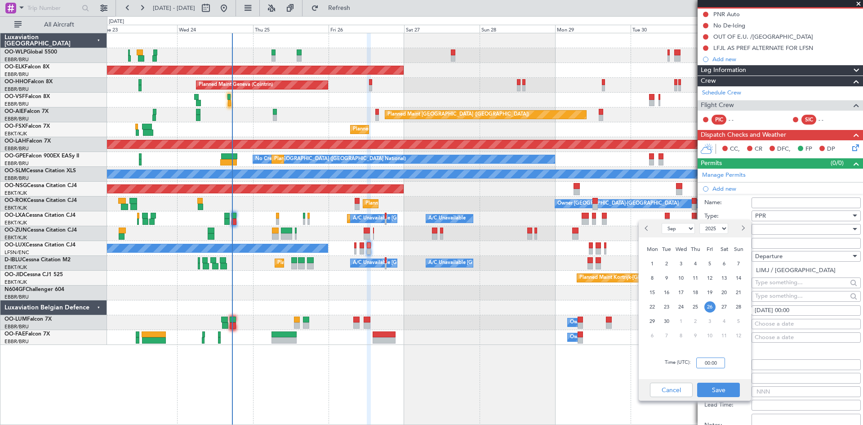
click at [704, 362] on input "00:00" at bounding box center [710, 362] width 29 height 11
type input "12:20"
click at [726, 388] on button "Save" at bounding box center [718, 390] width 43 height 14
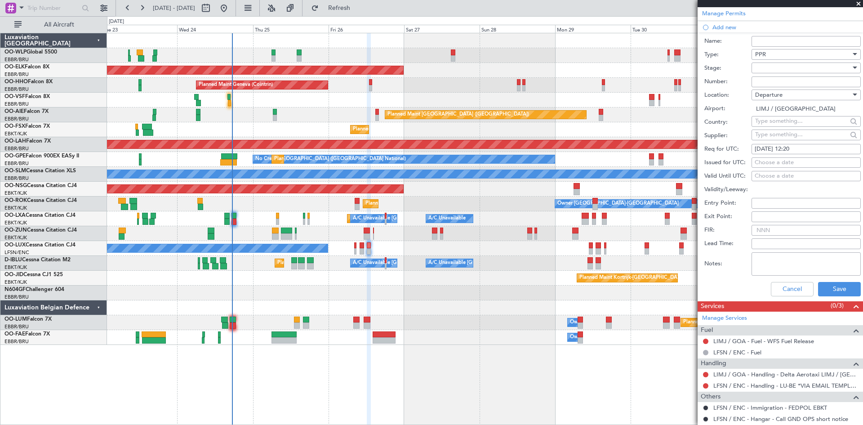
scroll to position [253, 0]
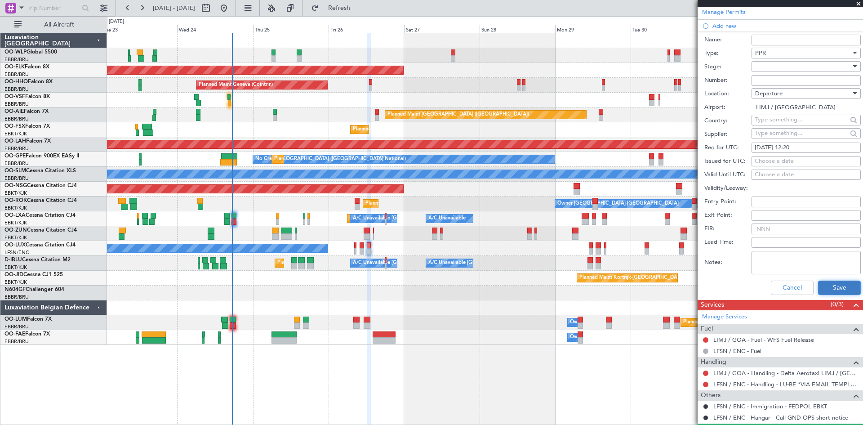
click at [831, 289] on button "Save" at bounding box center [839, 288] width 43 height 14
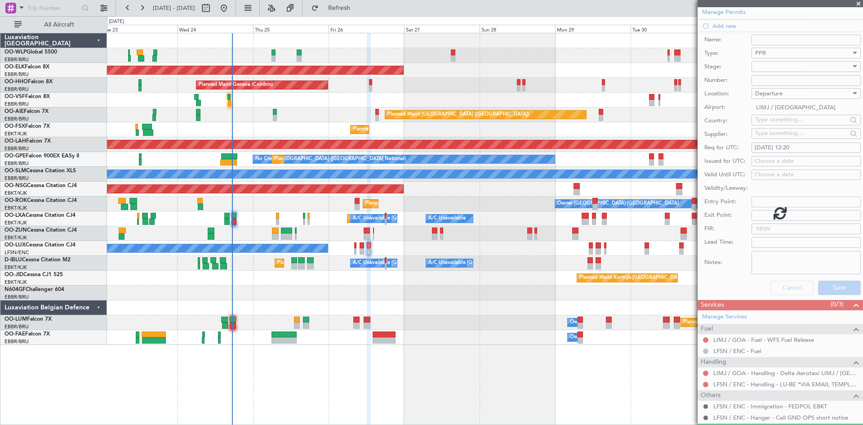
scroll to position [19, 0]
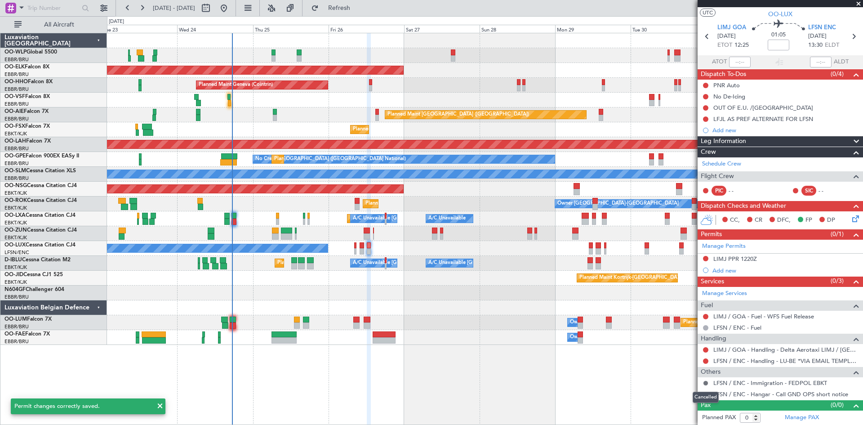
click at [708, 383] on button at bounding box center [705, 382] width 5 height 5
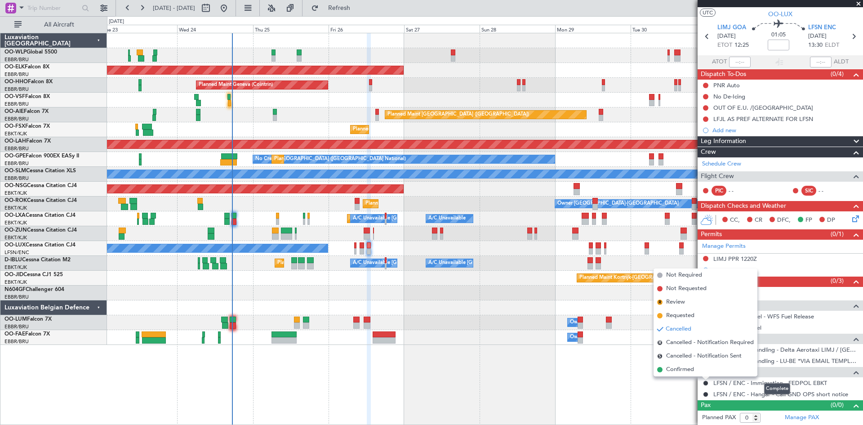
click at [782, 375] on div "Others" at bounding box center [780, 372] width 165 height 10
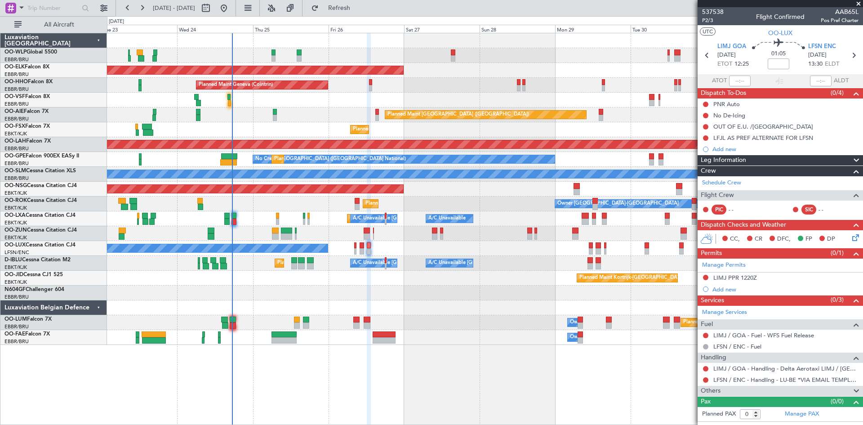
scroll to position [0, 0]
click at [827, 390] on mat-tooltip-component "LIMJ / GOA - Handling - Delta Aerotaxi LIMJ / GOA" at bounding box center [789, 387] width 147 height 31
click at [854, 390] on span at bounding box center [856, 391] width 11 height 11
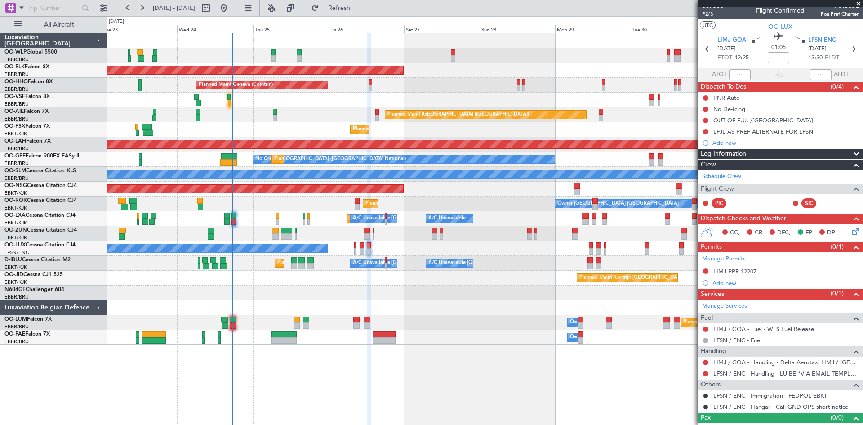
scroll to position [19, 0]
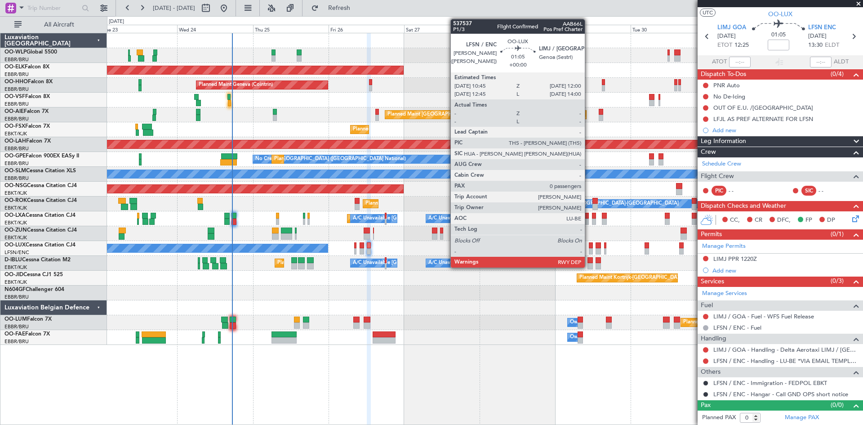
click at [589, 250] on div at bounding box center [591, 251] width 4 height 6
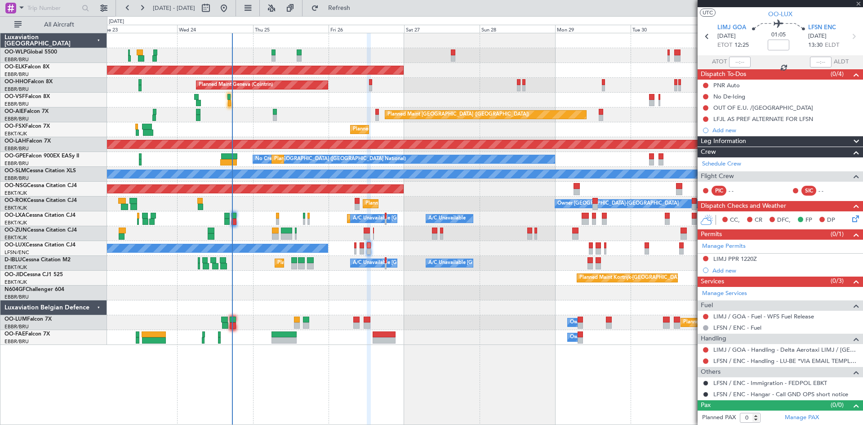
scroll to position [0, 0]
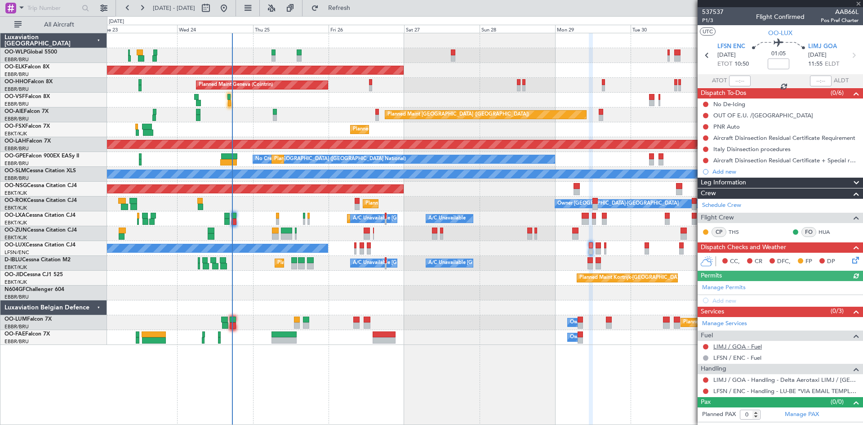
click at [751, 348] on link "LIMJ / GOA - Fuel" at bounding box center [738, 347] width 49 height 8
click at [339, 6] on button "Refresh" at bounding box center [334, 8] width 54 height 14
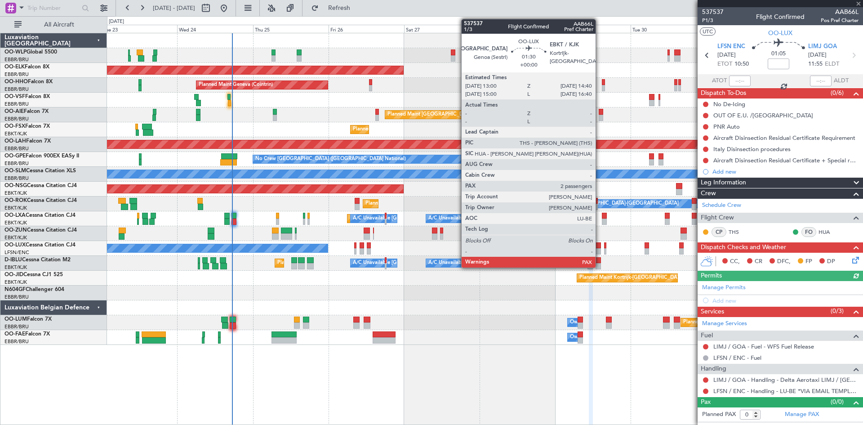
click at [600, 249] on div at bounding box center [598, 251] width 5 height 6
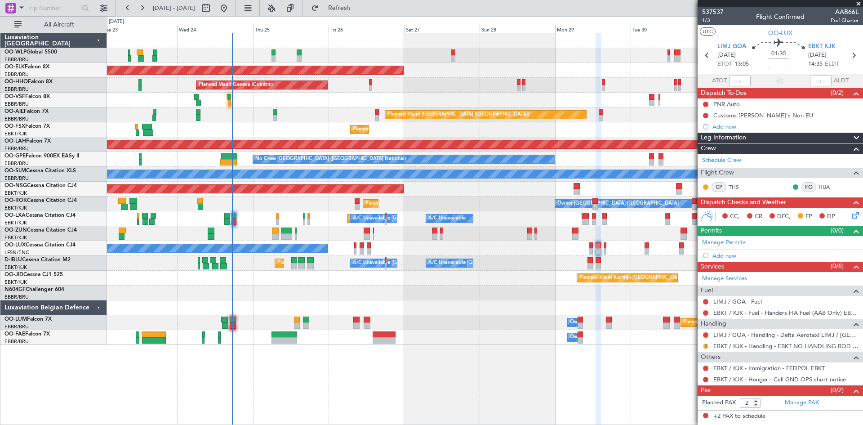
click at [708, 346] on button "R" at bounding box center [705, 346] width 5 height 5
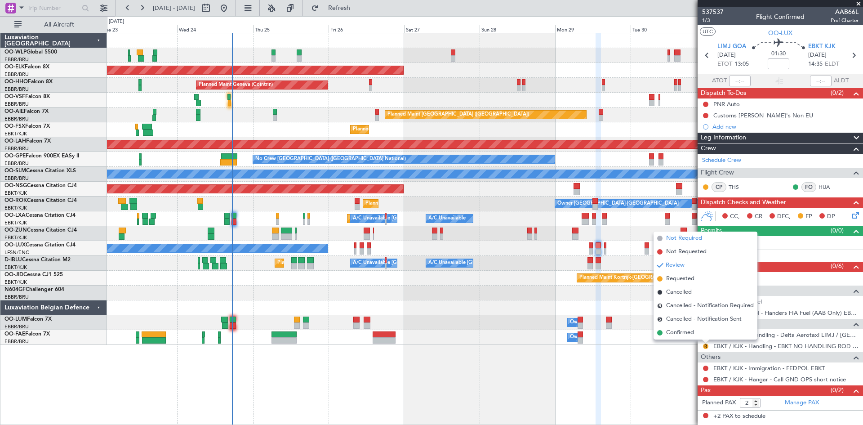
click at [689, 243] on li "Not Required" at bounding box center [706, 238] width 104 height 13
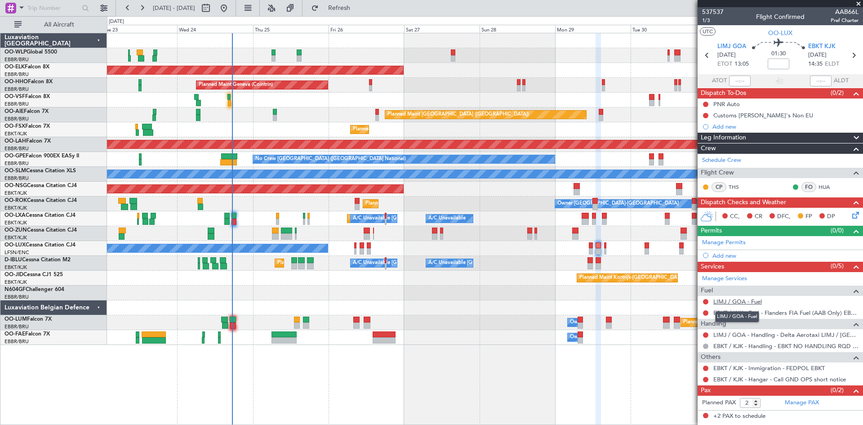
click at [757, 300] on link "LIMJ / GOA - Fuel" at bounding box center [738, 302] width 49 height 8
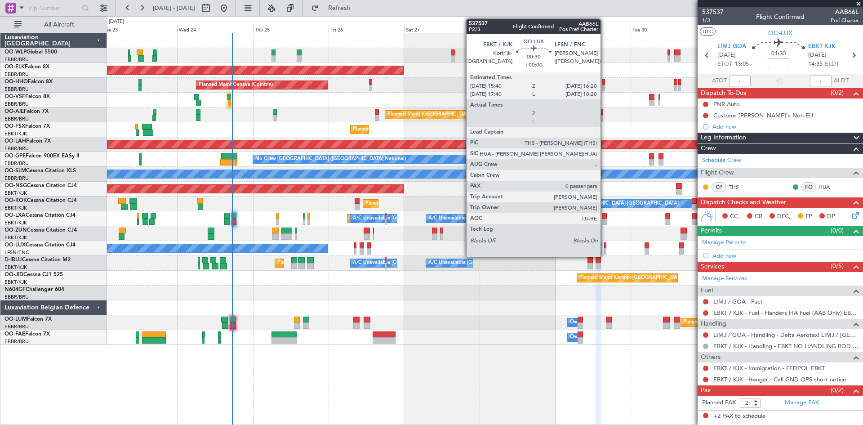
click at [605, 248] on div at bounding box center [605, 251] width 2 height 6
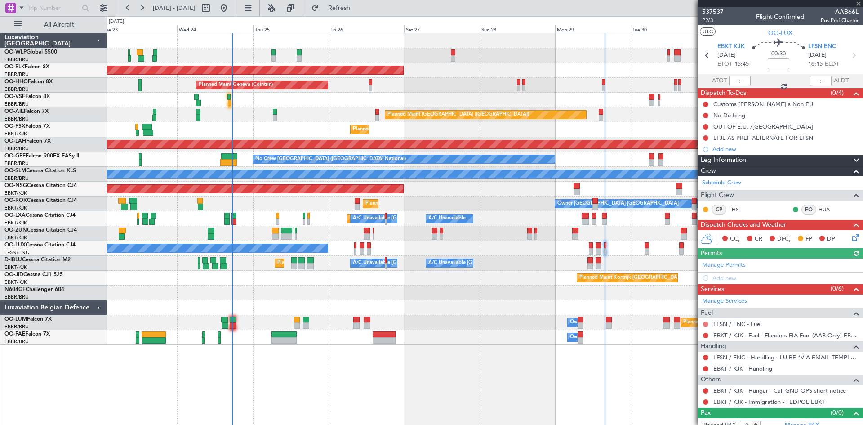
click at [707, 321] on button at bounding box center [705, 323] width 5 height 5
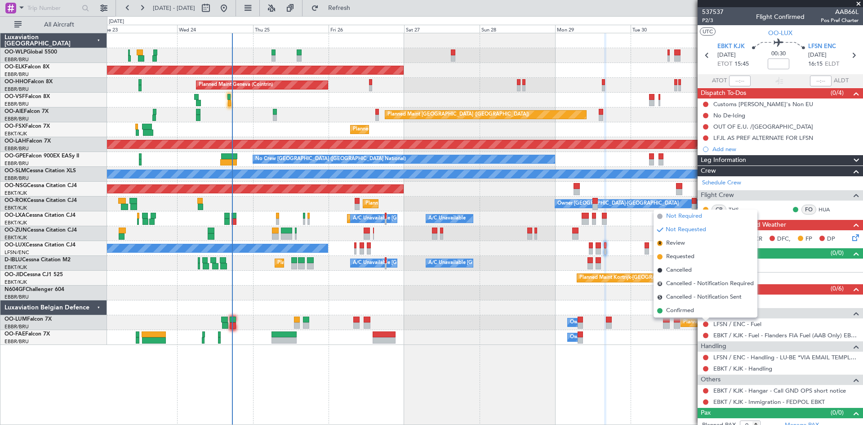
click at [691, 218] on span "Not Required" at bounding box center [684, 216] width 36 height 9
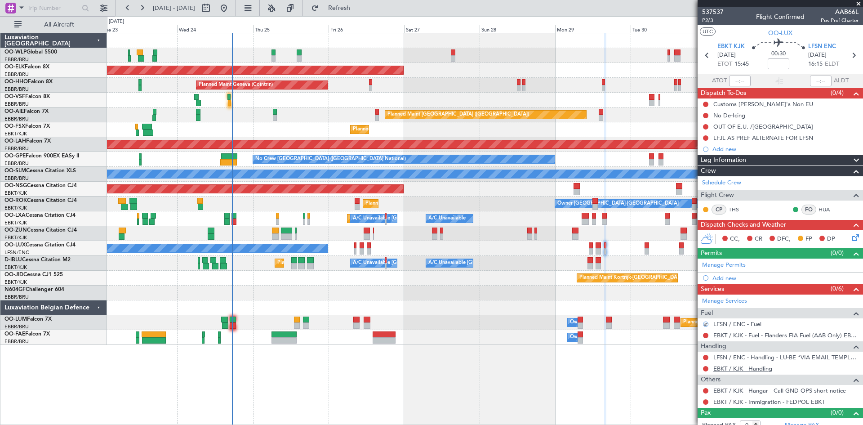
click at [736, 367] on link "EBKT / KJK - Handling" at bounding box center [743, 369] width 59 height 8
click at [358, 6] on span "Refresh" at bounding box center [340, 8] width 38 height 6
click at [706, 389] on button at bounding box center [705, 390] width 5 height 5
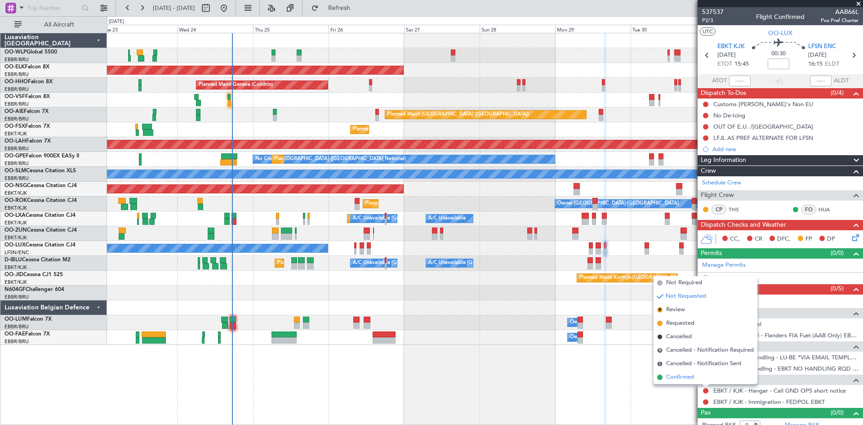
click at [684, 379] on span "Confirmed" at bounding box center [680, 377] width 28 height 9
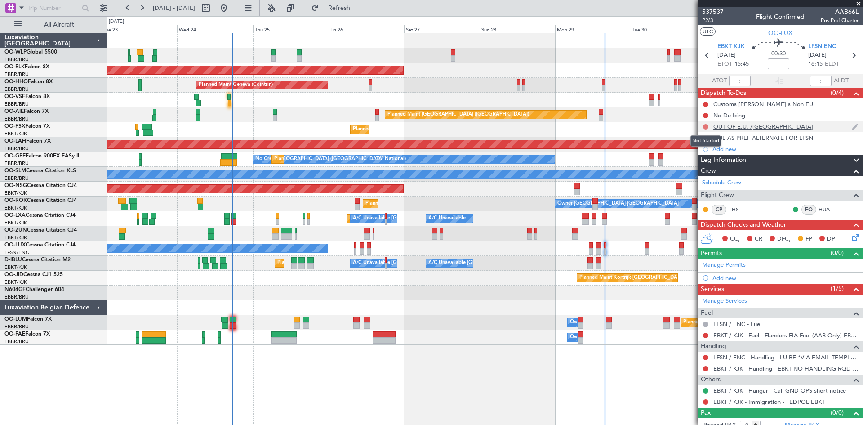
click at [706, 125] on button at bounding box center [705, 126] width 5 height 5
click at [530, 287] on div at bounding box center [485, 293] width 756 height 15
click at [541, 326] on div "Planned Maint Brussels (Brussels National) Owner Melsbroek Air Base" at bounding box center [485, 322] width 756 height 15
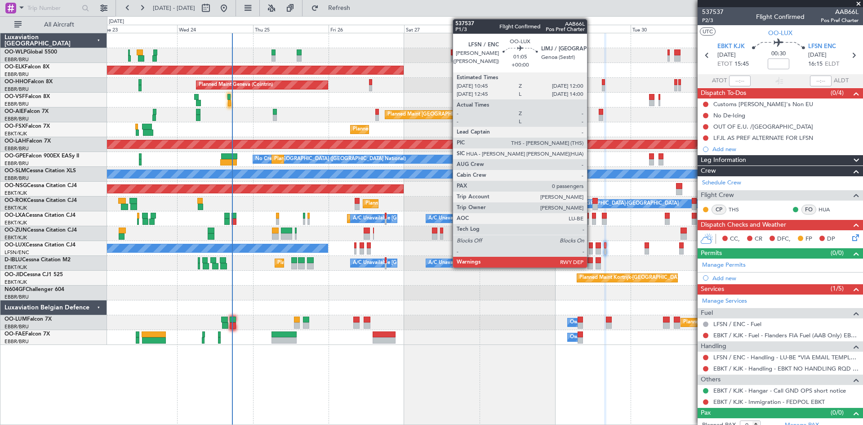
click at [591, 249] on div at bounding box center [591, 251] width 4 height 6
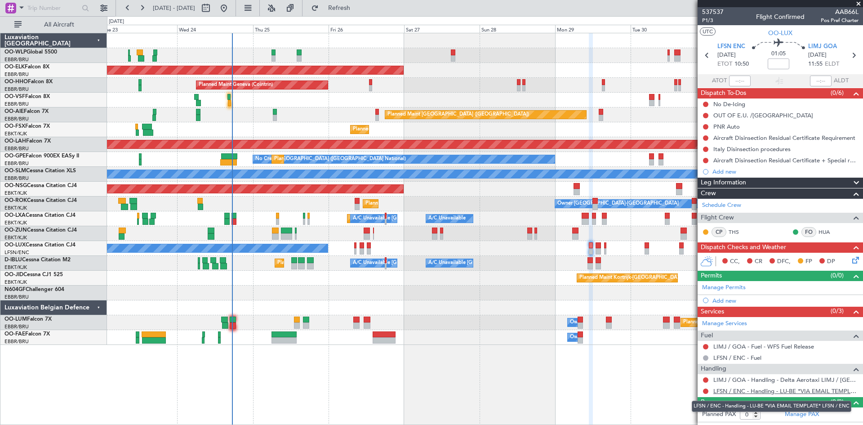
click at [806, 391] on link "LFSN / ENC - Handling - LU-BE *VIA EMAIL TEMPLATE* LFSN / ENC" at bounding box center [786, 391] width 145 height 8
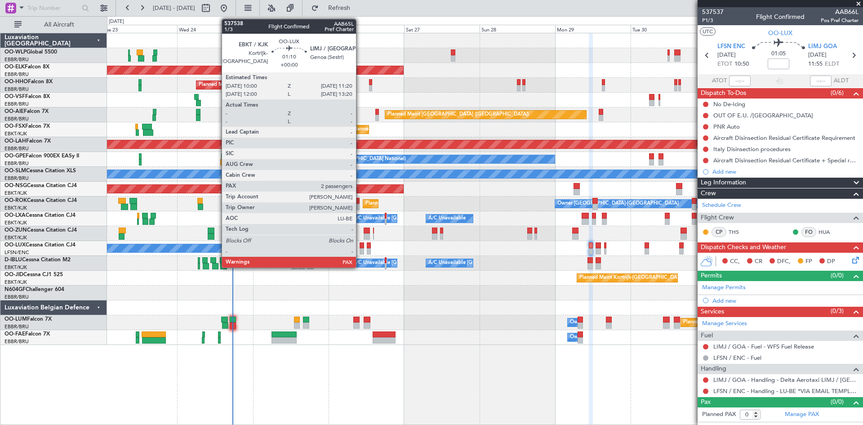
click at [360, 250] on div at bounding box center [362, 251] width 4 height 6
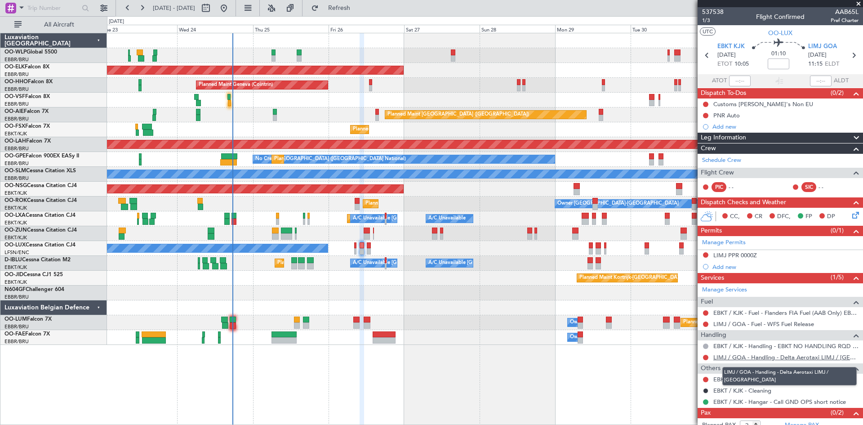
click at [744, 359] on link "LIMJ / GOA - Handling - Delta Aerotaxi LIMJ / GOA" at bounding box center [786, 357] width 145 height 8
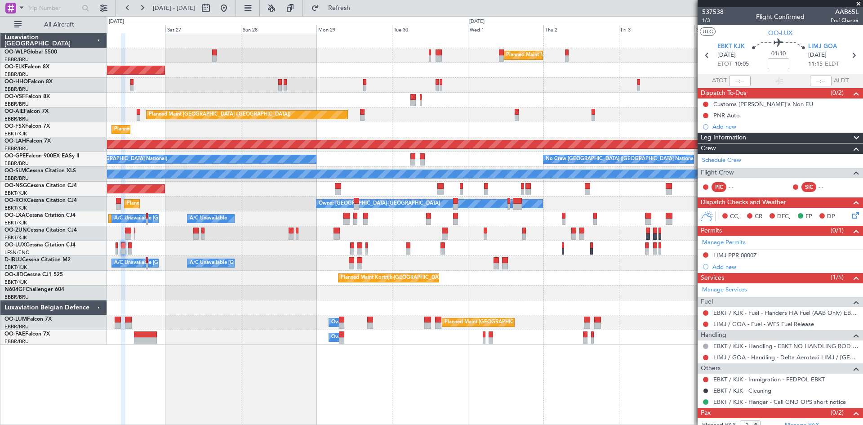
click at [259, 214] on div "Planned Maint Milan (Linate) Planned Maint Kortrijk-Wevelgem Planned Maint Gene…" at bounding box center [485, 189] width 756 height 312
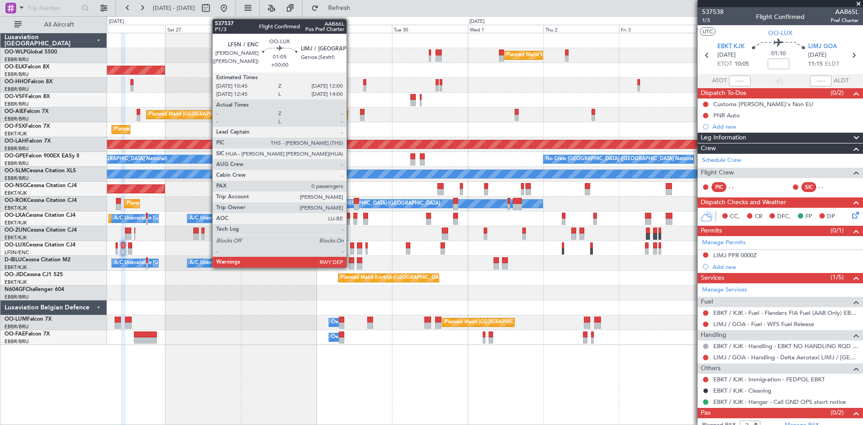
click at [351, 252] on div at bounding box center [352, 251] width 4 height 6
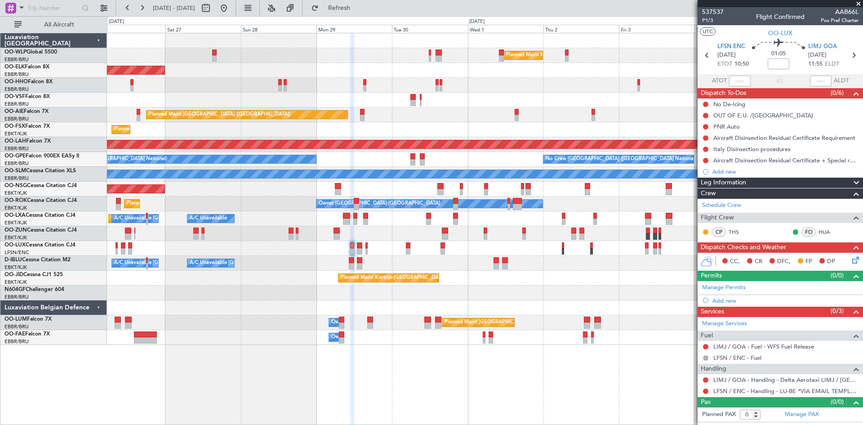
click at [128, 248] on div "No Crew Nancy (Essey)" at bounding box center [485, 248] width 756 height 15
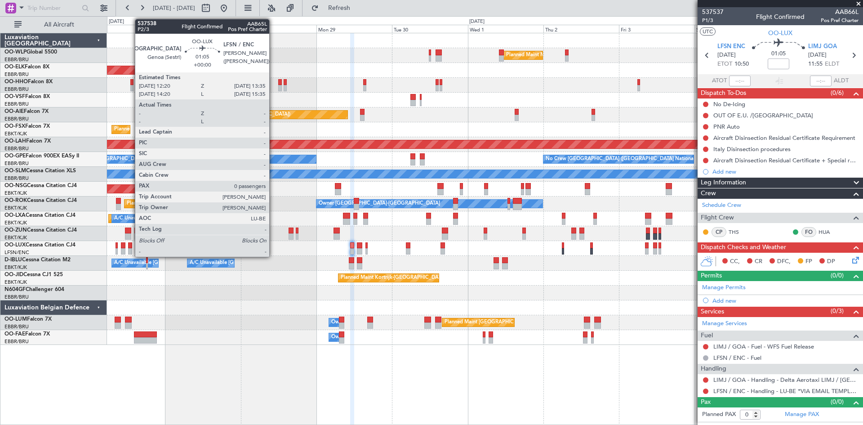
click at [130, 250] on div at bounding box center [130, 251] width 4 height 6
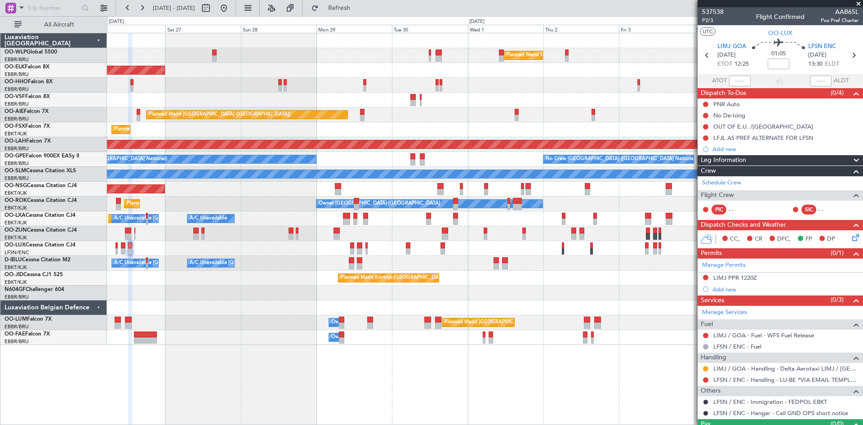
click at [119, 251] on div "No Crew Nancy (Essey)" at bounding box center [485, 248] width 756 height 15
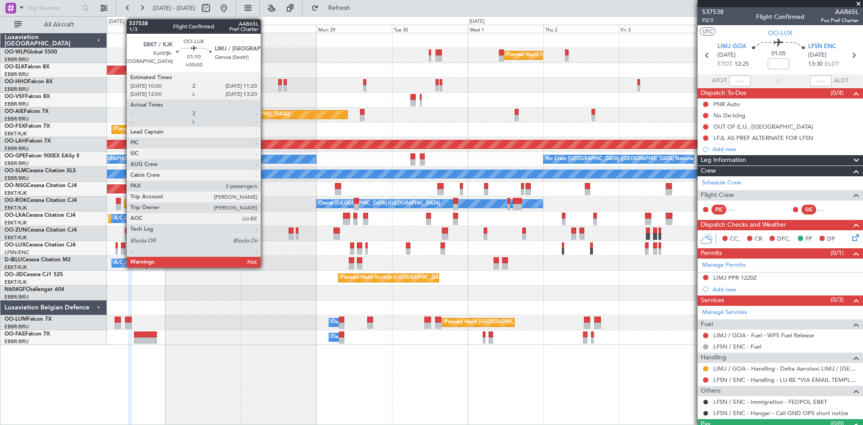
click at [122, 251] on div at bounding box center [123, 251] width 4 height 6
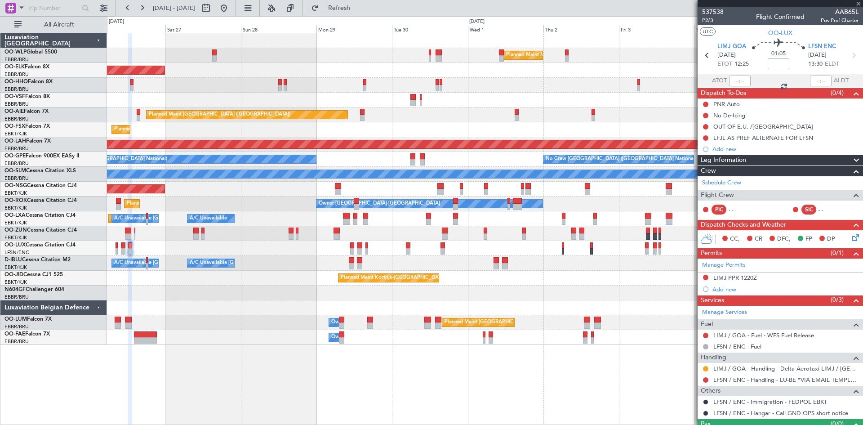
type input "2"
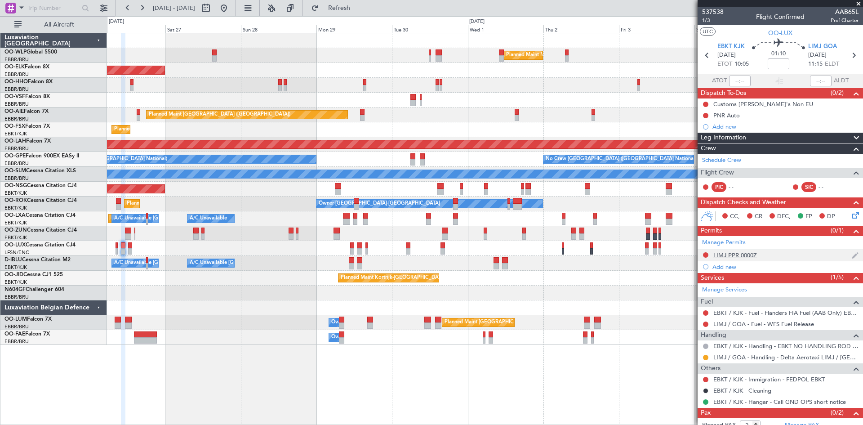
click at [746, 253] on div "LIMJ PPR 0000Z" at bounding box center [736, 255] width 44 height 8
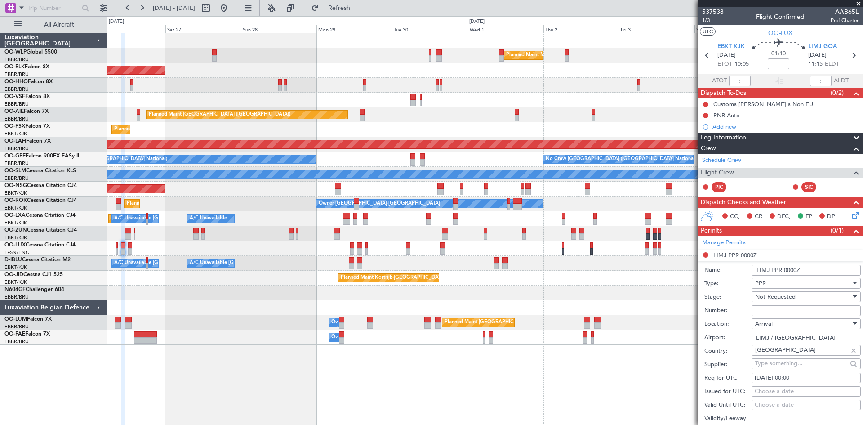
click at [794, 377] on div "26/09/2025 00:00" at bounding box center [806, 378] width 103 height 9
select select "9"
select select "2025"
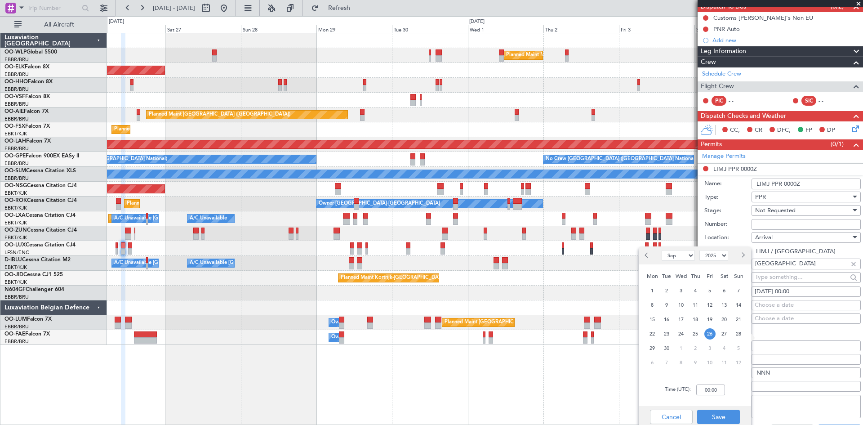
scroll to position [180, 0]
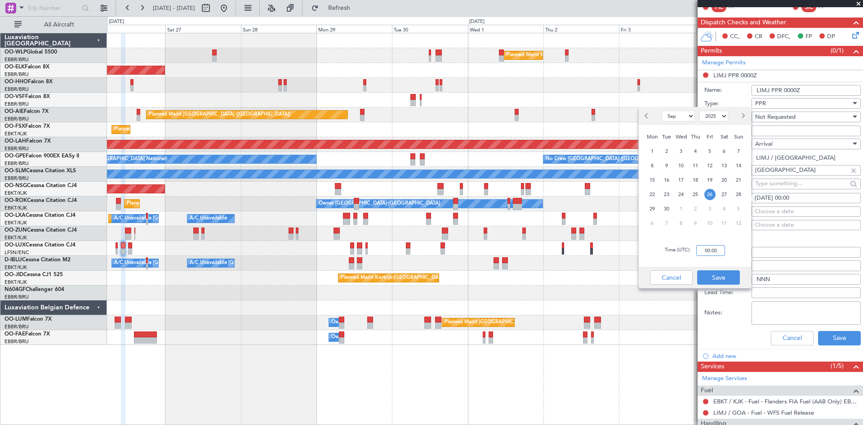
click at [703, 248] on input "00:00" at bounding box center [710, 250] width 29 height 11
type input "11:20"
click at [725, 284] on button "Save" at bounding box center [718, 277] width 43 height 14
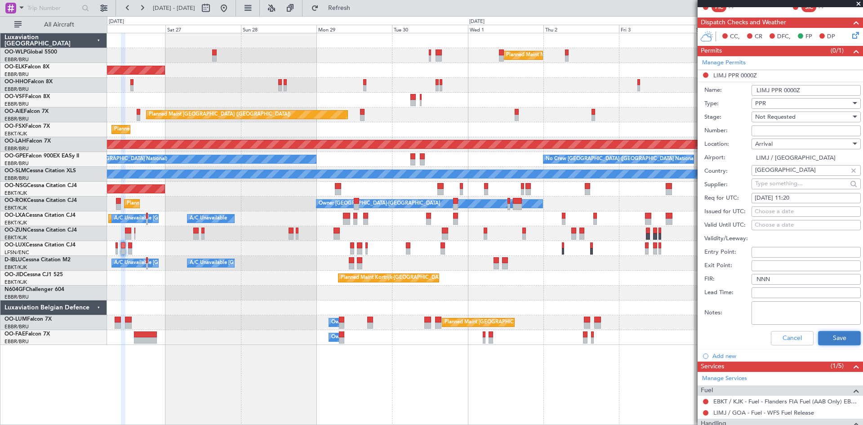
click at [828, 337] on button "Save" at bounding box center [839, 338] width 43 height 14
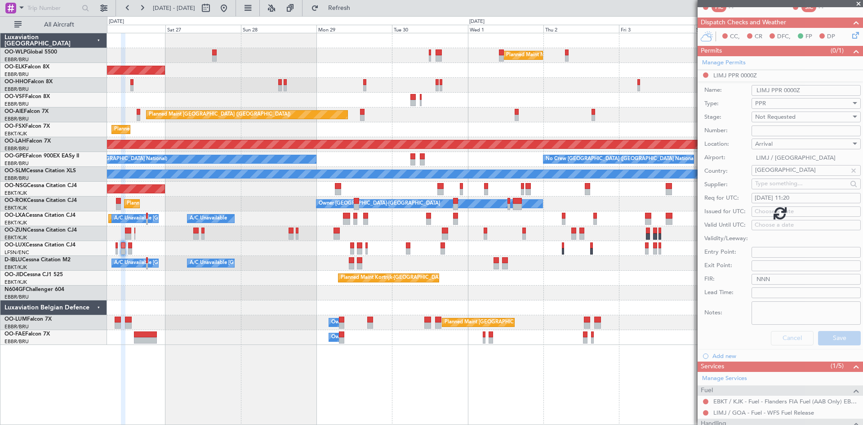
scroll to position [19, 0]
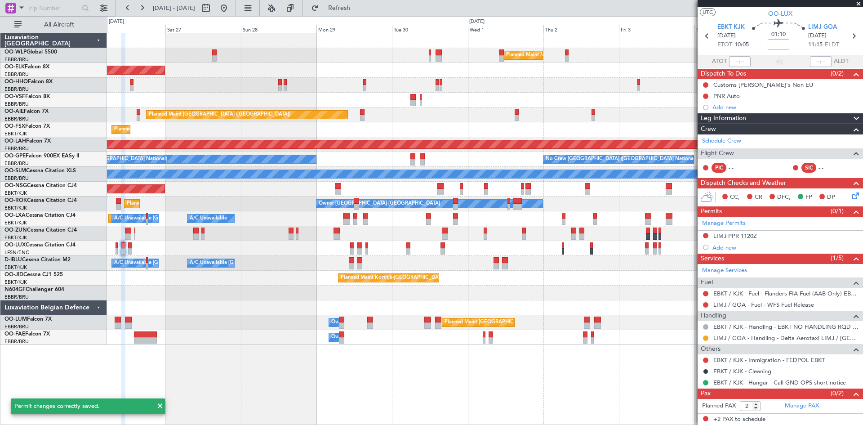
click at [826, 22] on section "EBKT KJK 26/09/2025 ETOT 10:05 01:10 LIMJ GOA 26/09/2025 11:15 ELDT" at bounding box center [780, 37] width 165 height 36
click at [825, 25] on span "LIMJ GOA" at bounding box center [822, 27] width 29 height 9
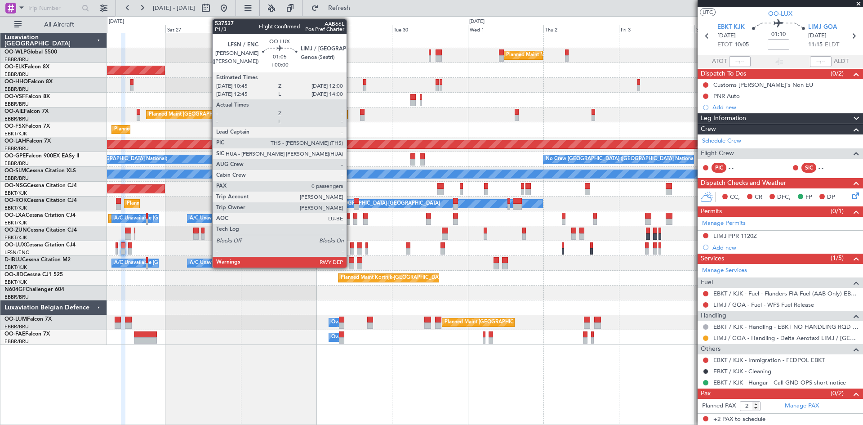
click at [351, 251] on div at bounding box center [352, 251] width 4 height 6
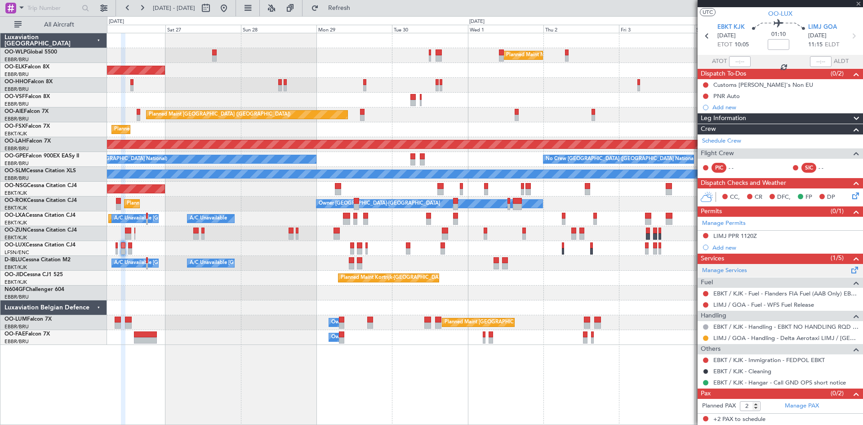
type input "0"
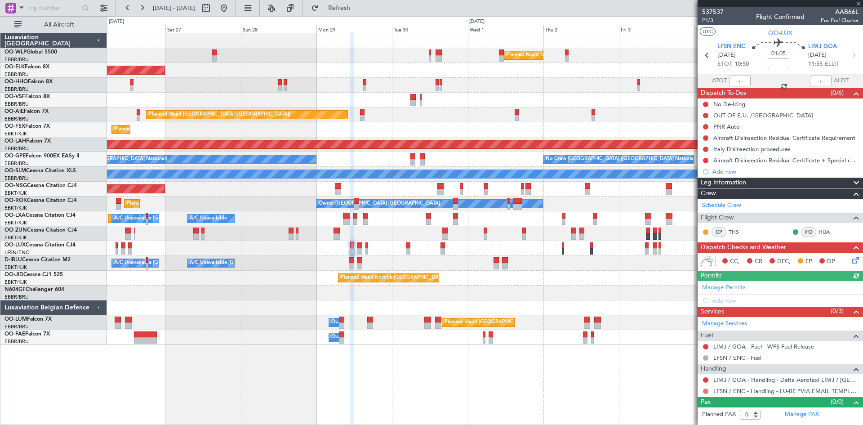
click at [706, 393] on mat-tooltip-component "Not Requested" at bounding box center [706, 405] width 51 height 24
click at [704, 388] on button at bounding box center [705, 390] width 5 height 5
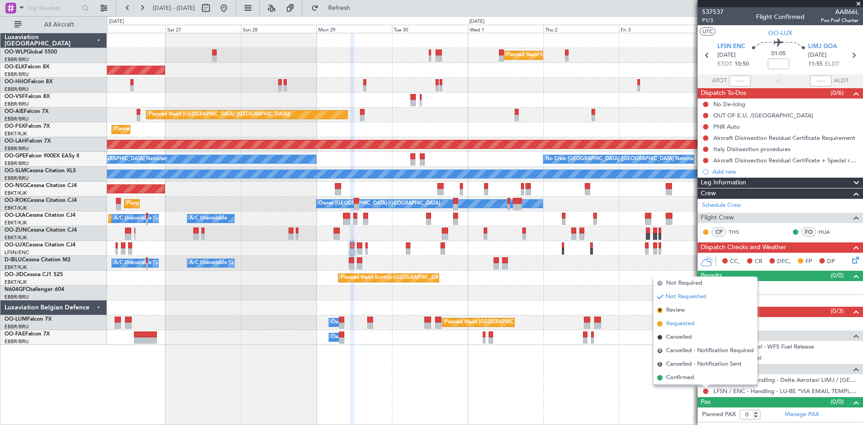
click at [676, 321] on span "Requested" at bounding box center [680, 323] width 28 height 9
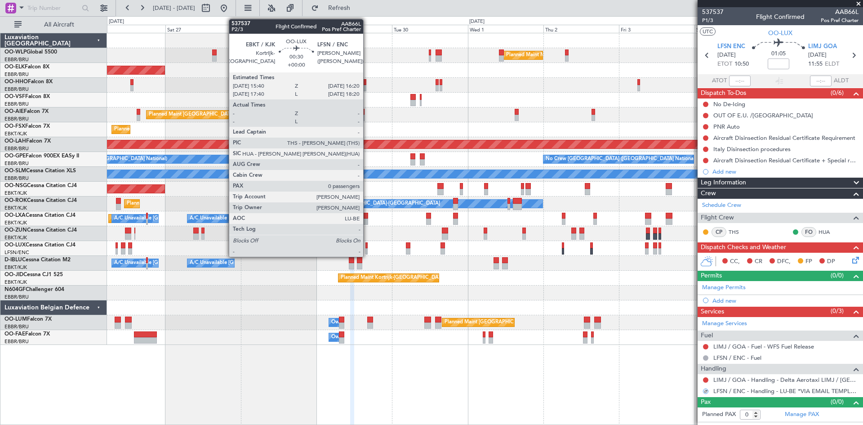
click at [367, 246] on div at bounding box center [367, 245] width 2 height 6
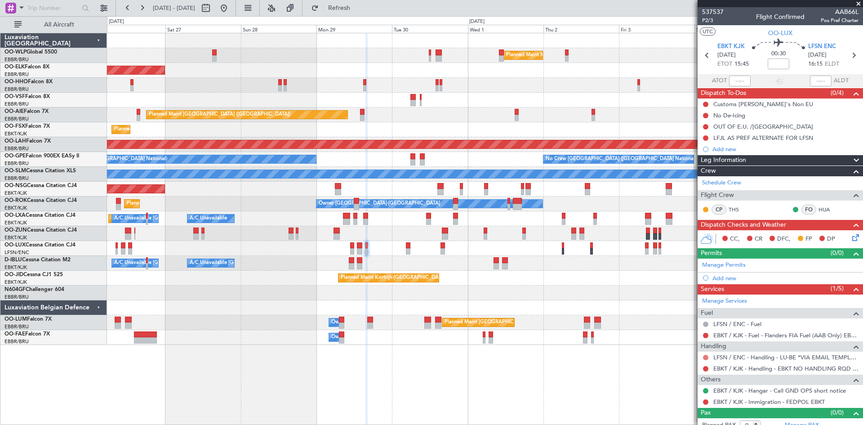
click at [706, 357] on button at bounding box center [705, 357] width 5 height 5
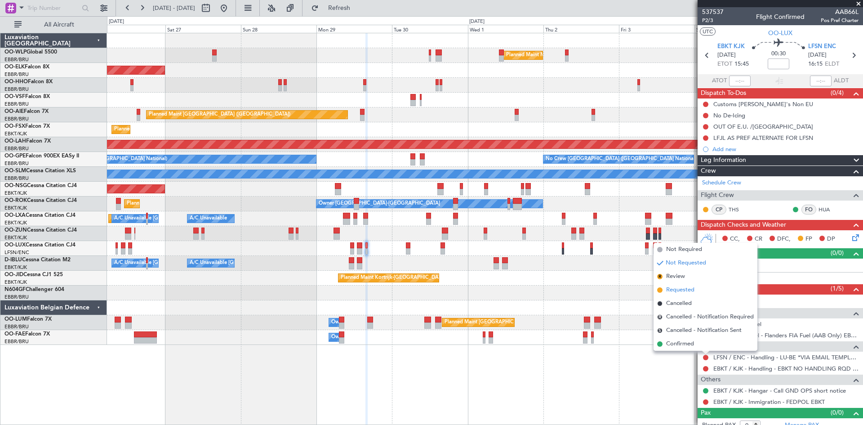
click at [689, 294] on span "Requested" at bounding box center [680, 290] width 28 height 9
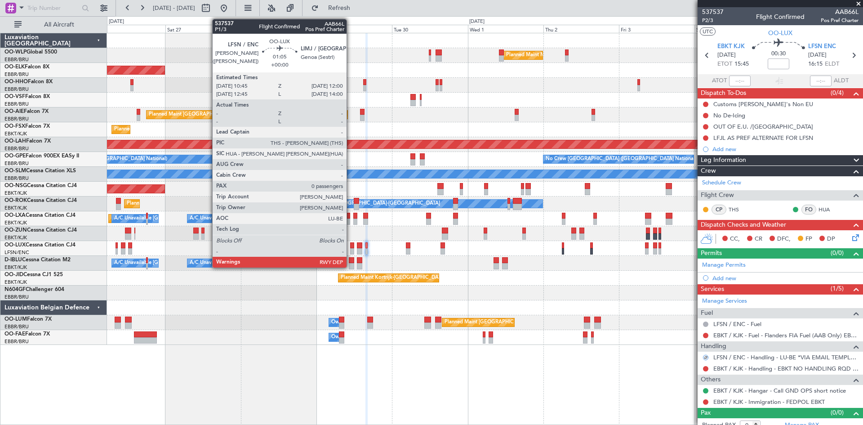
click at [351, 248] on div at bounding box center [352, 251] width 4 height 6
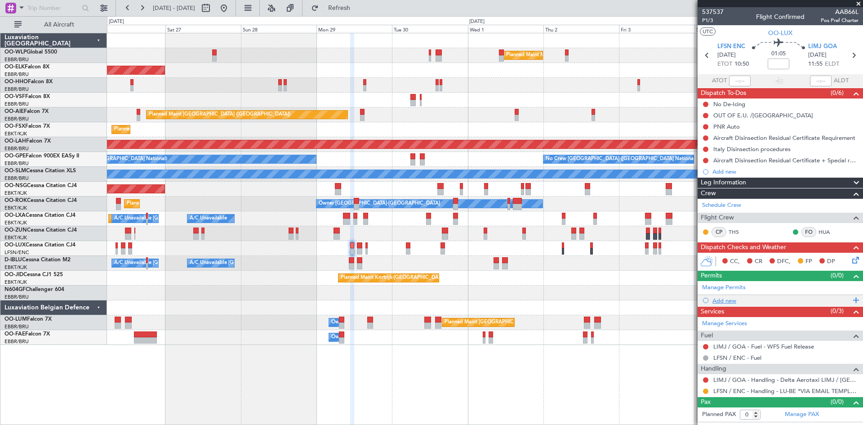
click at [734, 297] on div "Add new" at bounding box center [782, 301] width 138 height 8
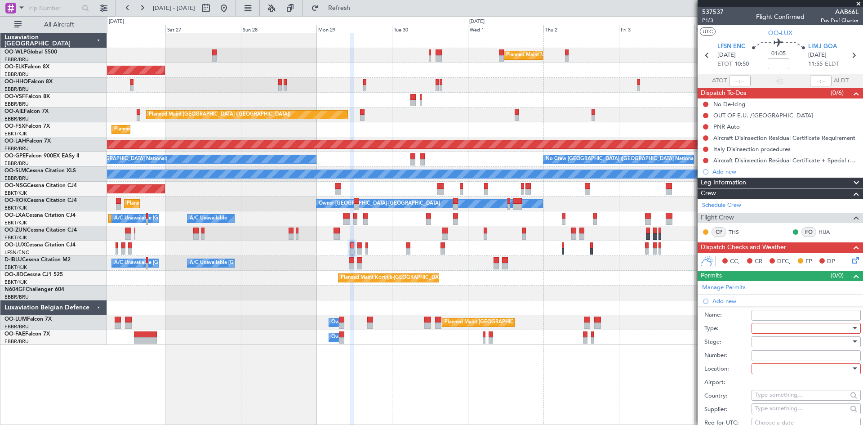
click at [777, 328] on div at bounding box center [803, 327] width 96 height 13
click at [759, 377] on span "PPR" at bounding box center [803, 372] width 94 height 13
click at [770, 368] on div at bounding box center [803, 368] width 96 height 13
click at [777, 415] on span "Arrival" at bounding box center [803, 413] width 94 height 13
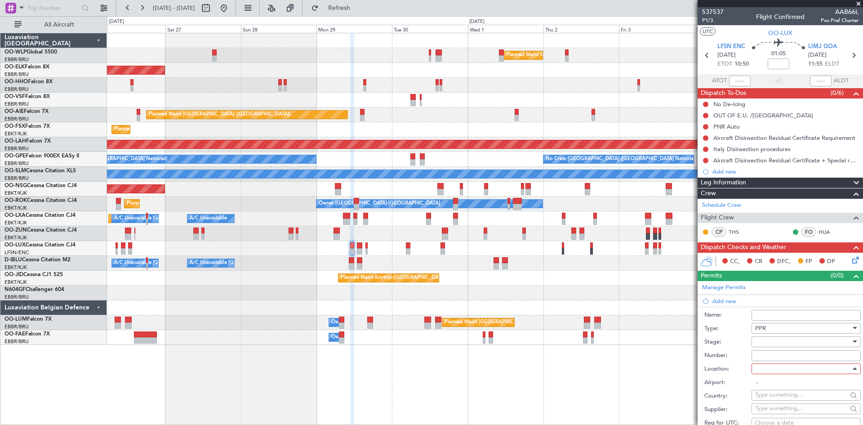
type input "LIMJ / [GEOGRAPHIC_DATA]"
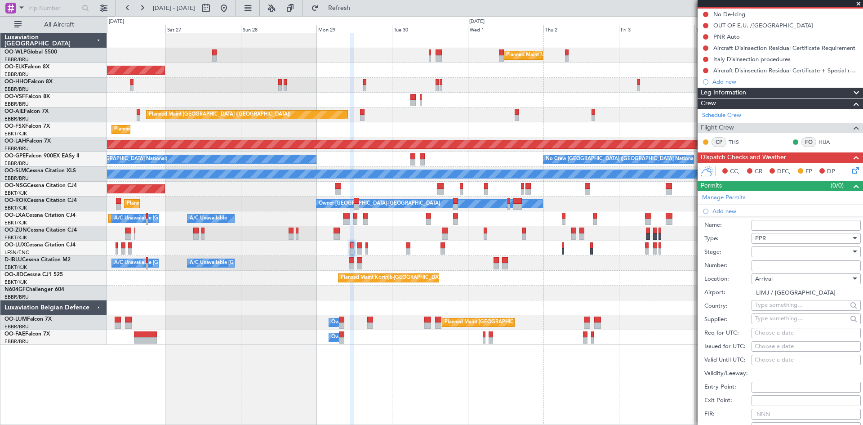
click at [768, 330] on div "Choose a date" at bounding box center [806, 333] width 103 height 9
select select "9"
select select "2025"
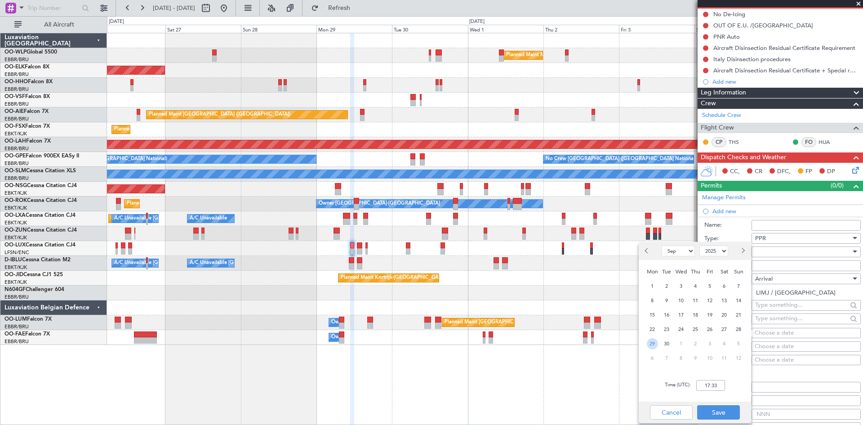
click at [655, 342] on span "29" at bounding box center [652, 343] width 11 height 11
click at [708, 382] on input "00:00" at bounding box center [710, 385] width 29 height 11
type input "12:00"
drag, startPoint x: 723, startPoint y: 410, endPoint x: 736, endPoint y: 386, distance: 27.4
click at [723, 411] on button "Save" at bounding box center [718, 412] width 43 height 14
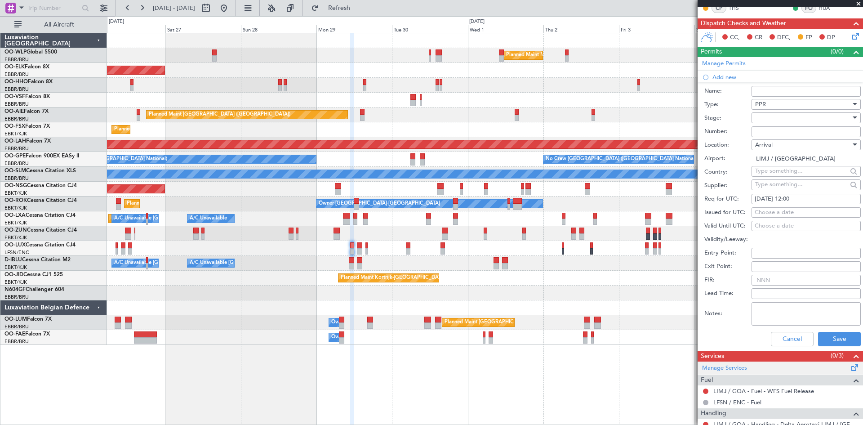
scroll to position [225, 0]
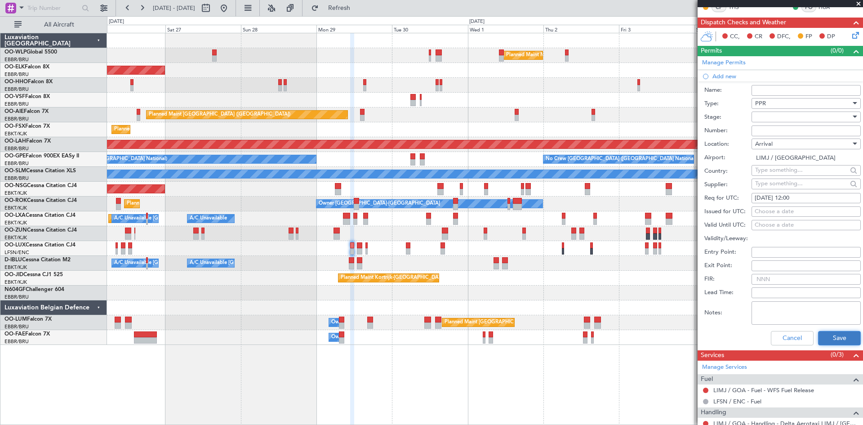
click at [840, 339] on button "Save" at bounding box center [839, 338] width 43 height 14
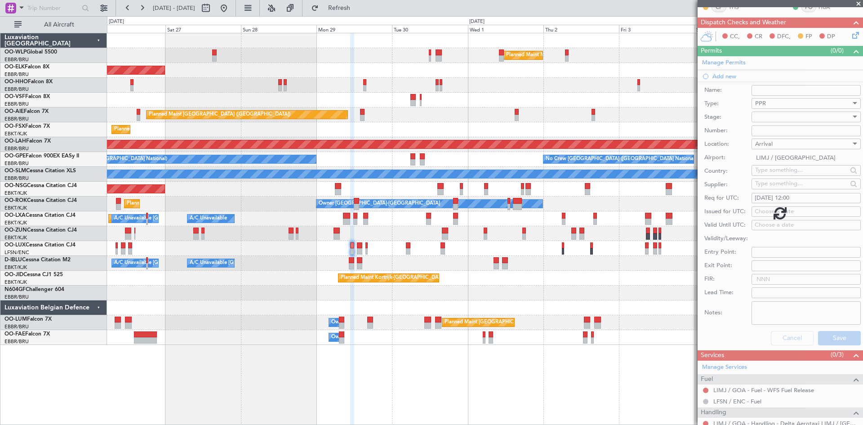
scroll to position [8, 0]
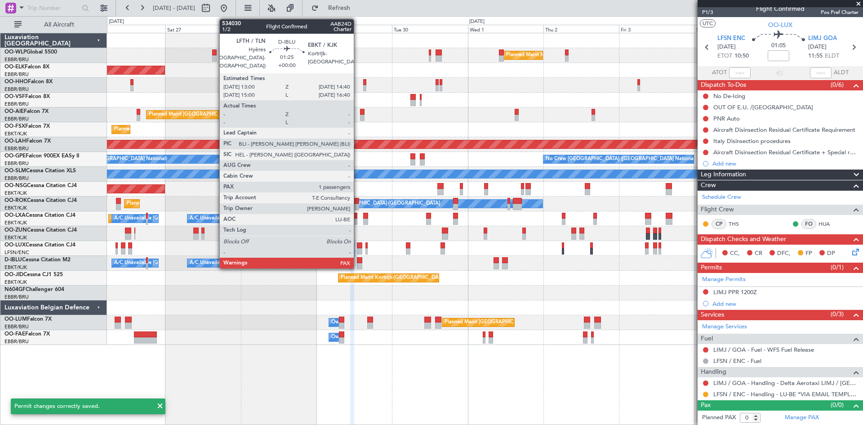
click at [358, 267] on div at bounding box center [359, 266] width 5 height 6
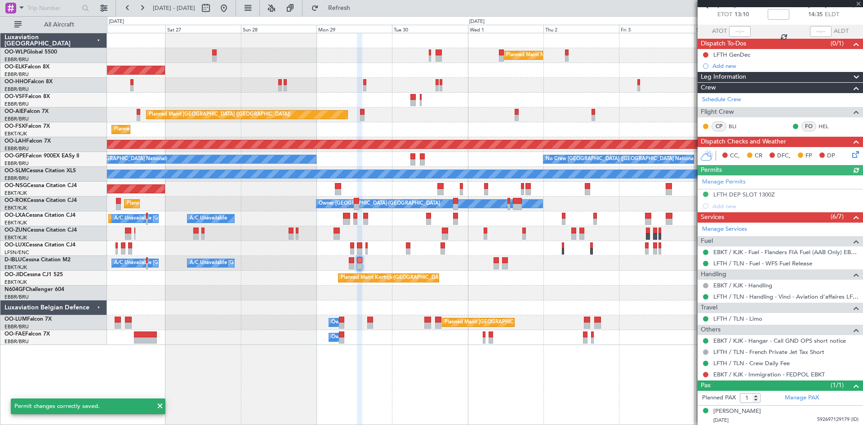
scroll to position [50, 0]
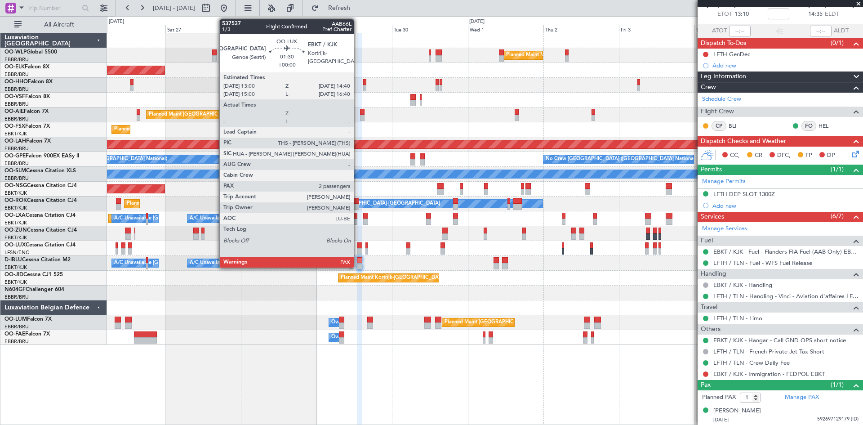
click at [358, 250] on div at bounding box center [359, 251] width 5 height 6
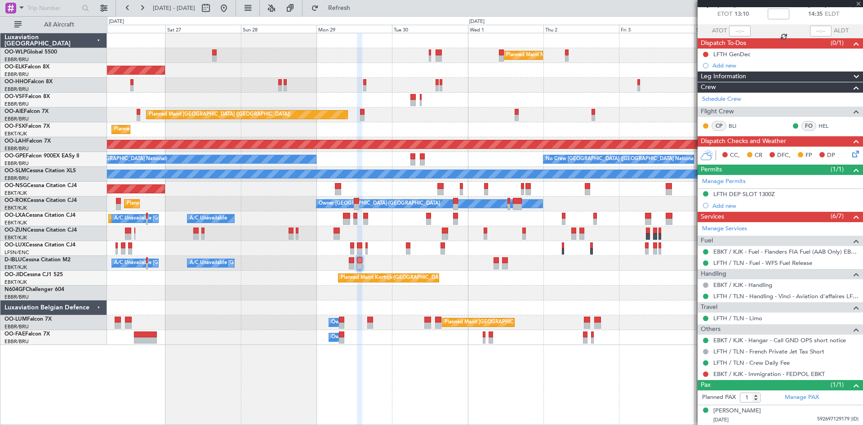
type input "2"
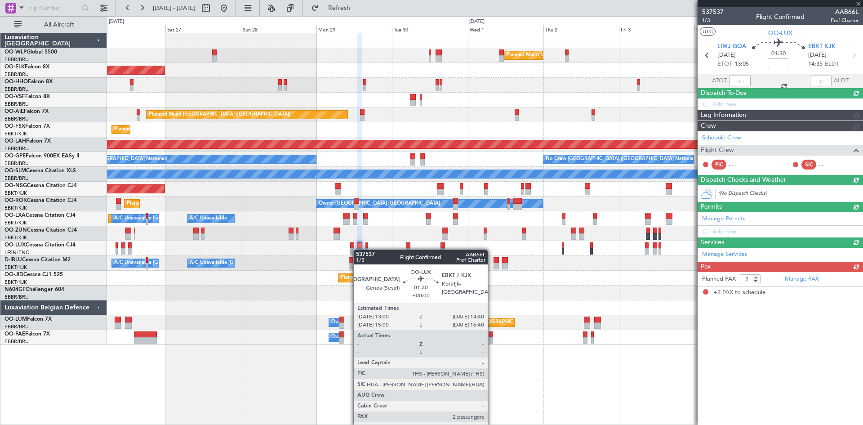
scroll to position [0, 0]
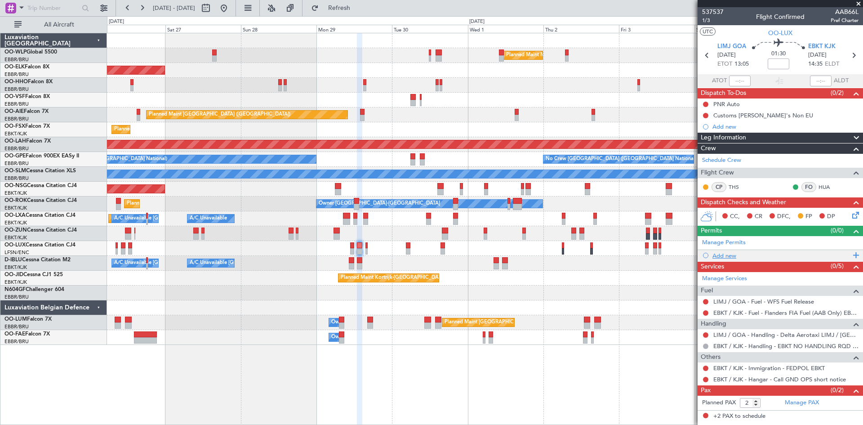
click at [718, 257] on div "Add new" at bounding box center [782, 256] width 138 height 8
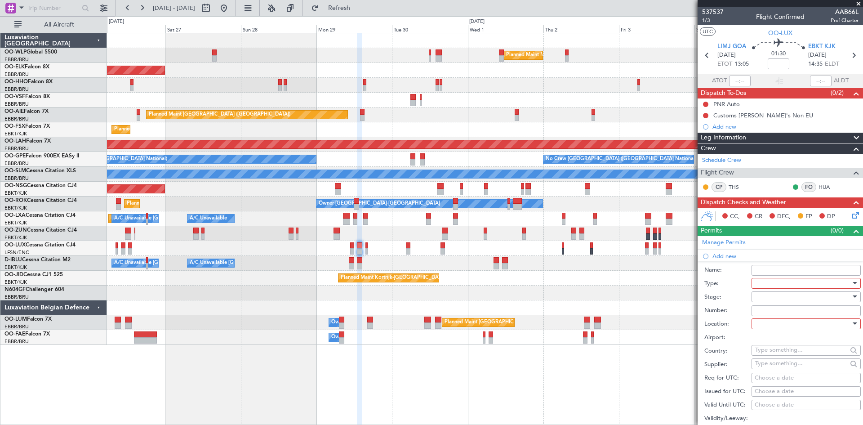
click at [762, 285] on div at bounding box center [803, 283] width 96 height 13
click at [771, 369] on span "PPR" at bounding box center [803, 372] width 94 height 13
click at [776, 302] on div at bounding box center [803, 296] width 96 height 13
click at [731, 301] on div at bounding box center [431, 212] width 863 height 425
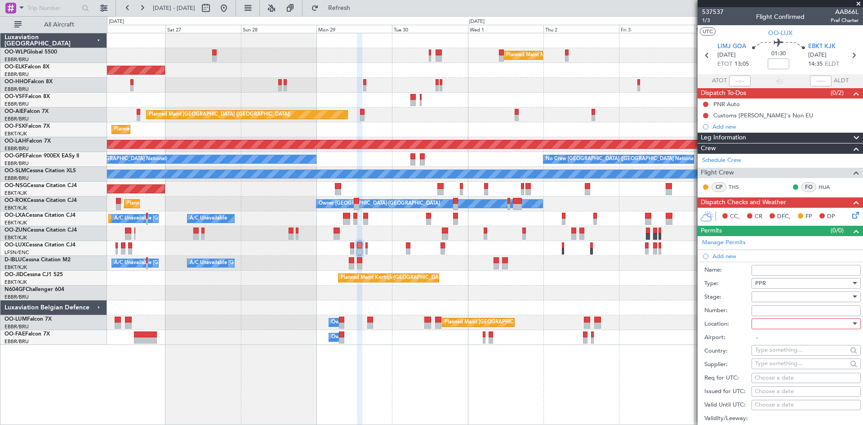
click at [780, 326] on div at bounding box center [803, 323] width 96 height 13
click at [770, 341] on span "Departure" at bounding box center [803, 341] width 94 height 13
type input "LIMJ / [GEOGRAPHIC_DATA]"
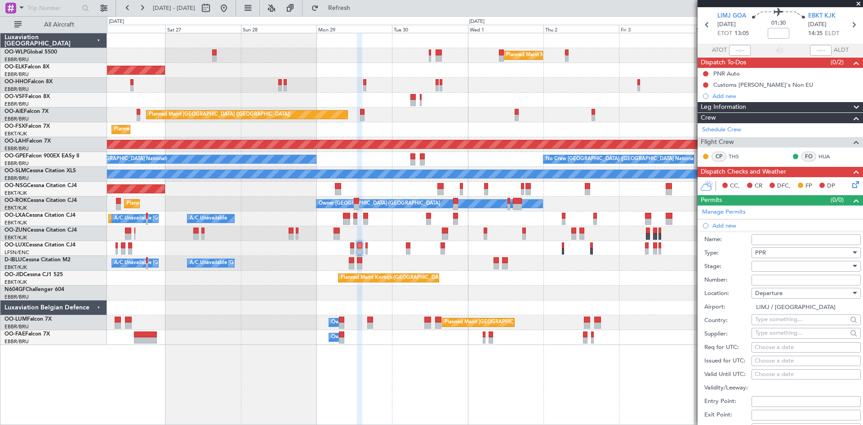
scroll to position [45, 0]
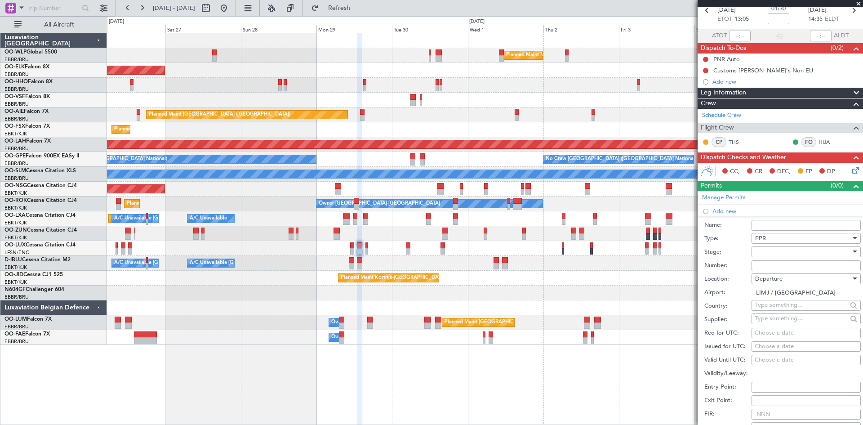
click at [776, 333] on div "Choose a date" at bounding box center [806, 333] width 103 height 9
select select "9"
select select "2025"
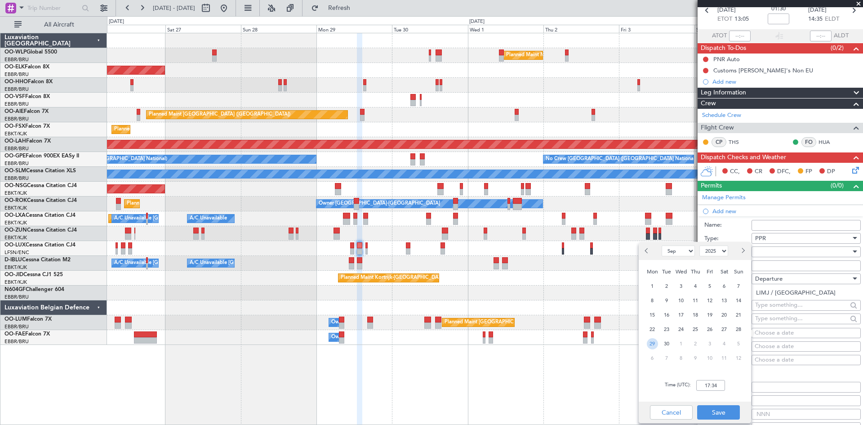
click at [647, 344] on span "29" at bounding box center [652, 343] width 11 height 11
click at [704, 380] on input "00:00" at bounding box center [710, 385] width 29 height 11
type input "13:00"
click at [717, 412] on button "Save" at bounding box center [718, 412] width 43 height 14
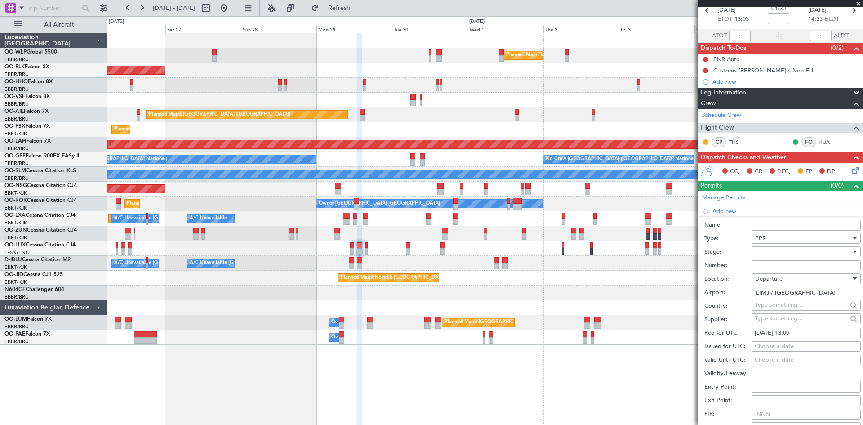
scroll to position [180, 0]
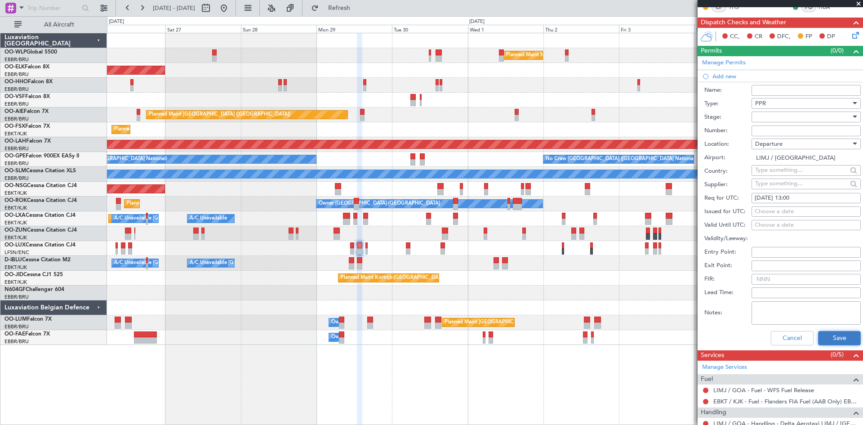
click at [821, 337] on button "Save" at bounding box center [839, 338] width 43 height 14
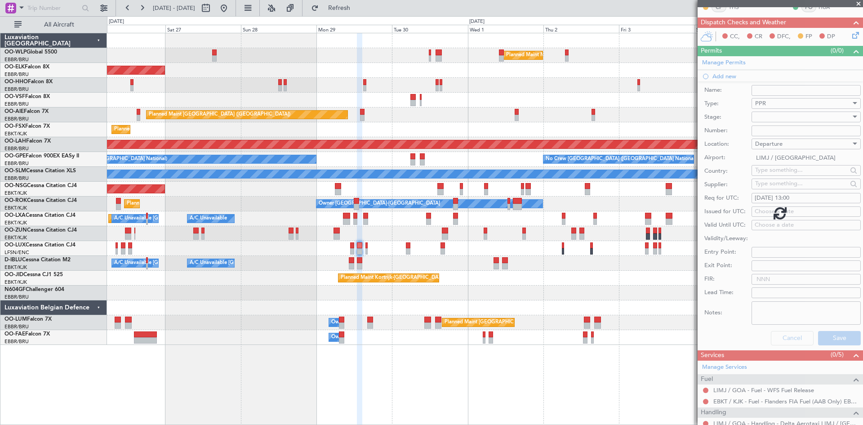
scroll to position [8, 0]
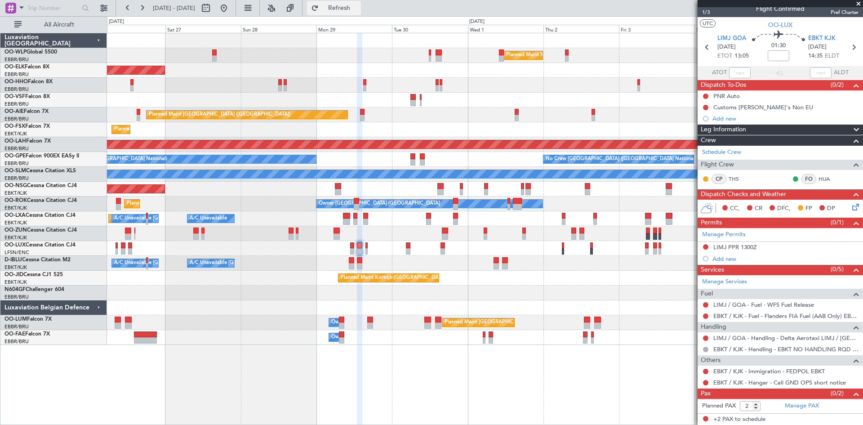
click at [361, 2] on button "Refresh" at bounding box center [334, 8] width 54 height 14
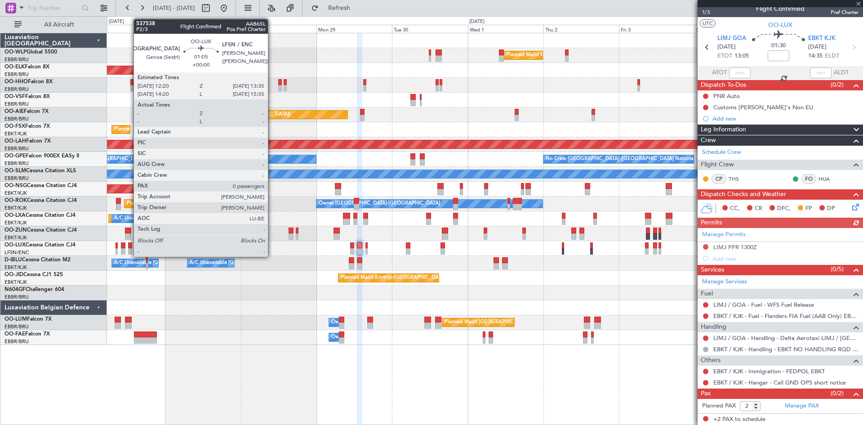
click at [129, 247] on div at bounding box center [130, 245] width 4 height 6
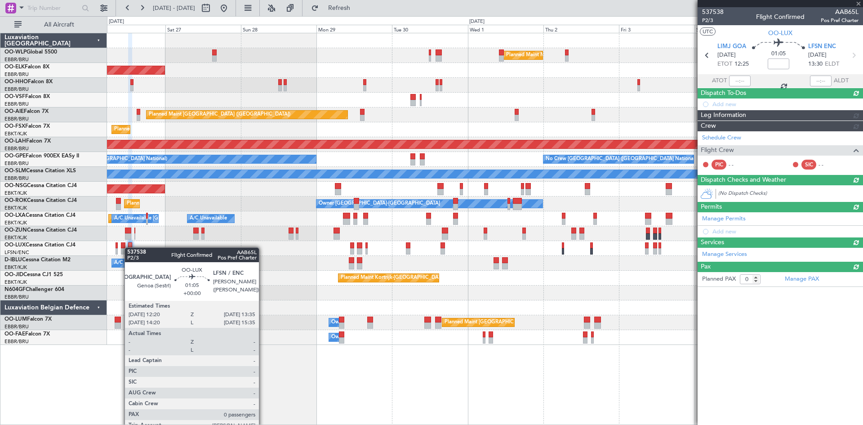
scroll to position [0, 0]
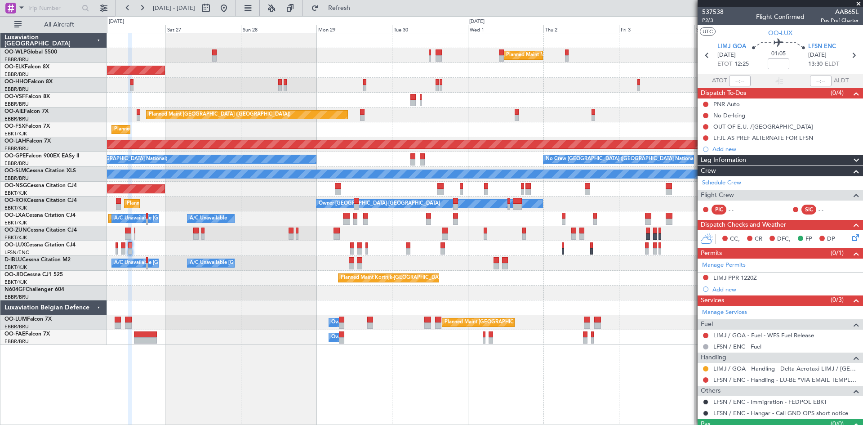
click at [705, 280] on div at bounding box center [705, 277] width 7 height 7
click at [705, 277] on button at bounding box center [705, 277] width 5 height 5
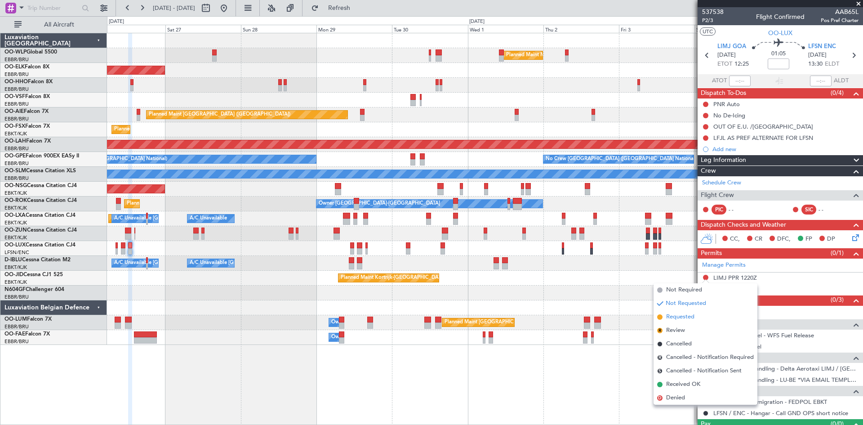
click at [673, 318] on span "Requested" at bounding box center [680, 316] width 28 height 9
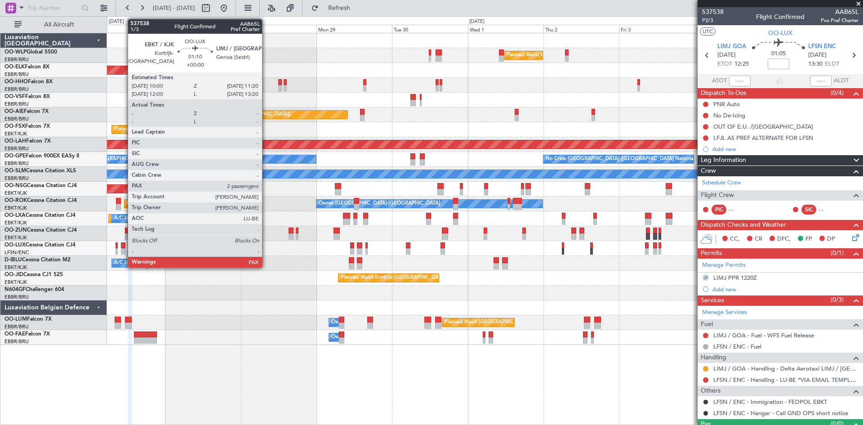
click at [123, 247] on div at bounding box center [123, 245] width 4 height 6
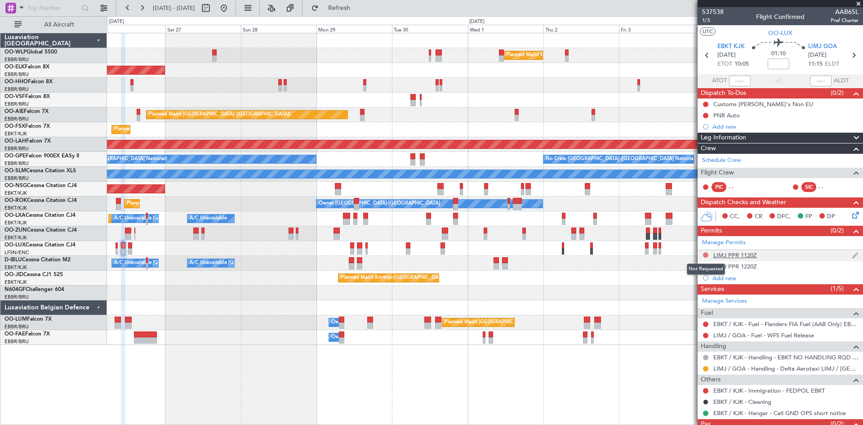
click at [707, 254] on button at bounding box center [705, 254] width 5 height 5
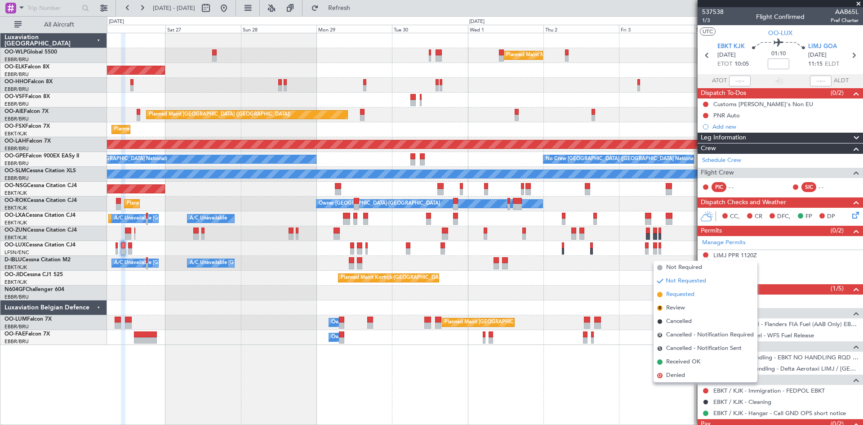
click at [695, 294] on span "Requested" at bounding box center [680, 294] width 28 height 9
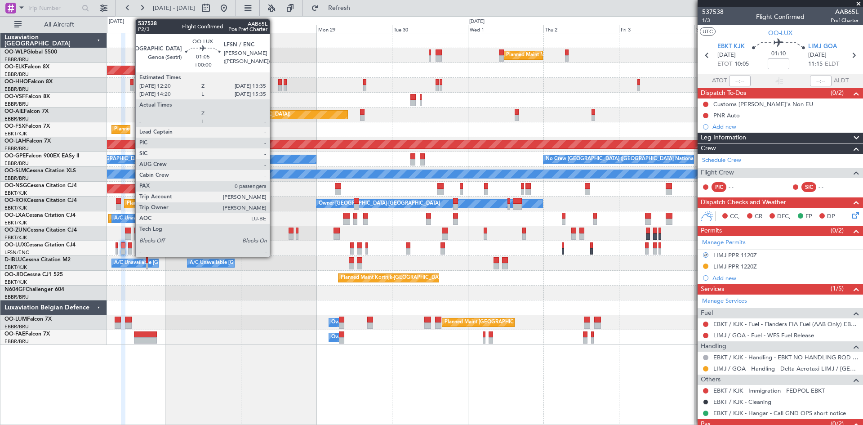
click at [131, 245] on div at bounding box center [130, 245] width 4 height 6
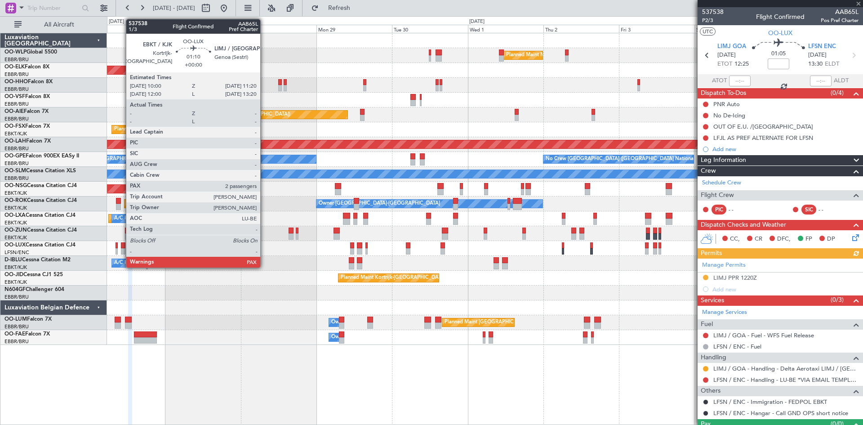
click at [121, 250] on div at bounding box center [123, 251] width 4 height 6
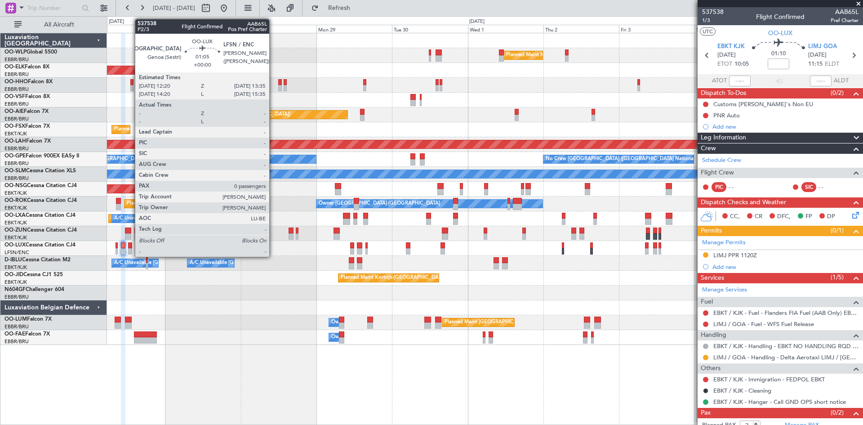
click at [130, 250] on div at bounding box center [130, 251] width 4 height 6
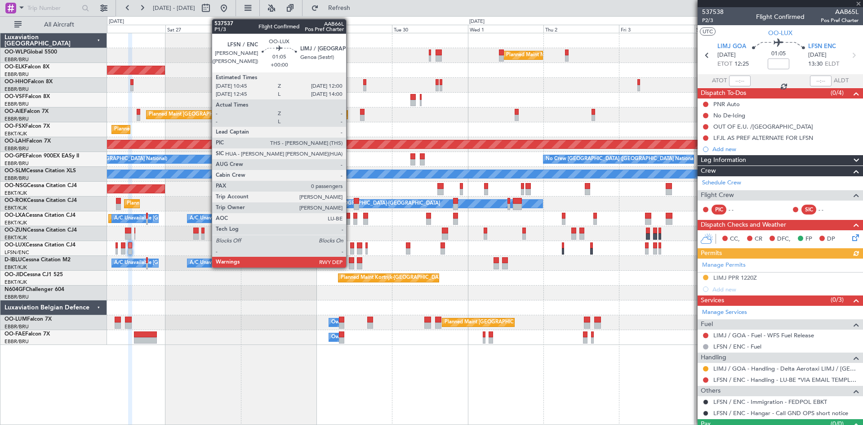
click at [350, 250] on div at bounding box center [352, 251] width 4 height 6
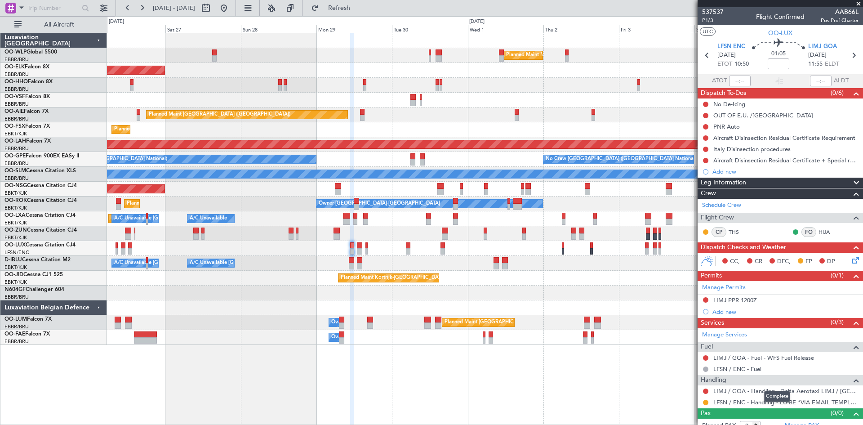
click at [783, 391] on div "Complete" at bounding box center [777, 396] width 26 height 11
click at [822, 390] on link "LIMJ / GOA - Handling - Delta Aerotaxi LIMJ / GOA" at bounding box center [786, 391] width 145 height 8
click at [366, 17] on div "0 0 Fri 26 Sat 27 Sun 28 Mon 29 Tue 30 Wed 1 Thu 2 Oct 2025 Fri 3 Sat 4 Sun 5 M…" at bounding box center [484, 25] width 755 height 16
click at [366, 15] on fb-refresh-button "Refresh" at bounding box center [334, 8] width 63 height 16
click at [361, 12] on button "Refresh" at bounding box center [334, 8] width 54 height 14
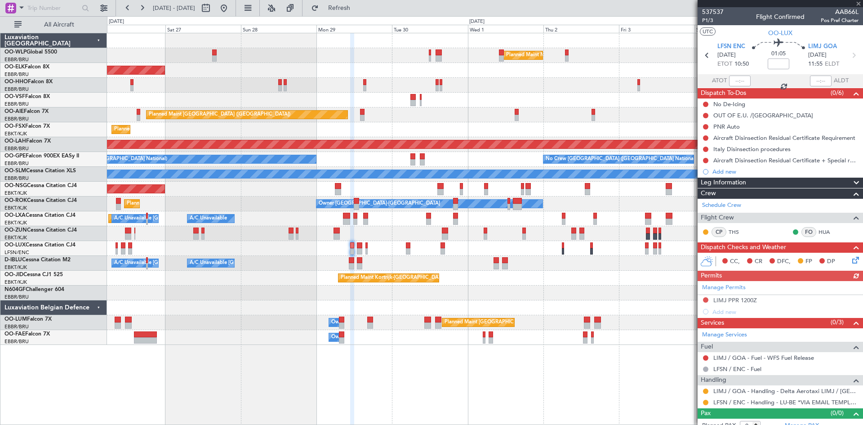
click at [703, 298] on div "Manage Permits LIMJ PPR 1200Z Add new" at bounding box center [780, 299] width 165 height 36
click at [706, 298] on button at bounding box center [705, 299] width 5 height 5
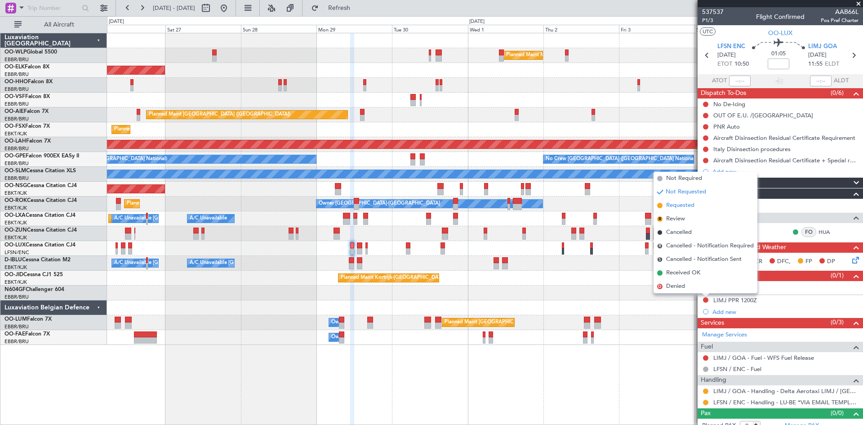
click at [679, 205] on span "Requested" at bounding box center [680, 205] width 28 height 9
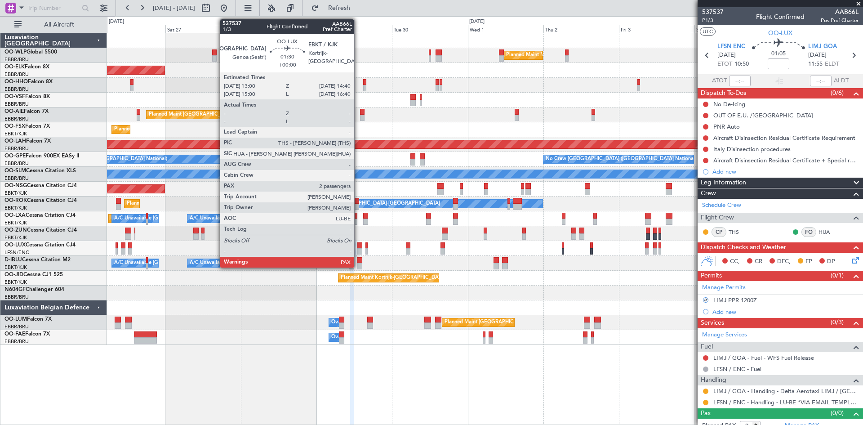
click at [358, 250] on div at bounding box center [359, 251] width 5 height 6
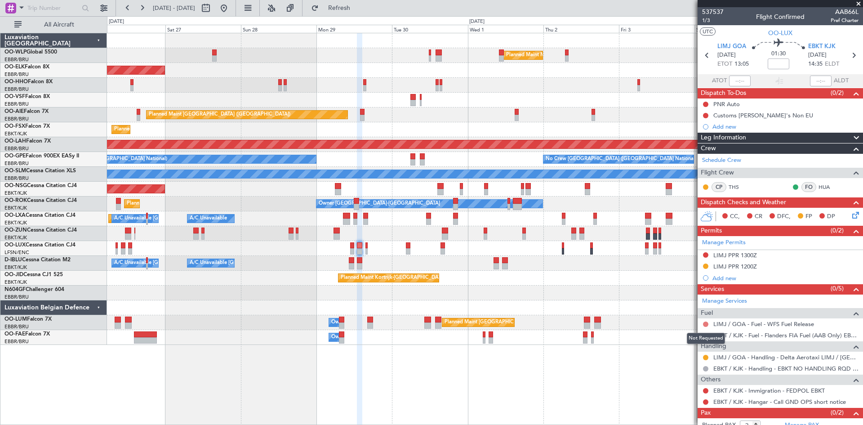
click at [705, 324] on button at bounding box center [705, 323] width 5 height 5
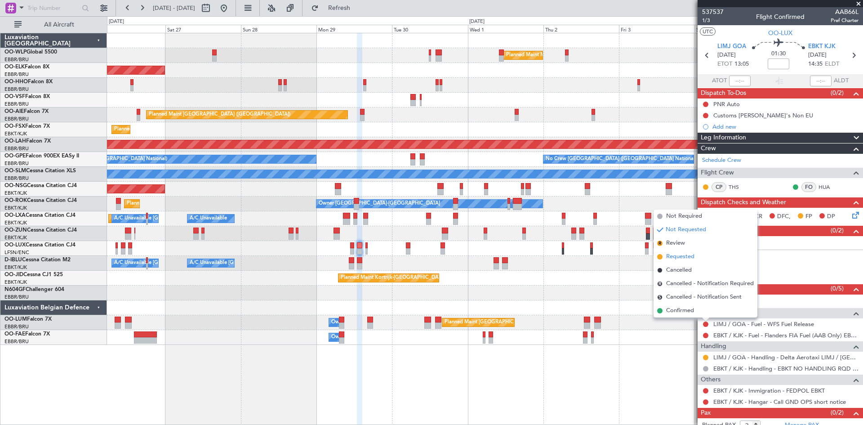
click at [676, 253] on span "Requested" at bounding box center [680, 256] width 28 height 9
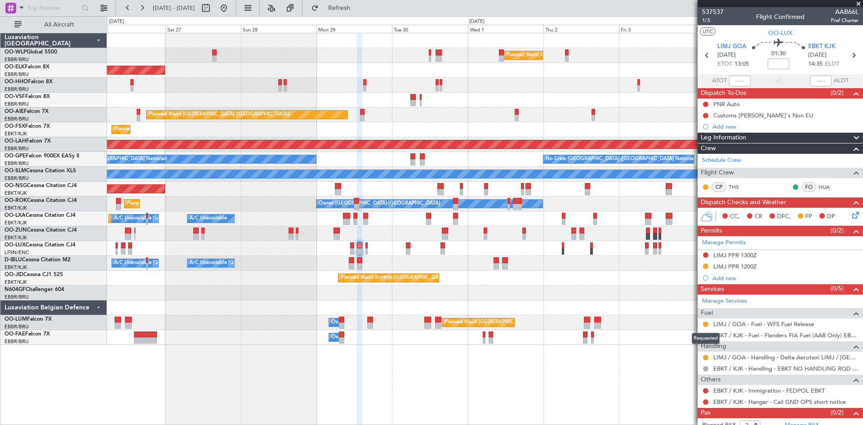
click at [705, 326] on mat-tooltip-component "Requested" at bounding box center [706, 338] width 40 height 24
click at [704, 325] on button at bounding box center [705, 323] width 5 height 5
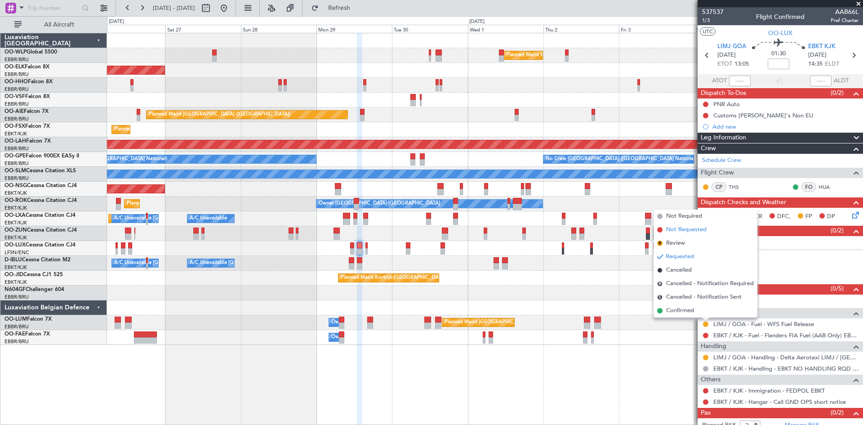
click at [686, 230] on span "Not Requested" at bounding box center [686, 229] width 40 height 9
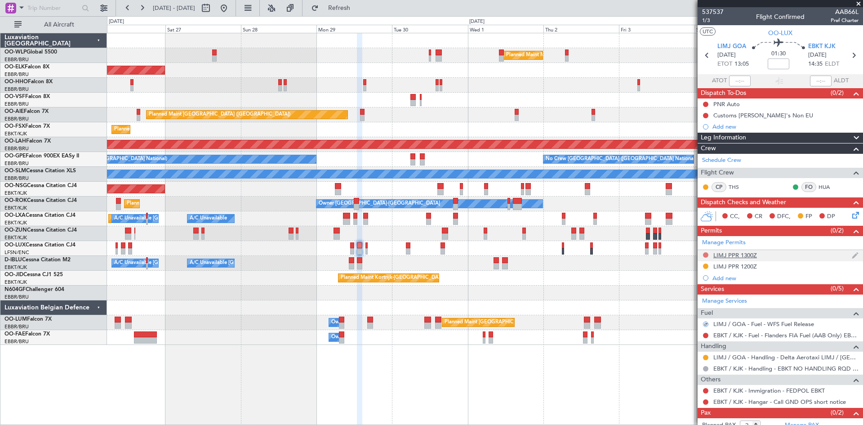
click at [704, 254] on button at bounding box center [705, 254] width 5 height 5
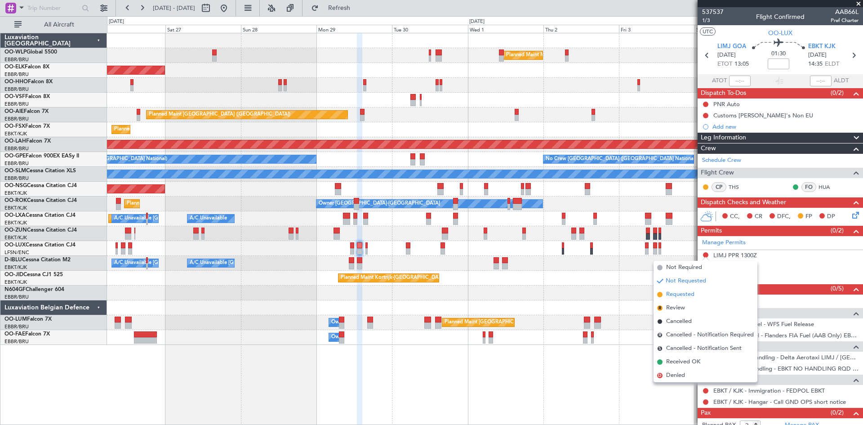
click at [688, 300] on li "Requested" at bounding box center [706, 294] width 104 height 13
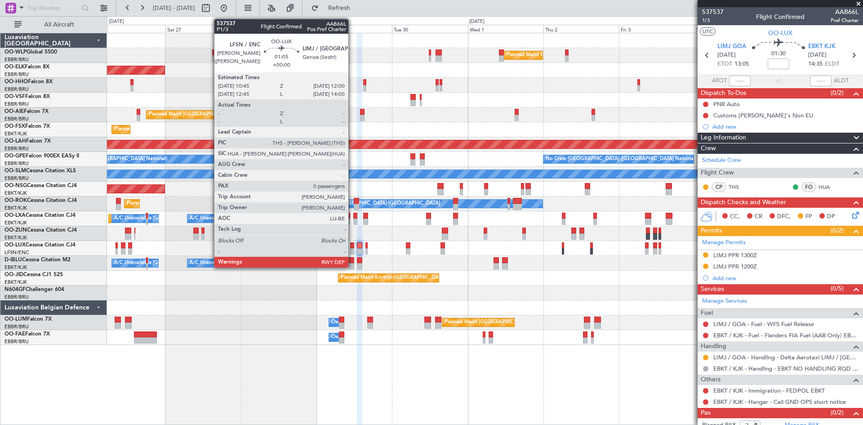
click at [353, 249] on div at bounding box center [352, 251] width 4 height 6
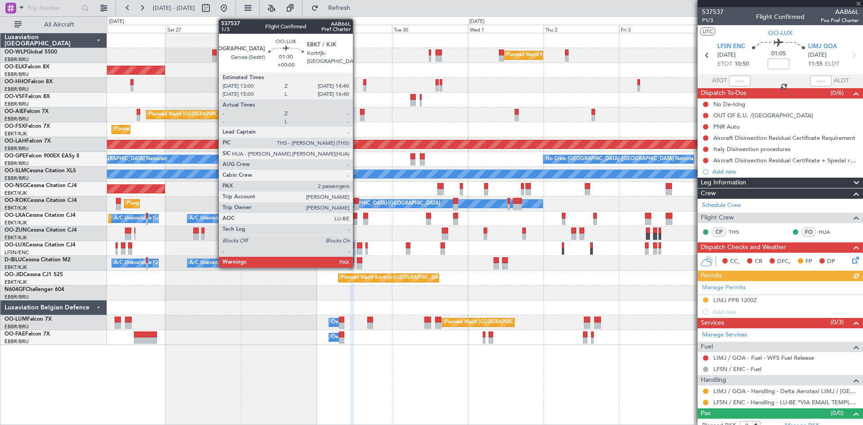
click at [357, 248] on div at bounding box center [359, 251] width 5 height 6
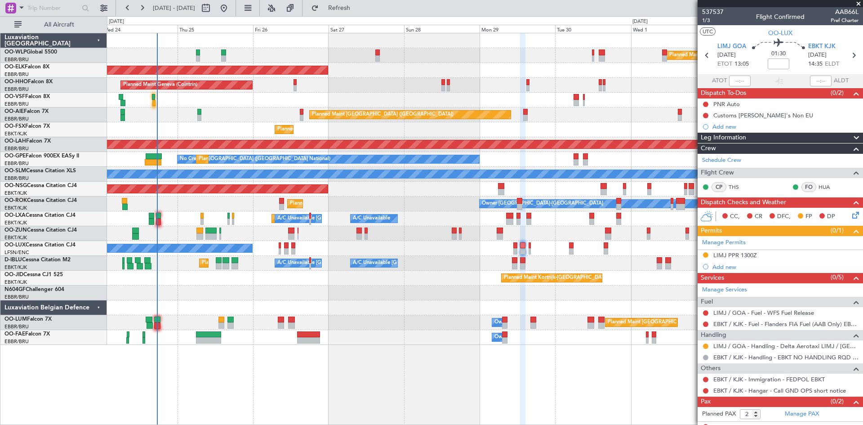
click at [437, 248] on div "Planned Maint Milan (Linate) Planned Maint Kortrijk-Wevelgem Planned Maint Gene…" at bounding box center [485, 189] width 756 height 312
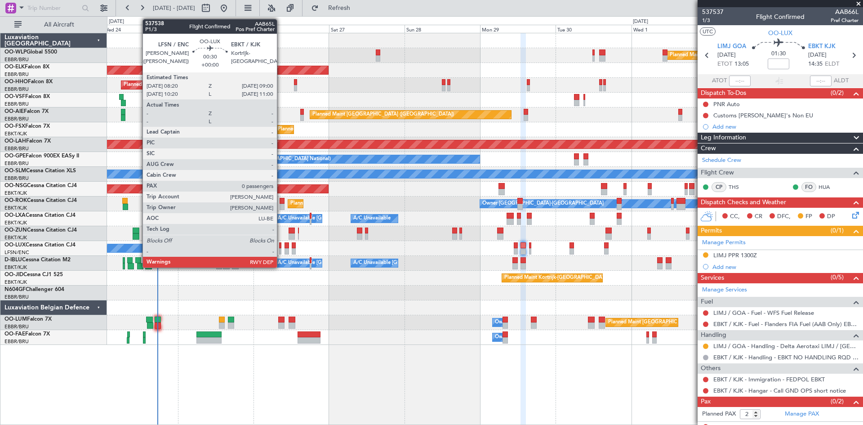
click at [281, 250] on div at bounding box center [280, 251] width 2 height 6
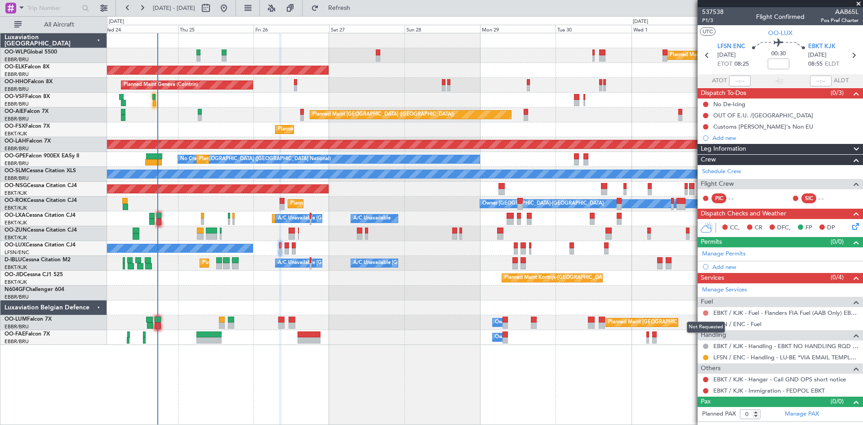
click at [705, 313] on button at bounding box center [705, 312] width 5 height 5
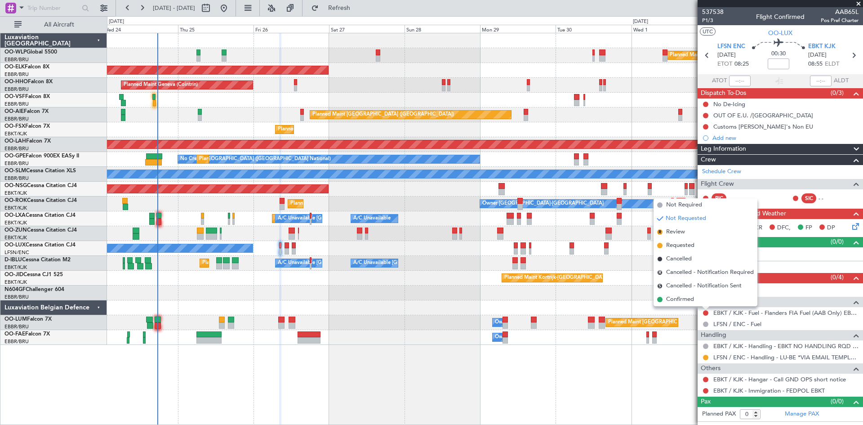
click at [705, 382] on div at bounding box center [705, 379] width 7 height 7
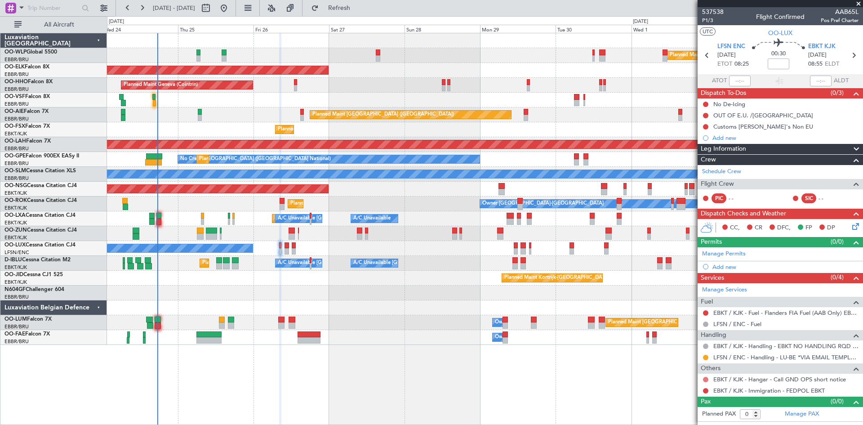
click at [704, 379] on button at bounding box center [705, 379] width 5 height 5
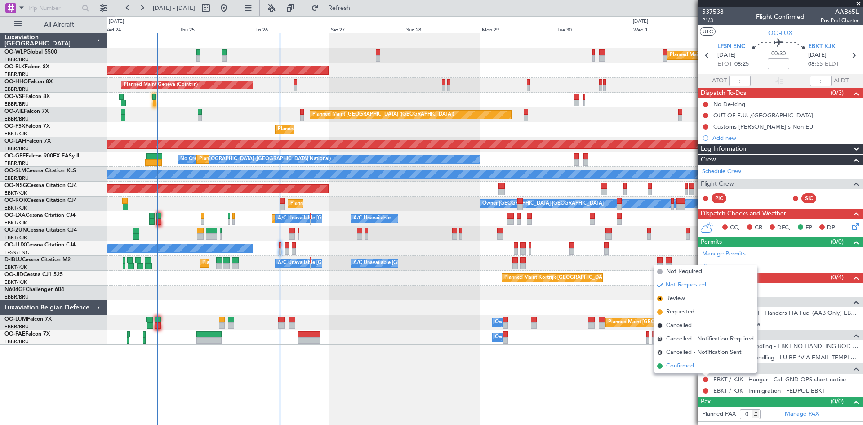
click at [687, 366] on span "Confirmed" at bounding box center [680, 365] width 28 height 9
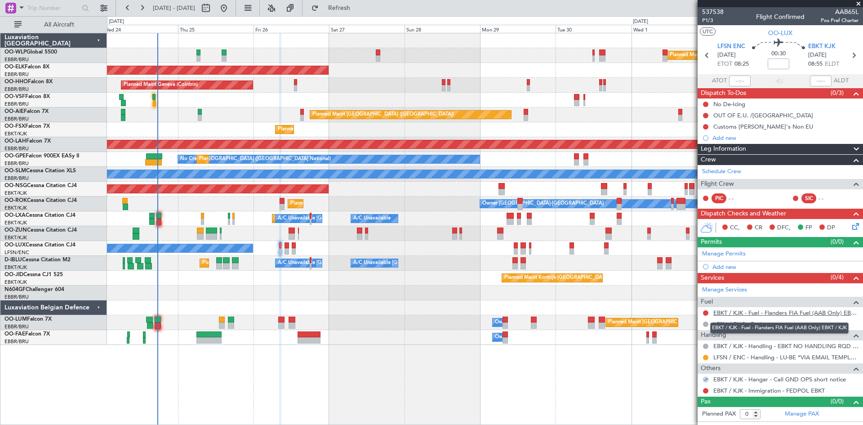
click at [758, 314] on link "EBKT / KJK - Fuel - Flanders FIA Fuel (AAB Only) EBKT / KJK" at bounding box center [786, 313] width 145 height 8
click at [358, 9] on span "Refresh" at bounding box center [340, 8] width 38 height 6
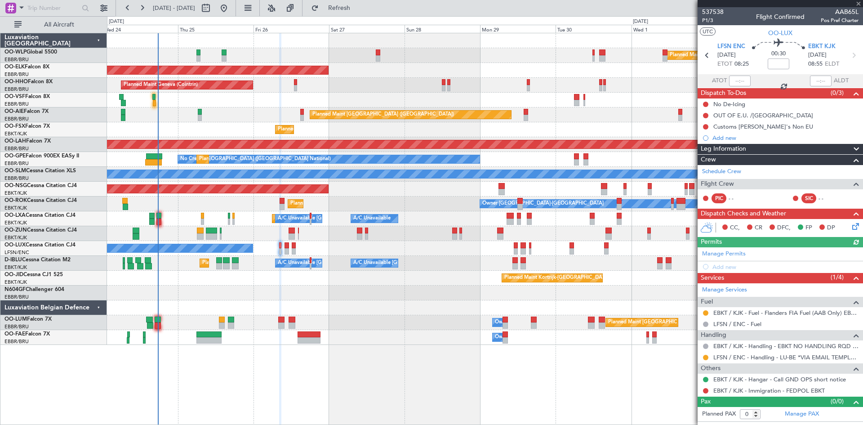
click at [289, 248] on div "No Crew Nancy (Essey)" at bounding box center [485, 248] width 756 height 15
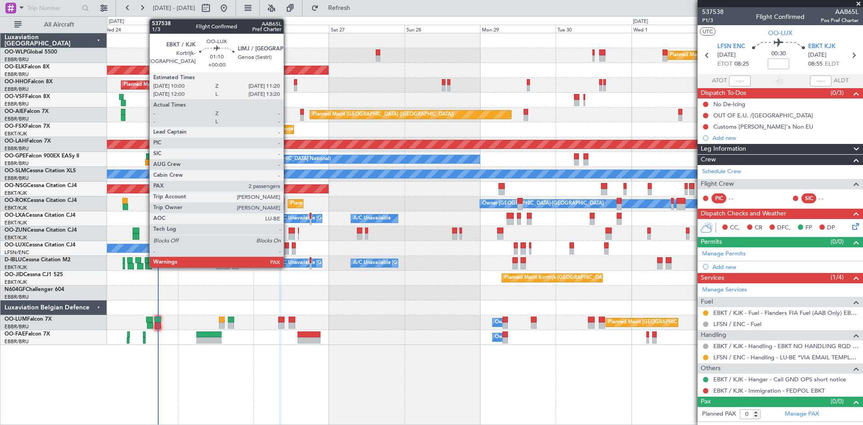
click at [288, 249] on div at bounding box center [287, 251] width 4 height 6
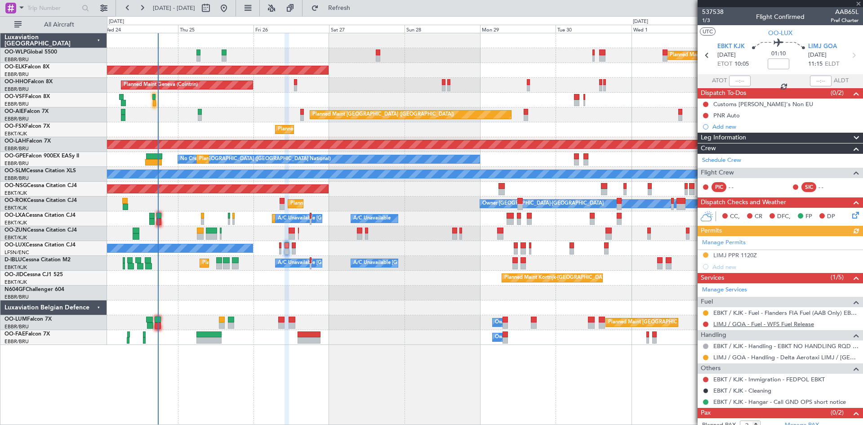
click at [799, 324] on link "LIMJ / GOA - Fuel - WFS Fuel Release" at bounding box center [764, 324] width 101 height 8
click at [347, 6] on button "Refresh" at bounding box center [334, 8] width 54 height 14
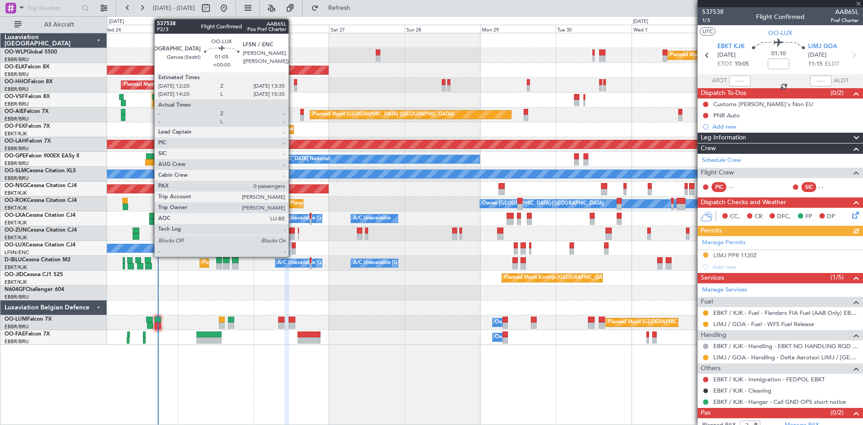
click at [293, 250] on div at bounding box center [294, 251] width 4 height 6
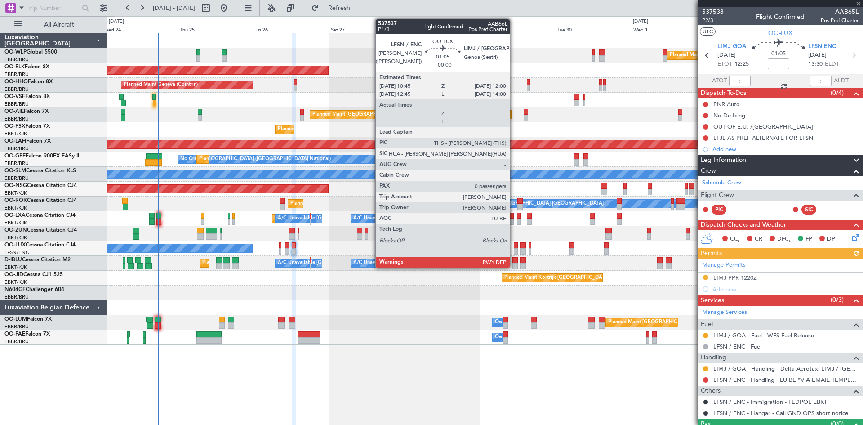
click at [514, 251] on div at bounding box center [516, 251] width 4 height 6
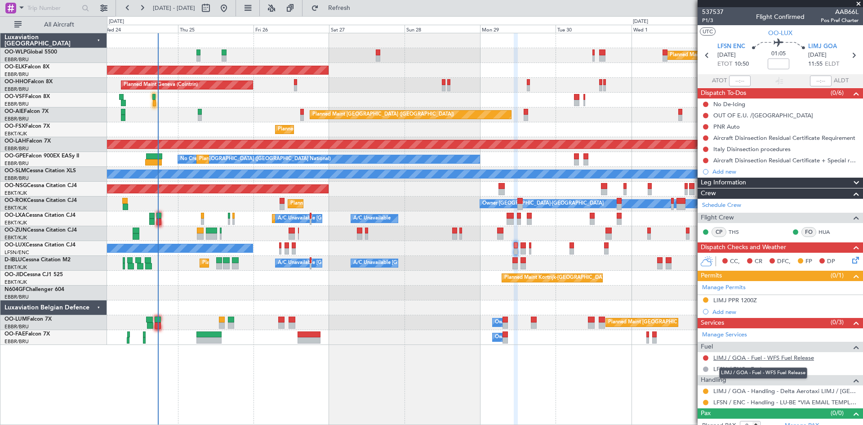
click at [755, 355] on link "LIMJ / GOA - Fuel - WFS Fuel Release" at bounding box center [764, 358] width 101 height 8
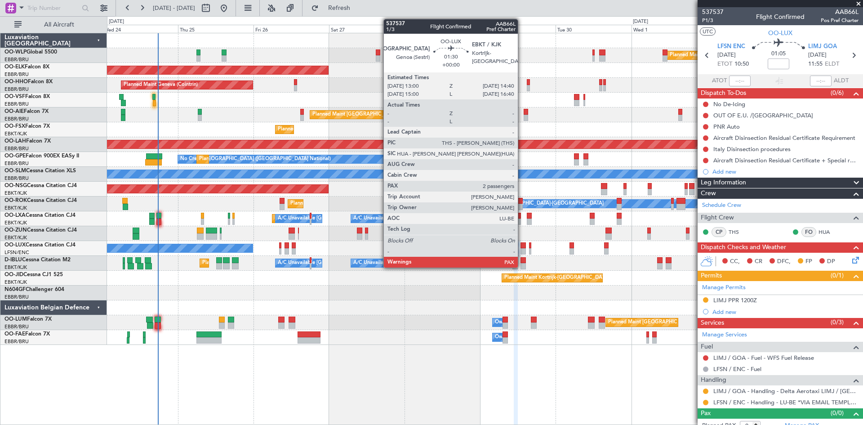
click at [522, 243] on div at bounding box center [523, 245] width 5 height 6
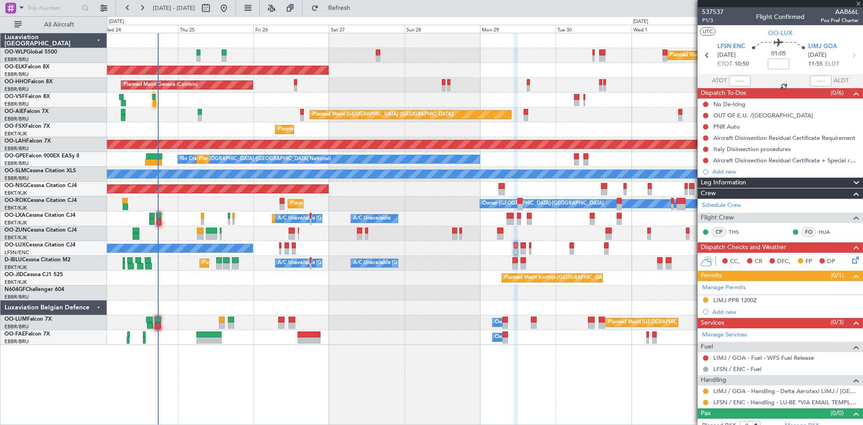
type input "2"
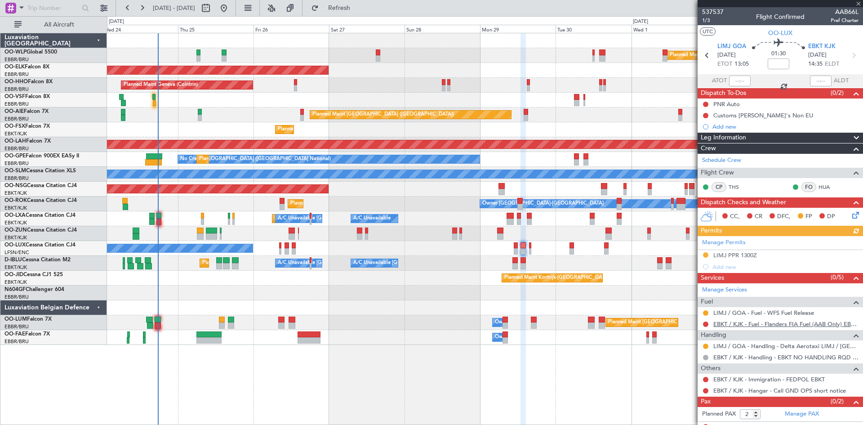
click at [766, 325] on link "EBKT / KJK - Fuel - Flanders FIA Fuel (AAB Only) EBKT / KJK" at bounding box center [786, 324] width 145 height 8
click at [361, 13] on button "Refresh" at bounding box center [334, 8] width 54 height 14
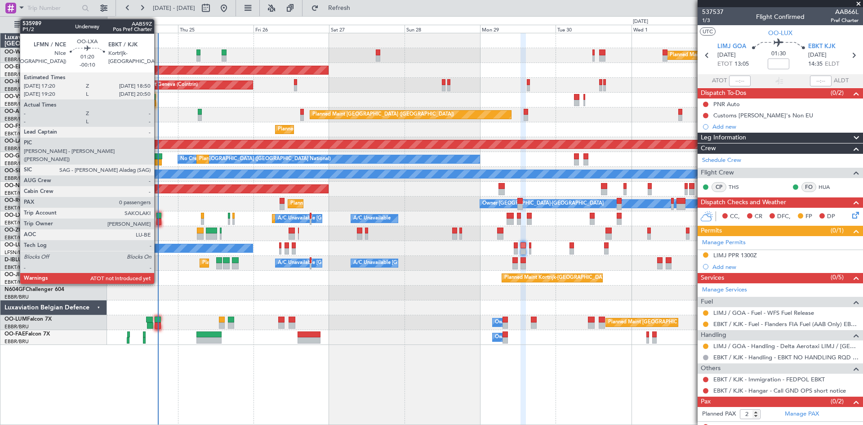
click at [158, 221] on div at bounding box center [158, 222] width 5 height 6
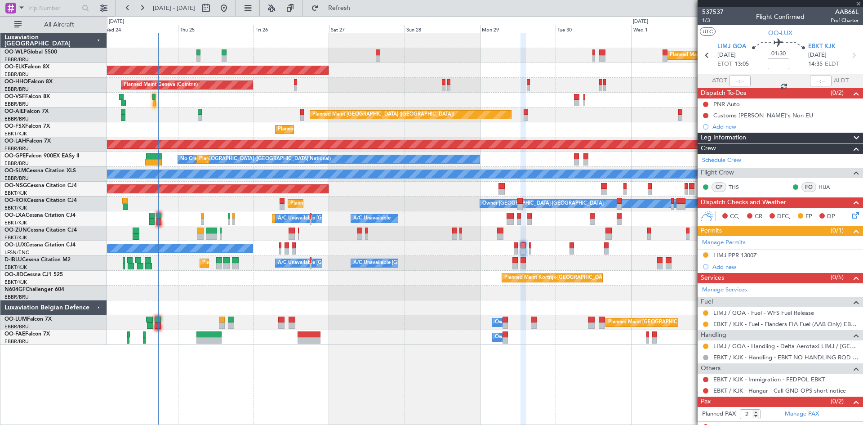
type input "-00:10"
type input "0"
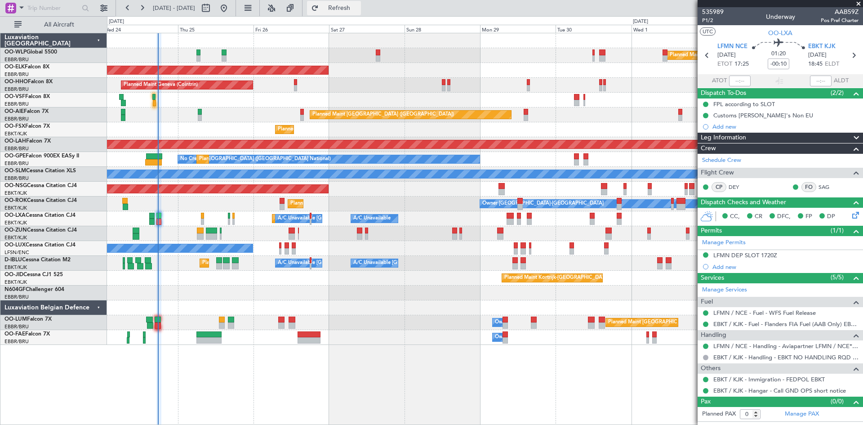
click at [355, 3] on button "Refresh" at bounding box center [334, 8] width 54 height 14
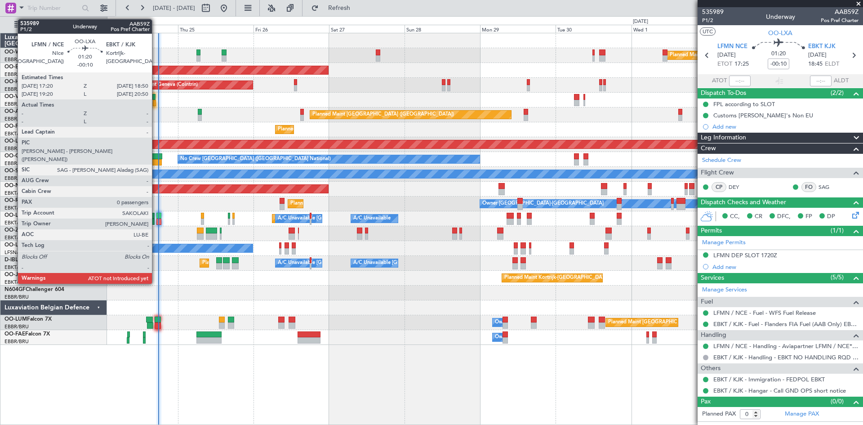
click at [156, 218] on div at bounding box center [158, 216] width 5 height 6
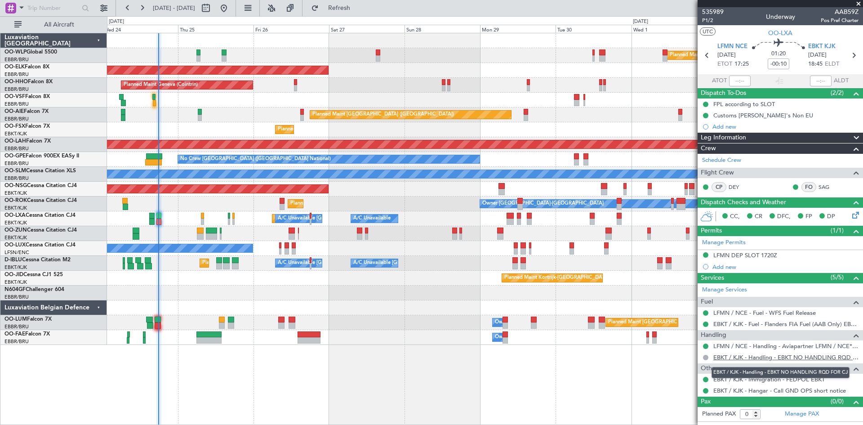
click at [801, 358] on link "EBKT / KJK - Handling - EBKT NO HANDLING RQD FOR CJ" at bounding box center [786, 357] width 145 height 8
click at [146, 5] on button at bounding box center [142, 8] width 14 height 14
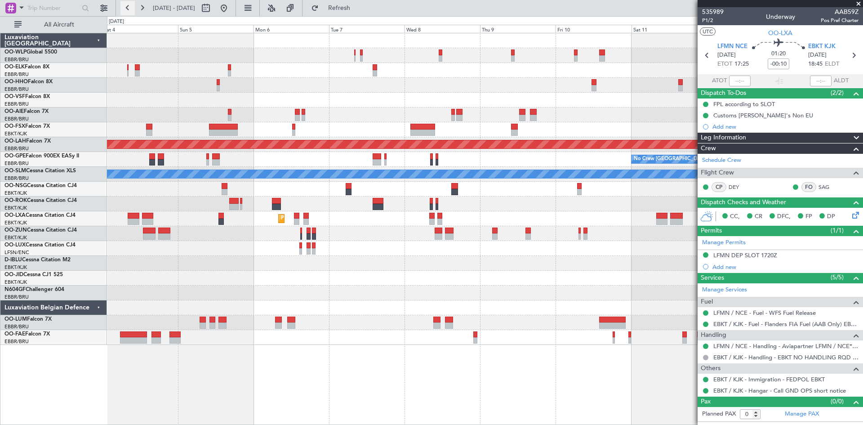
click at [124, 6] on button at bounding box center [127, 8] width 14 height 14
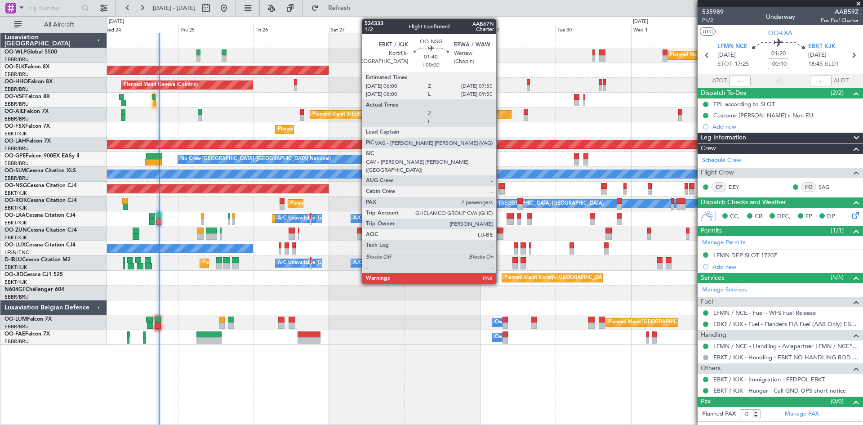
click at [500, 188] on div at bounding box center [502, 186] width 6 height 6
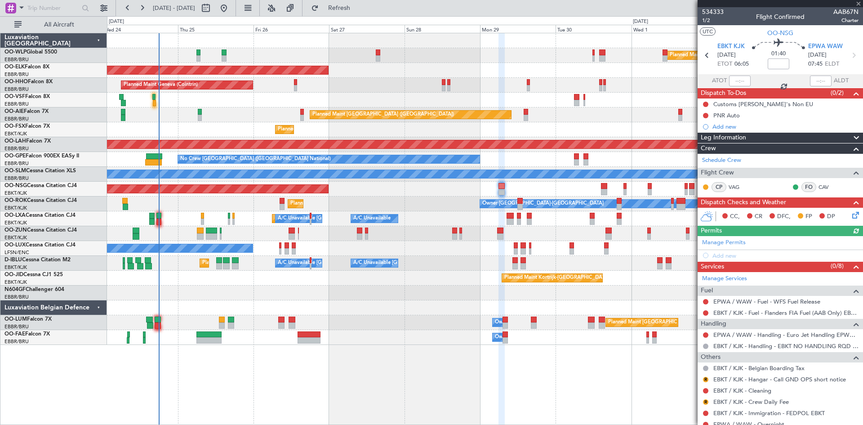
click at [598, 190] on div "Planned Maint [GEOGRAPHIC_DATA] ([GEOGRAPHIC_DATA])" at bounding box center [485, 189] width 756 height 15
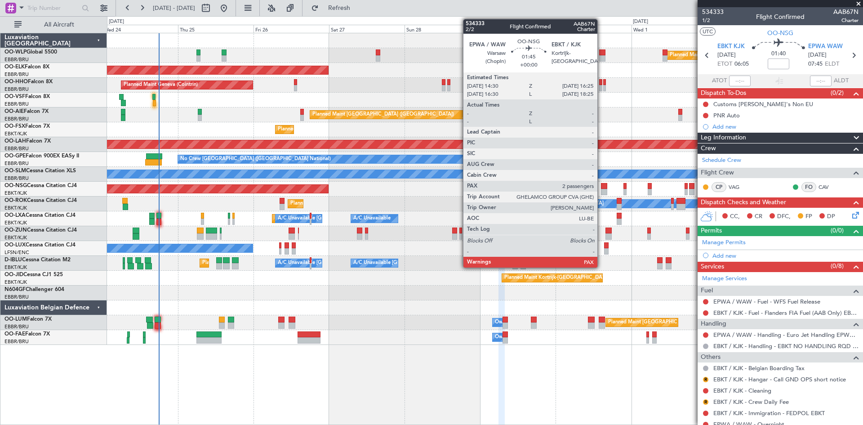
click at [603, 190] on div at bounding box center [604, 192] width 6 height 6
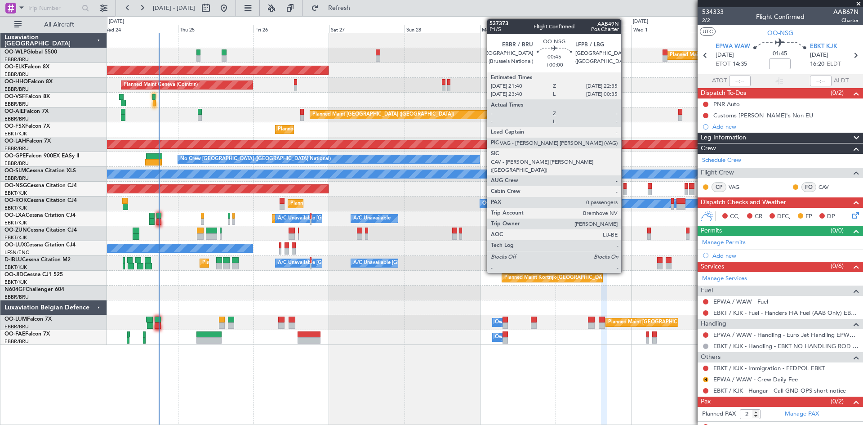
click at [625, 190] on div at bounding box center [625, 192] width 3 height 6
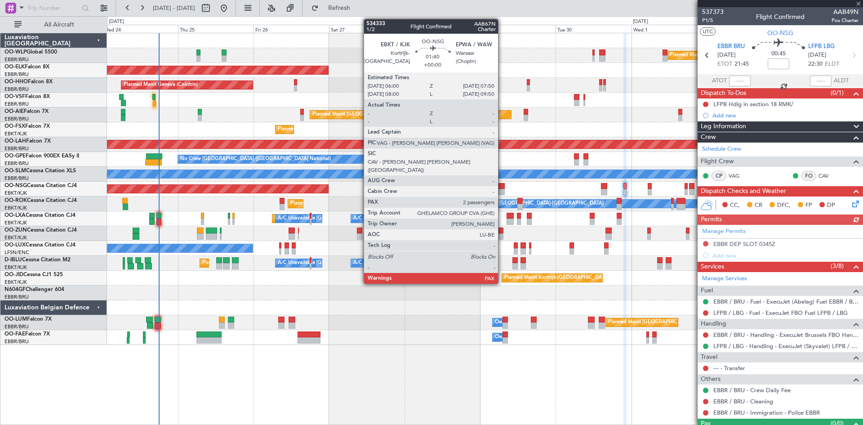
click at [502, 189] on div at bounding box center [502, 192] width 6 height 6
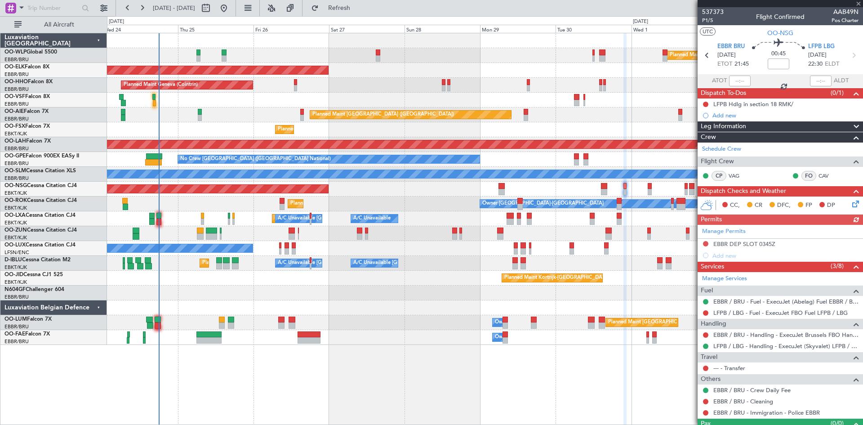
type input "2"
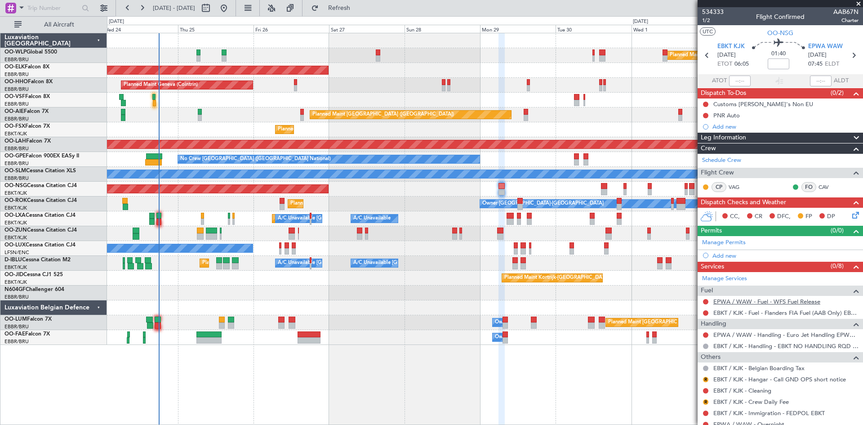
click at [802, 299] on link "EPWA / WAW - Fuel - WFS Fuel Release" at bounding box center [767, 302] width 107 height 8
click at [358, 6] on span "Refresh" at bounding box center [340, 8] width 38 height 6
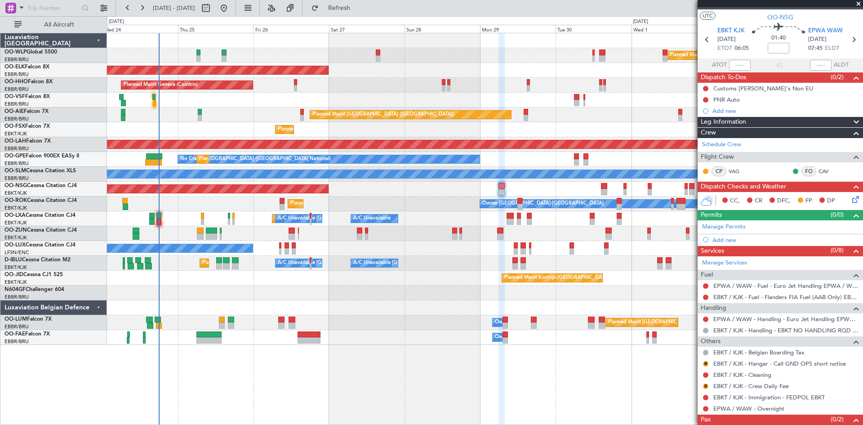
scroll to position [42, 0]
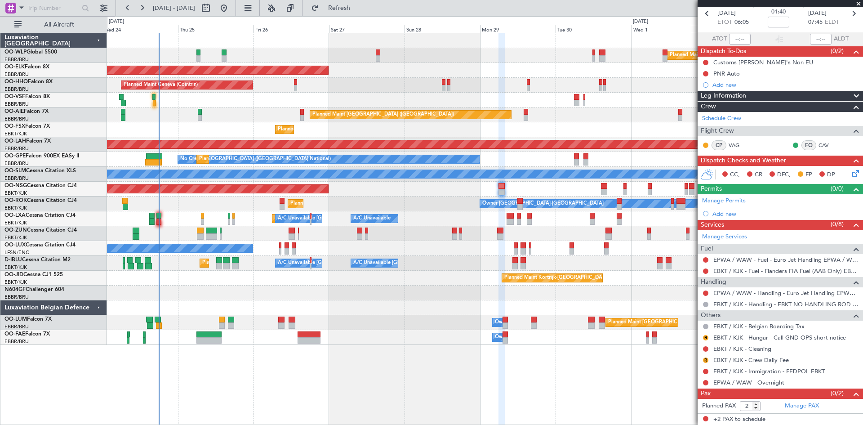
click at [703, 336] on div "R" at bounding box center [705, 337] width 7 height 7
click at [705, 336] on button "R" at bounding box center [705, 337] width 5 height 5
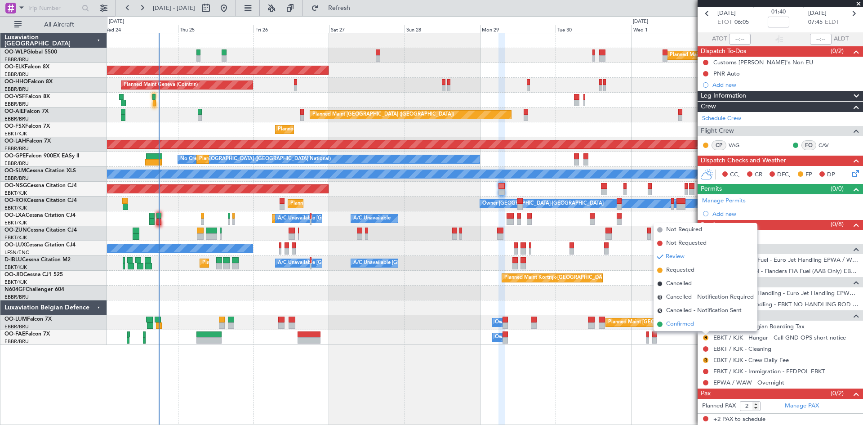
click at [672, 321] on span "Confirmed" at bounding box center [680, 324] width 28 height 9
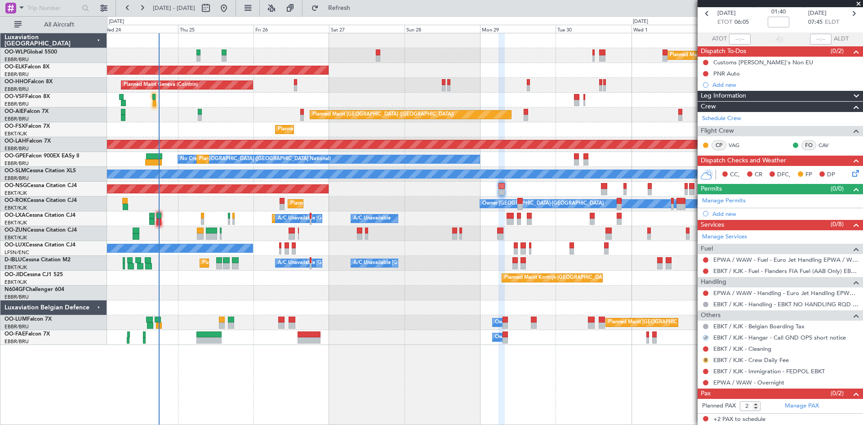
click at [707, 358] on button "R" at bounding box center [705, 359] width 5 height 5
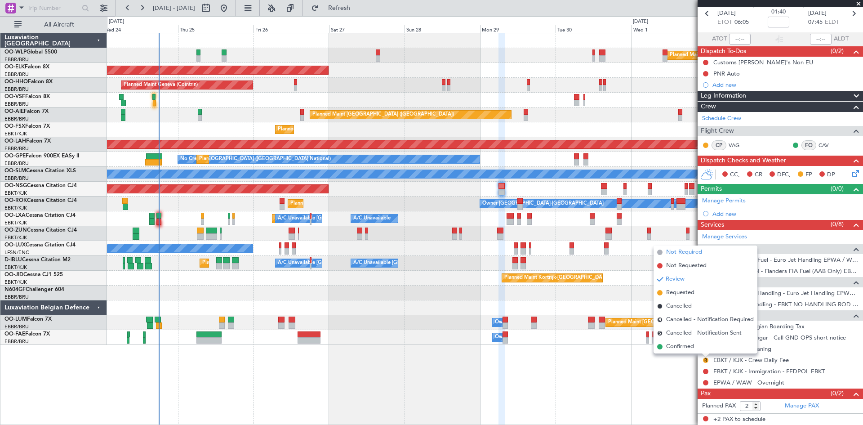
click at [689, 254] on span "Not Required" at bounding box center [684, 252] width 36 height 9
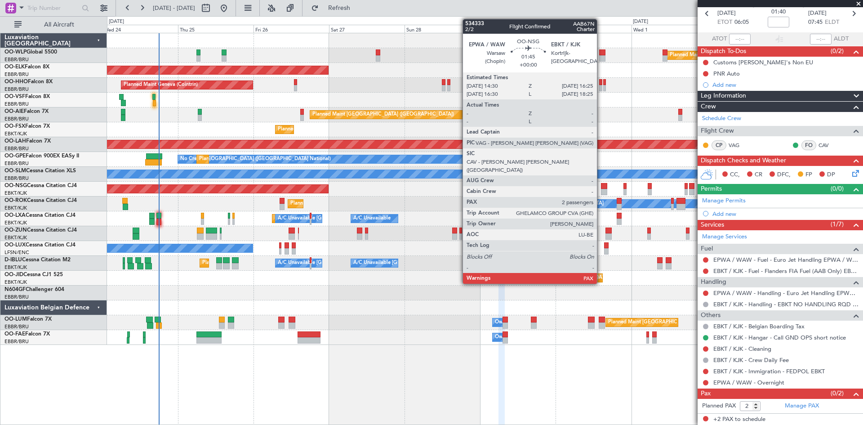
click at [601, 190] on div at bounding box center [604, 192] width 6 height 6
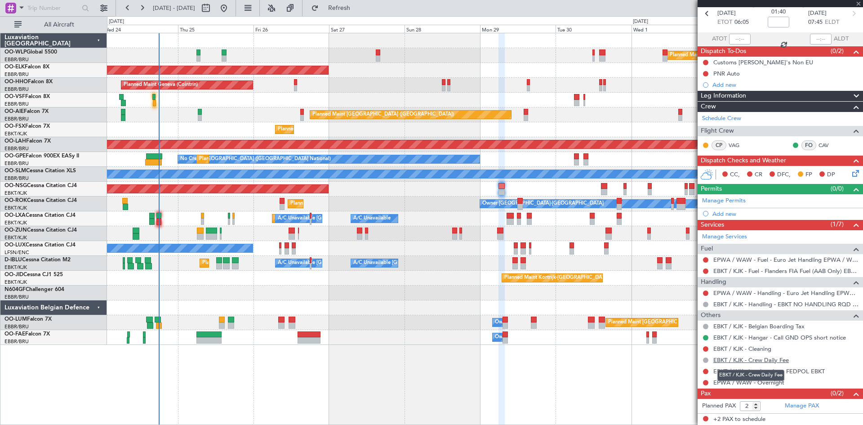
scroll to position [0, 0]
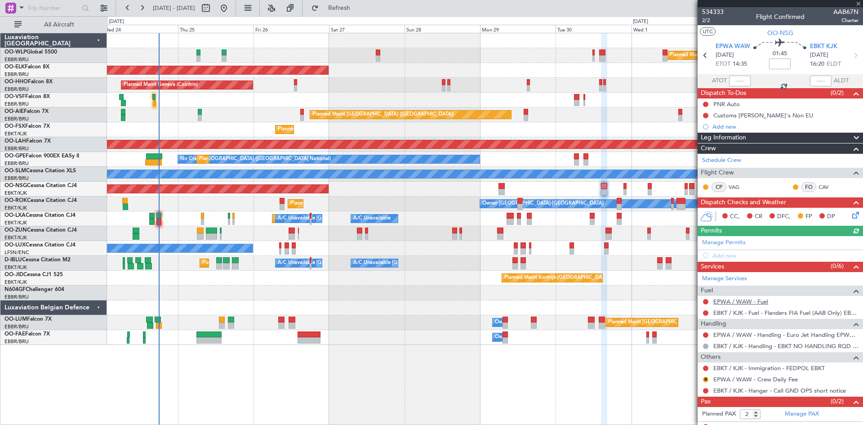
click at [761, 303] on link "EPWA / WAW - Fuel" at bounding box center [741, 302] width 55 height 8
click at [356, 12] on button "Refresh" at bounding box center [334, 8] width 54 height 14
click at [705, 379] on button "R" at bounding box center [705, 379] width 5 height 5
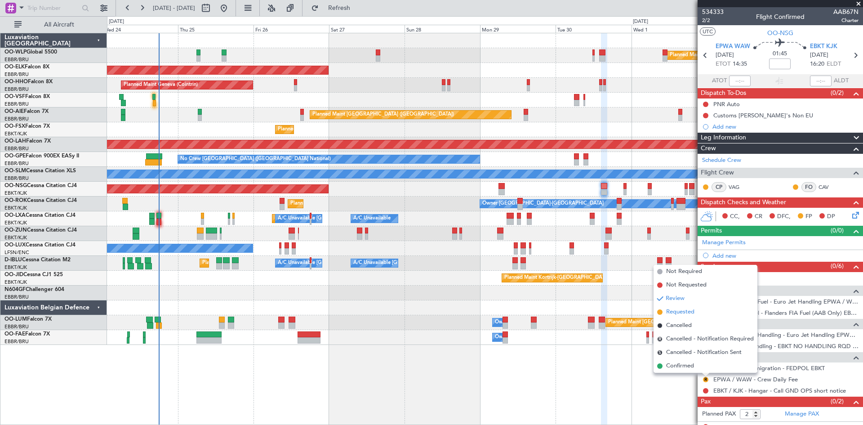
click at [675, 313] on span "Requested" at bounding box center [680, 312] width 28 height 9
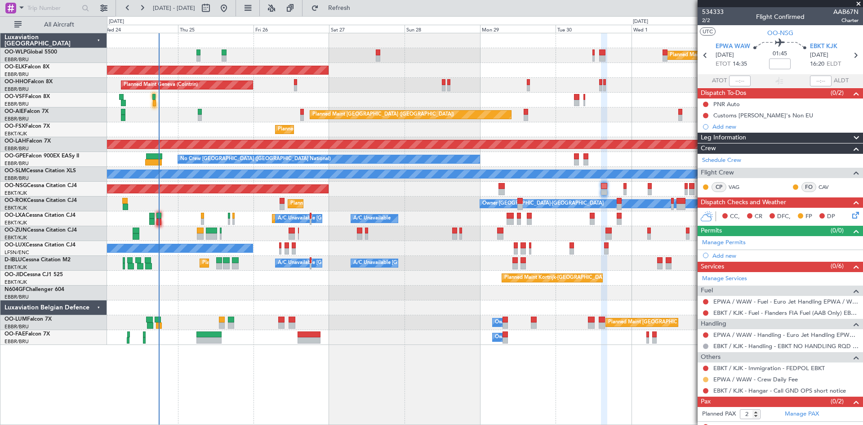
click at [706, 379] on button at bounding box center [705, 379] width 5 height 5
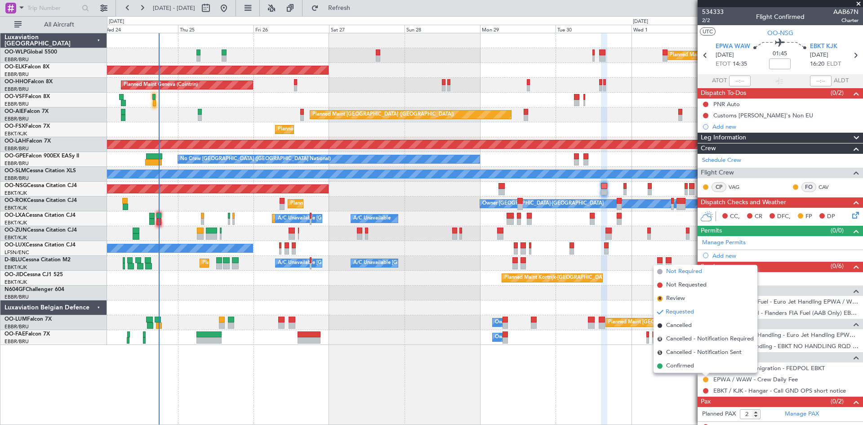
click at [684, 276] on span "Not Required" at bounding box center [684, 271] width 36 height 9
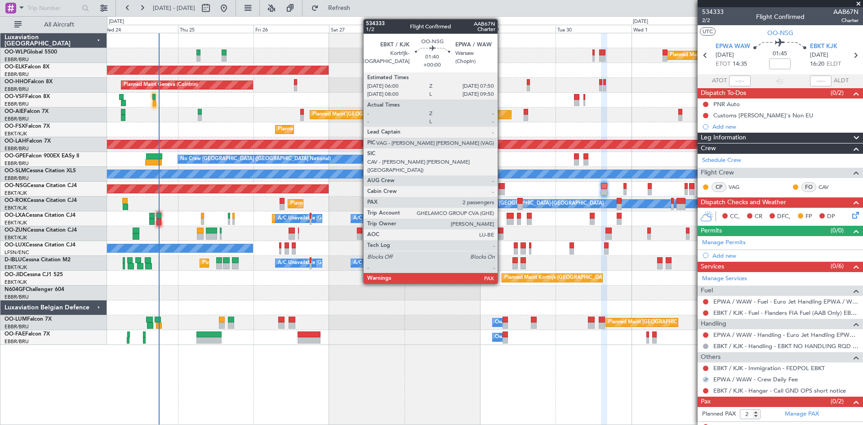
click at [502, 191] on div at bounding box center [502, 192] width 6 height 6
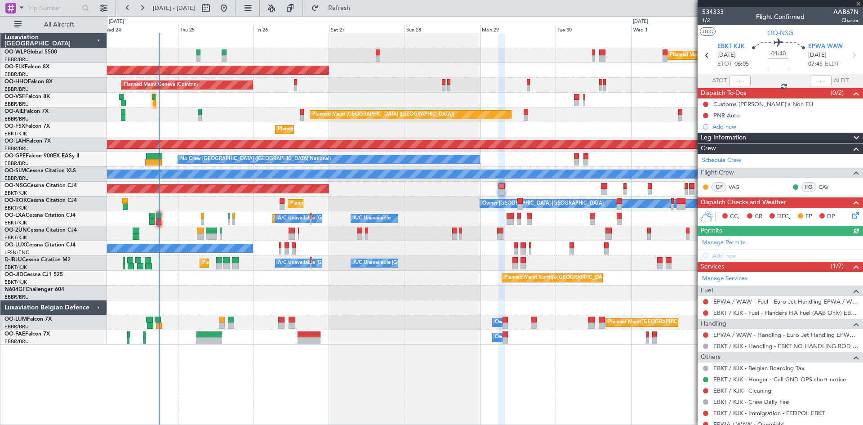
scroll to position [42, 0]
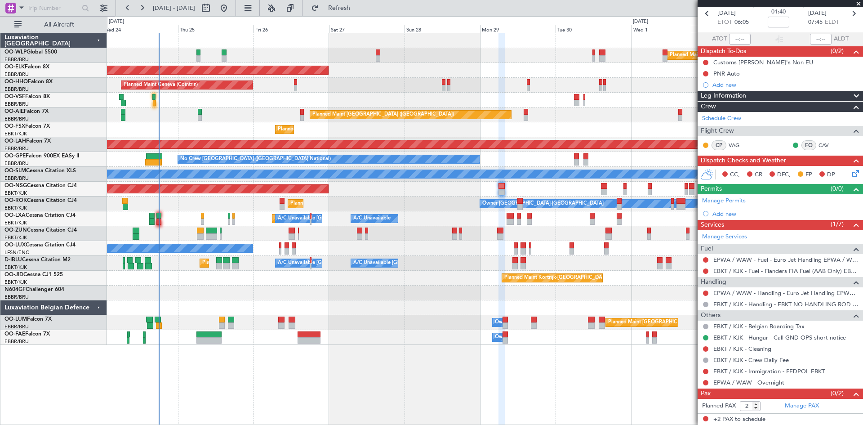
click at [740, 386] on div "EPWA / WAW - Overnight" at bounding box center [780, 382] width 165 height 11
click at [720, 383] on link "EPWA / WAW - Overnight" at bounding box center [749, 383] width 71 height 8
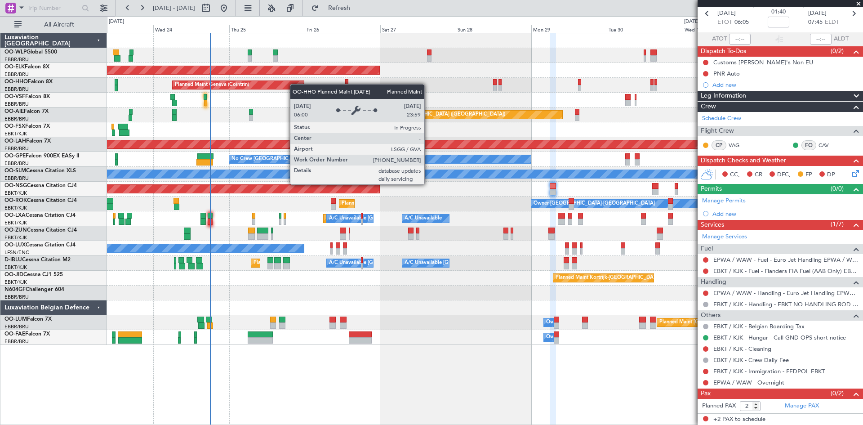
click at [344, 90] on div "Planned Maint Geneva (Cointrin)" at bounding box center [485, 85] width 756 height 15
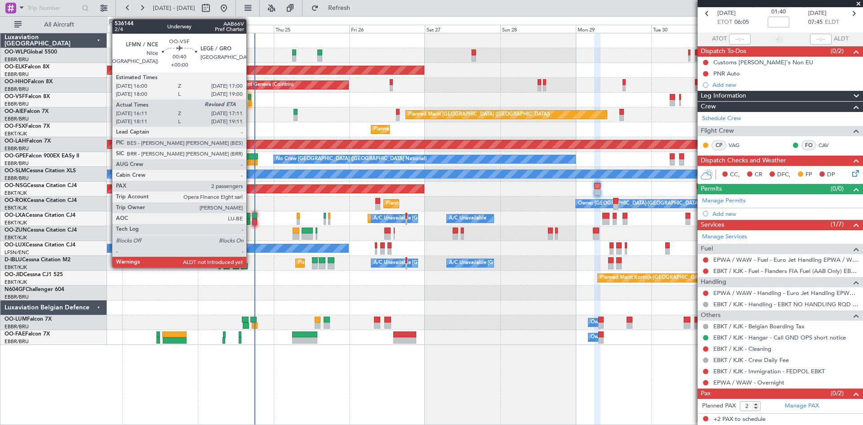
click at [250, 100] on div at bounding box center [251, 103] width 4 height 6
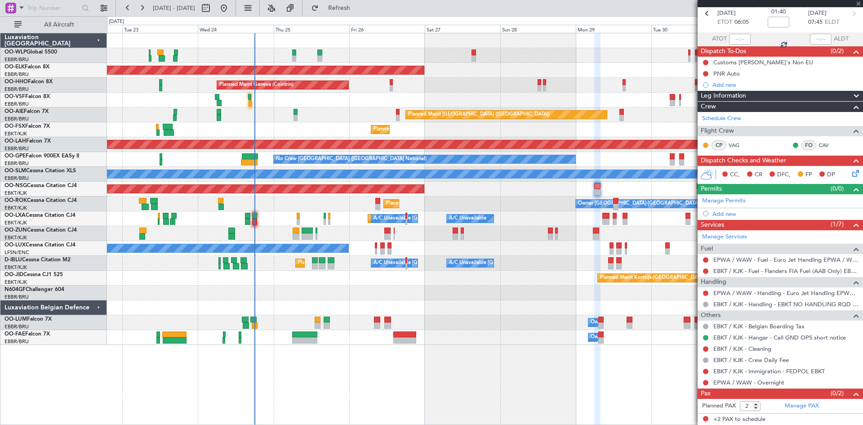
type input "16:26"
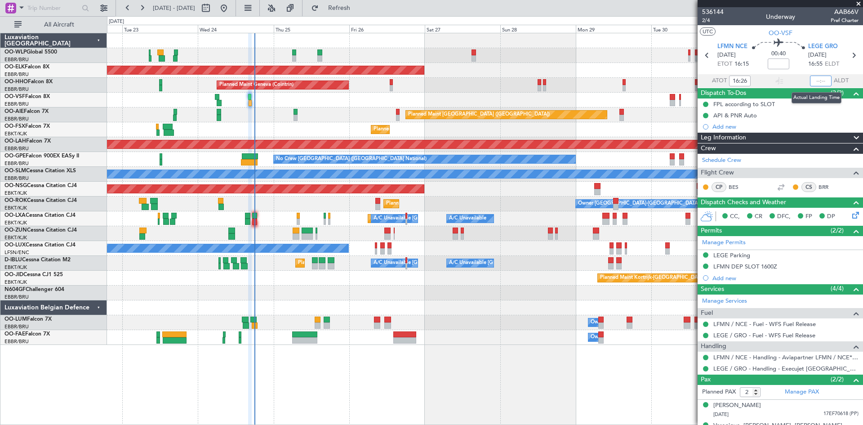
click at [815, 80] on input "text" at bounding box center [821, 81] width 22 height 11
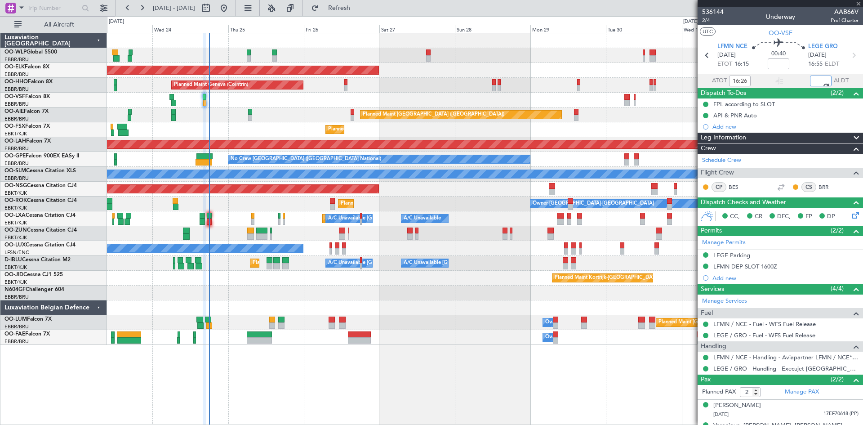
click at [495, 259] on div "Planned Maint Milan (Linate) Planned Maint Kortrijk-Wevelgem Planned Maint Gene…" at bounding box center [485, 189] width 756 height 312
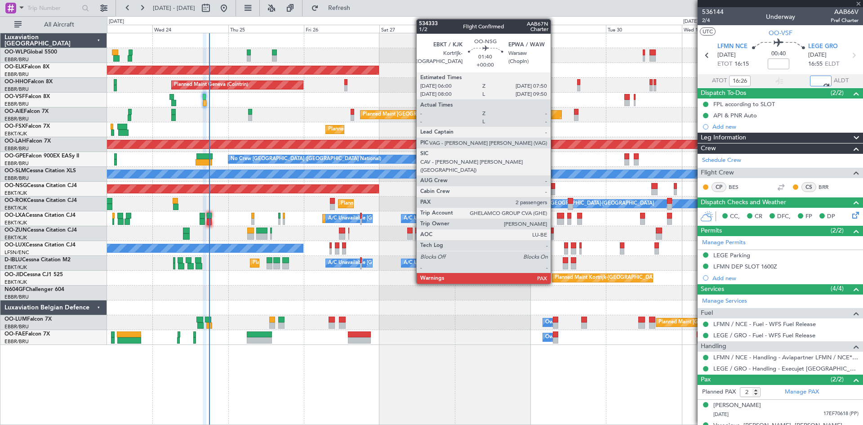
click at [555, 190] on div at bounding box center [552, 192] width 6 height 6
type input "17:10"
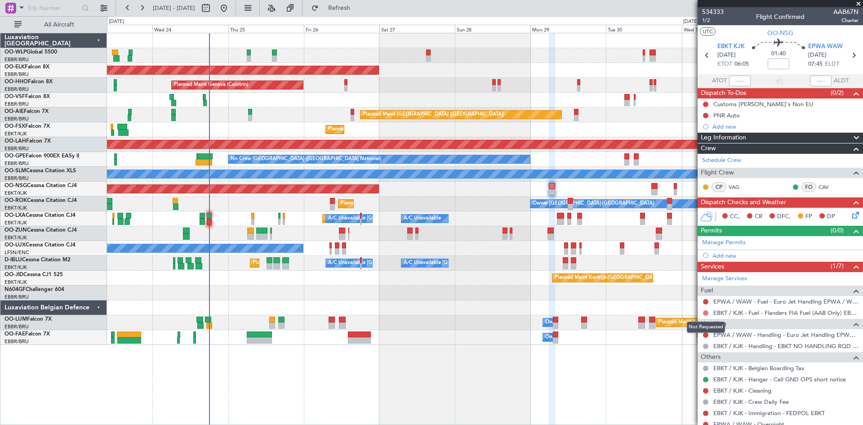
click at [707, 312] on button at bounding box center [705, 312] width 5 height 5
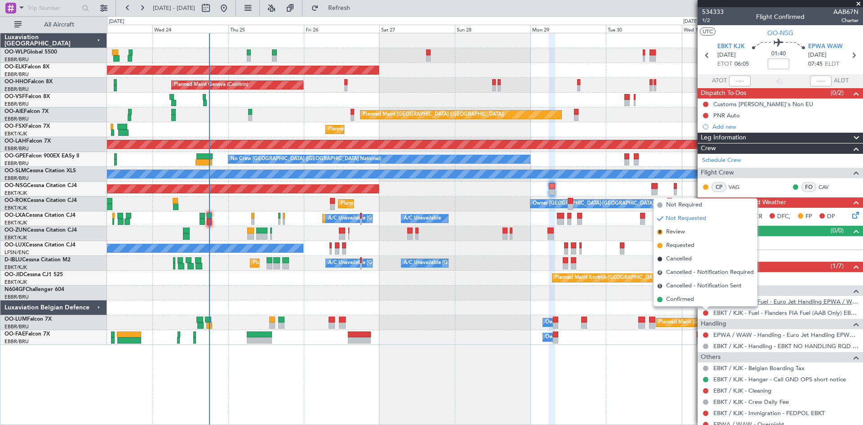
click at [795, 302] on link "EPWA / WAW - Fuel - Euro Jet Handling EPWA / WAW" at bounding box center [786, 302] width 145 height 8
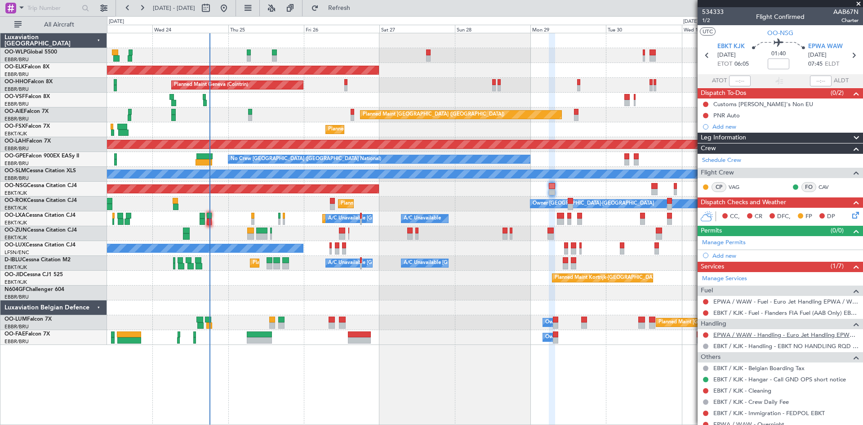
click at [792, 336] on link "EPWA / WAW - Handling - Euro Jet Handling EPWA / WAW" at bounding box center [786, 335] width 145 height 8
click at [729, 254] on div "Add new" at bounding box center [782, 256] width 138 height 8
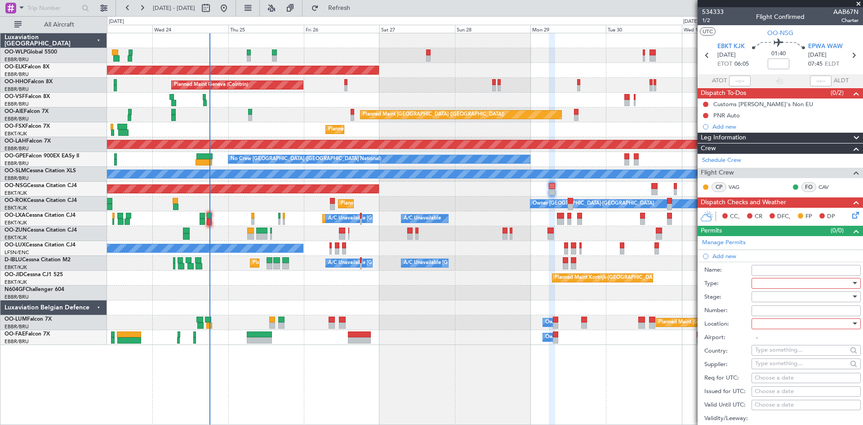
click at [769, 286] on div at bounding box center [803, 283] width 96 height 13
click at [767, 372] on span "Slot" at bounding box center [803, 368] width 94 height 13
click at [767, 300] on div at bounding box center [803, 296] width 96 height 13
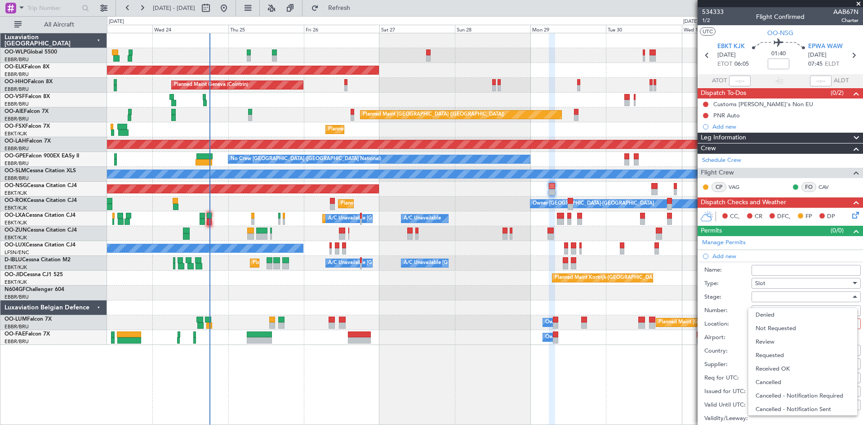
click at [773, 353] on span "Requested" at bounding box center [803, 354] width 94 height 13
click at [782, 314] on input "Number:" at bounding box center [806, 310] width 109 height 11
click at [774, 326] on div at bounding box center [803, 323] width 96 height 13
click at [772, 365] on span "Arrival" at bounding box center [803, 368] width 94 height 13
type input "EPWA / WAW"
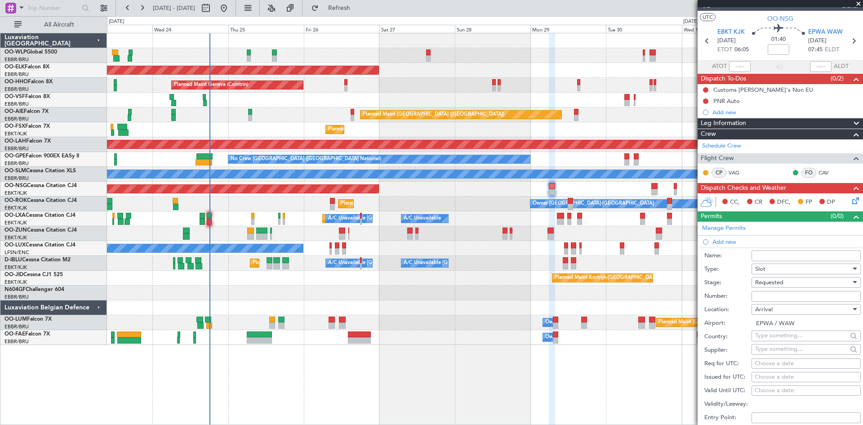
scroll to position [45, 0]
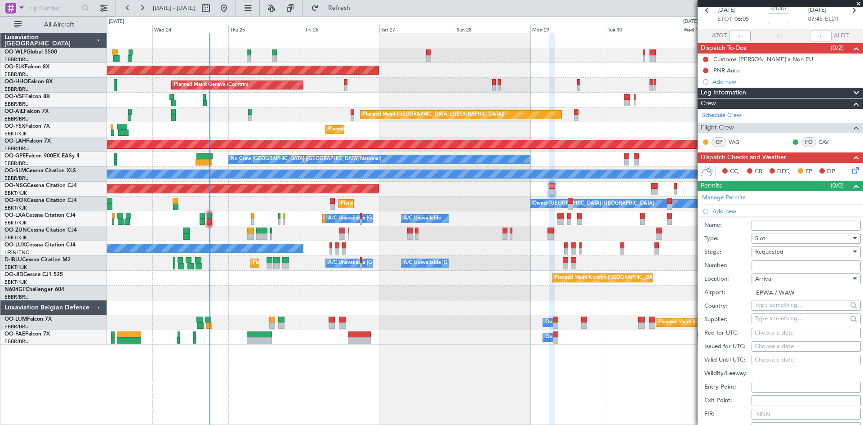
click at [776, 338] on div "Req for UTC: Choose a date" at bounding box center [783, 332] width 156 height 13
click at [775, 335] on div "Choose a date" at bounding box center [806, 333] width 103 height 9
select select "9"
select select "2025"
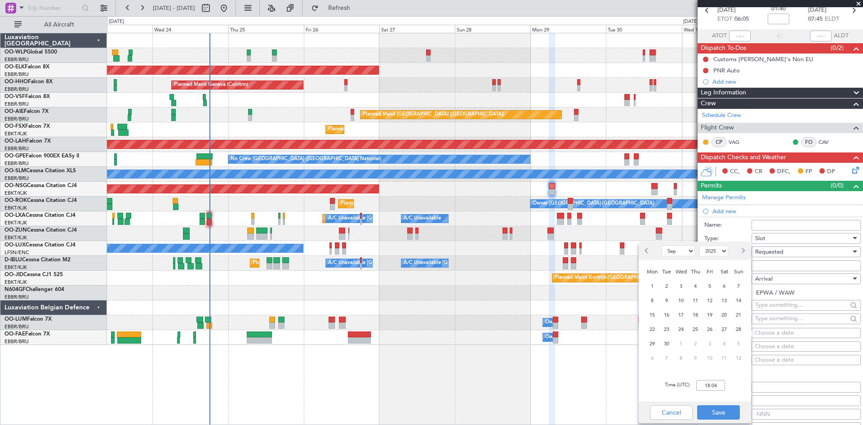
click at [652, 345] on span "29" at bounding box center [652, 343] width 11 height 11
click at [706, 384] on input "00:00" at bounding box center [710, 385] width 29 height 11
type input "07:50"
click at [714, 418] on button "Save" at bounding box center [718, 412] width 43 height 14
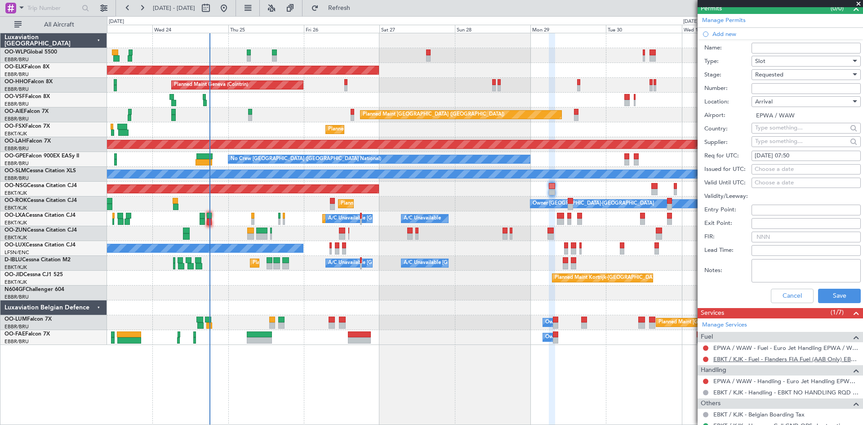
scroll to position [225, 0]
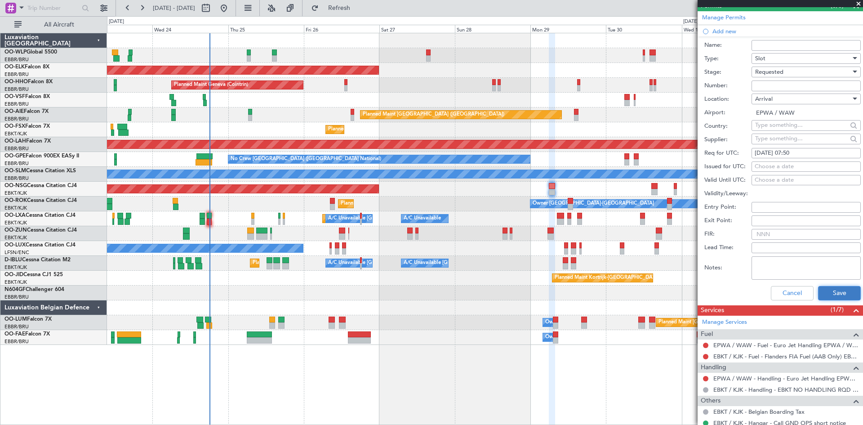
click at [830, 295] on button "Save" at bounding box center [839, 293] width 43 height 14
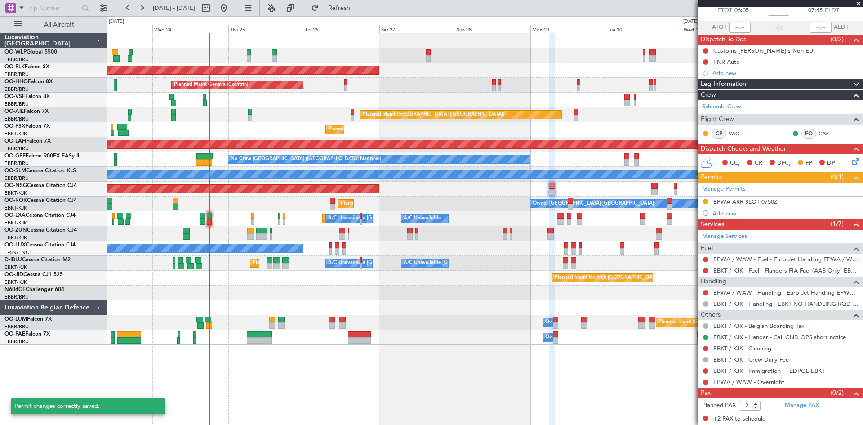
scroll to position [53, 0]
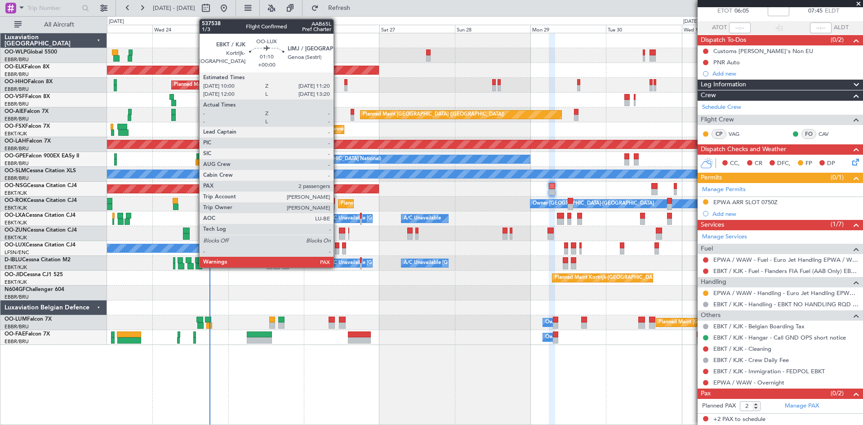
click at [338, 248] on div at bounding box center [337, 251] width 4 height 6
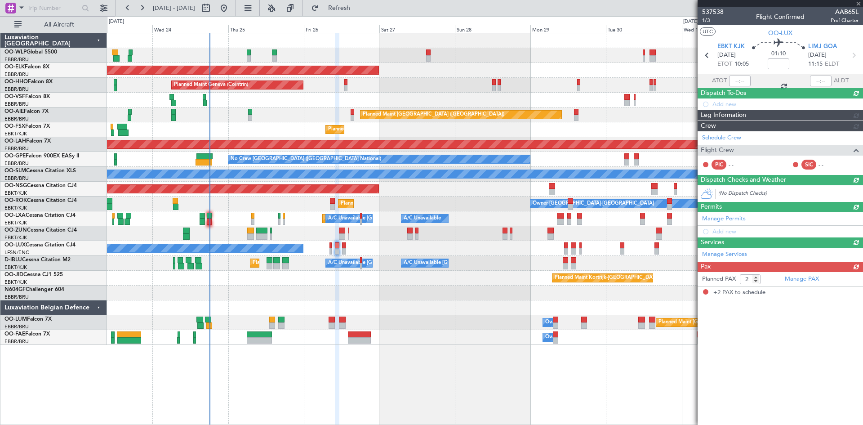
scroll to position [0, 0]
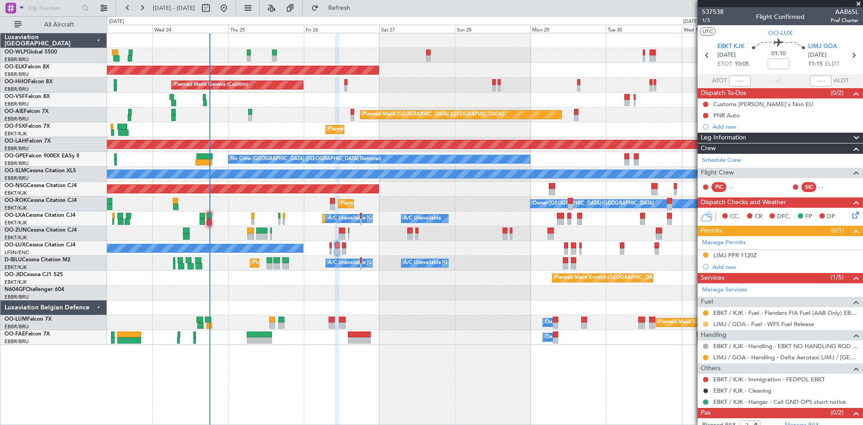
click at [706, 324] on button at bounding box center [705, 323] width 5 height 5
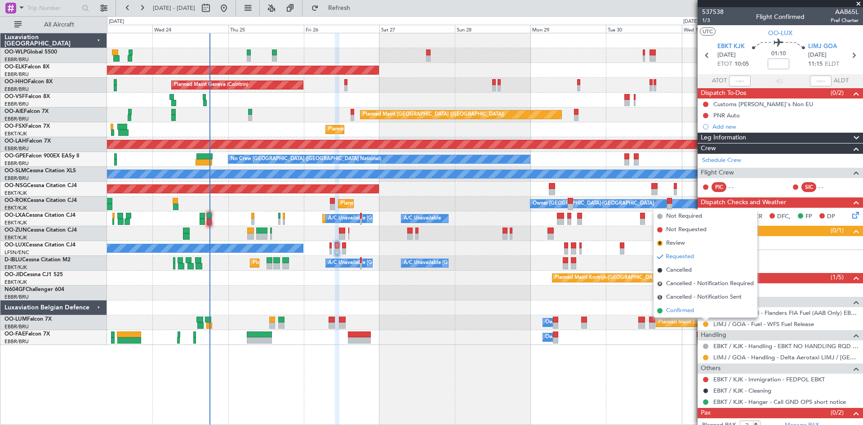
click at [679, 311] on span "Confirmed" at bounding box center [680, 310] width 28 height 9
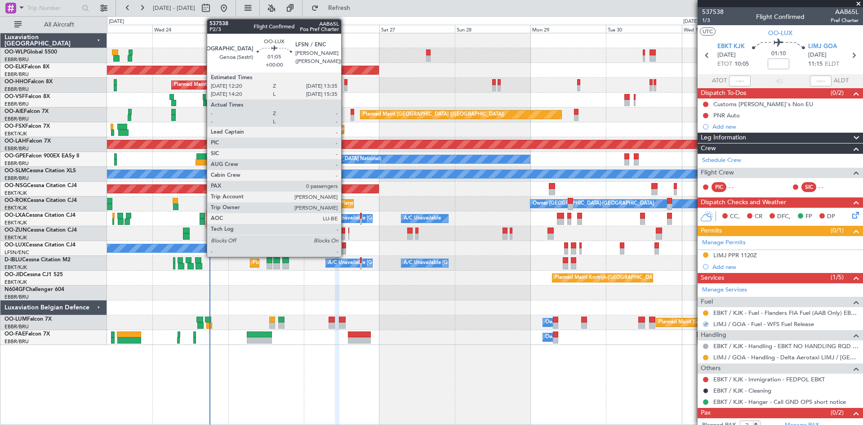
click at [345, 250] on div at bounding box center [344, 251] width 4 height 6
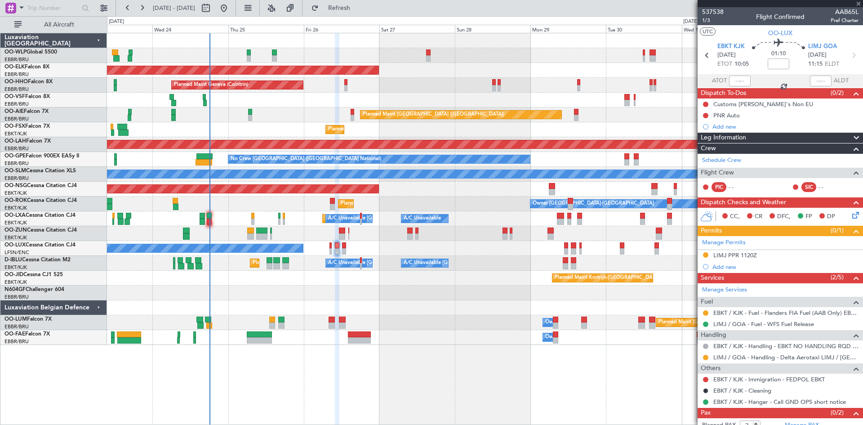
type input "0"
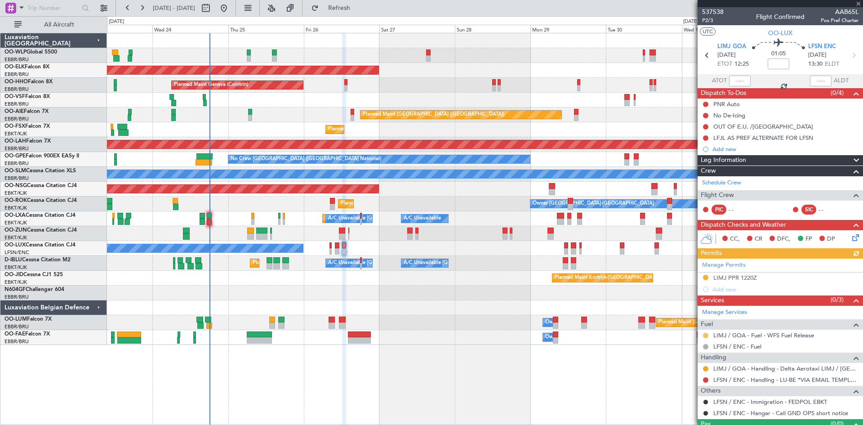
click at [706, 334] on button at bounding box center [705, 335] width 5 height 5
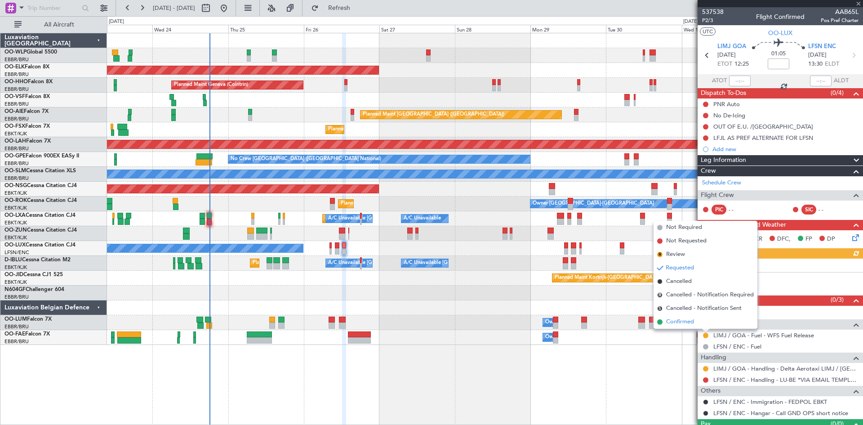
click at [692, 320] on span "Confirmed" at bounding box center [680, 321] width 28 height 9
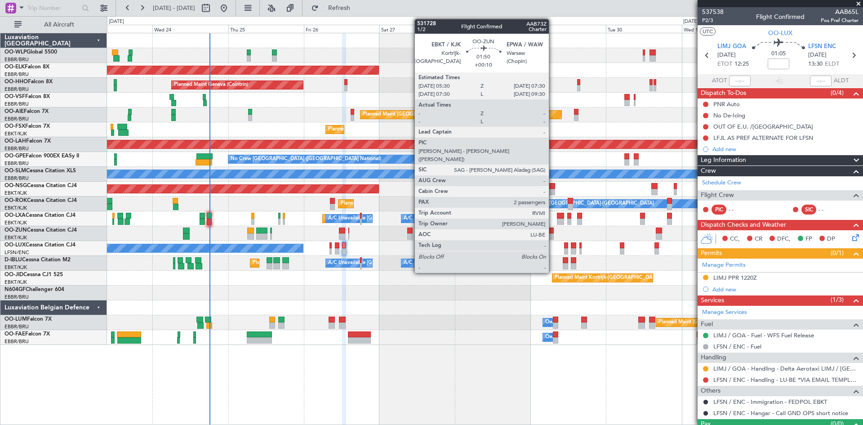
click at [553, 236] on div at bounding box center [551, 236] width 7 height 6
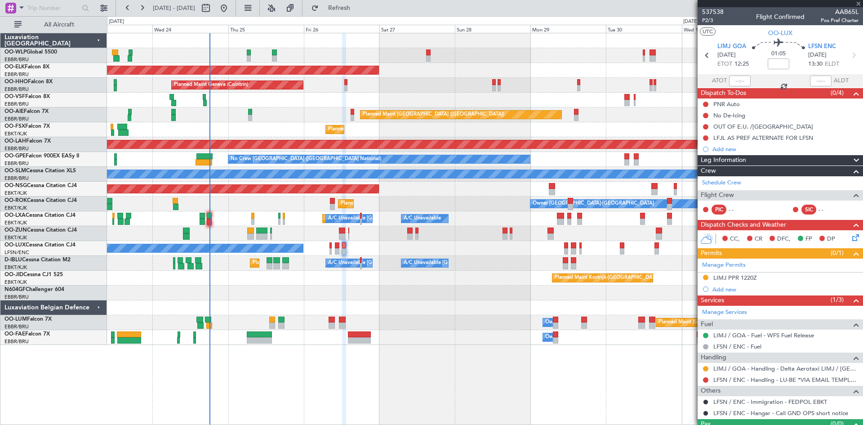
type input "+00:10"
type input "2"
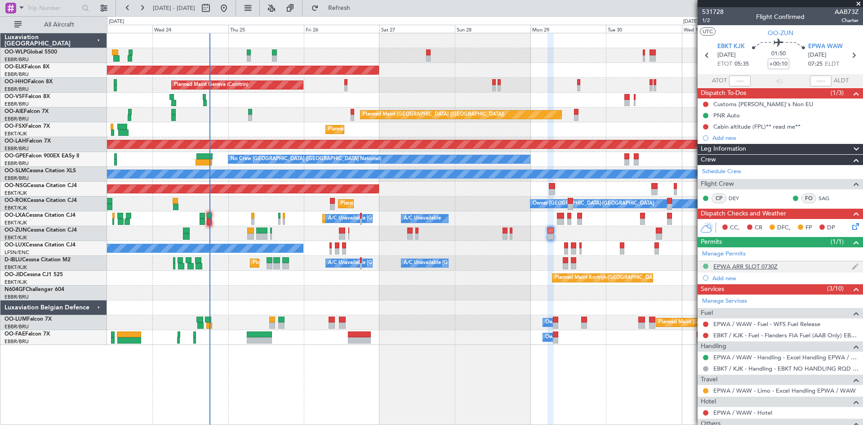
click at [705, 266] on button at bounding box center [705, 265] width 5 height 5
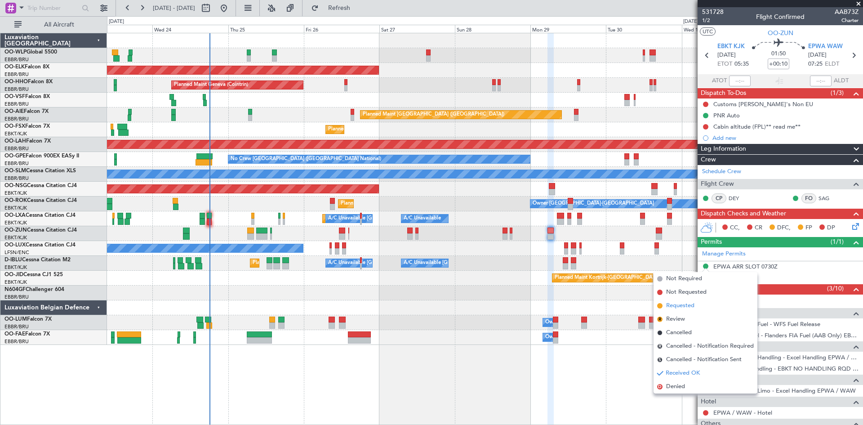
click at [686, 306] on span "Requested" at bounding box center [680, 305] width 28 height 9
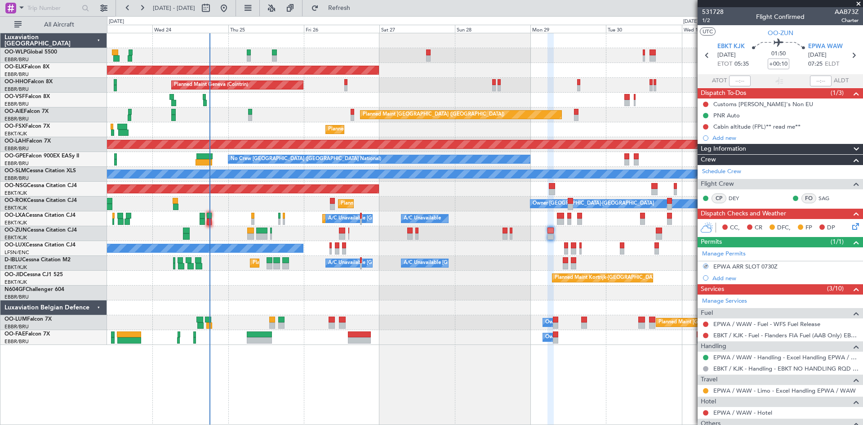
click at [703, 356] on div at bounding box center [705, 357] width 7 height 7
click at [704, 357] on button at bounding box center [705, 357] width 5 height 5
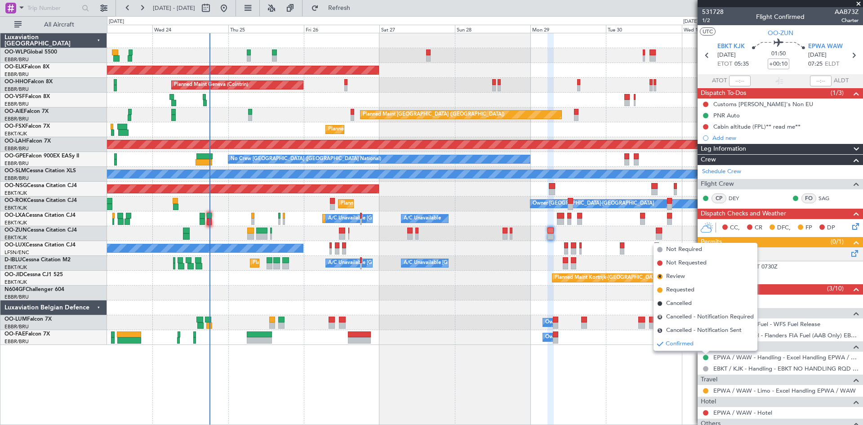
click at [765, 247] on div "Manage Permits" at bounding box center [780, 253] width 165 height 13
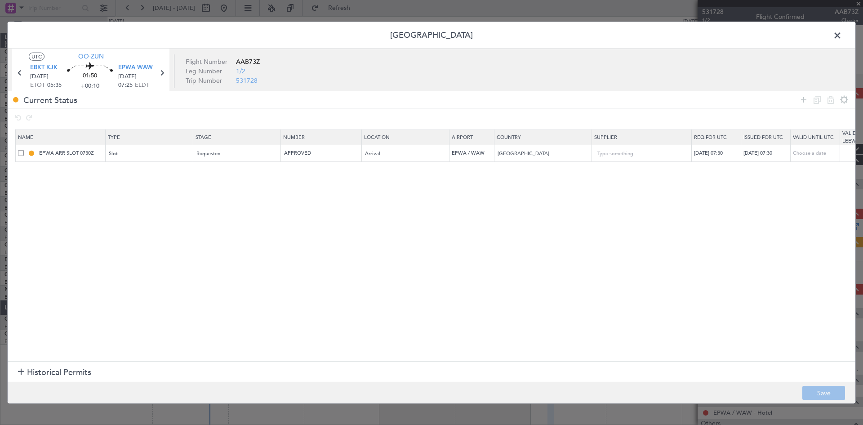
click at [842, 36] on span at bounding box center [842, 37] width 0 height 18
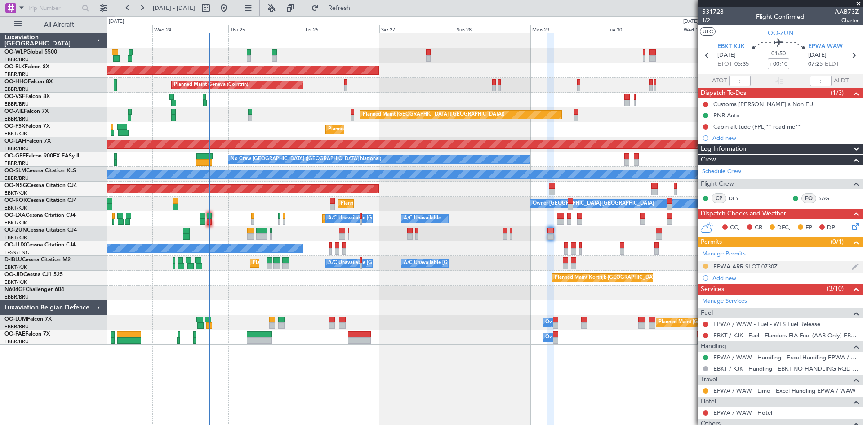
click at [707, 266] on button at bounding box center [705, 265] width 5 height 5
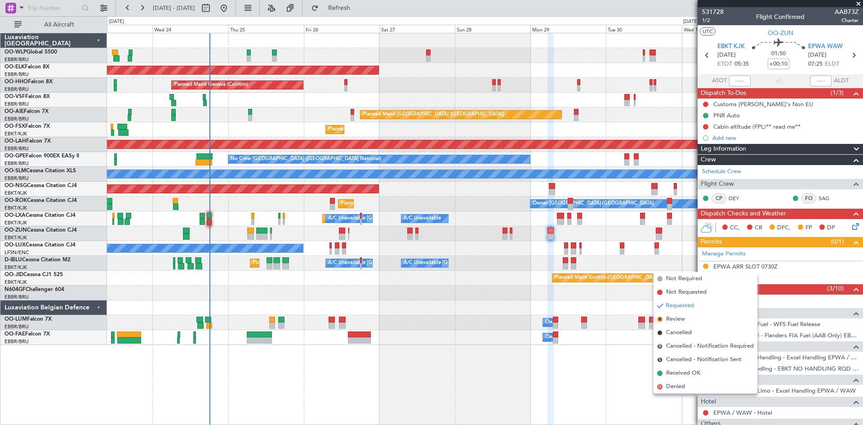
click at [686, 371] on span "Received OK" at bounding box center [683, 373] width 34 height 9
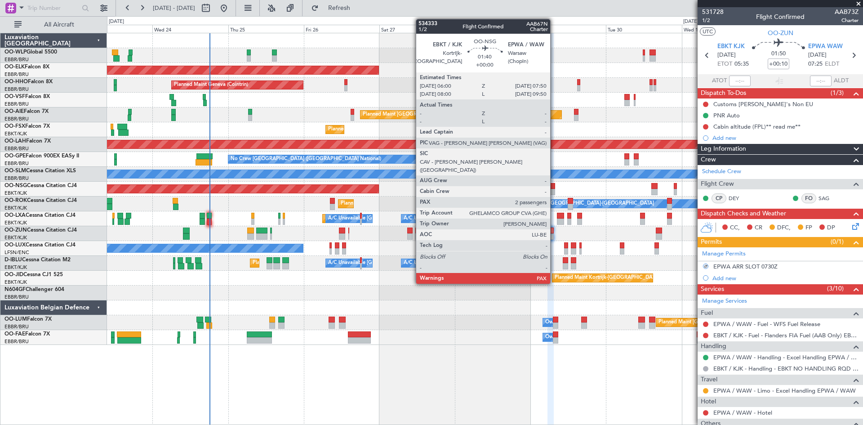
click at [553, 189] on div at bounding box center [552, 192] width 6 height 6
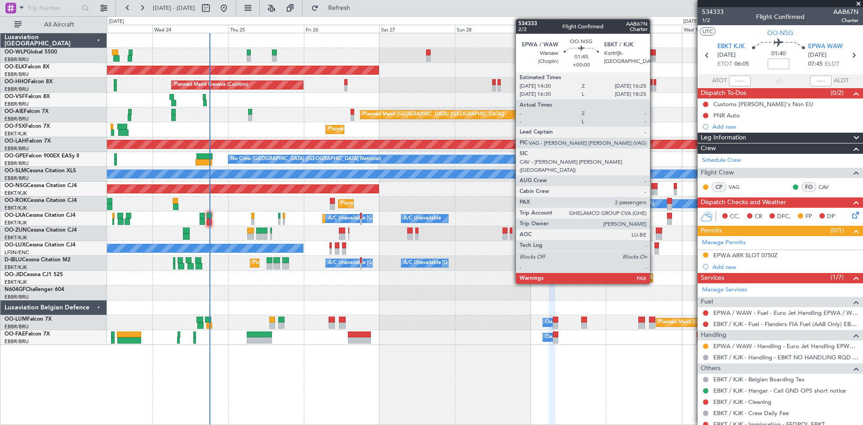
click at [654, 189] on div at bounding box center [654, 192] width 6 height 6
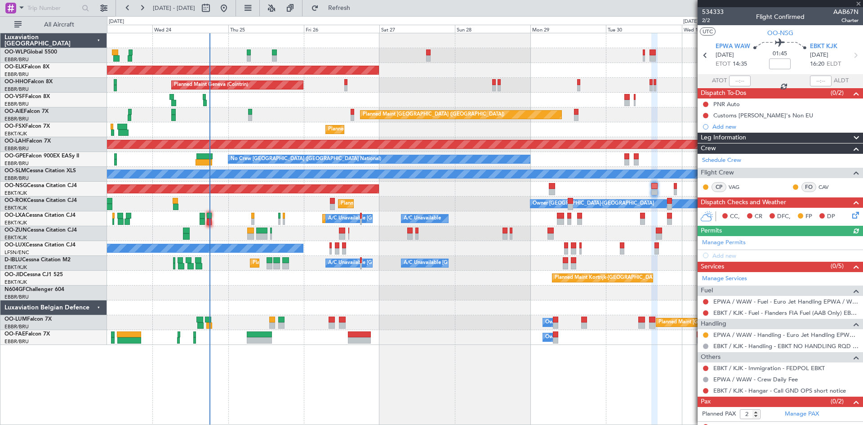
click at [730, 241] on div "Manage Permits Add new" at bounding box center [780, 248] width 165 height 25
click at [726, 256] on div "Manage Permits Add new" at bounding box center [780, 248] width 165 height 25
click at [725, 261] on div "534333 2/2 Flight Confirmed AAB67N Charter UTC OO-NSG EPWA WAW 30/09/2025 ETOT …" at bounding box center [780, 220] width 165 height 426
click at [723, 254] on div "Add new" at bounding box center [782, 256] width 138 height 8
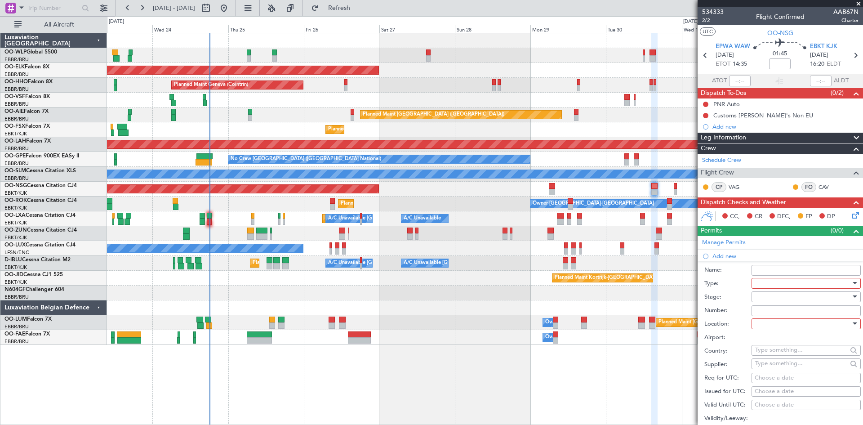
click at [776, 287] on div at bounding box center [803, 283] width 96 height 13
click at [760, 369] on span "Slot" at bounding box center [803, 367] width 94 height 13
click at [767, 299] on div at bounding box center [803, 296] width 96 height 13
click at [780, 355] on span "Requested" at bounding box center [803, 354] width 94 height 13
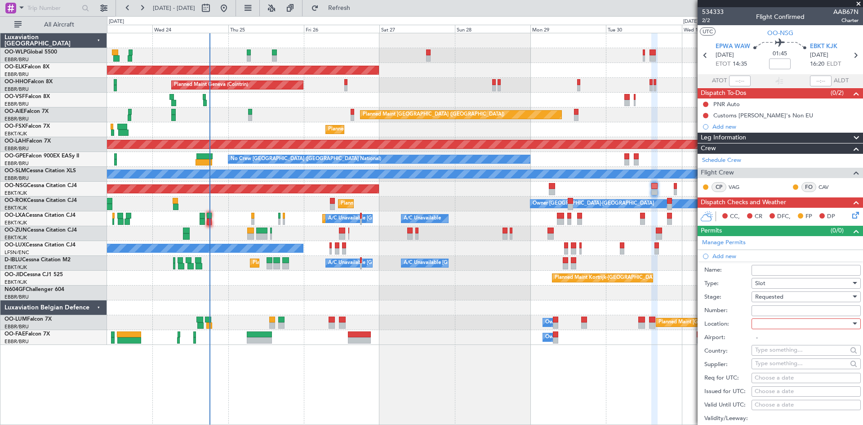
click at [770, 321] on div at bounding box center [803, 323] width 96 height 13
click at [765, 340] on span "Departure" at bounding box center [803, 341] width 94 height 13
type input "EPWA / WAW"
click at [777, 376] on div "Choose a date" at bounding box center [806, 378] width 103 height 9
select select "9"
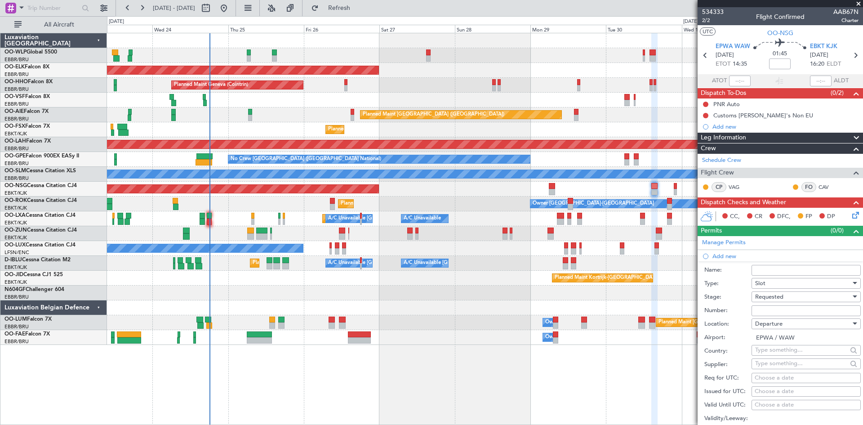
select select "2025"
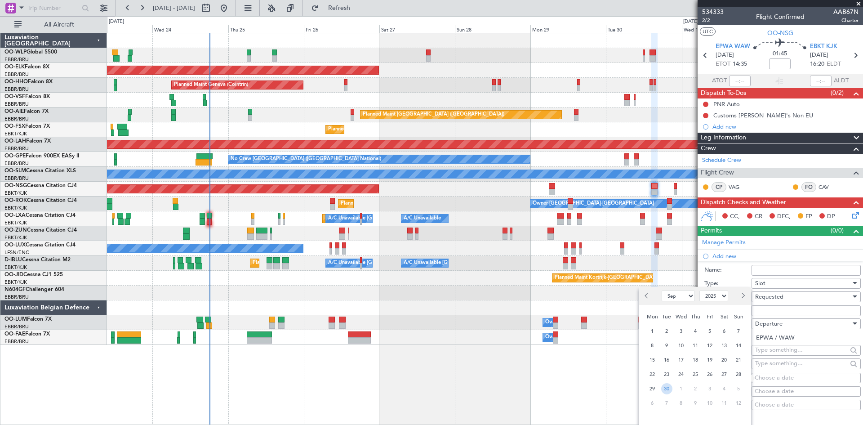
click at [668, 383] on span "30" at bounding box center [666, 388] width 11 height 11
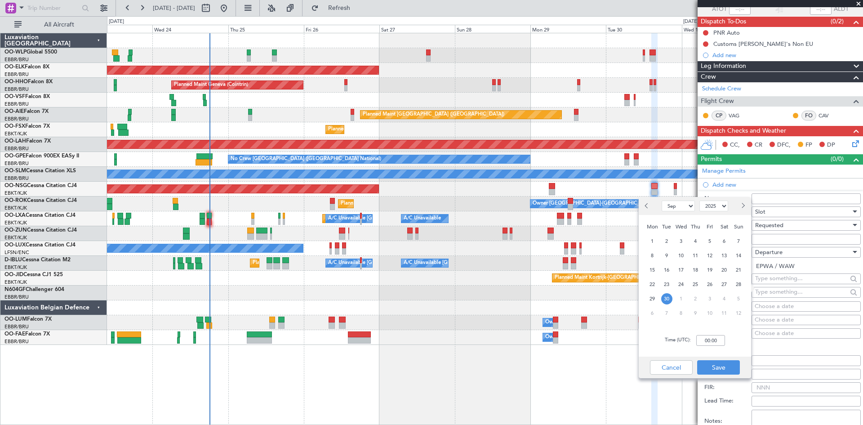
scroll to position [90, 0]
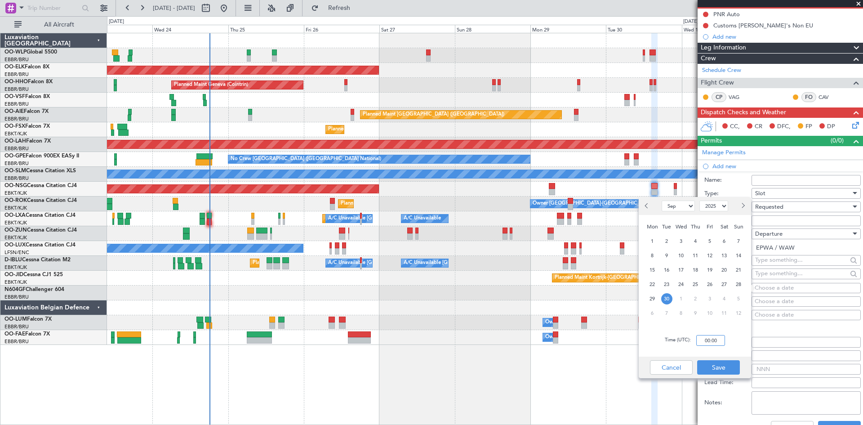
click at [707, 342] on input "00:00" at bounding box center [710, 340] width 29 height 11
type input "14:30"
click at [705, 363] on button "Save" at bounding box center [718, 367] width 43 height 14
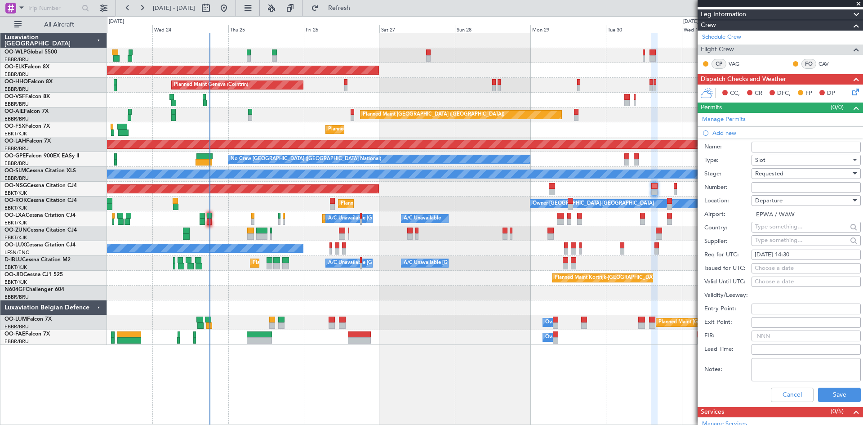
scroll to position [135, 0]
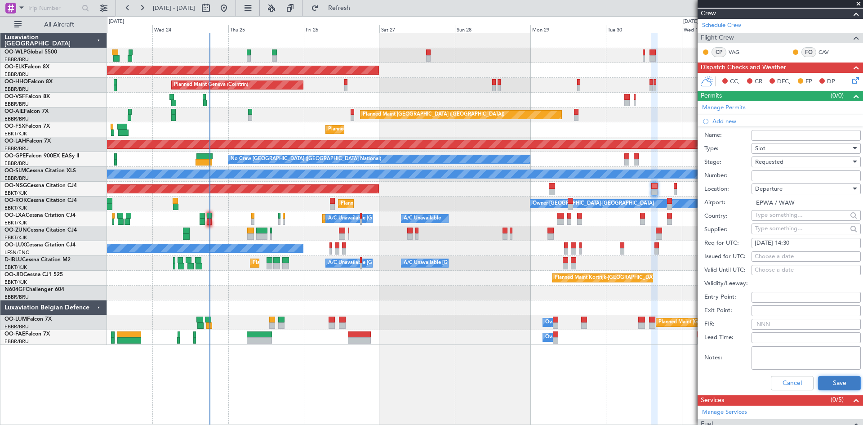
click at [834, 383] on button "Save" at bounding box center [839, 383] width 43 height 14
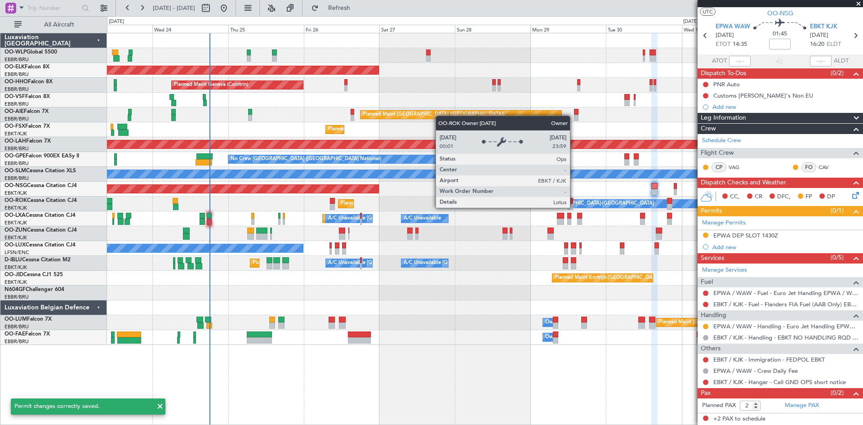
scroll to position [19, 0]
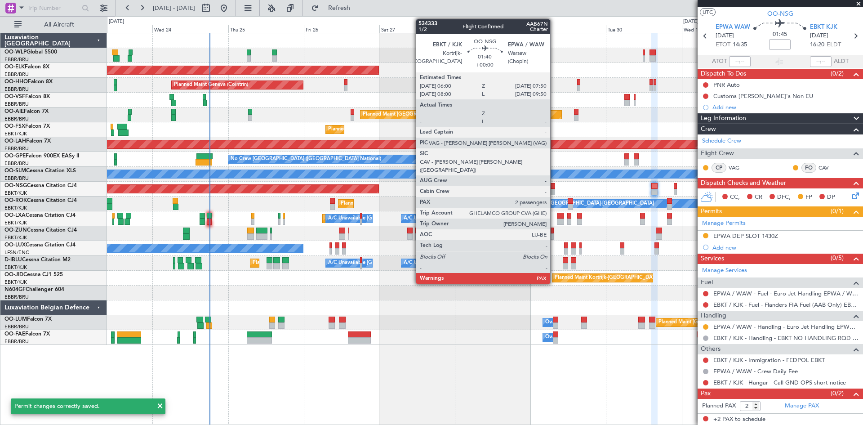
click at [554, 190] on div at bounding box center [552, 192] width 6 height 6
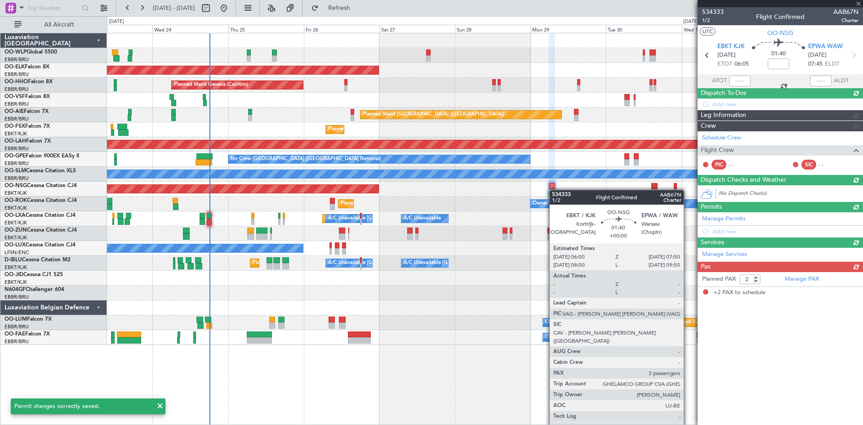
scroll to position [0, 0]
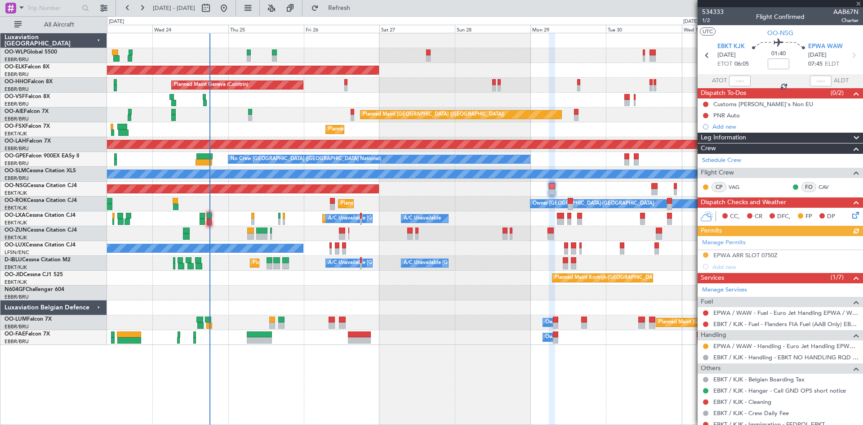
click at [851, 217] on icon at bounding box center [854, 213] width 7 height 7
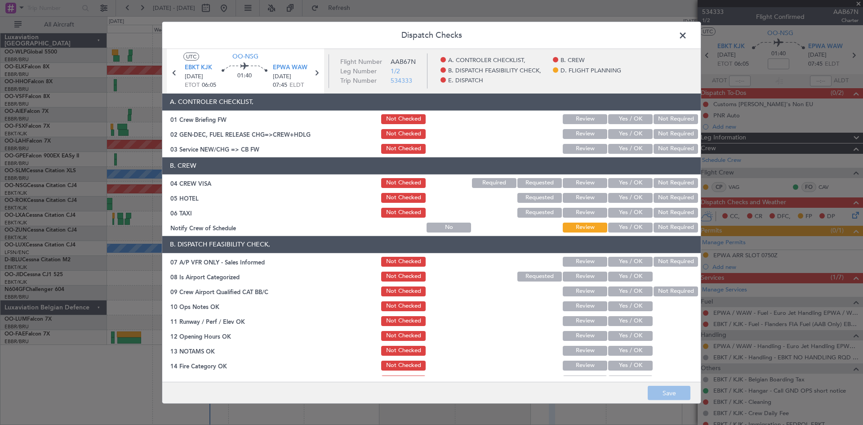
click at [640, 152] on button "Yes / OK" at bounding box center [630, 149] width 45 height 10
click at [625, 183] on button "Yes / OK" at bounding box center [630, 183] width 45 height 10
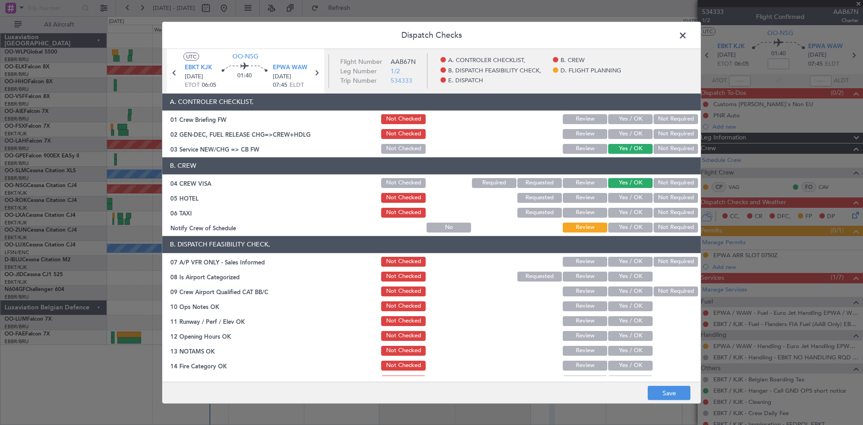
click at [571, 197] on button "Review" at bounding box center [585, 198] width 45 height 10
click at [655, 213] on button "Not Required" at bounding box center [676, 213] width 45 height 10
click at [635, 224] on button "Yes / OK" at bounding box center [630, 228] width 45 height 10
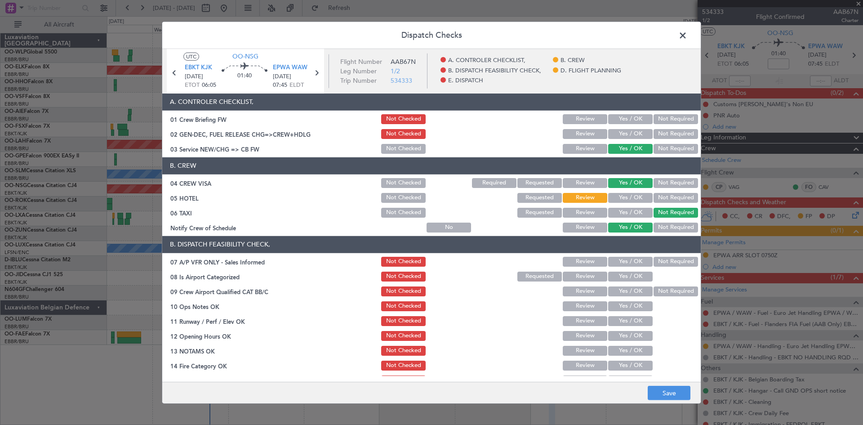
click at [630, 263] on button "Yes / OK" at bounding box center [630, 262] width 45 height 10
click at [670, 254] on section "B. DISPATCH FEASIBILITY CHECK, 07 A/P VFR ONLY - Sales Informed Not Checked Rev…" at bounding box center [431, 333] width 539 height 195
click at [661, 262] on button "Not Required" at bounding box center [676, 262] width 45 height 10
drag, startPoint x: 632, startPoint y: 274, endPoint x: 640, endPoint y: 278, distance: 9.7
click at [631, 274] on button "Yes / OK" at bounding box center [630, 277] width 45 height 10
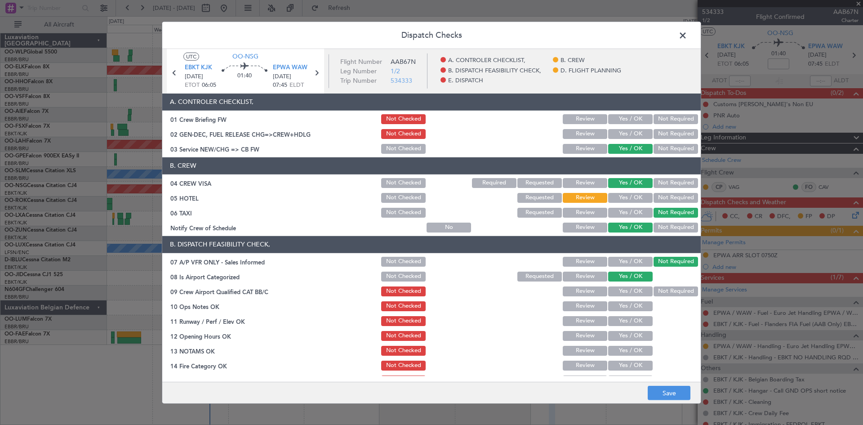
click at [675, 286] on button "Not Required" at bounding box center [676, 291] width 45 height 10
click at [674, 292] on button "Not Required" at bounding box center [676, 291] width 45 height 10
drag, startPoint x: 643, startPoint y: 300, endPoint x: 640, endPoint y: 304, distance: 5.1
click at [642, 300] on div "Yes / OK" at bounding box center [629, 306] width 45 height 13
click at [634, 309] on button "Yes / OK" at bounding box center [630, 306] width 45 height 10
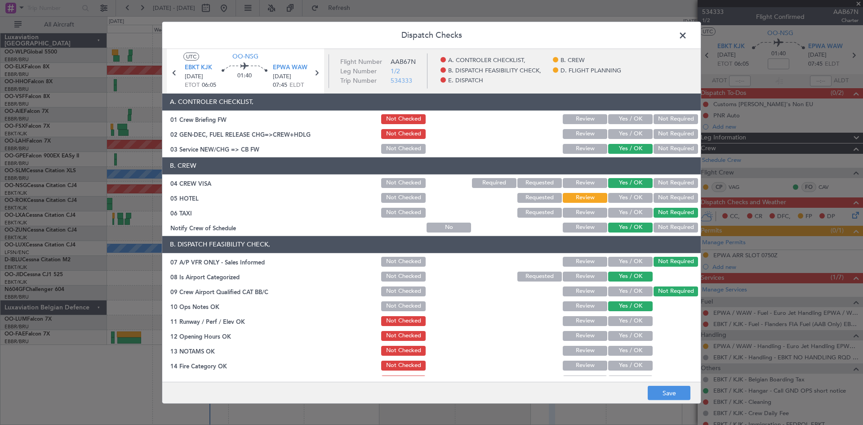
click at [632, 314] on section "B. DISPATCH FEASIBILITY CHECK, 07 A/P VFR ONLY - Sales Informed Not Checked Rev…" at bounding box center [431, 333] width 539 height 195
click at [632, 321] on button "Yes / OK" at bounding box center [630, 321] width 45 height 10
click at [634, 329] on section "B. DISPATCH FEASIBILITY CHECK, 07 A/P VFR ONLY - Sales Informed Not Checked Rev…" at bounding box center [431, 333] width 539 height 195
click at [632, 335] on button "Yes / OK" at bounding box center [630, 336] width 45 height 10
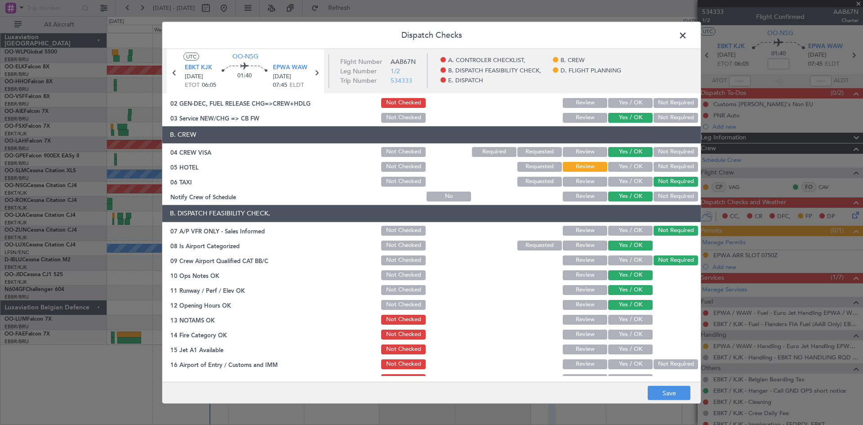
scroll to position [45, 0]
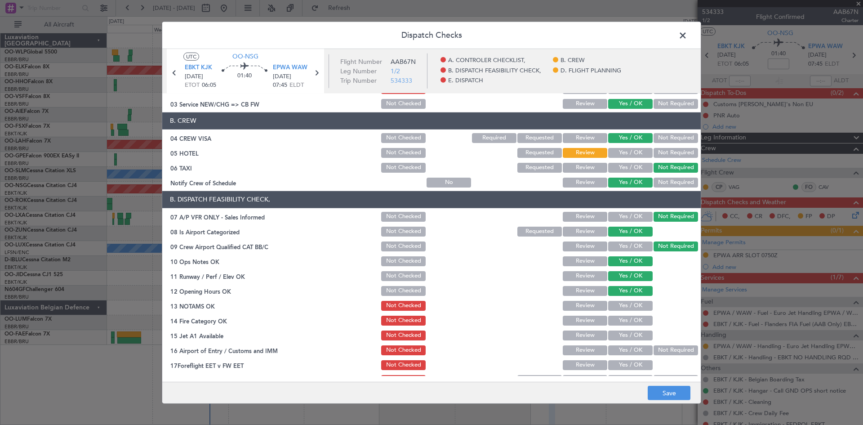
click at [626, 323] on button "Yes / OK" at bounding box center [630, 321] width 45 height 10
click at [628, 335] on button "Yes / OK" at bounding box center [630, 335] width 45 height 10
click at [672, 347] on button "Not Required" at bounding box center [676, 350] width 45 height 10
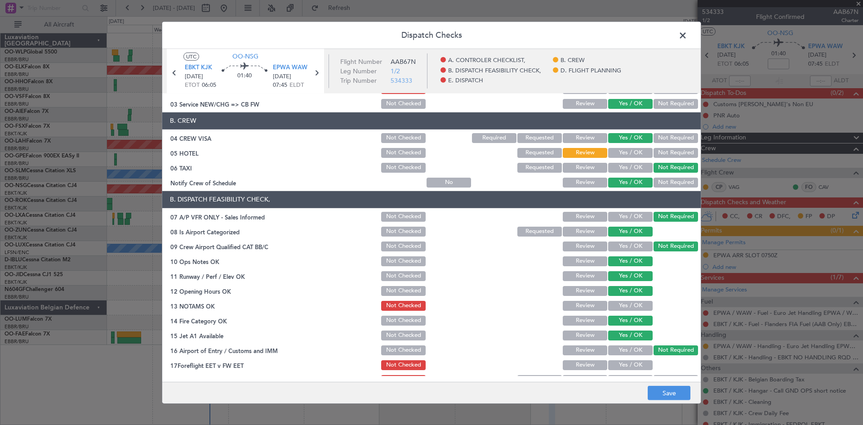
click at [629, 363] on button "Yes / OK" at bounding box center [630, 365] width 45 height 10
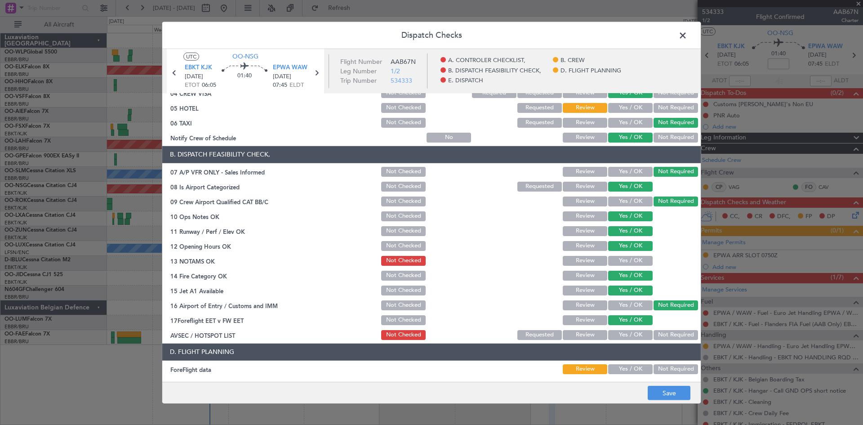
drag, startPoint x: 586, startPoint y: 315, endPoint x: 589, endPoint y: 321, distance: 6.8
click at [586, 315] on button "Review" at bounding box center [585, 320] width 45 height 10
click at [676, 334] on button "Not Required" at bounding box center [676, 335] width 45 height 10
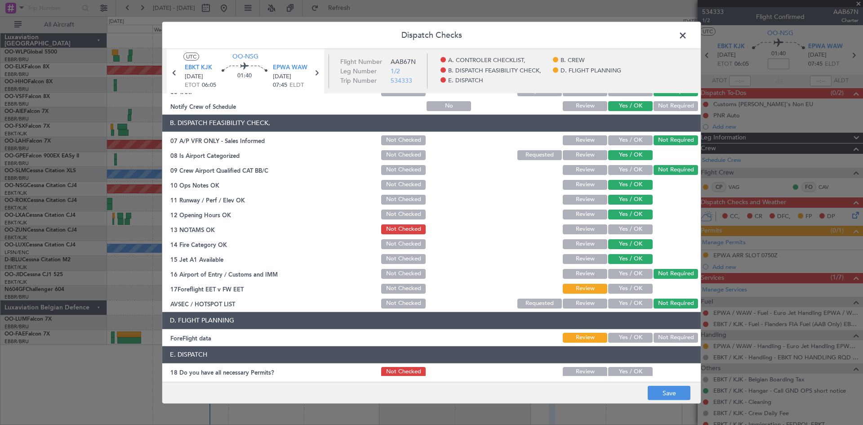
scroll to position [135, 0]
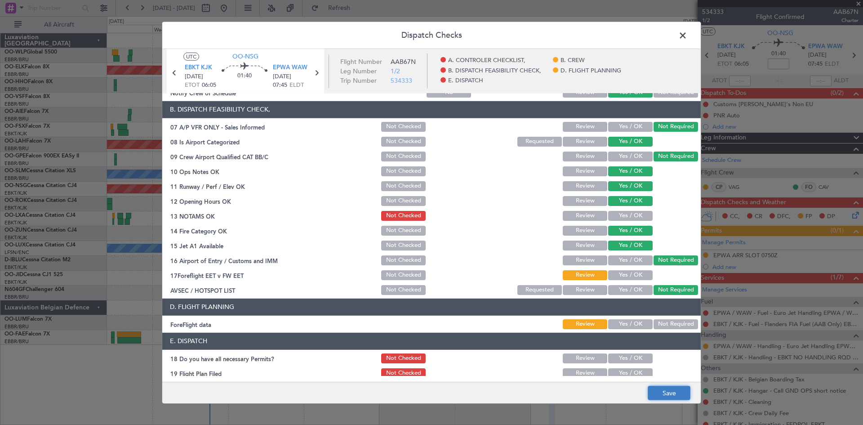
click at [670, 394] on button "Save" at bounding box center [669, 393] width 43 height 14
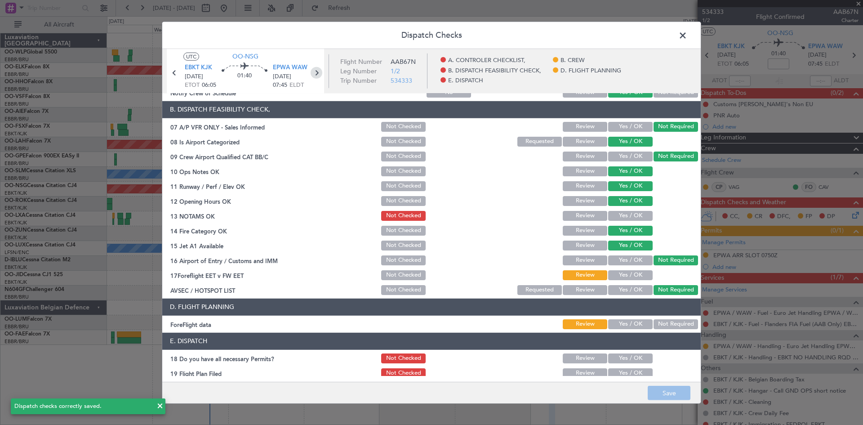
click at [315, 69] on icon at bounding box center [317, 73] width 12 height 12
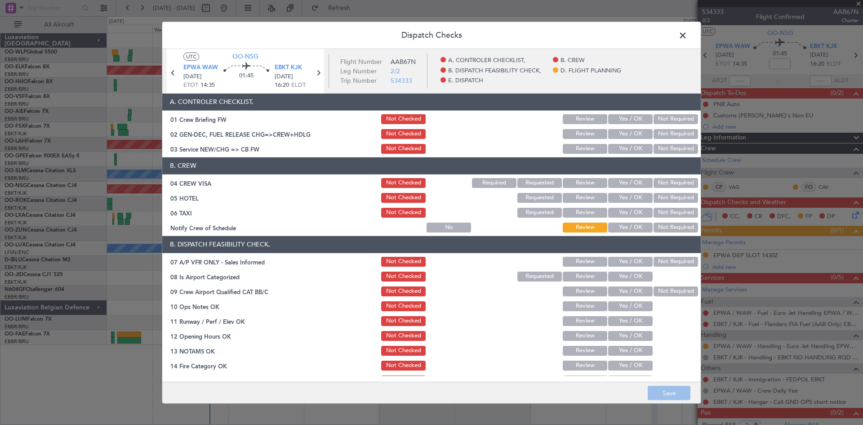
click at [620, 144] on button "Yes / OK" at bounding box center [630, 149] width 45 height 10
click at [628, 178] on button "Yes / OK" at bounding box center [630, 183] width 45 height 10
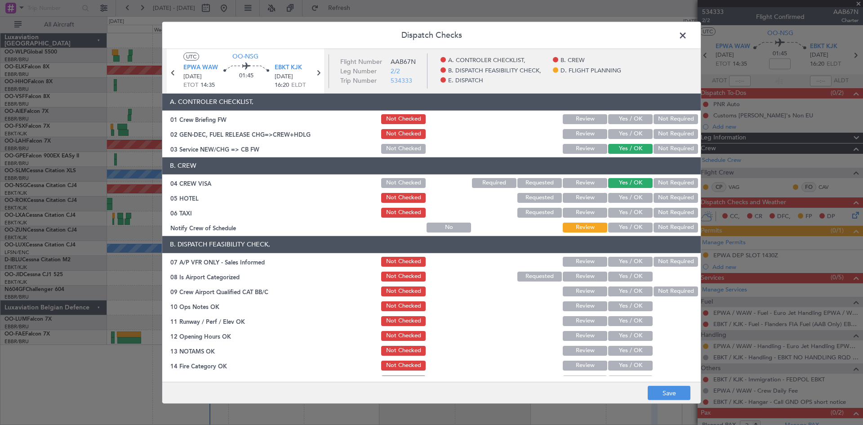
click at [654, 201] on button "Not Required" at bounding box center [676, 198] width 45 height 10
click at [659, 209] on button "Not Required" at bounding box center [676, 213] width 45 height 10
click at [616, 223] on button "Yes / OK" at bounding box center [630, 228] width 45 height 10
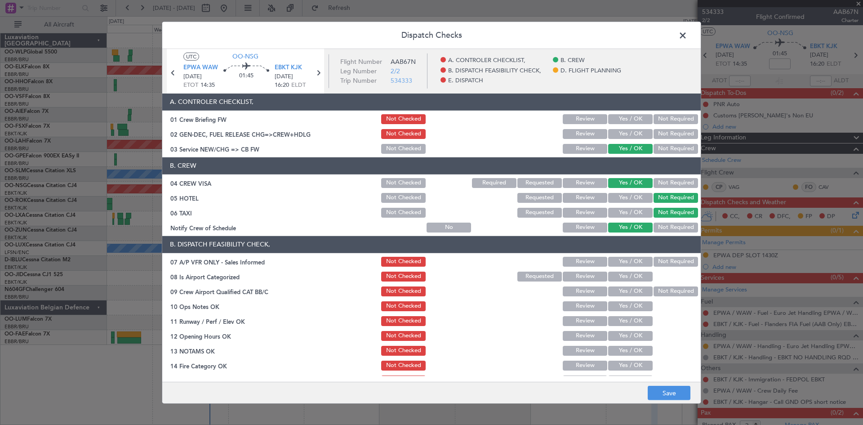
click at [654, 260] on button "Not Required" at bounding box center [676, 262] width 45 height 10
click at [634, 277] on button "Yes / OK" at bounding box center [630, 277] width 45 height 10
click at [660, 288] on button "Not Required" at bounding box center [676, 291] width 45 height 10
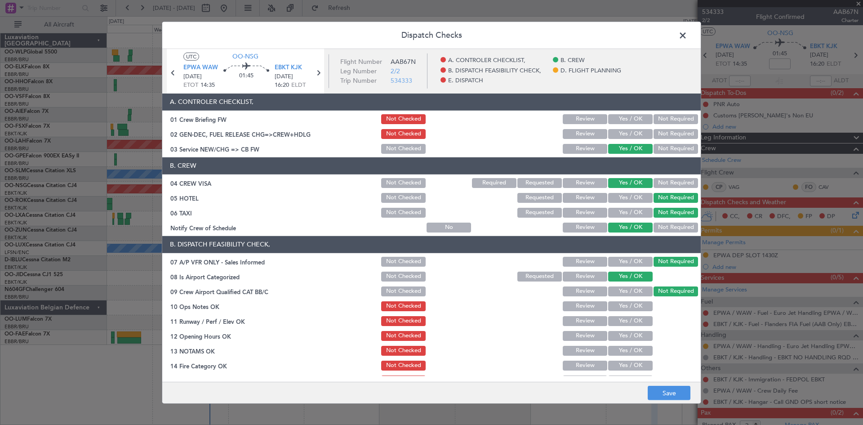
click at [630, 308] on button "Yes / OK" at bounding box center [630, 306] width 45 height 10
click at [629, 317] on button "Yes / OK" at bounding box center [630, 321] width 45 height 10
click at [628, 331] on section "B. DISPATCH FEASIBILITY CHECK, 07 A/P VFR ONLY - Sales Informed Not Checked Rev…" at bounding box center [431, 333] width 539 height 195
click at [625, 341] on div "Yes / OK" at bounding box center [629, 336] width 45 height 13
click at [618, 337] on button "Yes / OK" at bounding box center [630, 336] width 45 height 10
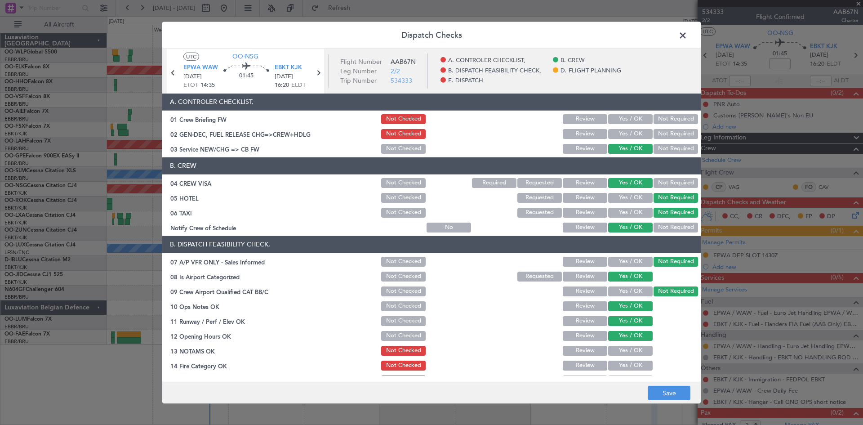
click at [589, 354] on button "Review" at bounding box center [585, 351] width 45 height 10
click at [381, 349] on button "Not Checked" at bounding box center [403, 351] width 45 height 10
click at [553, 350] on div at bounding box center [538, 350] width 45 height 13
click at [572, 350] on button "Review" at bounding box center [585, 351] width 45 height 10
click at [608, 361] on button "Yes / OK" at bounding box center [630, 366] width 45 height 10
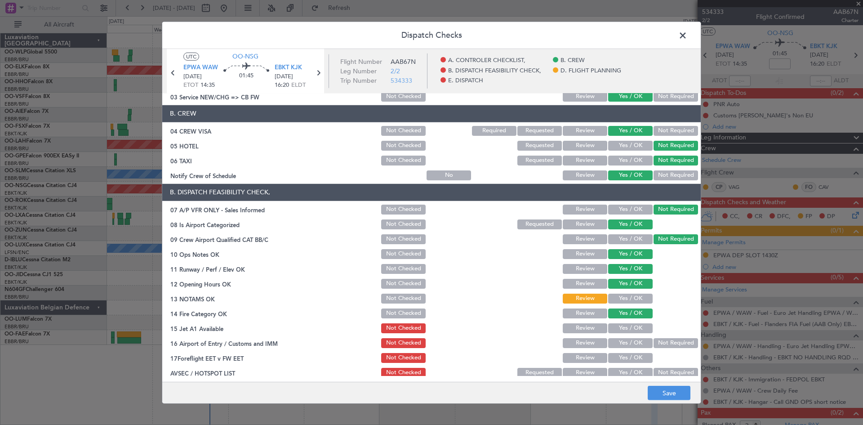
scroll to position [90, 0]
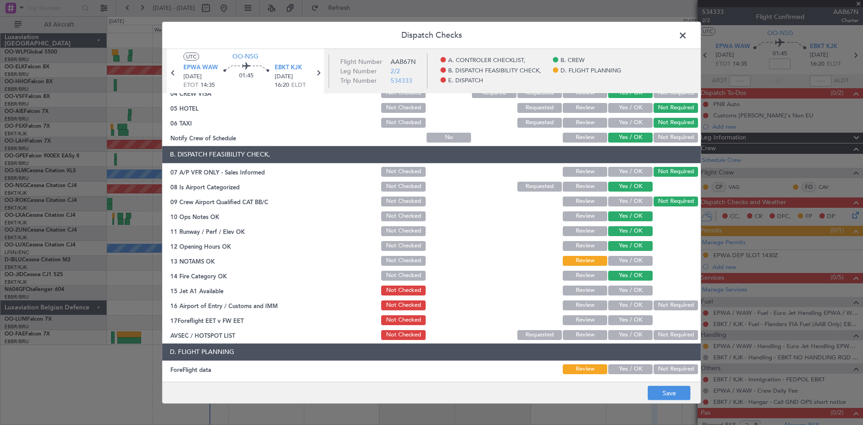
click at [624, 292] on button "Yes / OK" at bounding box center [630, 291] width 45 height 10
click at [654, 303] on button "Not Required" at bounding box center [676, 305] width 45 height 10
click at [634, 319] on button "Yes / OK" at bounding box center [630, 320] width 45 height 10
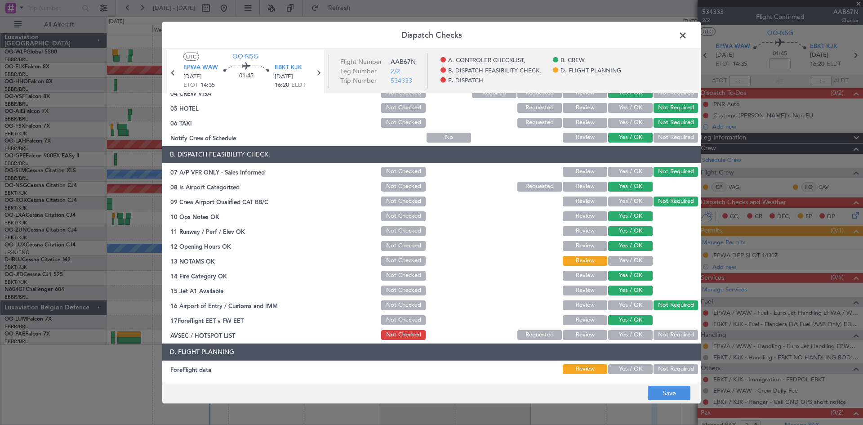
click at [654, 334] on button "Not Required" at bounding box center [676, 335] width 45 height 10
click at [672, 390] on button "Save" at bounding box center [669, 393] width 43 height 14
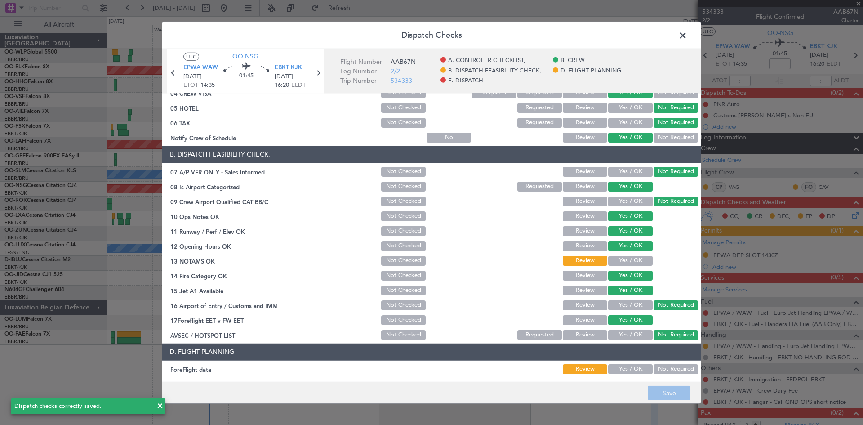
click at [687, 36] on span at bounding box center [687, 37] width 0 height 18
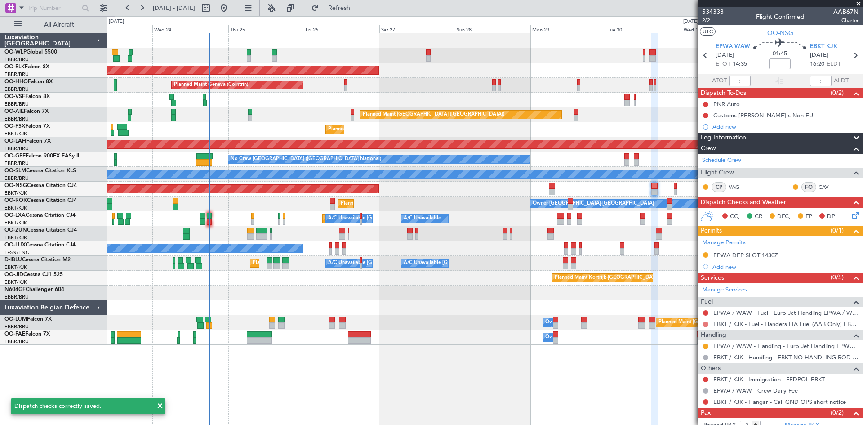
click at [705, 321] on button at bounding box center [705, 323] width 5 height 5
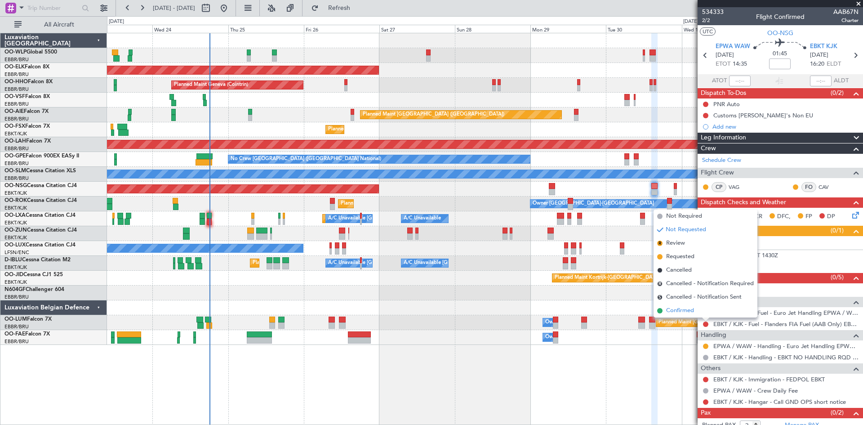
click at [676, 308] on span "Confirmed" at bounding box center [680, 310] width 28 height 9
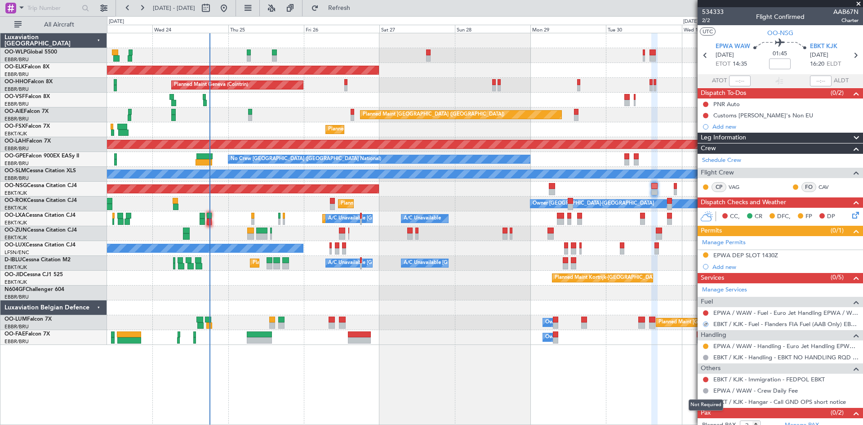
click at [707, 403] on div "Not Required" at bounding box center [706, 404] width 35 height 11
click at [708, 403] on button at bounding box center [705, 401] width 5 height 5
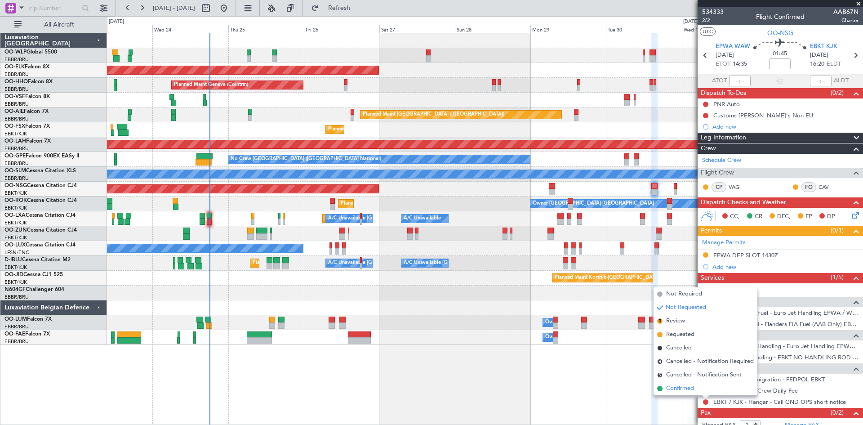
click at [670, 389] on span "Confirmed" at bounding box center [680, 388] width 28 height 9
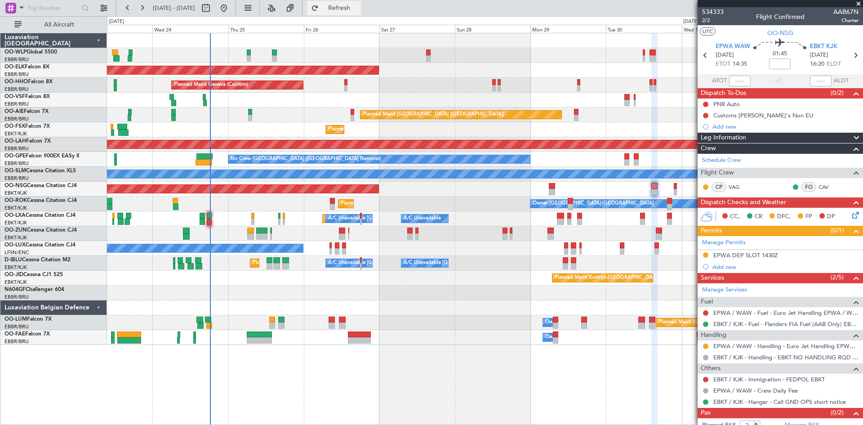
click at [345, 6] on button "Refresh" at bounding box center [334, 8] width 54 height 14
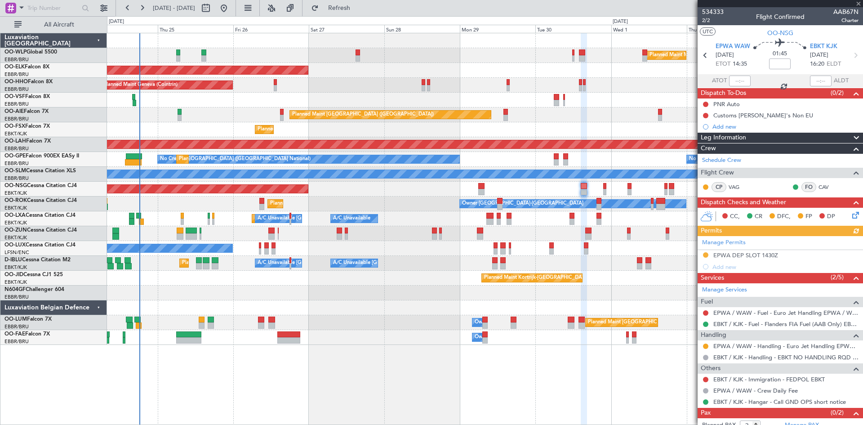
click at [539, 241] on div "Planned Maint Milan (Linate) Planned Maint Kortrijk-Wevelgem Planned Maint Gene…" at bounding box center [485, 189] width 756 height 312
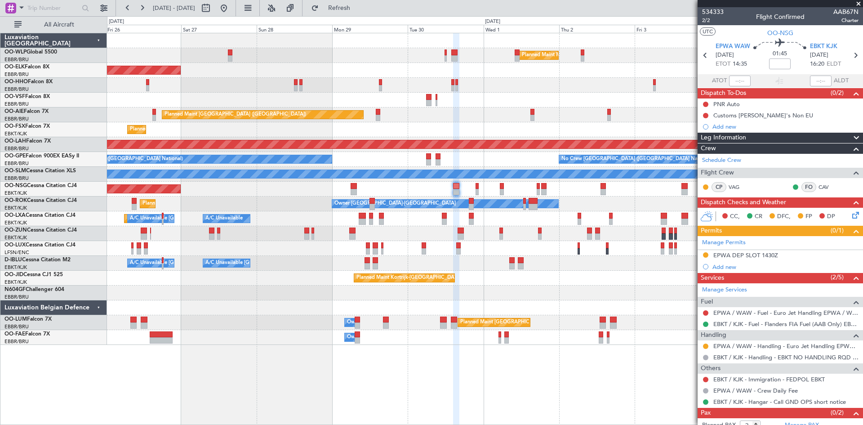
click at [486, 262] on div "Planned Maint Milan (Linate) Planned Maint Kortrijk-Wevelgem Planned Maint Gene…" at bounding box center [485, 189] width 756 height 312
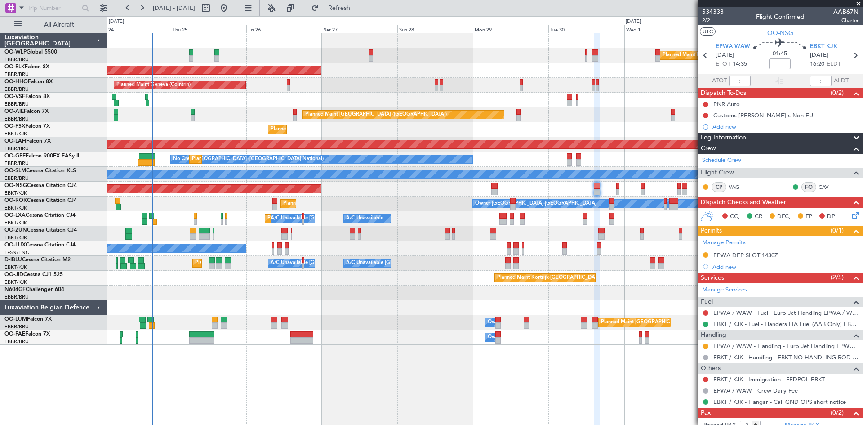
click at [646, 291] on div "Planned Maint Milan (Linate) Planned Maint Kortrijk-Wevelgem Planned Maint Gene…" at bounding box center [485, 189] width 756 height 312
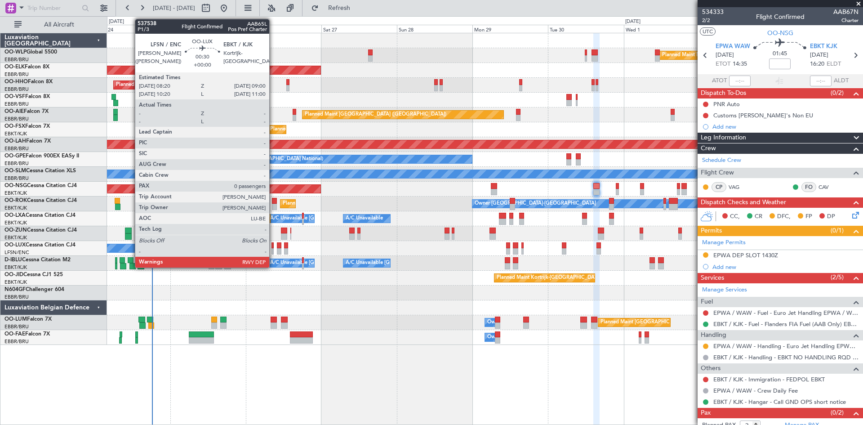
click at [273, 249] on div at bounding box center [273, 251] width 2 height 6
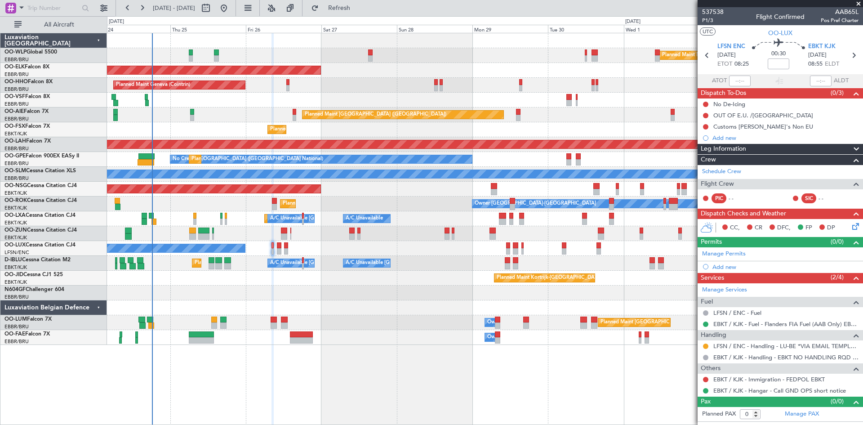
click at [854, 227] on icon at bounding box center [854, 224] width 7 height 7
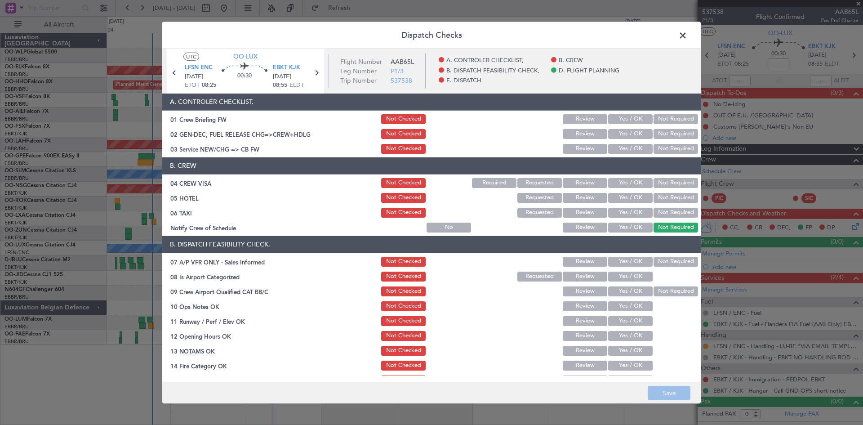
click at [625, 154] on div "Yes / OK" at bounding box center [629, 149] width 45 height 13
click at [628, 150] on button "Yes / OK" at bounding box center [630, 149] width 45 height 10
drag, startPoint x: 620, startPoint y: 165, endPoint x: 620, endPoint y: 170, distance: 5.4
click at [620, 168] on header "B. CREW" at bounding box center [431, 165] width 539 height 17
click at [620, 177] on div "Yes / OK" at bounding box center [629, 183] width 45 height 13
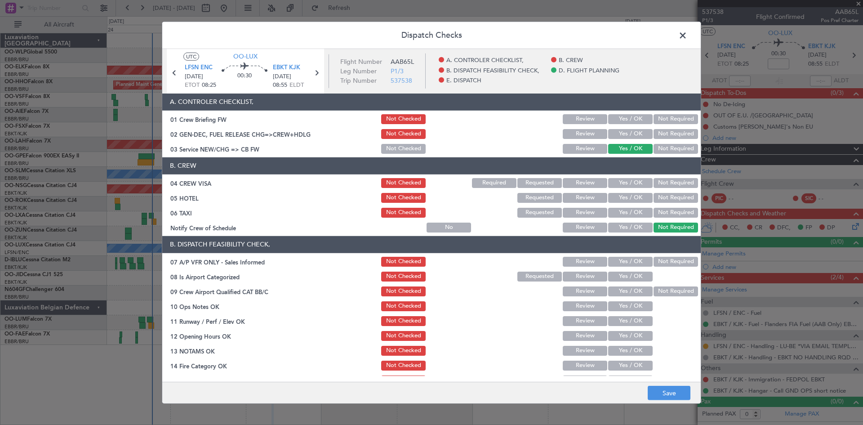
click at [621, 182] on button "Yes / OK" at bounding box center [630, 183] width 45 height 10
click at [629, 228] on button "Yes / OK" at bounding box center [630, 228] width 45 height 10
click at [666, 199] on button "Not Required" at bounding box center [676, 198] width 45 height 10
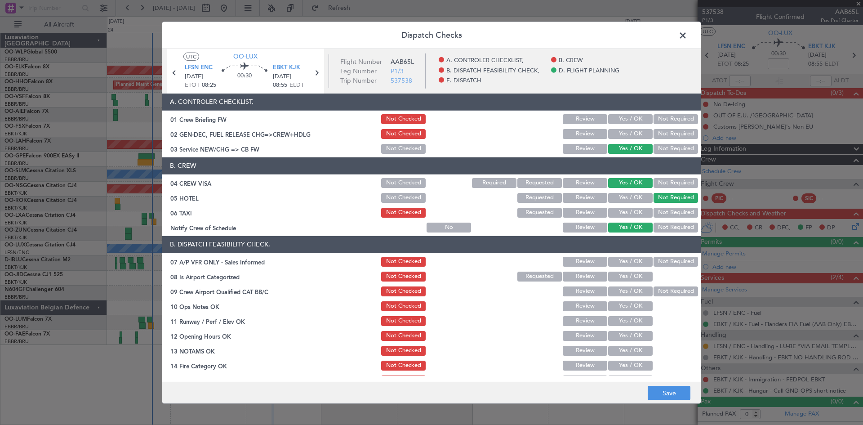
click at [663, 206] on div "Not Required" at bounding box center [674, 212] width 45 height 13
click at [663, 210] on button "Not Required" at bounding box center [676, 213] width 45 height 10
click at [661, 260] on button "Not Required" at bounding box center [676, 262] width 45 height 10
click at [628, 272] on button "Yes / OK" at bounding box center [630, 277] width 45 height 10
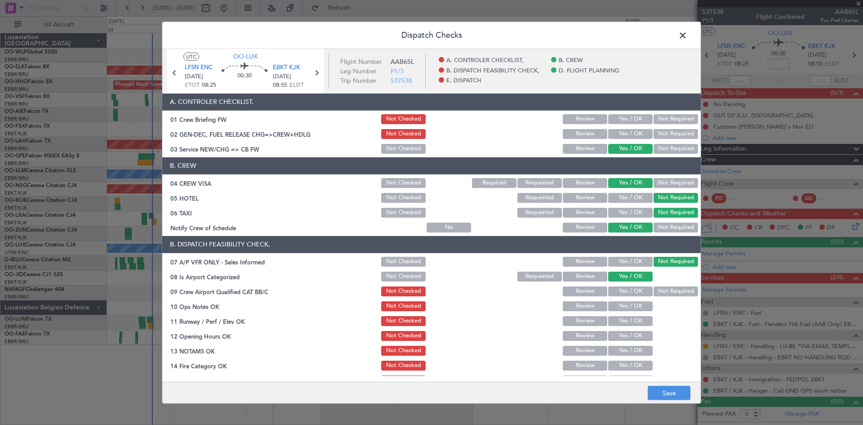
click at [658, 289] on button "Not Required" at bounding box center [676, 291] width 45 height 10
click at [635, 304] on button "Yes / OK" at bounding box center [630, 306] width 45 height 10
drag, startPoint x: 628, startPoint y: 322, endPoint x: 631, endPoint y: 330, distance: 8.3
click at [629, 323] on button "Yes / OK" at bounding box center [630, 321] width 45 height 10
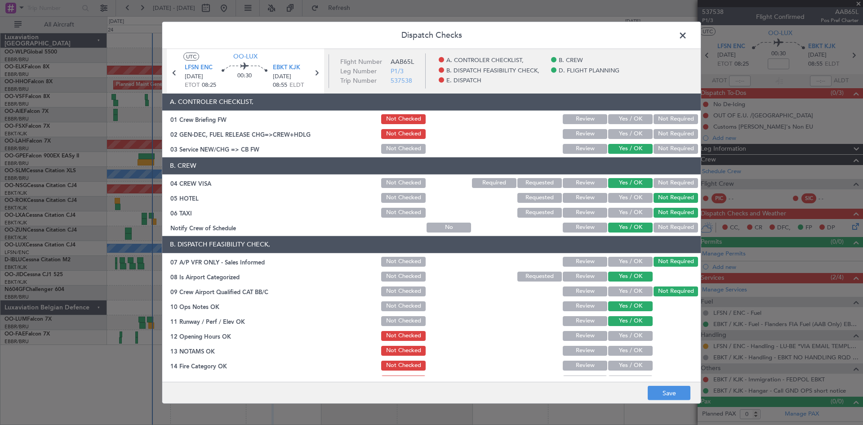
click at [631, 338] on button "Yes / OK" at bounding box center [630, 336] width 45 height 10
click at [629, 355] on button "Yes / OK" at bounding box center [630, 351] width 45 height 10
click at [627, 366] on button "Yes / OK" at bounding box center [630, 366] width 45 height 10
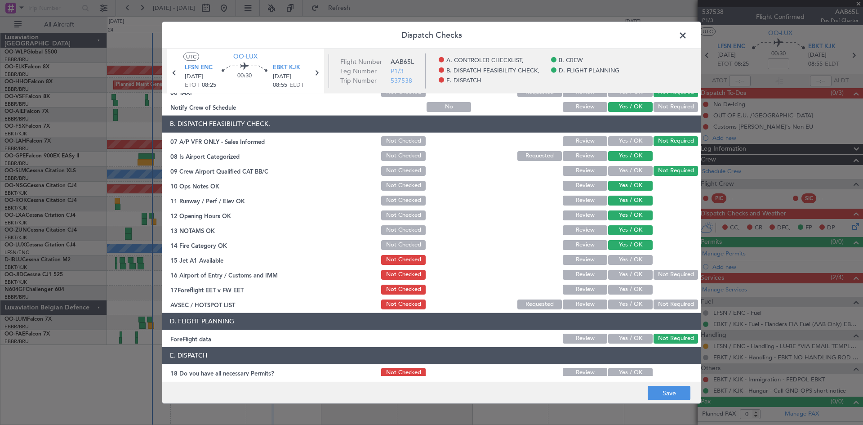
scroll to position [135, 0]
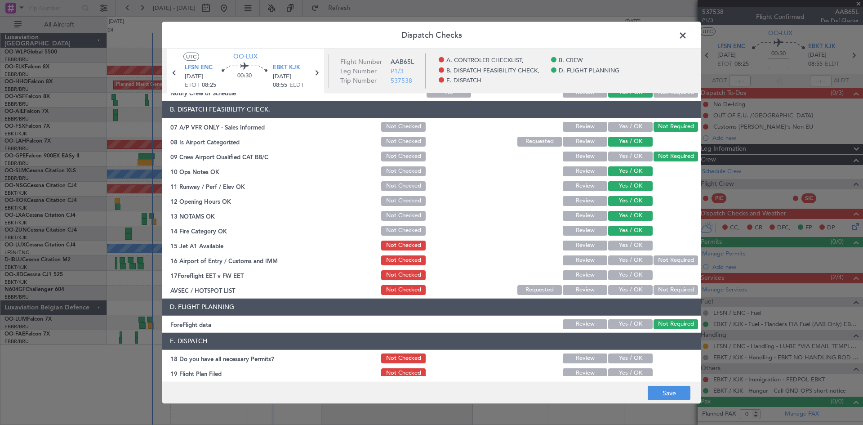
click at [629, 245] on button "Yes / OK" at bounding box center [630, 246] width 45 height 10
click at [661, 260] on button "Not Required" at bounding box center [676, 260] width 45 height 10
click at [618, 280] on button "Yes / OK" at bounding box center [630, 275] width 45 height 10
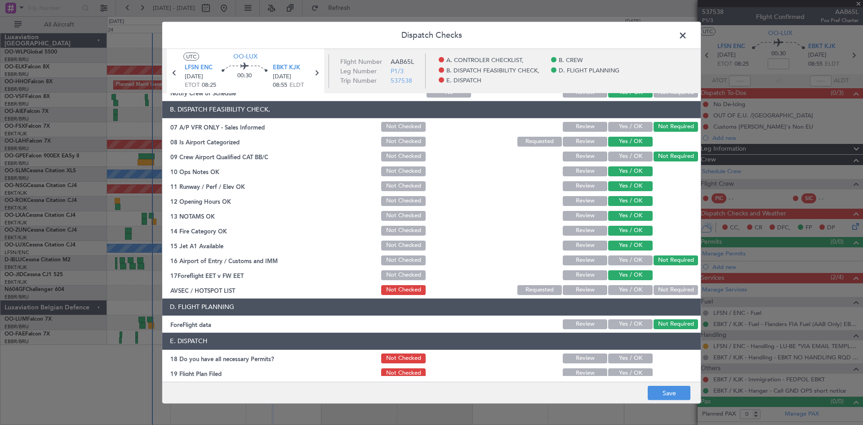
click at [656, 286] on button "Not Required" at bounding box center [676, 290] width 45 height 10
click at [583, 278] on button "Review" at bounding box center [585, 275] width 45 height 10
click at [590, 213] on button "Review" at bounding box center [585, 216] width 45 height 10
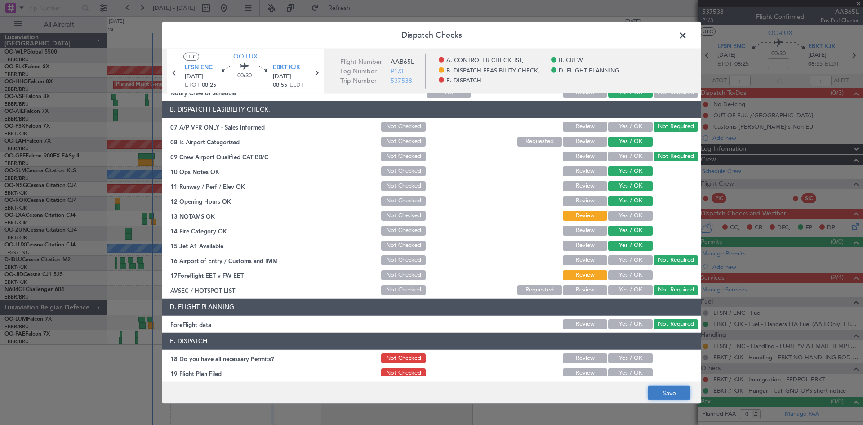
click at [669, 391] on button "Save" at bounding box center [669, 393] width 43 height 14
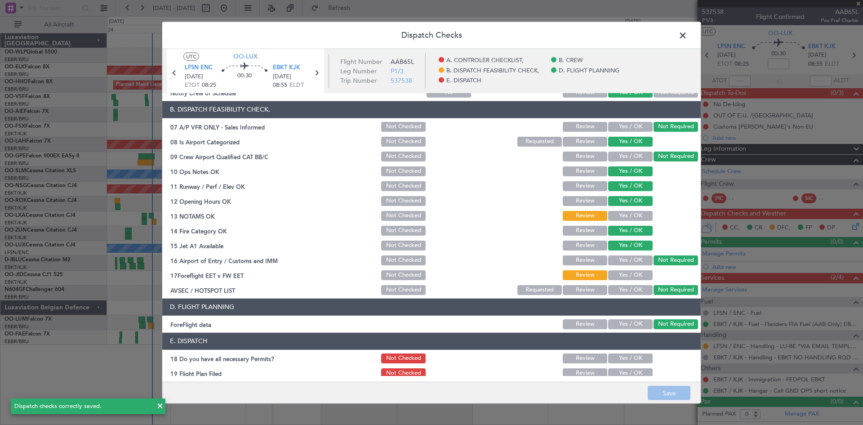
click at [687, 36] on span at bounding box center [687, 37] width 0 height 18
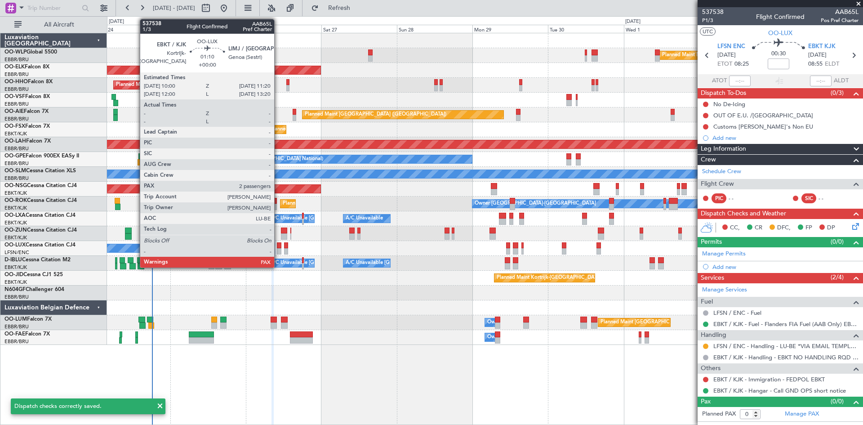
click at [278, 245] on div at bounding box center [279, 245] width 4 height 6
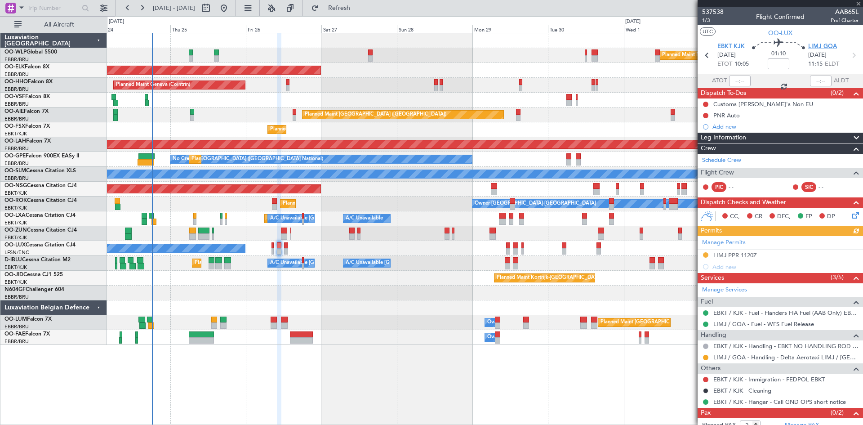
click at [820, 43] on span "LIMJ GOA" at bounding box center [822, 46] width 29 height 9
click at [851, 217] on icon at bounding box center [854, 213] width 7 height 7
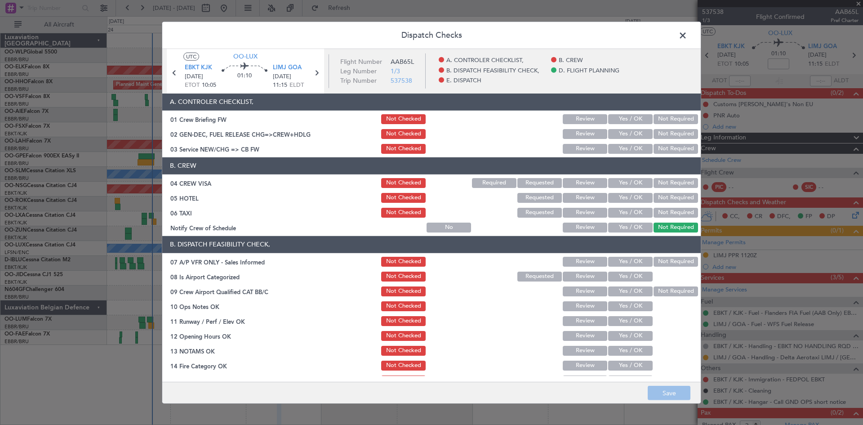
click at [622, 146] on button "Yes / OK" at bounding box center [630, 149] width 45 height 10
click at [613, 182] on button "Yes / OK" at bounding box center [630, 183] width 45 height 10
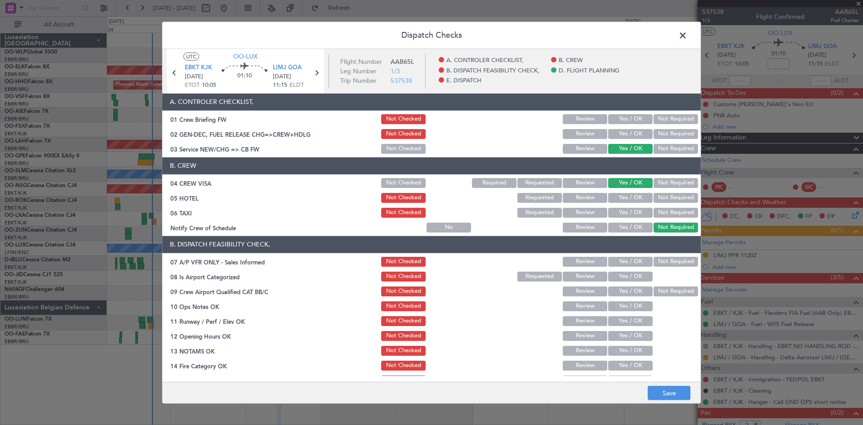
drag, startPoint x: 658, startPoint y: 192, endPoint x: 659, endPoint y: 199, distance: 6.8
click at [658, 196] on div "Not Required" at bounding box center [674, 198] width 45 height 13
click at [659, 199] on button "Not Required" at bounding box center [676, 198] width 45 height 10
click at [661, 210] on button "Not Required" at bounding box center [676, 213] width 45 height 10
click at [638, 223] on button "Yes / OK" at bounding box center [630, 228] width 45 height 10
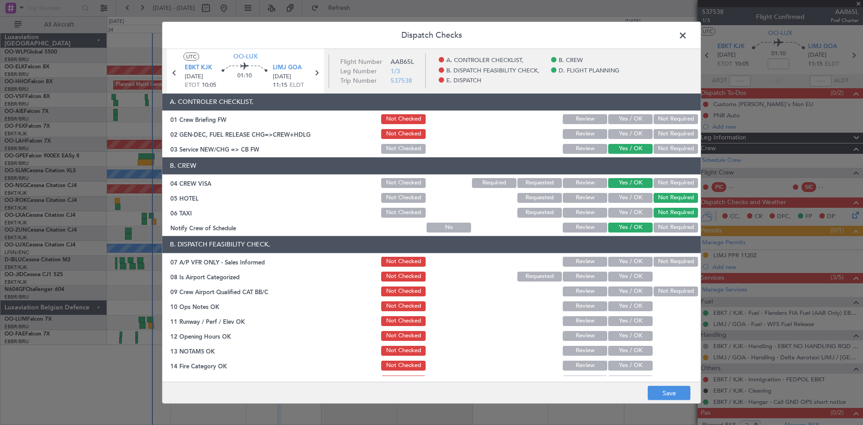
click at [655, 259] on button "Not Required" at bounding box center [676, 262] width 45 height 10
click at [630, 275] on button "Yes / OK" at bounding box center [630, 277] width 45 height 10
click at [655, 285] on div "Not Required" at bounding box center [674, 291] width 45 height 13
click at [655, 287] on button "Not Required" at bounding box center [676, 291] width 45 height 10
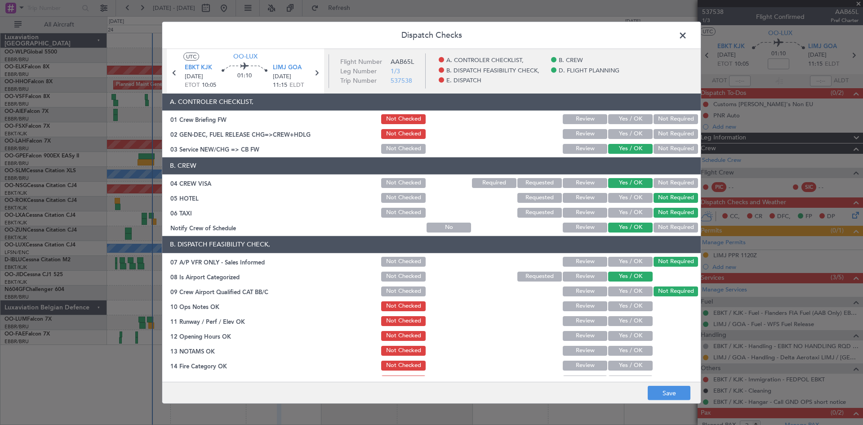
scroll to position [45, 0]
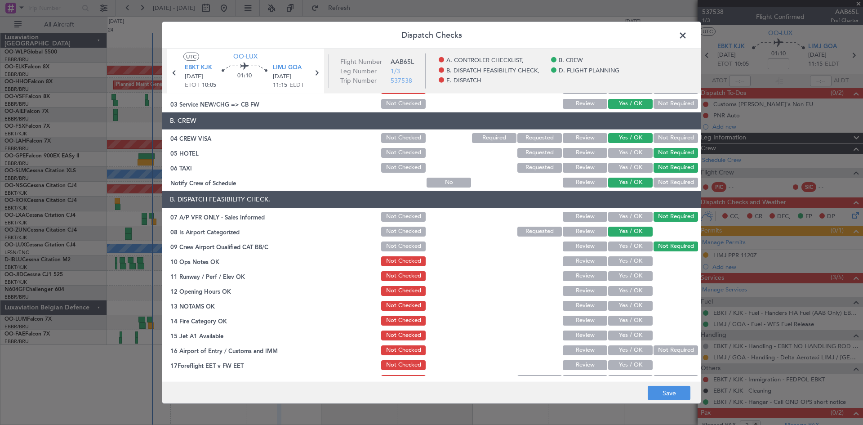
click at [619, 259] on button "Yes / OK" at bounding box center [630, 261] width 45 height 10
click at [629, 277] on button "Yes / OK" at bounding box center [630, 276] width 45 height 10
click at [623, 288] on button "Yes / OK" at bounding box center [630, 291] width 45 height 10
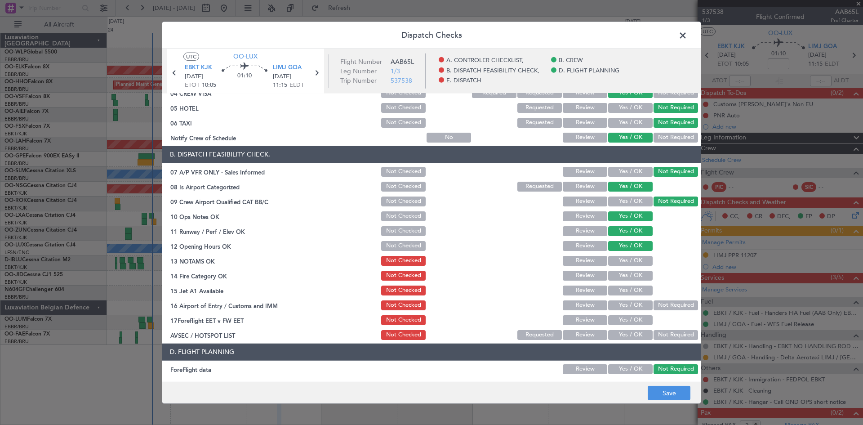
click at [623, 261] on button "Yes / OK" at bounding box center [630, 261] width 45 height 10
click at [593, 260] on button "Review" at bounding box center [585, 261] width 45 height 10
click at [624, 277] on button "Yes / OK" at bounding box center [630, 276] width 45 height 10
click at [624, 287] on button "Yes / OK" at bounding box center [630, 291] width 45 height 10
click at [660, 302] on button "Not Required" at bounding box center [676, 305] width 45 height 10
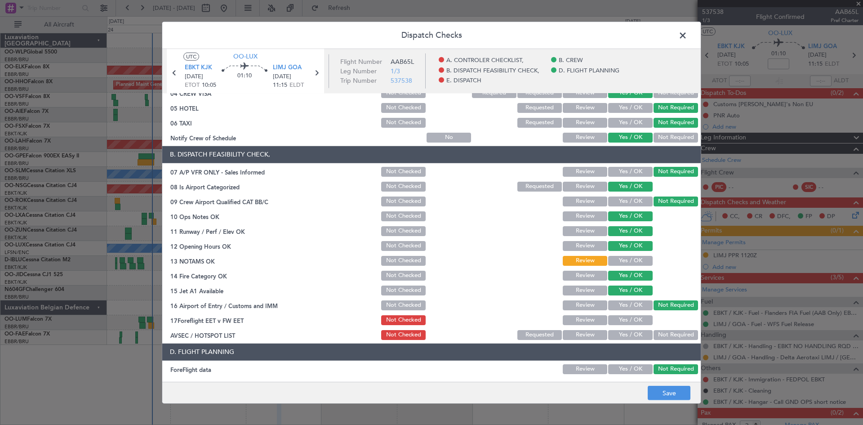
click at [619, 316] on button "Yes / OK" at bounding box center [630, 320] width 45 height 10
click at [664, 327] on section "B. DISPATCH FEASIBILITY CHECK, 07 A/P VFR ONLY - Sales Informed Not Checked Rev…" at bounding box center [431, 243] width 539 height 195
click at [662, 343] on article "A. CONTROLER CHECKLIST, 01 Crew Briefing FW Not Checked Review Yes / OK Not Req…" at bounding box center [431, 235] width 539 height 283
click at [662, 334] on button "Not Required" at bounding box center [676, 335] width 45 height 10
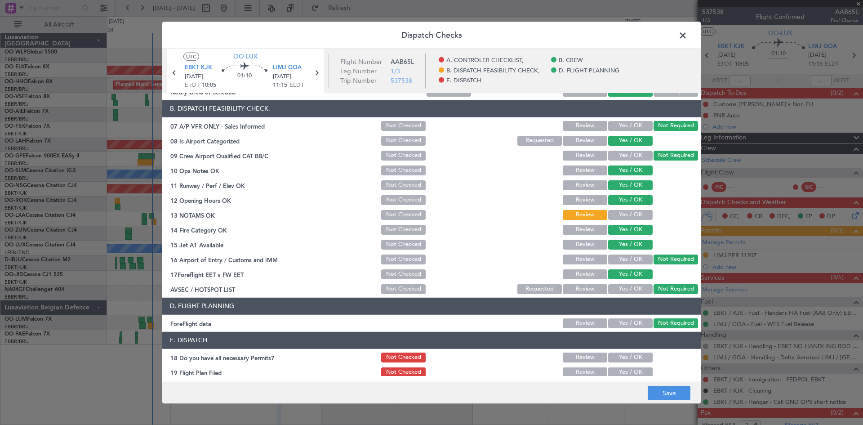
scroll to position [170, 0]
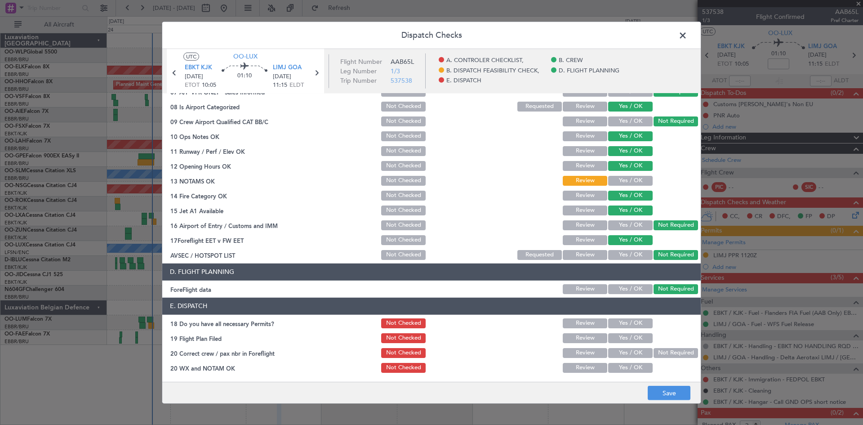
click at [583, 234] on div "Review" at bounding box center [584, 240] width 45 height 13
click at [580, 238] on button "Review" at bounding box center [585, 240] width 45 height 10
click at [667, 398] on button "Save" at bounding box center [669, 393] width 43 height 14
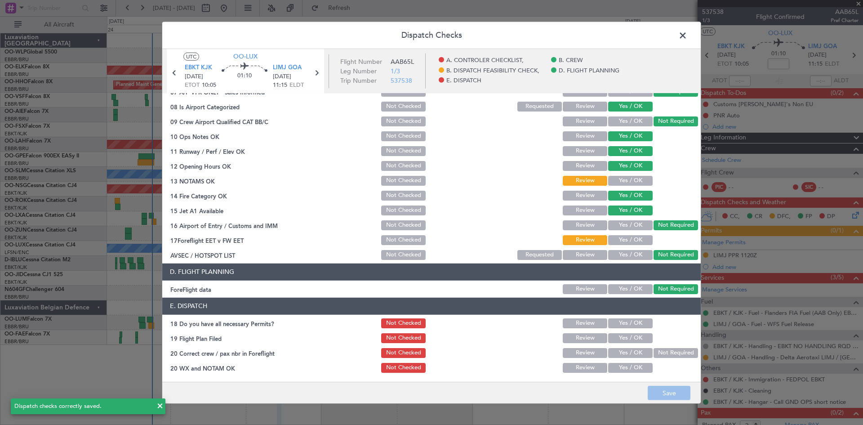
click at [381, 245] on div "Not Checked" at bounding box center [402, 240] width 45 height 13
click at [387, 239] on button "Not Checked" at bounding box center [403, 240] width 45 height 10
click at [659, 394] on button "Save" at bounding box center [669, 393] width 43 height 14
click at [313, 72] on icon at bounding box center [317, 73] width 12 height 12
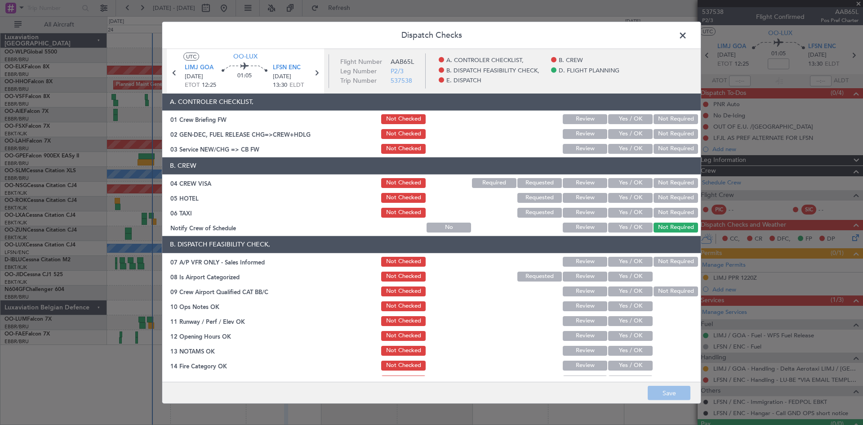
click at [618, 145] on button "Yes / OK" at bounding box center [630, 149] width 45 height 10
click at [621, 188] on div "Yes / OK" at bounding box center [629, 183] width 45 height 13
click at [623, 187] on button "Yes / OK" at bounding box center [630, 183] width 45 height 10
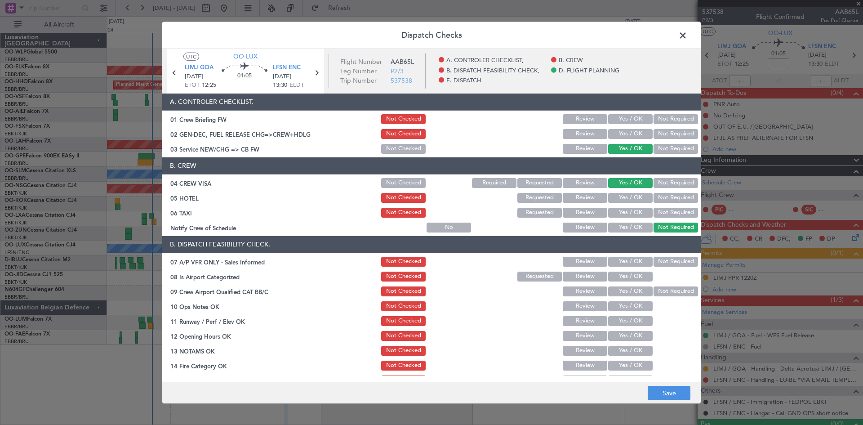
click at [671, 199] on button "Not Required" at bounding box center [676, 198] width 45 height 10
click at [668, 208] on button "Not Required" at bounding box center [676, 213] width 45 height 10
click at [634, 226] on button "Yes / OK" at bounding box center [630, 228] width 45 height 10
click at [656, 263] on button "Not Required" at bounding box center [676, 262] width 45 height 10
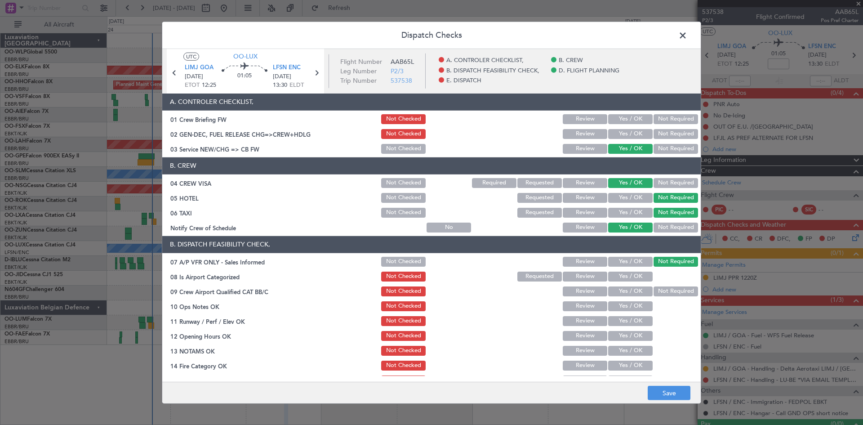
click at [628, 279] on button "Yes / OK" at bounding box center [630, 277] width 45 height 10
click at [669, 288] on button "Not Required" at bounding box center [676, 291] width 45 height 10
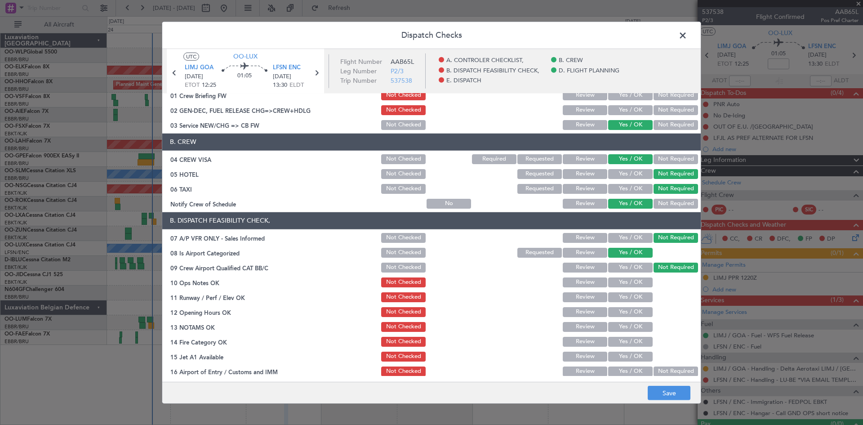
scroll to position [45, 0]
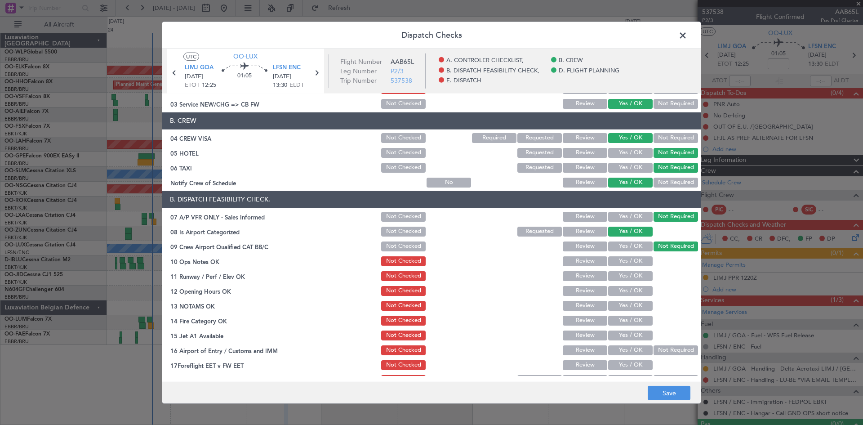
click at [617, 262] on button "Yes / OK" at bounding box center [630, 261] width 45 height 10
click at [625, 275] on button "Yes / OK" at bounding box center [630, 276] width 45 height 10
click at [625, 286] on button "Yes / OK" at bounding box center [630, 291] width 45 height 10
drag, startPoint x: 625, startPoint y: 292, endPoint x: 625, endPoint y: 297, distance: 4.9
click at [625, 295] on button "Yes / OK" at bounding box center [630, 291] width 45 height 10
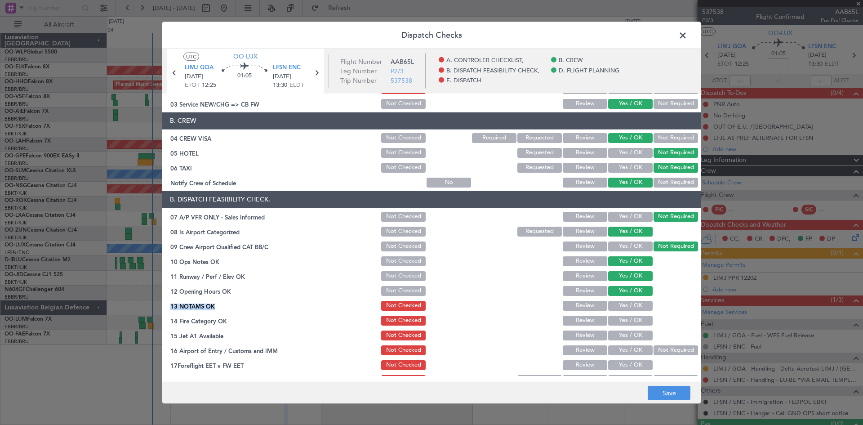
drag, startPoint x: 625, startPoint y: 297, endPoint x: 625, endPoint y: 303, distance: 6.3
click at [625, 301] on section "B. DISPATCH FEASIBILITY CHECK, 07 A/P VFR ONLY - Sales Informed Not Checked Rev…" at bounding box center [431, 288] width 539 height 195
click at [625, 303] on button "Yes / OK" at bounding box center [630, 306] width 45 height 10
click at [627, 318] on button "Yes / OK" at bounding box center [630, 321] width 45 height 10
click at [630, 331] on button "Yes / OK" at bounding box center [630, 335] width 45 height 10
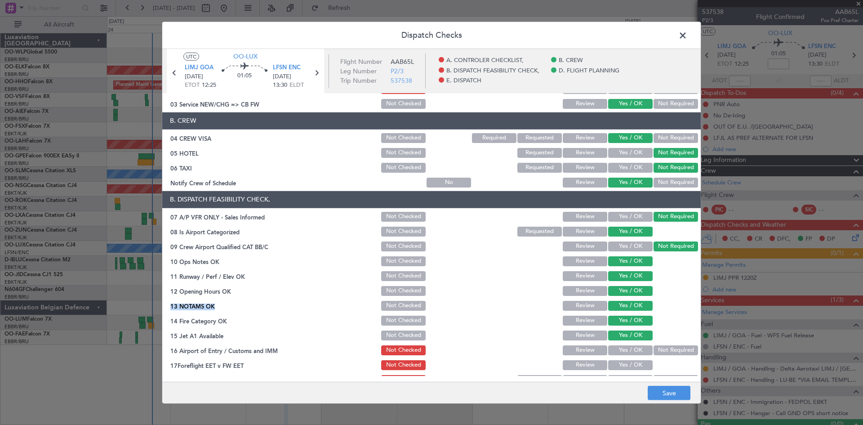
click at [665, 349] on button "Not Required" at bounding box center [676, 350] width 45 height 10
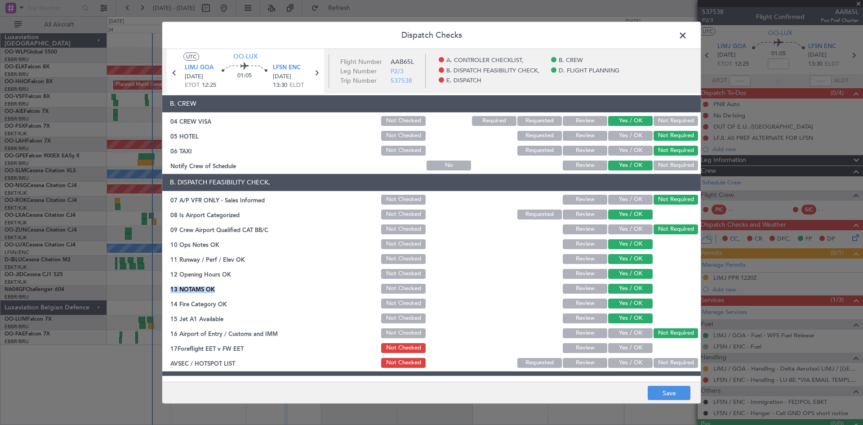
scroll to position [90, 0]
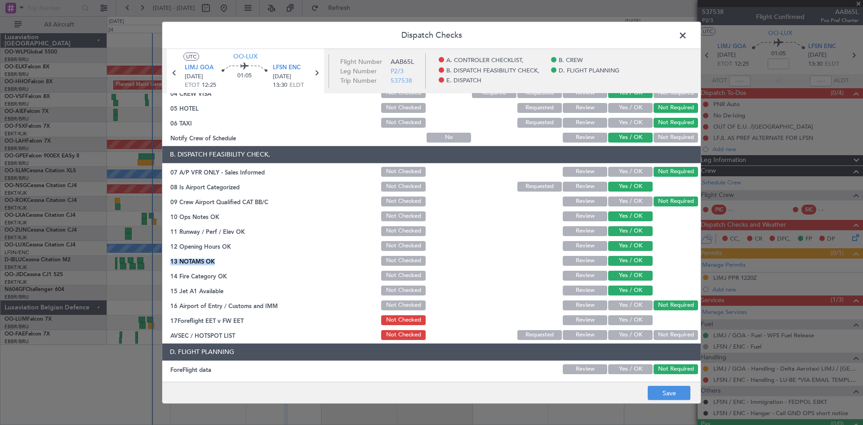
click at [589, 316] on button "Review" at bounding box center [585, 320] width 45 height 10
click at [654, 333] on button "Not Required" at bounding box center [676, 335] width 45 height 10
click at [627, 334] on button "Yes / OK" at bounding box center [630, 335] width 45 height 10
click at [669, 336] on button "Not Required" at bounding box center [676, 335] width 45 height 10
click at [668, 379] on main "UTC OO-LUX LIMJ GOA 26/09/2025 ETOT 12:25 01:05 LFSN ENC 26/09/2025 13:30 ELDT …" at bounding box center [431, 217] width 539 height 337
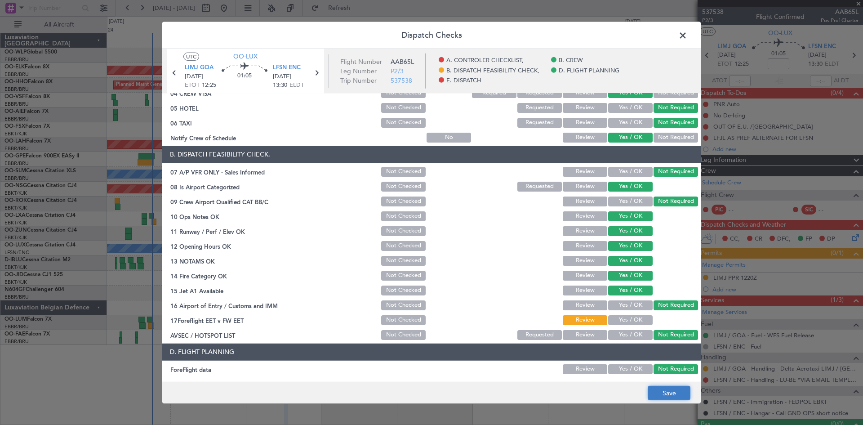
click at [665, 392] on button "Save" at bounding box center [669, 393] width 43 height 14
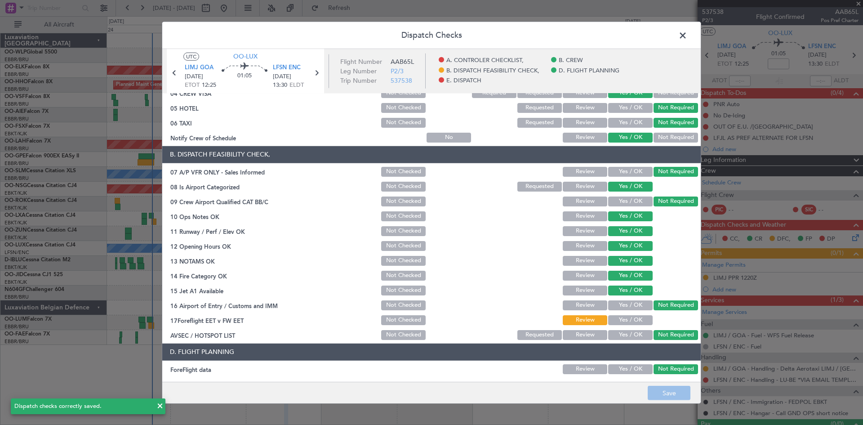
click at [687, 36] on span at bounding box center [687, 37] width 0 height 18
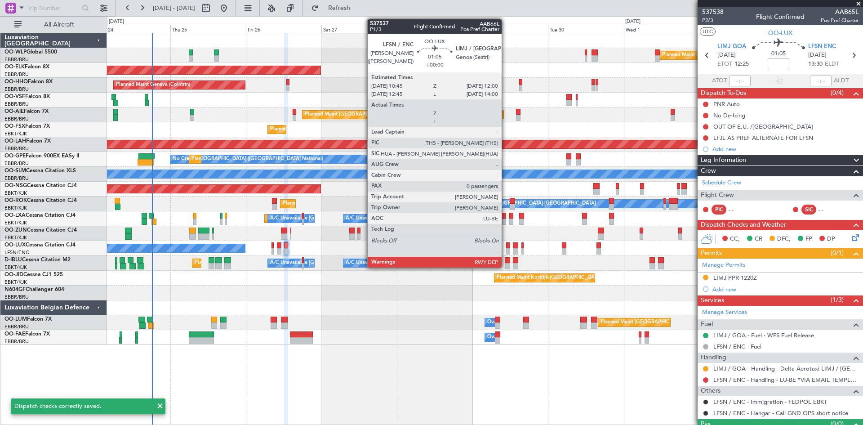
click at [506, 250] on div at bounding box center [508, 251] width 4 height 6
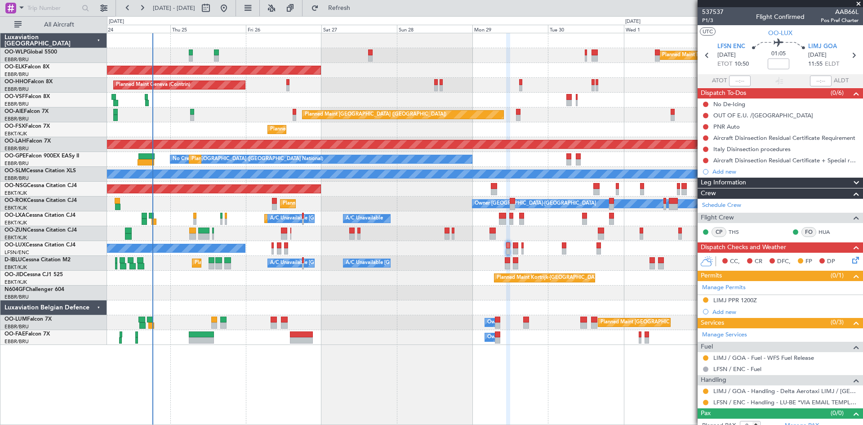
click at [851, 259] on icon at bounding box center [854, 258] width 7 height 7
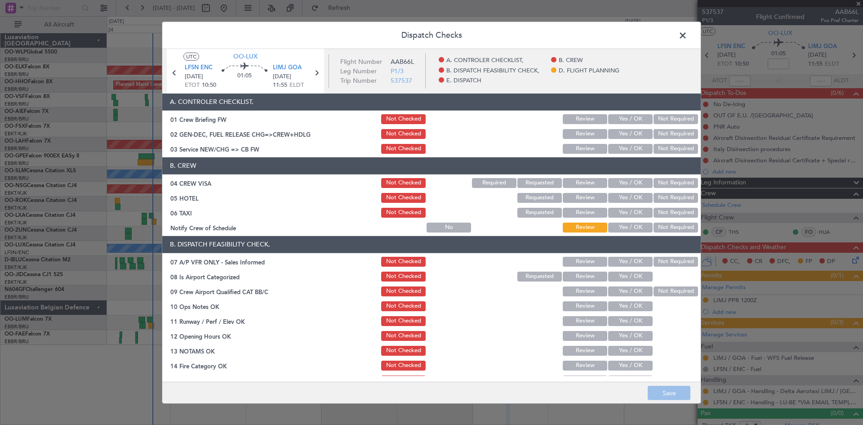
click at [615, 154] on div "Yes / OK" at bounding box center [629, 149] width 45 height 13
click at [617, 150] on button "Yes / OK" at bounding box center [630, 149] width 45 height 10
drag, startPoint x: 617, startPoint y: 172, endPoint x: 618, endPoint y: 180, distance: 7.7
click at [617, 174] on header "B. CREW" at bounding box center [431, 165] width 539 height 17
click at [618, 180] on button "Yes / OK" at bounding box center [630, 183] width 45 height 10
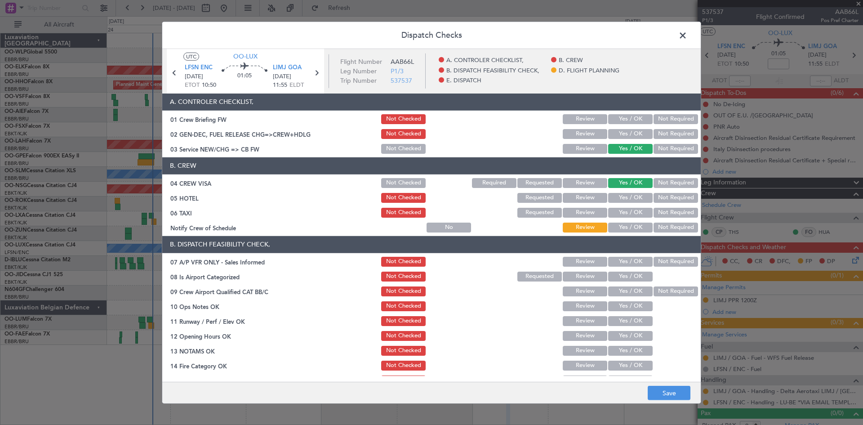
click at [622, 231] on button "Yes / OK" at bounding box center [630, 228] width 45 height 10
click at [661, 199] on button "Not Required" at bounding box center [676, 198] width 45 height 10
click at [659, 212] on button "Not Required" at bounding box center [676, 213] width 45 height 10
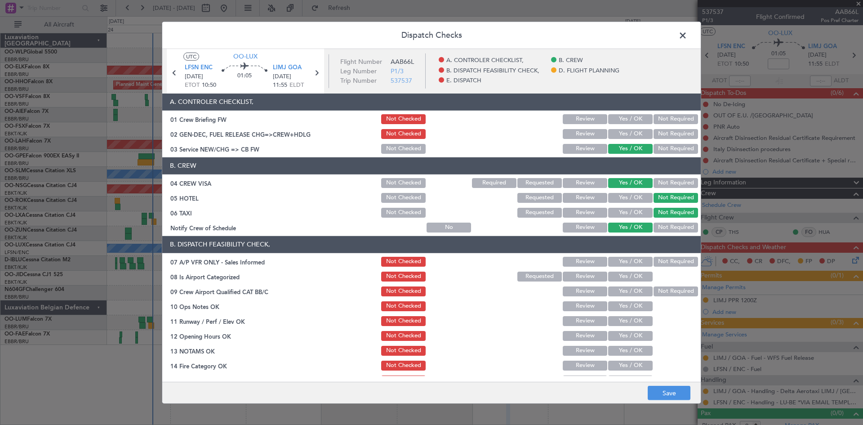
click at [655, 259] on button "Not Required" at bounding box center [676, 262] width 45 height 10
click at [627, 273] on button "Yes / OK" at bounding box center [630, 277] width 45 height 10
click at [671, 287] on button "Not Required" at bounding box center [676, 291] width 45 height 10
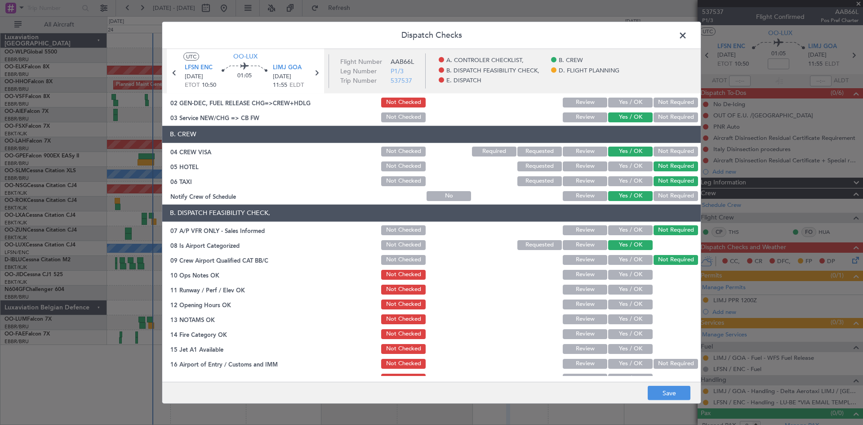
scroll to position [45, 0]
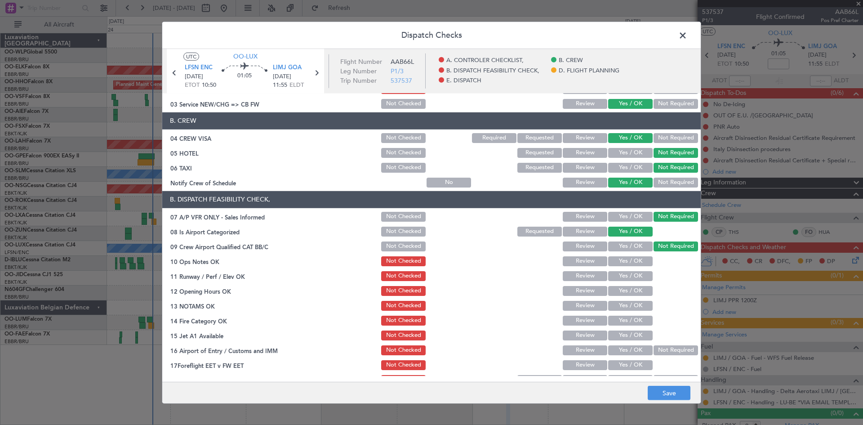
click at [622, 266] on button "Yes / OK" at bounding box center [630, 261] width 45 height 10
click at [623, 273] on button "Yes / OK" at bounding box center [630, 276] width 45 height 10
click at [625, 286] on button "Yes / OK" at bounding box center [630, 291] width 45 height 10
click at [589, 306] on button "Review" at bounding box center [585, 306] width 45 height 10
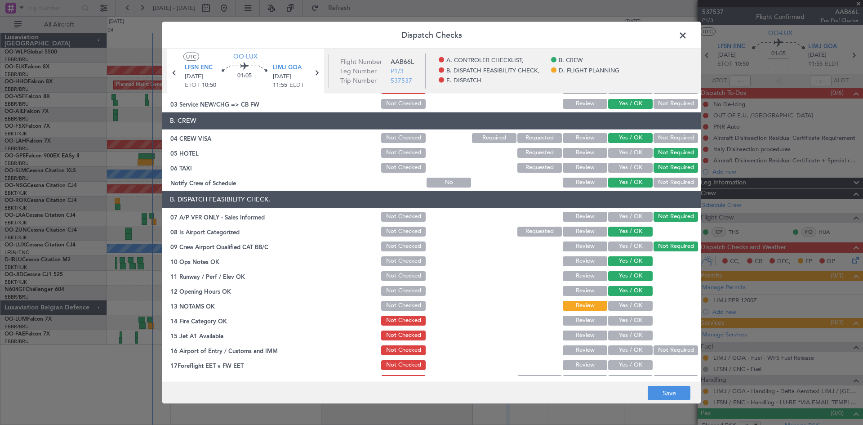
click at [616, 325] on button "Yes / OK" at bounding box center [630, 321] width 45 height 10
click at [629, 340] on button "Yes / OK" at bounding box center [630, 335] width 45 height 10
click at [661, 346] on button "Not Required" at bounding box center [676, 350] width 45 height 10
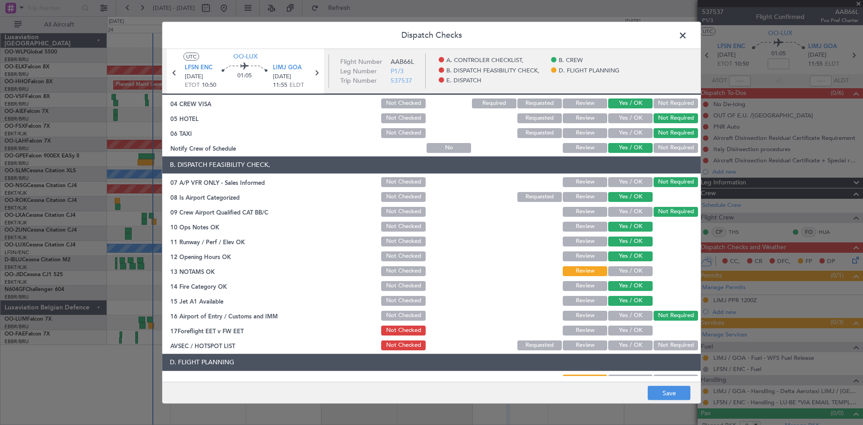
scroll to position [90, 0]
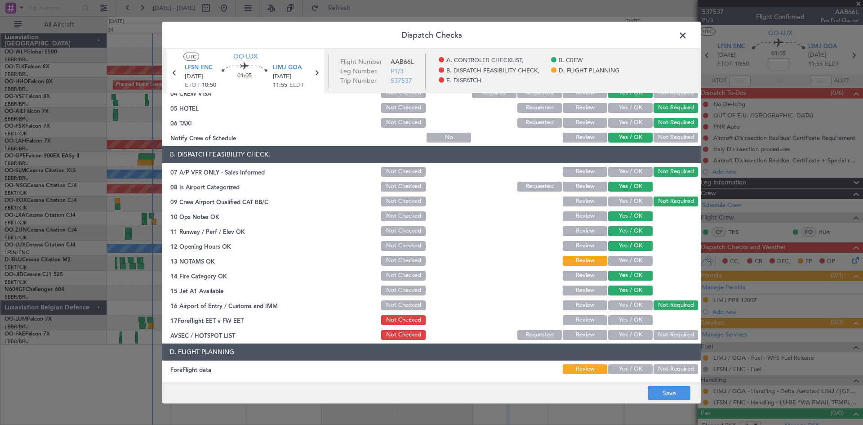
click at [581, 321] on button "Review" at bounding box center [585, 320] width 45 height 10
click at [644, 331] on button "Yes / OK" at bounding box center [630, 335] width 45 height 10
click at [654, 331] on button "Not Required" at bounding box center [676, 335] width 45 height 10
click at [669, 392] on button "Save" at bounding box center [669, 393] width 43 height 14
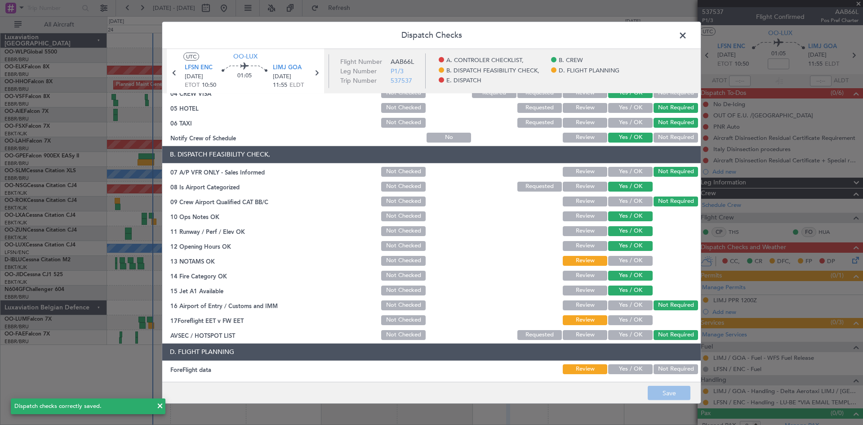
click at [687, 39] on span at bounding box center [687, 37] width 0 height 18
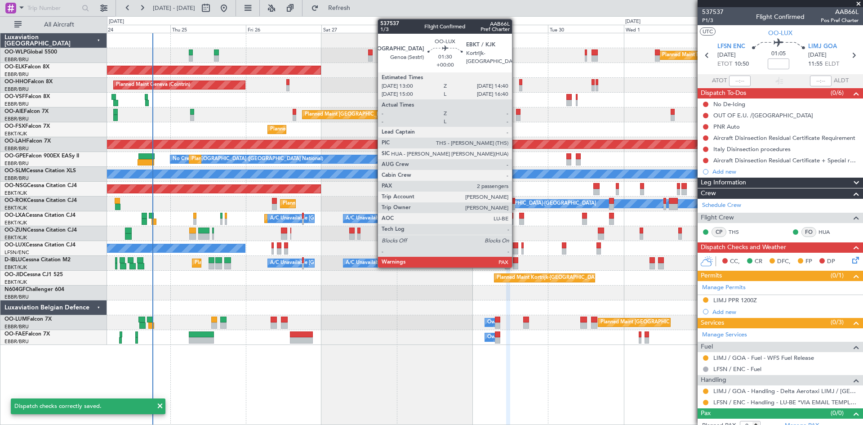
click at [515, 246] on div at bounding box center [515, 245] width 5 height 6
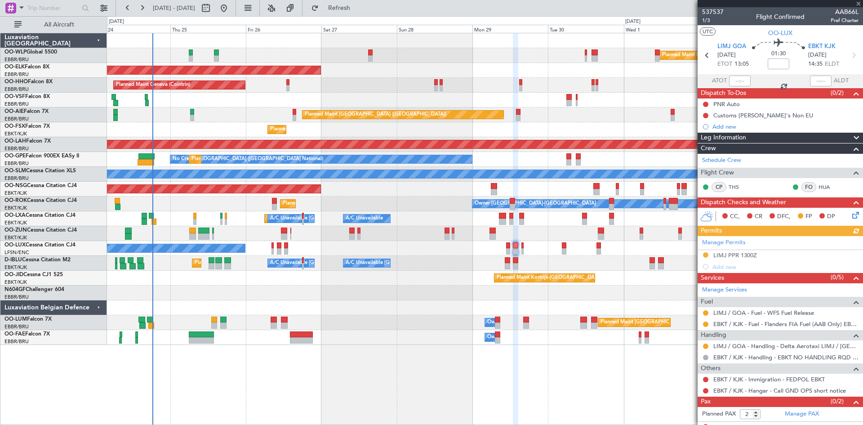
click at [851, 216] on icon at bounding box center [854, 213] width 7 height 7
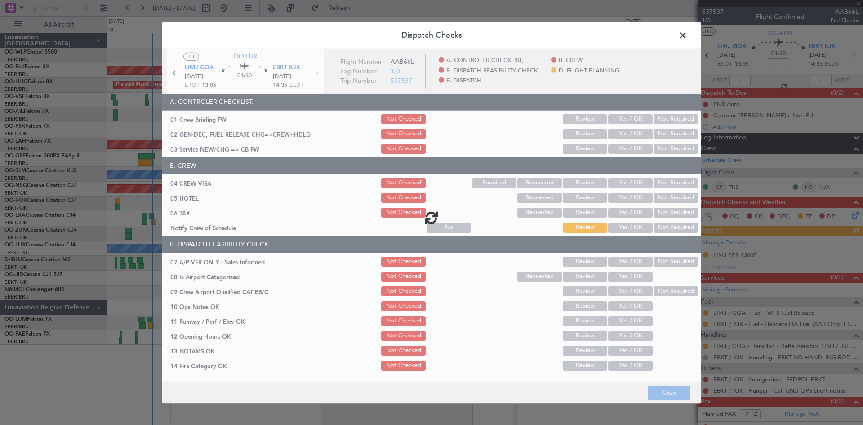
click at [625, 146] on div at bounding box center [431, 217] width 539 height 337
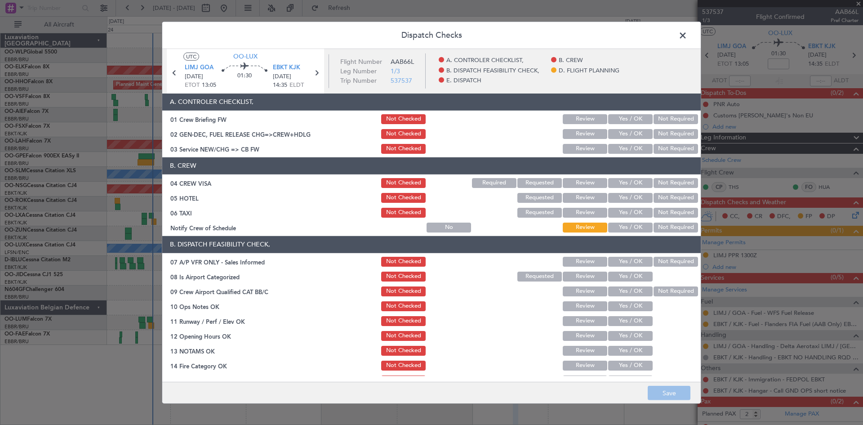
click at [625, 147] on button "Yes / OK" at bounding box center [630, 149] width 45 height 10
drag, startPoint x: 633, startPoint y: 181, endPoint x: 637, endPoint y: 185, distance: 5.8
click at [633, 180] on button "Yes / OK" at bounding box center [630, 183] width 45 height 10
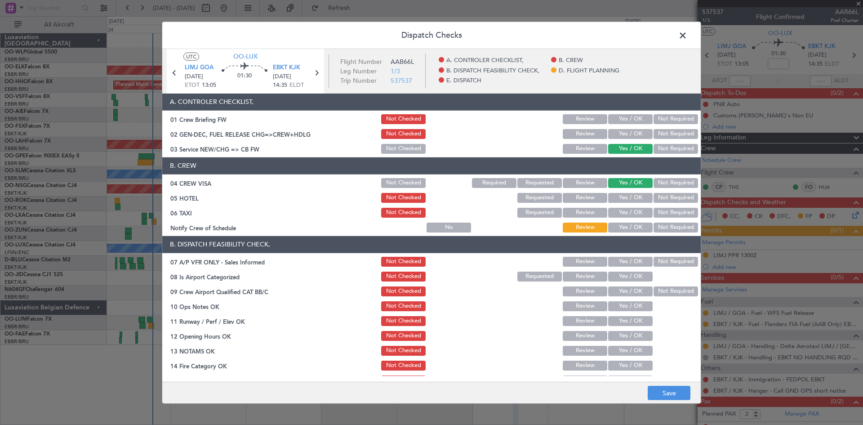
click at [654, 193] on button "Not Required" at bounding box center [676, 198] width 45 height 10
click at [656, 205] on section "B. CREW 04 CREW VISA Not Checked Required Requested Review Yes / OK Not Require…" at bounding box center [431, 195] width 539 height 76
drag, startPoint x: 656, startPoint y: 214, endPoint x: 651, endPoint y: 219, distance: 7.7
click at [656, 214] on button "Not Required" at bounding box center [676, 213] width 45 height 10
click at [632, 228] on button "Yes / OK" at bounding box center [630, 228] width 45 height 10
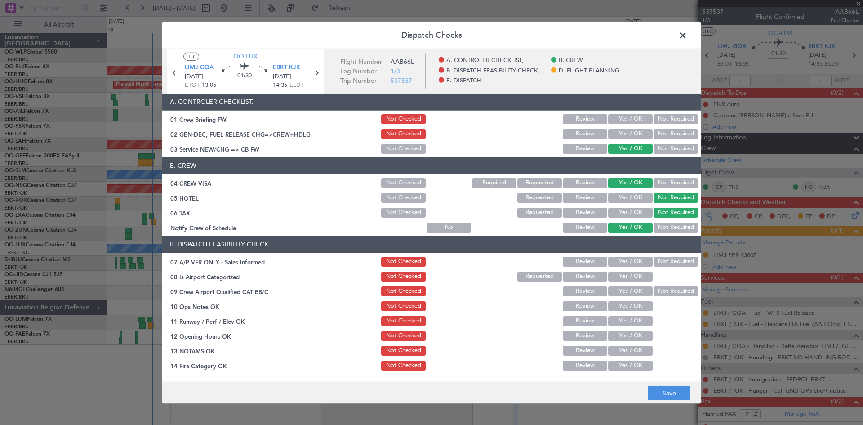
click at [654, 263] on button "Not Required" at bounding box center [676, 262] width 45 height 10
click at [630, 273] on button "Yes / OK" at bounding box center [630, 277] width 45 height 10
click at [672, 289] on button "Not Required" at bounding box center [676, 291] width 45 height 10
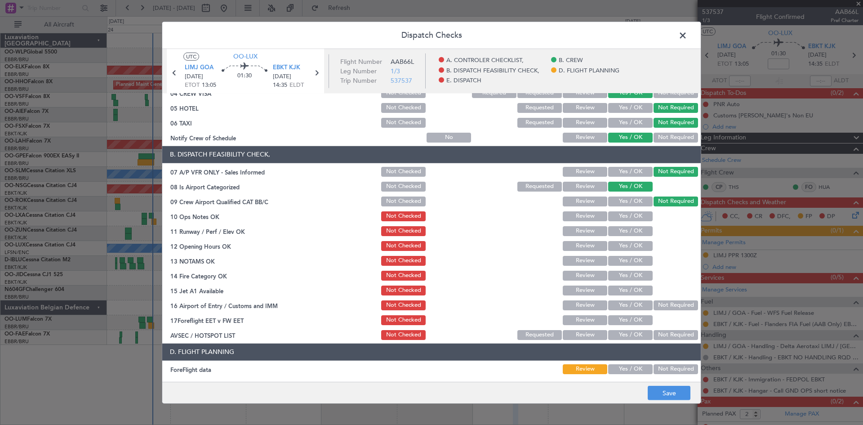
click at [624, 201] on button "Yes / OK" at bounding box center [630, 201] width 45 height 10
click at [667, 203] on button "Not Required" at bounding box center [676, 201] width 45 height 10
click at [640, 218] on button "Yes / OK" at bounding box center [630, 216] width 45 height 10
click at [636, 231] on button "Yes / OK" at bounding box center [630, 231] width 45 height 10
click at [635, 241] on button "Yes / OK" at bounding box center [630, 246] width 45 height 10
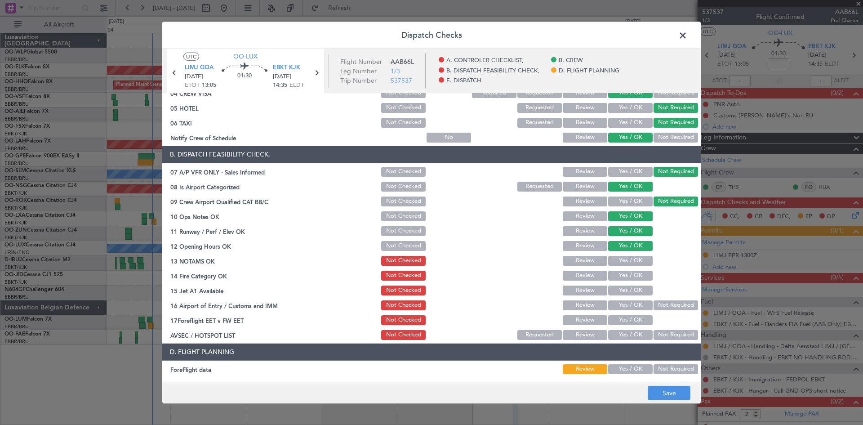
click at [635, 256] on button "Yes / OK" at bounding box center [630, 261] width 45 height 10
click at [634, 271] on button "Yes / OK" at bounding box center [630, 276] width 45 height 10
click at [635, 289] on button "Yes / OK" at bounding box center [630, 291] width 45 height 10
click at [654, 299] on div "Not Required" at bounding box center [674, 305] width 45 height 13
click at [654, 307] on button "Not Required" at bounding box center [676, 305] width 45 height 10
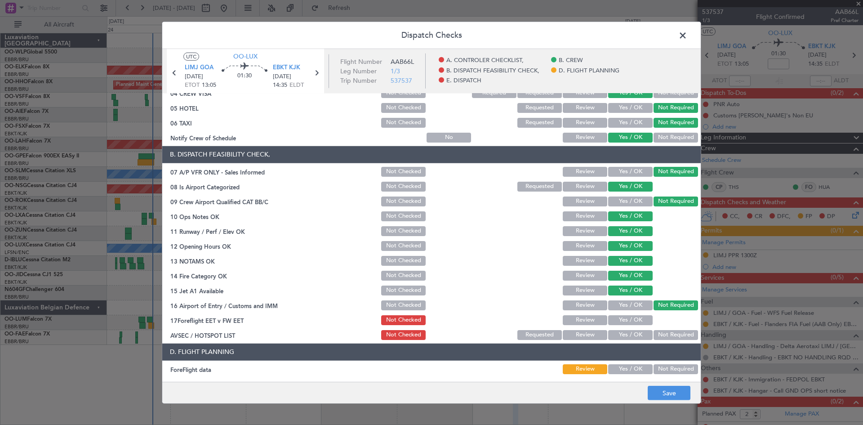
click at [631, 317] on button "Yes / OK" at bounding box center [630, 320] width 45 height 10
click at [654, 330] on button "Not Required" at bounding box center [676, 335] width 45 height 10
click at [576, 316] on button "Review" at bounding box center [585, 320] width 45 height 10
click at [573, 292] on button "Review" at bounding box center [585, 291] width 45 height 10
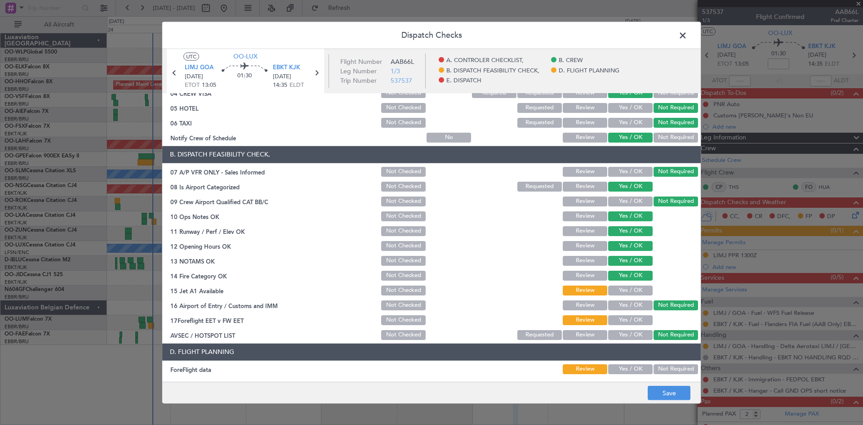
click at [626, 289] on button "Yes / OK" at bounding box center [630, 291] width 45 height 10
click at [585, 262] on button "Review" at bounding box center [585, 261] width 45 height 10
click at [665, 396] on button "Save" at bounding box center [669, 393] width 43 height 14
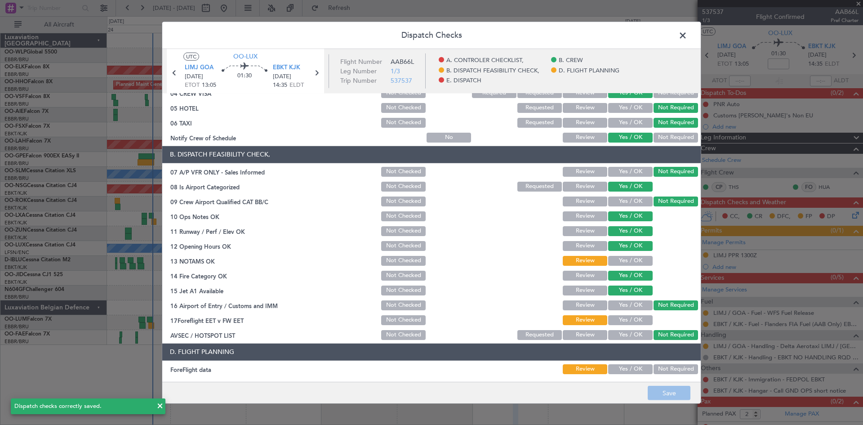
click at [175, 73] on icon at bounding box center [175, 73] width 12 height 12
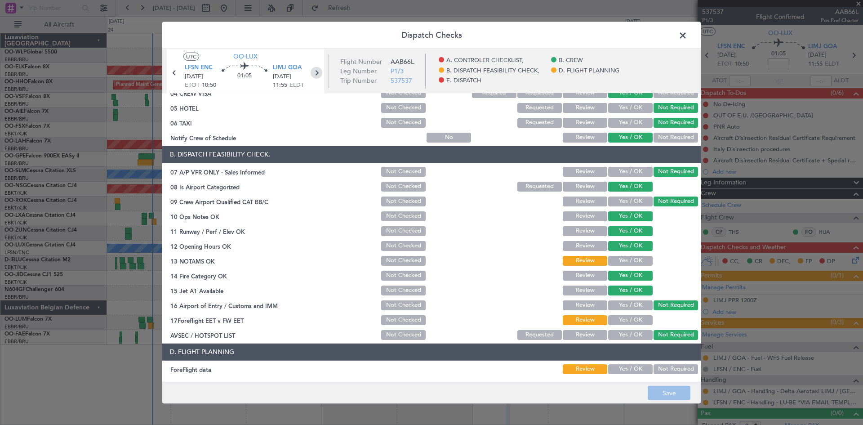
click at [313, 69] on icon at bounding box center [317, 73] width 12 height 12
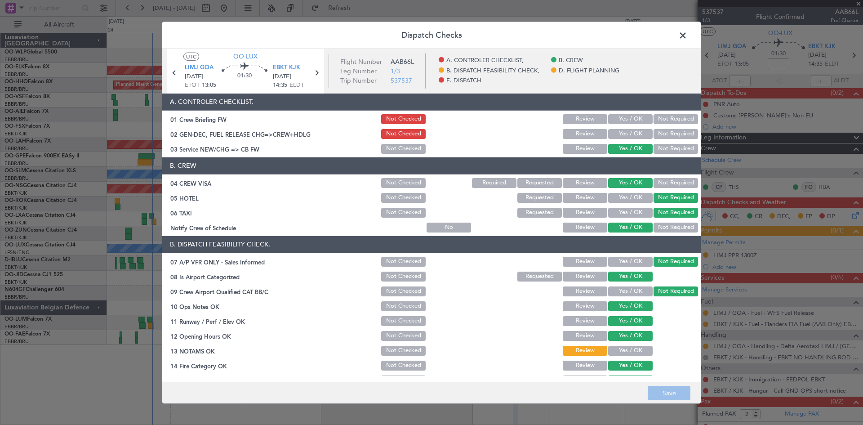
click at [318, 75] on icon at bounding box center [317, 73] width 12 height 12
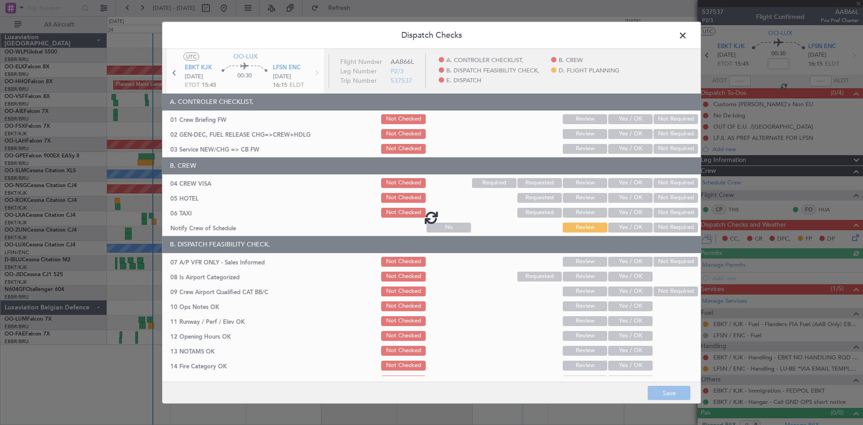
click at [620, 154] on div at bounding box center [431, 217] width 539 height 337
click at [625, 147] on div at bounding box center [431, 217] width 539 height 337
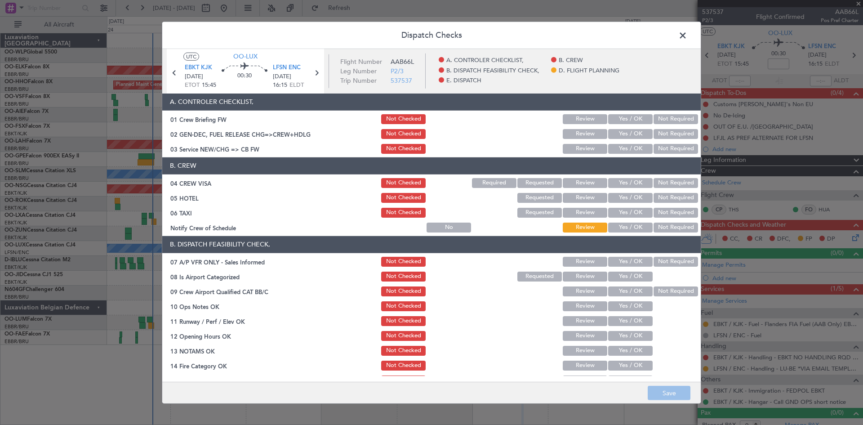
click at [629, 144] on button "Yes / OK" at bounding box center [630, 149] width 45 height 10
click at [628, 179] on button "Yes / OK" at bounding box center [630, 183] width 45 height 10
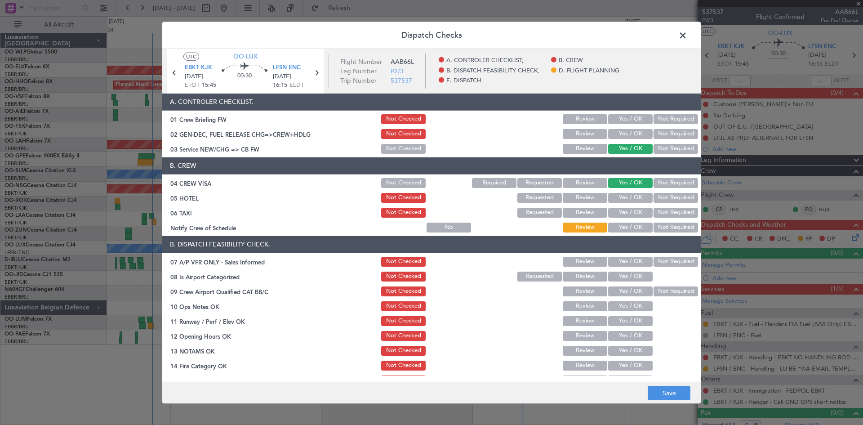
drag, startPoint x: 648, startPoint y: 196, endPoint x: 651, endPoint y: 199, distance: 4.8
click at [654, 196] on button "Not Required" at bounding box center [676, 198] width 45 height 10
click at [654, 204] on section "B. CREW 04 CREW VISA Not Checked Required Requested Review Yes / OK Not Require…" at bounding box center [431, 195] width 539 height 76
click at [654, 209] on button "Not Required" at bounding box center [676, 213] width 45 height 10
click at [632, 226] on button "Yes / OK" at bounding box center [630, 228] width 45 height 10
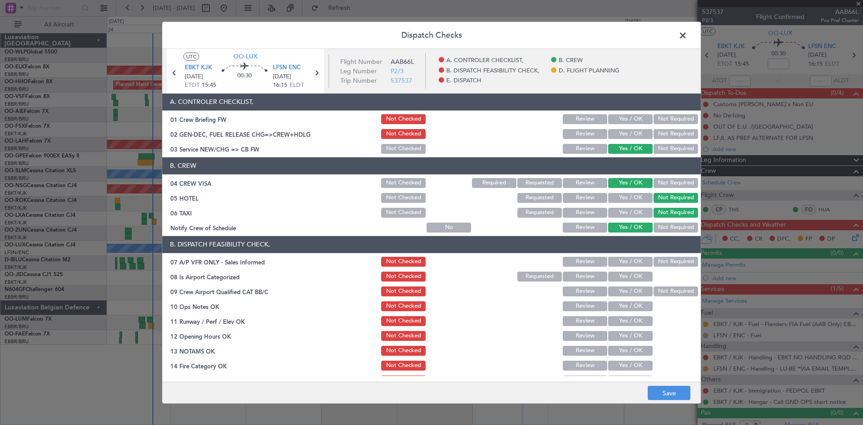
click at [664, 258] on button "Not Required" at bounding box center [676, 262] width 45 height 10
click at [635, 272] on button "Yes / OK" at bounding box center [630, 277] width 45 height 10
click at [666, 289] on button "Not Required" at bounding box center [676, 291] width 45 height 10
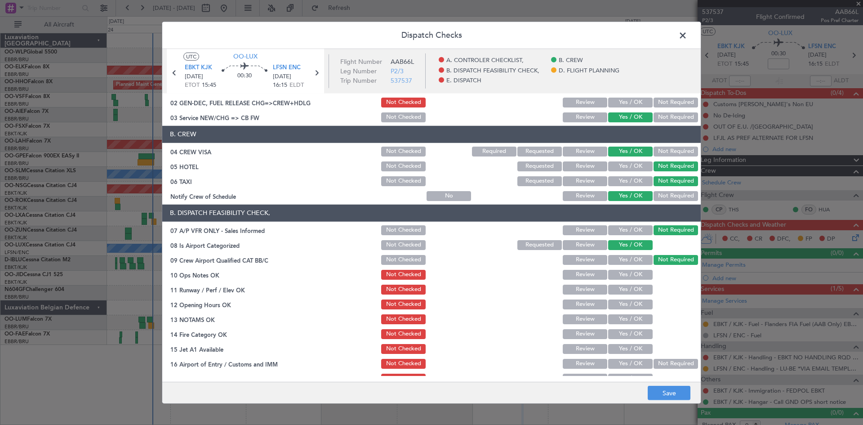
scroll to position [45, 0]
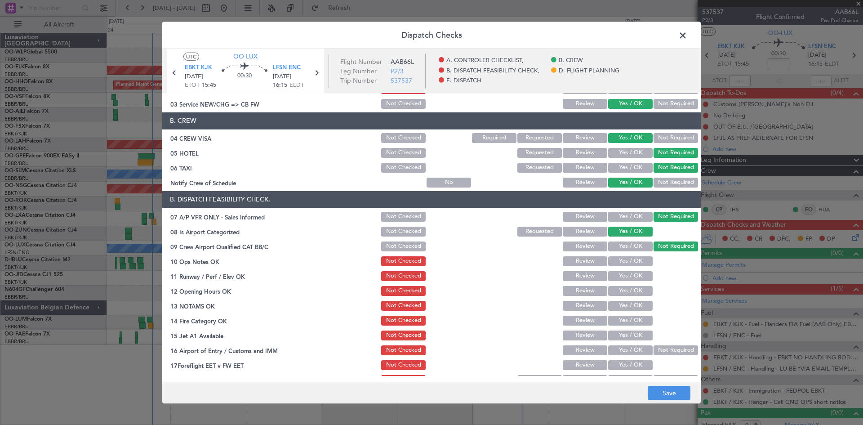
click at [624, 263] on button "Yes / OK" at bounding box center [630, 261] width 45 height 10
click at [626, 272] on button "Yes / OK" at bounding box center [630, 276] width 45 height 10
click at [627, 281] on button "Yes / OK" at bounding box center [630, 276] width 45 height 10
drag, startPoint x: 627, startPoint y: 290, endPoint x: 629, endPoint y: 298, distance: 8.2
click at [627, 291] on button "Yes / OK" at bounding box center [630, 291] width 45 height 10
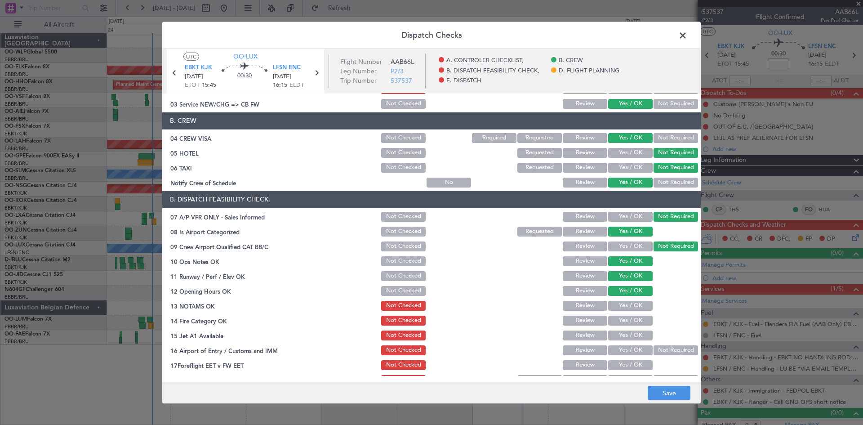
click at [631, 308] on button "Yes / OK" at bounding box center [630, 306] width 45 height 10
click at [631, 309] on button "Yes / OK" at bounding box center [630, 306] width 45 height 10
click at [631, 312] on section "B. DISPATCH FEASIBILITY CHECK, 07 A/P VFR ONLY - Sales Informed Not Checked Rev…" at bounding box center [431, 288] width 539 height 195
click at [631, 320] on button "Yes / OK" at bounding box center [630, 321] width 45 height 10
click at [634, 332] on button "Yes / OK" at bounding box center [630, 335] width 45 height 10
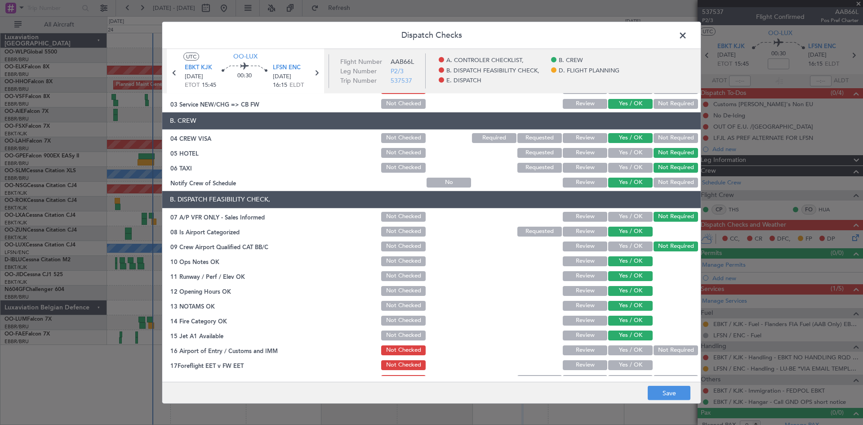
click at [666, 349] on button "Not Required" at bounding box center [676, 350] width 45 height 10
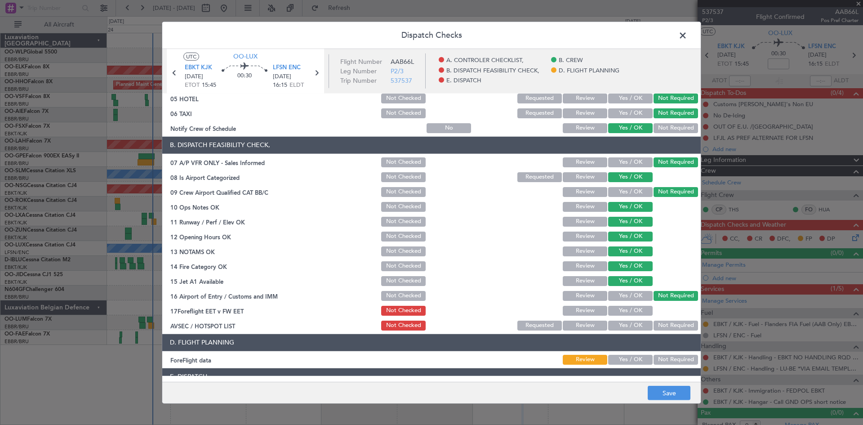
scroll to position [170, 0]
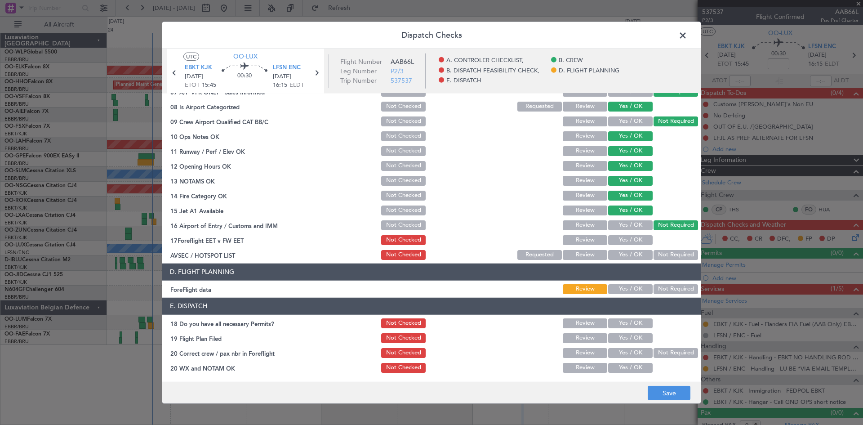
click at [582, 240] on button "Review" at bounding box center [585, 240] width 45 height 10
click at [656, 259] on button "Not Required" at bounding box center [676, 255] width 45 height 10
click at [578, 184] on button "Review" at bounding box center [585, 181] width 45 height 10
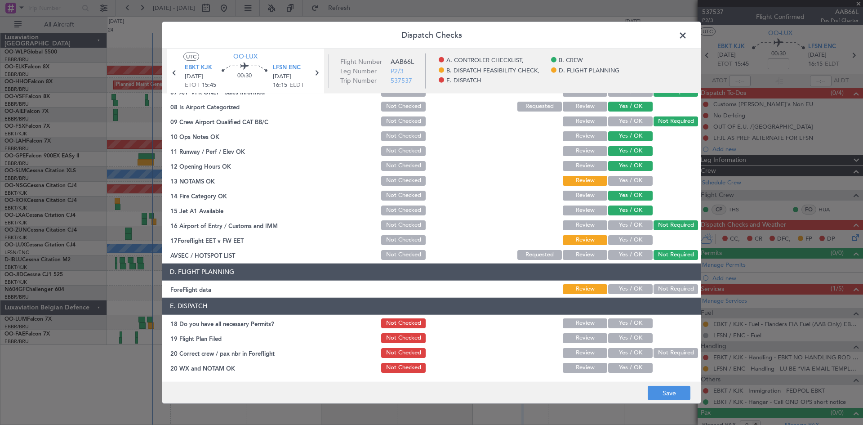
click at [671, 400] on footer "Save" at bounding box center [431, 393] width 539 height 22
click at [671, 393] on button "Save" at bounding box center [669, 393] width 43 height 14
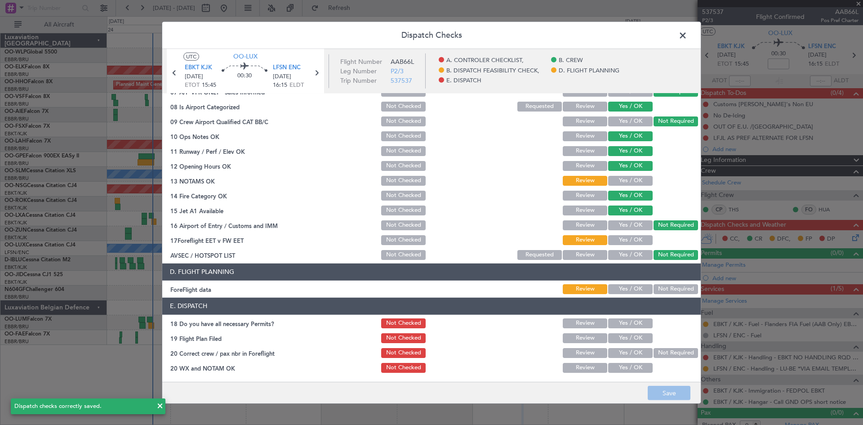
click at [687, 36] on span at bounding box center [687, 37] width 0 height 18
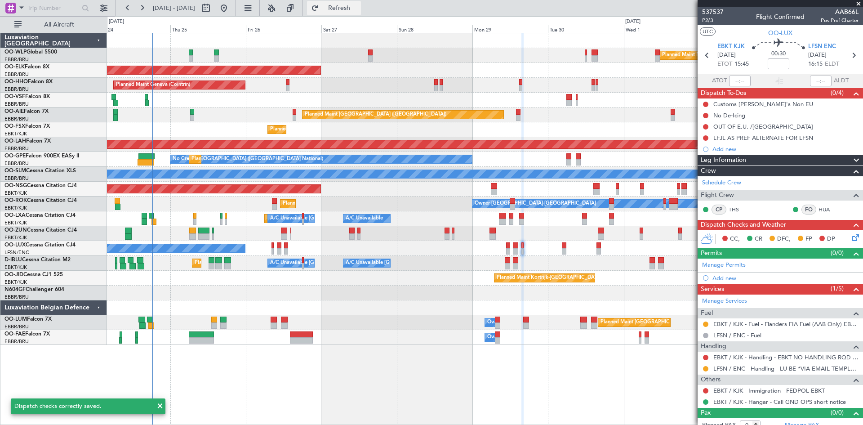
click at [358, 10] on span "Refresh" at bounding box center [340, 8] width 38 height 6
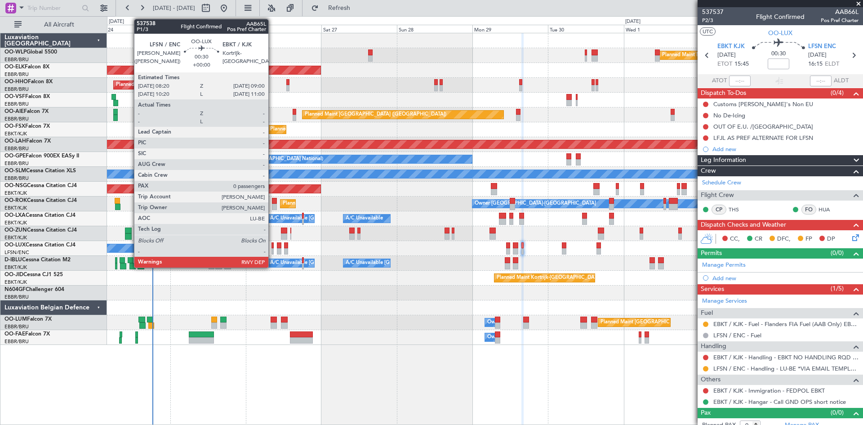
click at [272, 247] on div at bounding box center [273, 245] width 2 height 6
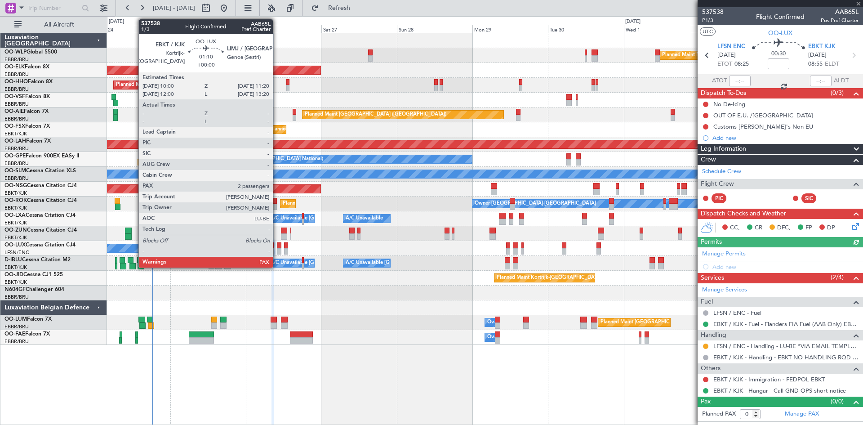
click at [277, 247] on div at bounding box center [279, 245] width 4 height 6
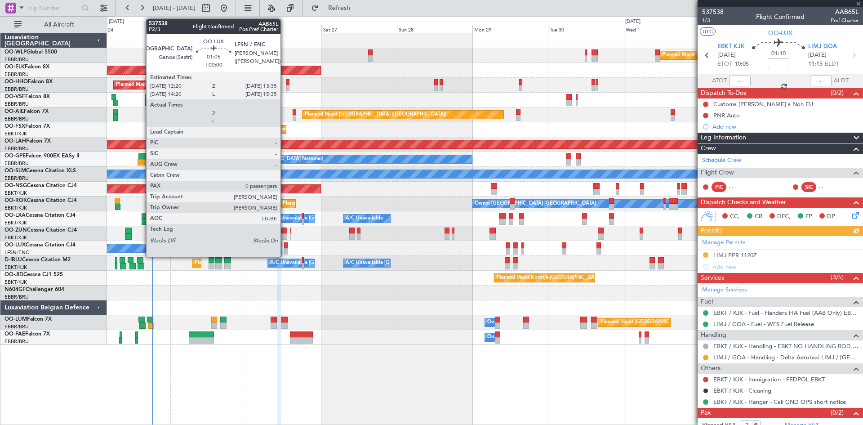
click at [286, 251] on div at bounding box center [286, 251] width 4 height 6
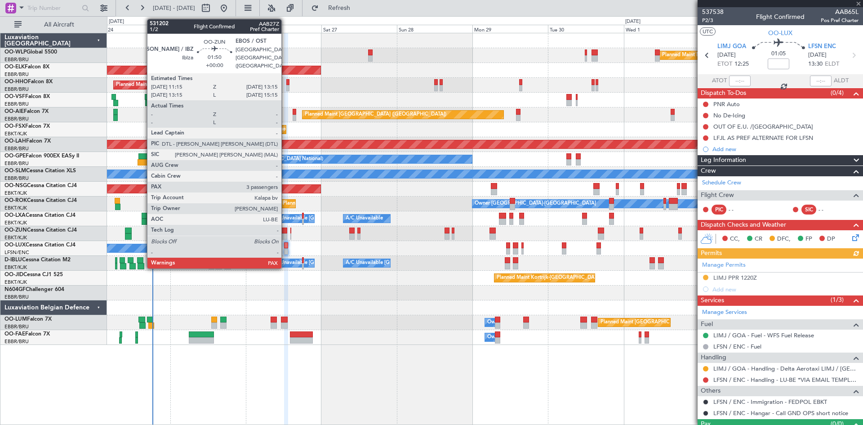
click at [286, 230] on div at bounding box center [284, 231] width 7 height 6
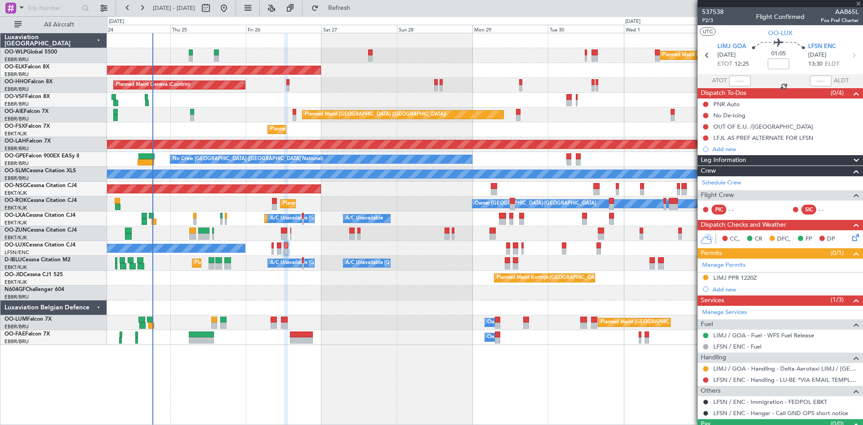
type input "3"
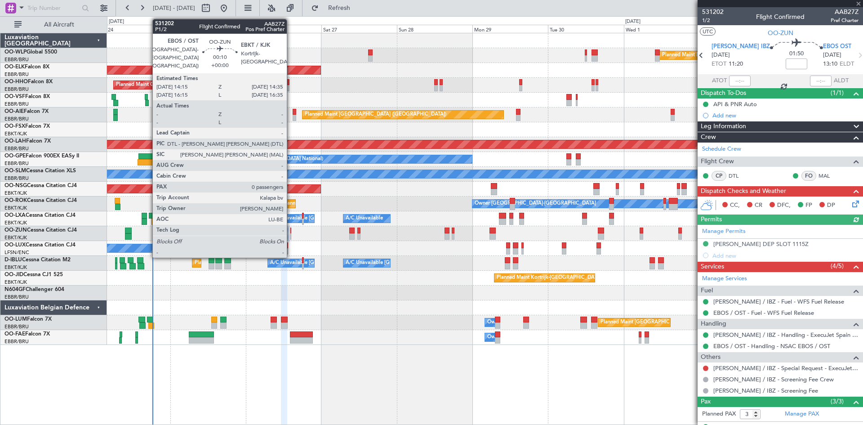
click at [291, 232] on div at bounding box center [290, 231] width 1 height 6
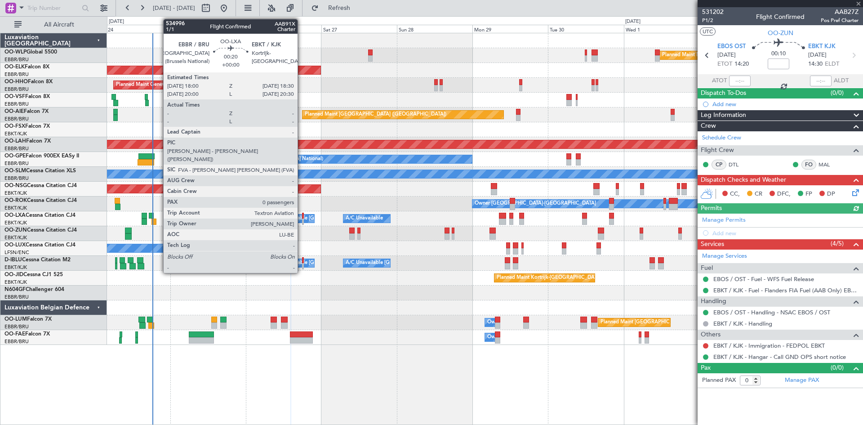
click at [302, 219] on div at bounding box center [303, 222] width 2 height 6
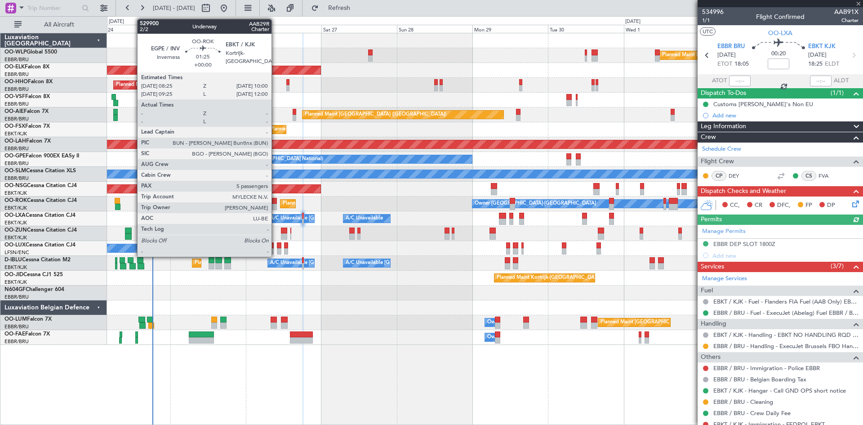
click at [276, 201] on div at bounding box center [274, 201] width 5 height 6
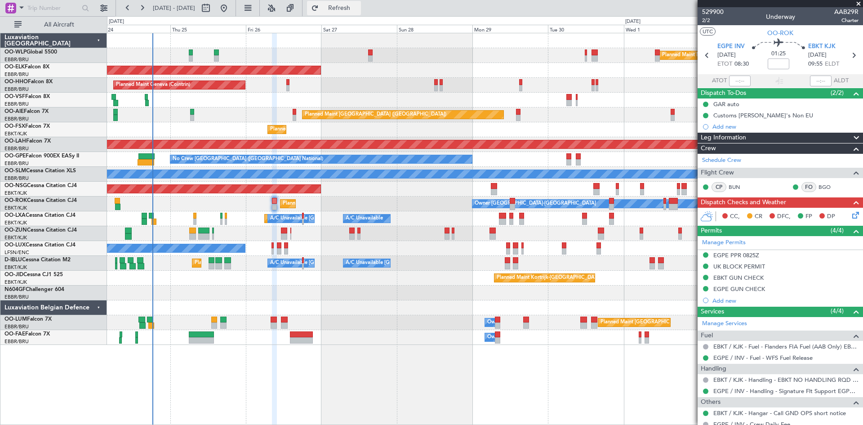
click at [358, 5] on span "Refresh" at bounding box center [340, 8] width 38 height 6
click at [361, 3] on button "Refresh" at bounding box center [334, 8] width 54 height 14
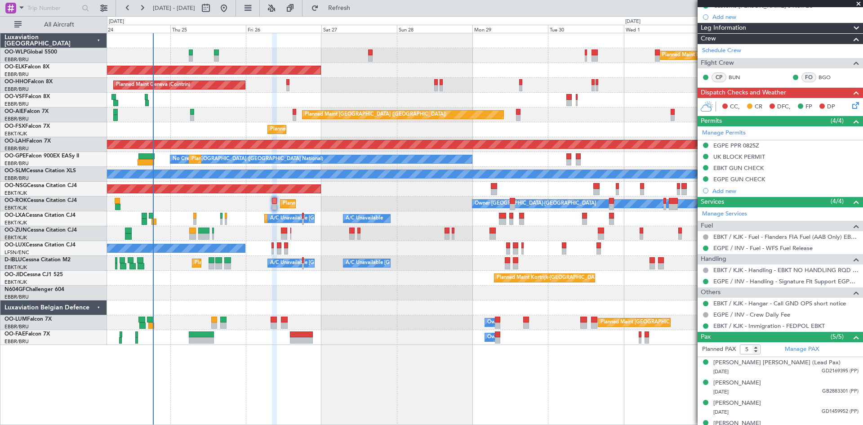
click at [491, 190] on div "Planned Maint [GEOGRAPHIC_DATA] ([GEOGRAPHIC_DATA])" at bounding box center [485, 189] width 756 height 15
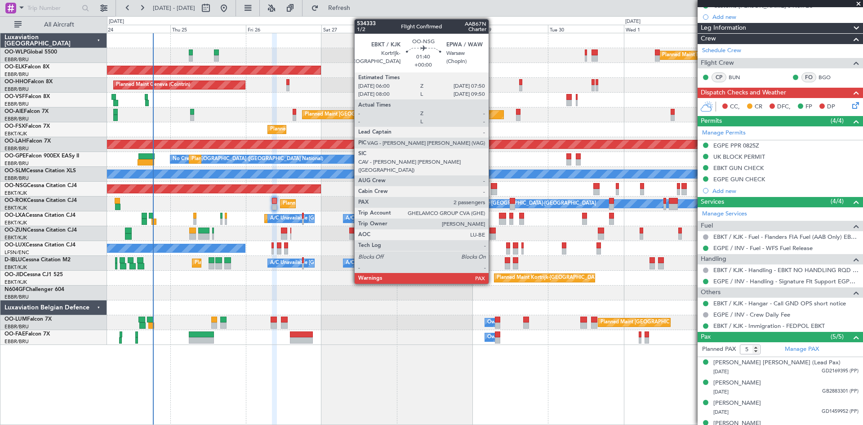
click at [493, 190] on div at bounding box center [494, 192] width 6 height 6
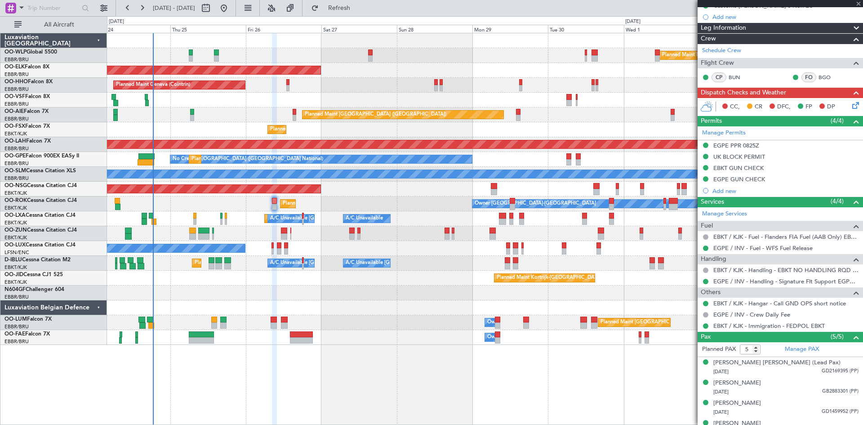
type input "2"
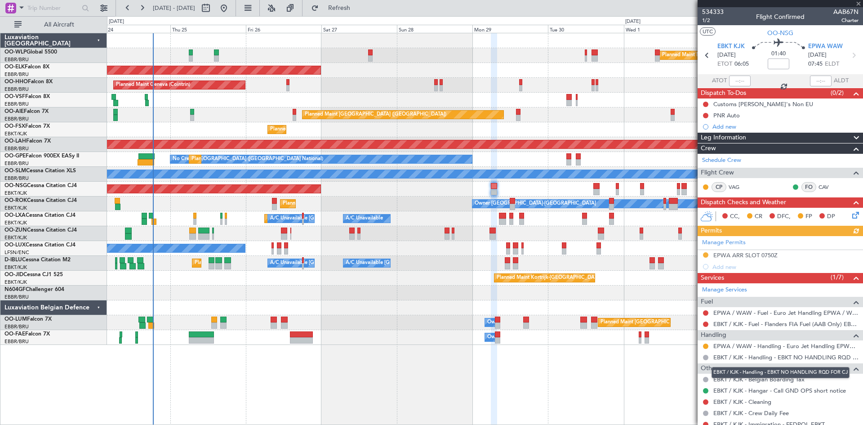
scroll to position [53, 0]
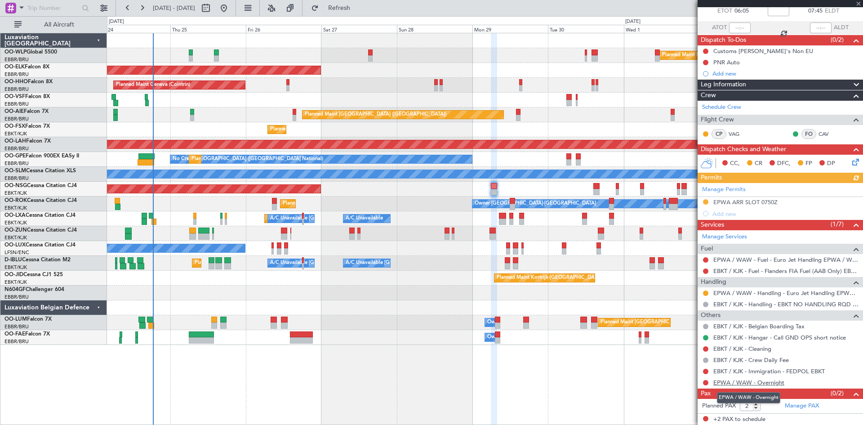
click at [757, 383] on link "EPWA / WAW - Overnight" at bounding box center [749, 383] width 71 height 8
click at [345, 5] on button "Refresh" at bounding box center [334, 8] width 54 height 14
click at [236, 0] on fb-range-datepicker "[DATE] - [DATE]" at bounding box center [176, 8] width 120 height 16
click at [231, 7] on button at bounding box center [224, 8] width 14 height 14
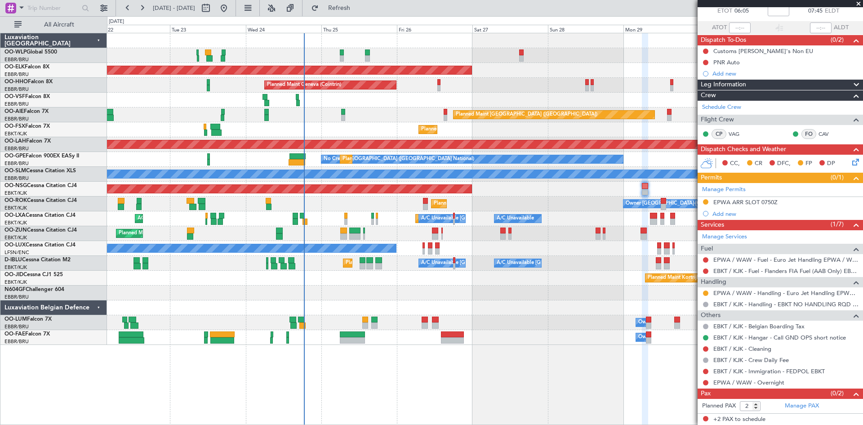
click at [465, 280] on div "Planned Maint Kortrijk-[GEOGRAPHIC_DATA]" at bounding box center [485, 278] width 756 height 15
click at [360, 13] on button "Refresh" at bounding box center [334, 8] width 54 height 14
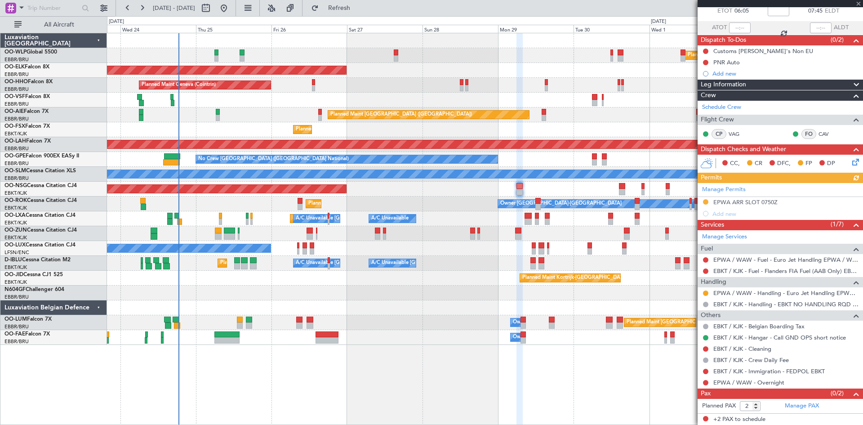
click at [549, 295] on div "Planned Maint Milan (Linate) Planned Maint [GEOGRAPHIC_DATA]-[GEOGRAPHIC_DATA] …" at bounding box center [485, 189] width 756 height 312
click at [361, 2] on button "Refresh" at bounding box center [334, 8] width 54 height 14
click at [231, 9] on button at bounding box center [224, 8] width 14 height 14
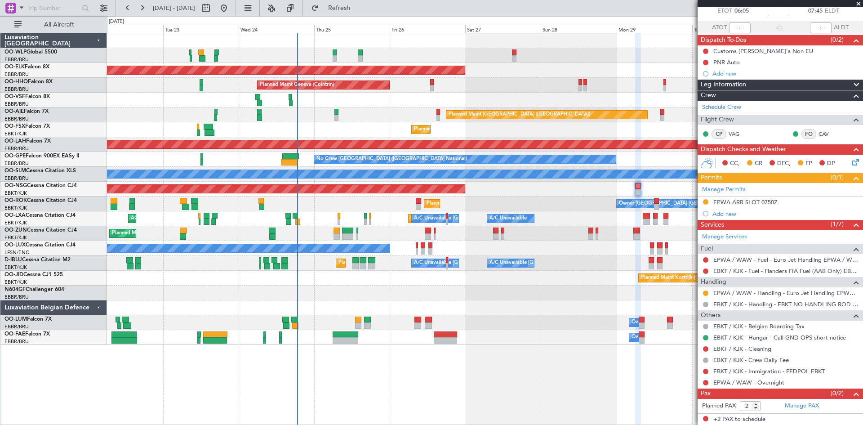
click at [319, 327] on div "Planned Maint Milan (Linate) Planned Maint [GEOGRAPHIC_DATA]-[GEOGRAPHIC_DATA] …" at bounding box center [485, 189] width 756 height 312
click at [253, 17] on div "0 0 Mon 22 Tue 23 Wed 24 Thu 25 Fri 26 Sat 27 [DATE] Mon 29 Tue 30 Wed 1 [DATE]" at bounding box center [484, 25] width 755 height 16
click at [231, 8] on button at bounding box center [224, 8] width 14 height 14
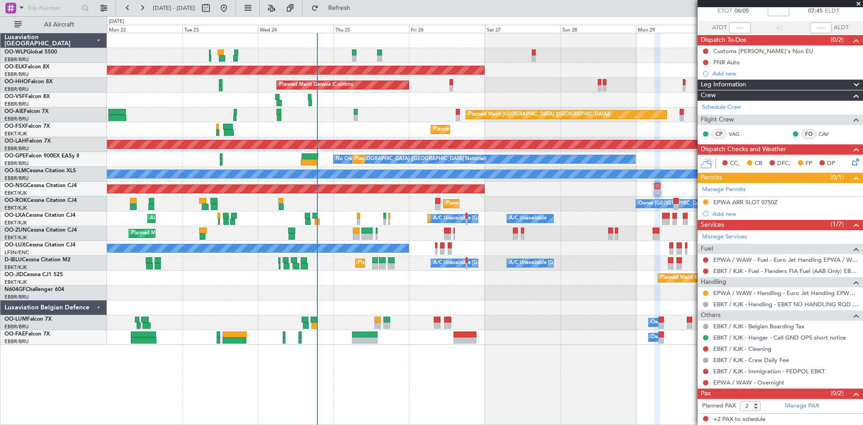
click at [388, 149] on div "Planned Maint Milan (Linate) Planned Maint [GEOGRAPHIC_DATA]-[GEOGRAPHIC_DATA] …" at bounding box center [485, 189] width 756 height 312
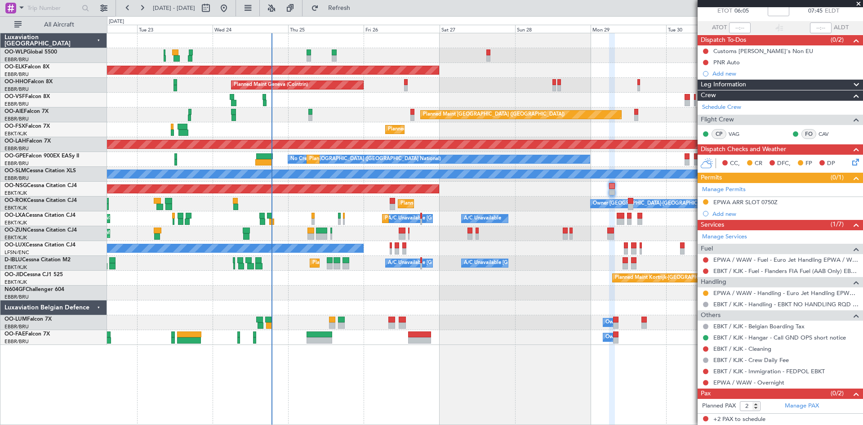
click at [607, 360] on div "Planned Maint Milan (Linate) Planned Maint [GEOGRAPHIC_DATA]-[GEOGRAPHIC_DATA] …" at bounding box center [485, 229] width 756 height 392
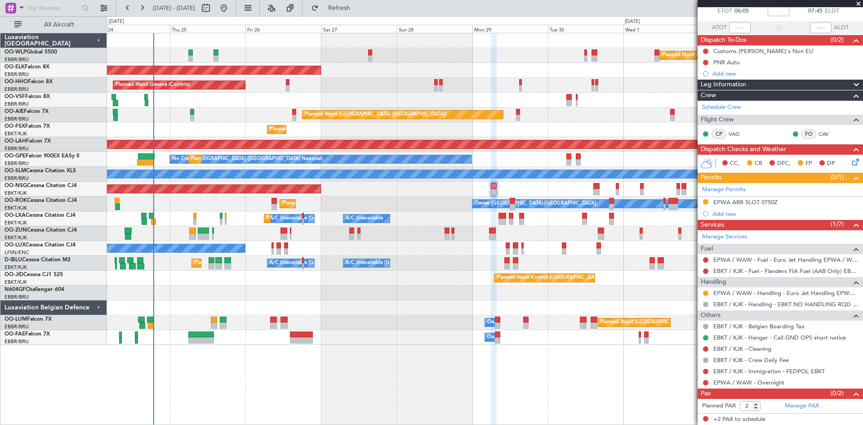
click at [310, 317] on div "Planned Maint Milan (Linate) Planned Maint [GEOGRAPHIC_DATA]-[GEOGRAPHIC_DATA] …" at bounding box center [485, 189] width 756 height 312
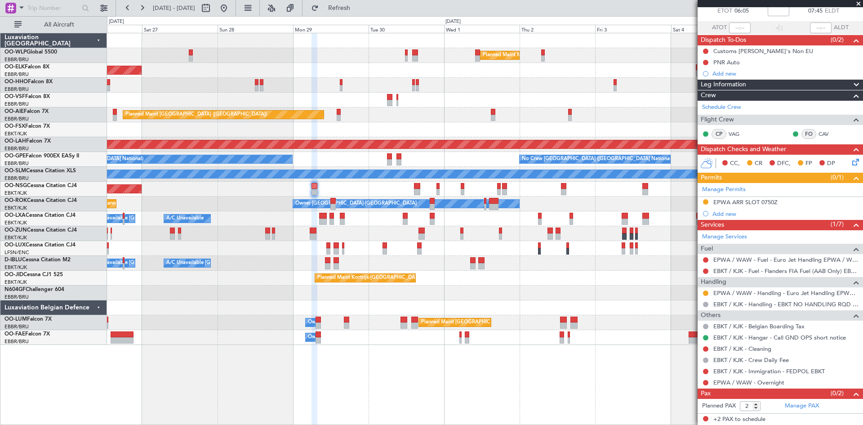
click at [226, 314] on div at bounding box center [485, 307] width 756 height 15
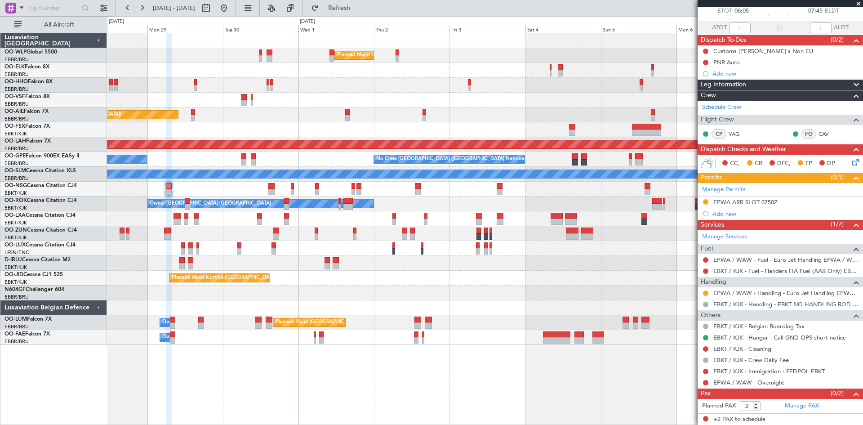
click at [244, 324] on div "Planned Maint Milan (Linate) Planned Maint [GEOGRAPHIC_DATA]-[GEOGRAPHIC_DATA] …" at bounding box center [485, 189] width 756 height 312
click at [243, 316] on div "Planned Maint Milan (Linate) Planned Maint [GEOGRAPHIC_DATA]-[GEOGRAPHIC_DATA] …" at bounding box center [485, 189] width 756 height 312
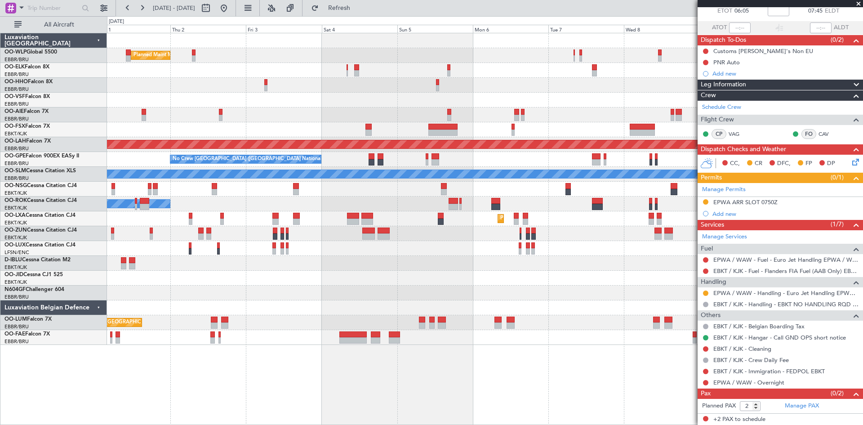
click at [338, 299] on div at bounding box center [485, 293] width 756 height 15
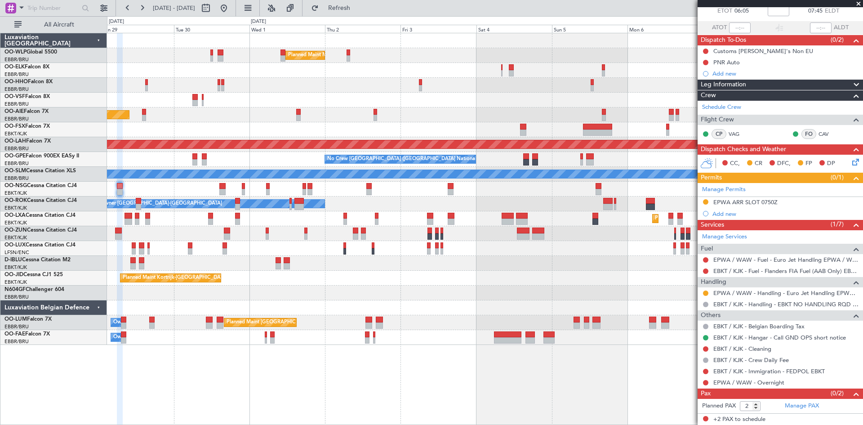
click at [446, 291] on div "Planned Maint Milan (Linate) Planned Maint [GEOGRAPHIC_DATA]-[GEOGRAPHIC_DATA] …" at bounding box center [485, 189] width 756 height 312
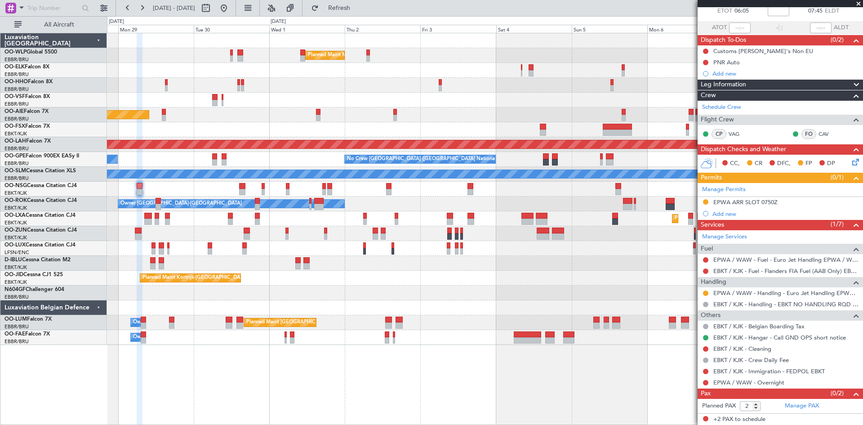
click at [512, 301] on div "Planned Maint Milan (Linate) Planned Maint [GEOGRAPHIC_DATA]-[GEOGRAPHIC_DATA] …" at bounding box center [485, 189] width 756 height 312
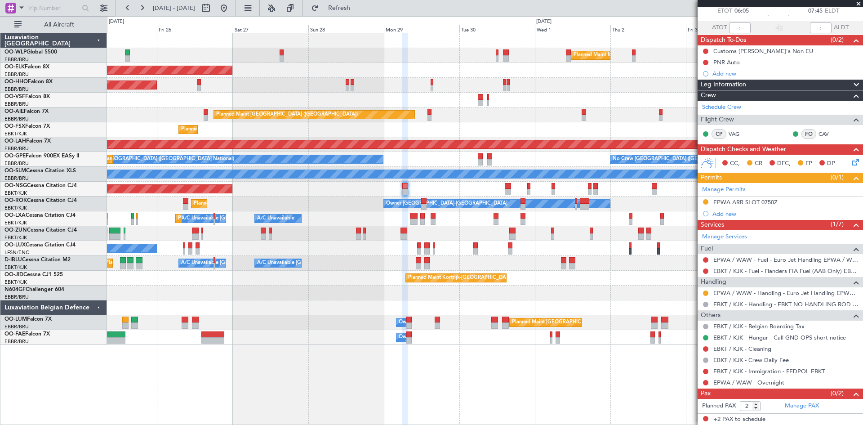
click at [55, 258] on link "D-IBLU Cessna Citation M2" at bounding box center [37, 259] width 66 height 5
click at [57, 259] on link "D-IBLU Cessna Citation M2" at bounding box center [37, 259] width 66 height 5
click at [361, 1] on button "Refresh" at bounding box center [334, 8] width 54 height 14
